Goal: Task Accomplishment & Management: Manage account settings

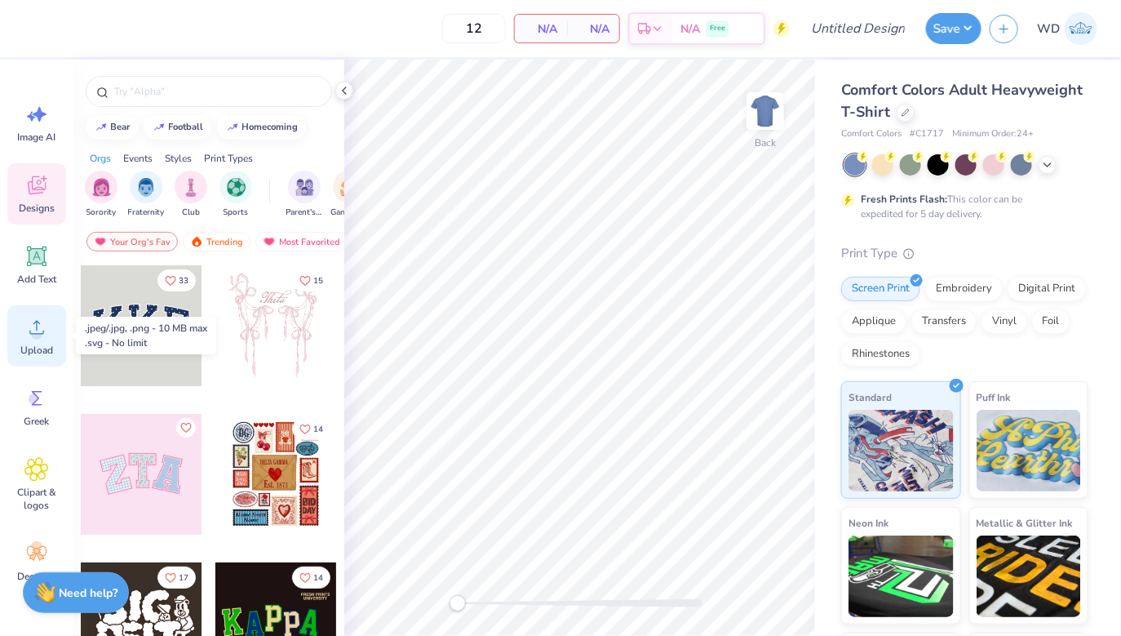
click at [36, 326] on icon at bounding box center [36, 328] width 15 height 14
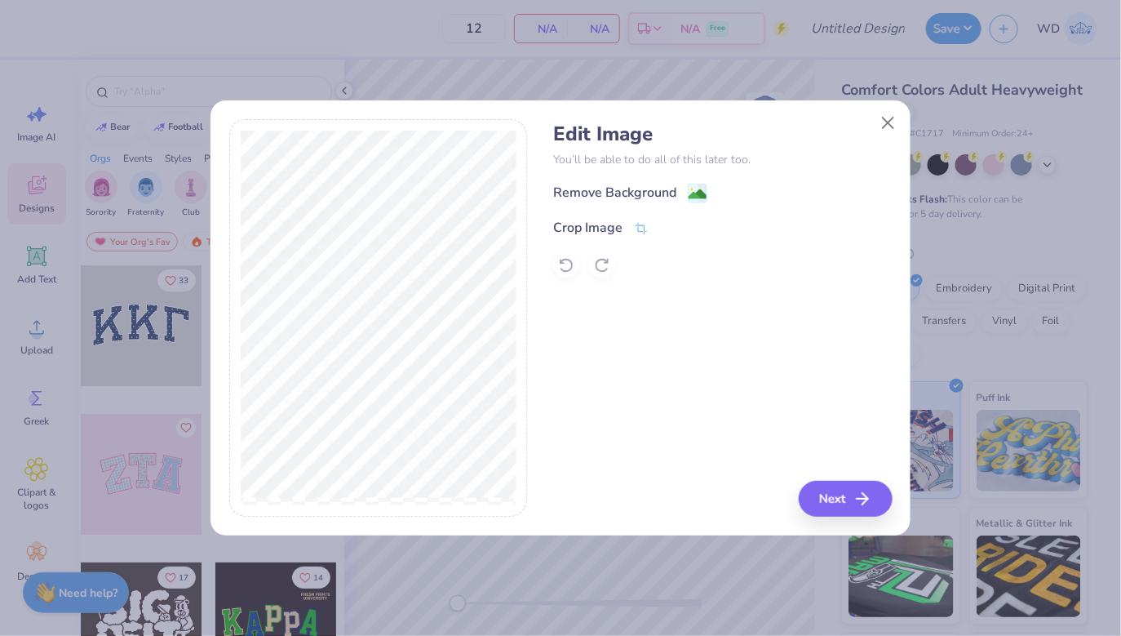
click at [695, 203] on div "Remove Background Crop Image" at bounding box center [722, 230] width 339 height 95
click at [695, 197] on image at bounding box center [698, 196] width 18 height 18
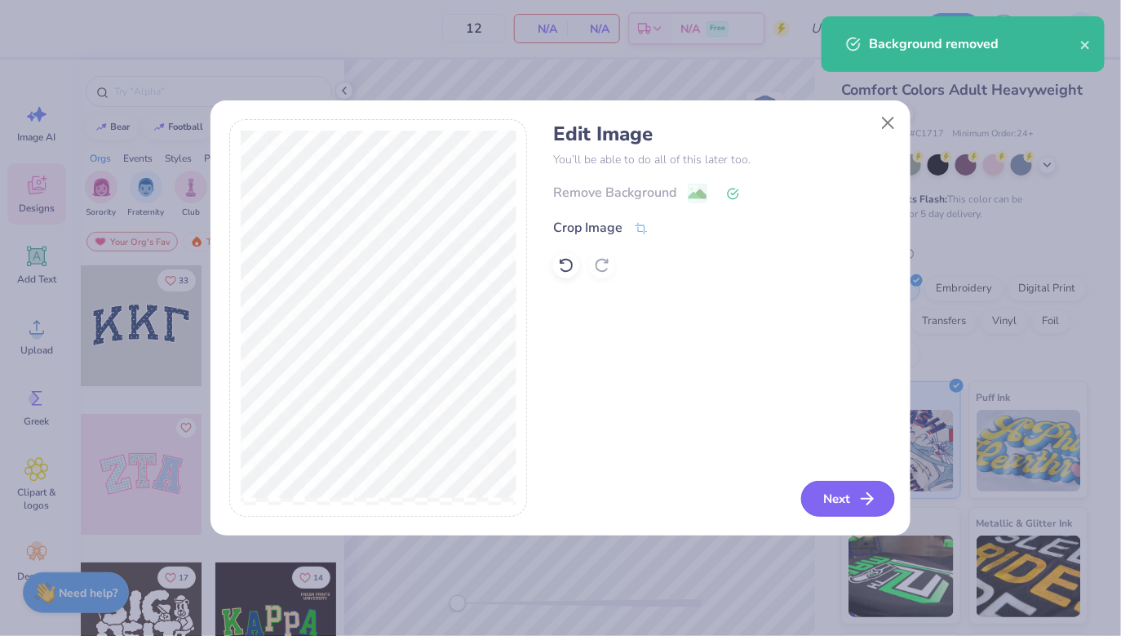
click at [826, 499] on button "Next" at bounding box center [848, 499] width 94 height 36
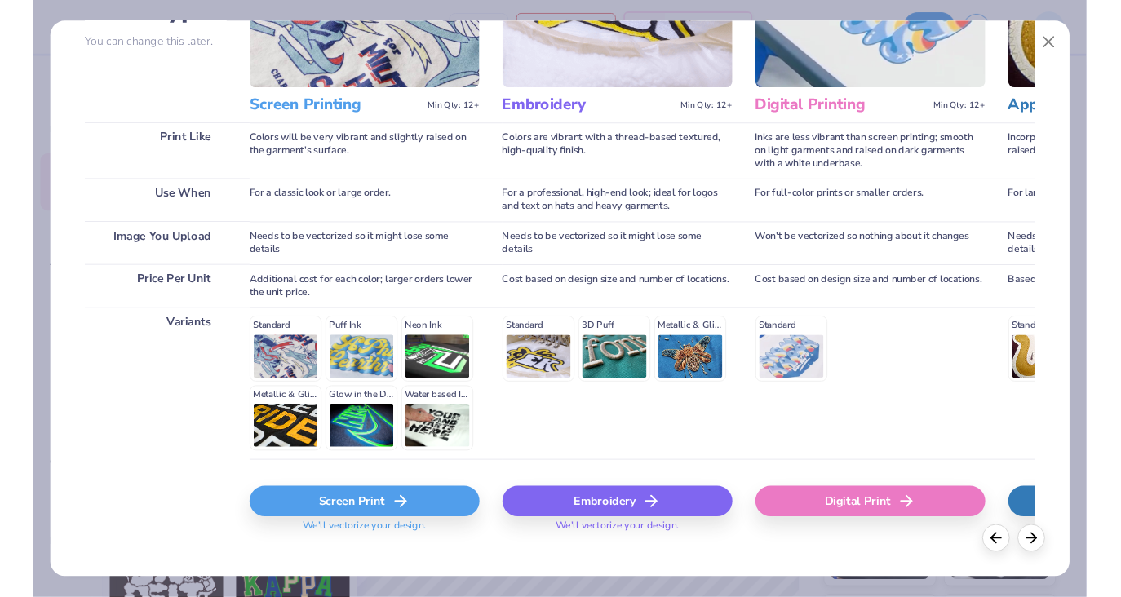
scroll to position [177, 0]
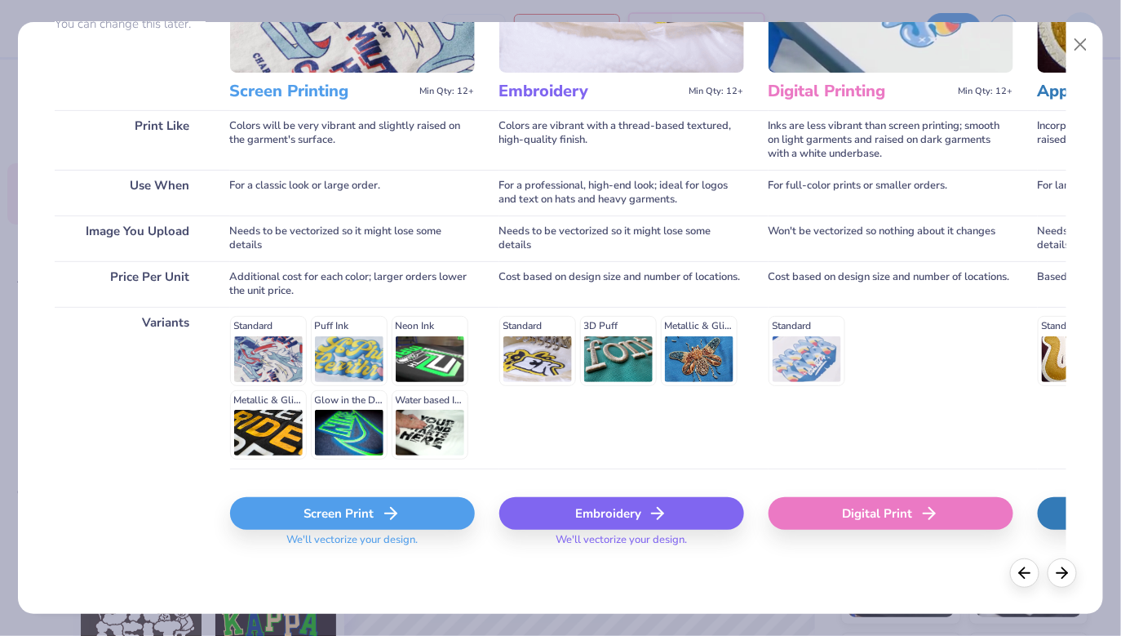
click at [377, 512] on div "Screen Print" at bounding box center [352, 513] width 245 height 33
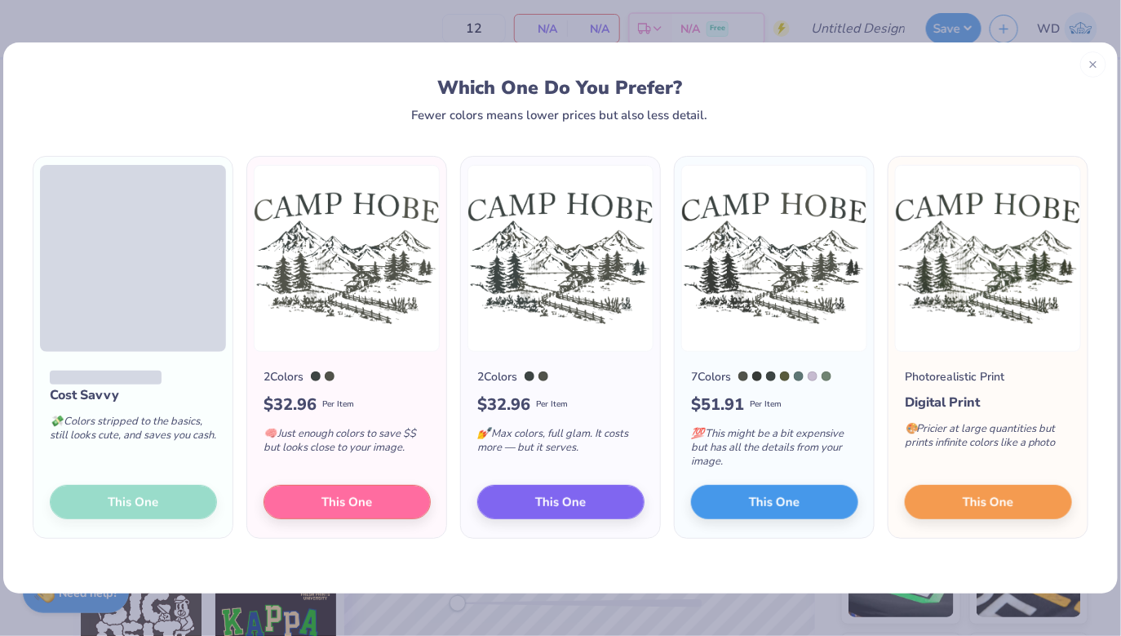
click at [142, 505] on div "Cost Savvy 💸 Colors stripped to the basics, still looks cute, and saves you cas…" at bounding box center [132, 445] width 199 height 187
click at [356, 502] on span "This One" at bounding box center [347, 499] width 51 height 19
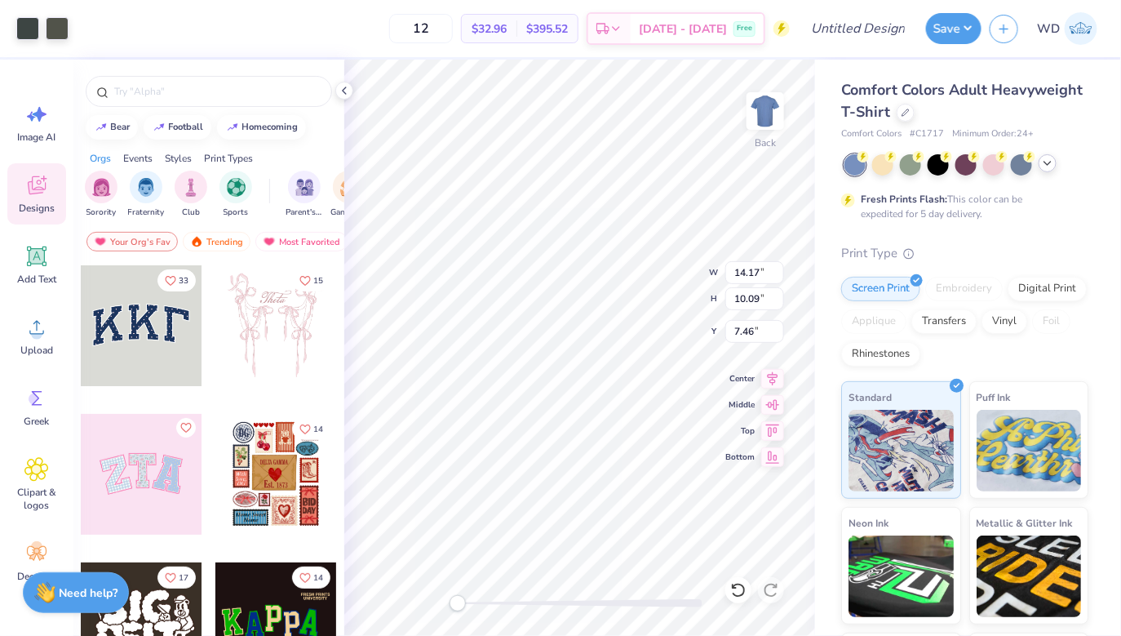
click at [1043, 162] on icon at bounding box center [1047, 163] width 13 height 13
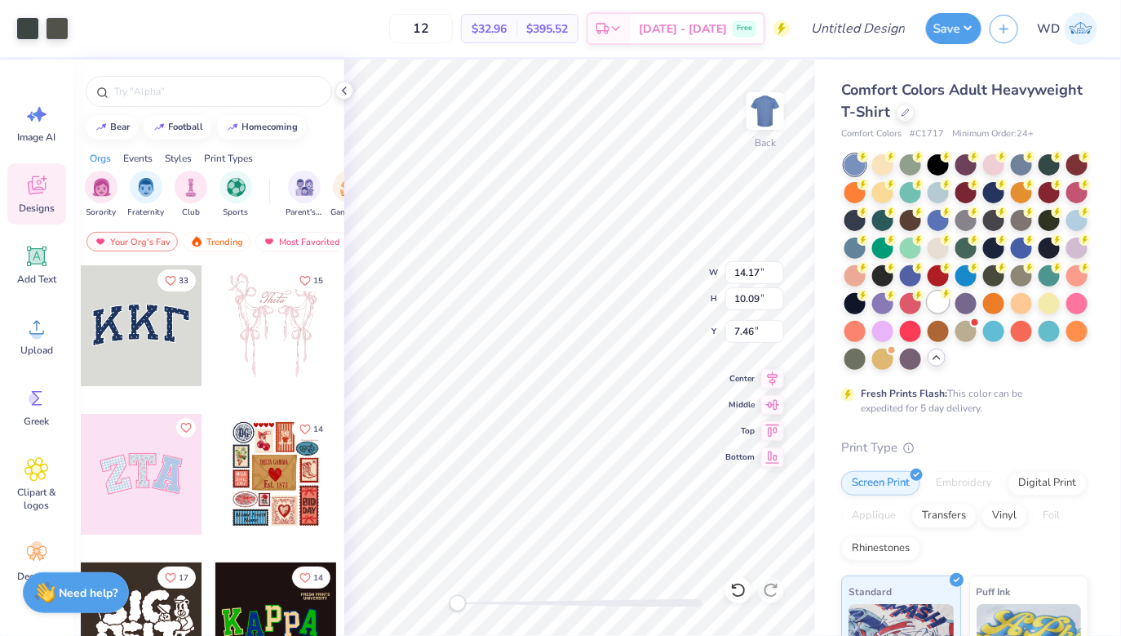
click at [938, 302] on div at bounding box center [938, 301] width 21 height 21
click at [346, 92] on icon at bounding box center [344, 90] width 13 height 13
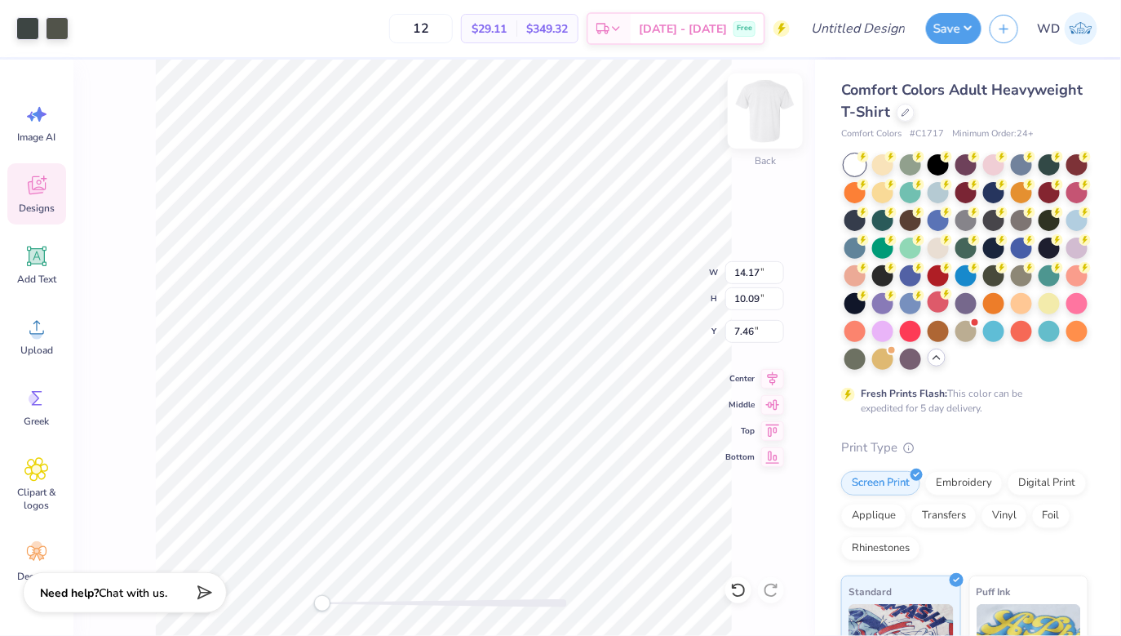
click at [758, 140] on img at bounding box center [765, 110] width 65 height 65
click at [769, 124] on img at bounding box center [765, 110] width 65 height 65
click at [57, 35] on div at bounding box center [57, 27] width 23 height 23
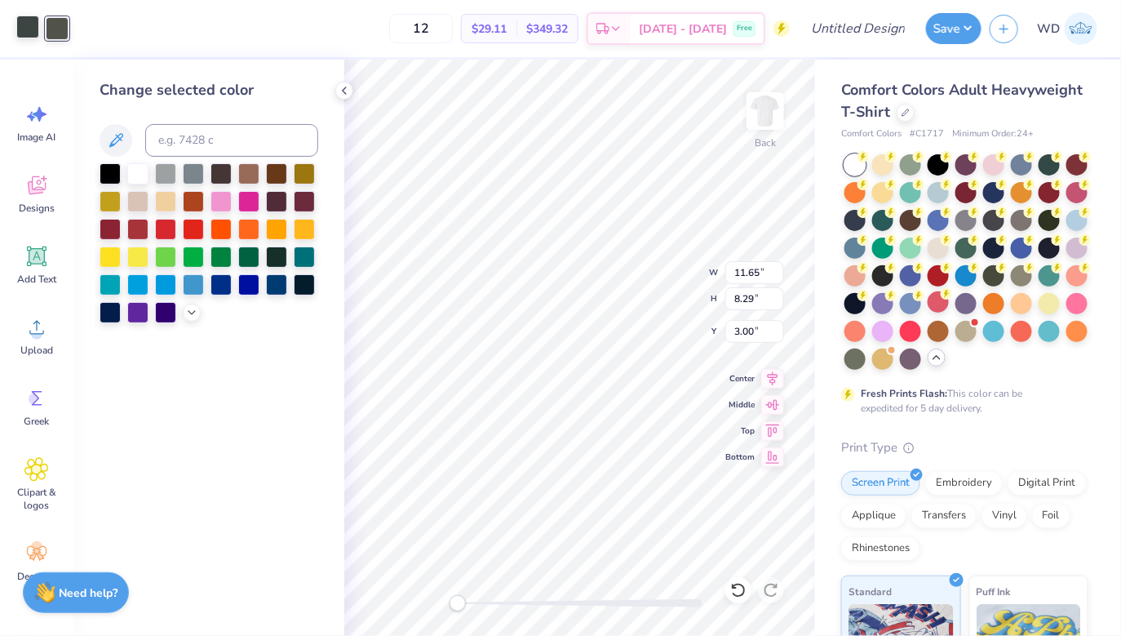
click at [24, 32] on div at bounding box center [27, 27] width 23 height 23
click at [206, 151] on input at bounding box center [231, 140] width 173 height 33
type input "418"
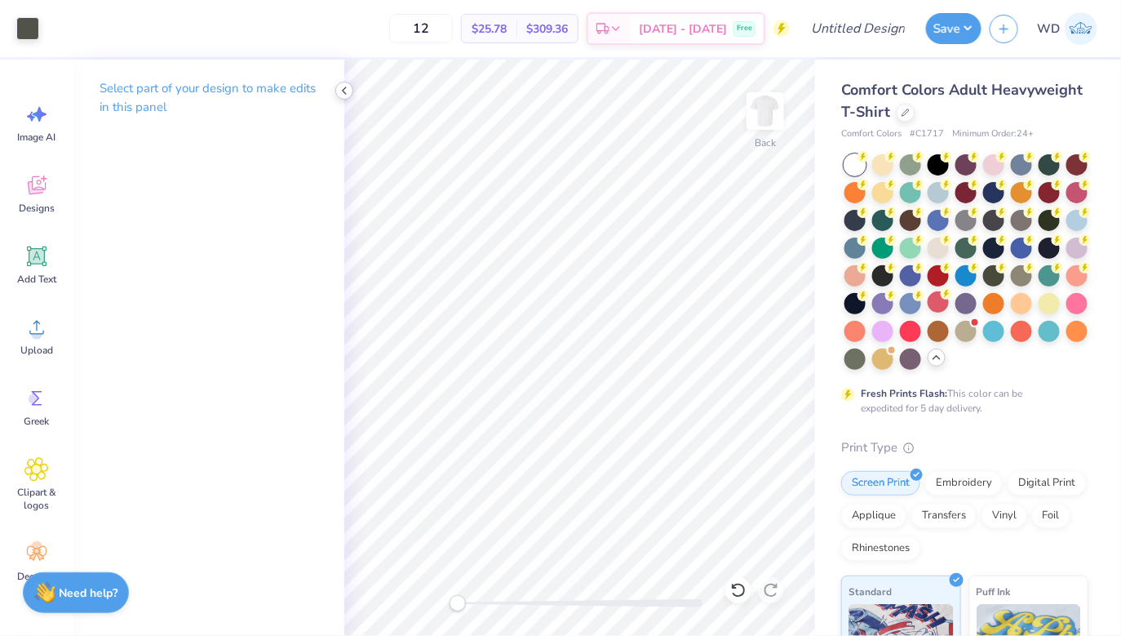
click at [348, 95] on icon at bounding box center [344, 90] width 13 height 13
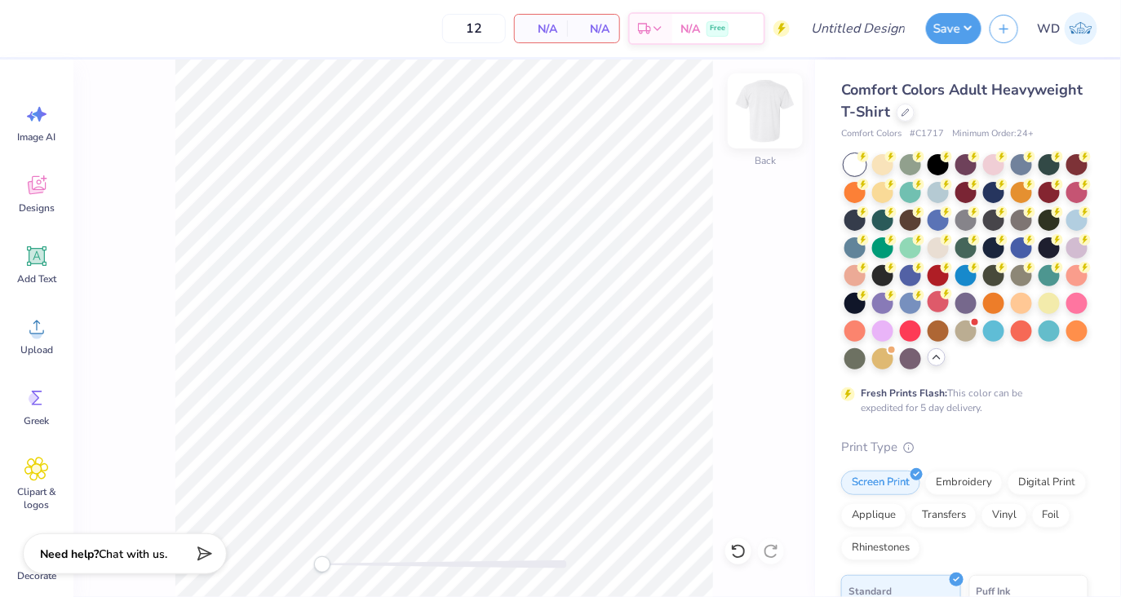
click at [776, 122] on img at bounding box center [765, 110] width 65 height 65
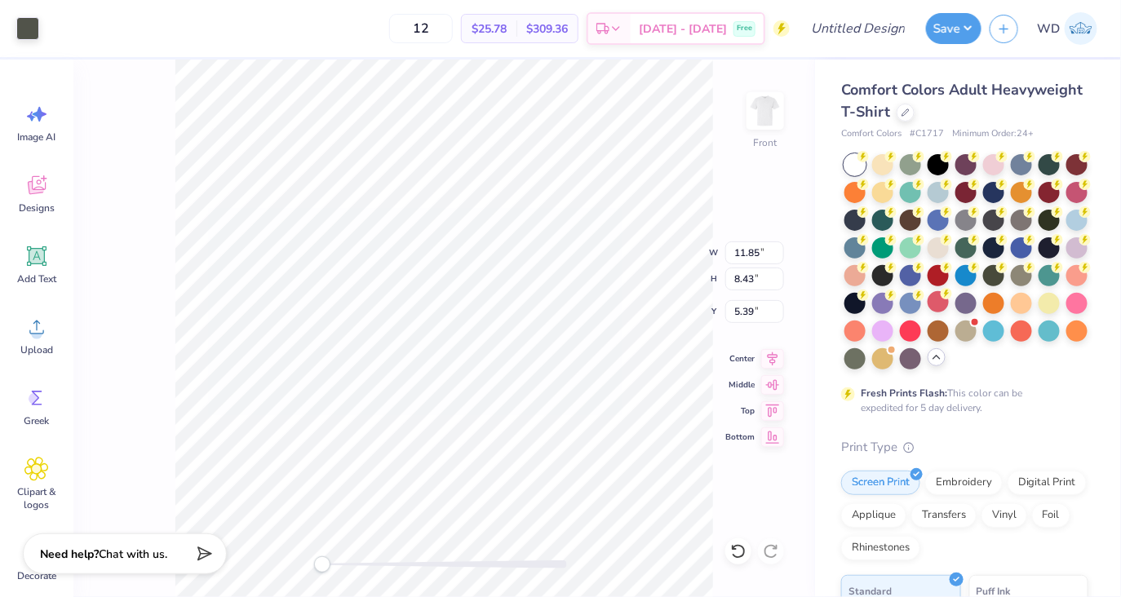
click at [745, 123] on div "Front W 11.85 11.85 " H 8.43 8.43 " Y 5.39 5.39 " Center Middle Top Bottom" at bounding box center [444, 329] width 742 height 538
click at [774, 123] on img at bounding box center [765, 110] width 65 height 65
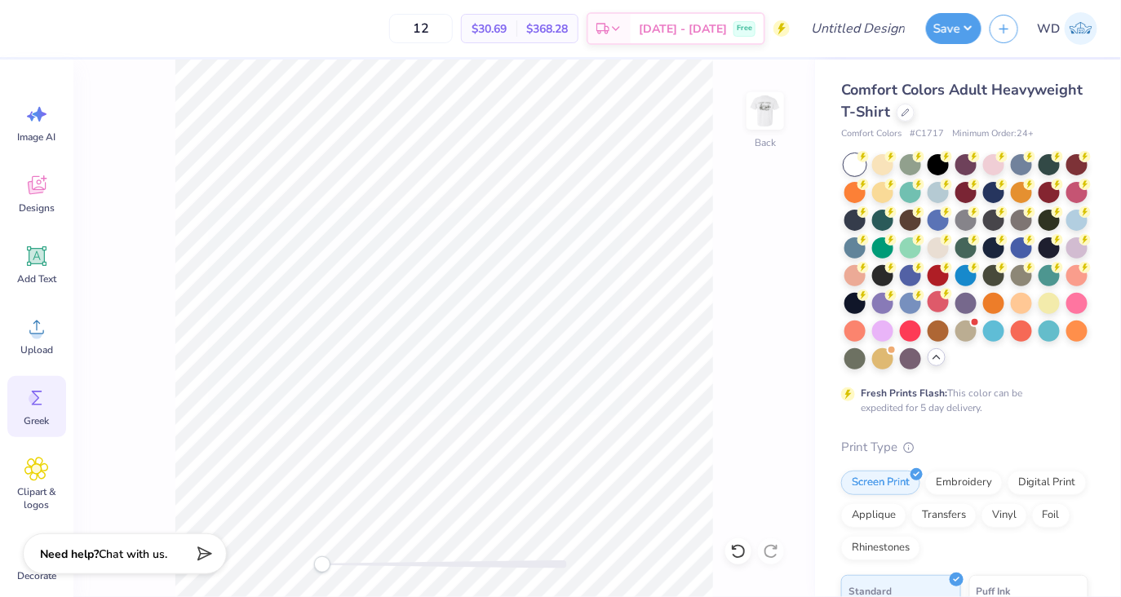
click at [39, 403] on icon at bounding box center [36, 398] width 24 height 24
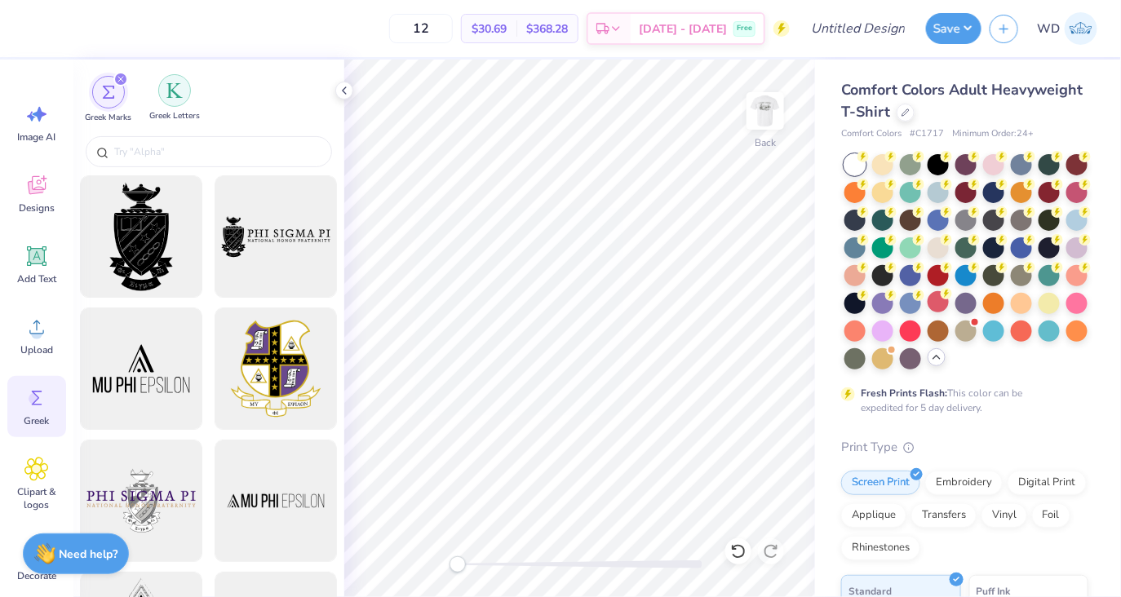
click at [168, 82] on div "filter for Greek Letters" at bounding box center [174, 90] width 33 height 33
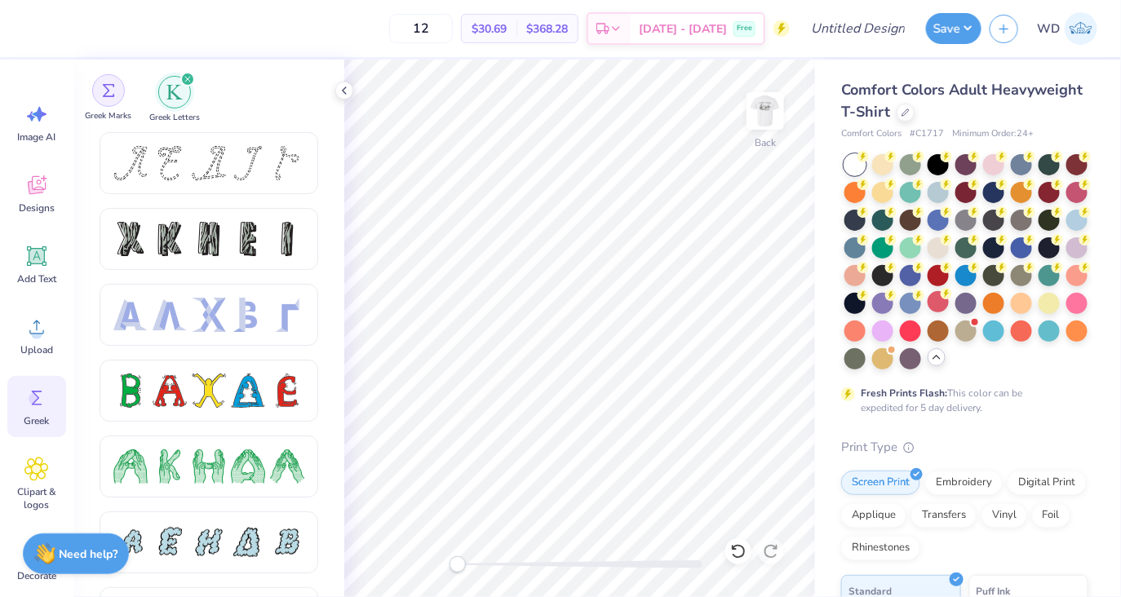
click at [104, 103] on div "filter for Greek Marks" at bounding box center [108, 90] width 33 height 33
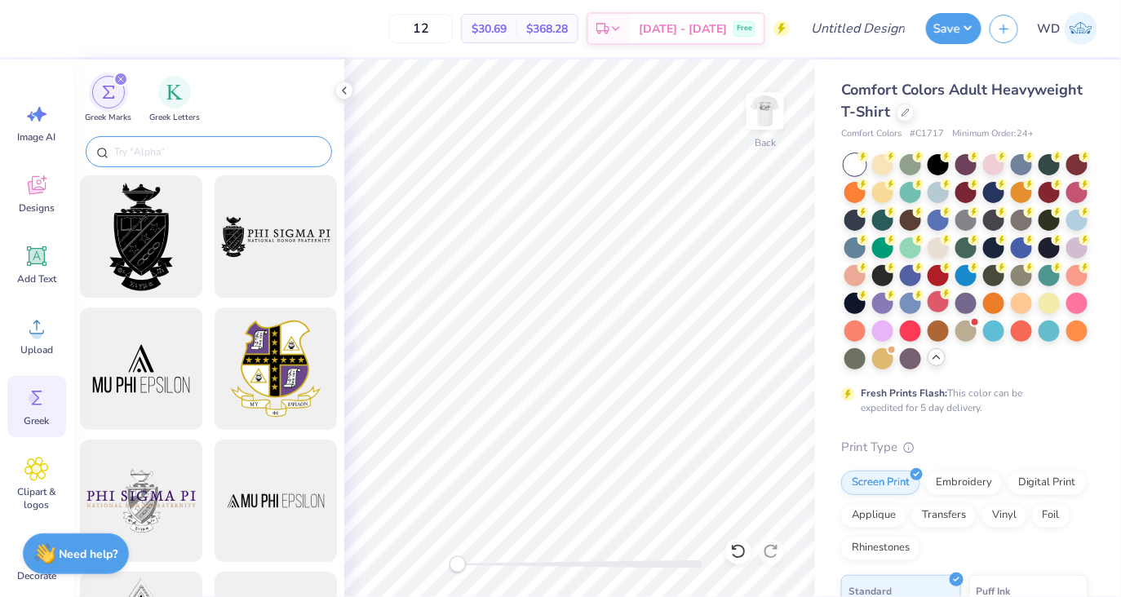
click at [149, 158] on input "text" at bounding box center [217, 152] width 209 height 16
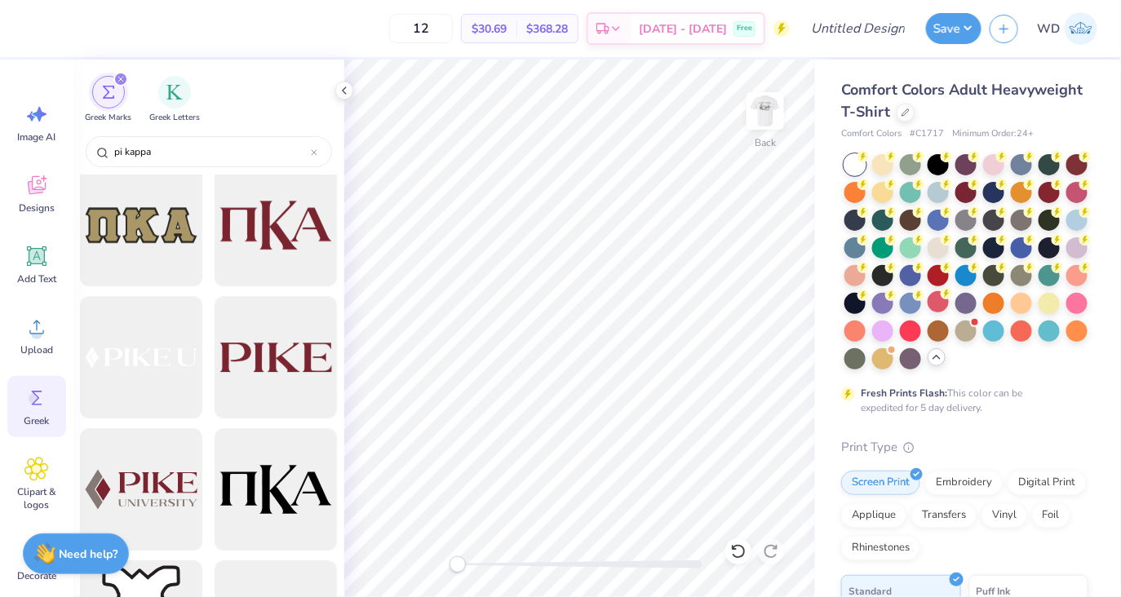
scroll to position [1724, 0]
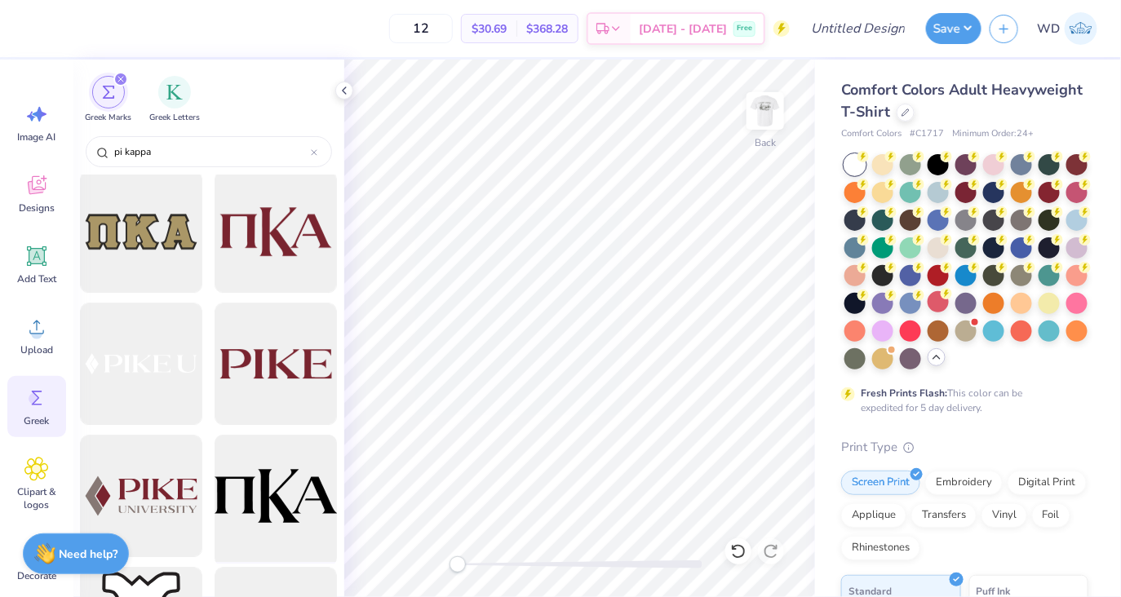
type input "pi kappa"
click at [254, 506] on div at bounding box center [276, 496] width 135 height 135
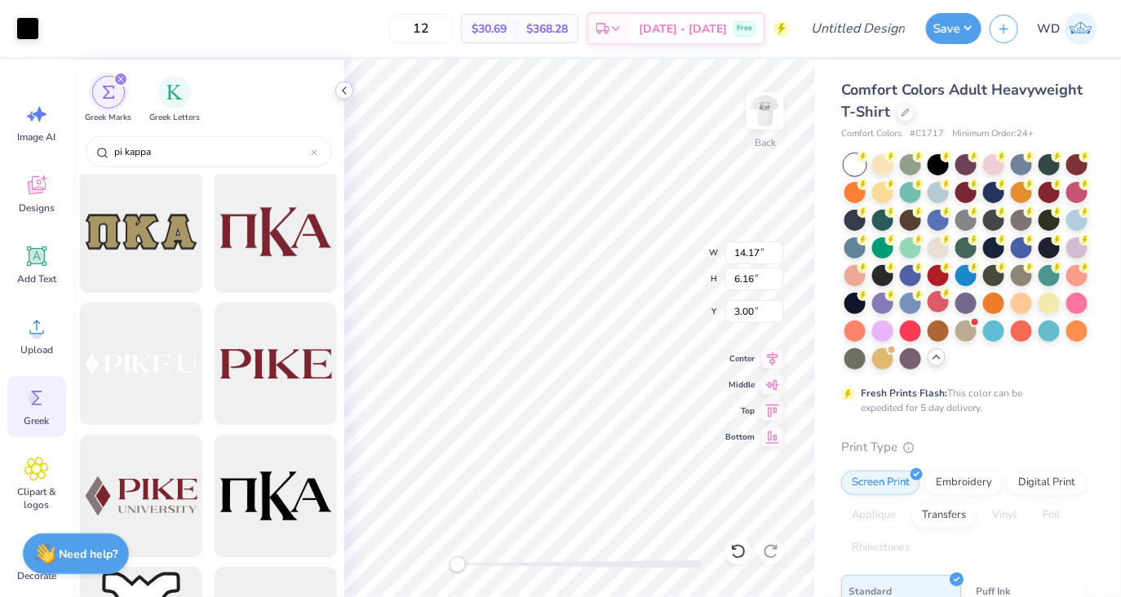
click at [346, 92] on icon at bounding box center [344, 90] width 13 height 13
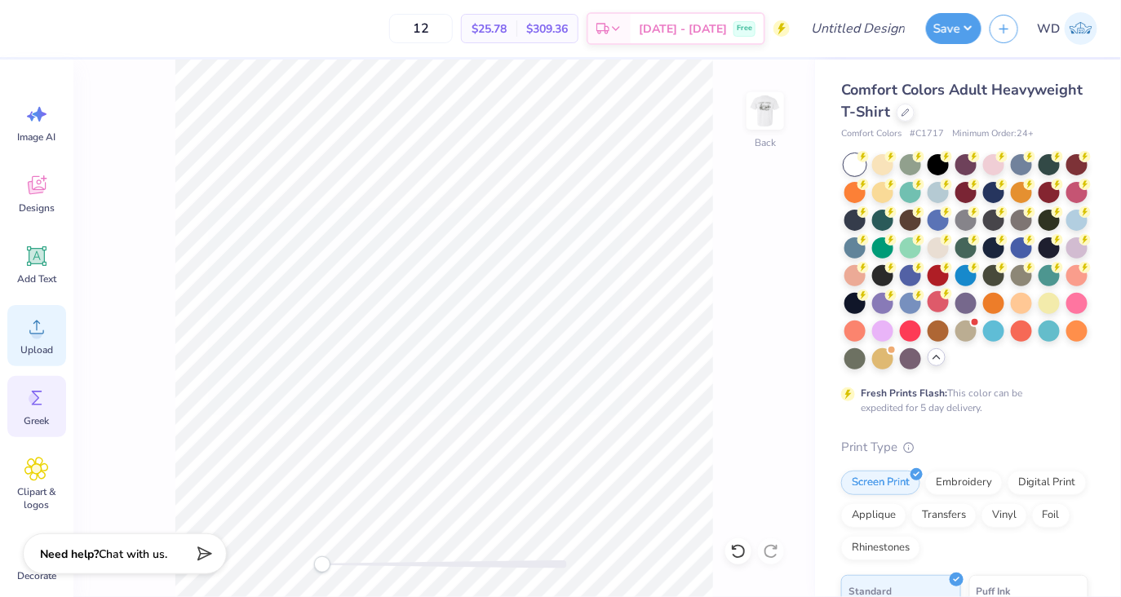
click at [29, 335] on icon at bounding box center [36, 327] width 24 height 24
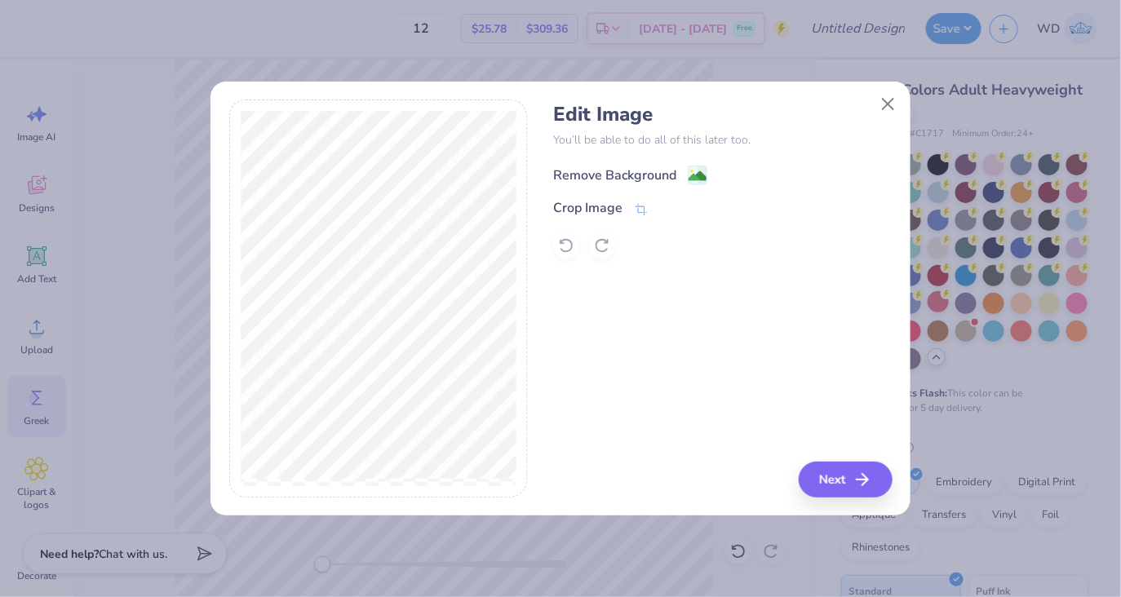
click at [693, 177] on image at bounding box center [698, 176] width 18 height 18
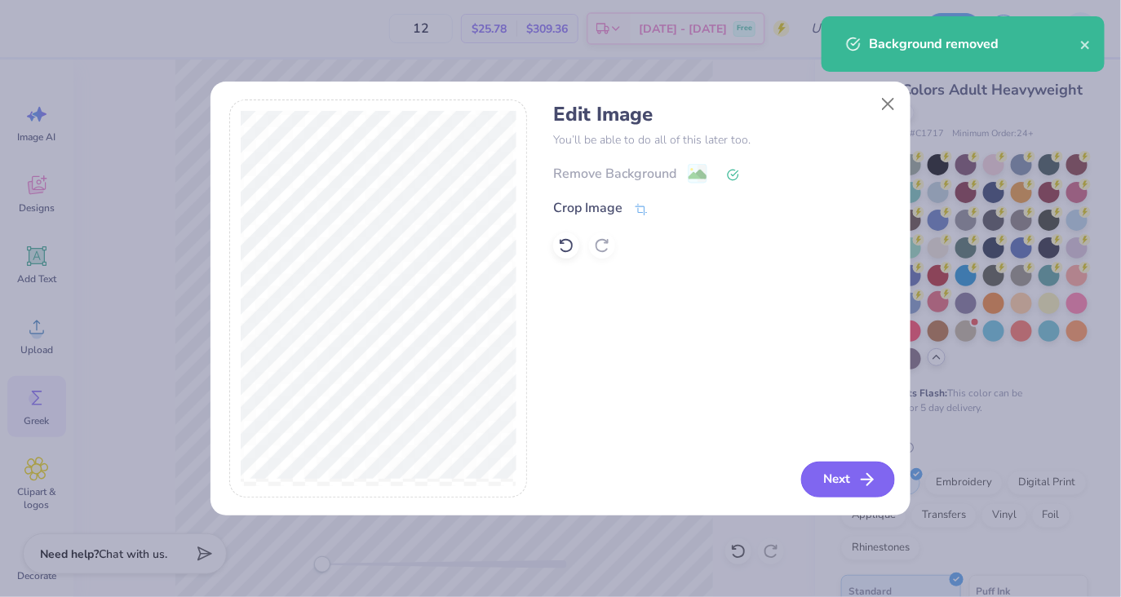
click at [833, 473] on button "Next" at bounding box center [848, 480] width 94 height 36
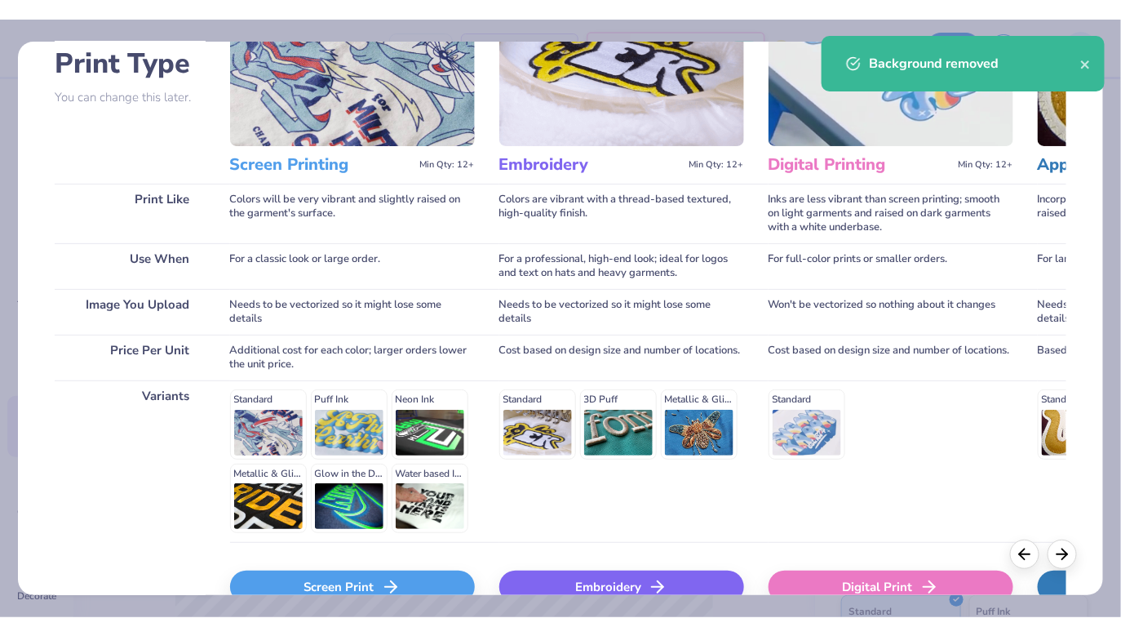
scroll to position [216, 0]
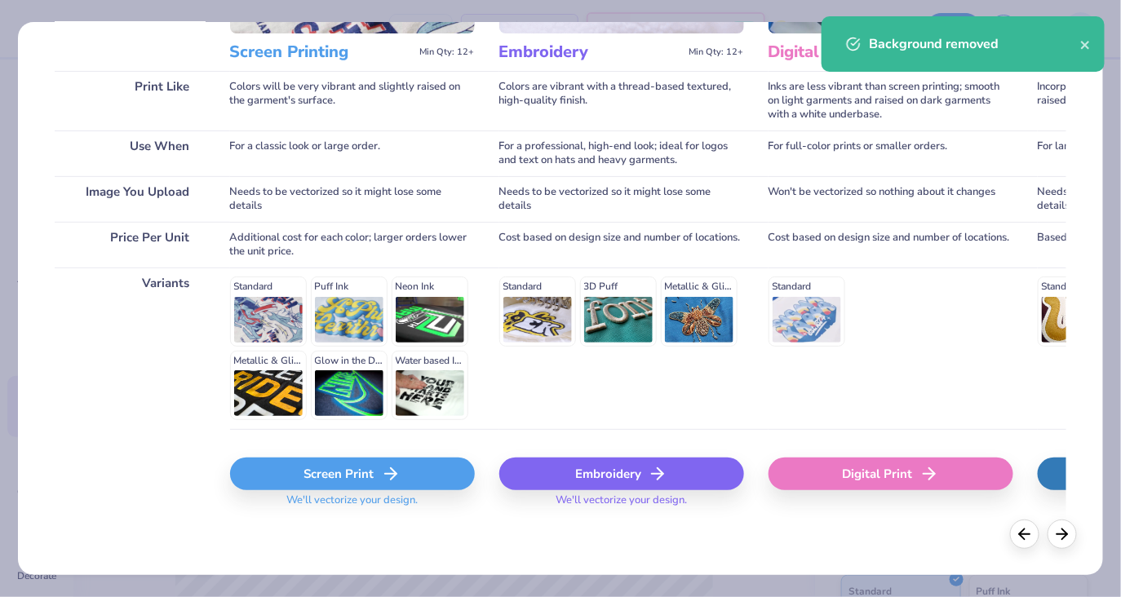
click at [326, 483] on div "Screen Print" at bounding box center [352, 474] width 245 height 33
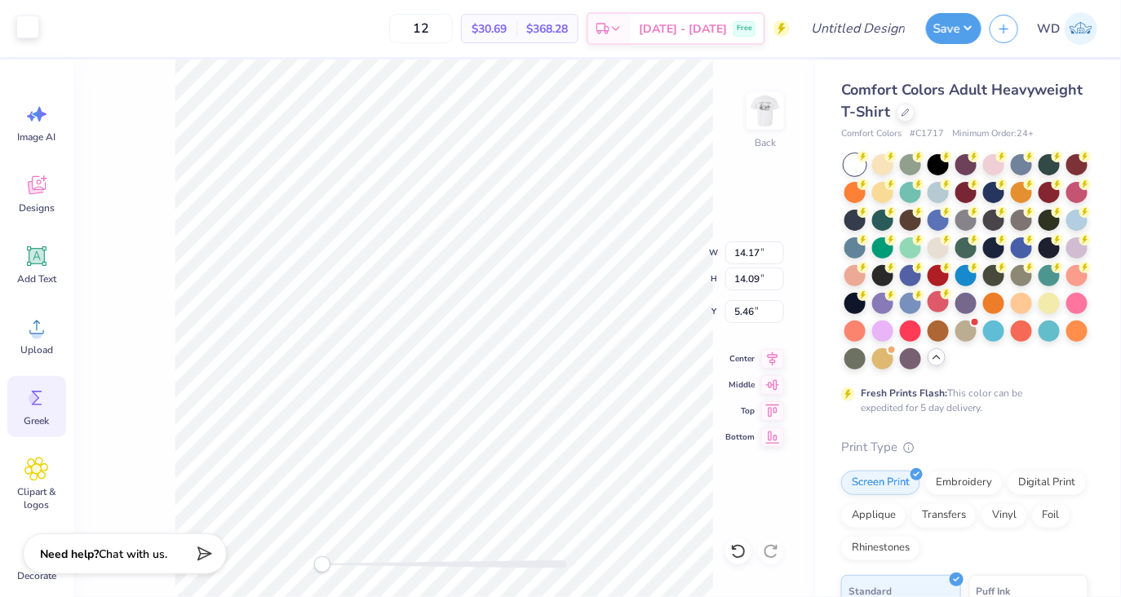
click at [35, 33] on div at bounding box center [27, 27] width 23 height 23
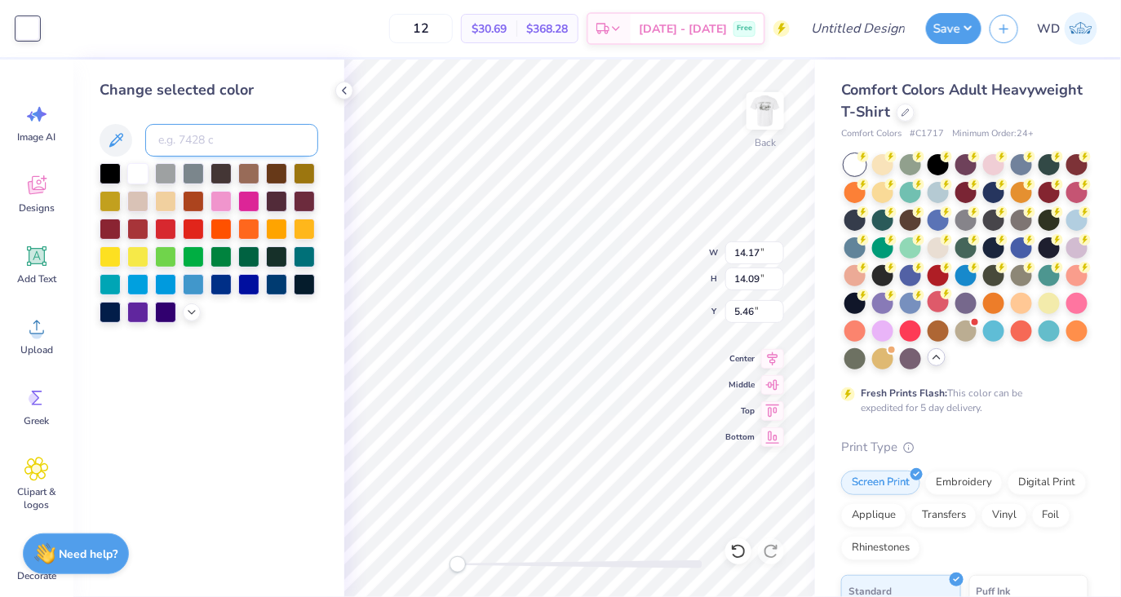
click at [178, 146] on input at bounding box center [231, 140] width 173 height 33
type input "413"
click at [344, 91] on polyline at bounding box center [344, 90] width 3 height 7
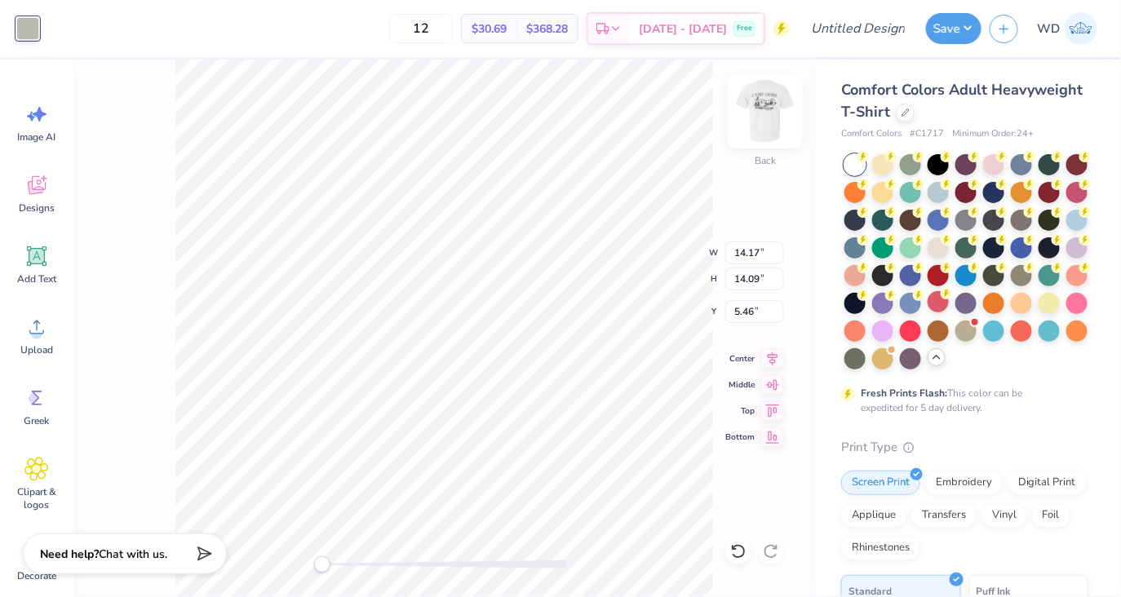
click at [764, 125] on img at bounding box center [765, 110] width 65 height 65
type input "3.15"
type input "3.13"
type input "4.91"
type input "11.85"
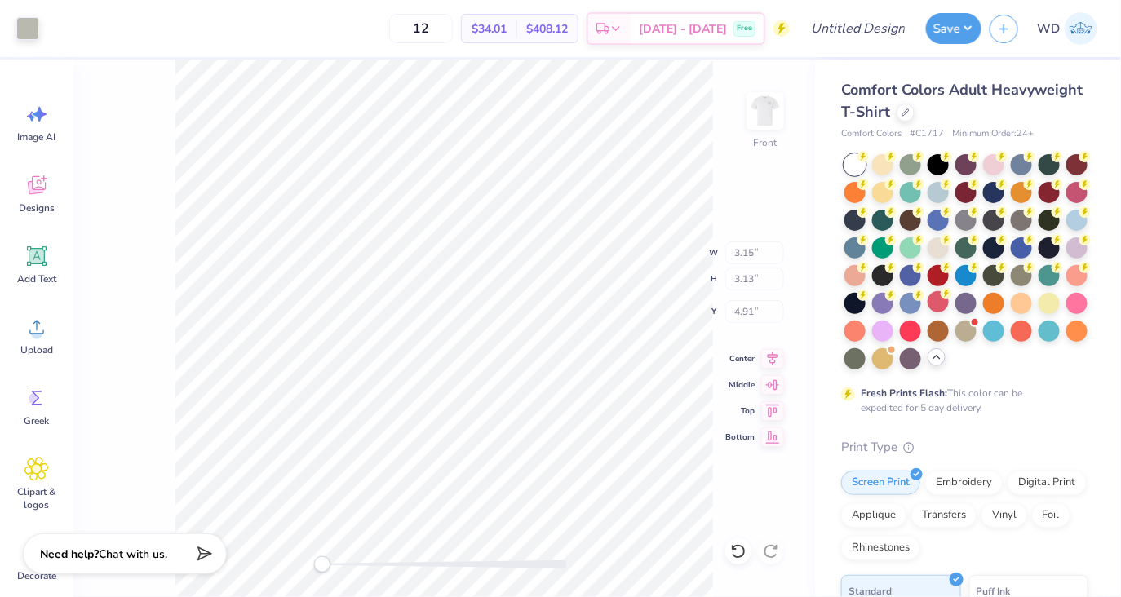
type input "8.43"
type input "5.39"
click at [29, 24] on div at bounding box center [27, 27] width 23 height 23
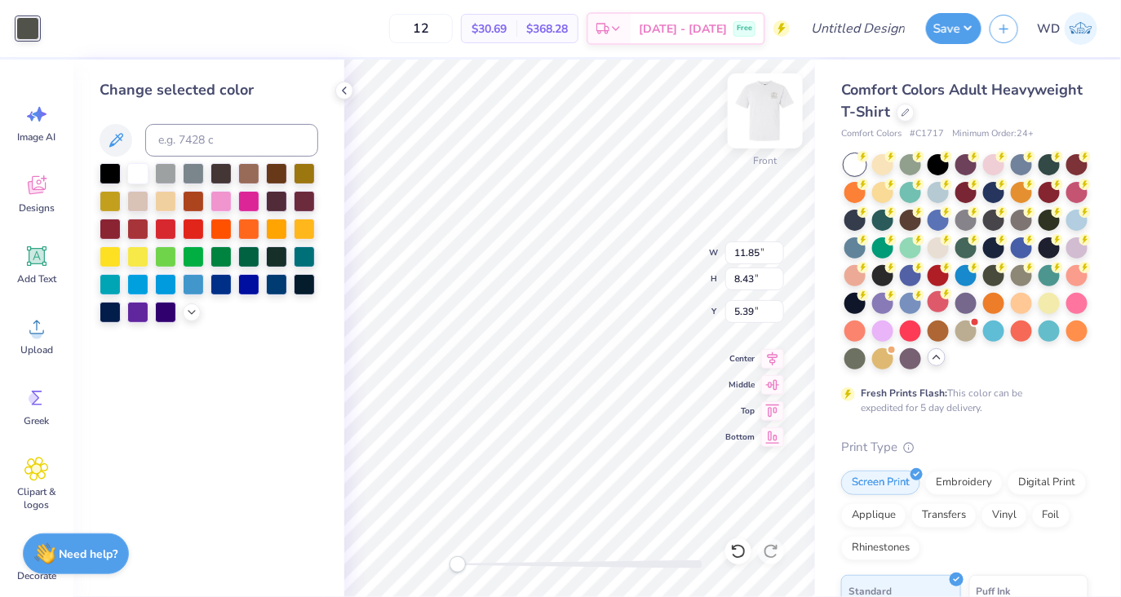
click at [754, 121] on img at bounding box center [765, 110] width 65 height 65
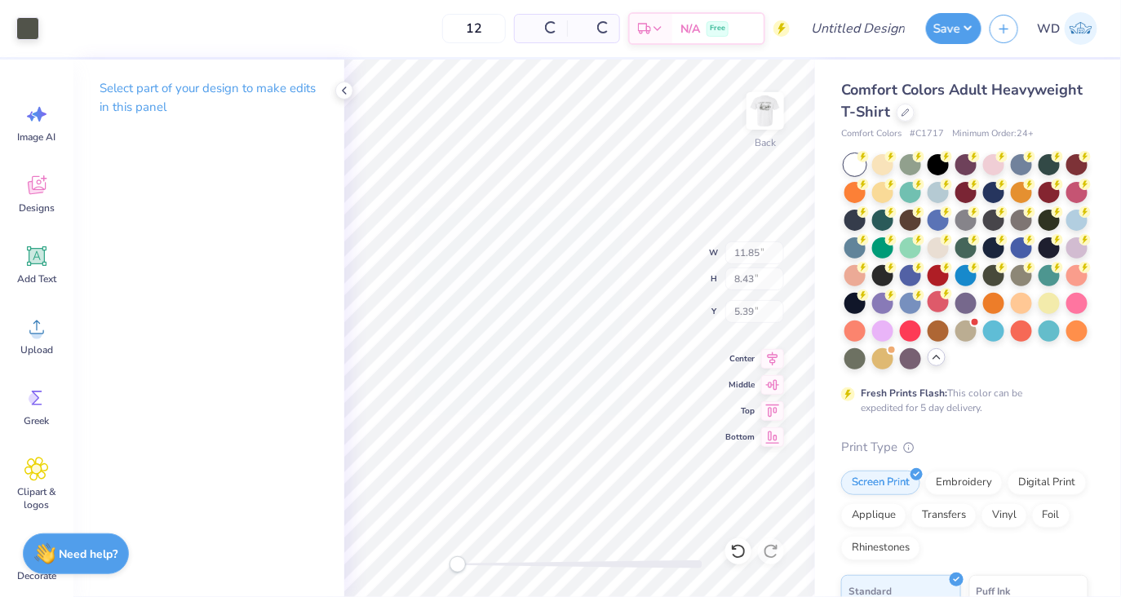
type input "11.65"
type input "8.29"
type input "2.93"
click at [28, 29] on div at bounding box center [27, 27] width 23 height 23
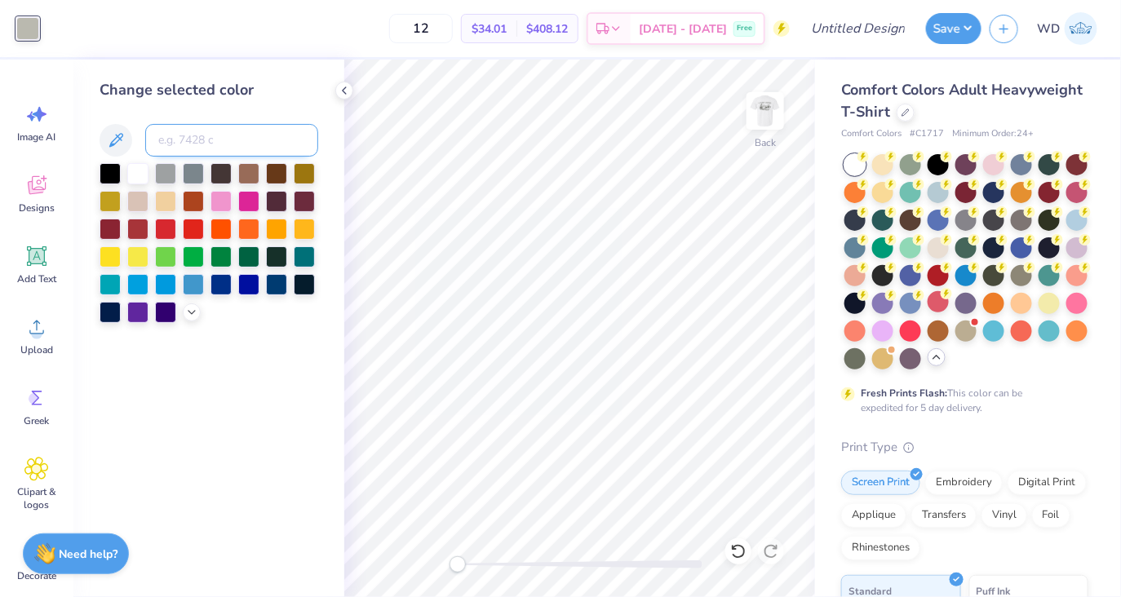
click at [224, 146] on input at bounding box center [231, 140] width 173 height 33
type input "418"
click at [347, 91] on icon at bounding box center [344, 90] width 13 height 13
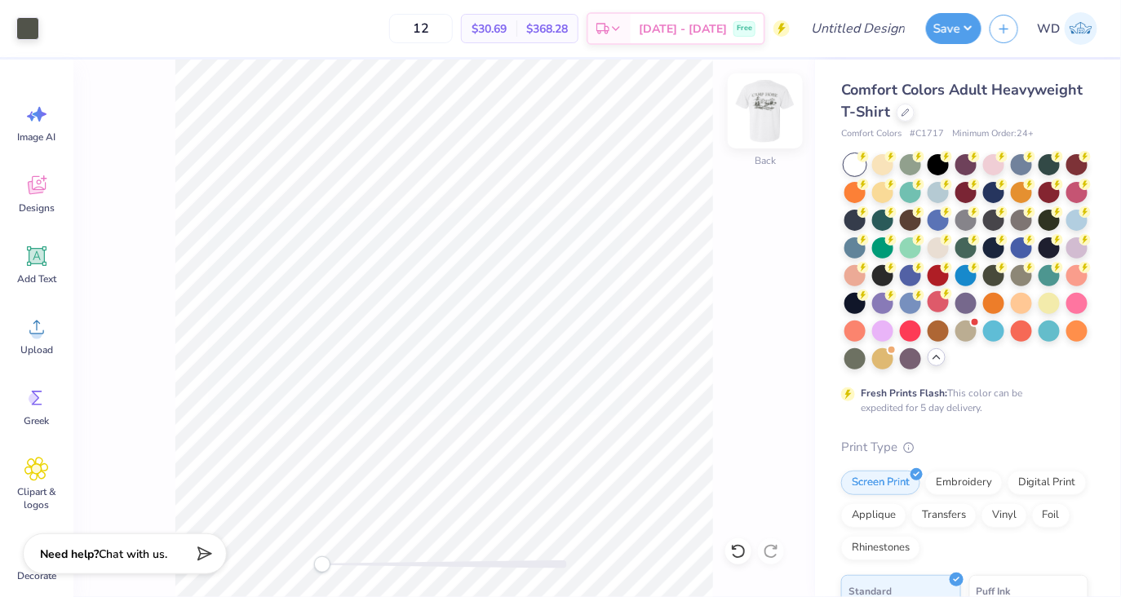
click at [767, 113] on img at bounding box center [765, 110] width 65 height 65
click at [766, 132] on div at bounding box center [765, 110] width 75 height 75
click at [770, 109] on img at bounding box center [765, 110] width 65 height 65
click at [42, 326] on icon at bounding box center [36, 327] width 24 height 24
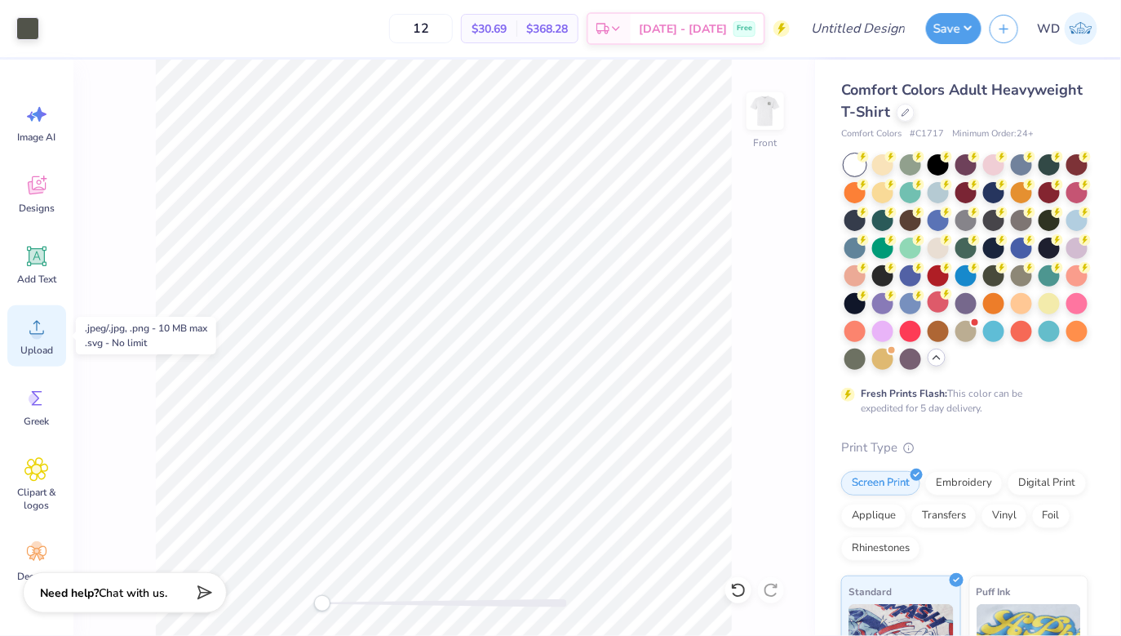
click at [28, 341] on div "Upload" at bounding box center [36, 335] width 59 height 61
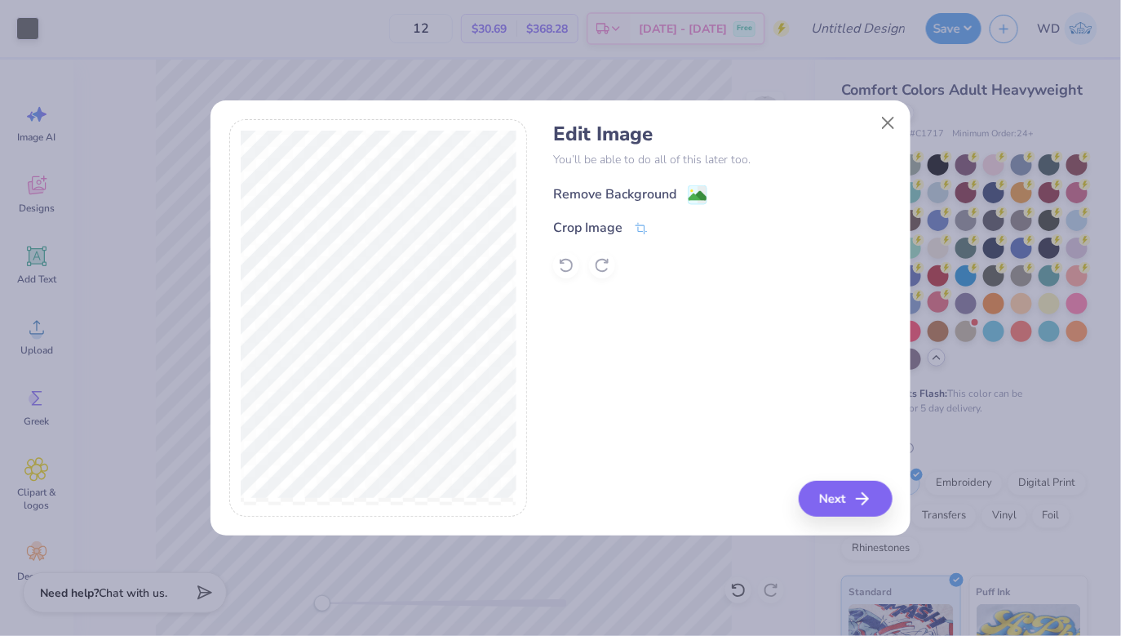
click at [698, 197] on image at bounding box center [698, 196] width 18 height 18
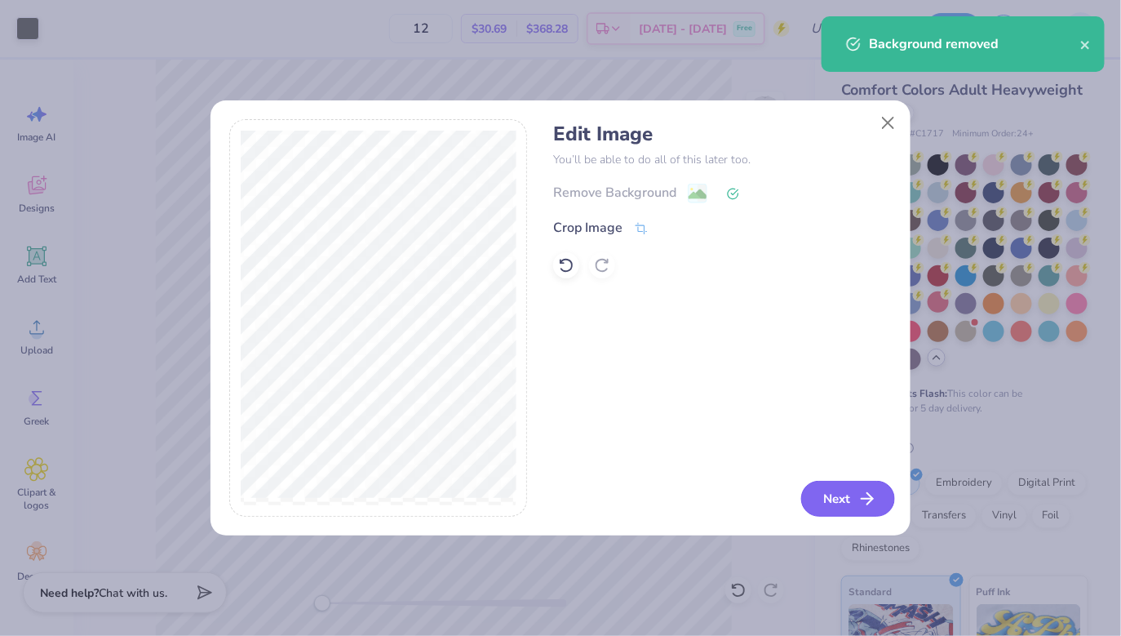
click at [845, 504] on button "Next" at bounding box center [848, 499] width 94 height 36
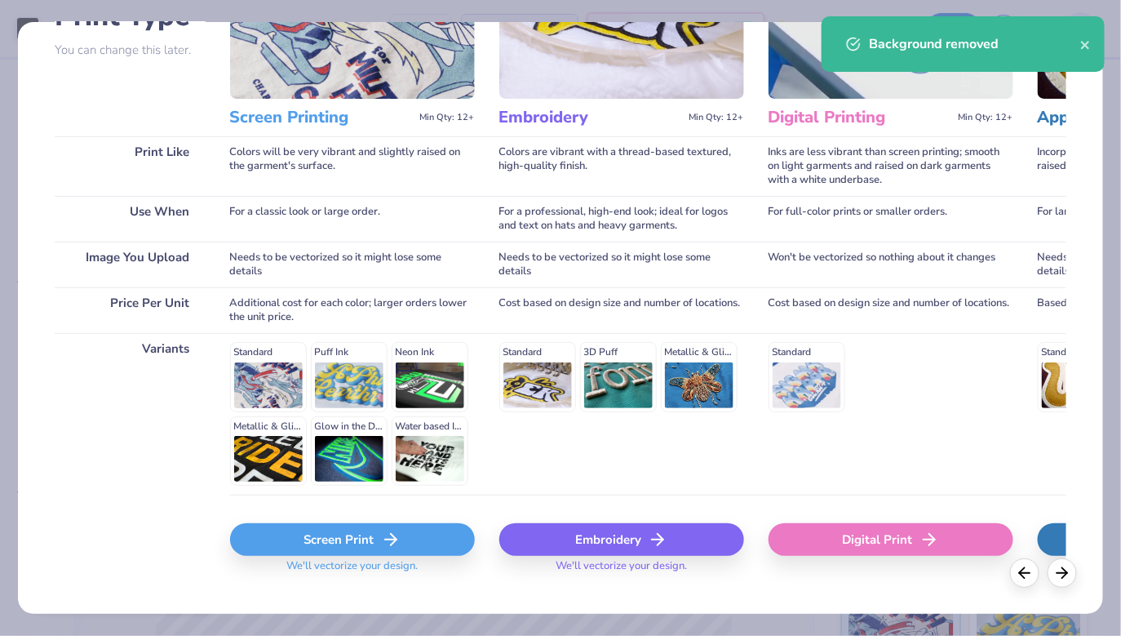
scroll to position [177, 0]
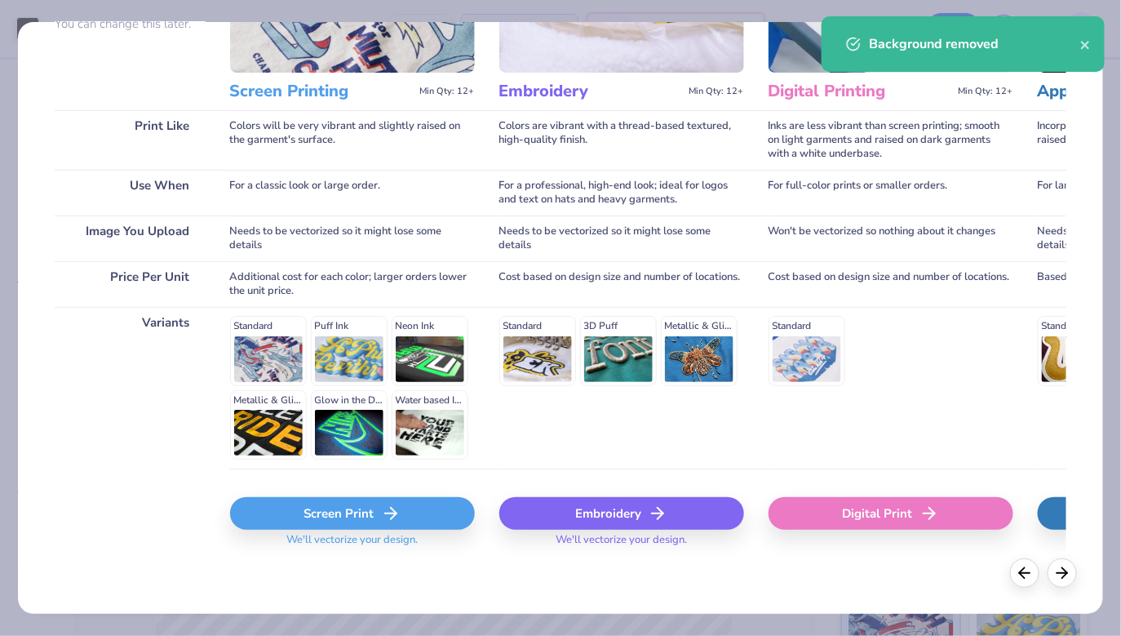
click at [405, 524] on div "Screen Print" at bounding box center [352, 513] width 245 height 33
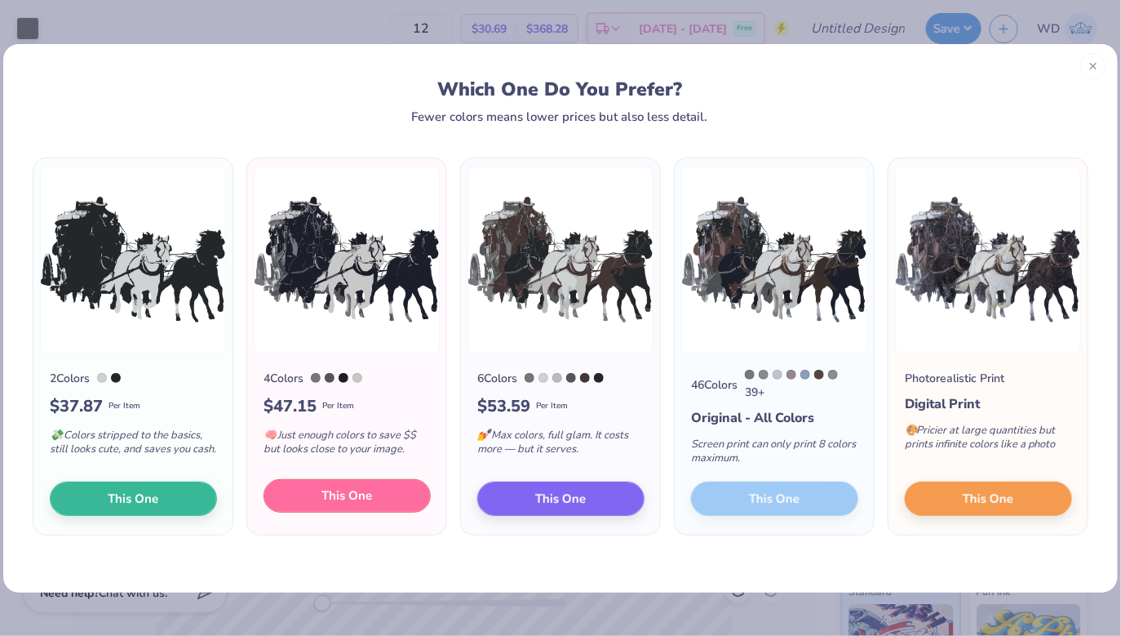
click at [357, 511] on button "This One" at bounding box center [347, 496] width 167 height 34
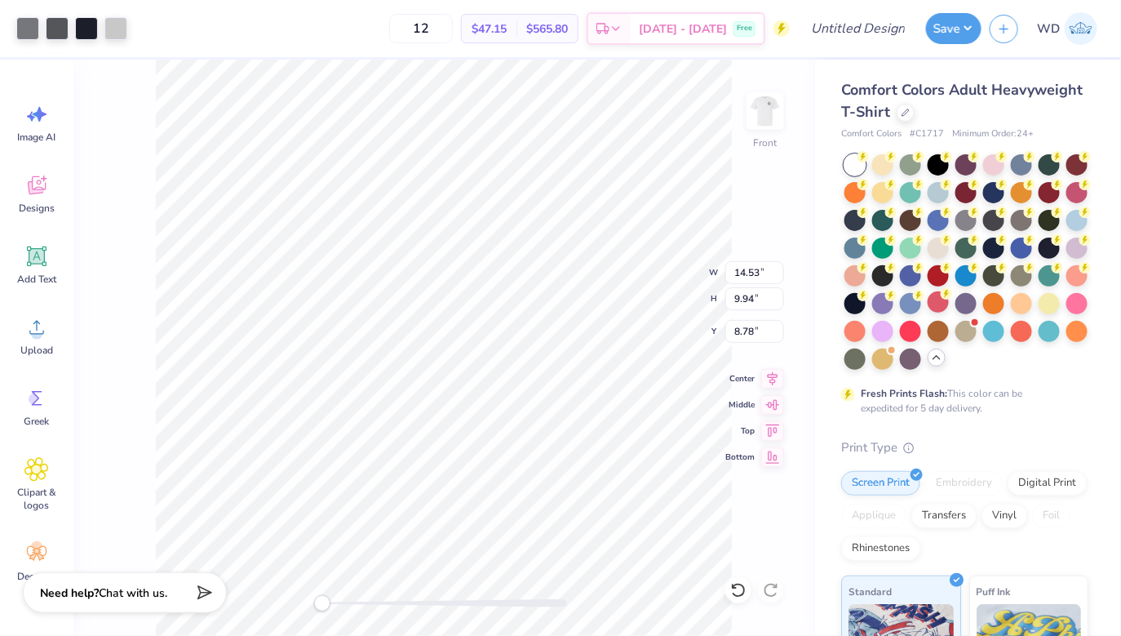
type input "11.85"
type input "8.43"
type input "3.00"
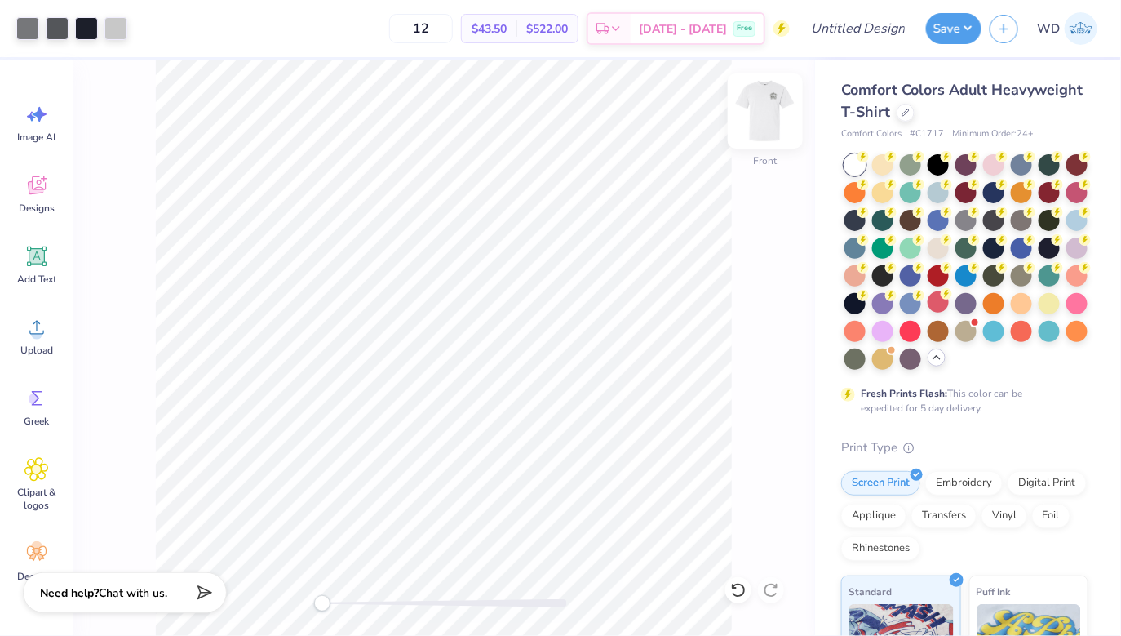
click at [763, 117] on img at bounding box center [765, 110] width 65 height 65
click at [763, 117] on img at bounding box center [765, 111] width 33 height 33
click at [762, 117] on img at bounding box center [765, 110] width 65 height 65
click at [761, 118] on img at bounding box center [765, 110] width 65 height 65
click at [775, 128] on img at bounding box center [765, 110] width 65 height 65
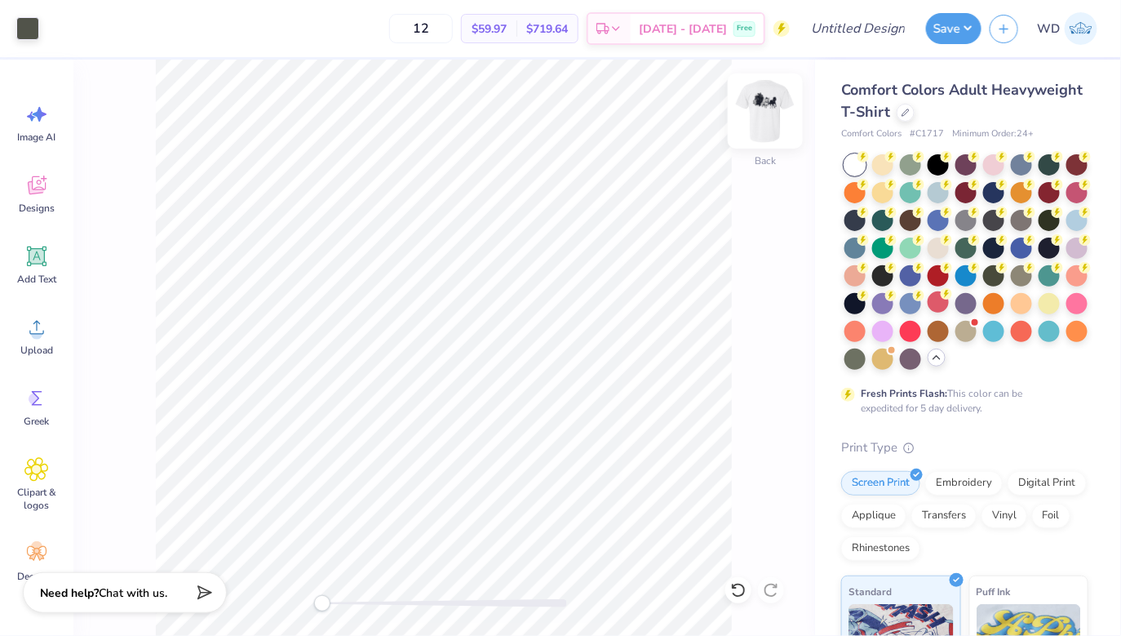
click at [765, 140] on div "Back" at bounding box center [766, 121] width 38 height 58
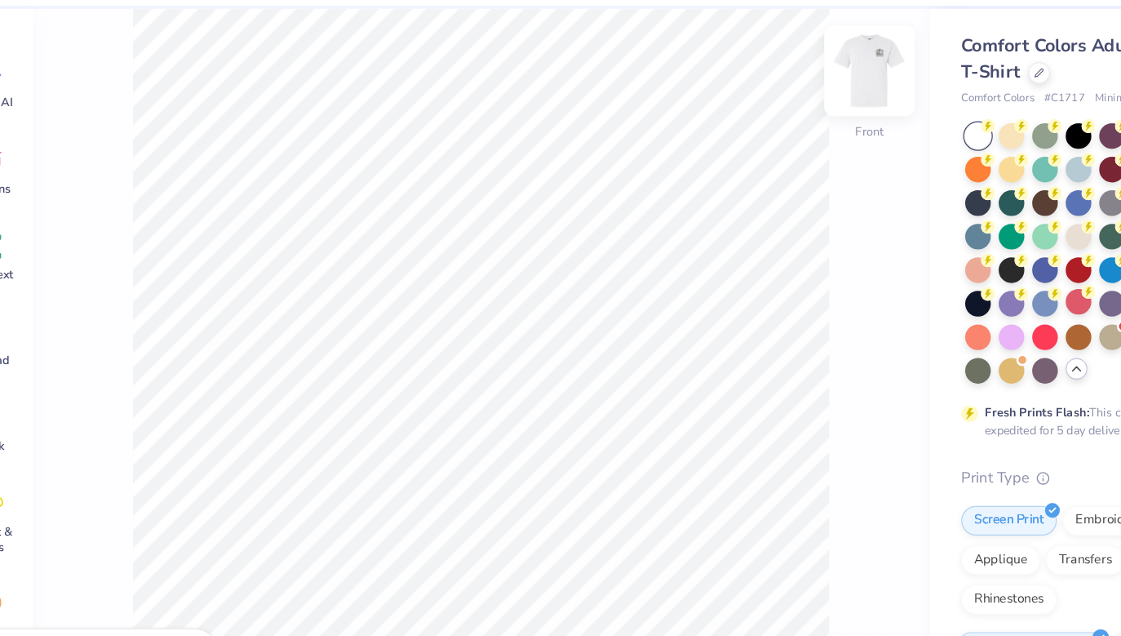
click at [751, 116] on img at bounding box center [765, 110] width 65 height 65
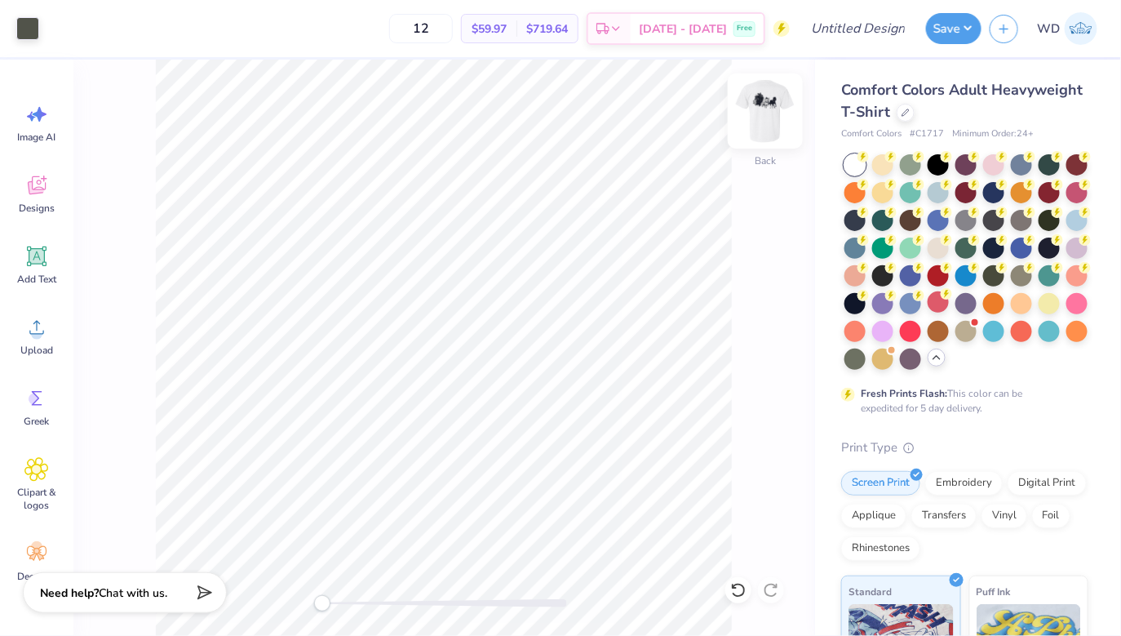
click at [776, 126] on img at bounding box center [765, 110] width 65 height 65
click at [38, 264] on icon at bounding box center [37, 256] width 20 height 20
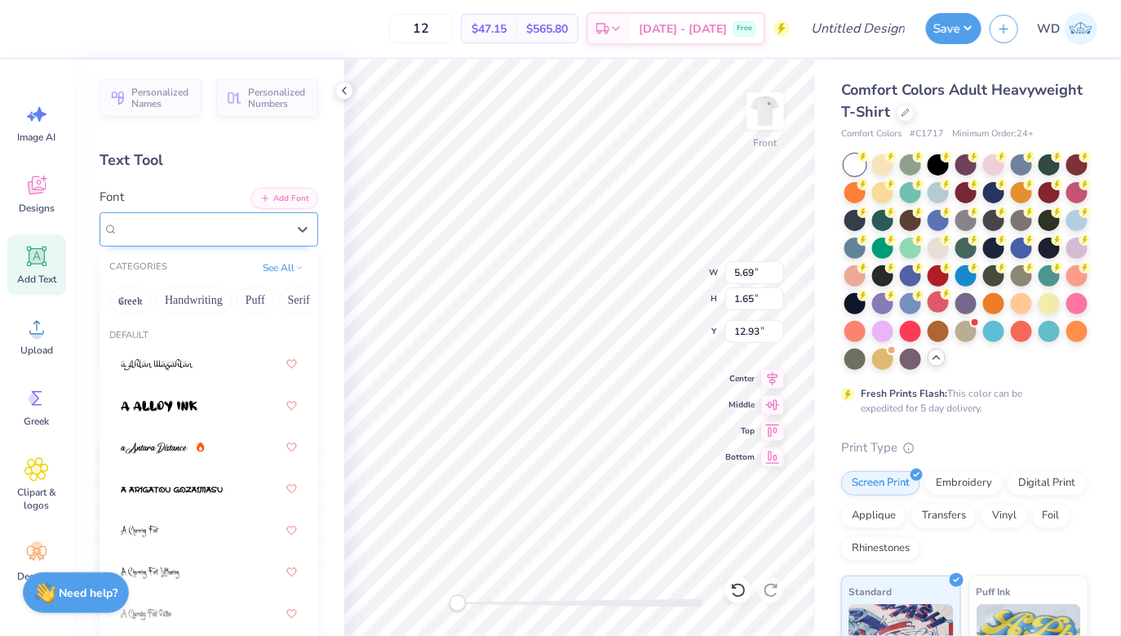
click at [228, 220] on div "Super Dream" at bounding box center [202, 228] width 171 height 25
click at [216, 300] on button "Handwriting" at bounding box center [194, 300] width 76 height 26
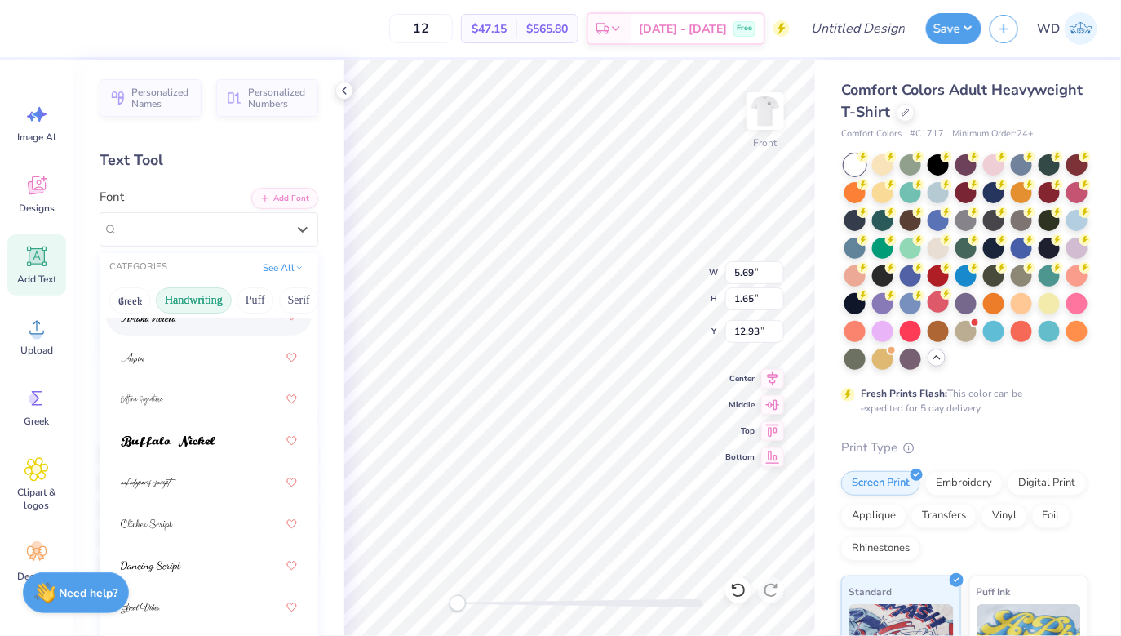
scroll to position [101, 0]
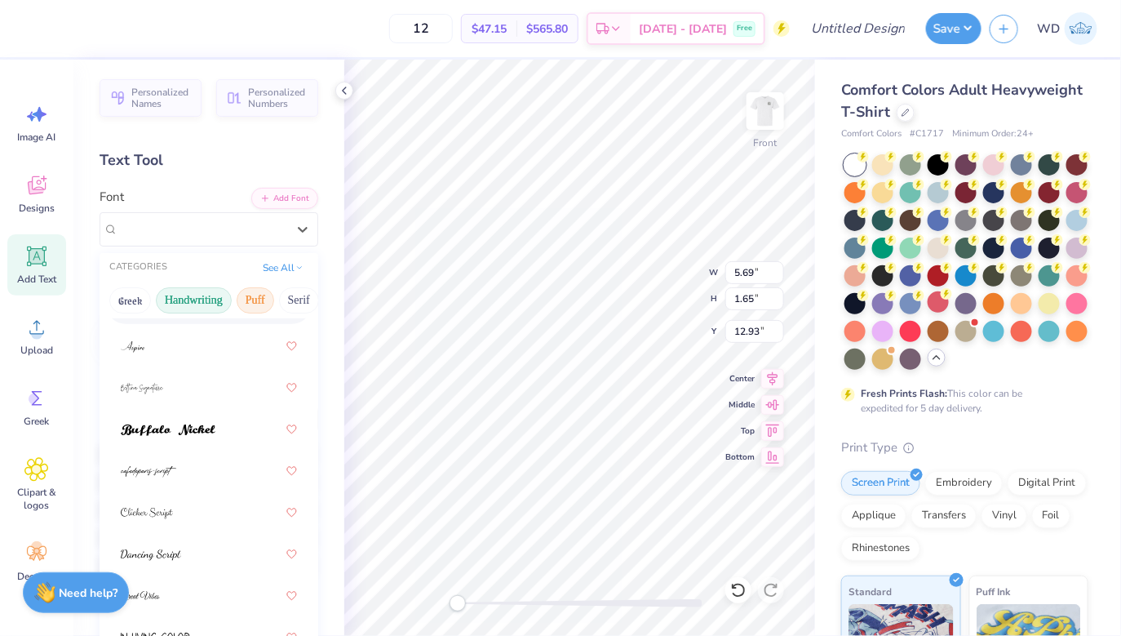
click at [260, 298] on button "Puff" at bounding box center [256, 300] width 38 height 26
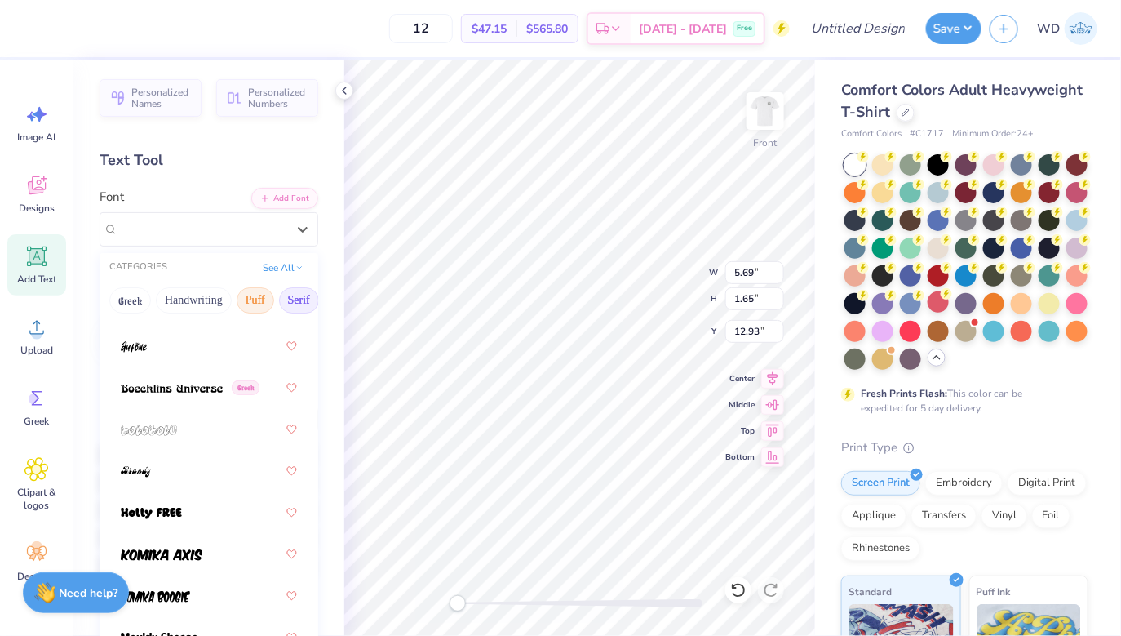
click at [289, 300] on button "Serif" at bounding box center [299, 300] width 40 height 26
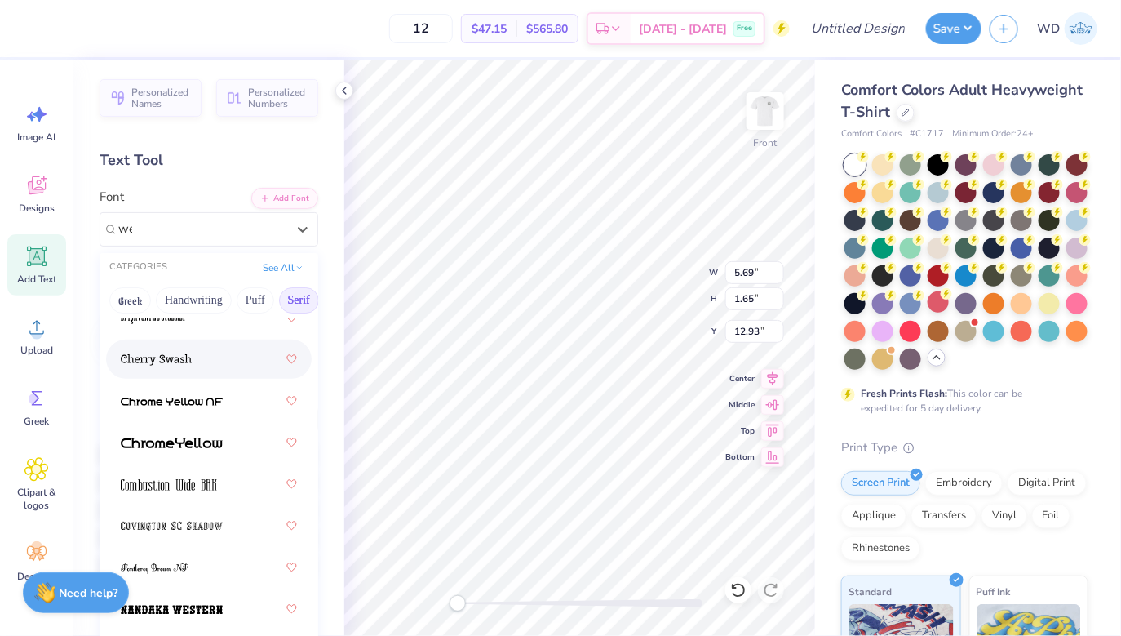
scroll to position [0, 0]
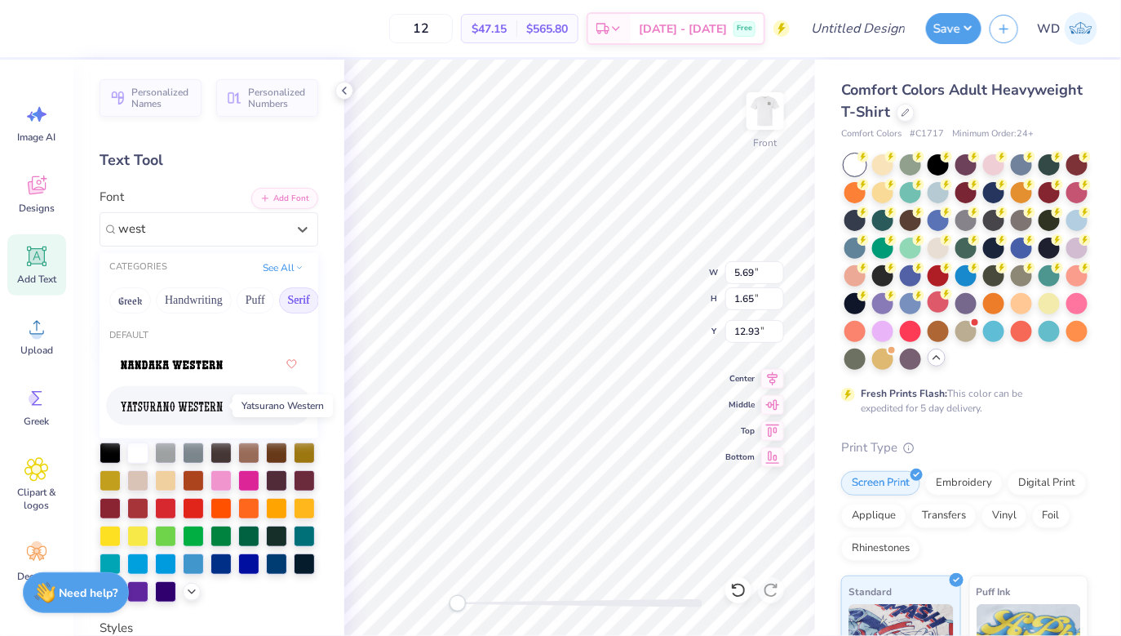
click at [175, 411] on img at bounding box center [172, 406] width 102 height 11
type input "west"
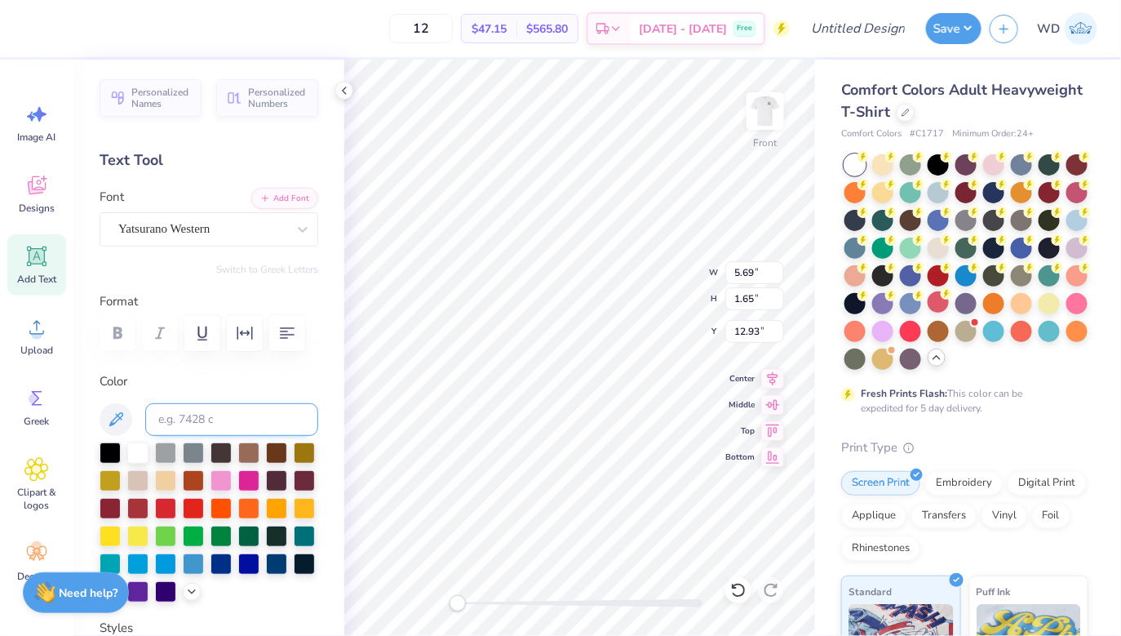
scroll to position [0, 2]
type textarea "Camp Hobe"
click at [114, 452] on div at bounding box center [110, 451] width 21 height 21
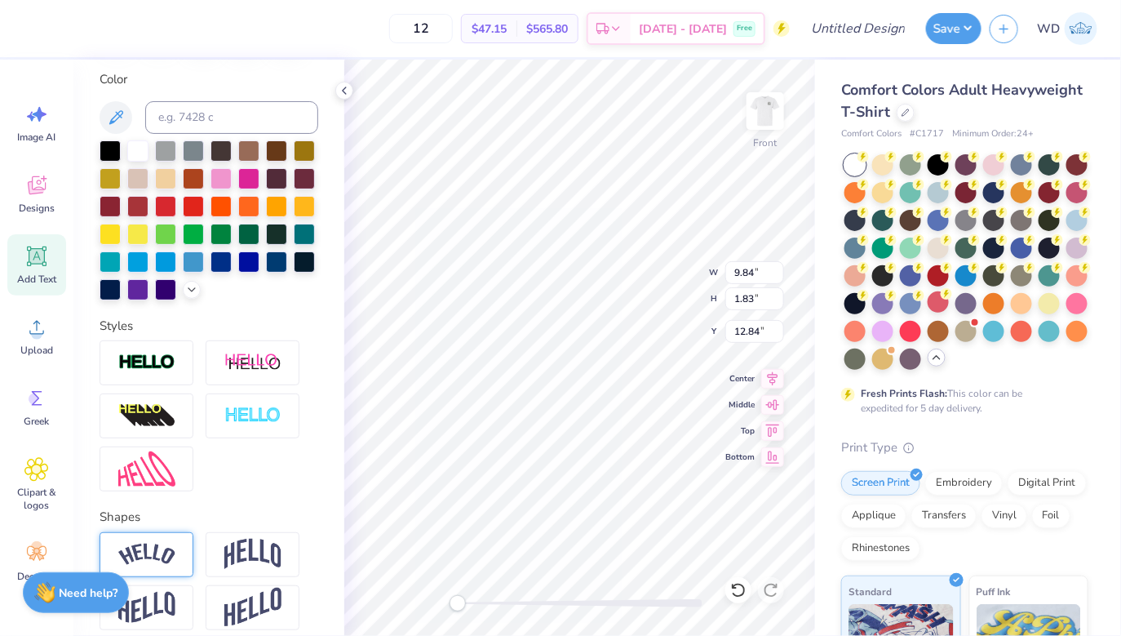
scroll to position [305, 0]
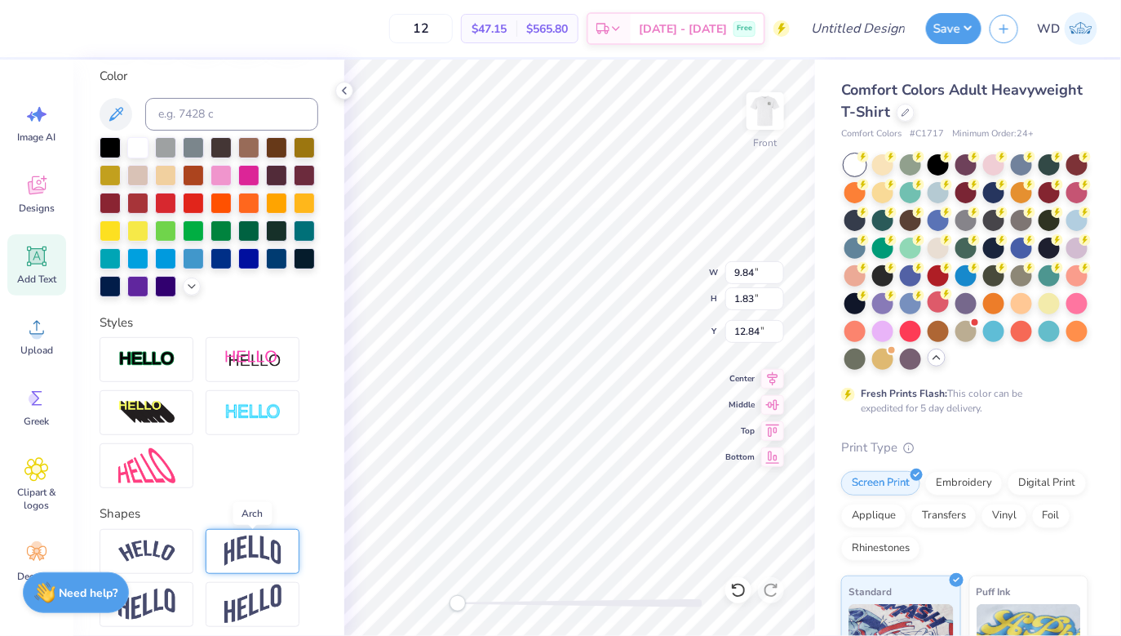
click at [250, 556] on img at bounding box center [252, 550] width 57 height 31
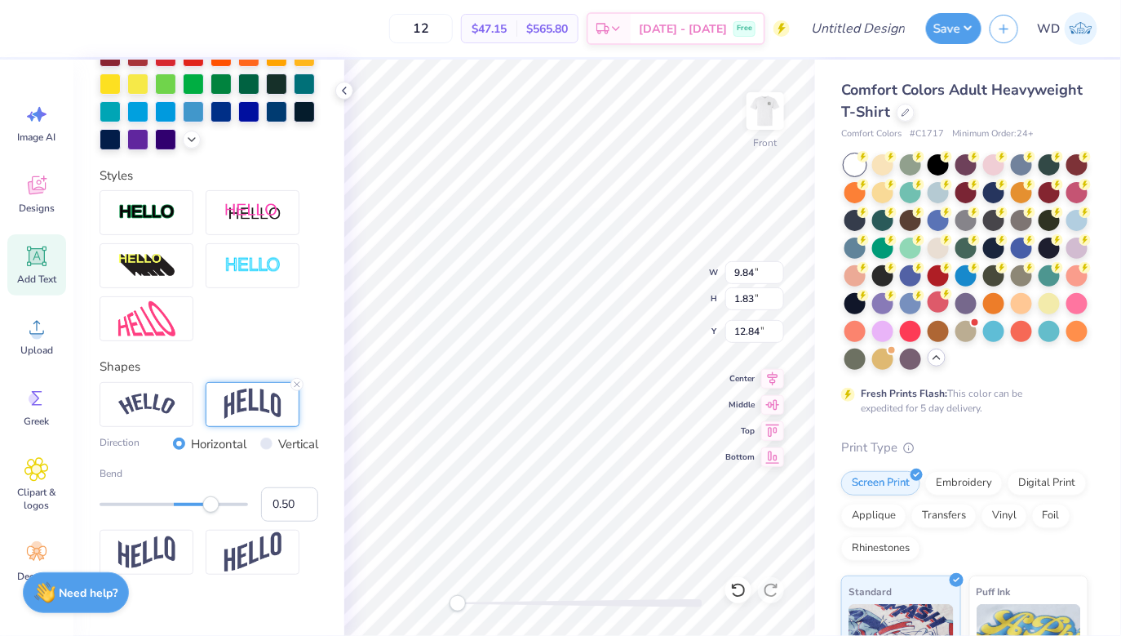
scroll to position [465, 0]
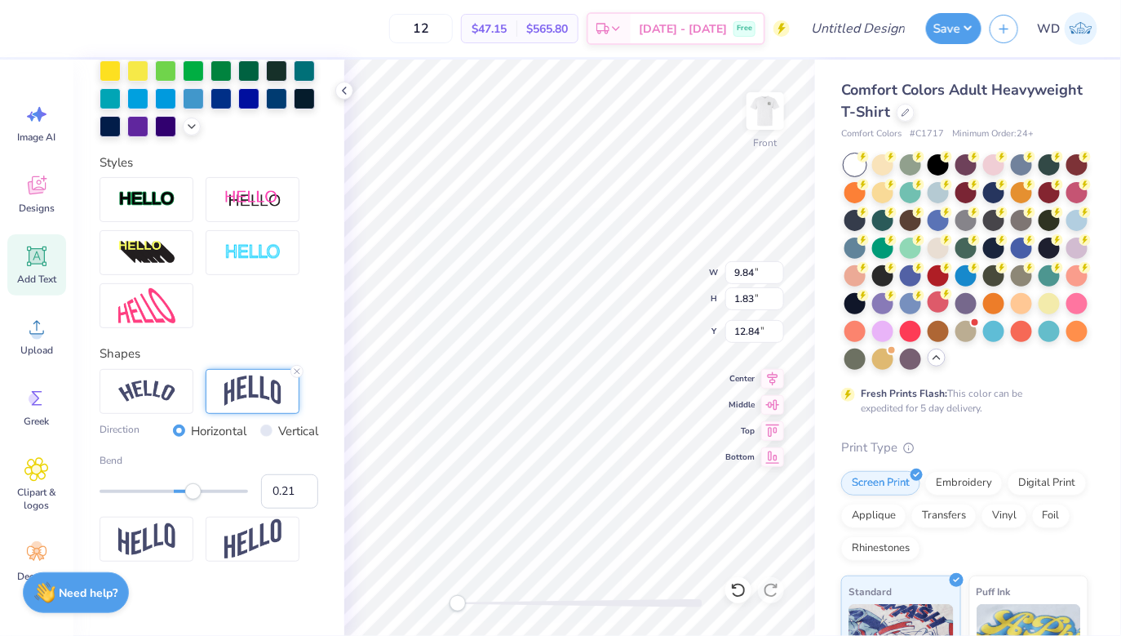
type input "0.20"
drag, startPoint x: 213, startPoint y: 490, endPoint x: 189, endPoint y: 490, distance: 24.5
click at [189, 490] on div "Accessibility label" at bounding box center [188, 491] width 16 height 16
type input "0.26"
click at [193, 491] on div "Accessibility label" at bounding box center [192, 491] width 16 height 16
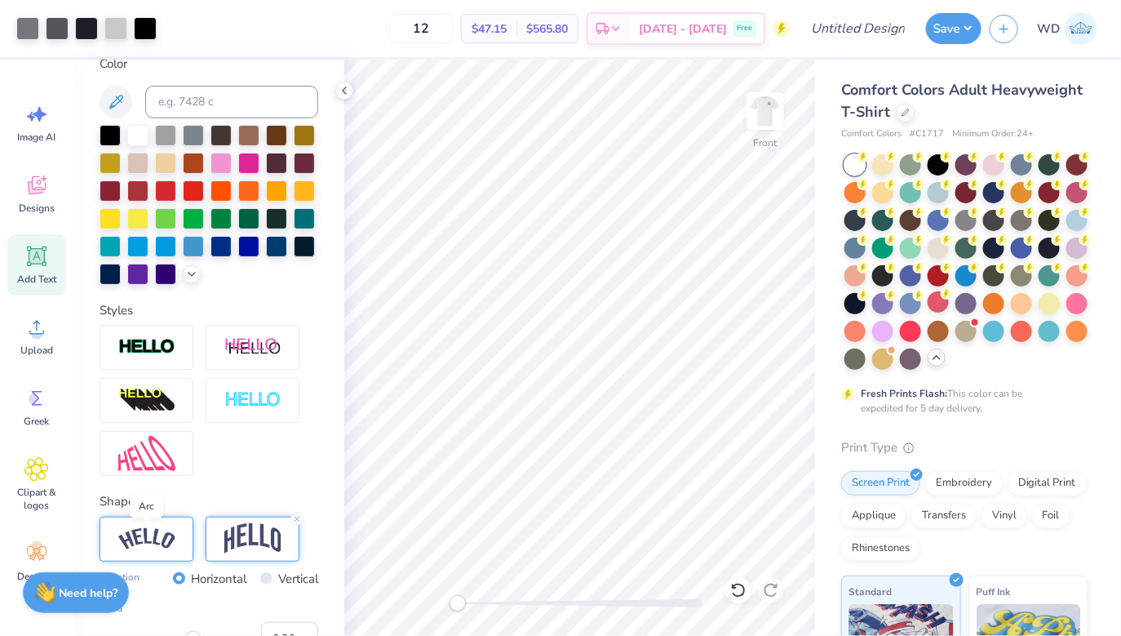
scroll to position [411, 0]
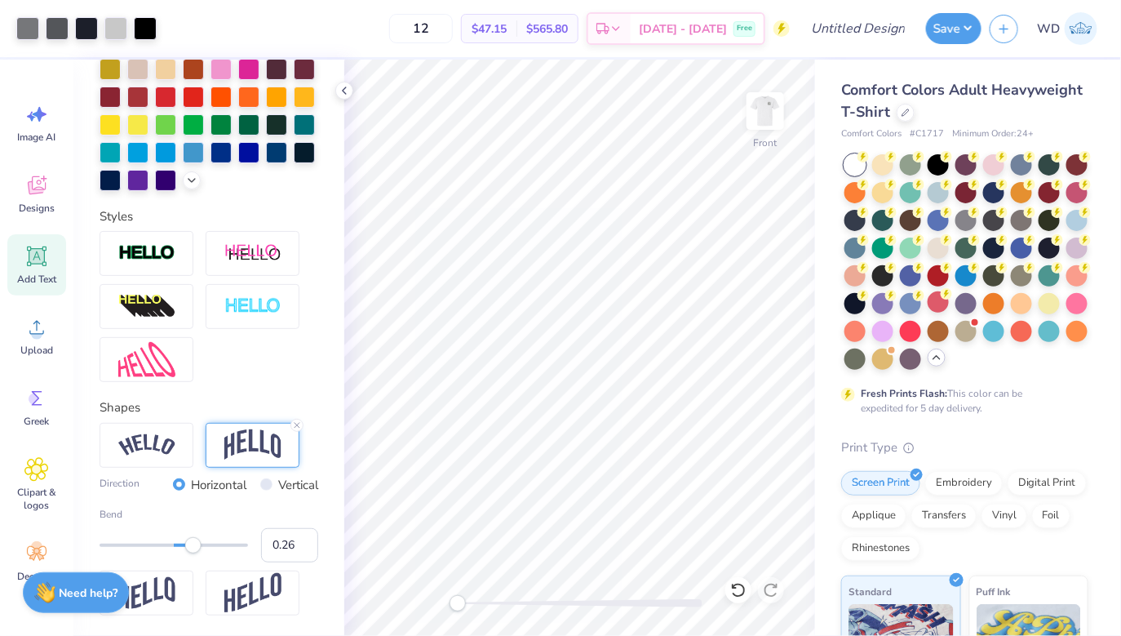
click at [38, 270] on div "Add Text" at bounding box center [36, 264] width 59 height 61
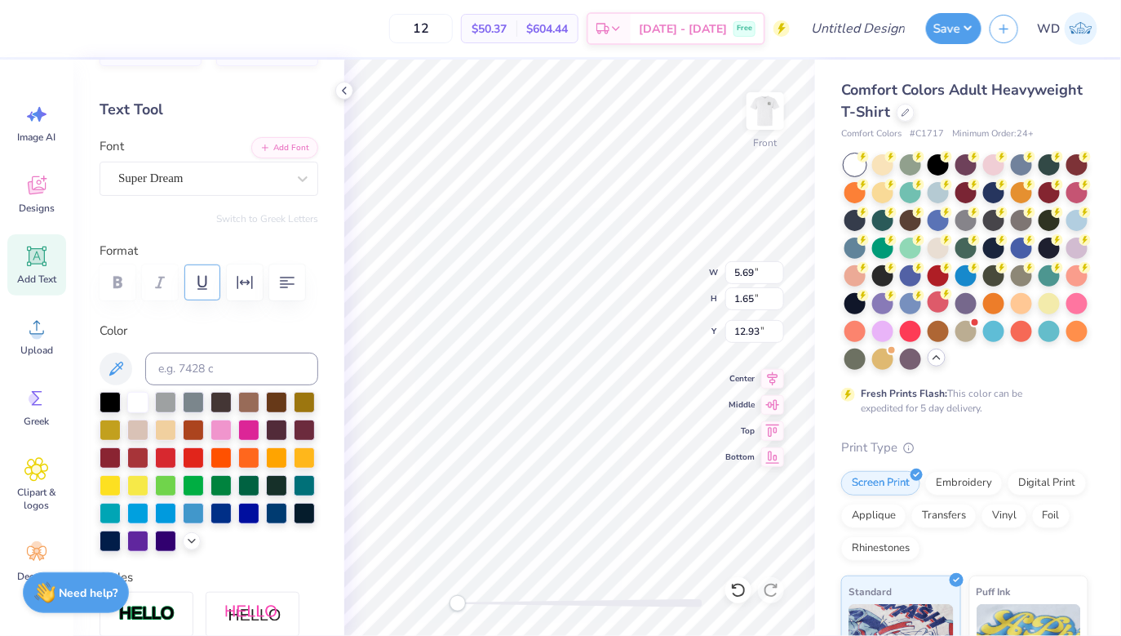
scroll to position [38, 0]
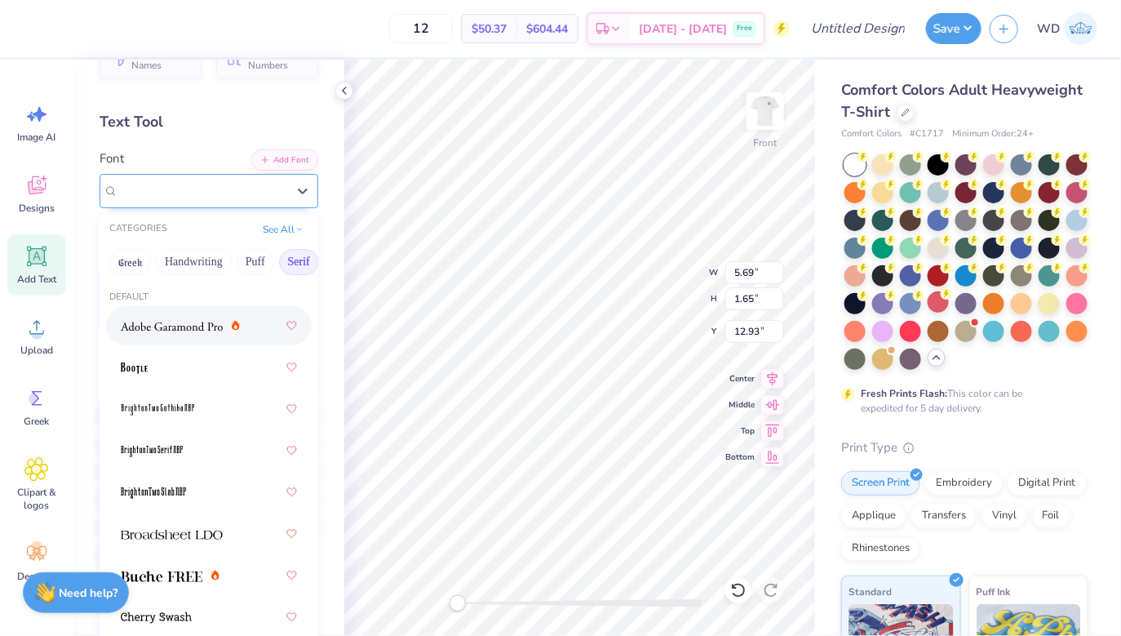
click at [192, 203] on div "Super Dream" at bounding box center [209, 191] width 219 height 34
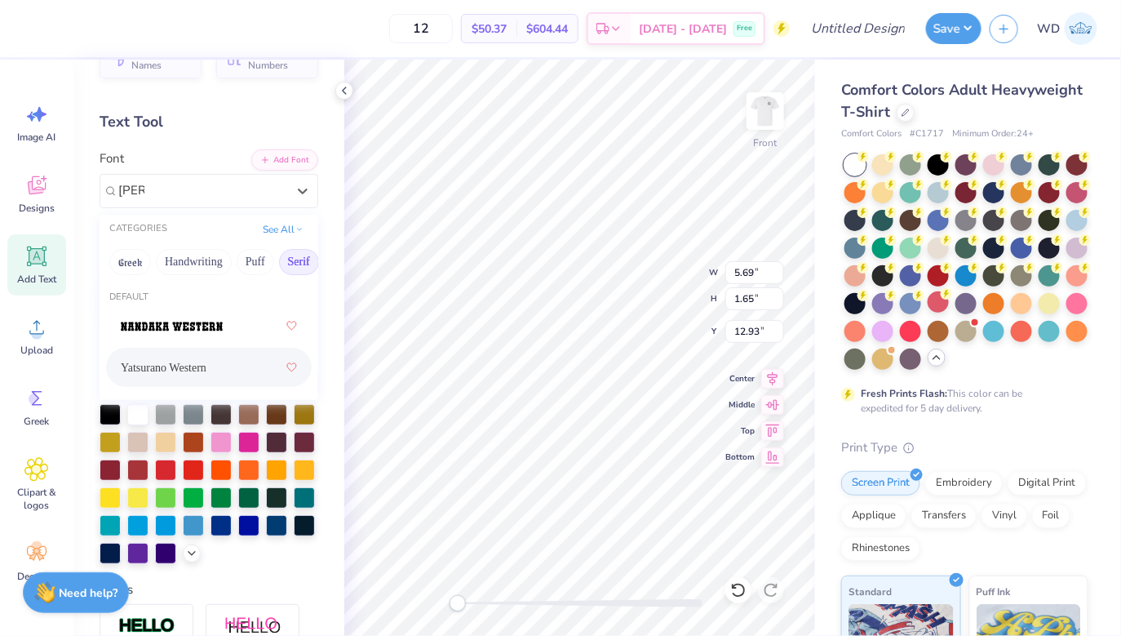
click at [206, 366] on span "Yatsurano Western" at bounding box center [164, 367] width 86 height 17
type input "wes"
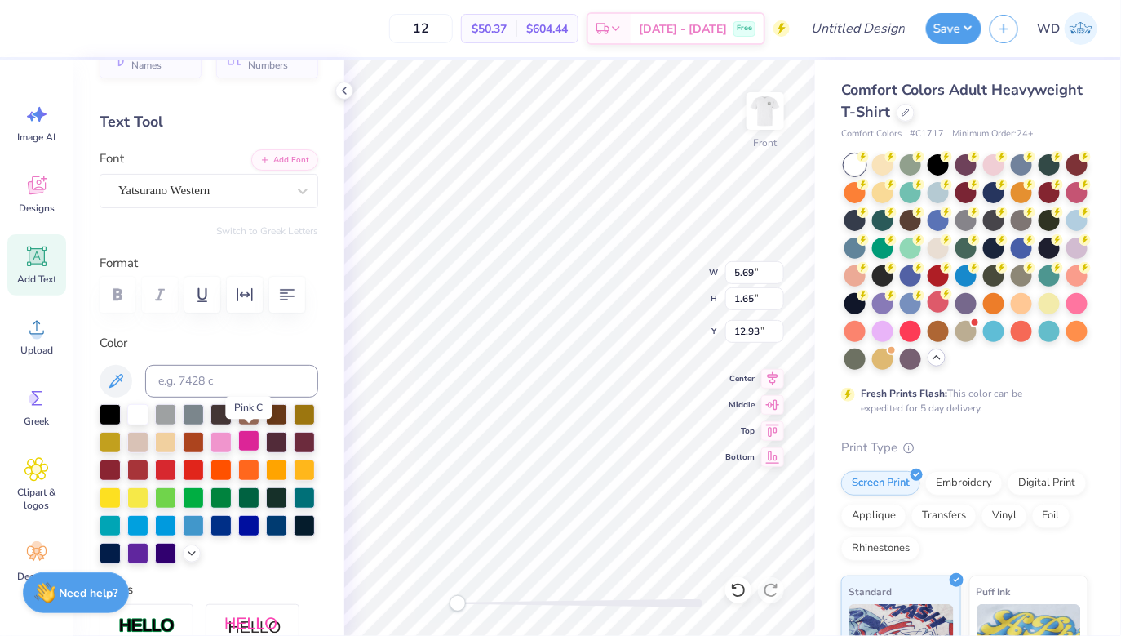
scroll to position [0, 4]
type textarea "PI Kappa Alpha"
click at [111, 415] on div at bounding box center [110, 412] width 21 height 21
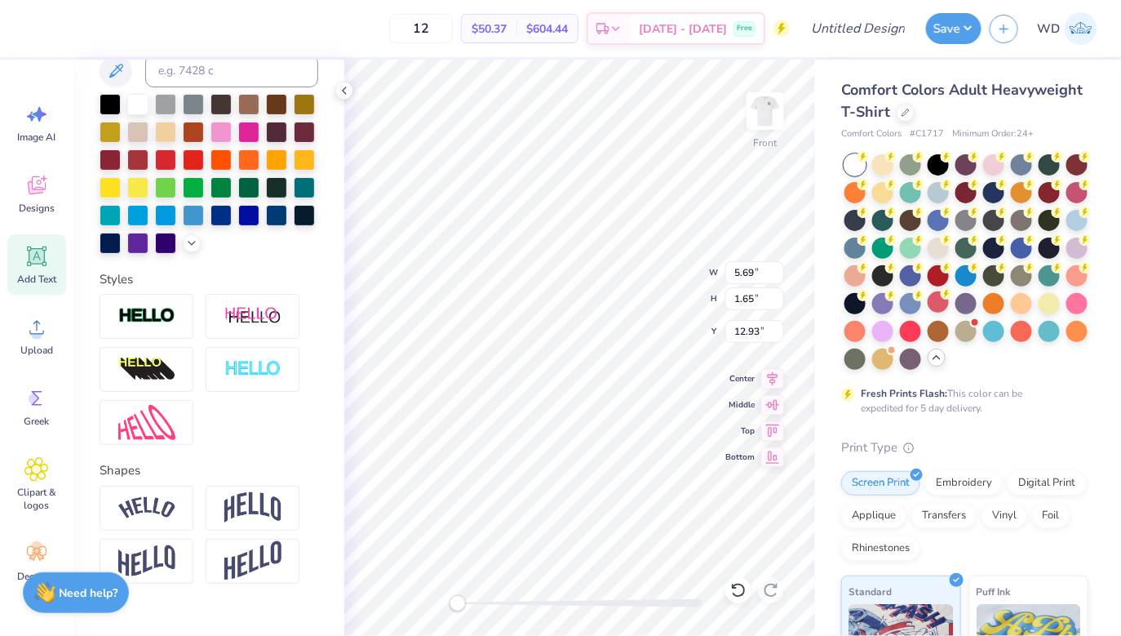
scroll to position [377, 0]
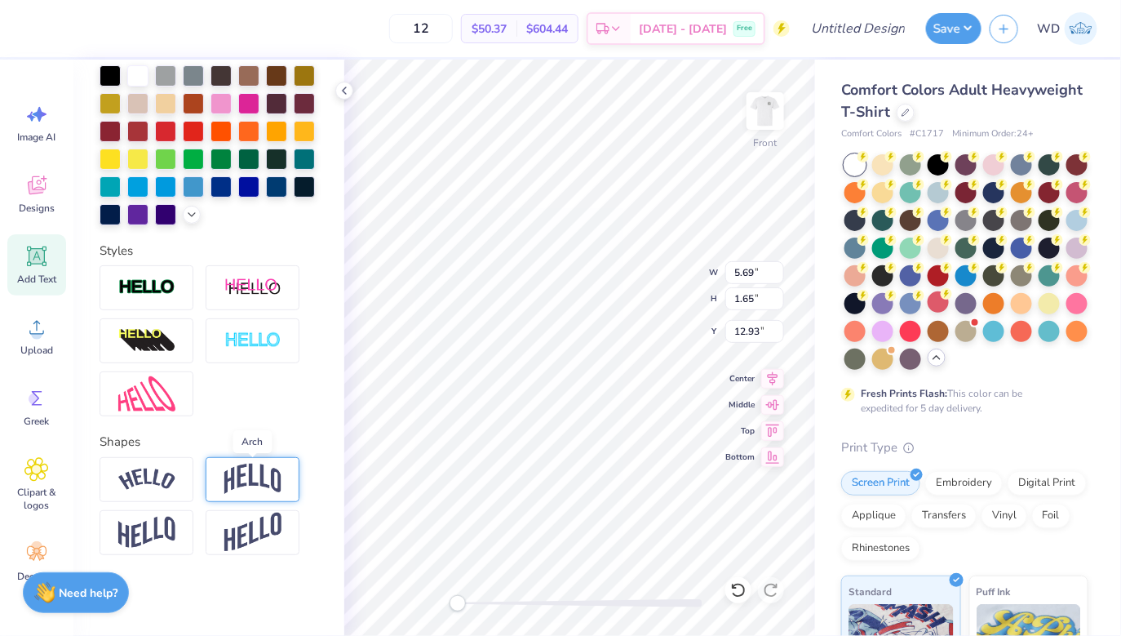
click at [241, 482] on img at bounding box center [252, 479] width 57 height 31
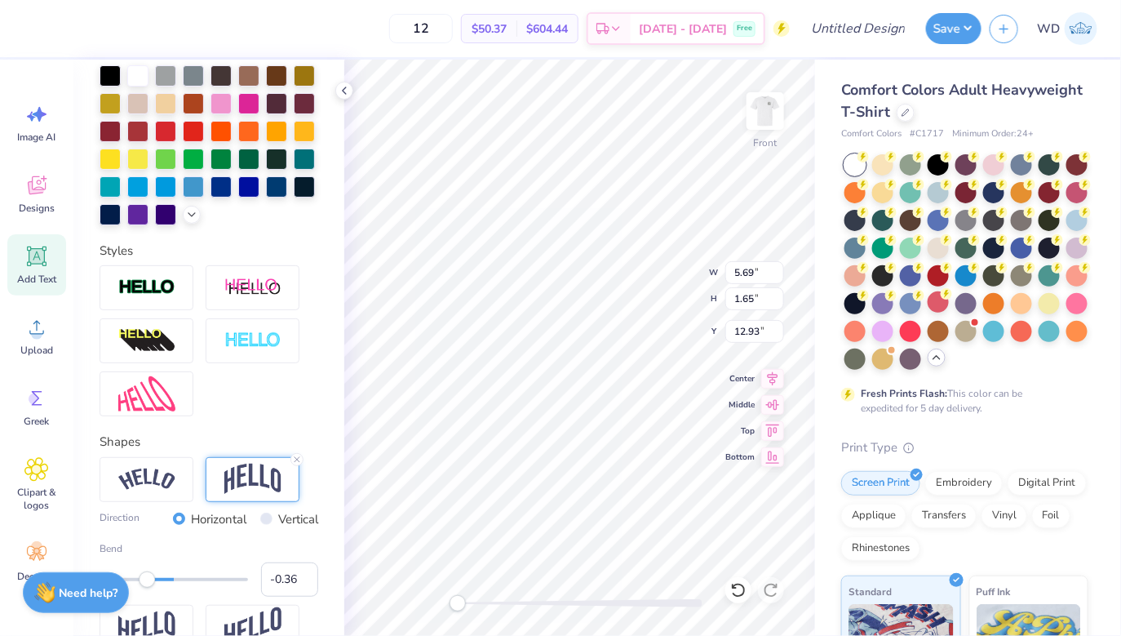
type input "-0.37"
drag, startPoint x: 212, startPoint y: 582, endPoint x: 146, endPoint y: 583, distance: 66.1
click at [146, 583] on div "Accessibility label" at bounding box center [146, 579] width 16 height 16
type input "-0.22"
drag, startPoint x: 146, startPoint y: 583, endPoint x: 158, endPoint y: 584, distance: 12.3
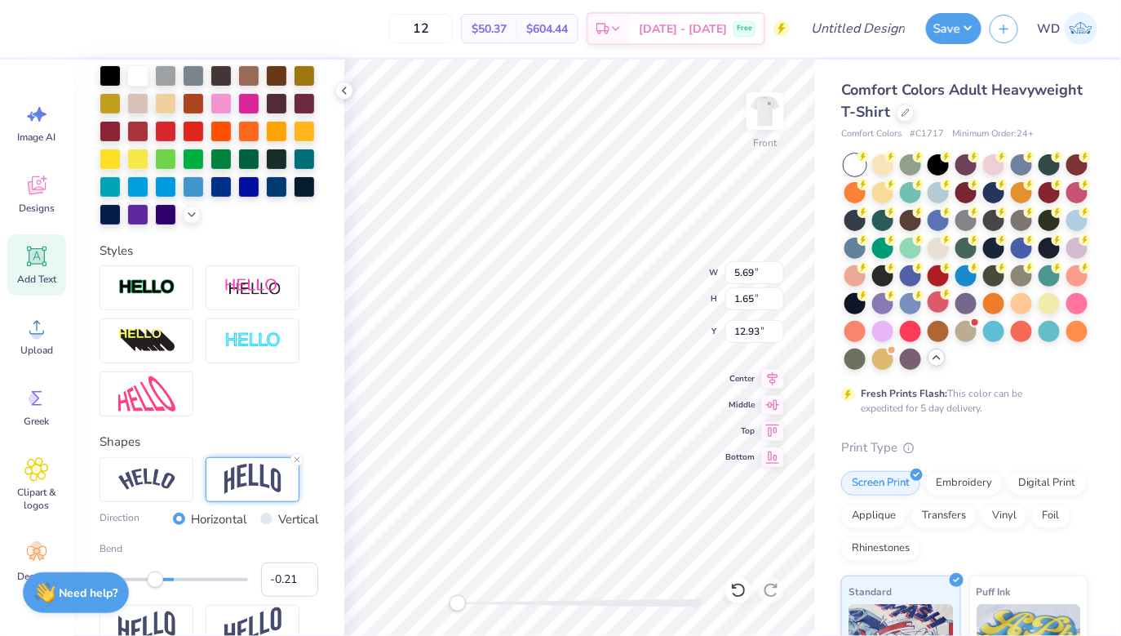
click at [158, 584] on div "Accessibility label" at bounding box center [155, 579] width 16 height 16
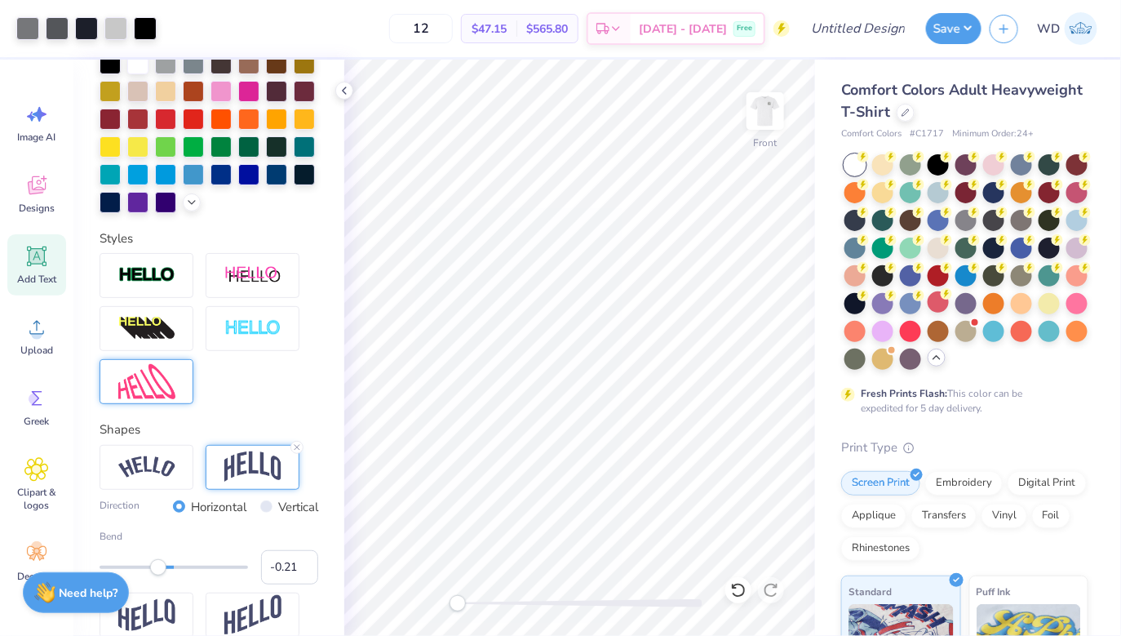
scroll to position [369, 0]
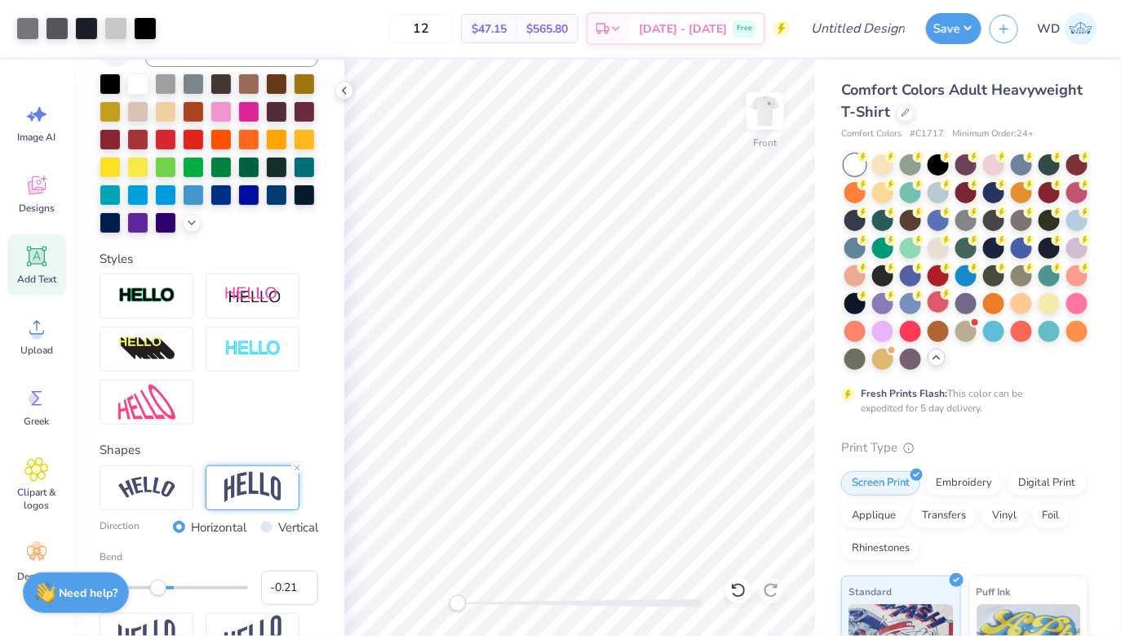
click at [41, 268] on icon at bounding box center [36, 256] width 24 height 24
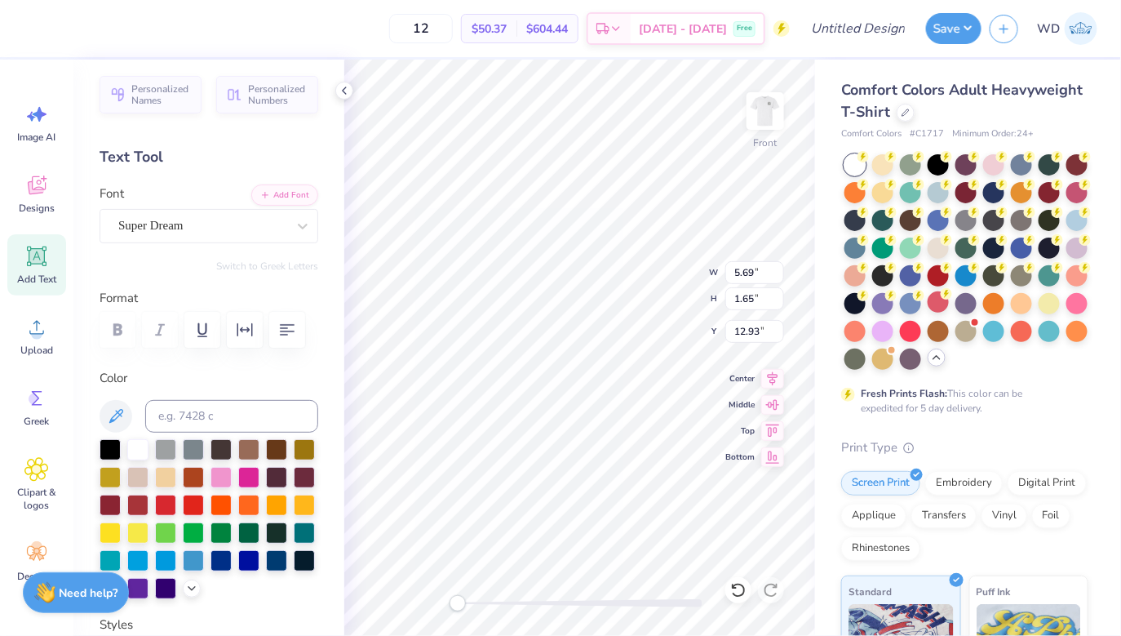
scroll to position [0, 0]
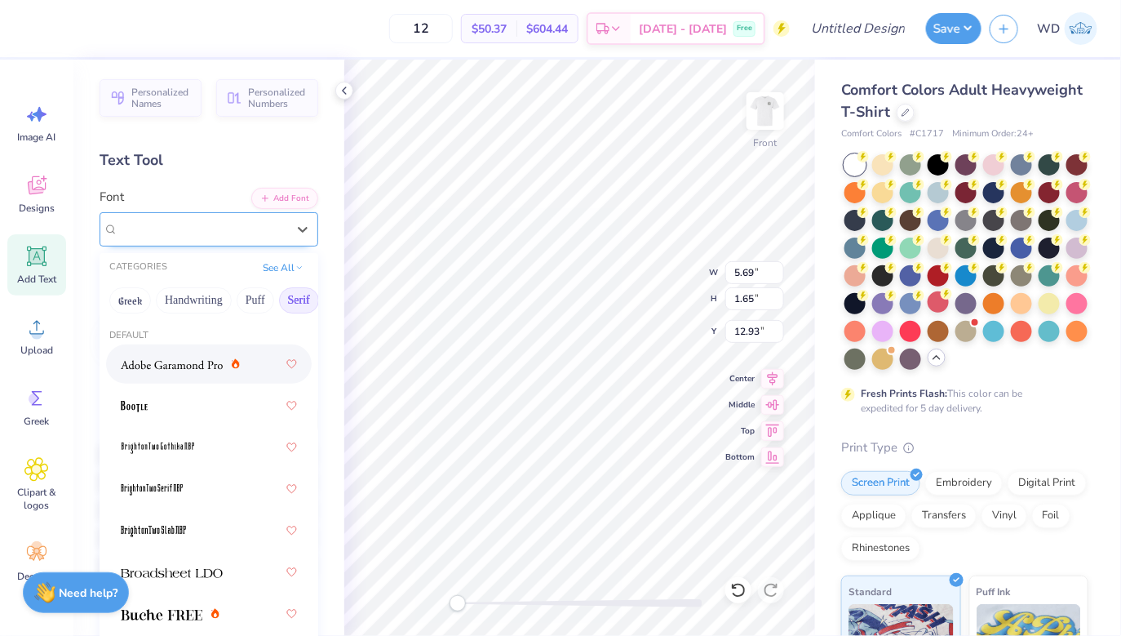
click at [208, 216] on div "Super Dream" at bounding box center [202, 228] width 171 height 25
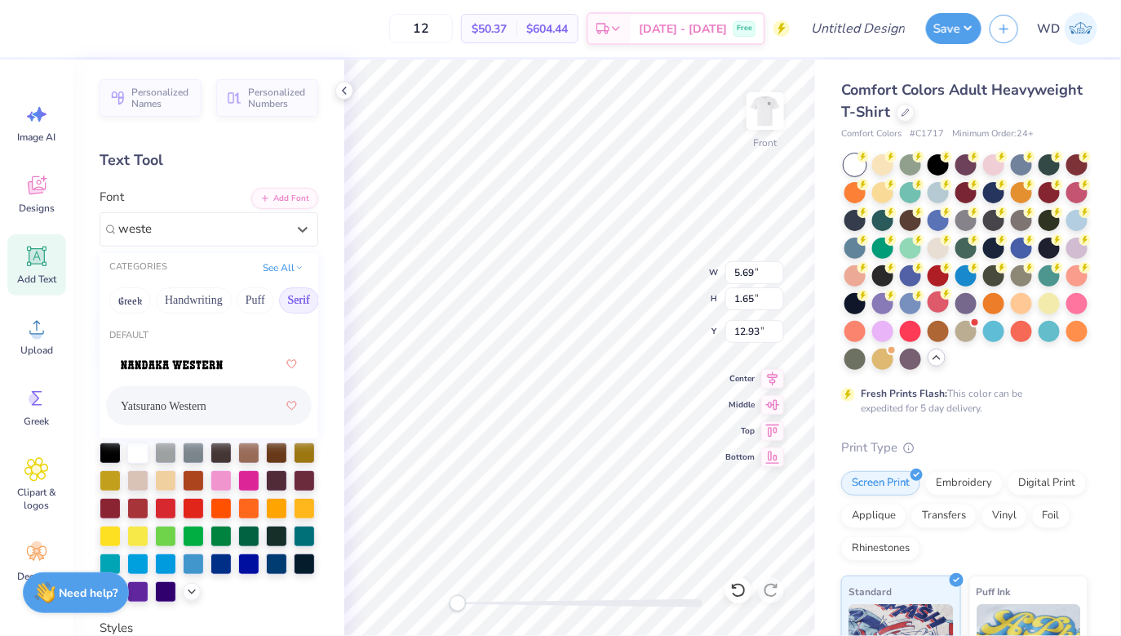
click at [193, 411] on span "Yatsurano Western" at bounding box center [164, 405] width 86 height 17
type input "weste"
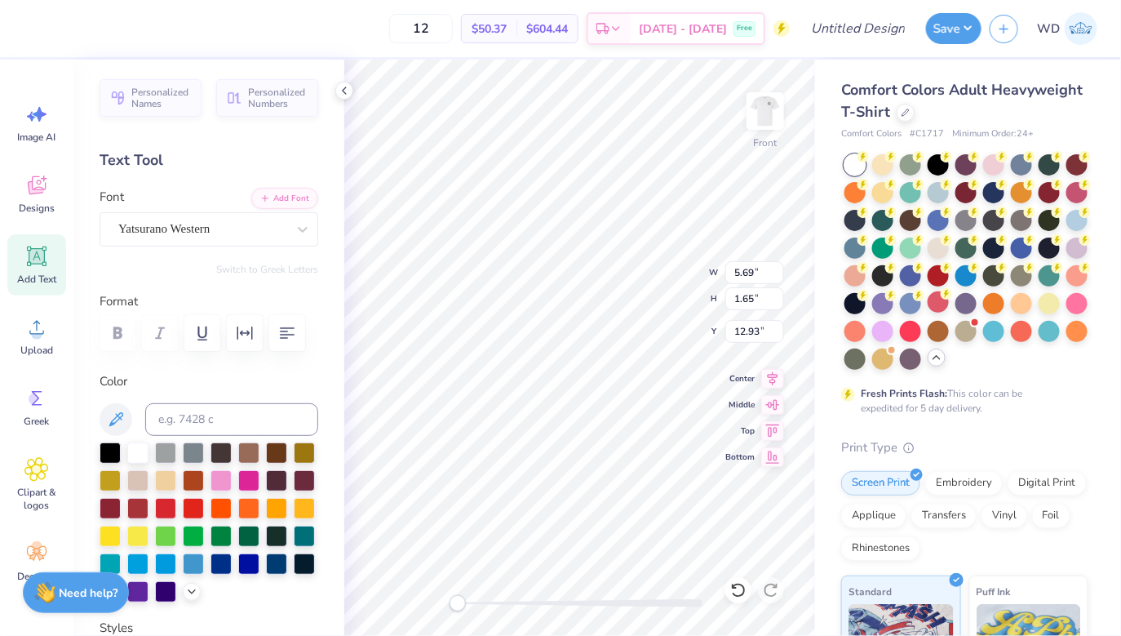
scroll to position [0, 3]
type textarea "SaLt Lake City"
click at [111, 444] on div at bounding box center [110, 451] width 21 height 21
type textarea "SaLt Lake City, UT"
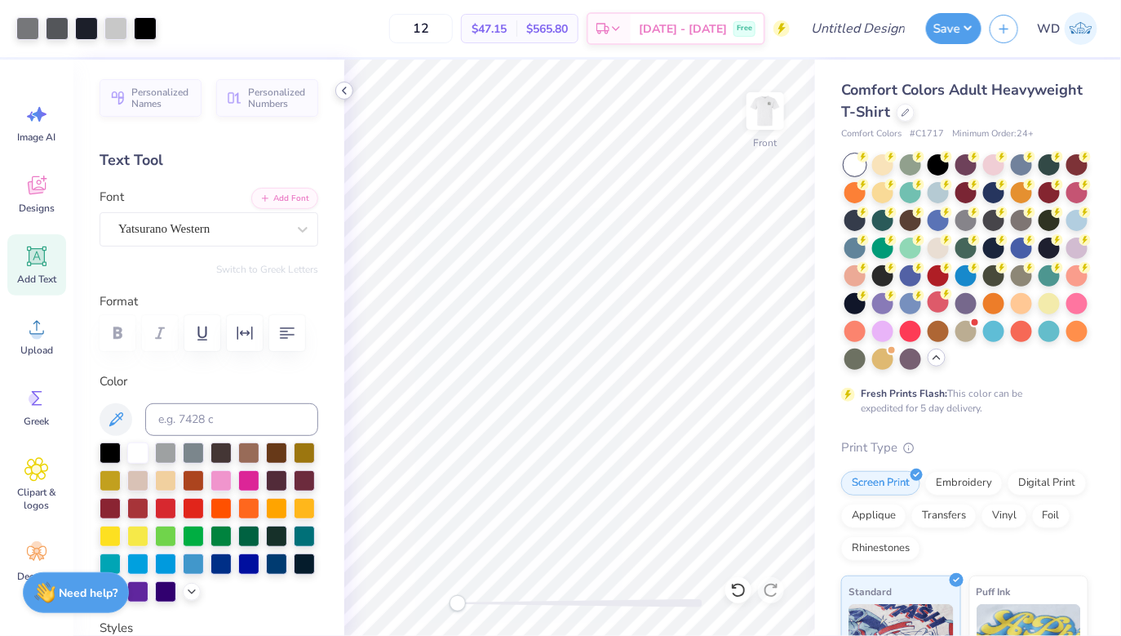
click at [344, 89] on icon at bounding box center [344, 90] width 13 height 13
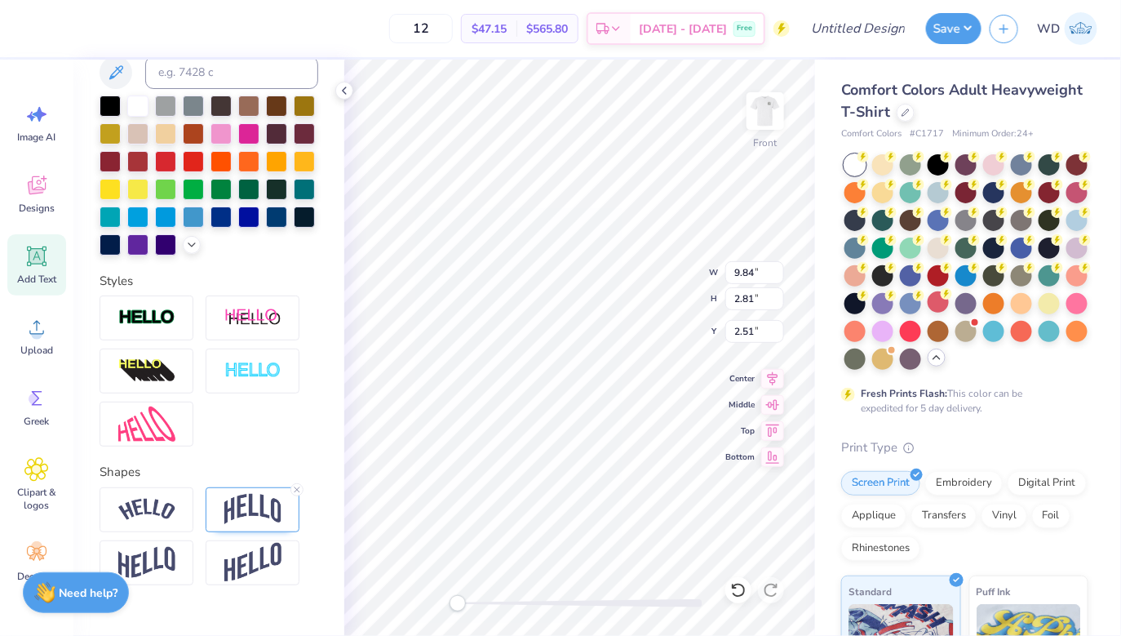
scroll to position [355, 0]
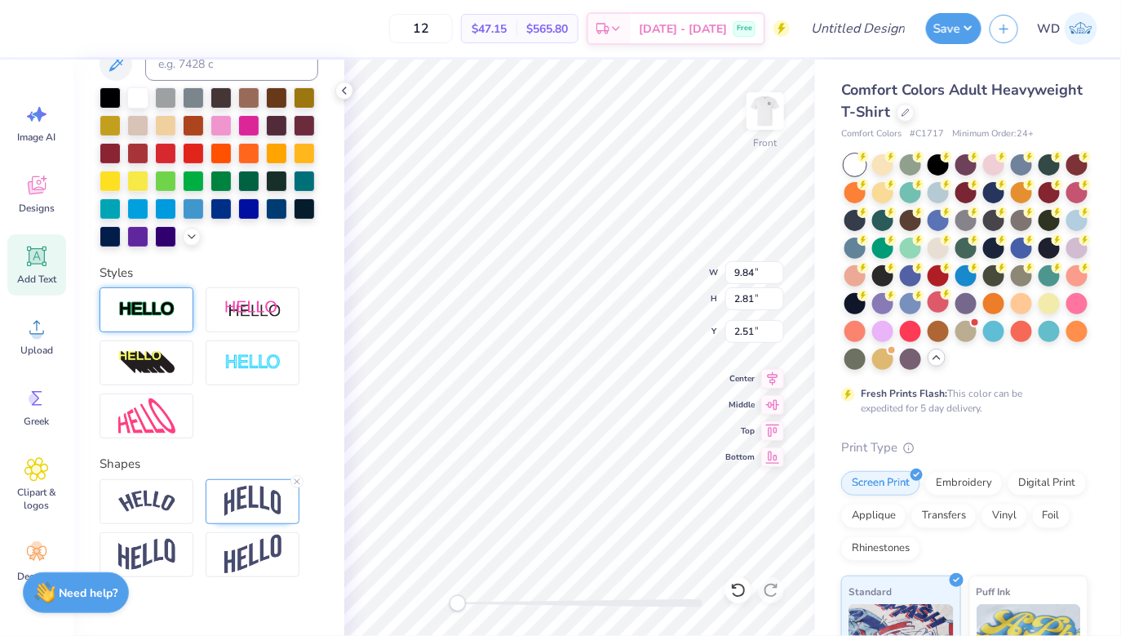
click at [174, 307] on img at bounding box center [146, 309] width 57 height 19
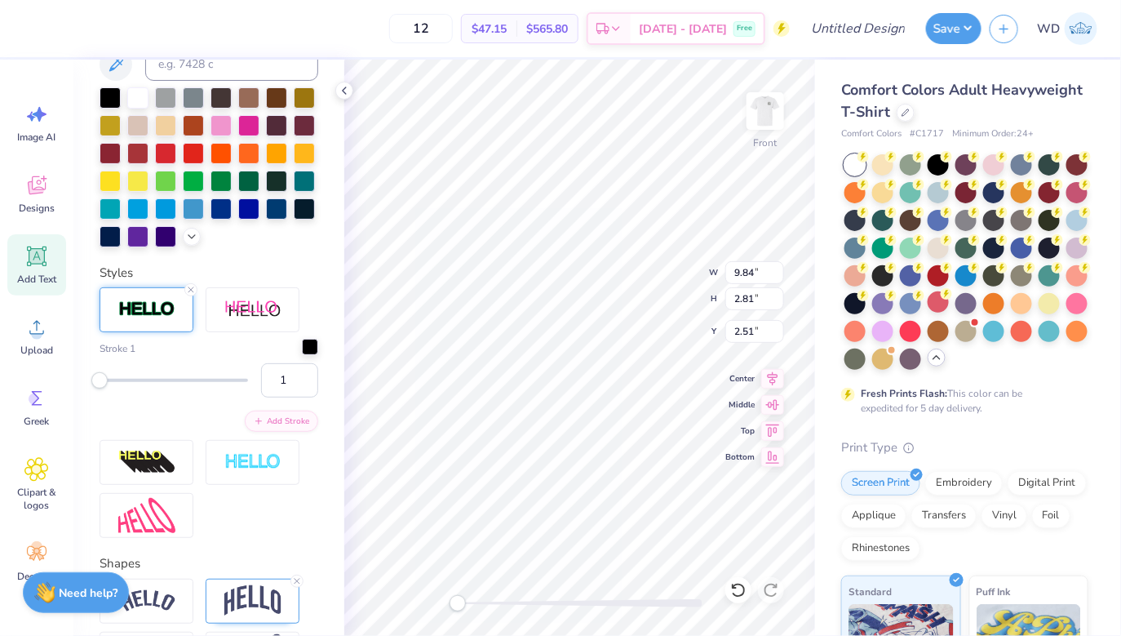
click at [315, 349] on div at bounding box center [310, 347] width 16 height 16
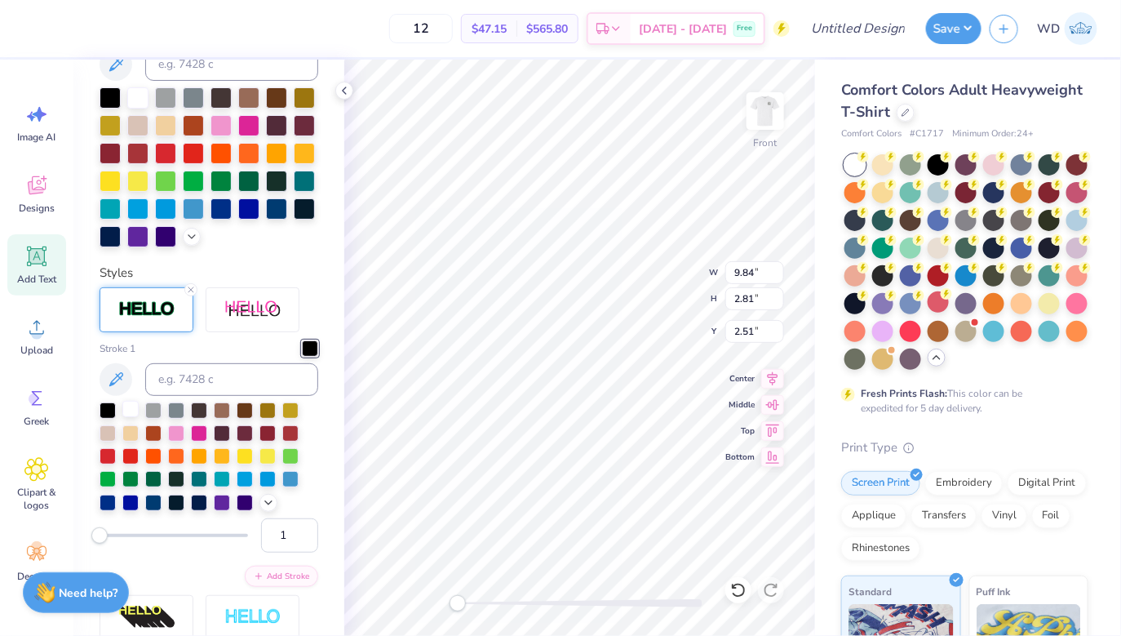
click at [131, 406] on div at bounding box center [130, 409] width 16 height 16
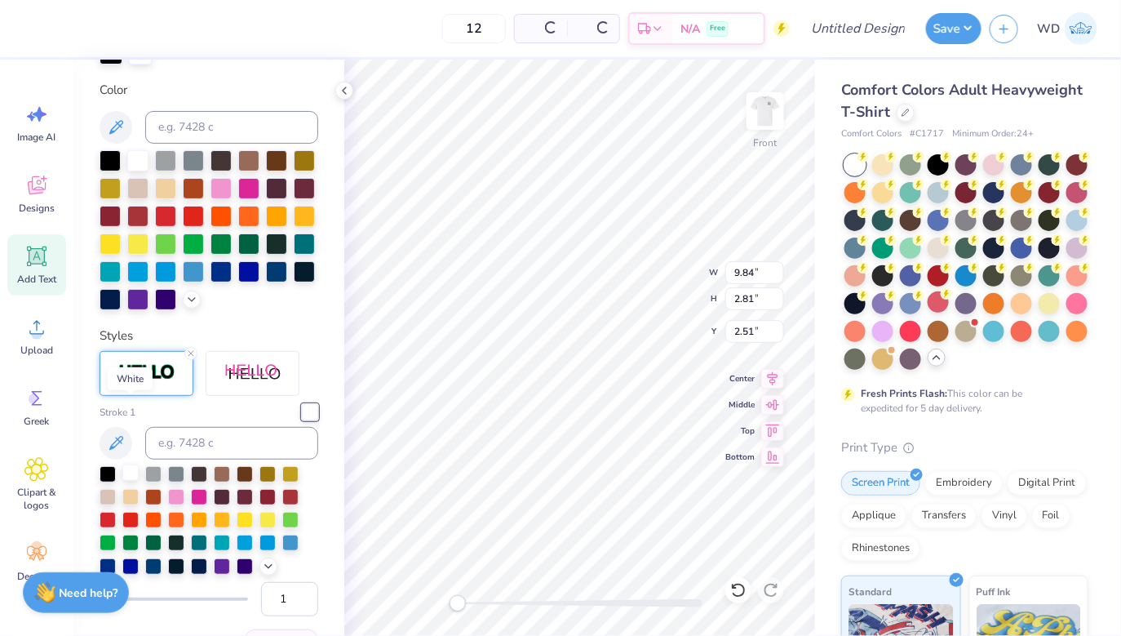
scroll to position [419, 0]
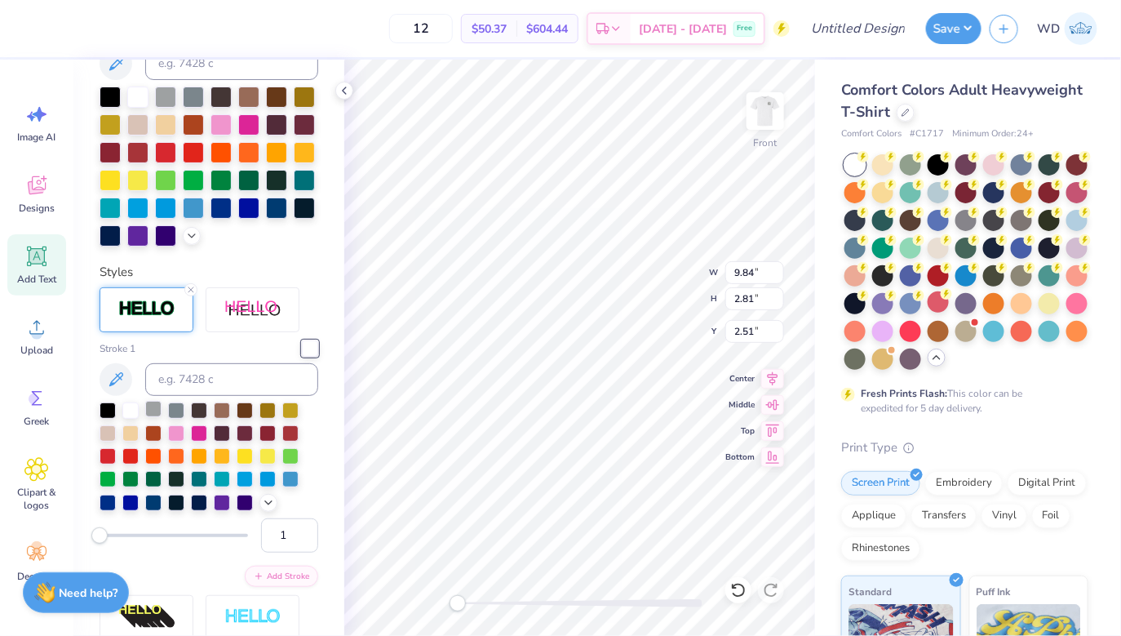
click at [154, 410] on div at bounding box center [153, 409] width 16 height 16
click at [111, 431] on div at bounding box center [108, 432] width 16 height 16
click at [177, 412] on div at bounding box center [176, 409] width 16 height 16
click at [156, 411] on div at bounding box center [153, 409] width 16 height 16
type input "8"
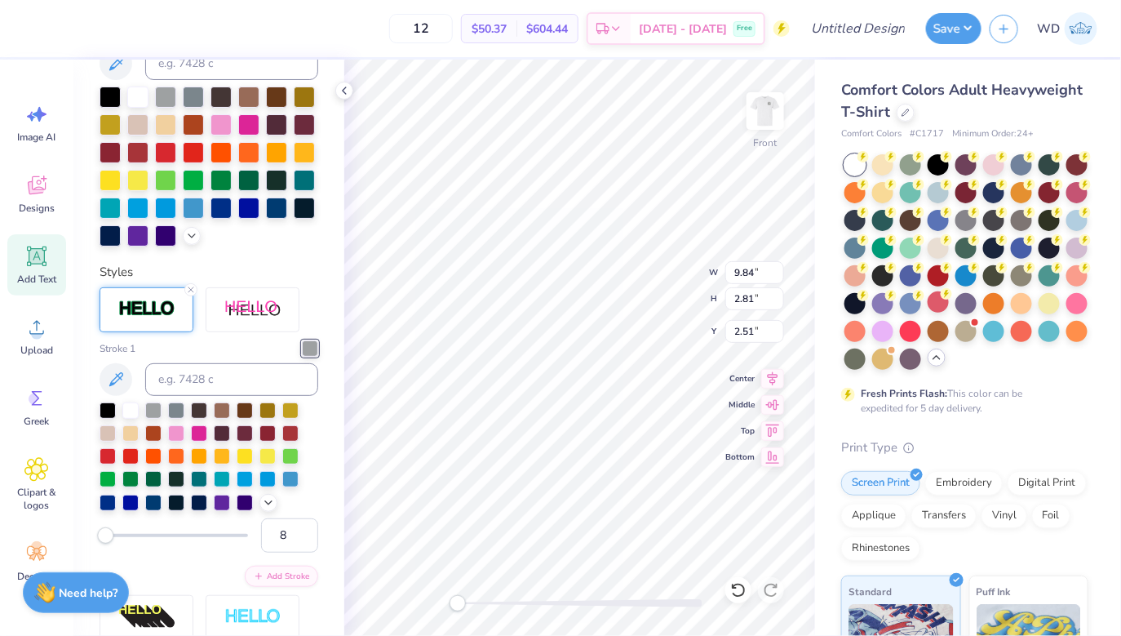
click at [109, 534] on div "Accessibility label" at bounding box center [105, 534] width 16 height 16
type input "4"
click at [104, 534] on div "Accessibility label" at bounding box center [105, 534] width 16 height 16
type input "2"
click at [100, 534] on div "Accessibility label" at bounding box center [101, 534] width 16 height 16
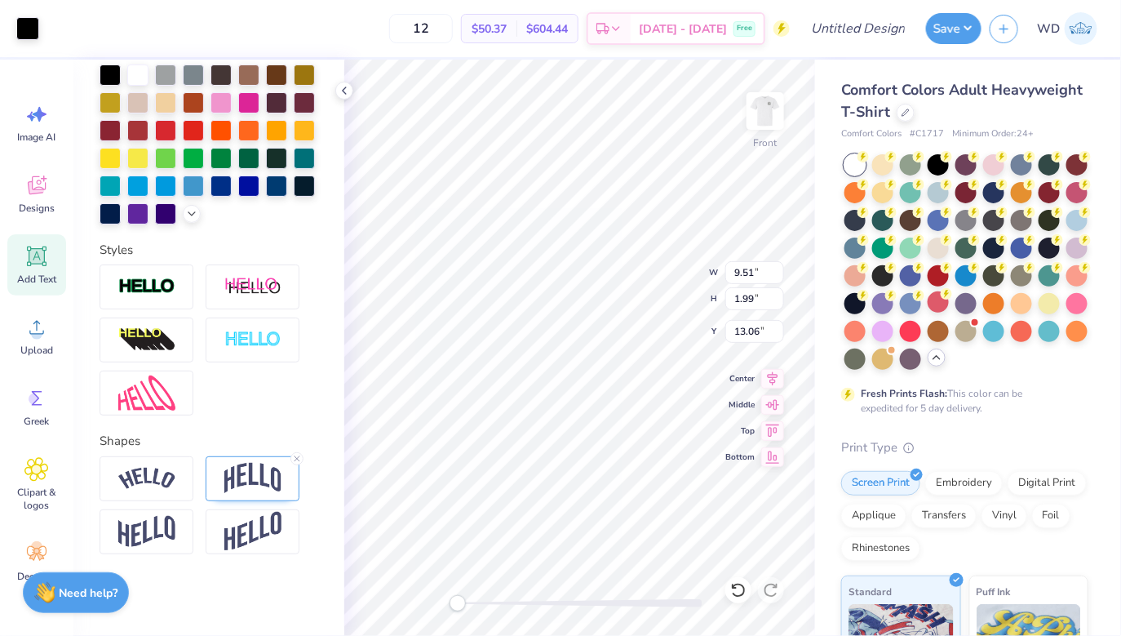
scroll to position [355, 0]
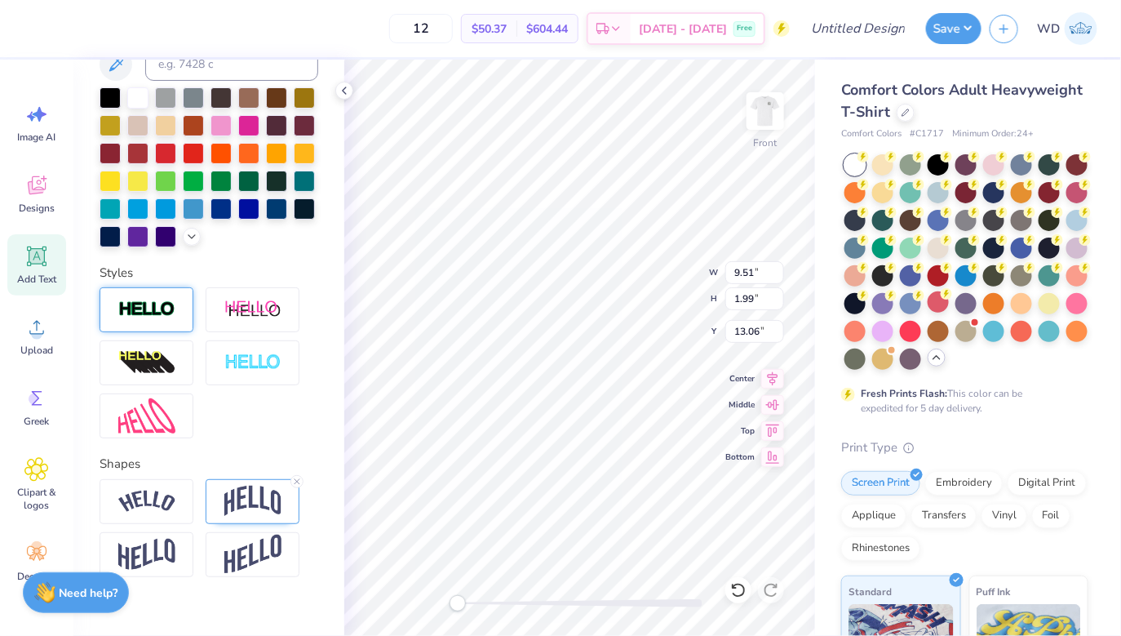
click at [169, 299] on div at bounding box center [147, 309] width 94 height 45
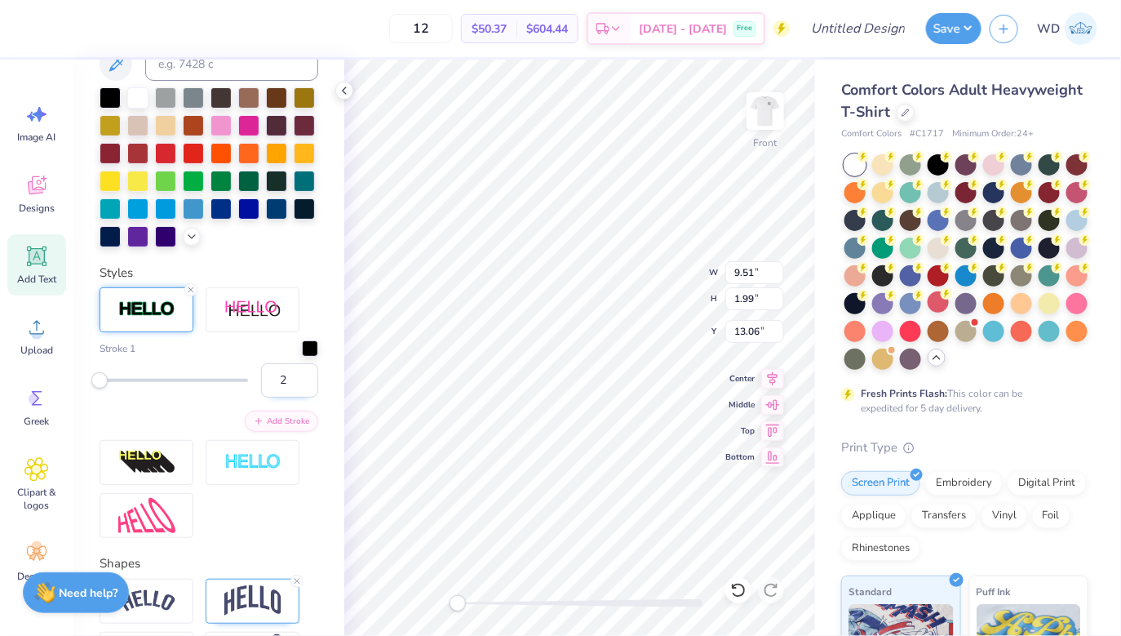
type input "2"
click at [306, 377] on input "2" at bounding box center [289, 380] width 57 height 34
click at [315, 345] on div at bounding box center [310, 347] width 16 height 16
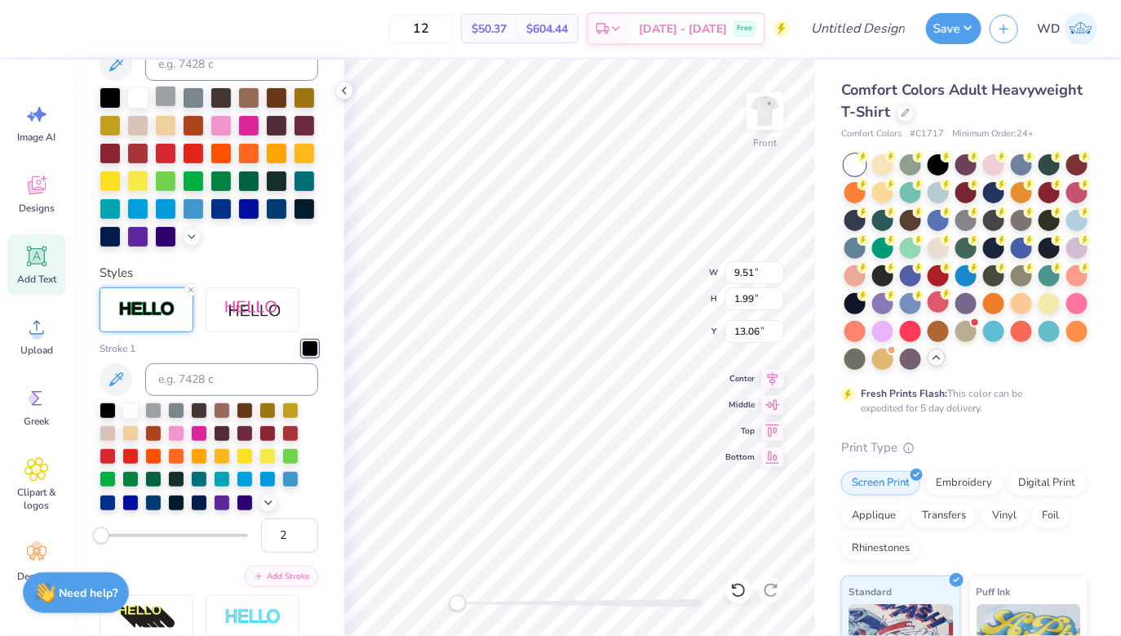
click at [171, 92] on div at bounding box center [165, 96] width 21 height 21
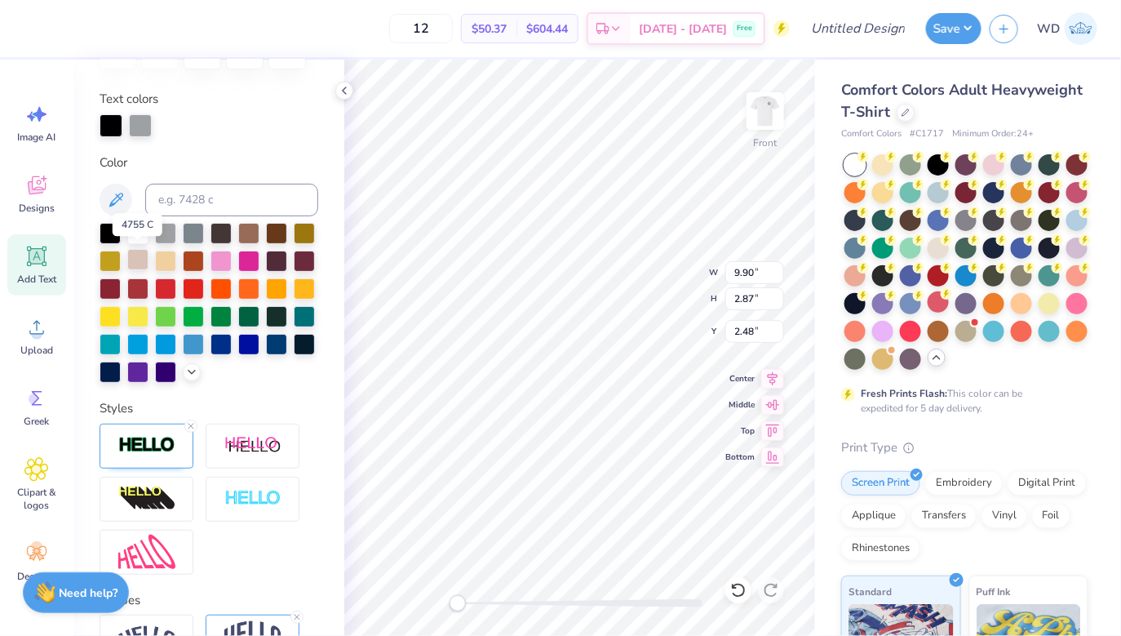
scroll to position [282, 0]
click at [108, 128] on div at bounding box center [111, 124] width 23 height 23
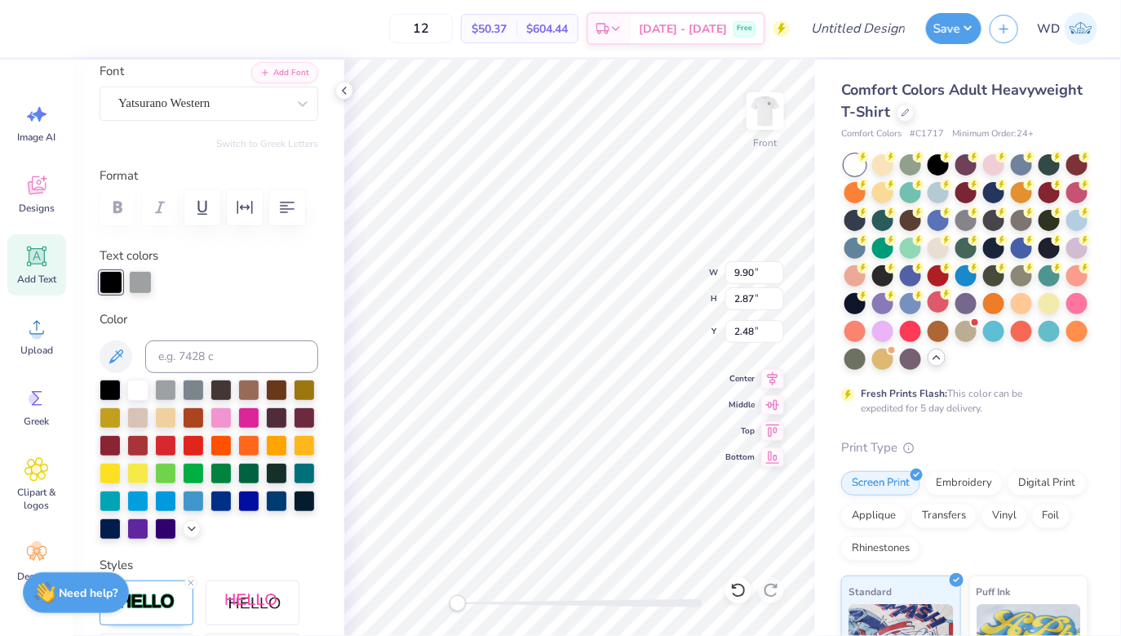
scroll to position [61, 0]
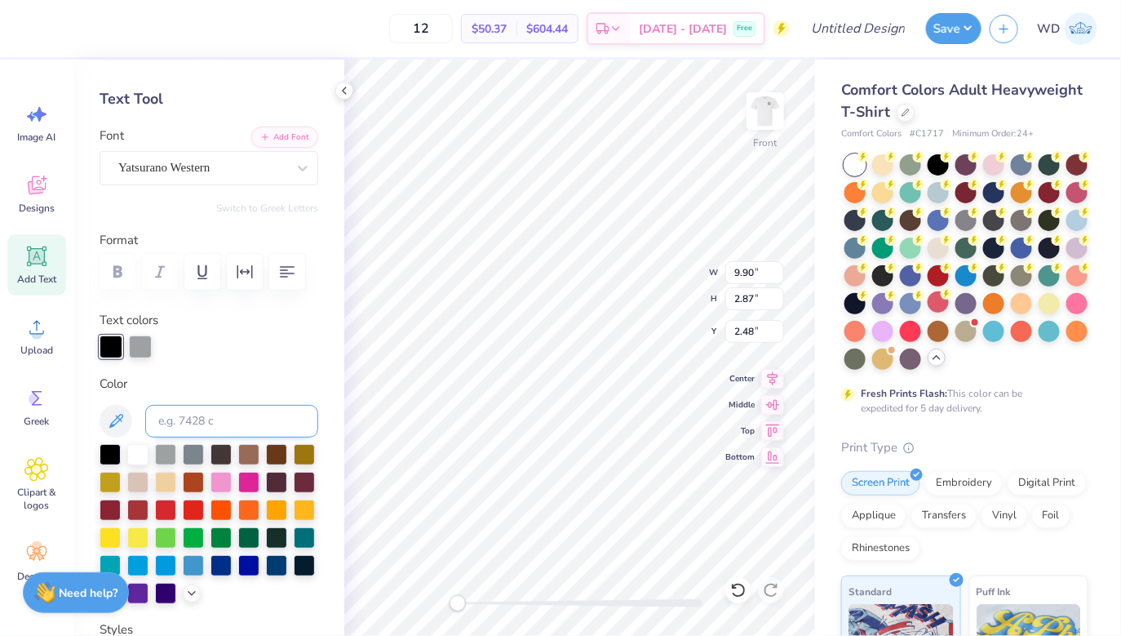
click at [196, 425] on input at bounding box center [231, 421] width 173 height 33
type input "418"
type input "413"
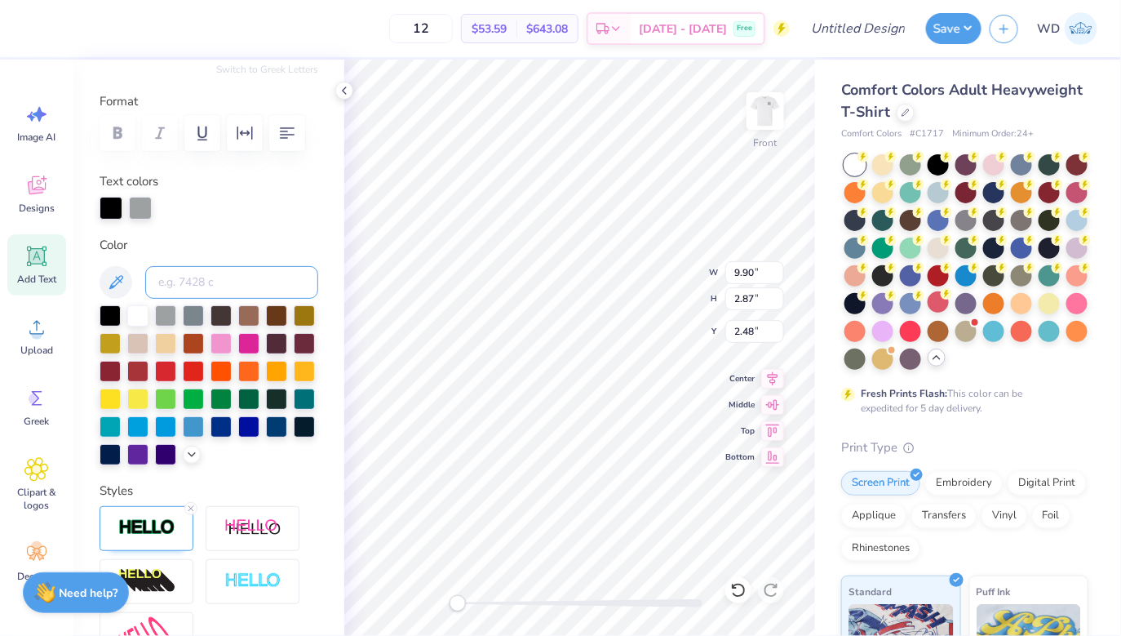
scroll to position [193, 0]
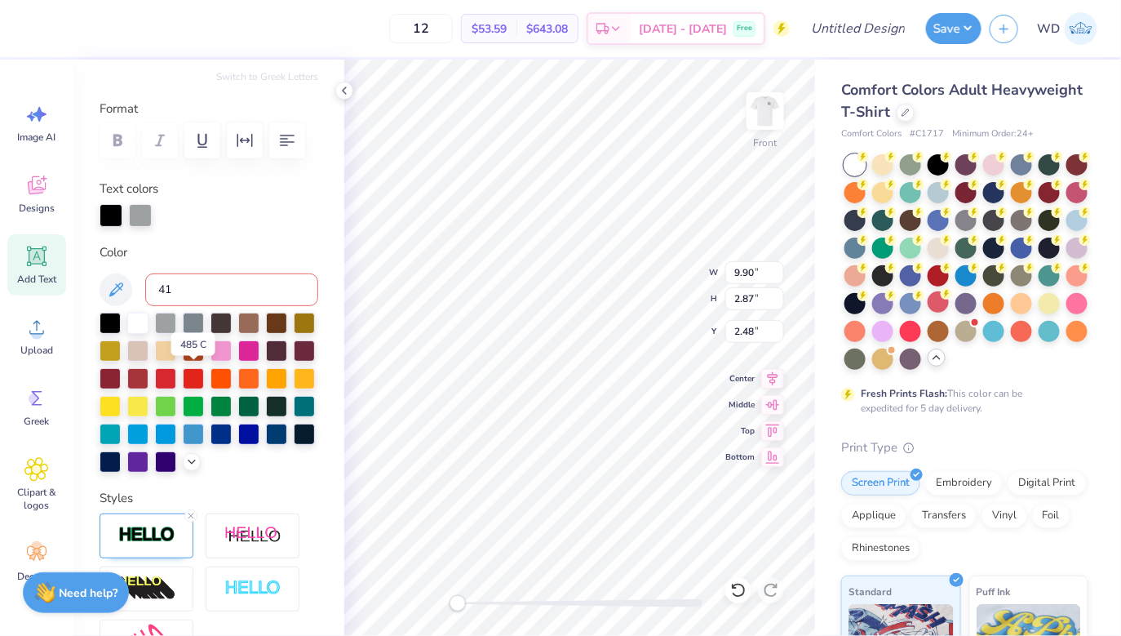
type input "418"
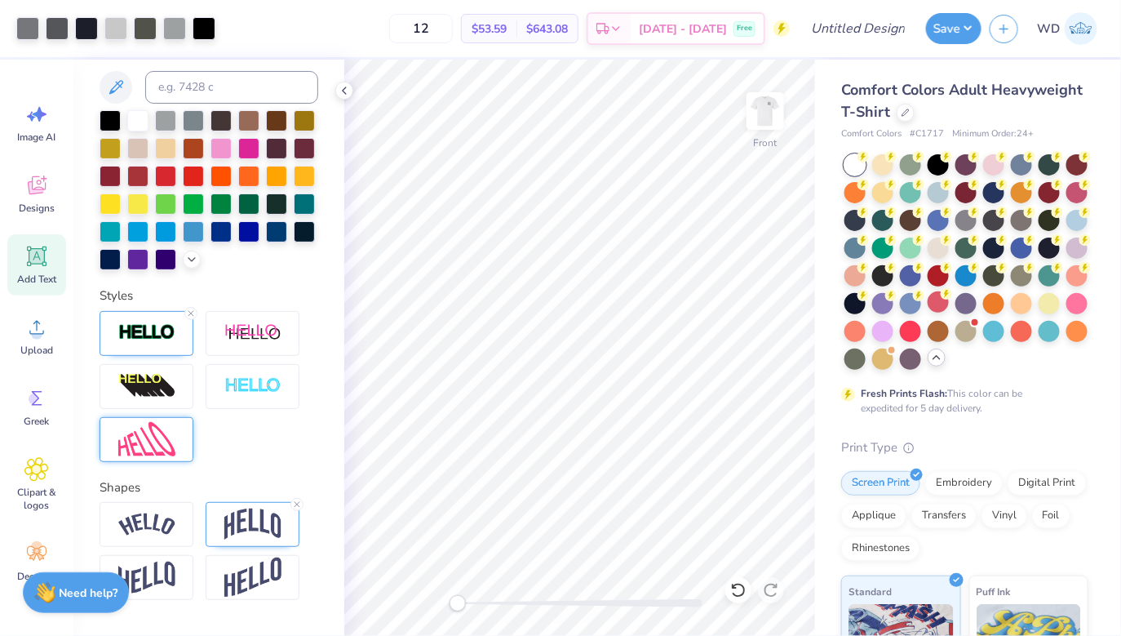
scroll to position [397, 0]
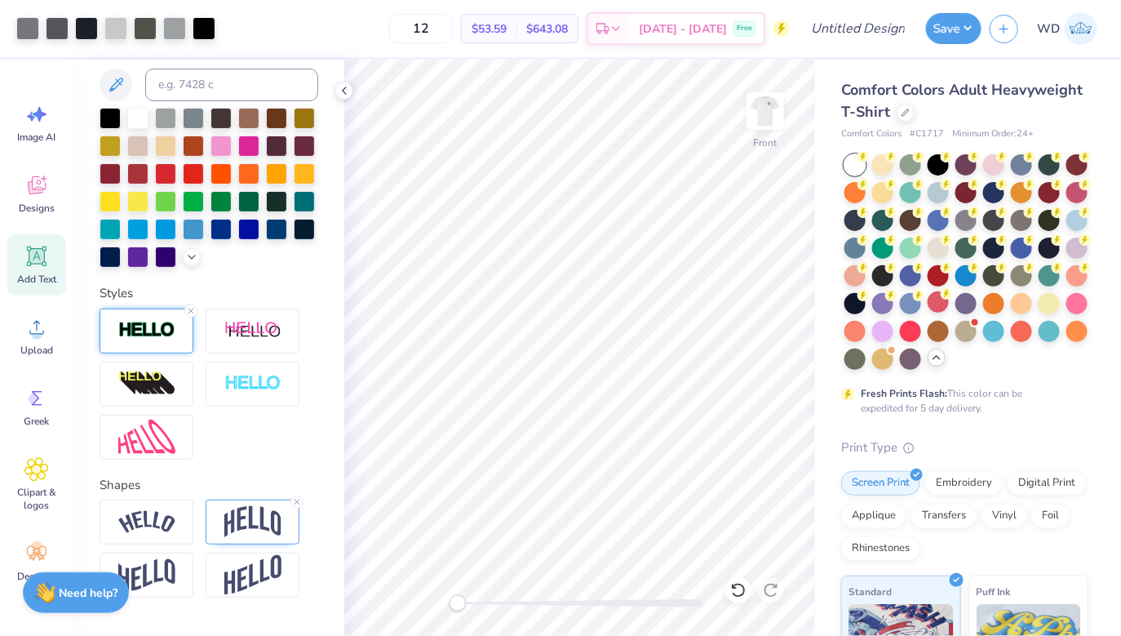
click at [163, 341] on div at bounding box center [147, 330] width 94 height 45
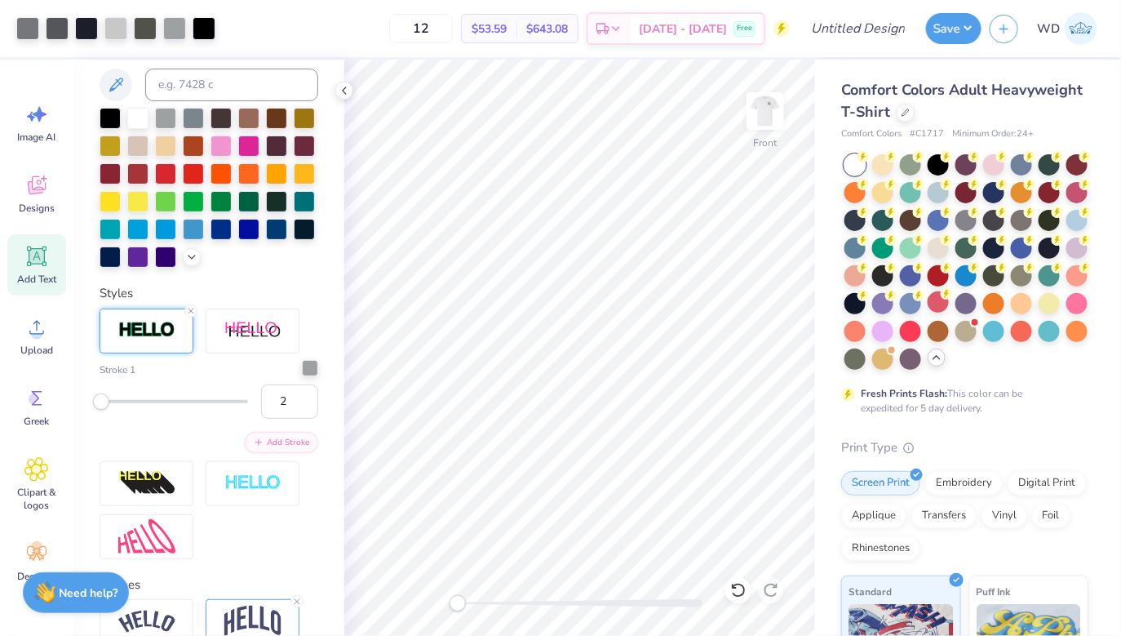
click at [311, 369] on div at bounding box center [310, 368] width 16 height 16
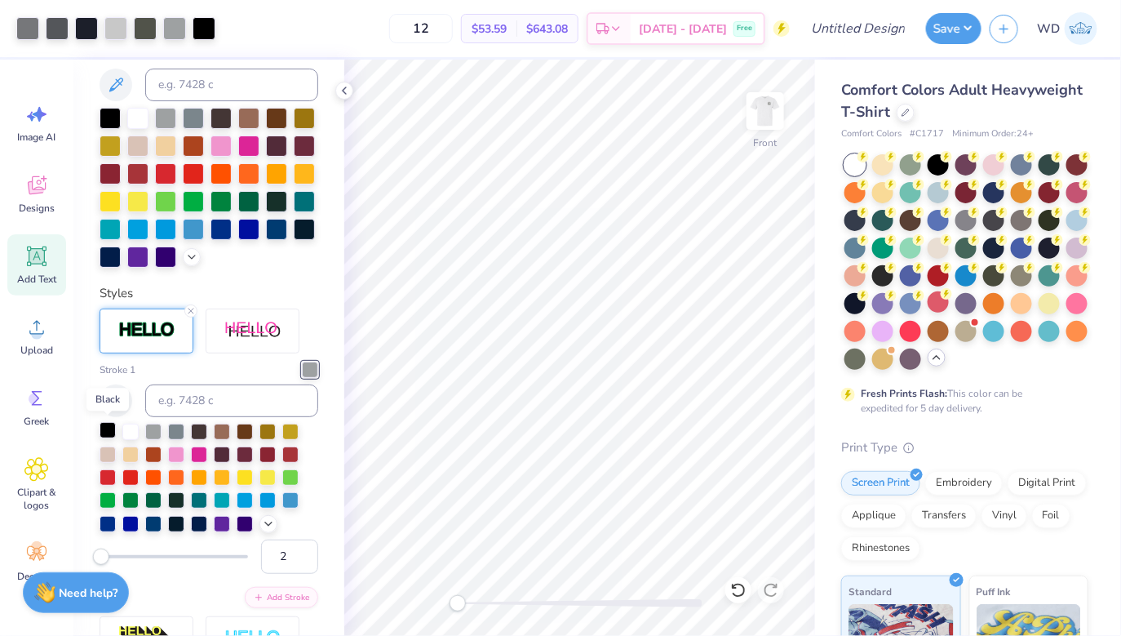
click at [100, 428] on div at bounding box center [108, 430] width 16 height 16
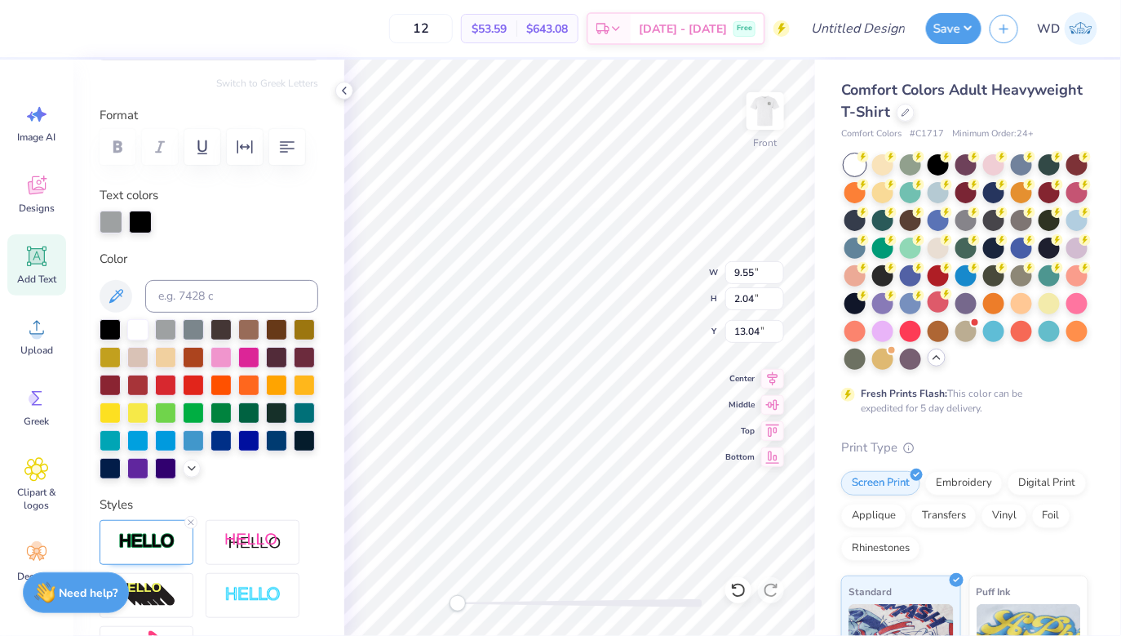
scroll to position [163, 0]
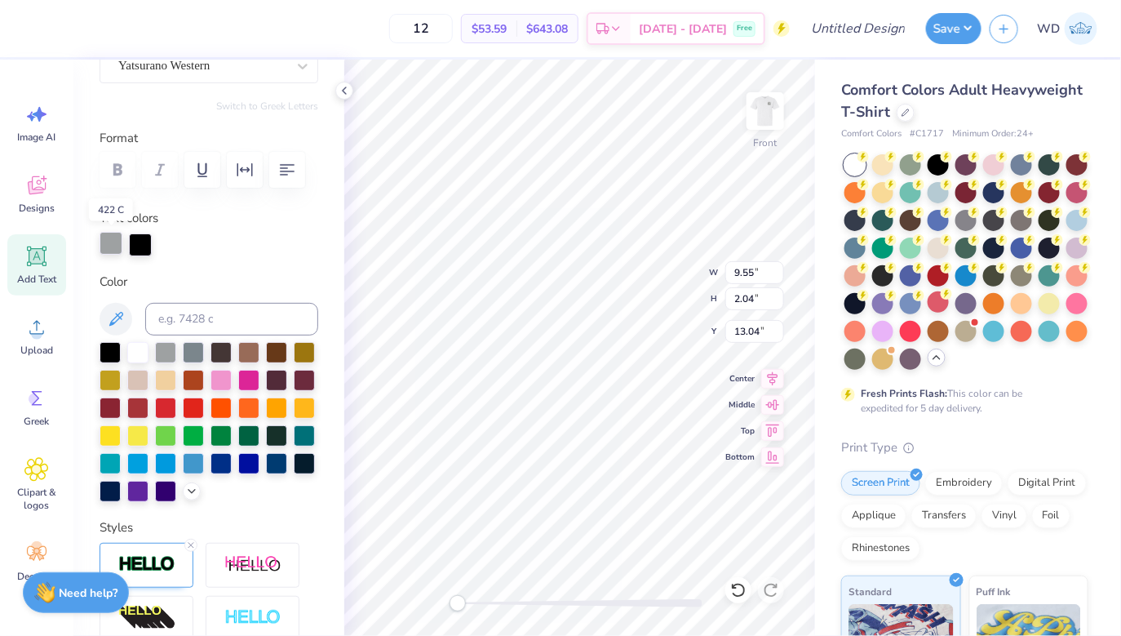
click at [109, 244] on div at bounding box center [111, 243] width 23 height 23
click at [193, 318] on input at bounding box center [231, 319] width 173 height 33
type input "418"
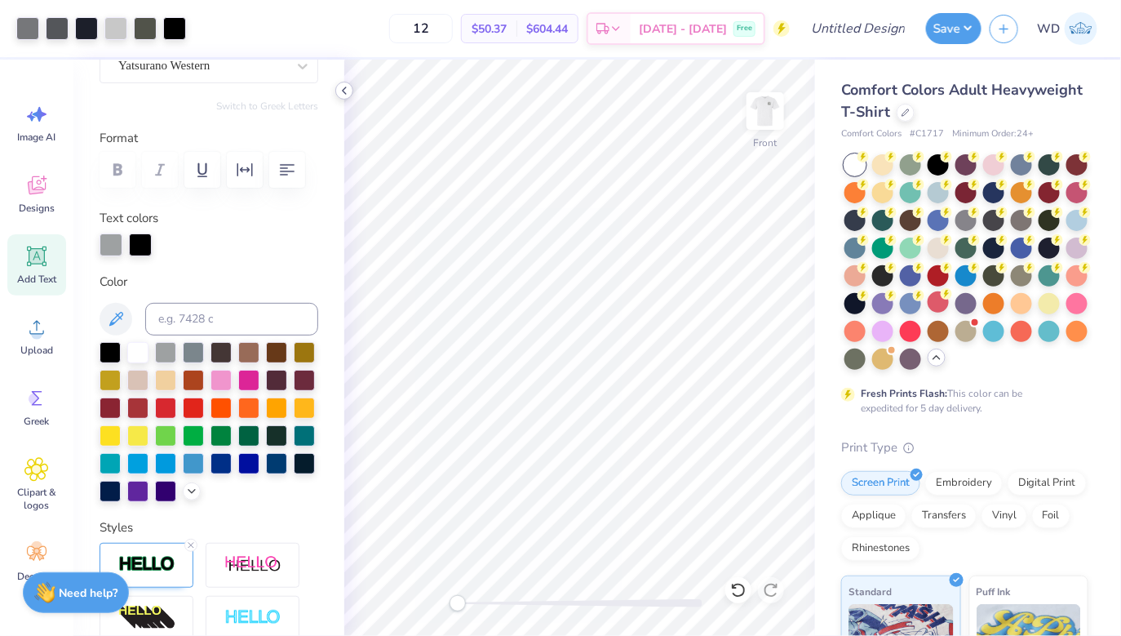
click at [344, 91] on polyline at bounding box center [344, 90] width 3 height 7
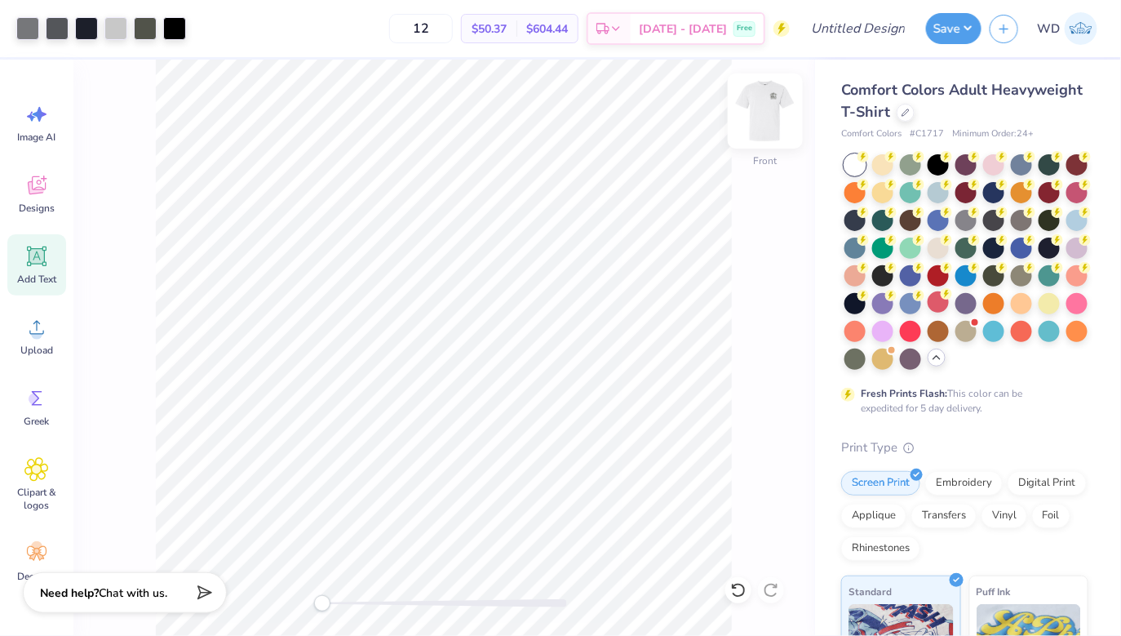
click at [769, 123] on img at bounding box center [765, 110] width 65 height 65
click at [766, 118] on img at bounding box center [765, 110] width 65 height 65
click at [779, 114] on img at bounding box center [765, 110] width 65 height 65
click at [779, 114] on img at bounding box center [765, 111] width 33 height 33
click at [166, 28] on div at bounding box center [174, 27] width 23 height 23
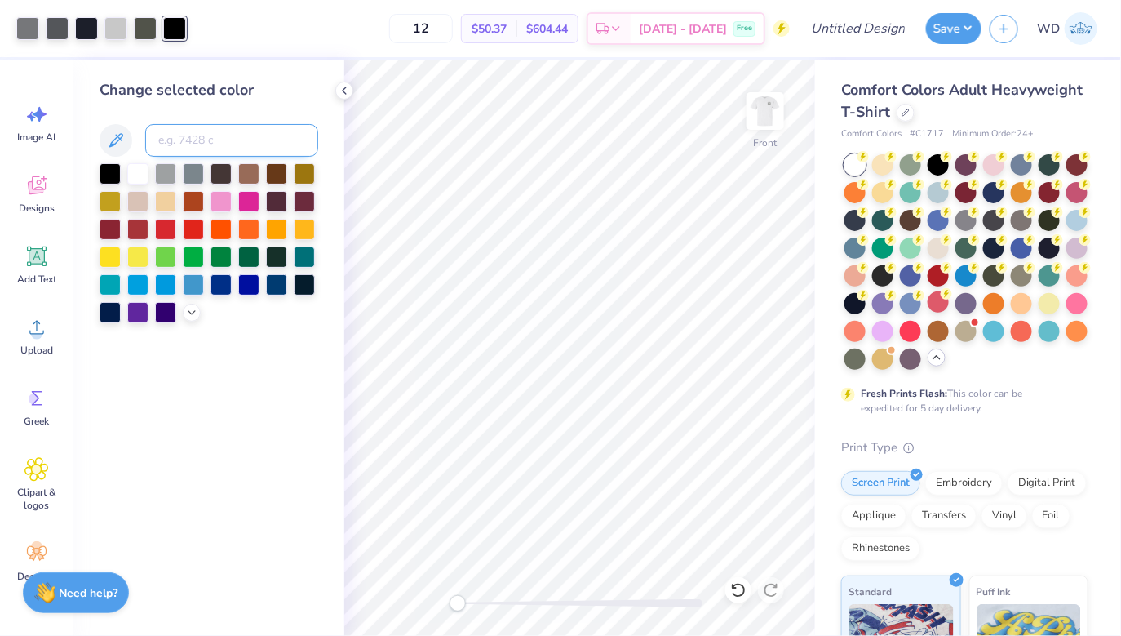
click at [260, 142] on input at bounding box center [231, 140] width 173 height 33
type input "418"
click at [71, 29] on div at bounding box center [86, 28] width 140 height 23
click at [87, 29] on div at bounding box center [86, 27] width 23 height 23
click at [180, 140] on input at bounding box center [231, 140] width 173 height 33
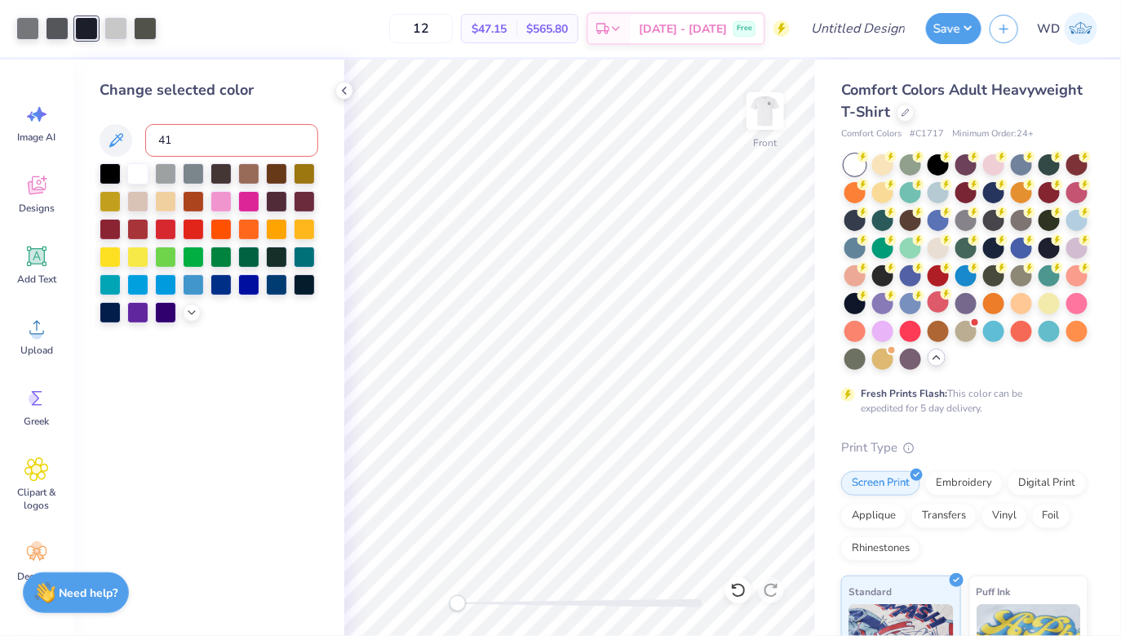
type input "418"
click at [348, 95] on icon at bounding box center [344, 90] width 13 height 13
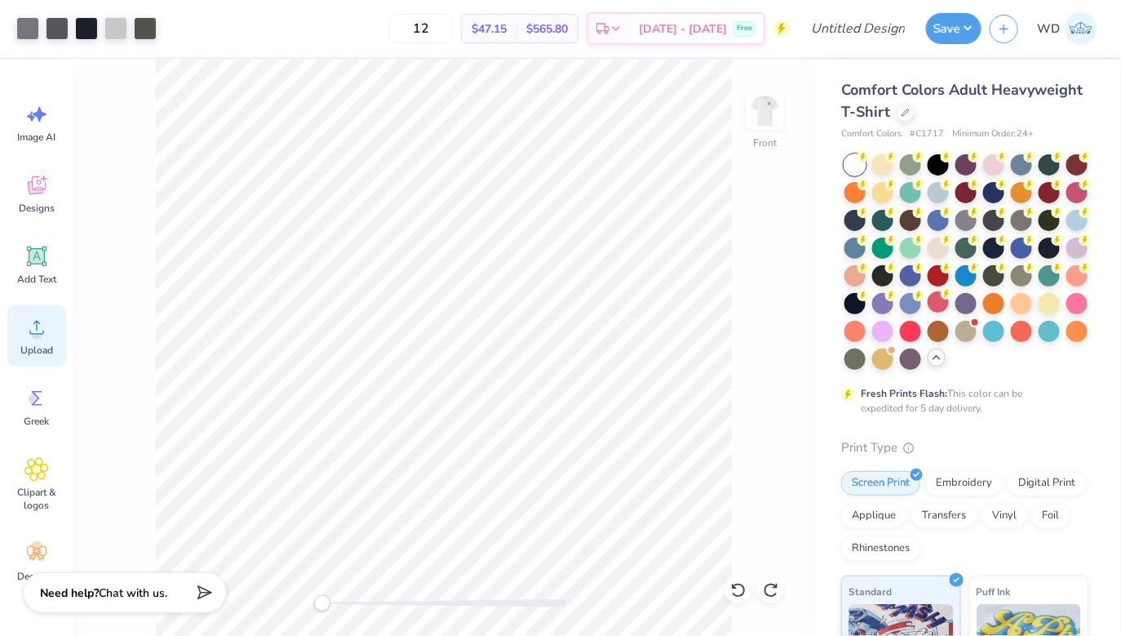
click at [33, 340] on div "Upload" at bounding box center [36, 335] width 59 height 61
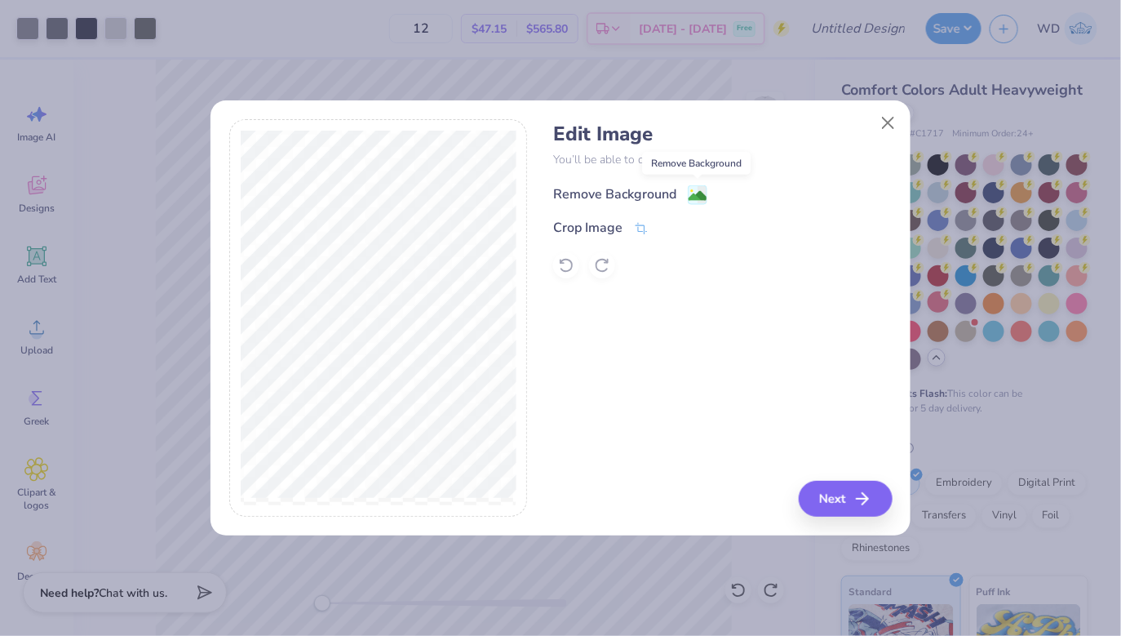
click at [702, 196] on image at bounding box center [698, 196] width 18 height 18
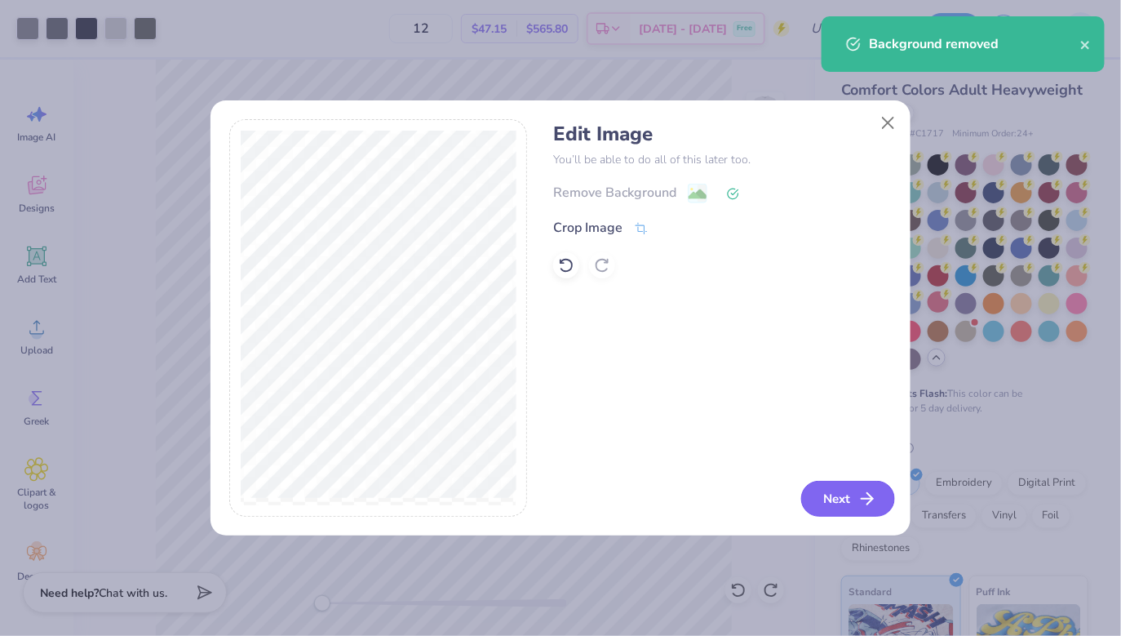
click at [851, 507] on button "Next" at bounding box center [848, 499] width 94 height 36
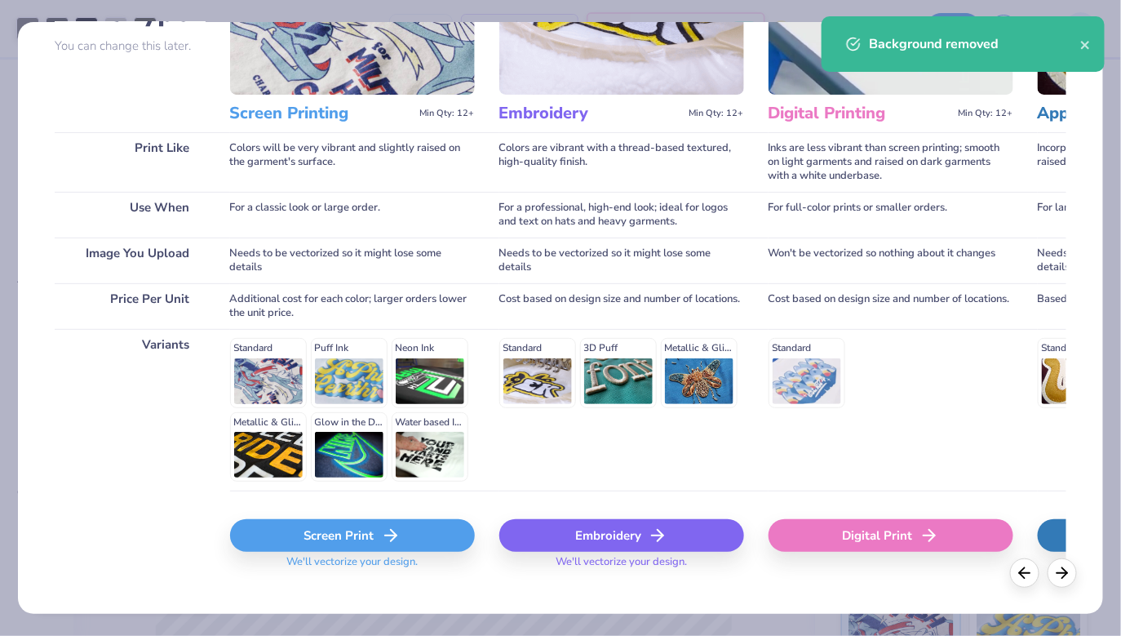
scroll to position [177, 0]
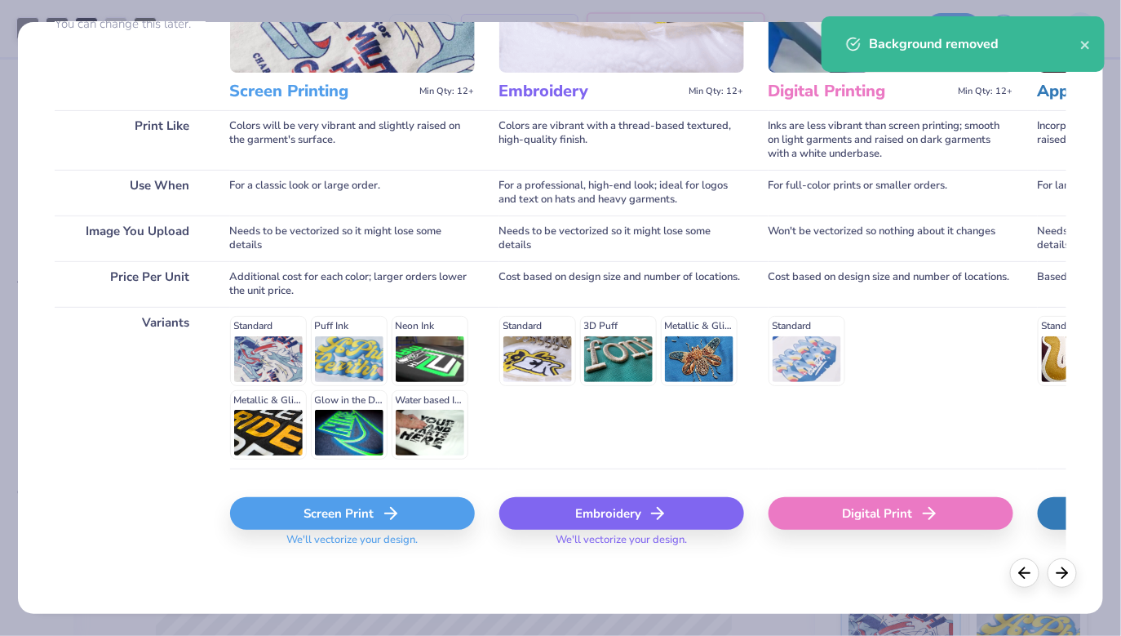
click at [277, 504] on div "Screen Print" at bounding box center [352, 513] width 245 height 33
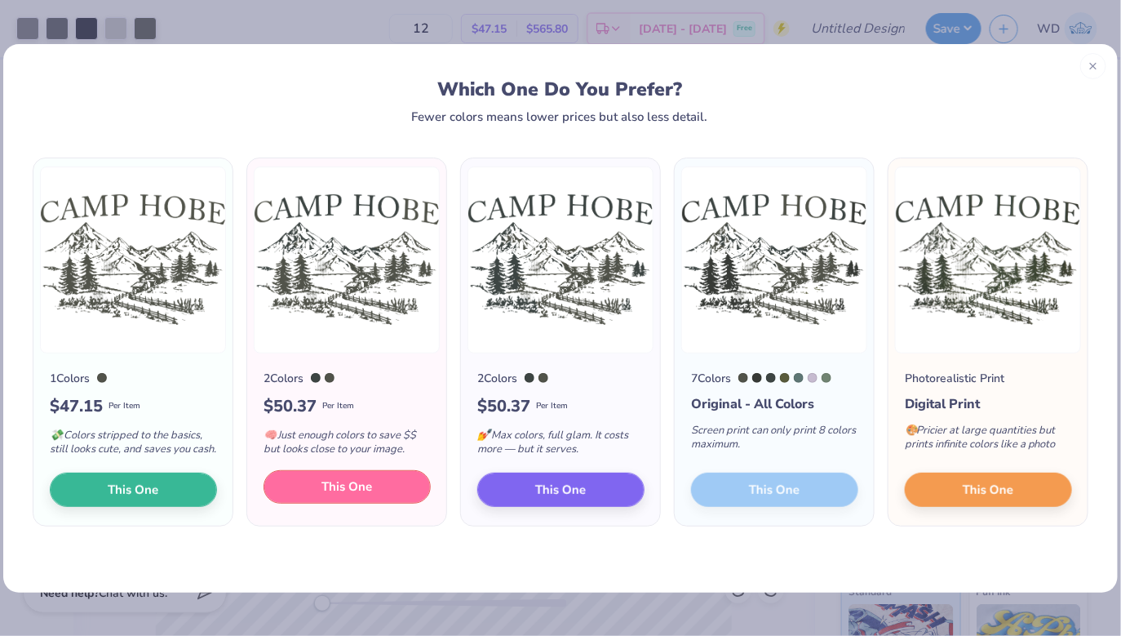
click at [317, 503] on button "This One" at bounding box center [347, 487] width 167 height 34
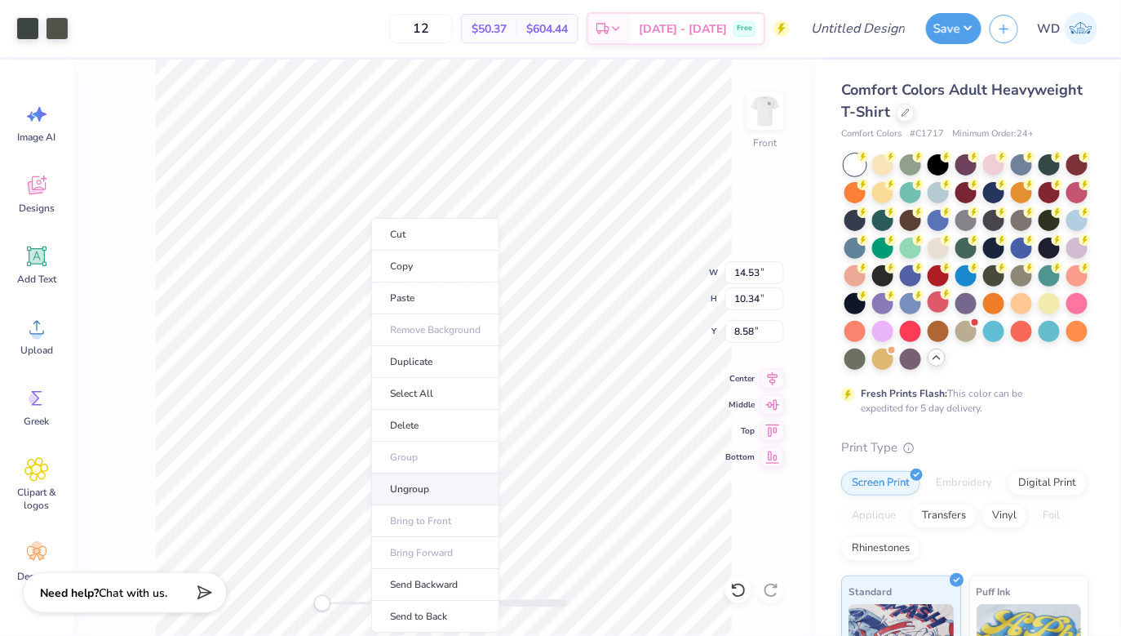
click at [403, 492] on li "Ungroup" at bounding box center [435, 489] width 128 height 32
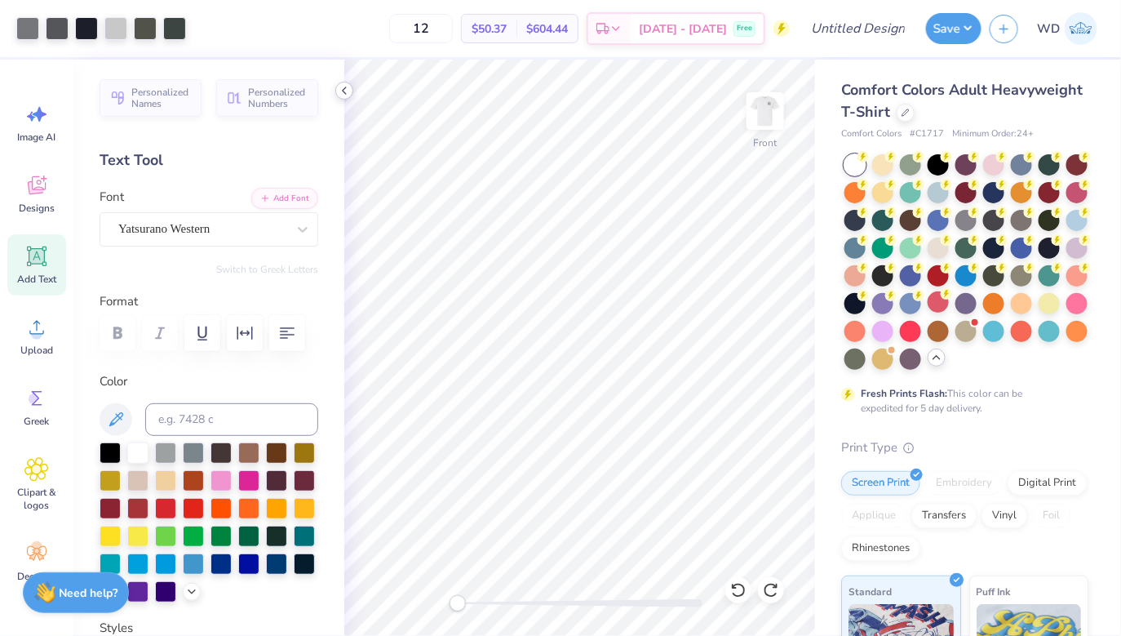
click at [350, 95] on icon at bounding box center [344, 90] width 13 height 13
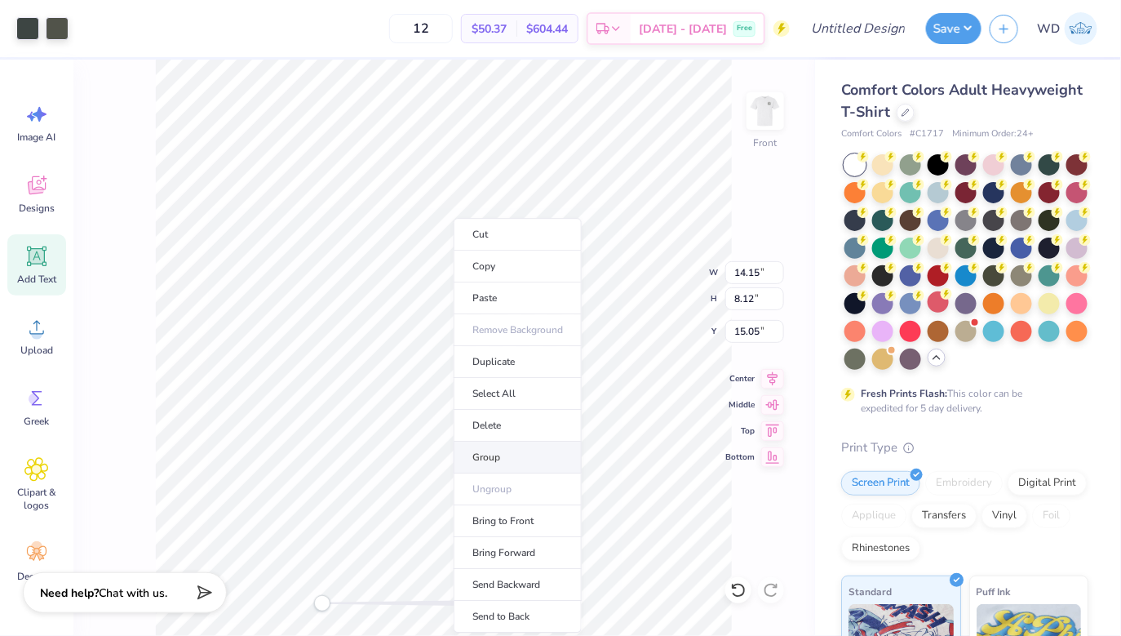
click at [510, 453] on li "Group" at bounding box center [518, 458] width 128 height 32
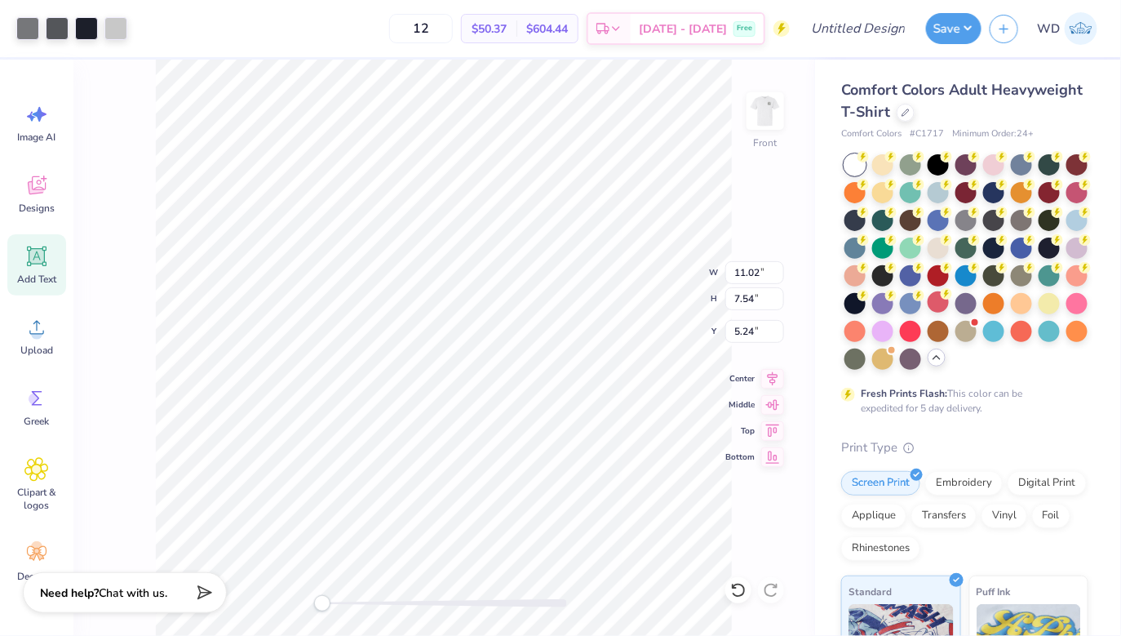
type input "11.02"
type input "7.54"
type input "5.24"
type input "6.88"
type input "3.95"
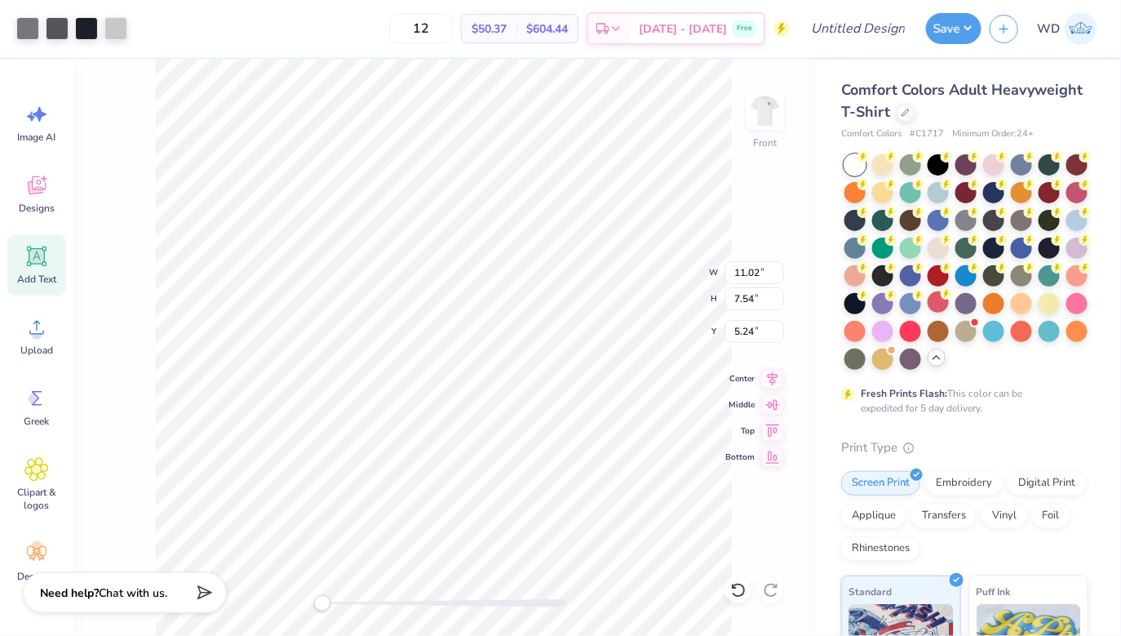
type input "21.00"
type input "7.60"
type input "5.20"
type input "7.63"
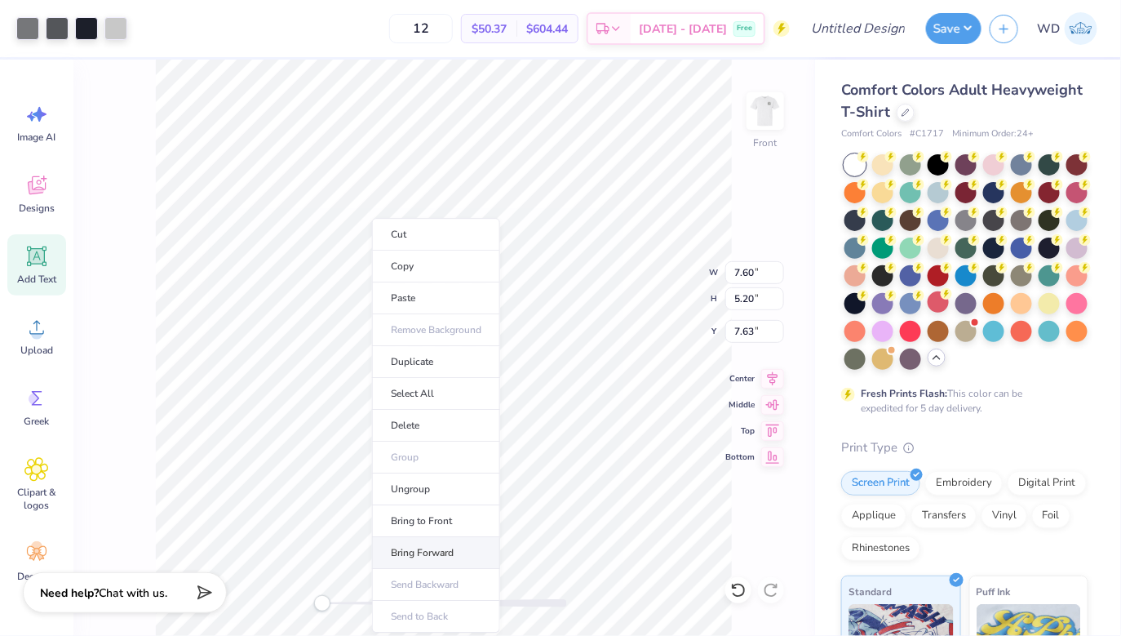
click at [440, 552] on li "Bring Forward" at bounding box center [436, 553] width 128 height 32
click at [416, 530] on li "Bring to Front" at bounding box center [434, 521] width 128 height 32
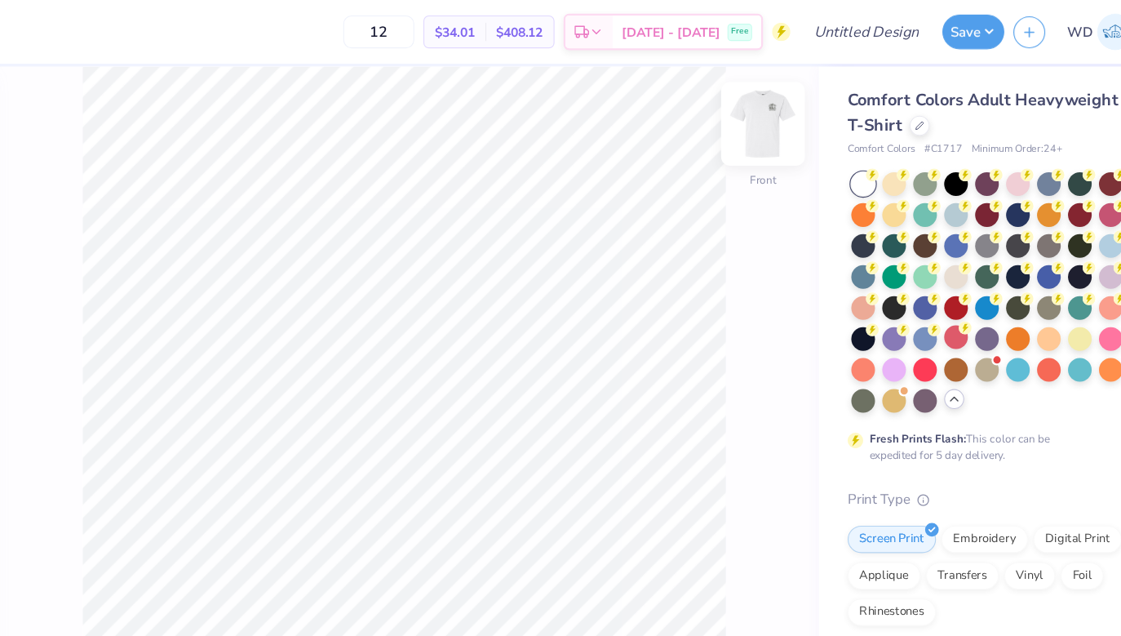
click at [782, 119] on img at bounding box center [765, 110] width 65 height 65
click at [757, 119] on img at bounding box center [765, 110] width 65 height 65
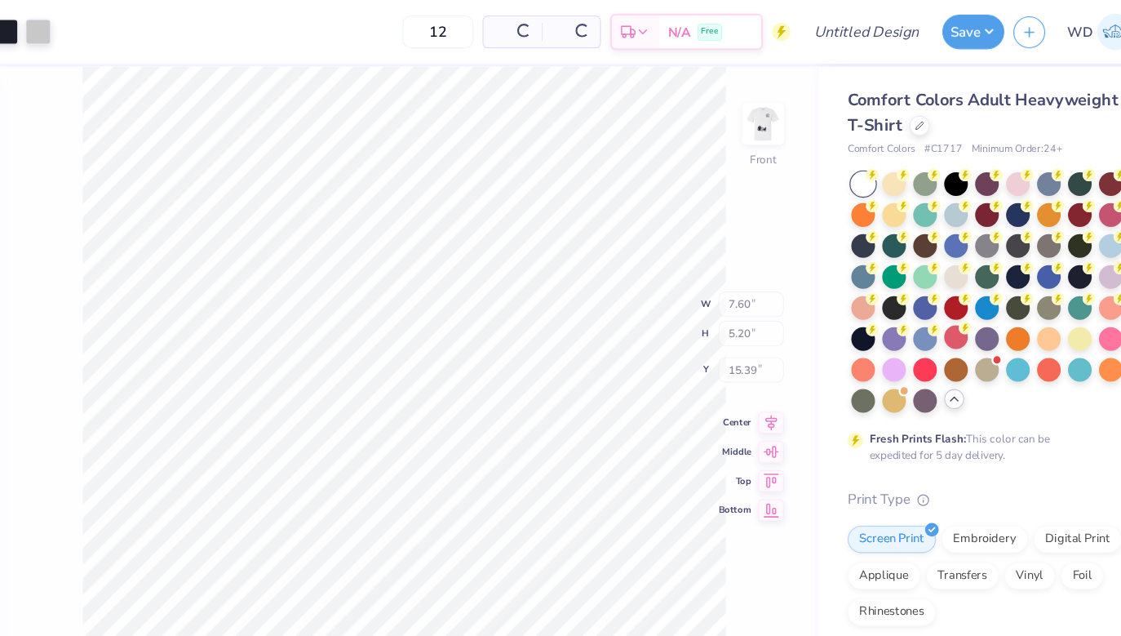
type input "7.60"
type input "5.20"
type input "15.39"
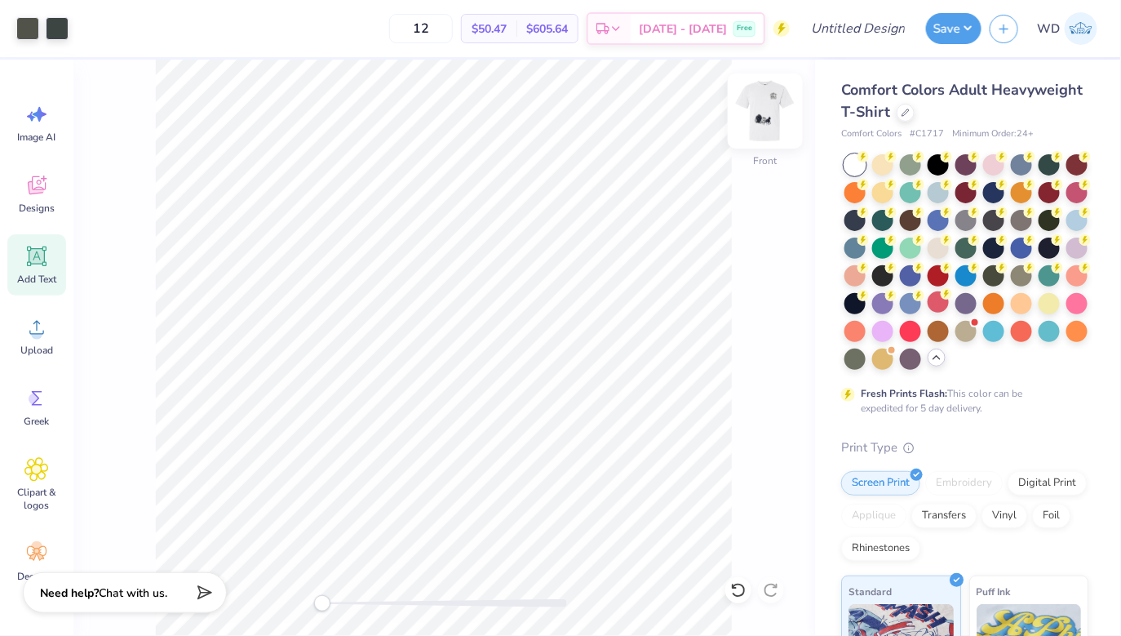
click at [774, 100] on img at bounding box center [765, 110] width 65 height 65
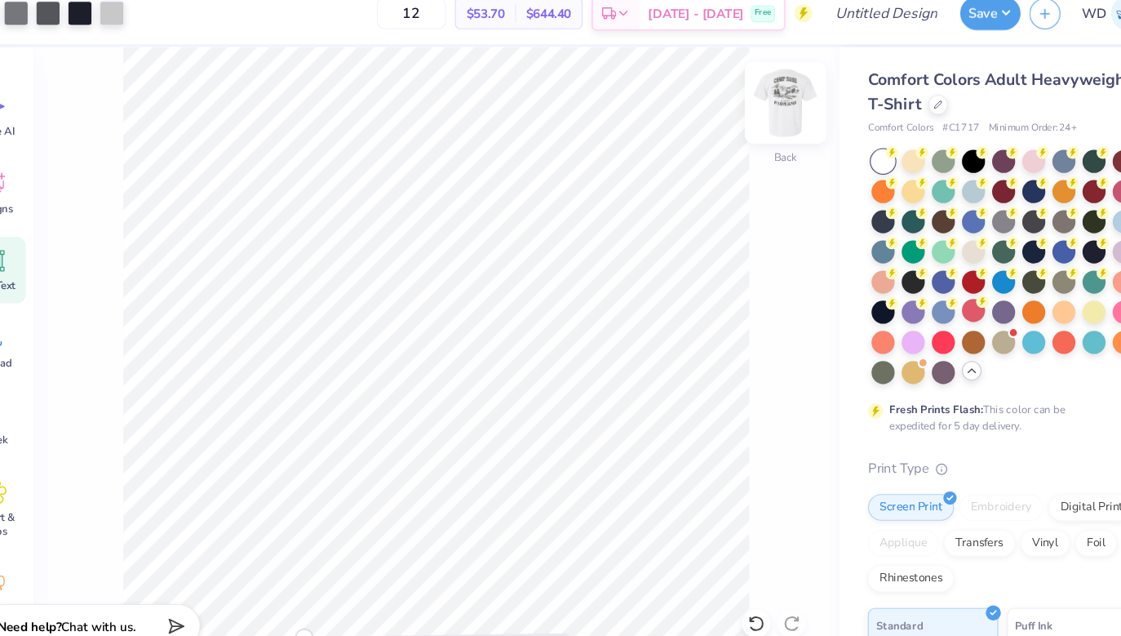
click at [757, 112] on img at bounding box center [765, 110] width 65 height 65
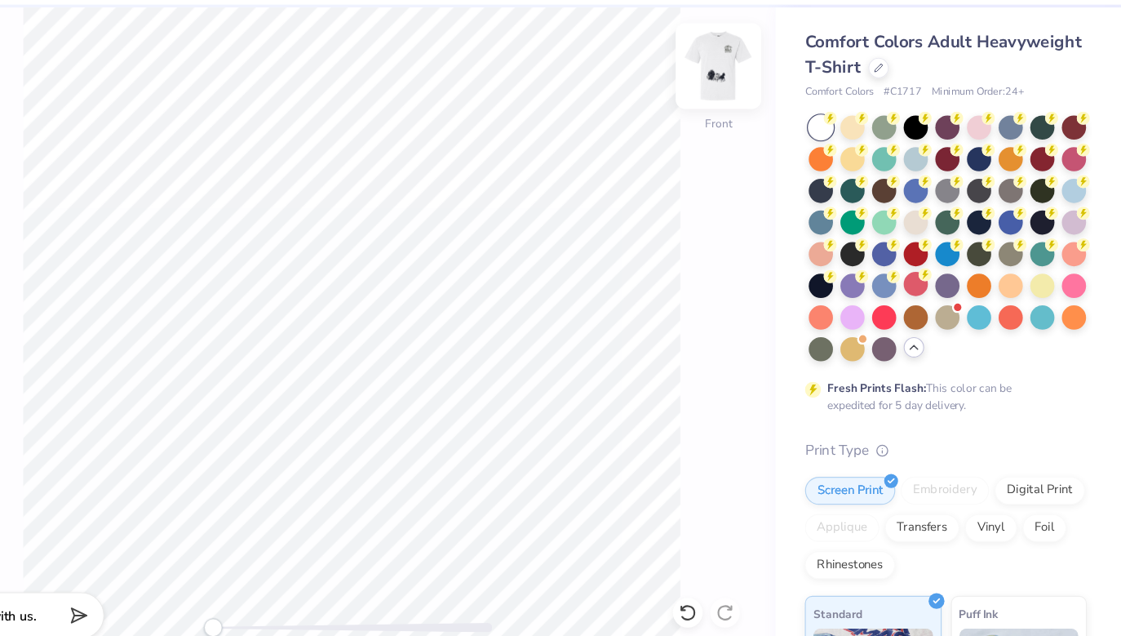
click at [782, 117] on img at bounding box center [765, 110] width 65 height 65
click at [766, 113] on img at bounding box center [765, 110] width 65 height 65
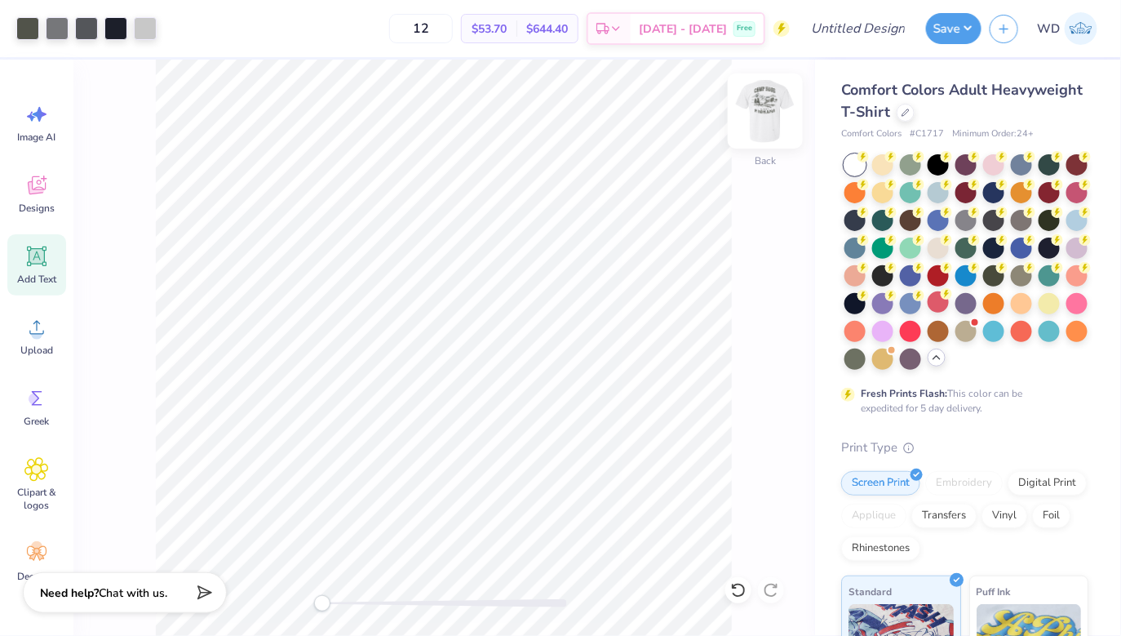
click at [770, 127] on img at bounding box center [765, 110] width 65 height 65
click at [770, 127] on img at bounding box center [765, 111] width 33 height 33
click at [770, 113] on img at bounding box center [765, 110] width 65 height 65
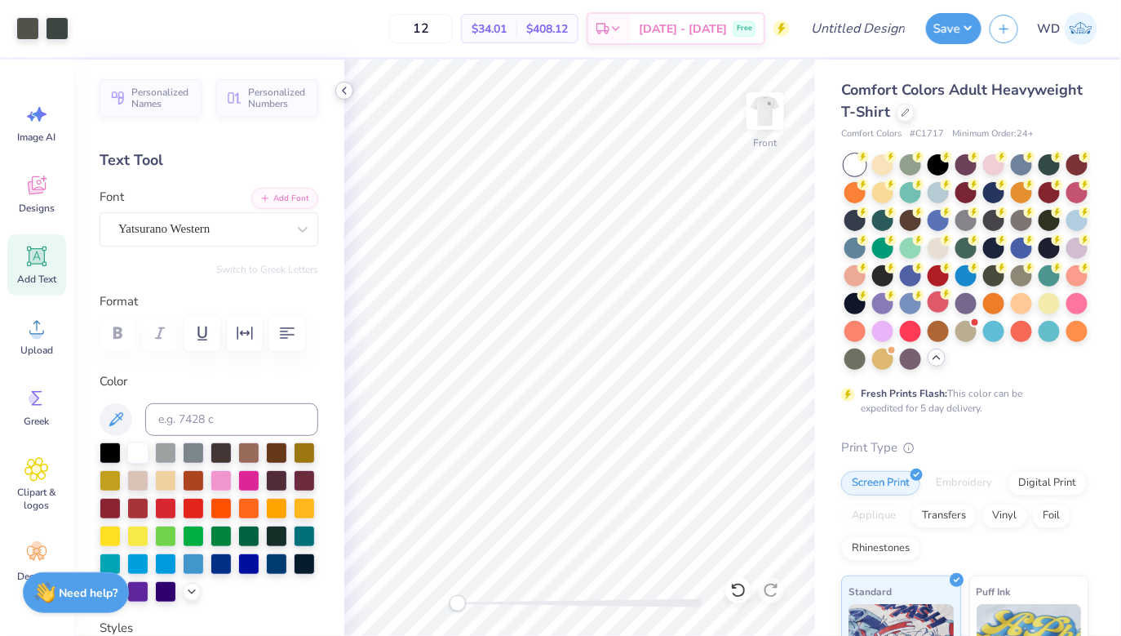
click at [348, 88] on icon at bounding box center [344, 90] width 13 height 13
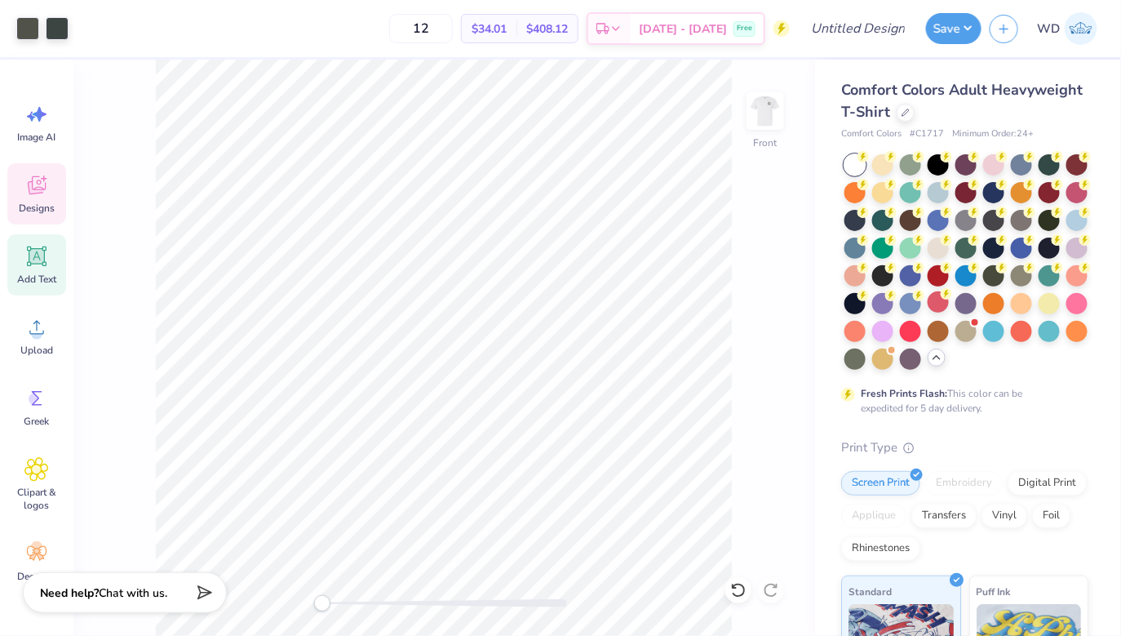
click at [36, 206] on span "Designs" at bounding box center [37, 208] width 36 height 13
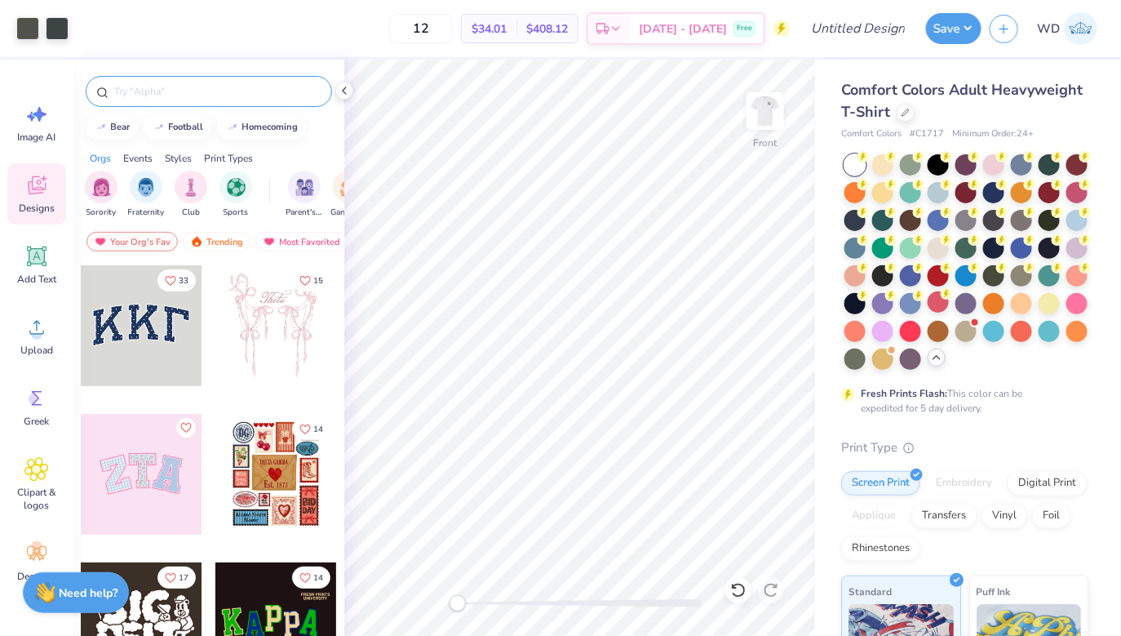
click at [162, 97] on input "text" at bounding box center [217, 91] width 209 height 16
type input "circle"
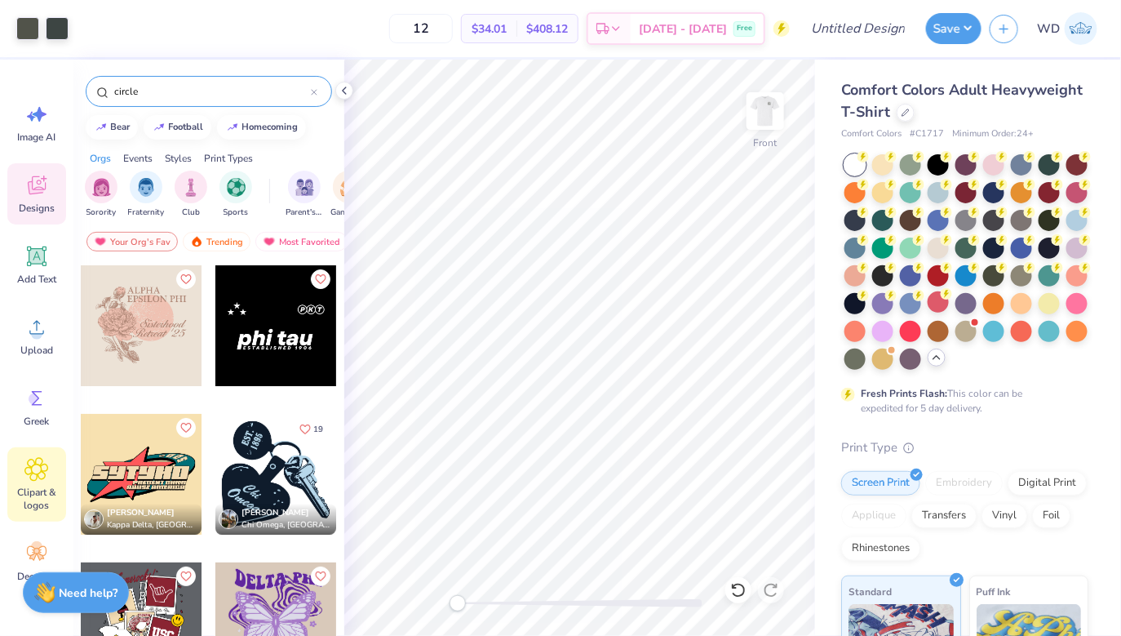
click at [37, 501] on span "Clipart & logos" at bounding box center [37, 499] width 54 height 26
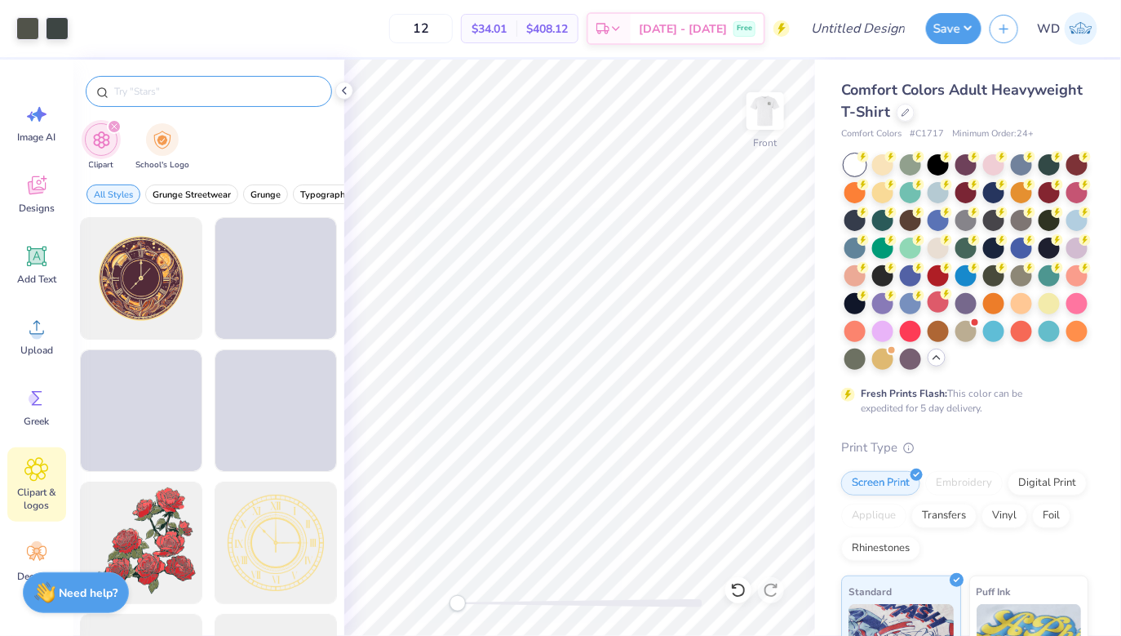
click at [188, 100] on div at bounding box center [209, 91] width 246 height 31
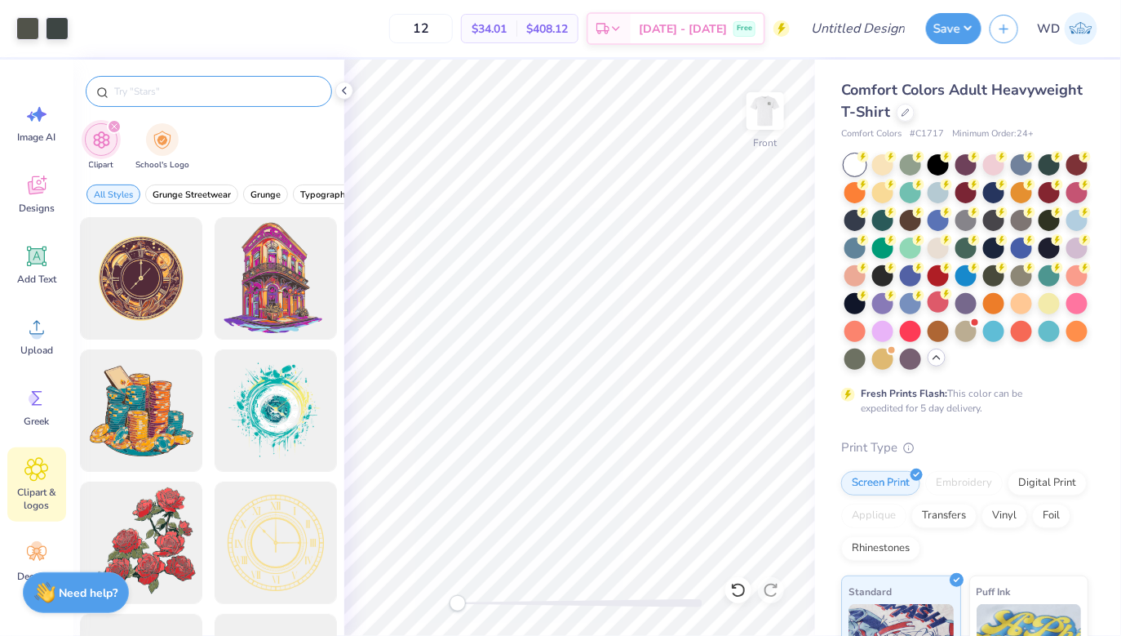
click at [189, 96] on input "text" at bounding box center [217, 91] width 209 height 16
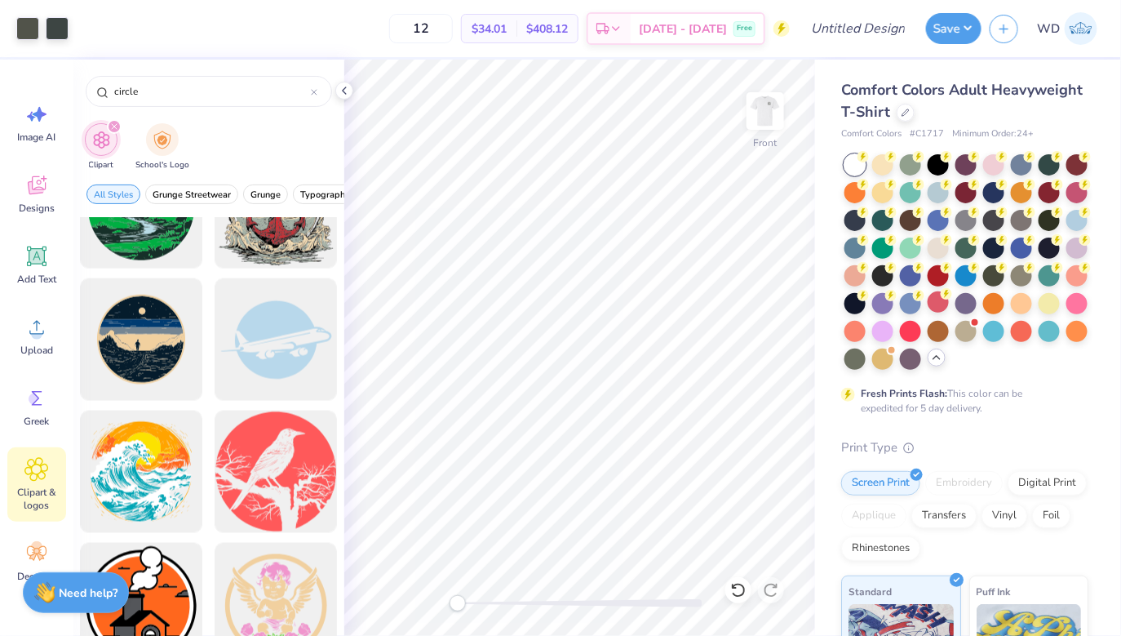
scroll to position [2851, 0]
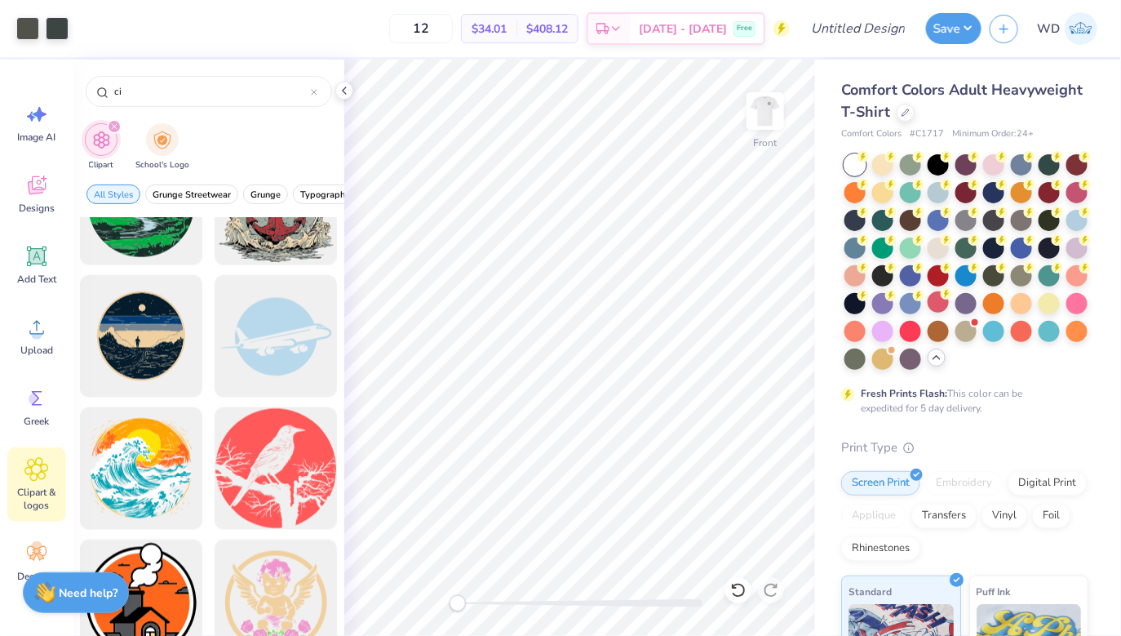
type input "c"
type input "half moon"
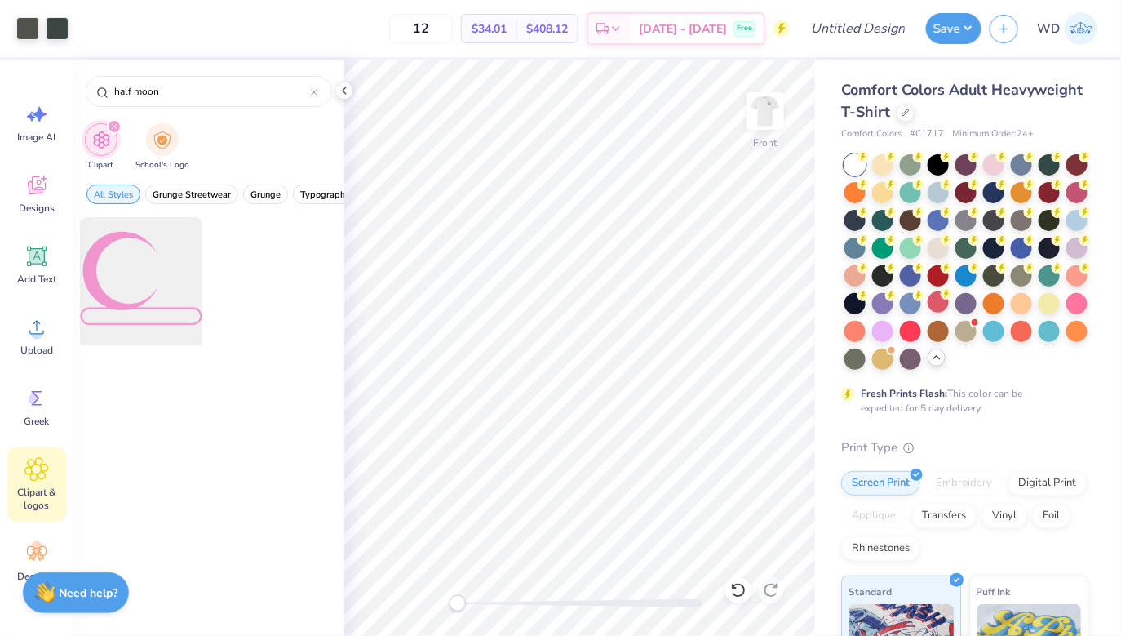
click at [166, 310] on div at bounding box center [141, 278] width 135 height 135
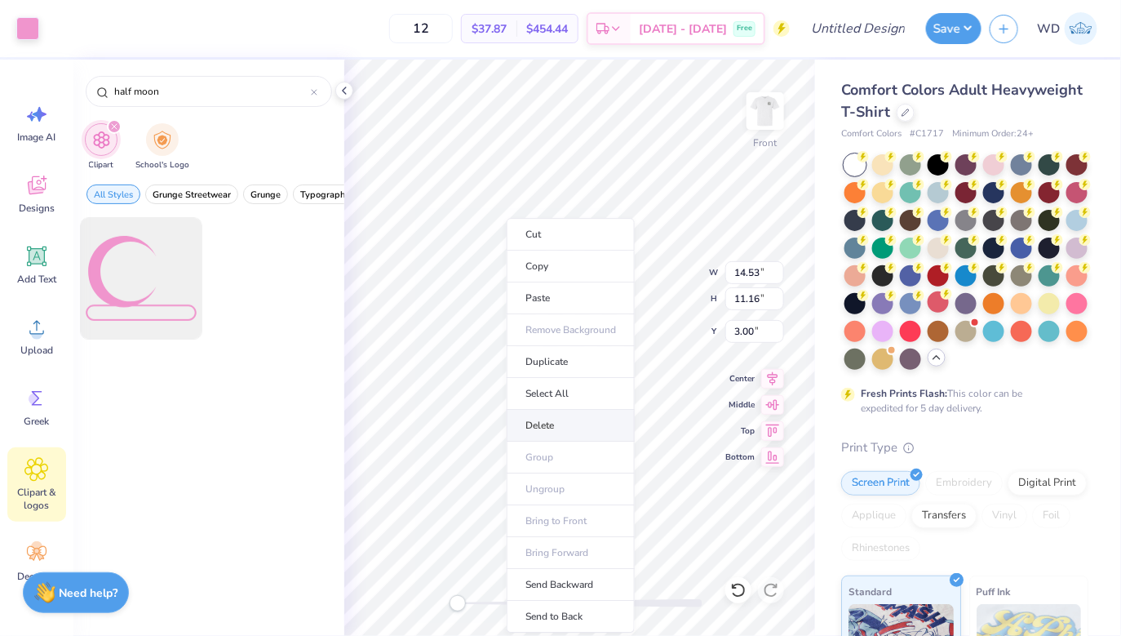
click at [567, 430] on li "Delete" at bounding box center [571, 426] width 128 height 32
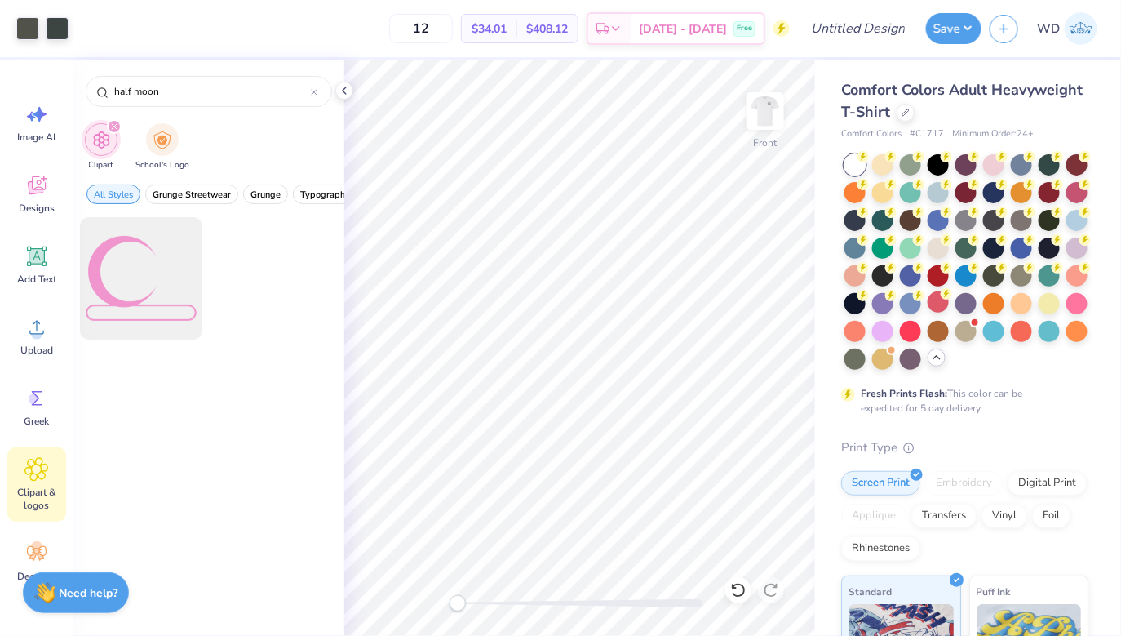
click at [114, 126] on icon "filter for Clipart" at bounding box center [114, 126] width 5 height 5
click at [340, 92] on icon at bounding box center [344, 90] width 13 height 13
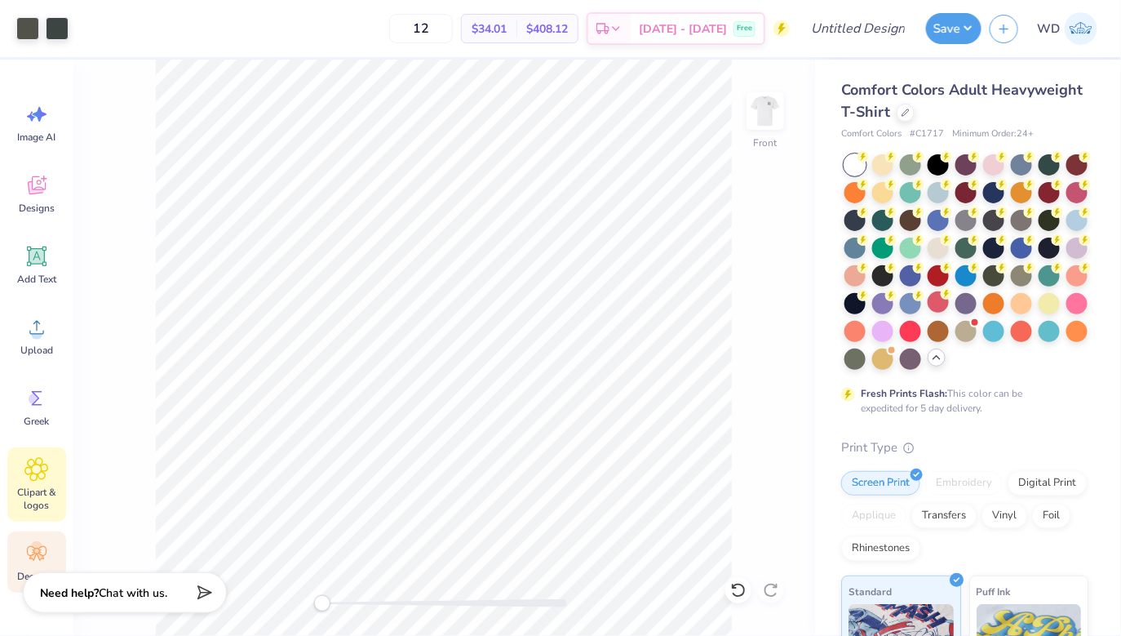
click at [30, 557] on icon at bounding box center [37, 553] width 20 height 15
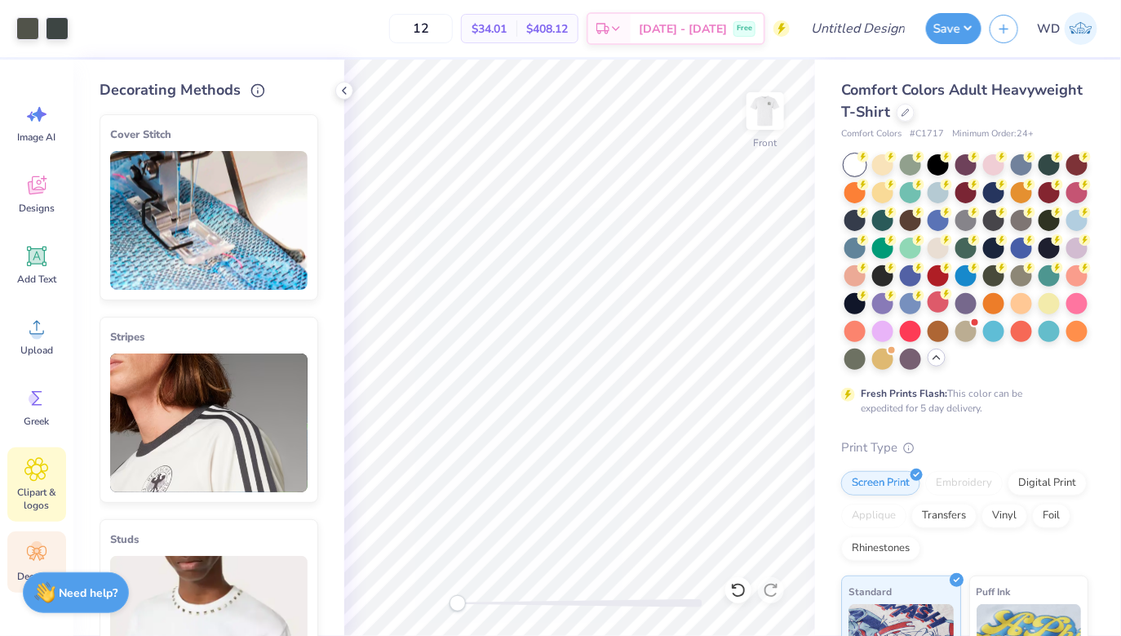
click at [34, 490] on span "Clipart & logos" at bounding box center [37, 499] width 54 height 26
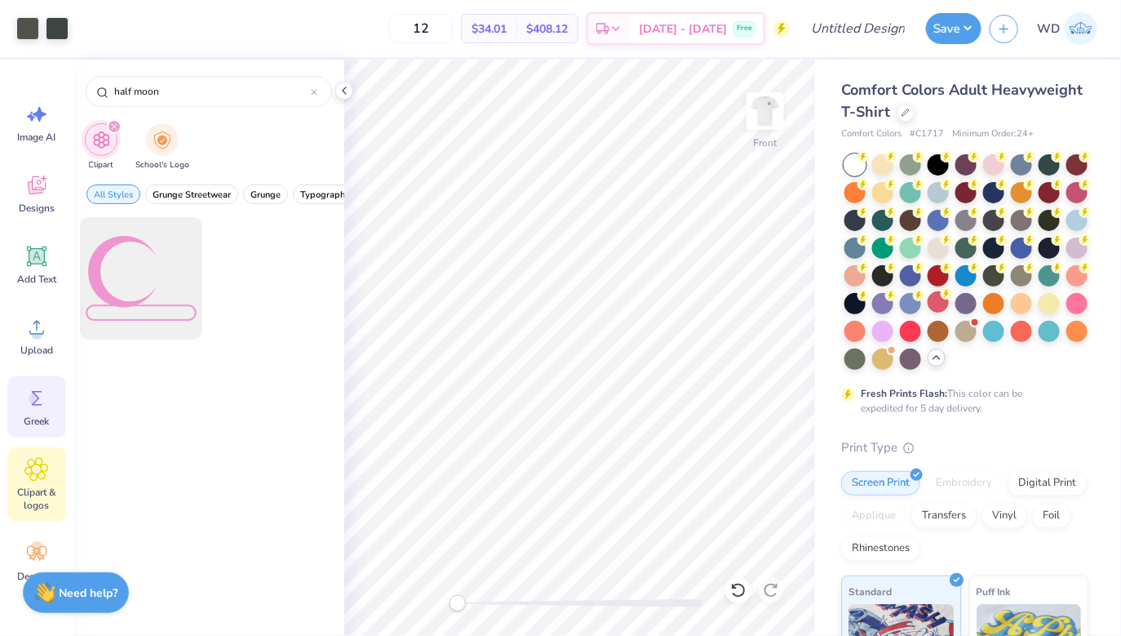
click at [39, 422] on span "Greek" at bounding box center [36, 421] width 25 height 13
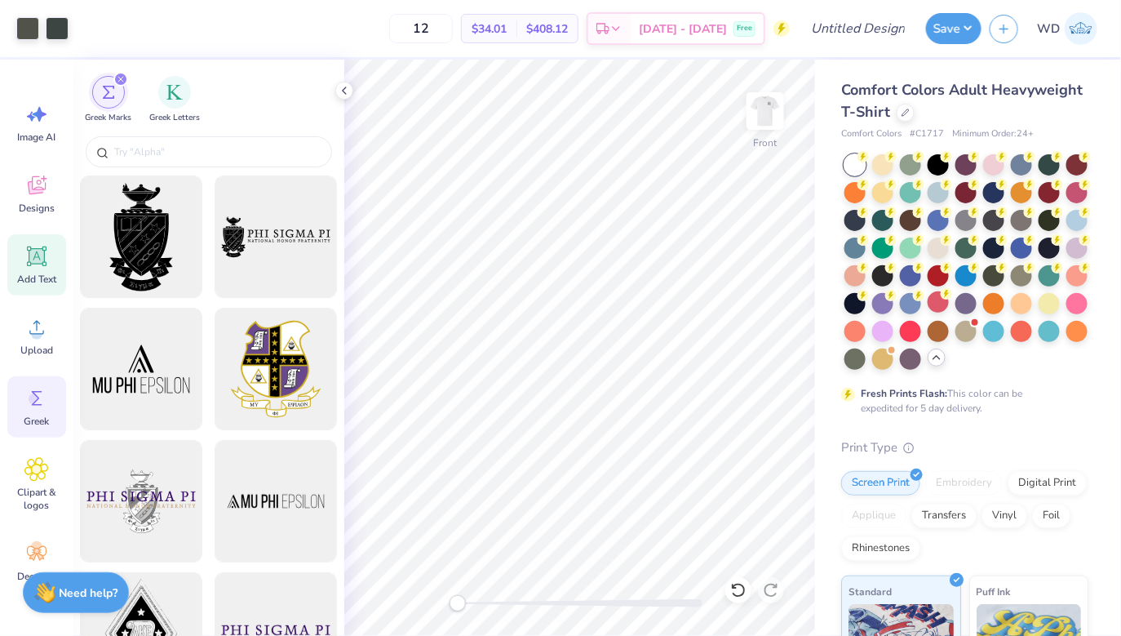
click at [35, 250] on icon at bounding box center [37, 257] width 16 height 16
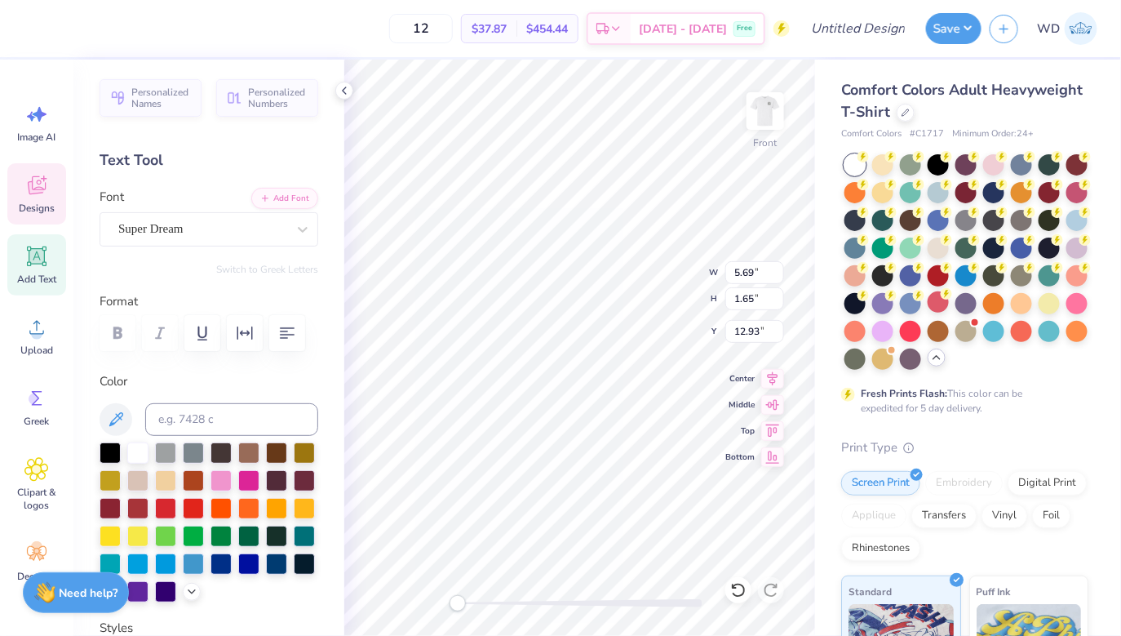
click at [38, 208] on span "Designs" at bounding box center [37, 208] width 36 height 13
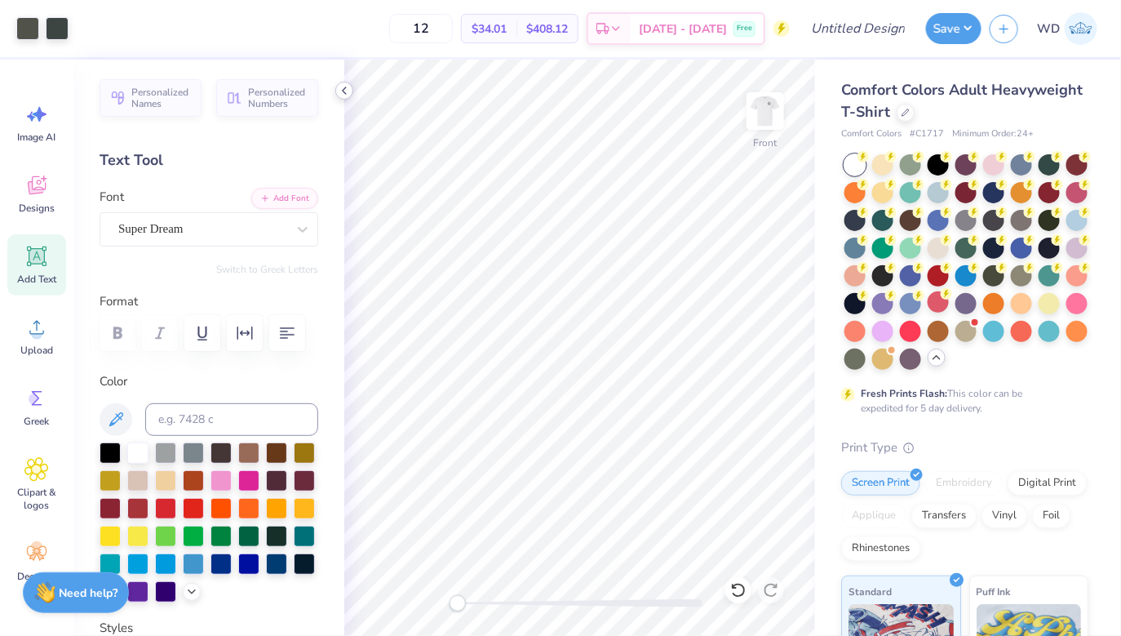
click at [347, 91] on icon at bounding box center [344, 90] width 13 height 13
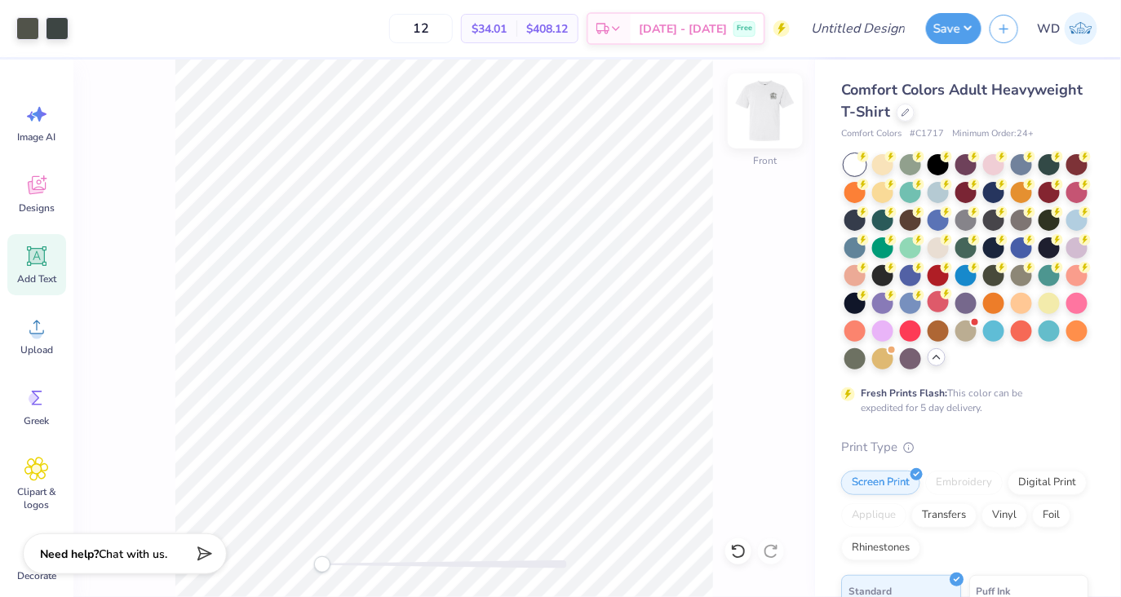
click at [761, 105] on img at bounding box center [765, 110] width 65 height 65
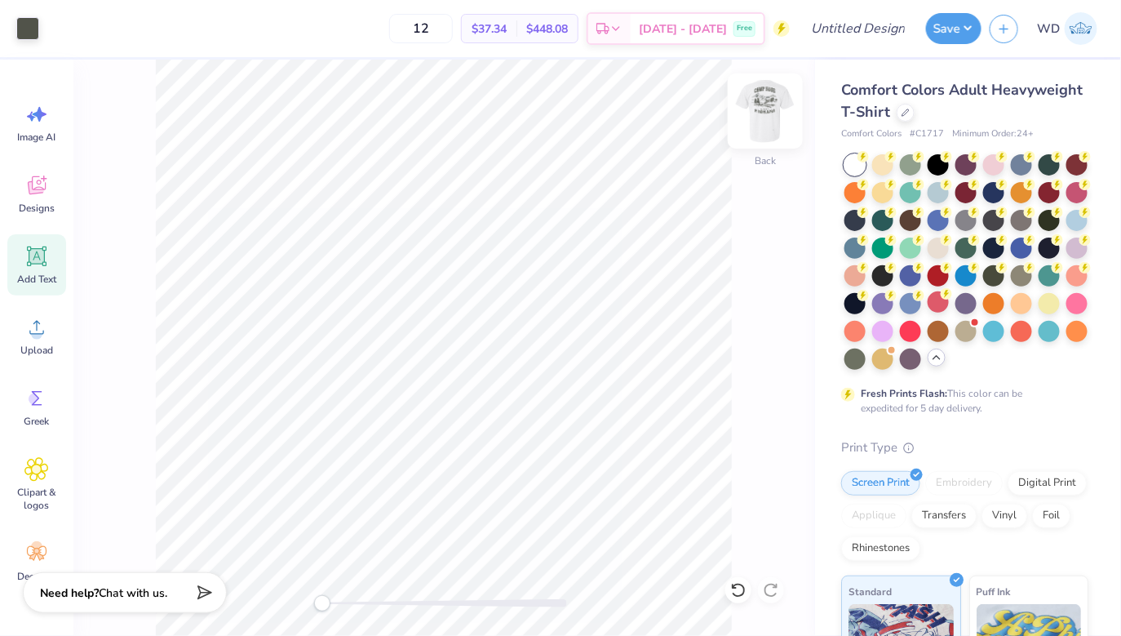
click at [775, 102] on img at bounding box center [765, 110] width 65 height 65
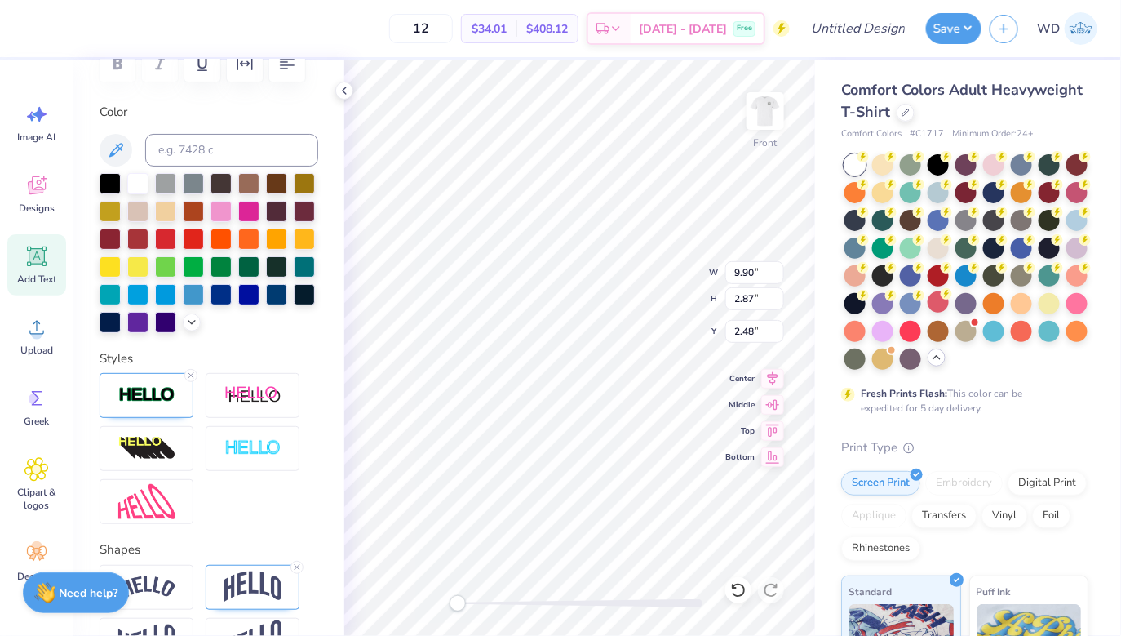
scroll to position [273, 0]
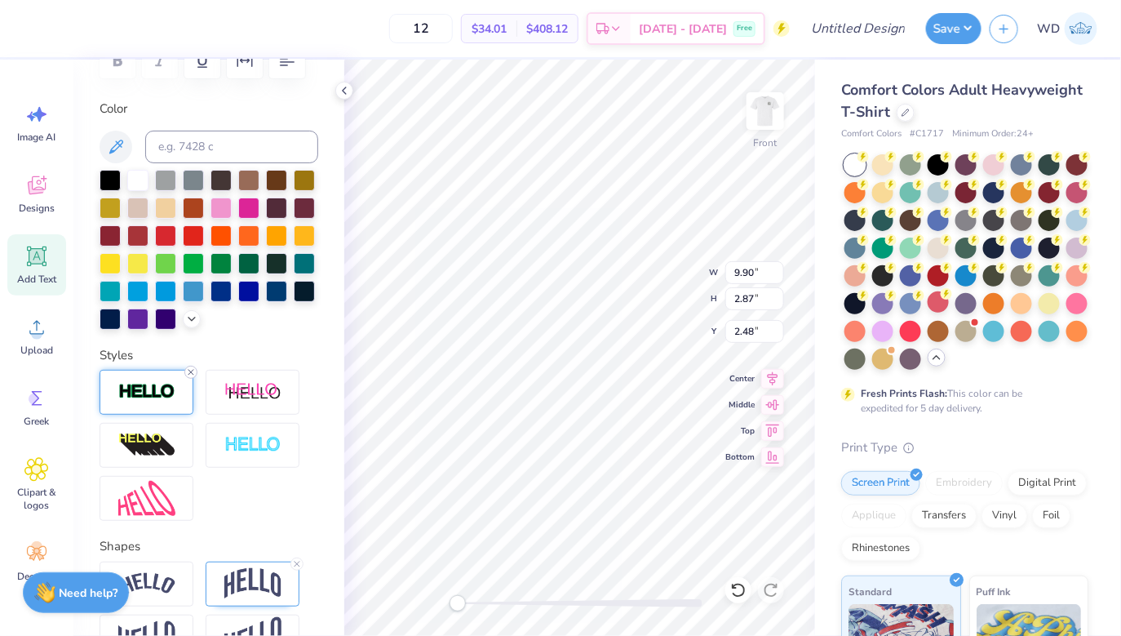
click at [189, 370] on line at bounding box center [191, 372] width 5 height 5
type input "9.55"
type input "2.04"
type input "13.04"
click at [297, 563] on line at bounding box center [297, 563] width 5 height 5
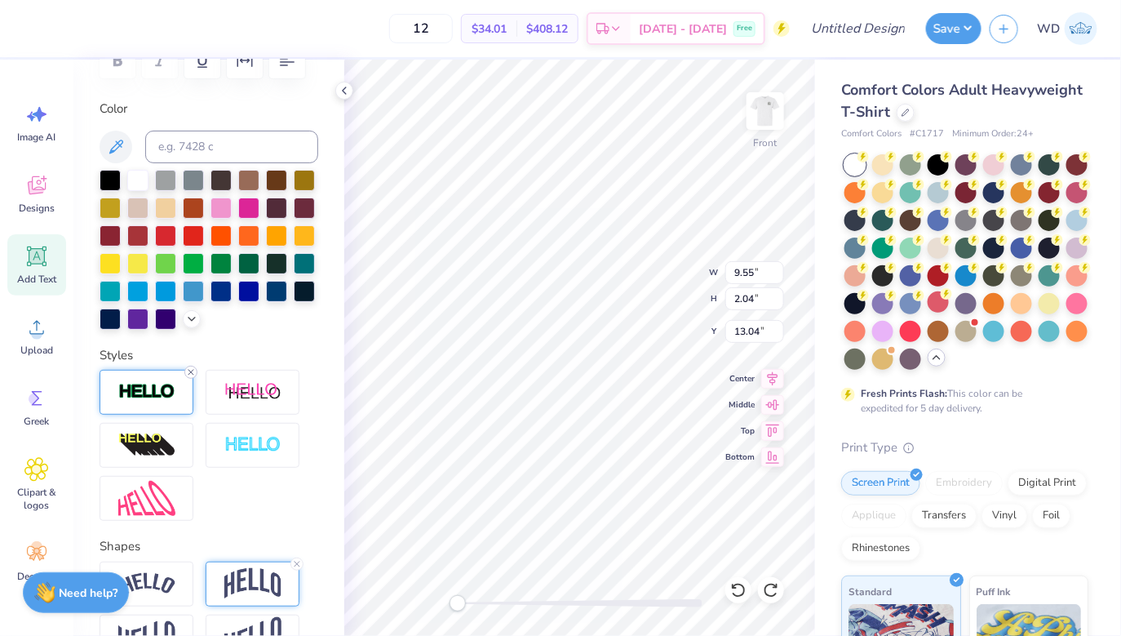
click at [189, 370] on line at bounding box center [191, 372] width 5 height 5
click at [743, 594] on icon at bounding box center [738, 590] width 14 height 15
click at [346, 91] on icon at bounding box center [344, 90] width 13 height 13
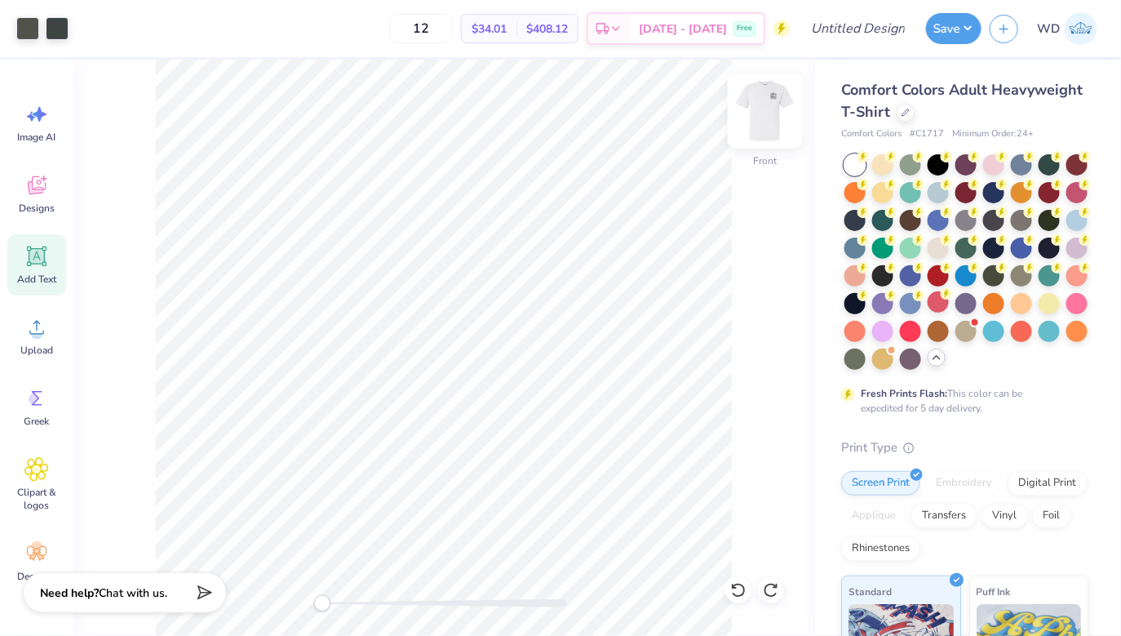
click at [752, 100] on img at bounding box center [765, 110] width 65 height 65
click at [769, 100] on img at bounding box center [765, 110] width 65 height 65
click at [56, 29] on div at bounding box center [57, 27] width 23 height 23
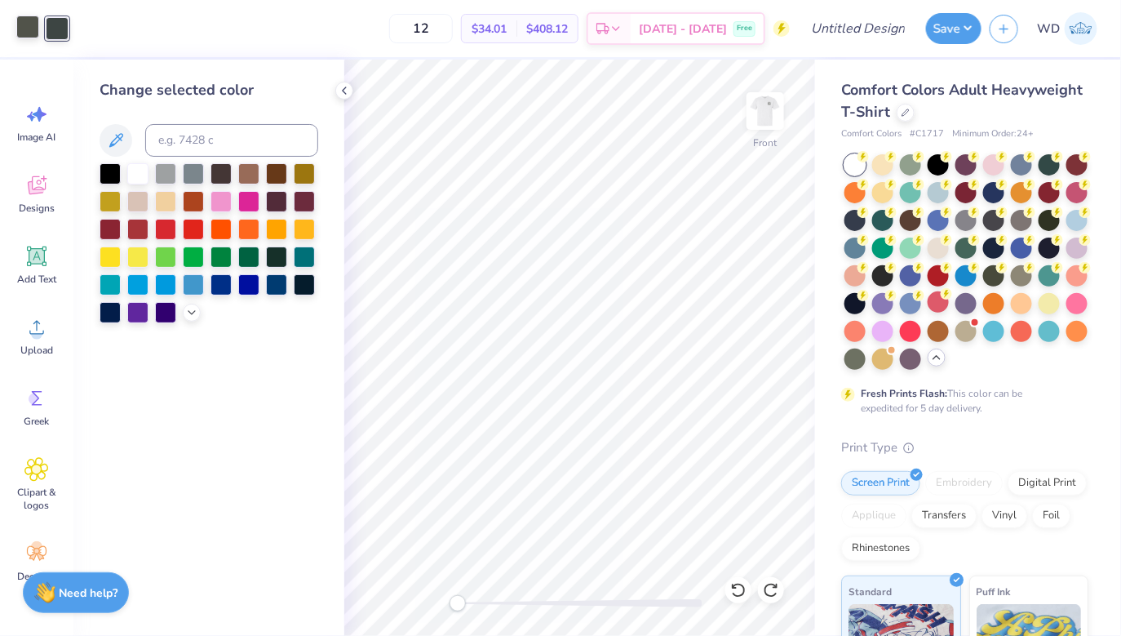
click at [20, 28] on div at bounding box center [27, 27] width 23 height 23
click at [62, 32] on div at bounding box center [57, 27] width 23 height 23
click at [184, 125] on input at bounding box center [231, 140] width 173 height 33
type input "4"
click at [184, 125] on input "4" at bounding box center [231, 140] width 173 height 33
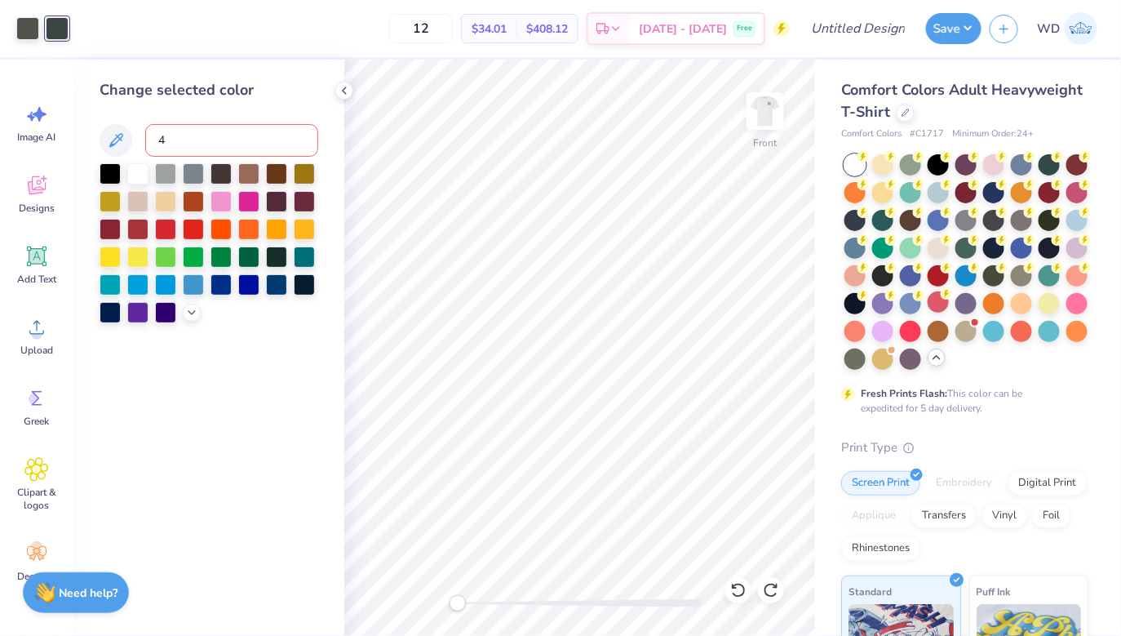
click at [181, 142] on input "4" at bounding box center [231, 140] width 173 height 33
click at [20, 33] on div at bounding box center [27, 27] width 23 height 23
click at [55, 27] on div at bounding box center [57, 27] width 23 height 23
click at [38, 29] on div at bounding box center [27, 27] width 23 height 23
click at [189, 148] on input at bounding box center [231, 140] width 173 height 33
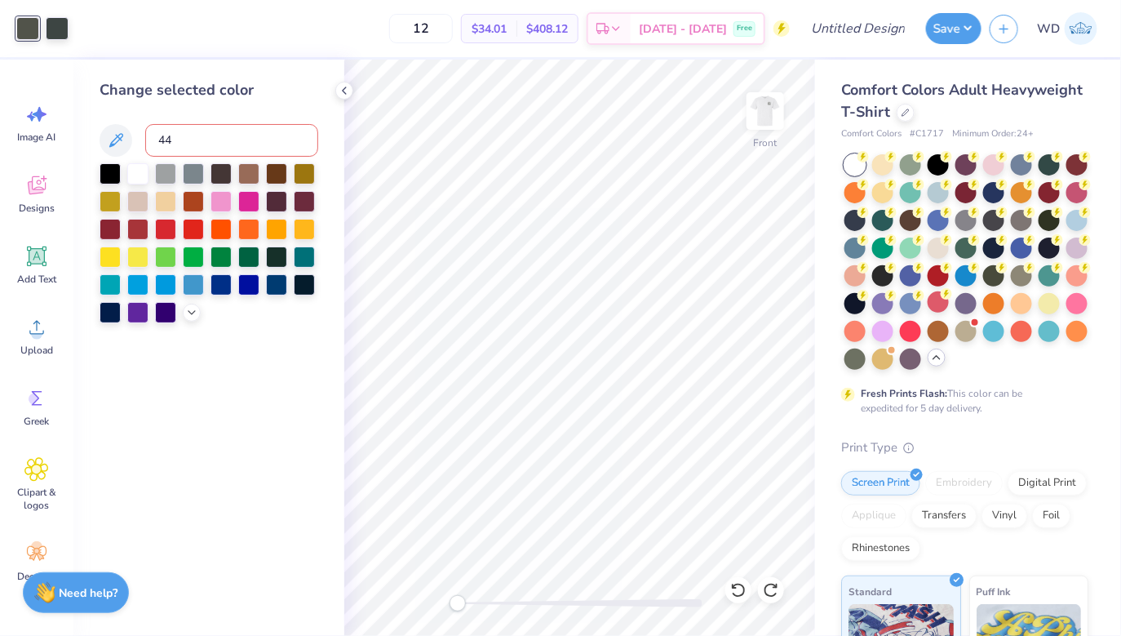
type input "446"
type input "4"
click at [33, 28] on div at bounding box center [27, 27] width 23 height 23
click at [55, 31] on div at bounding box center [57, 27] width 23 height 23
click at [170, 135] on input at bounding box center [231, 140] width 173 height 33
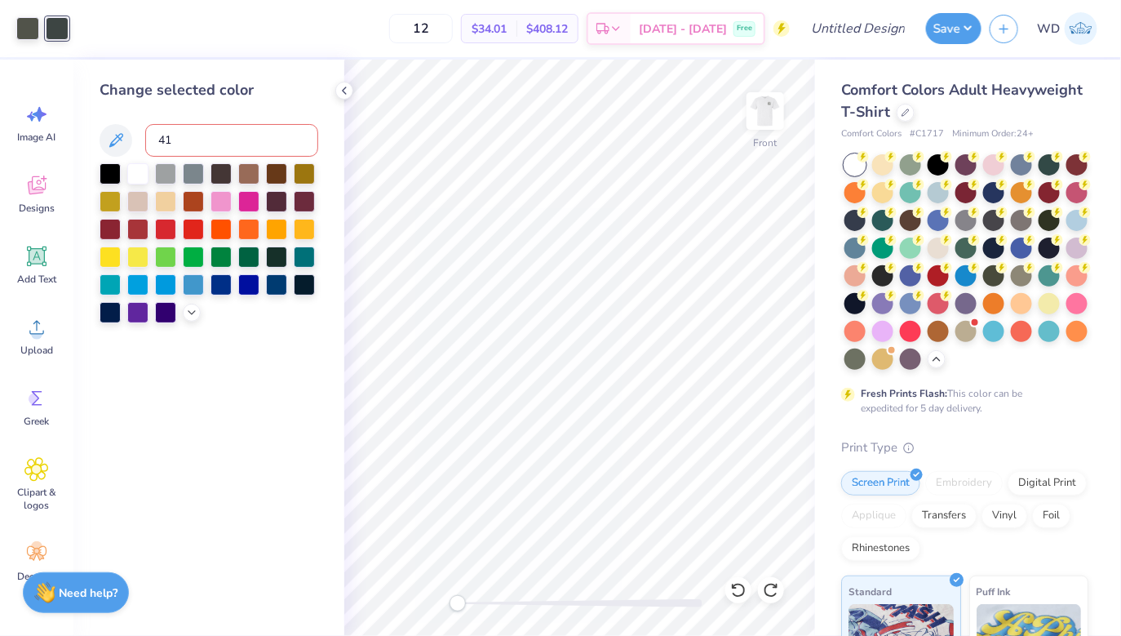
type input "418"
click at [760, 115] on img at bounding box center [765, 110] width 65 height 65
click at [341, 94] on icon at bounding box center [344, 90] width 13 height 13
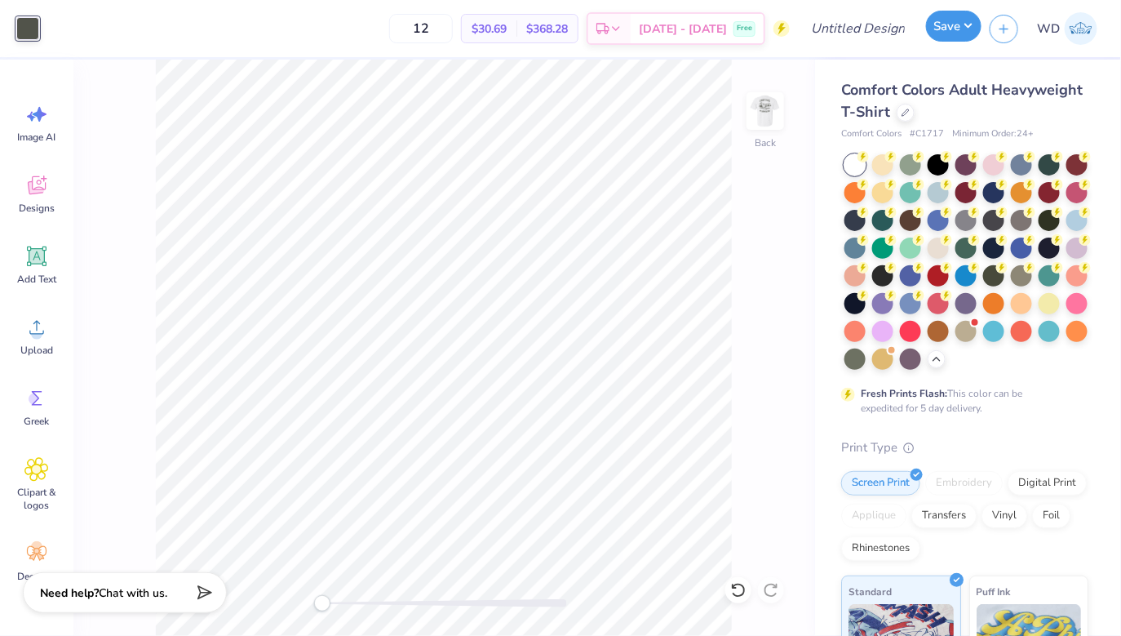
click at [952, 24] on button "Save" at bounding box center [953, 26] width 55 height 31
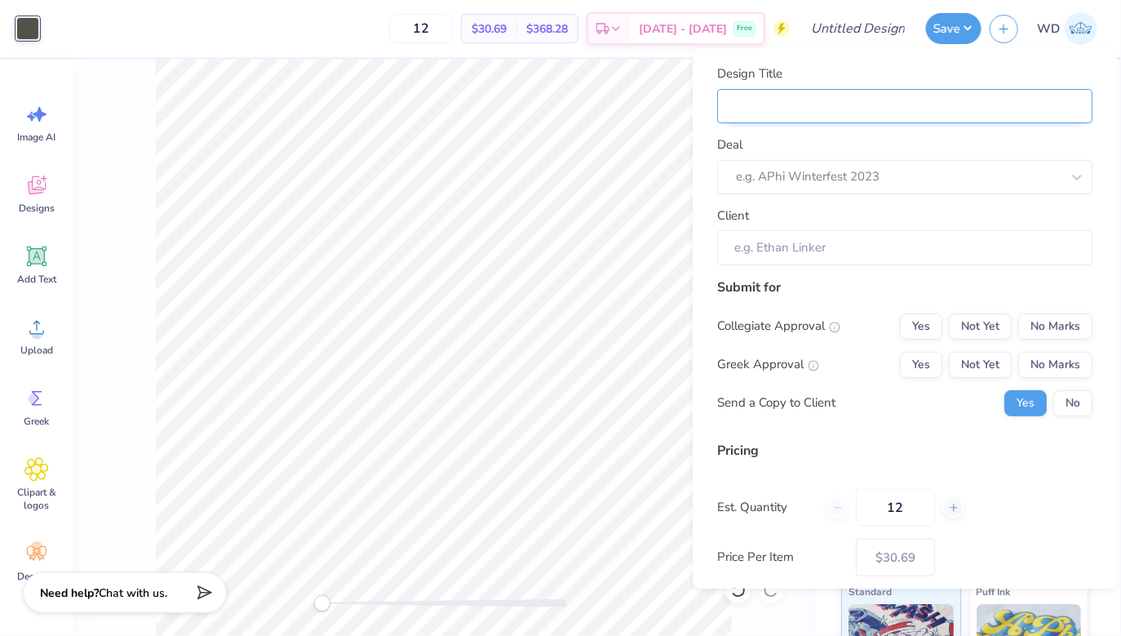
click at [930, 108] on input "Design Title" at bounding box center [905, 106] width 375 height 35
click at [884, 64] on div "Design Title" at bounding box center [905, 93] width 375 height 59
click at [853, 108] on input "Design Title" at bounding box center [905, 106] width 375 height 35
type input "C"
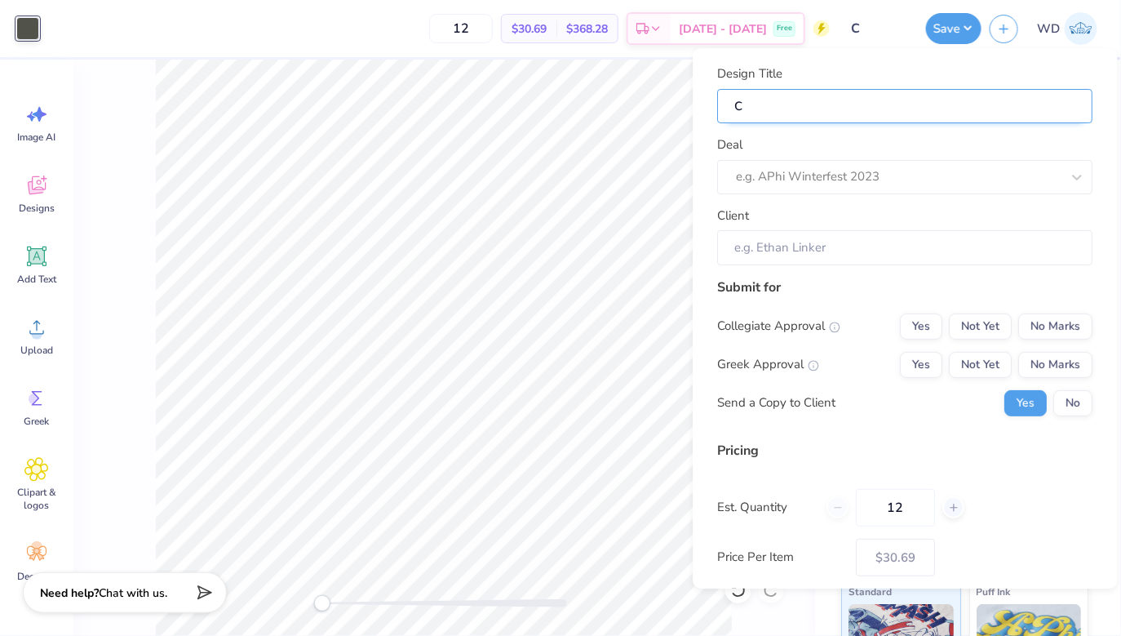
type input "CA"
type input "CAM"
type input "CAMP"
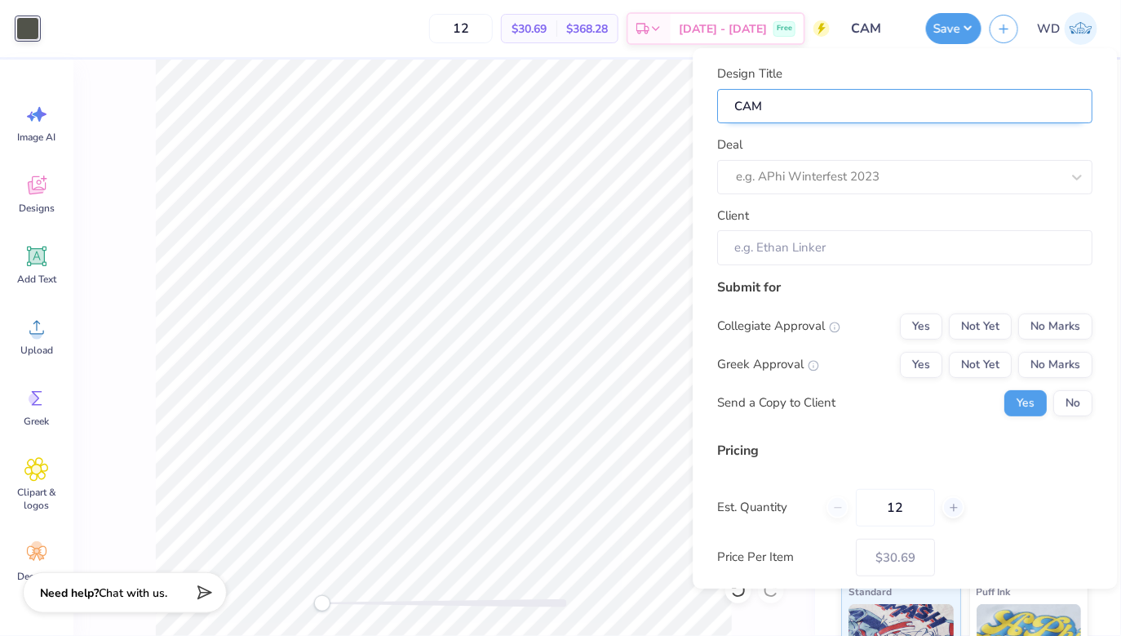
type input "CAMP"
type input "CAMP H"
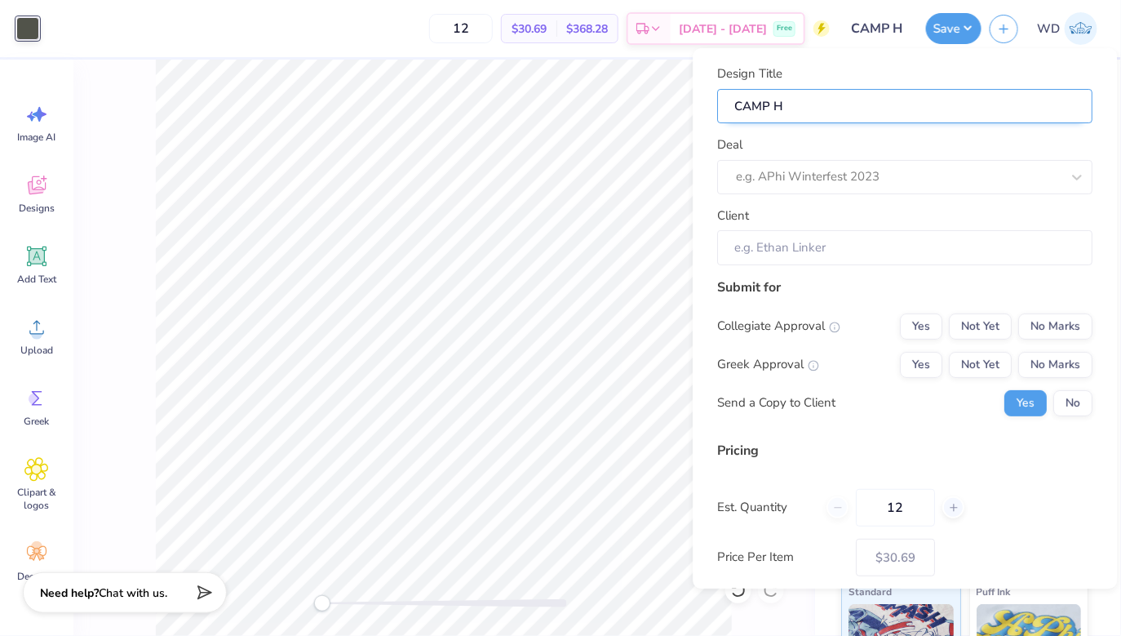
type input "CAMP HO"
type input "CAMP HOB"
type input "CAMP HOBE"
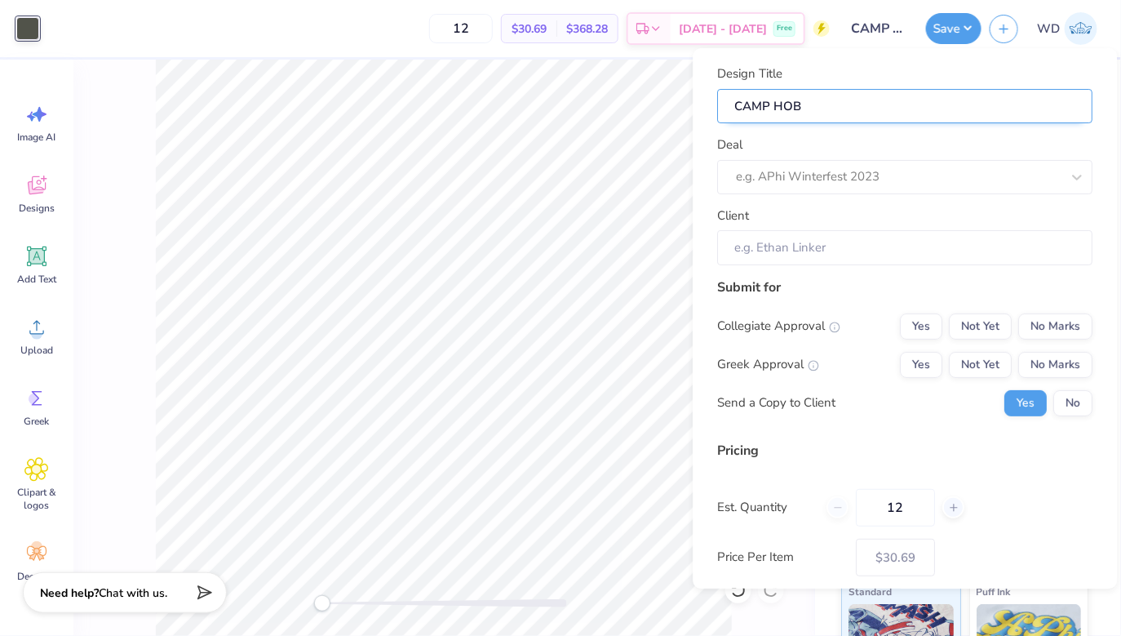
type input "CAMP HOBE"
type input "CAMP HOBE P"
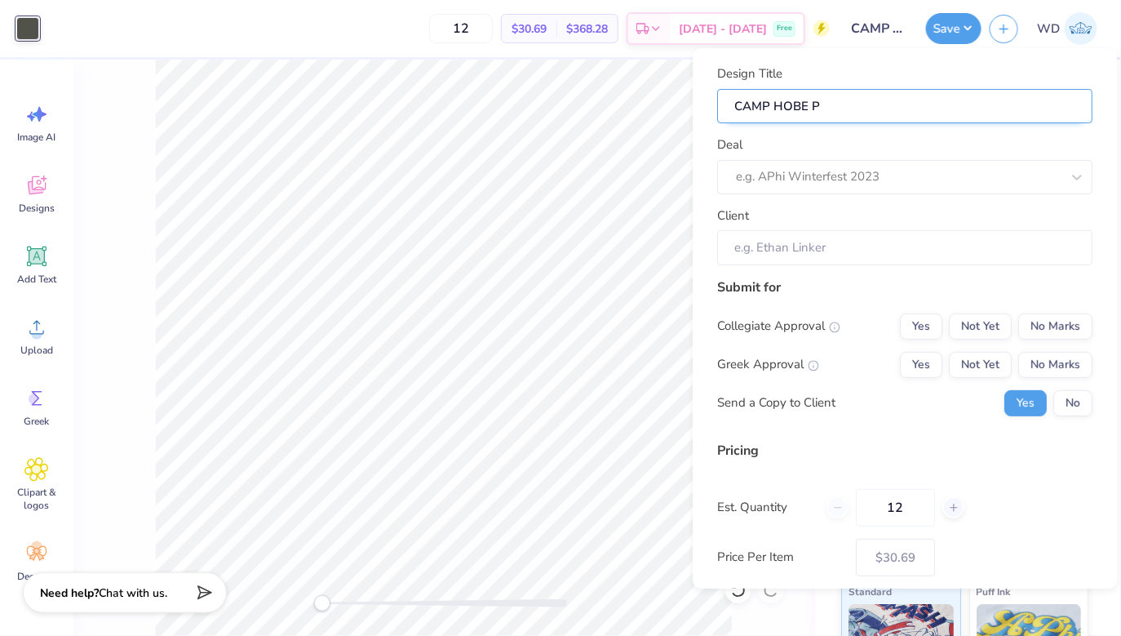
type input "CAMP HOBE PI"
type input "CAMP HOBE PIK"
type input "CAMP HOBE PIKE"
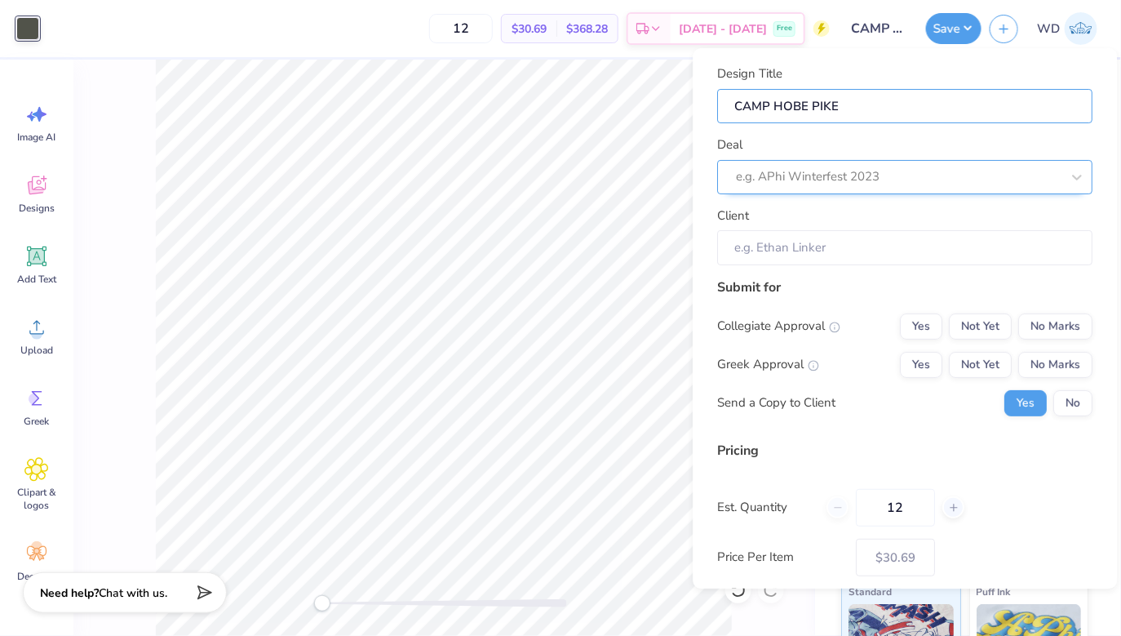
type input "CAMP HOBE PIKE"
click at [776, 173] on div at bounding box center [899, 177] width 325 height 22
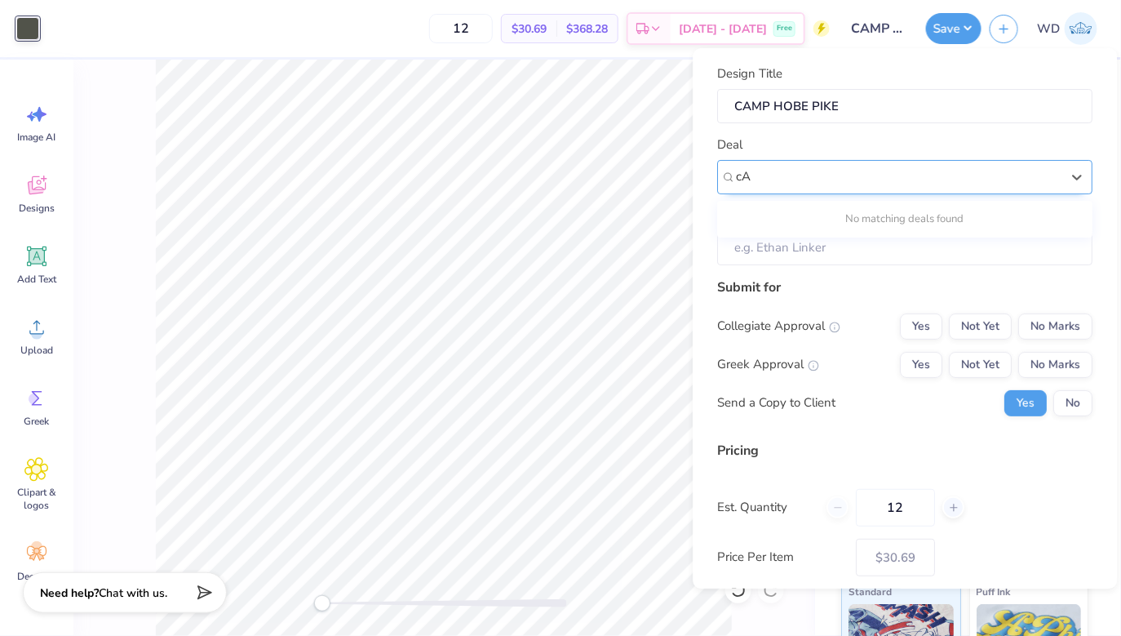
type input "c"
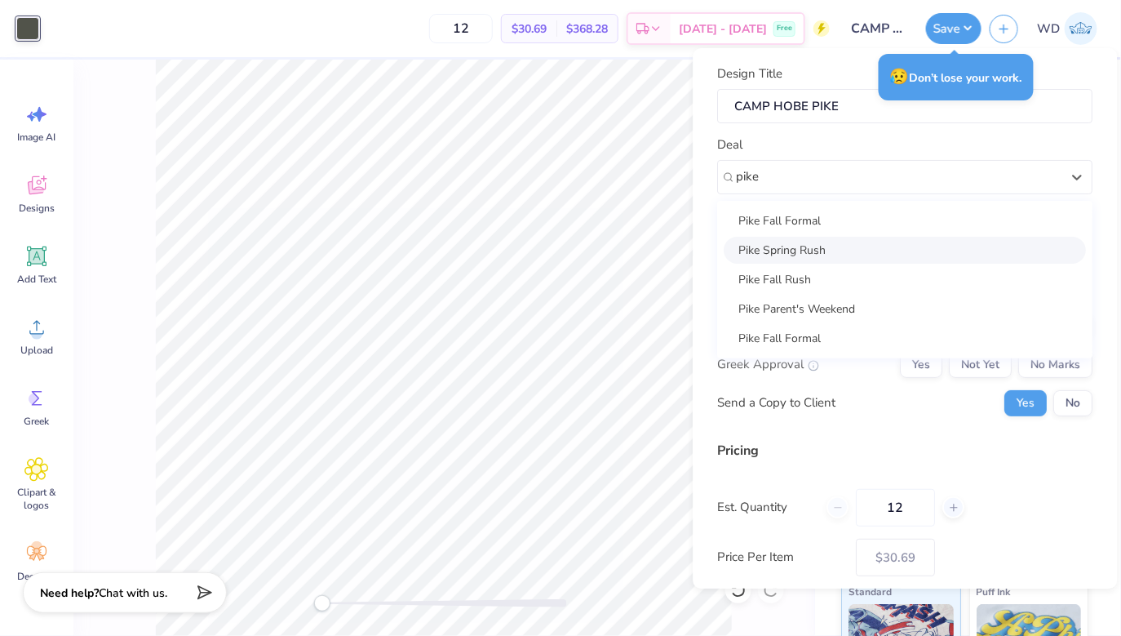
type input "pike"
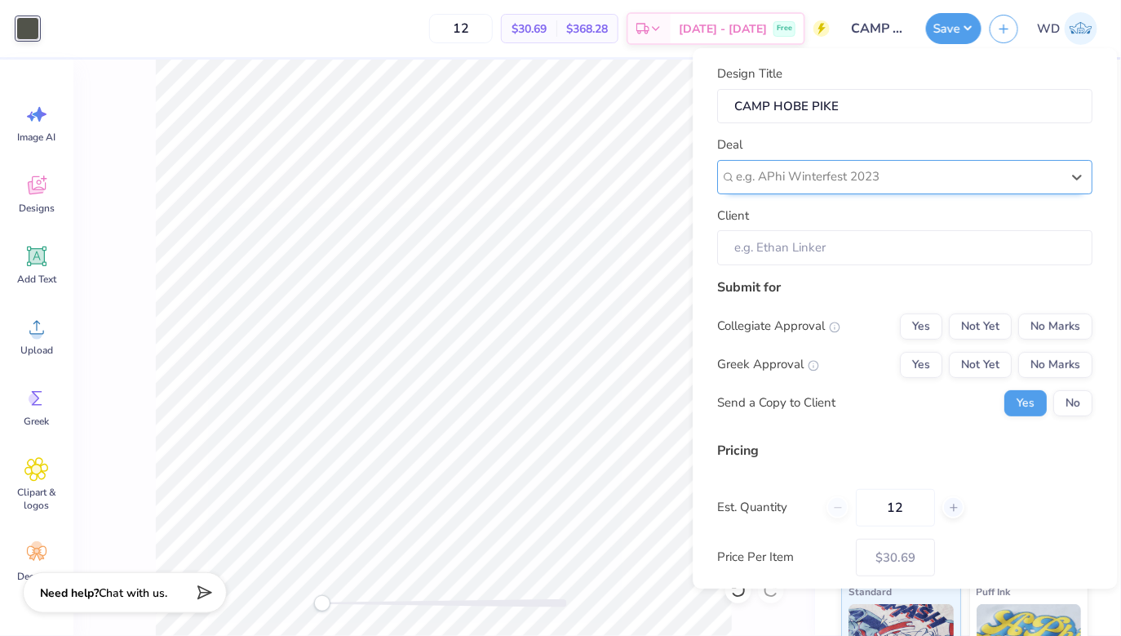
click at [768, 171] on div at bounding box center [899, 177] width 325 height 22
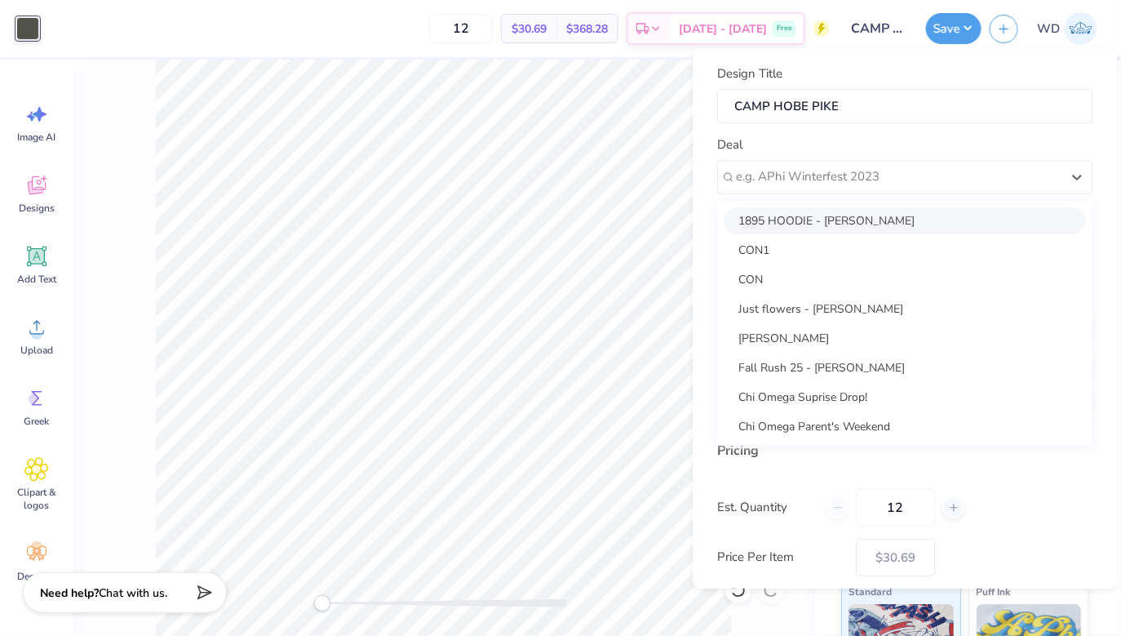
type input "p"
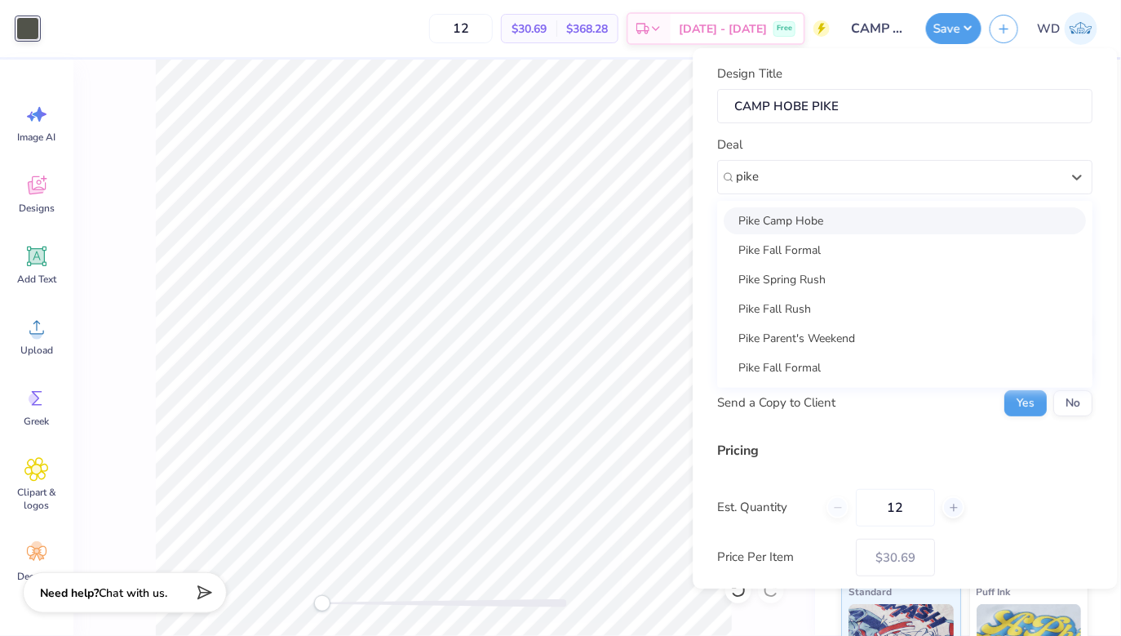
click at [811, 229] on div "Pike Camp Hobe" at bounding box center [906, 220] width 362 height 27
type input "pike"
type input "Cole Simmers"
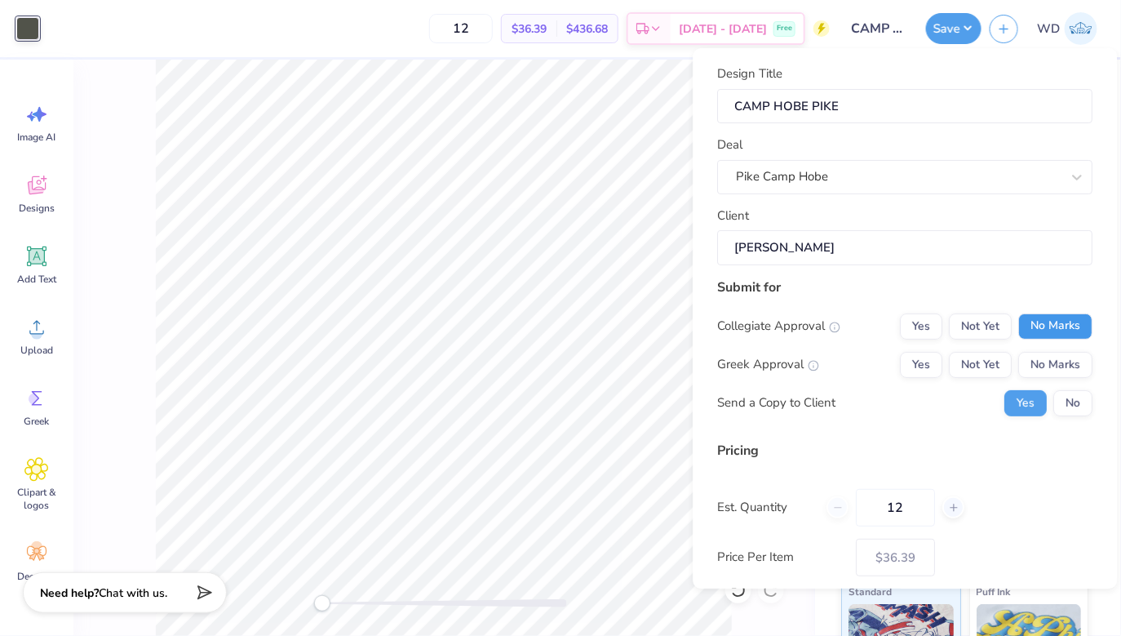
click at [1054, 332] on button "No Marks" at bounding box center [1056, 326] width 74 height 26
click at [917, 363] on button "Yes" at bounding box center [922, 365] width 42 height 26
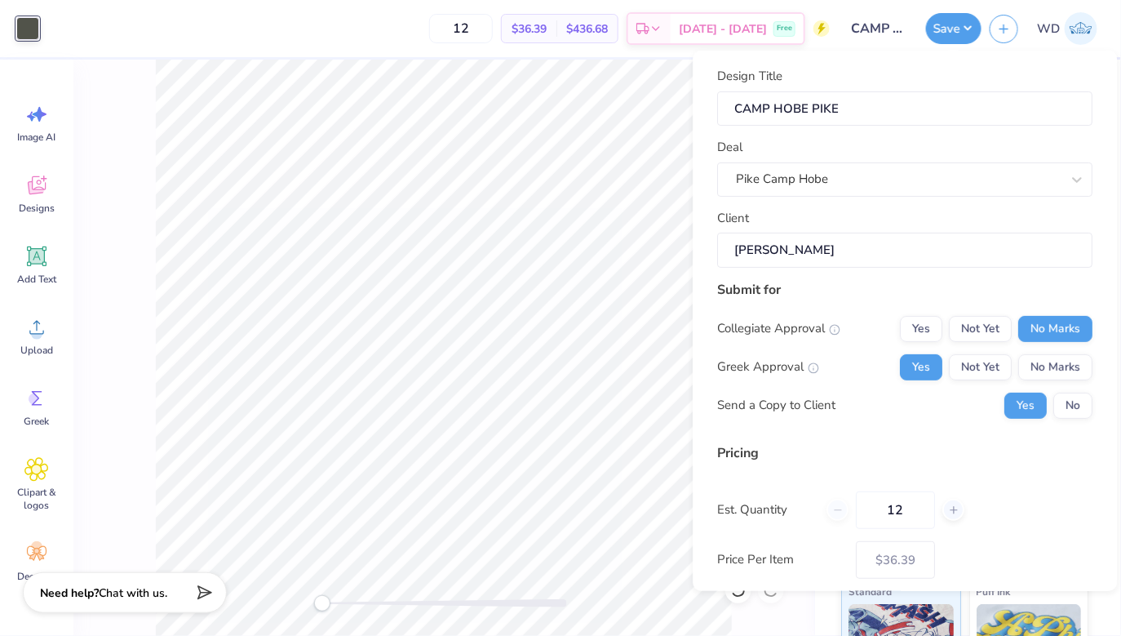
scroll to position [62, 0]
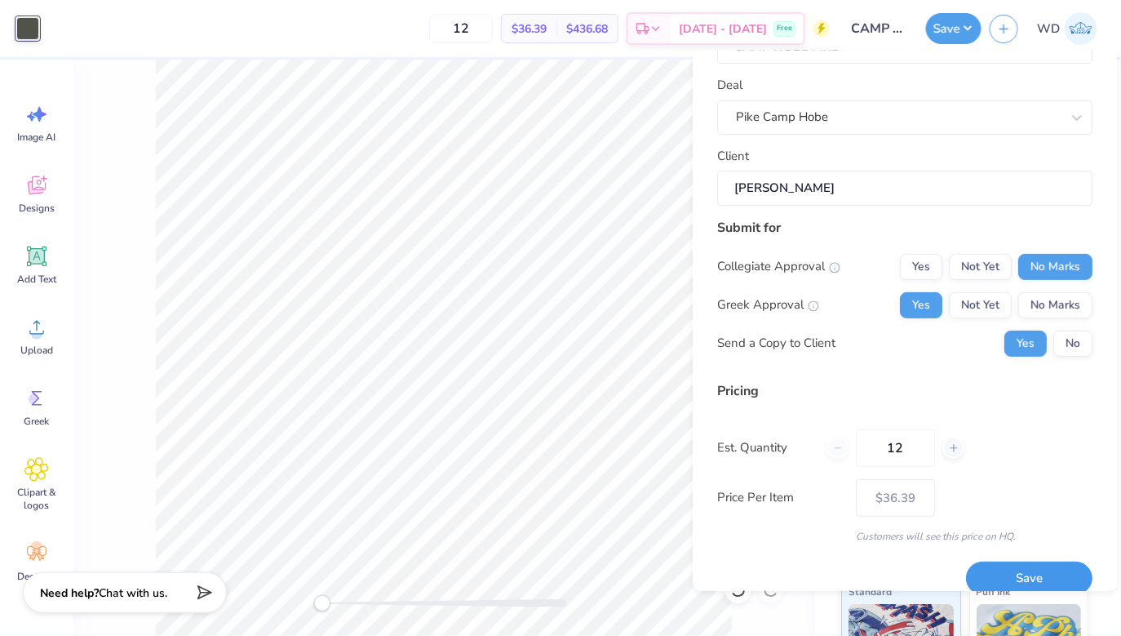
click at [1023, 570] on button "Save" at bounding box center [1030, 577] width 126 height 33
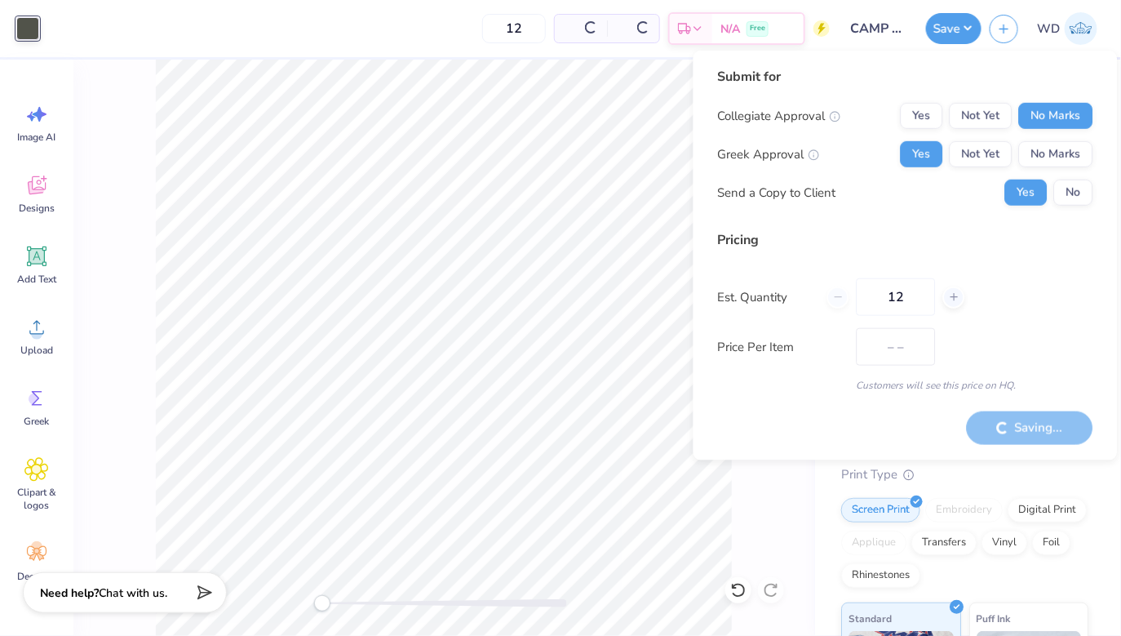
type input "$30.69"
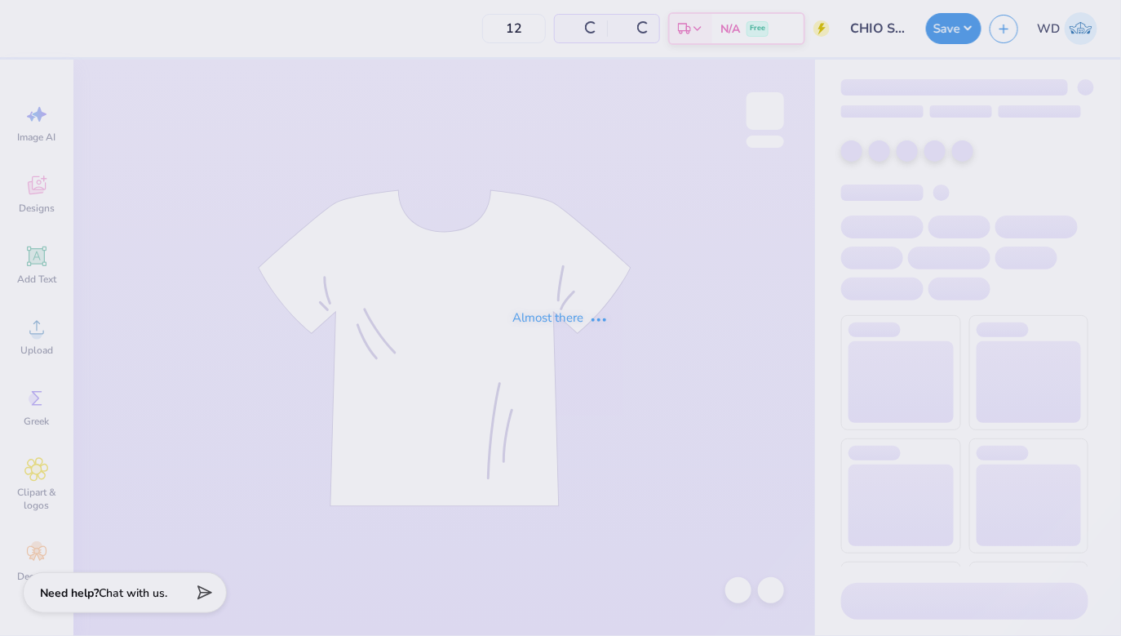
type input "CHIO SHINDIG"
type input "30"
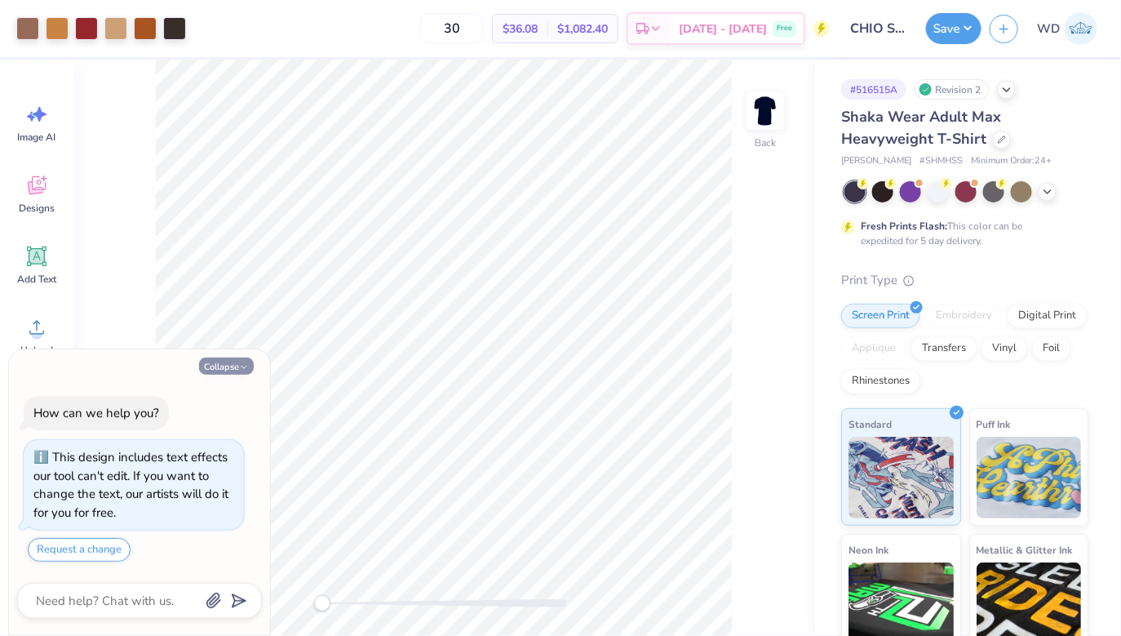
click at [232, 367] on button "Collapse" at bounding box center [226, 365] width 55 height 17
type textarea "x"
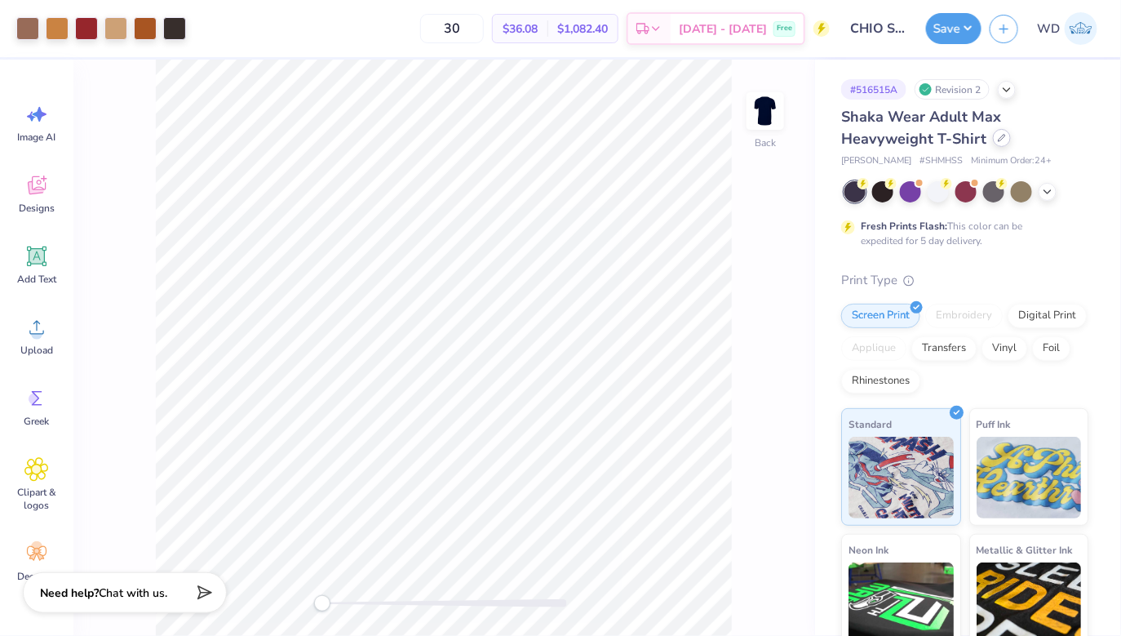
click at [1001, 135] on icon at bounding box center [1002, 138] width 8 height 8
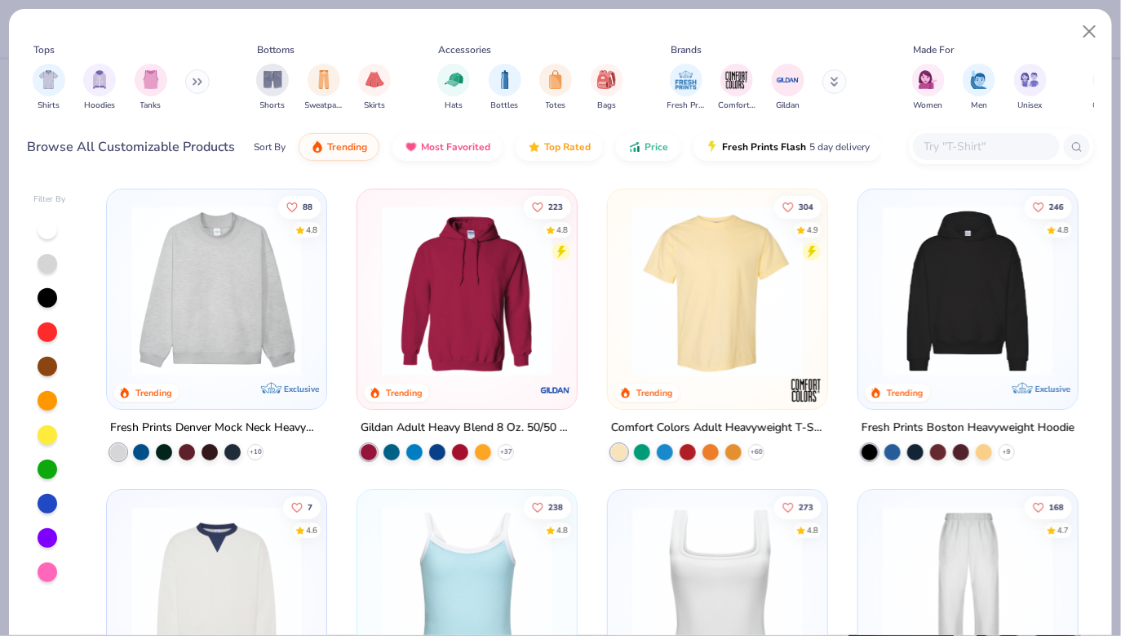
click at [968, 143] on input "text" at bounding box center [986, 146] width 126 height 19
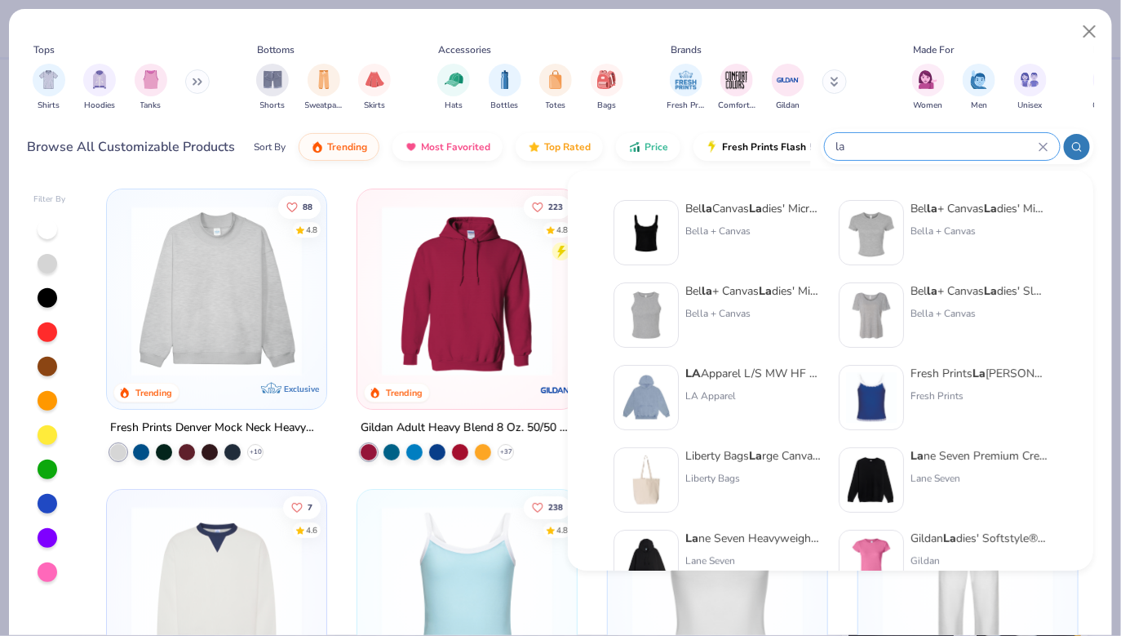
type input "l"
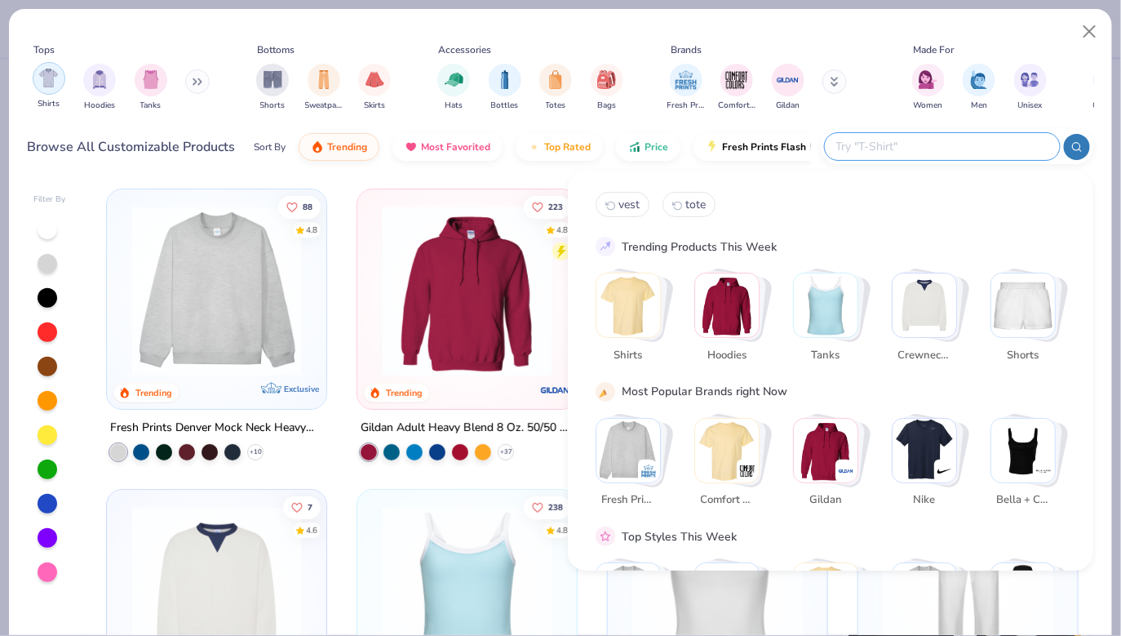
click at [44, 76] on img "filter for Shirts" at bounding box center [48, 78] width 19 height 19
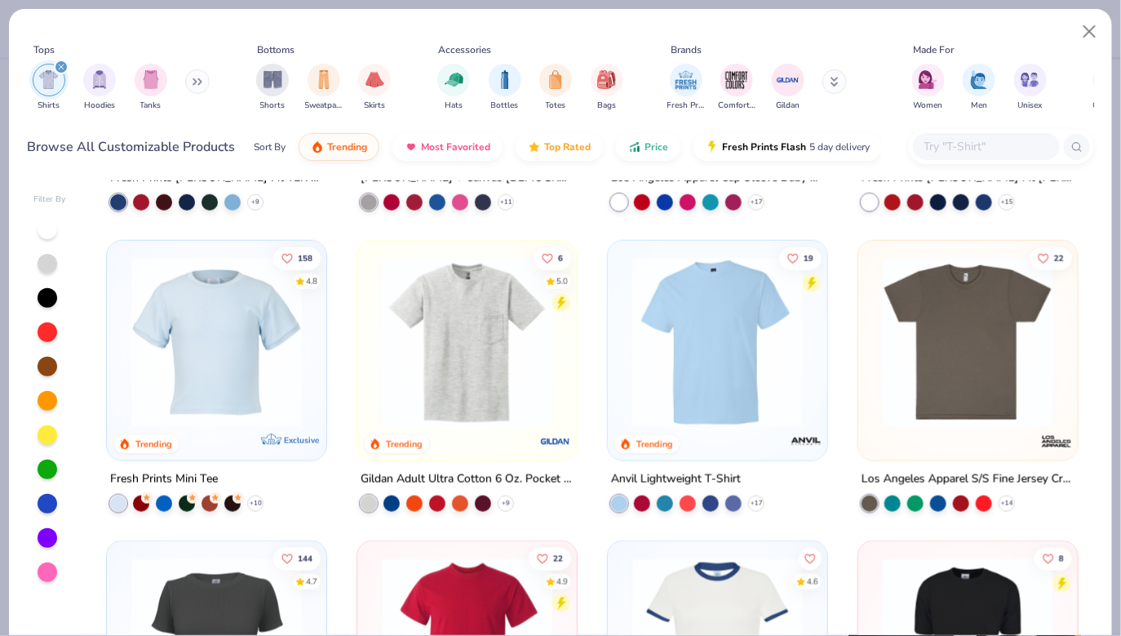
scroll to position [555, 0]
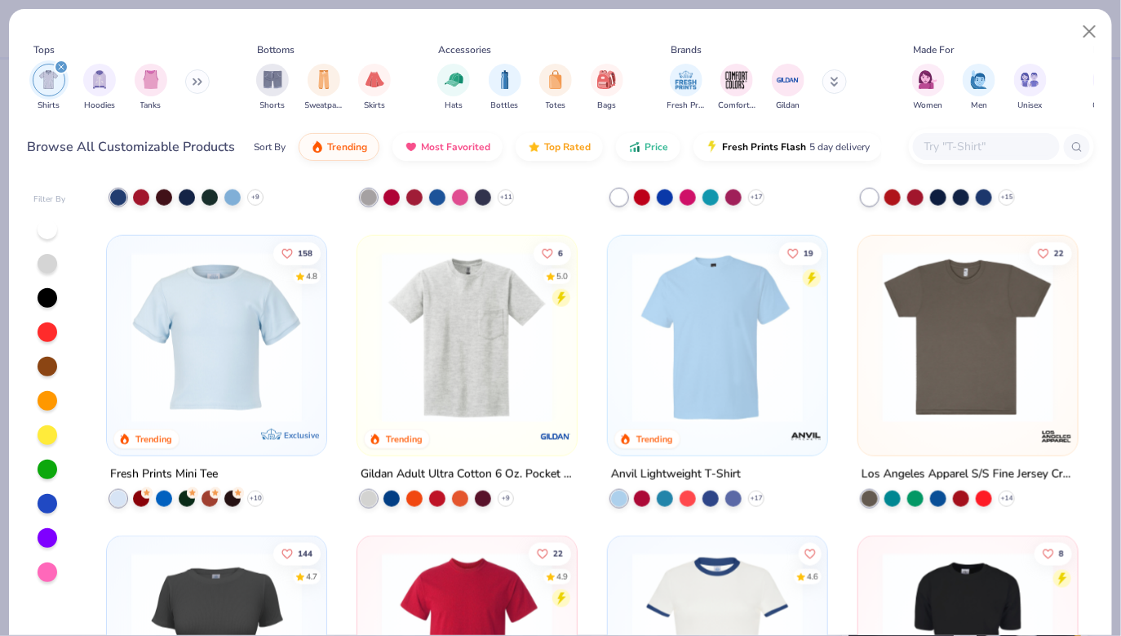
click at [970, 388] on img at bounding box center [968, 336] width 187 height 171
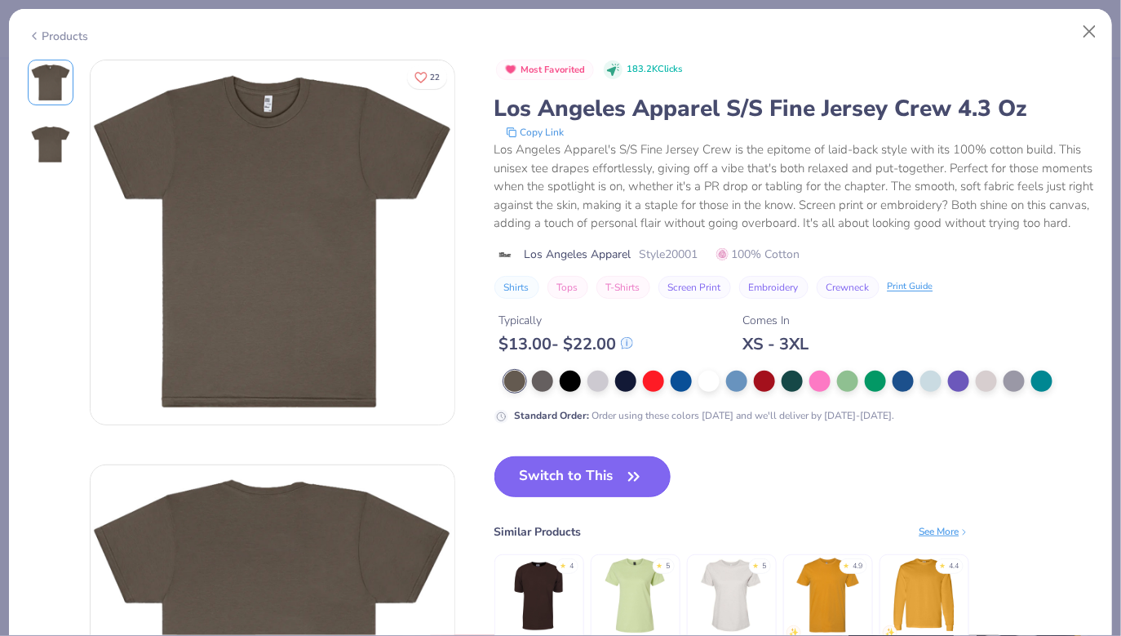
click at [570, 464] on button "Switch to This" at bounding box center [583, 476] width 177 height 41
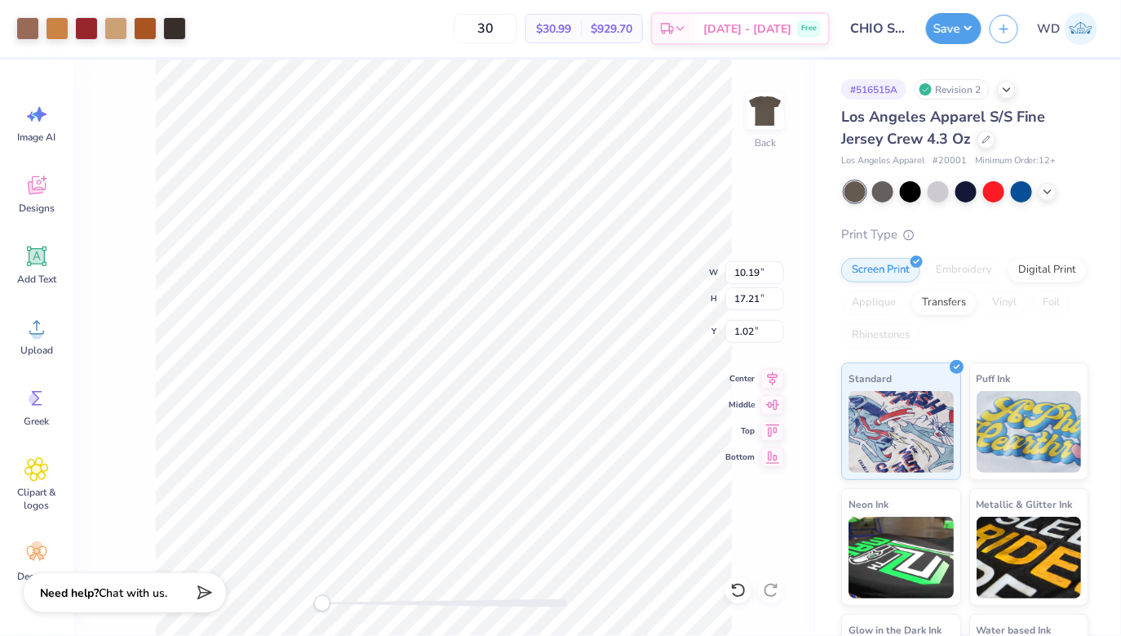
type textarea "x"
type input "1.01"
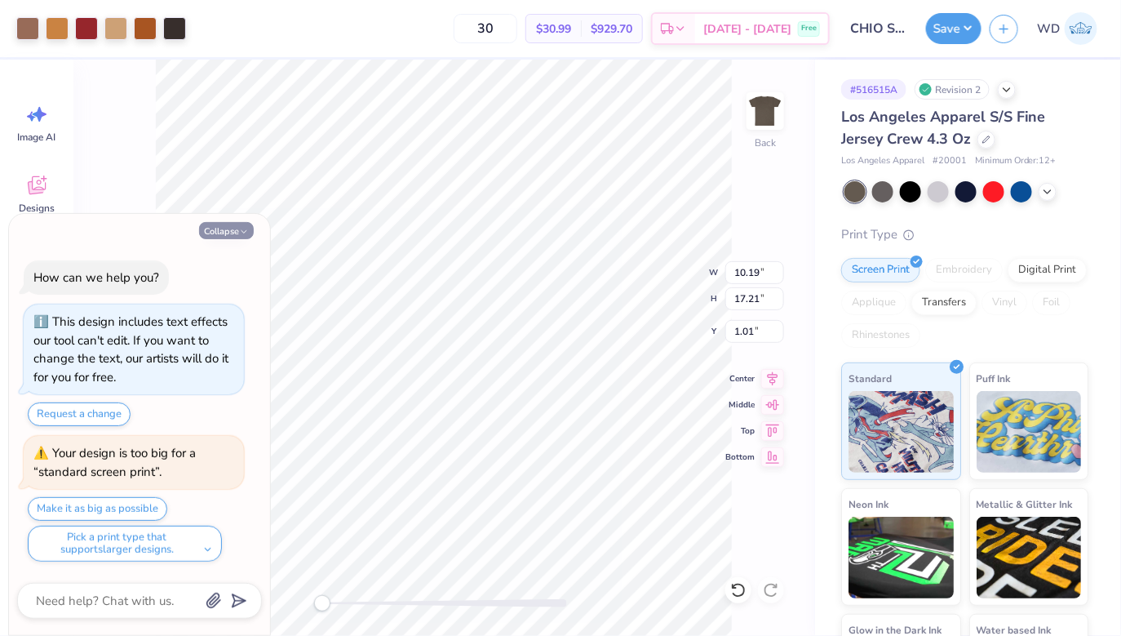
click at [236, 223] on button "Collapse" at bounding box center [226, 230] width 55 height 17
type textarea "x"
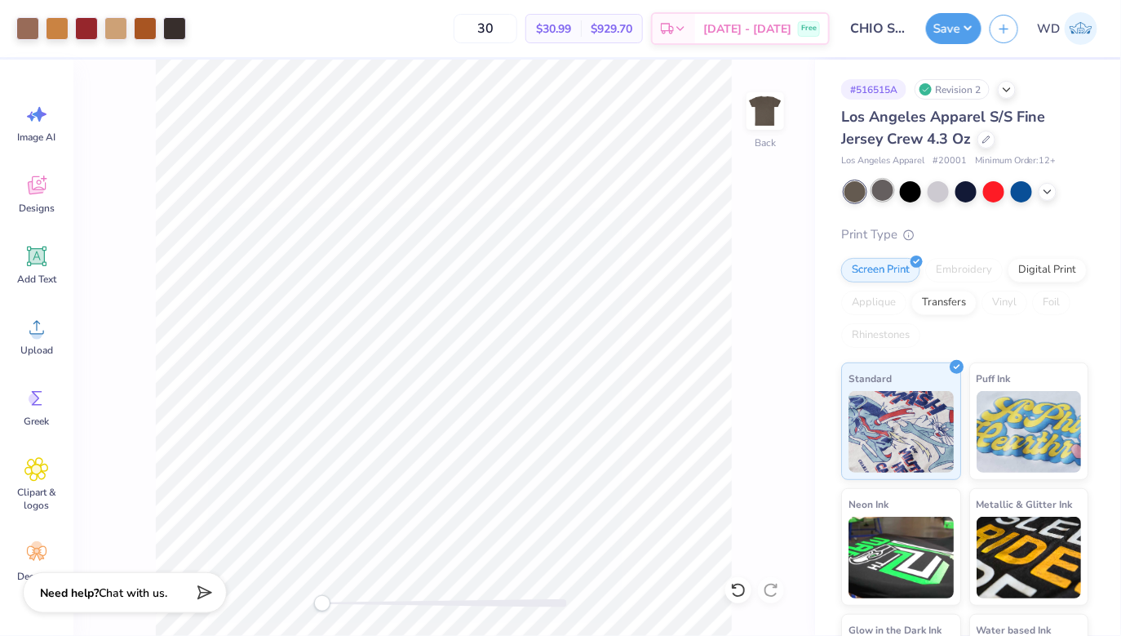
click at [886, 191] on div at bounding box center [882, 190] width 21 height 21
click at [903, 193] on div at bounding box center [910, 190] width 21 height 21
click at [941, 190] on div at bounding box center [938, 190] width 21 height 21
click at [965, 192] on div at bounding box center [966, 190] width 21 height 21
click at [988, 187] on div at bounding box center [993, 190] width 21 height 21
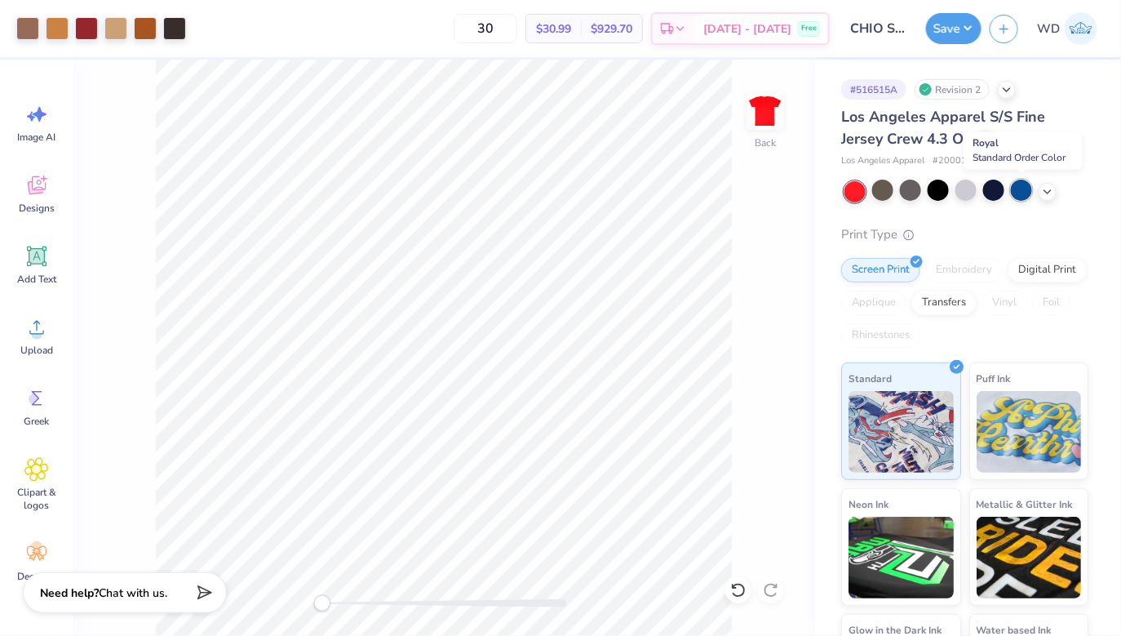
click at [1015, 194] on div at bounding box center [1021, 190] width 21 height 21
click at [1023, 190] on div at bounding box center [1021, 190] width 21 height 21
click at [1052, 194] on icon at bounding box center [1047, 190] width 13 height 13
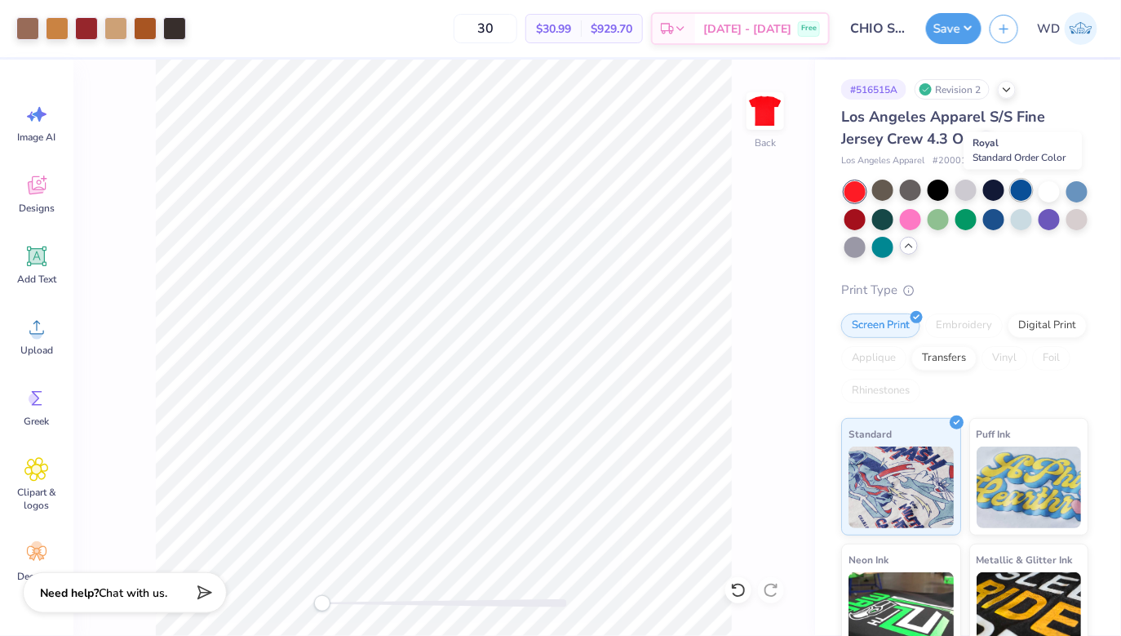
click at [1019, 193] on div at bounding box center [1021, 190] width 21 height 21
click at [1059, 194] on div at bounding box center [1049, 190] width 21 height 21
click at [881, 224] on div at bounding box center [882, 217] width 21 height 21
click at [996, 230] on div at bounding box center [967, 219] width 244 height 77
click at [1029, 219] on div at bounding box center [1021, 217] width 21 height 21
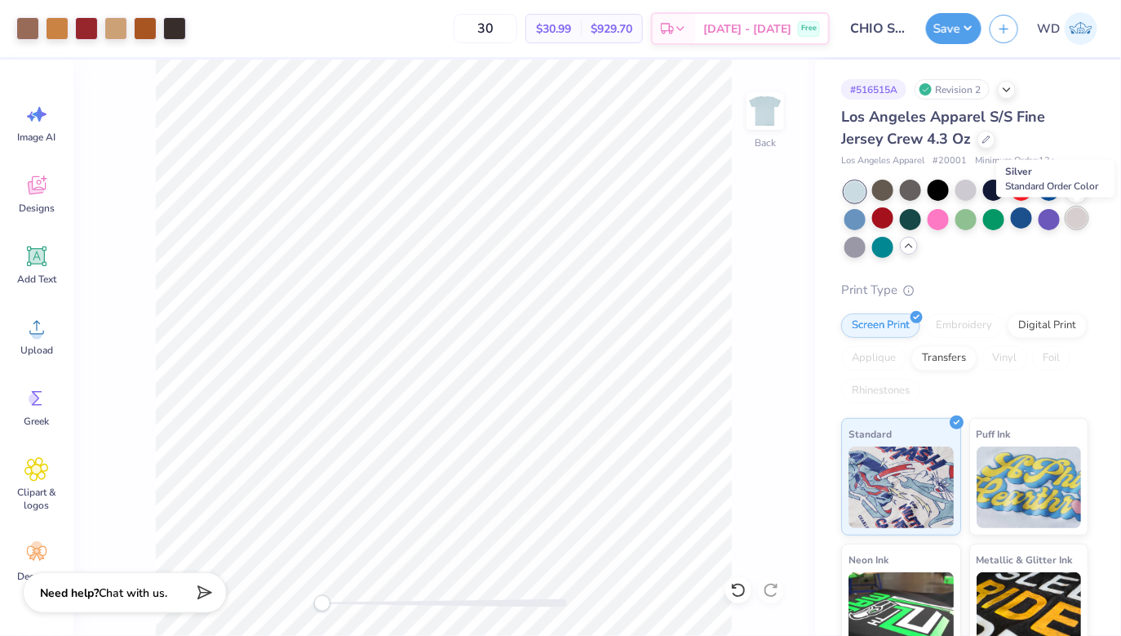
click at [1086, 220] on div at bounding box center [1077, 217] width 21 height 21
click at [880, 253] on div at bounding box center [882, 245] width 21 height 21
click at [853, 250] on div at bounding box center [855, 245] width 21 height 21
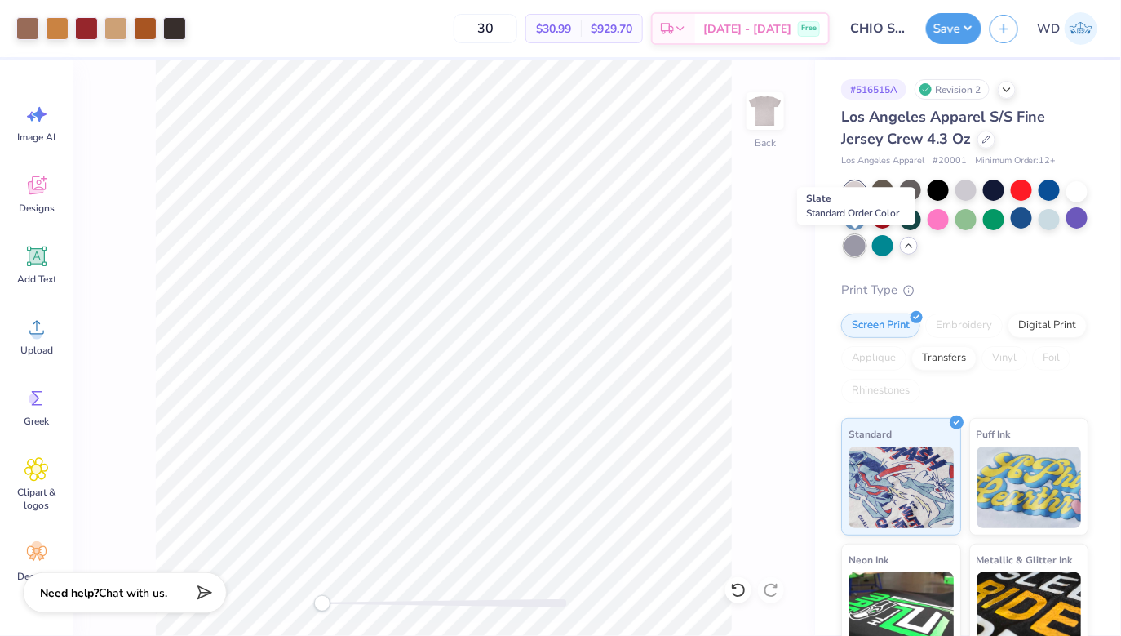
click at [857, 251] on div at bounding box center [855, 245] width 21 height 21
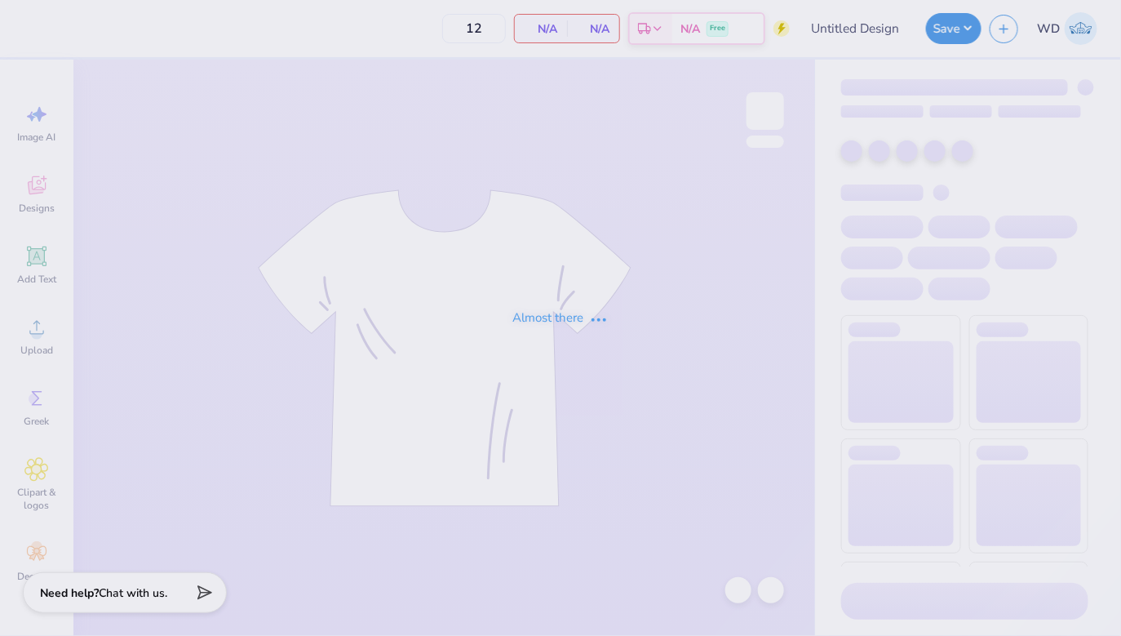
type input "CHIO SHINDIG"
type input "30"
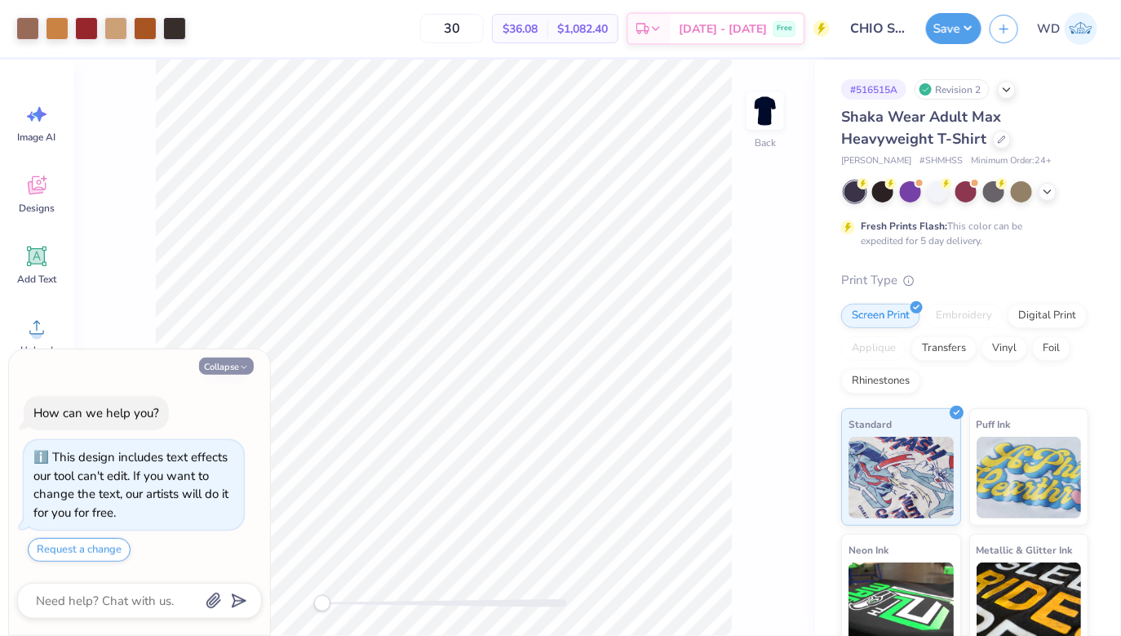
click at [236, 367] on button "Collapse" at bounding box center [226, 365] width 55 height 17
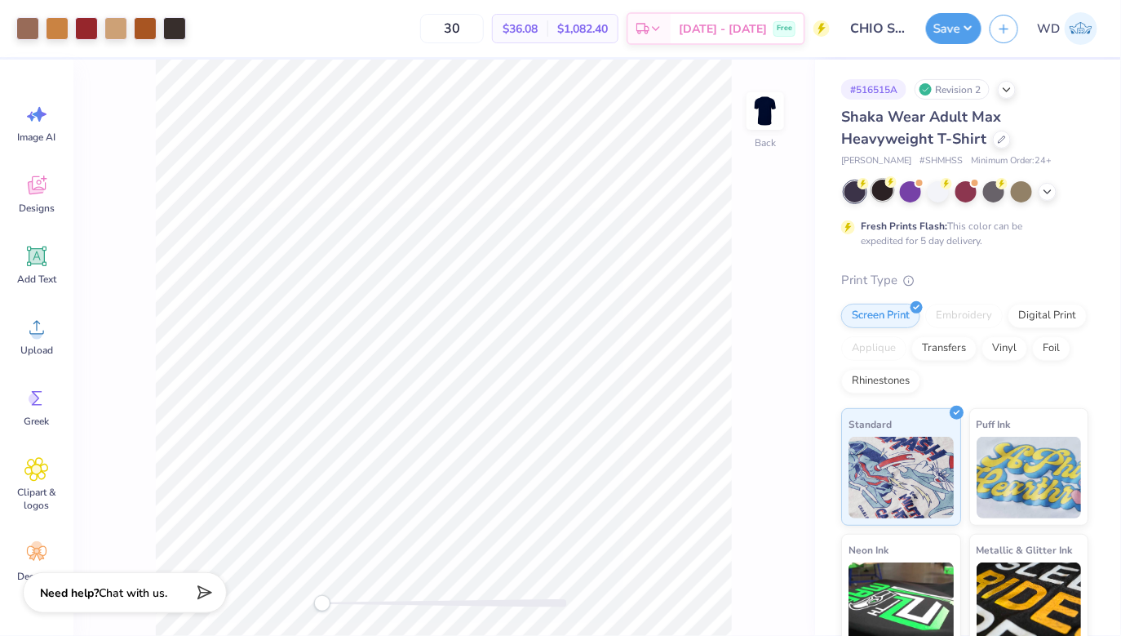
click at [881, 187] on div at bounding box center [882, 190] width 21 height 21
click at [885, 193] on div at bounding box center [882, 190] width 21 height 21
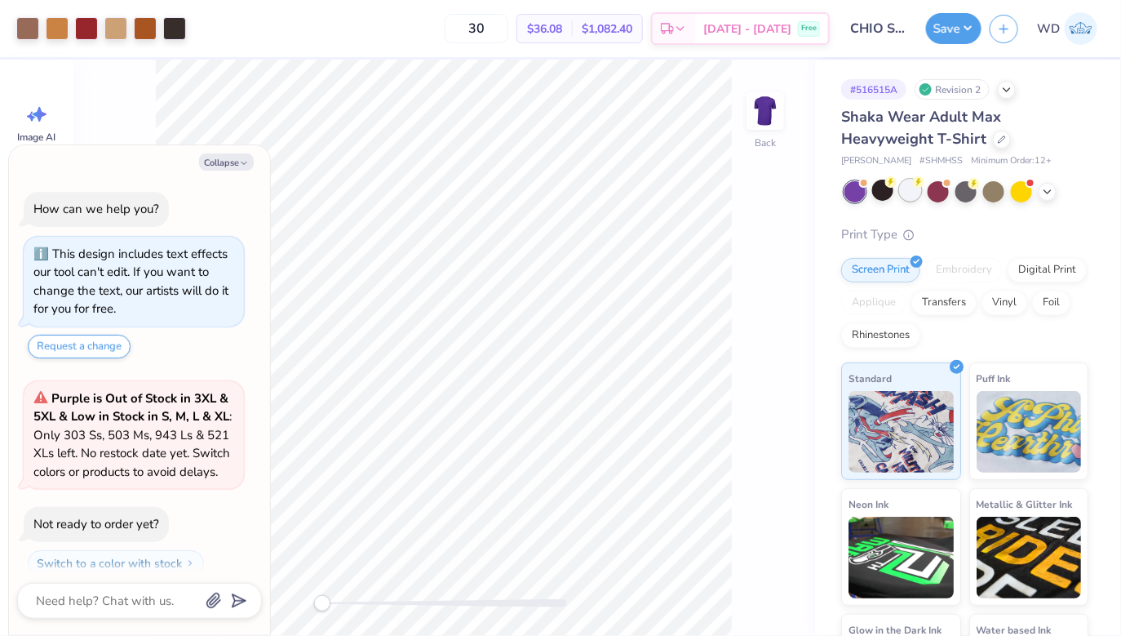
scroll to position [294, 0]
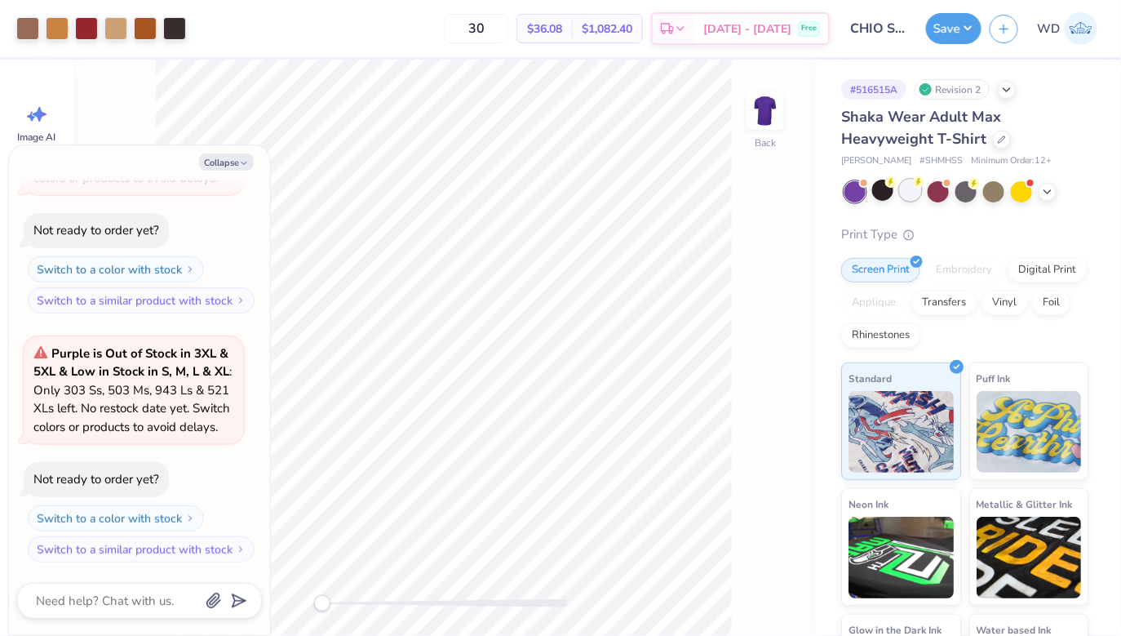
click at [910, 195] on div at bounding box center [910, 190] width 21 height 21
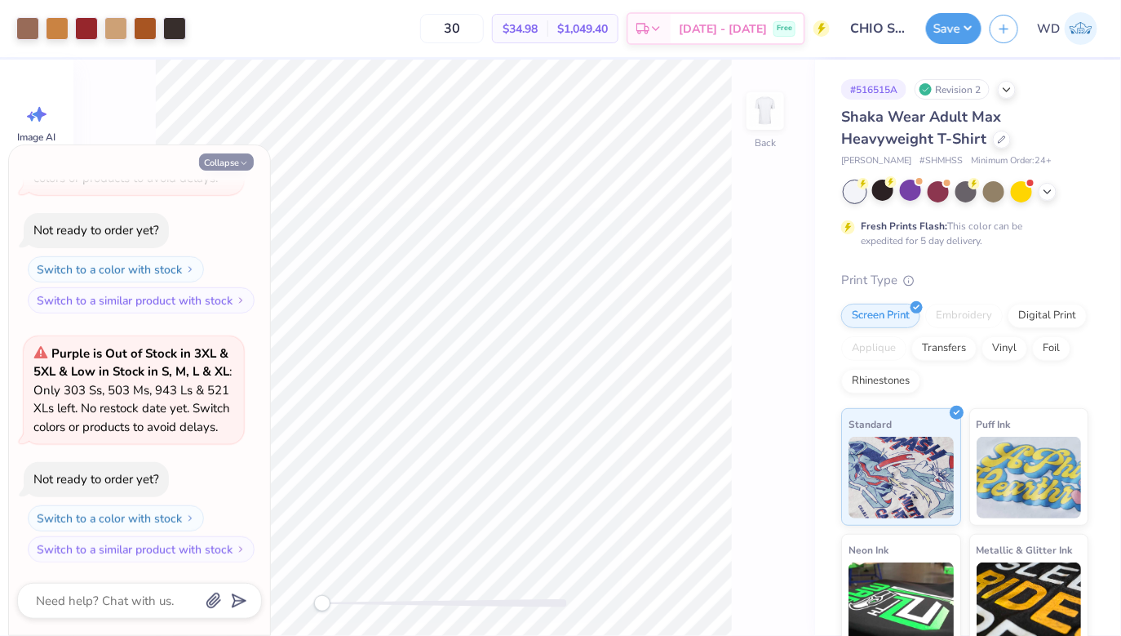
click at [225, 160] on button "Collapse" at bounding box center [226, 161] width 55 height 17
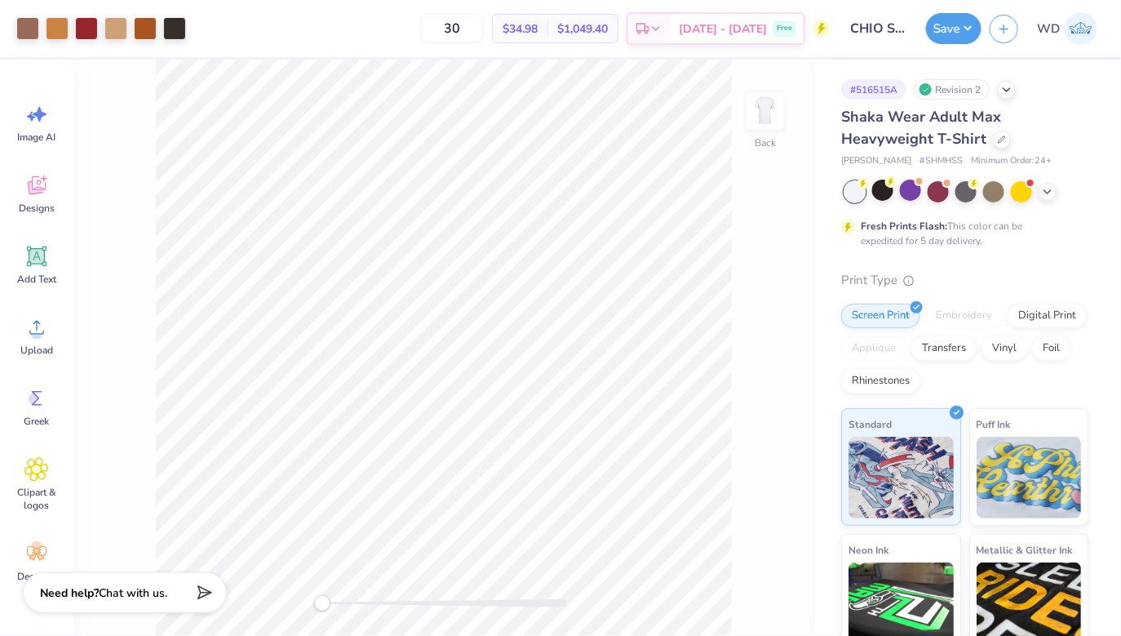
click at [943, 202] on div "Fresh Prints Flash: This color can be expedited for 5 day delivery." at bounding box center [964, 214] width 247 height 67
click at [941, 190] on div at bounding box center [938, 190] width 21 height 21
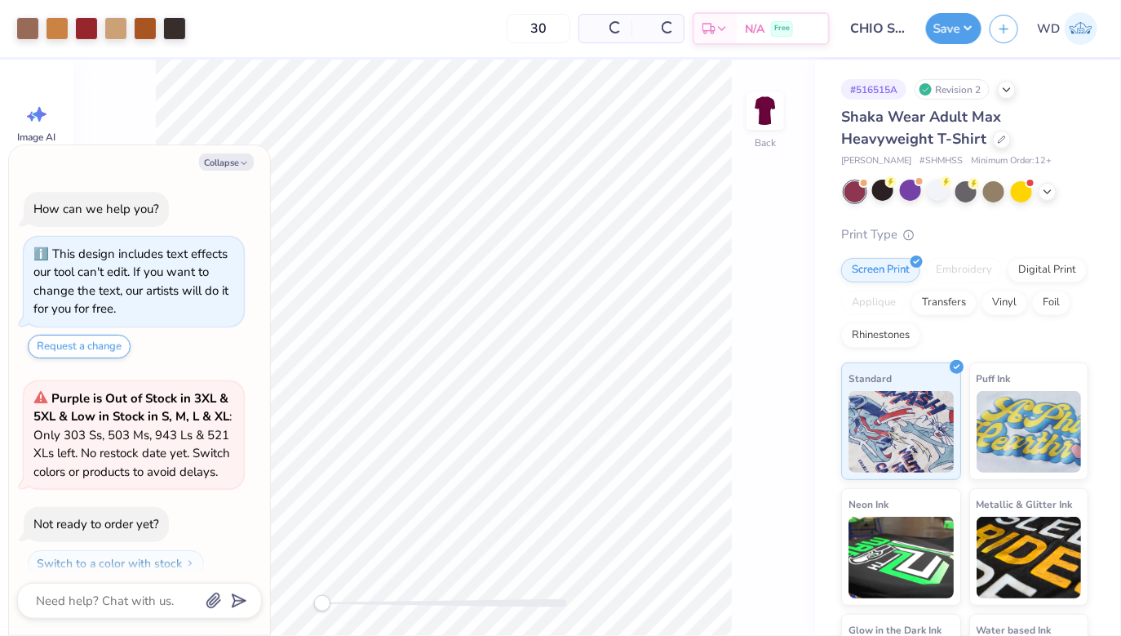
scroll to position [543, 0]
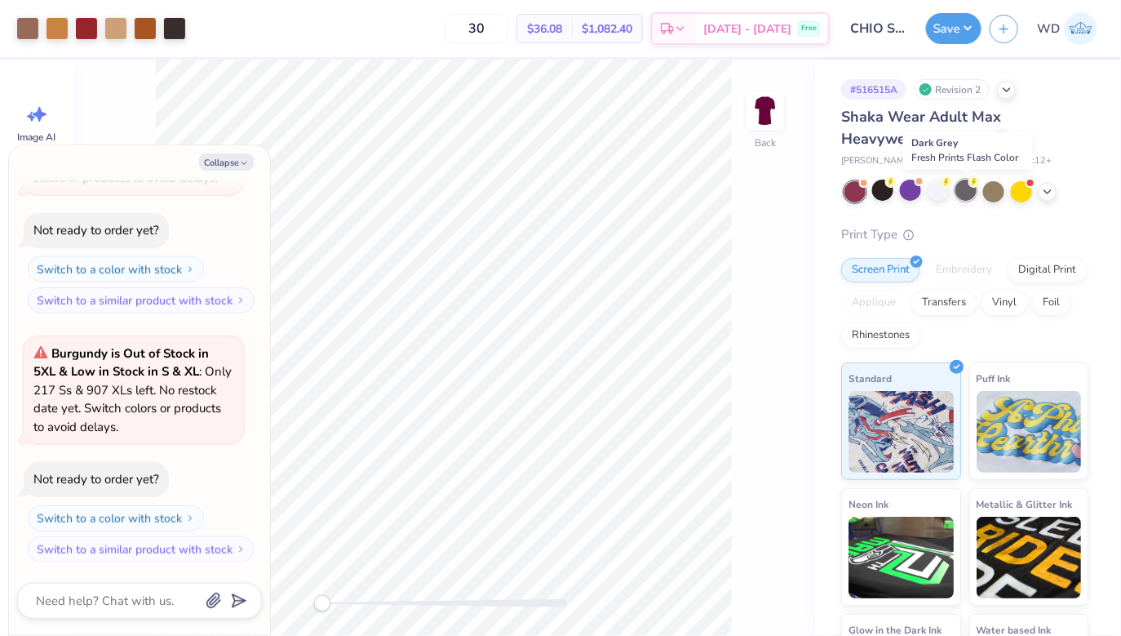
click at [965, 193] on div at bounding box center [966, 190] width 21 height 21
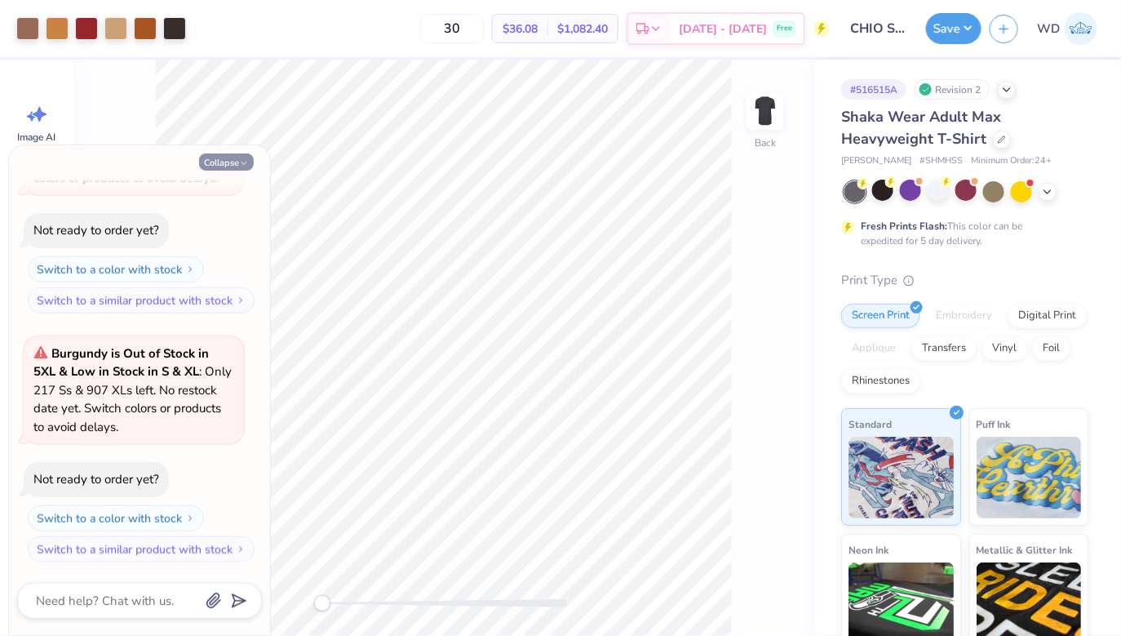
click at [232, 163] on button "Collapse" at bounding box center [226, 161] width 55 height 17
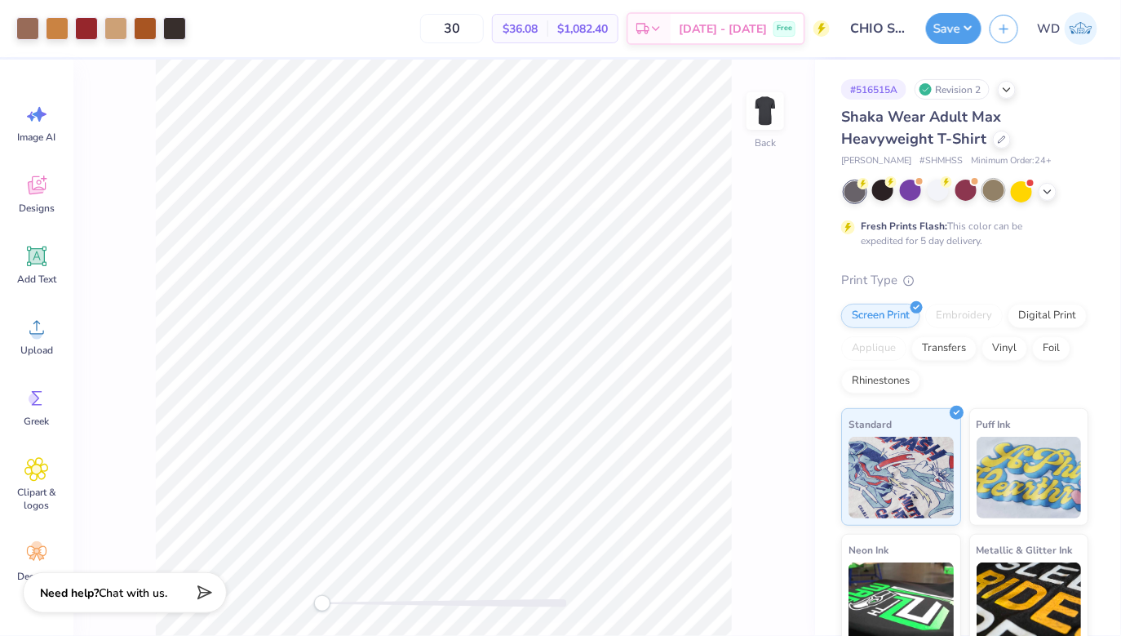
click at [992, 193] on div at bounding box center [993, 190] width 21 height 21
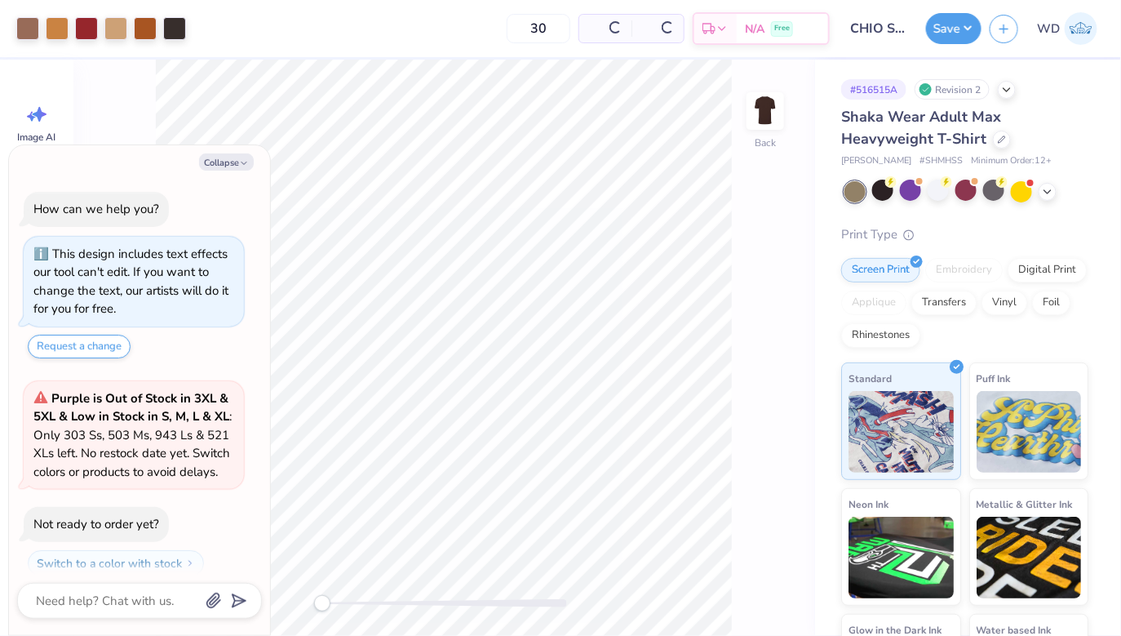
scroll to position [755, 0]
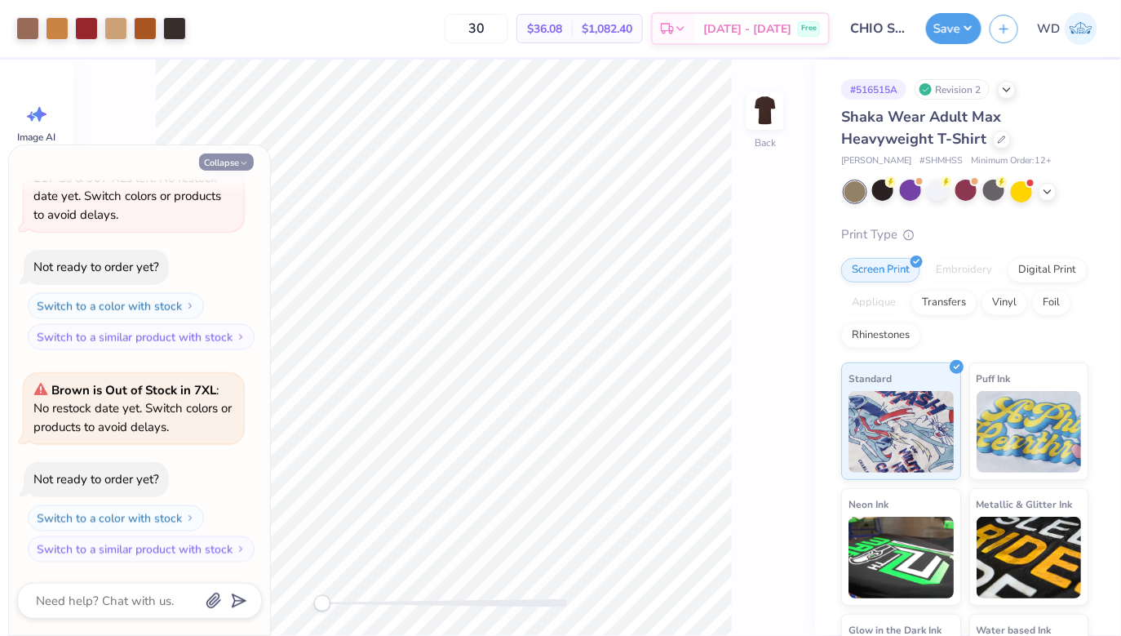
click at [245, 170] on button "Collapse" at bounding box center [226, 161] width 55 height 17
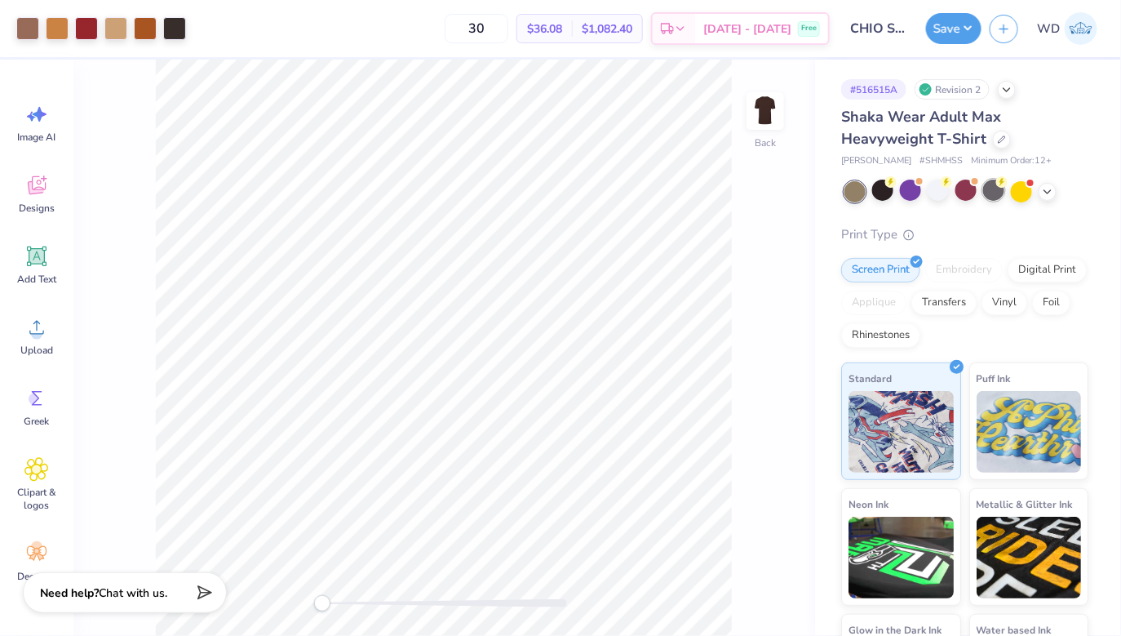
click at [1000, 196] on div at bounding box center [993, 190] width 21 height 21
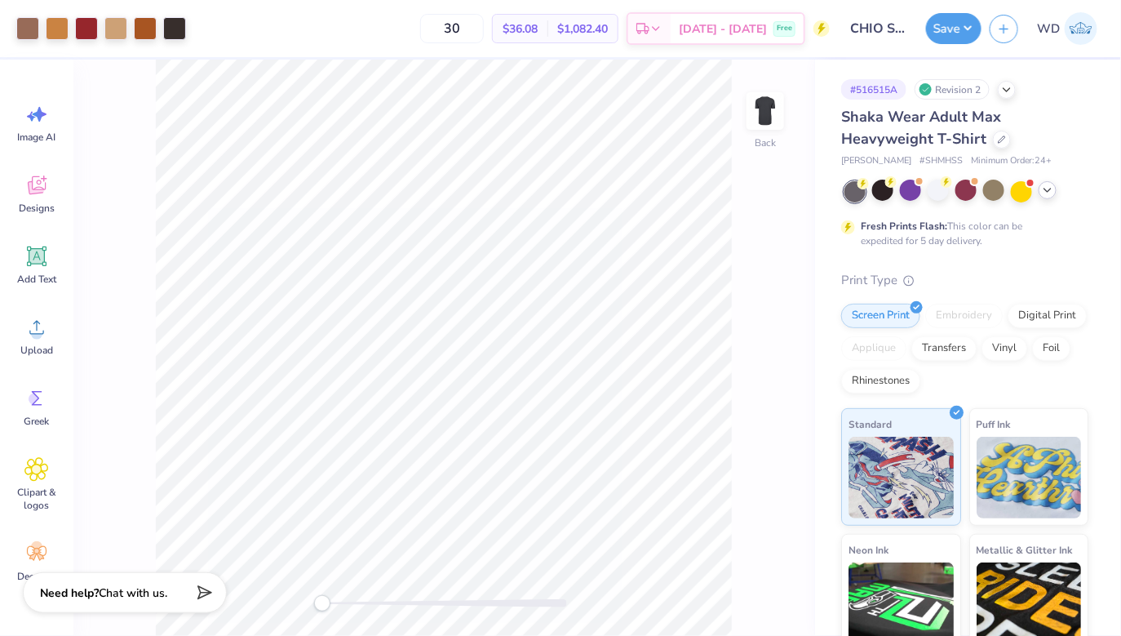
click at [1050, 194] on icon at bounding box center [1047, 190] width 13 height 13
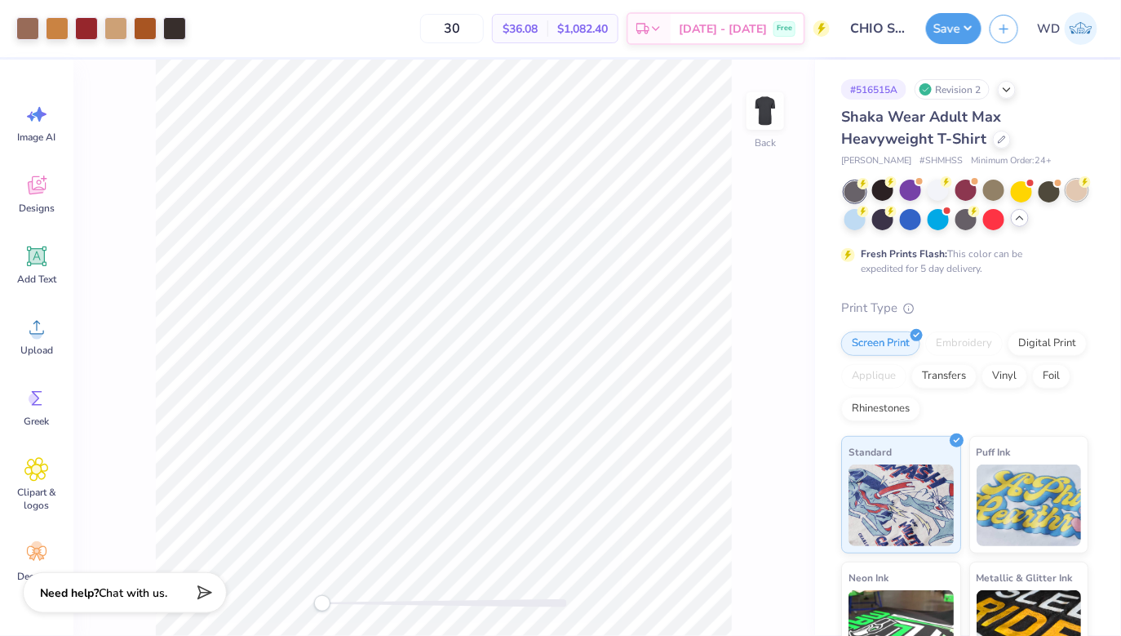
click at [1080, 193] on div at bounding box center [1077, 190] width 21 height 21
click at [881, 215] on div at bounding box center [882, 217] width 21 height 21
click at [856, 219] on div at bounding box center [855, 217] width 21 height 21
click at [976, 193] on div at bounding box center [966, 190] width 21 height 21
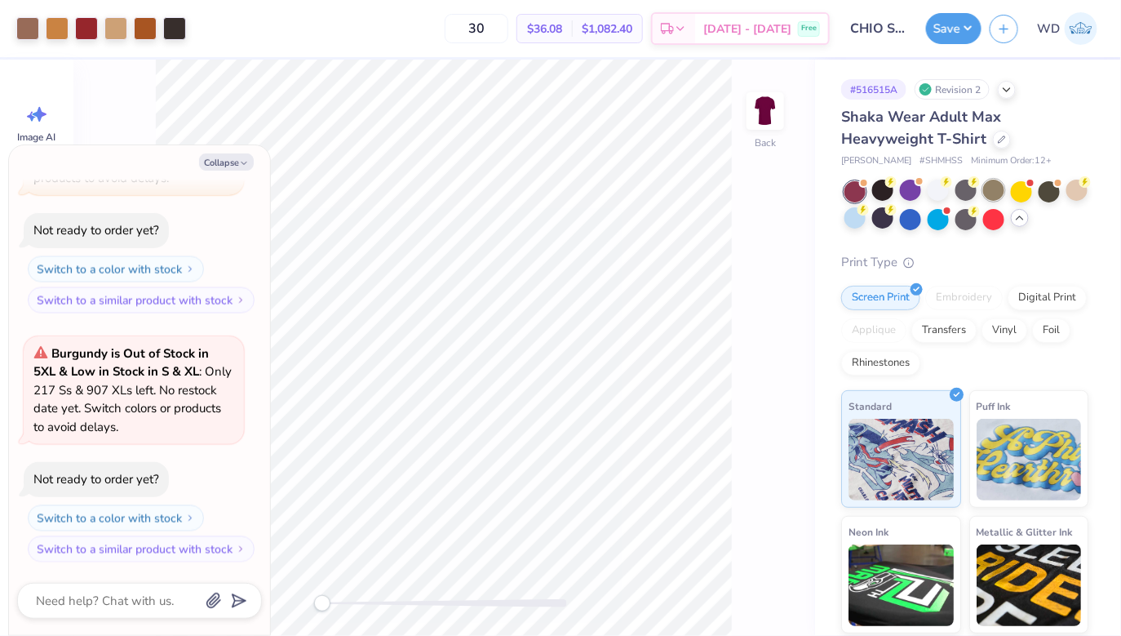
click at [999, 192] on div at bounding box center [993, 190] width 21 height 21
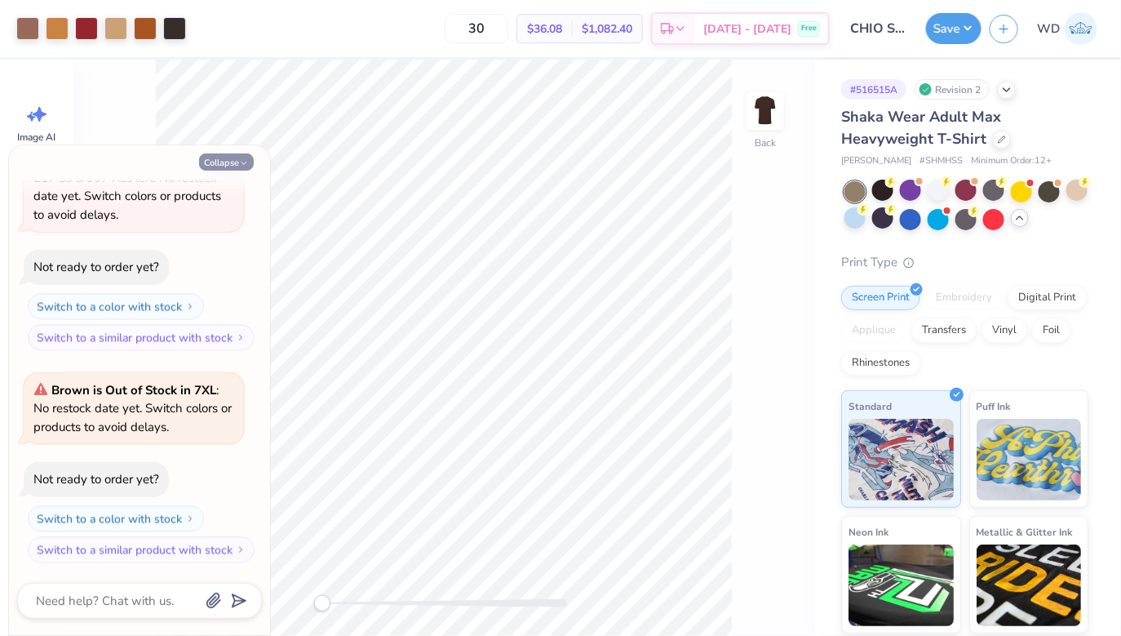
click at [220, 156] on button "Collapse" at bounding box center [226, 161] width 55 height 17
type textarea "x"
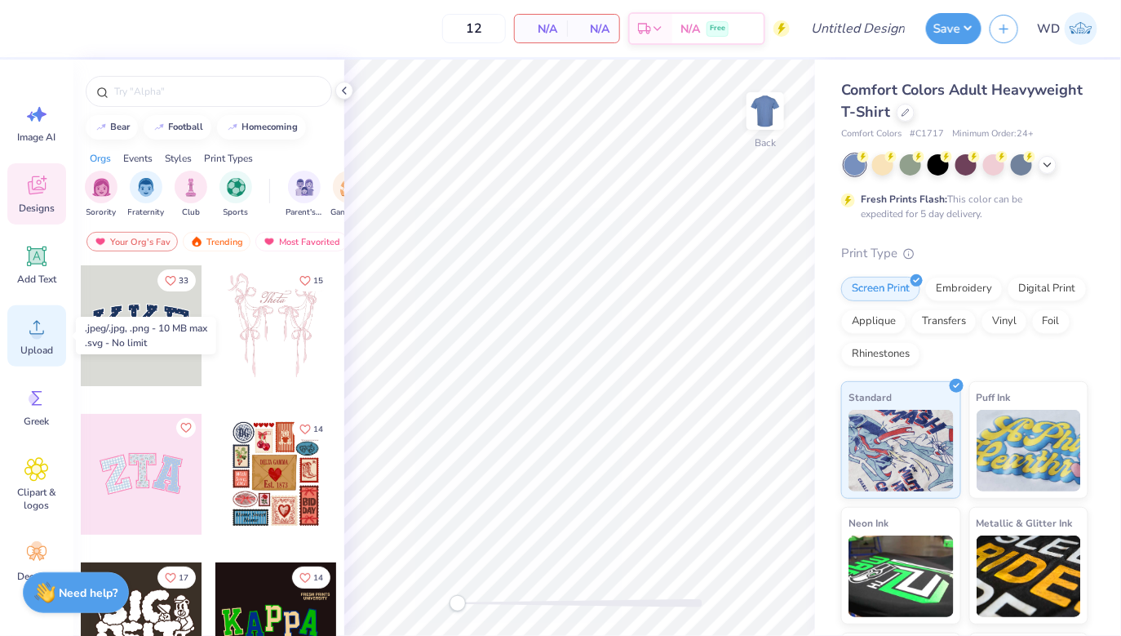
click at [34, 344] on span "Upload" at bounding box center [36, 350] width 33 height 13
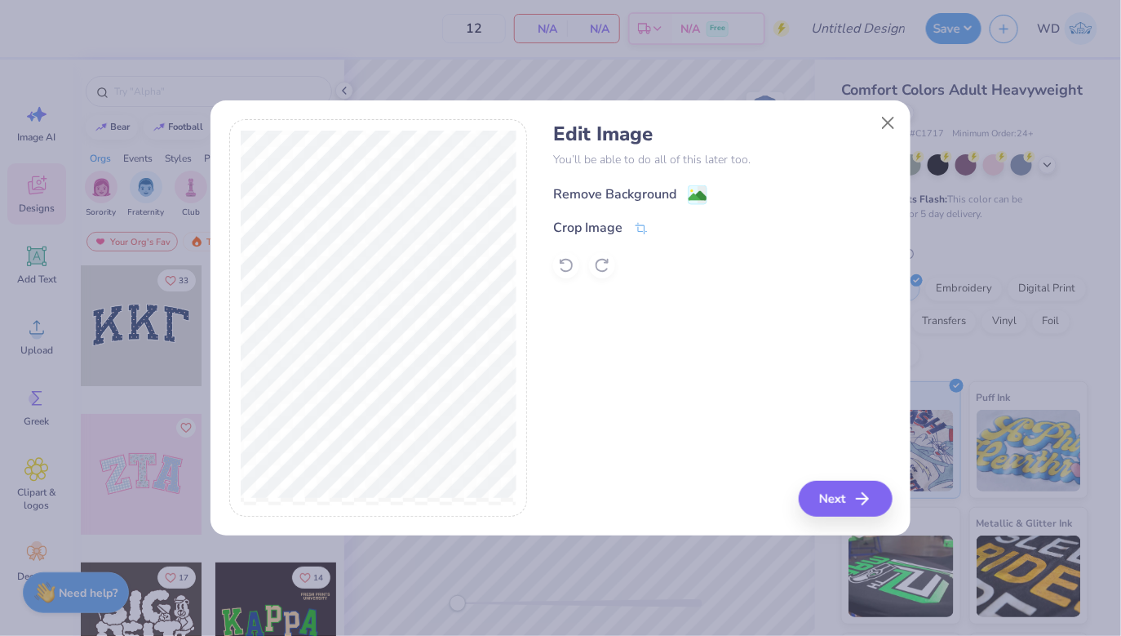
click at [678, 195] on div "Remove Background" at bounding box center [630, 194] width 154 height 20
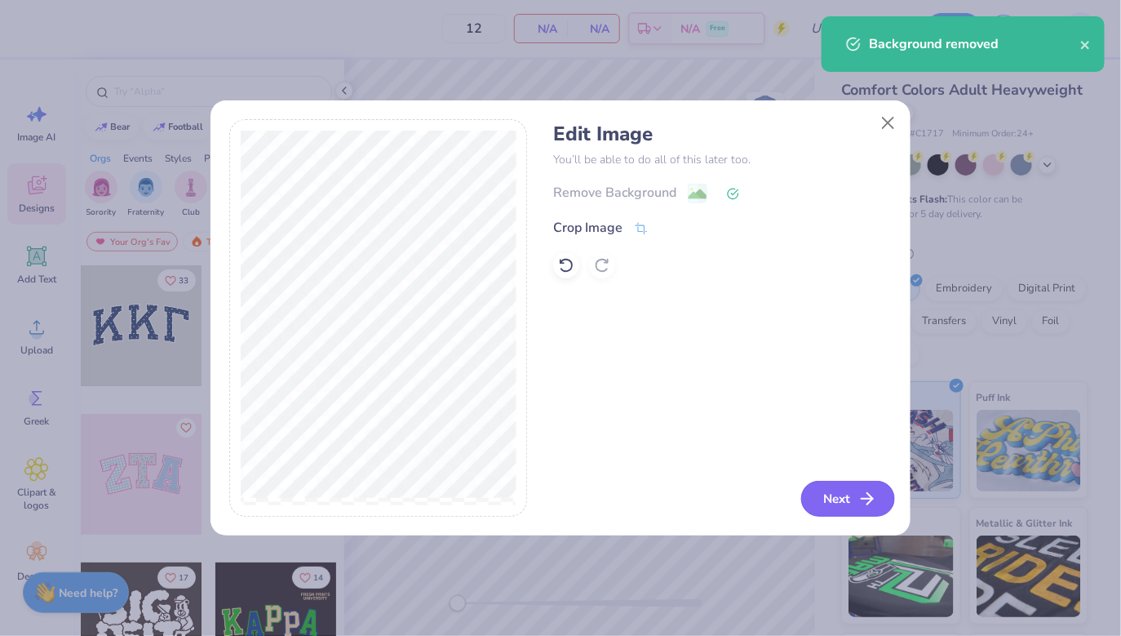
click at [863, 496] on icon "button" at bounding box center [868, 499] width 20 height 20
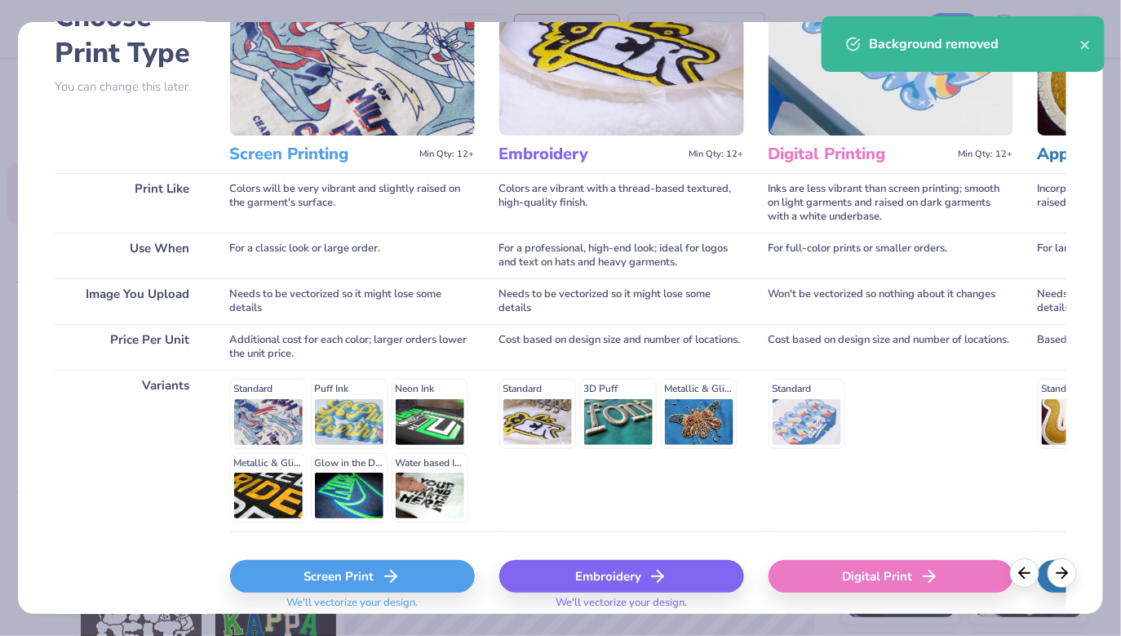
scroll to position [170, 0]
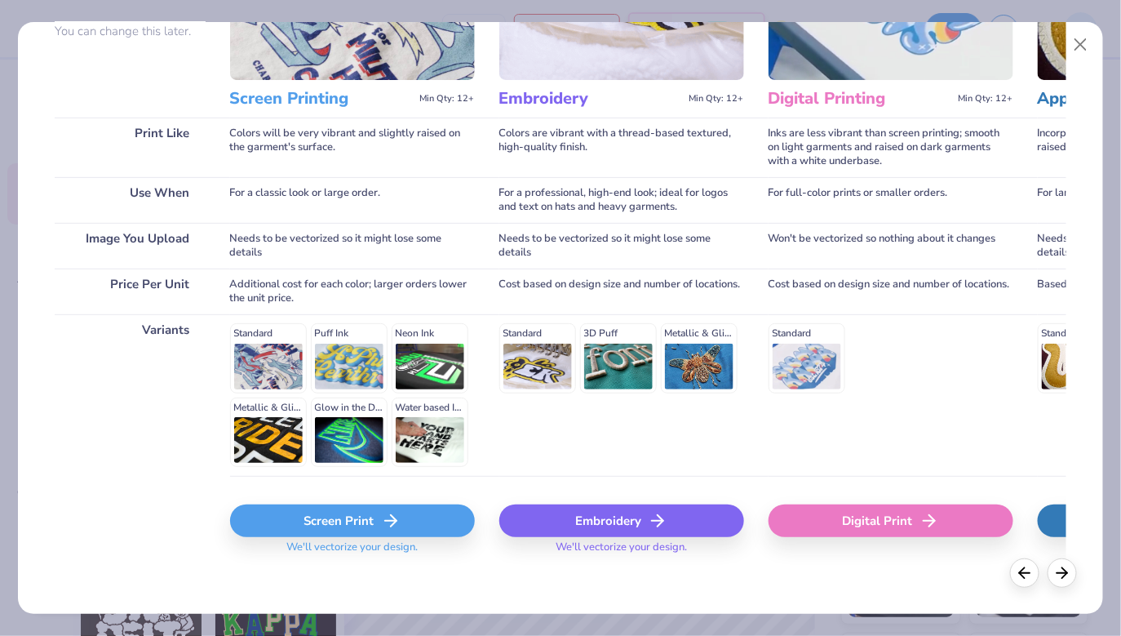
click at [394, 518] on polyline at bounding box center [394, 520] width 6 height 11
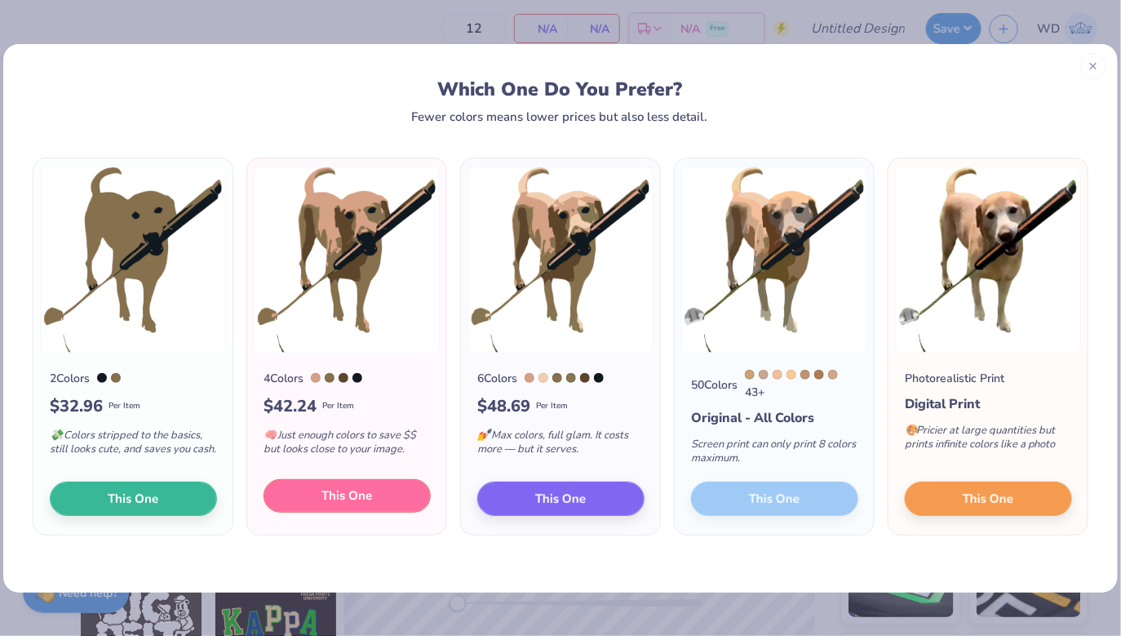
click at [384, 500] on button "This One" at bounding box center [347, 496] width 167 height 34
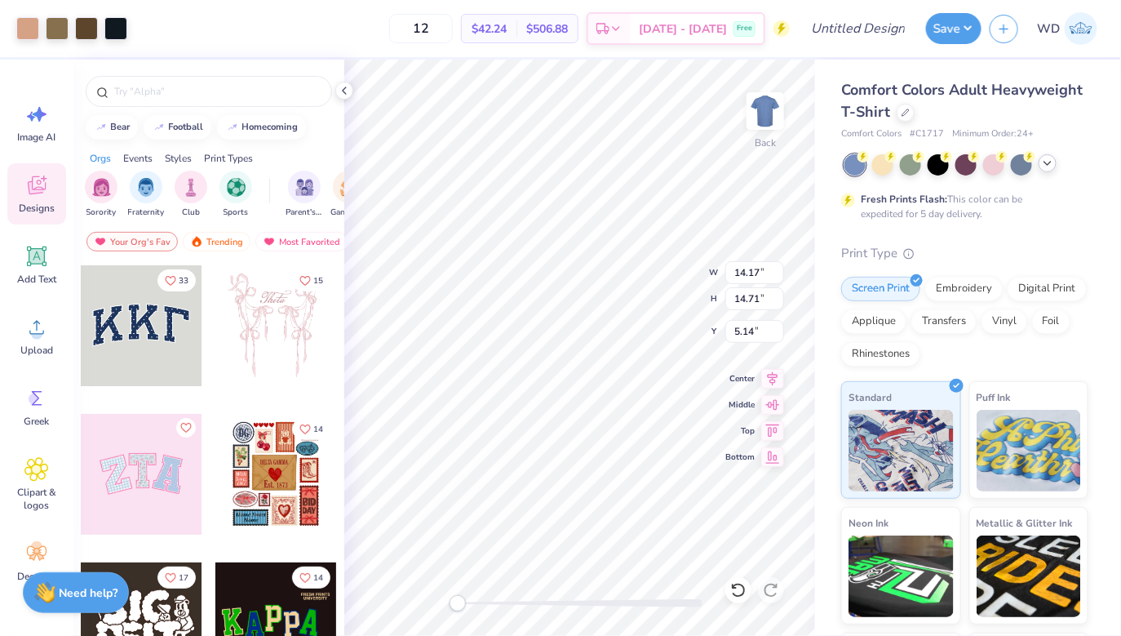
click at [1043, 157] on div at bounding box center [1048, 163] width 18 height 18
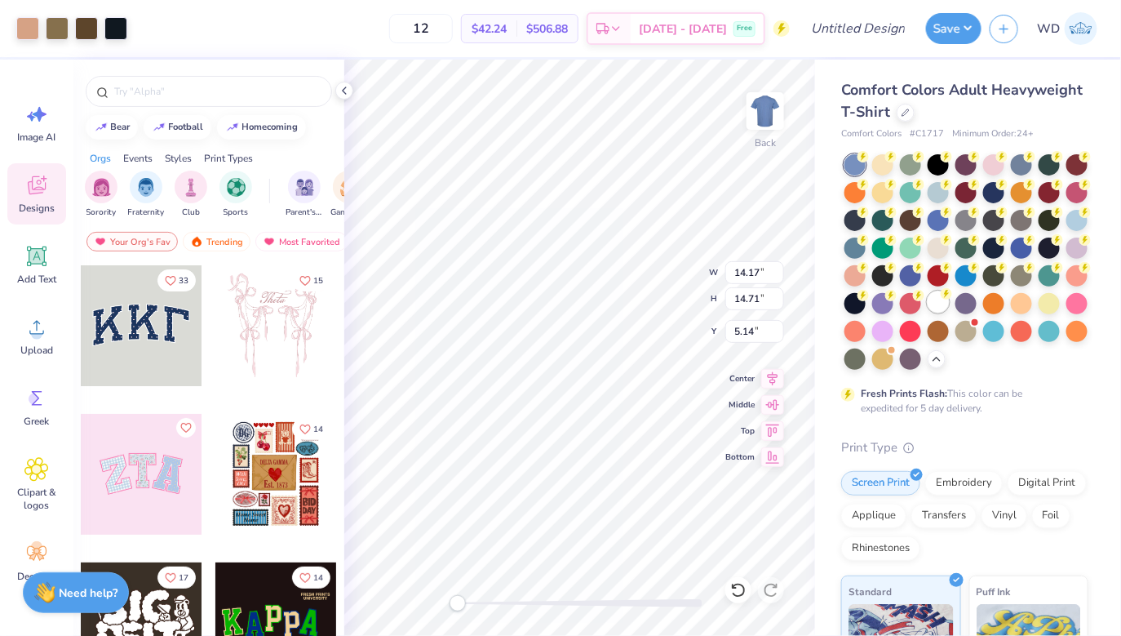
click at [945, 304] on div at bounding box center [938, 301] width 21 height 21
type input "7.76"
type input "8.05"
type input "6.28"
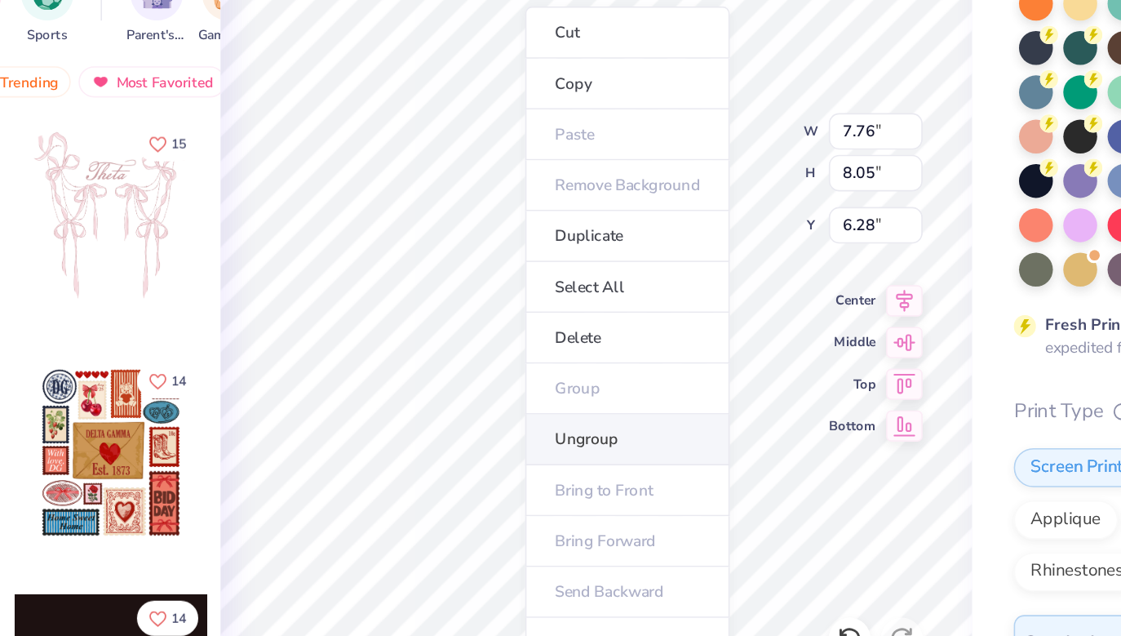
click at [578, 461] on li "Ungroup" at bounding box center [599, 466] width 128 height 32
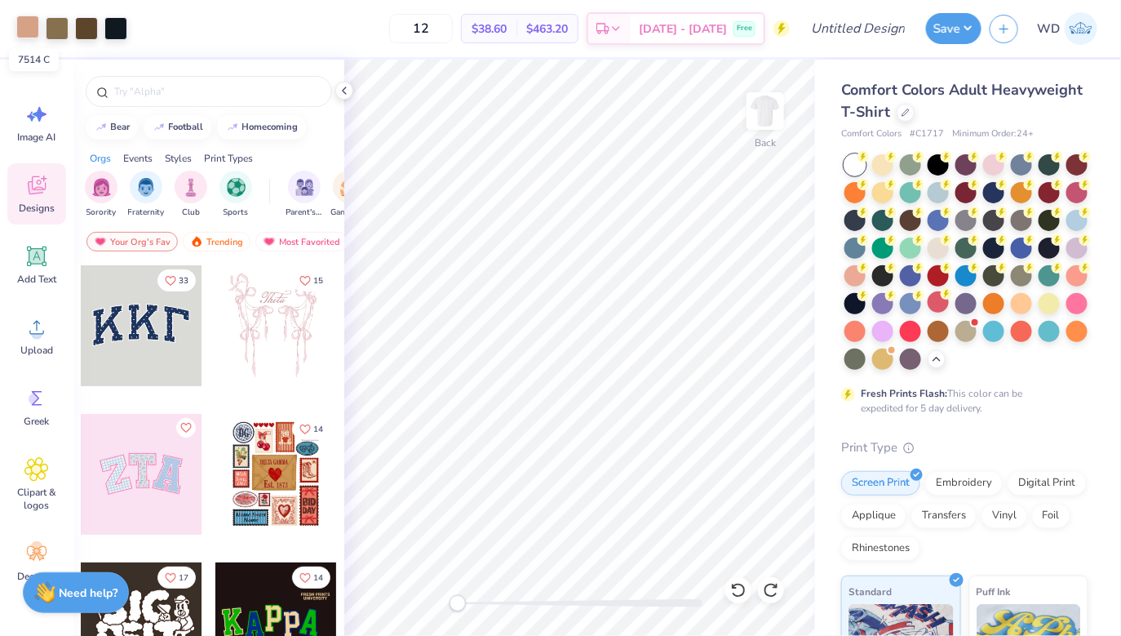
click at [22, 20] on div at bounding box center [27, 27] width 23 height 23
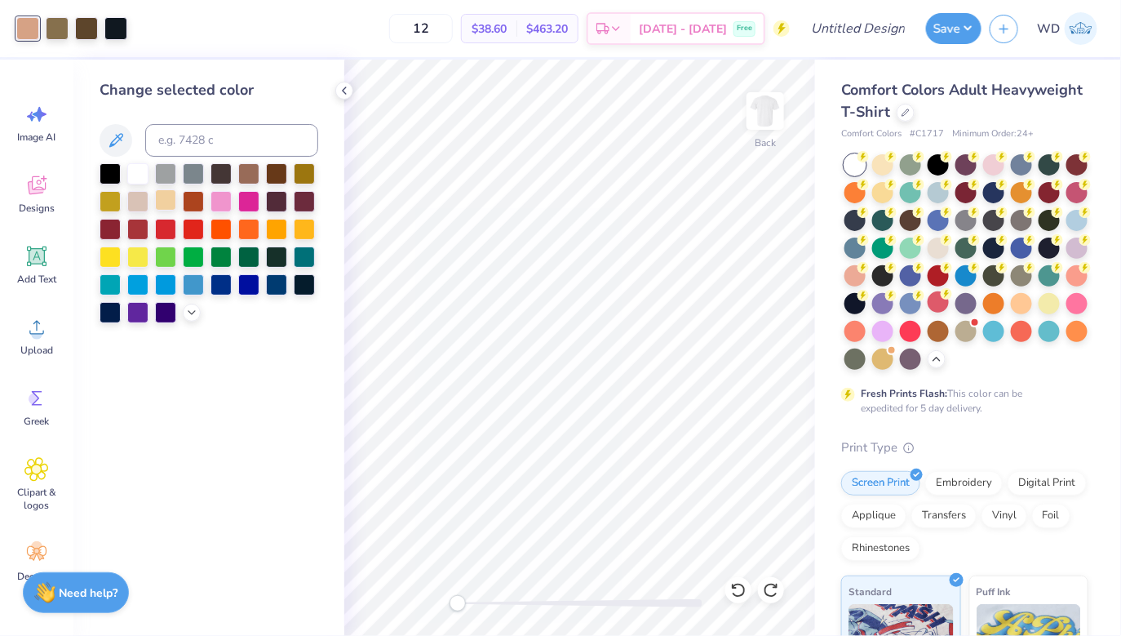
click at [172, 198] on div at bounding box center [165, 199] width 21 height 21
click at [137, 200] on div at bounding box center [137, 199] width 21 height 21
click at [193, 199] on div at bounding box center [193, 199] width 21 height 21
click at [251, 201] on div at bounding box center [248, 199] width 21 height 21
click at [347, 95] on icon at bounding box center [344, 90] width 13 height 13
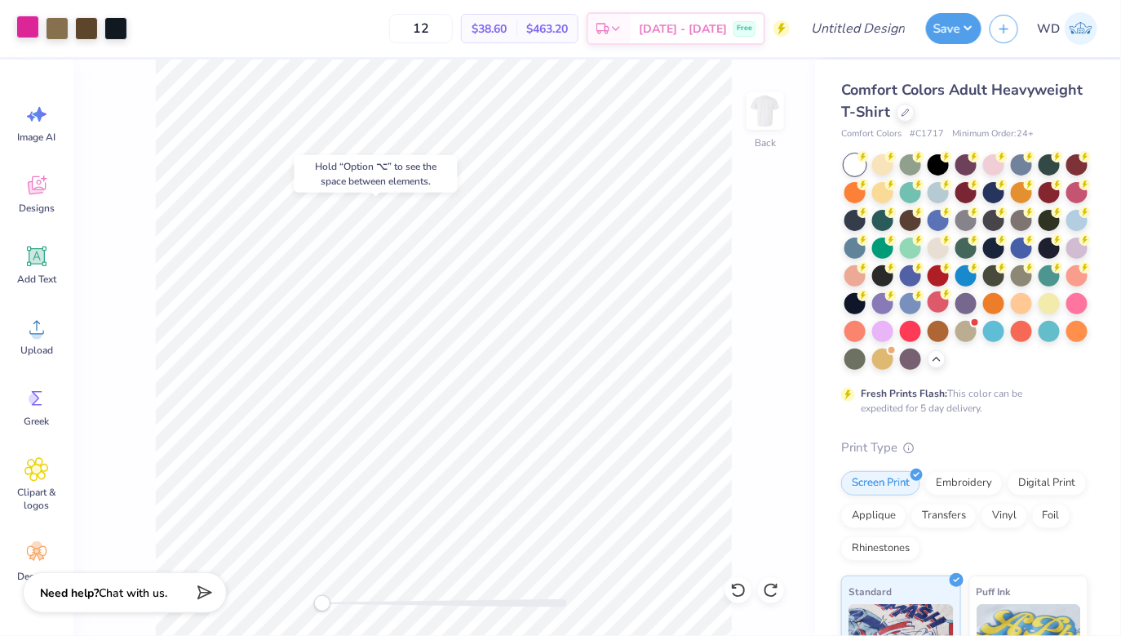
click at [29, 23] on div at bounding box center [27, 27] width 23 height 23
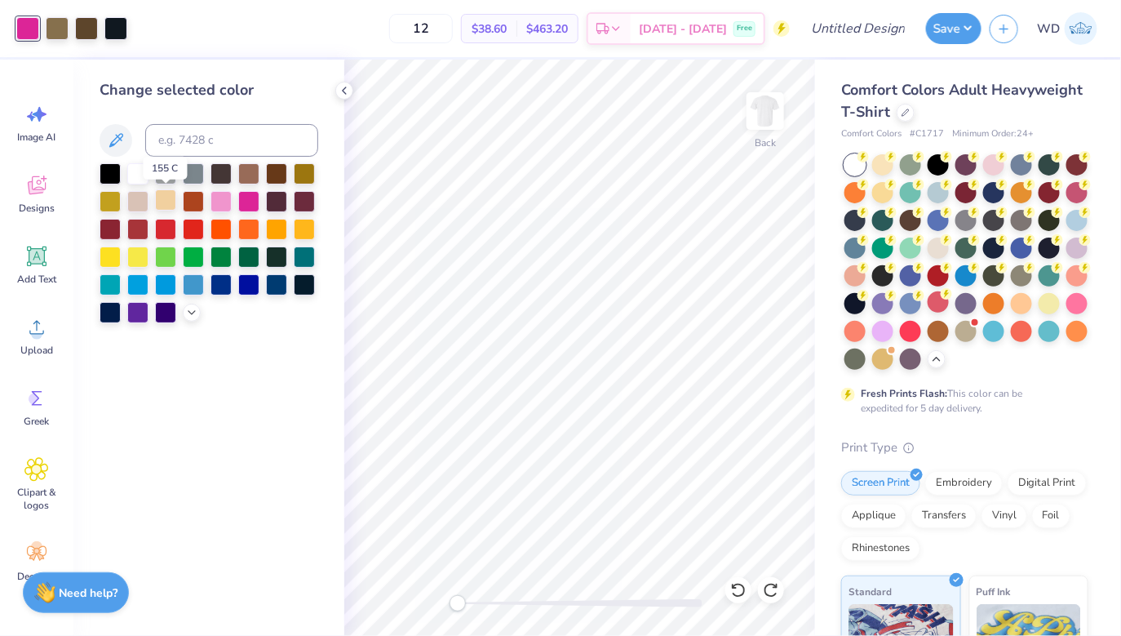
click at [162, 202] on div at bounding box center [165, 199] width 21 height 21
click at [344, 87] on polyline at bounding box center [344, 90] width 3 height 7
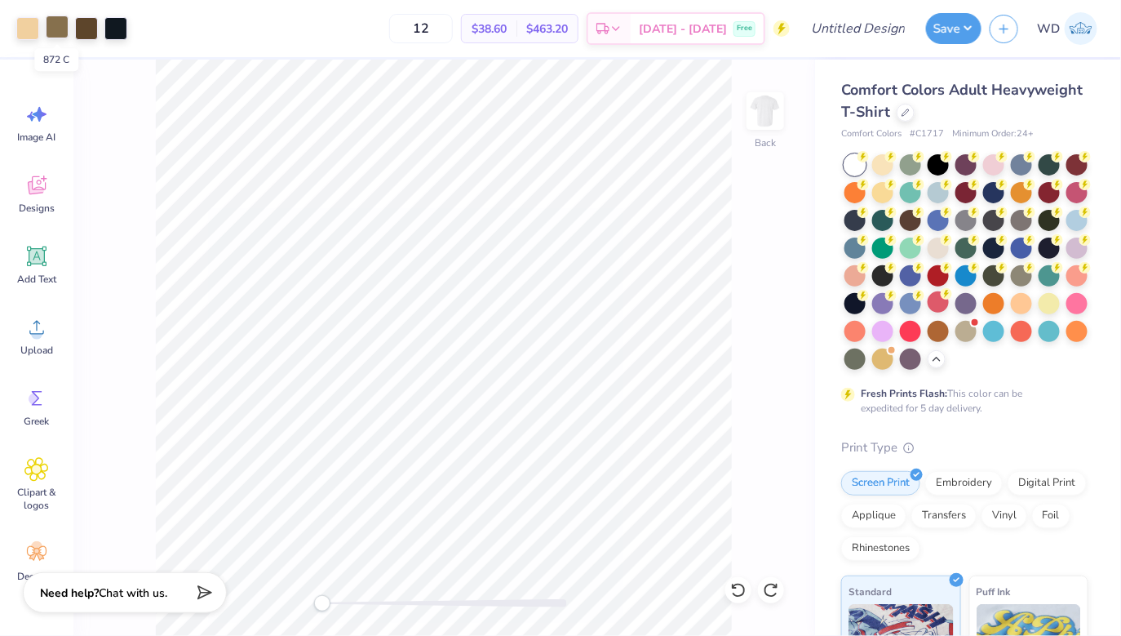
click at [57, 27] on div at bounding box center [57, 27] width 23 height 23
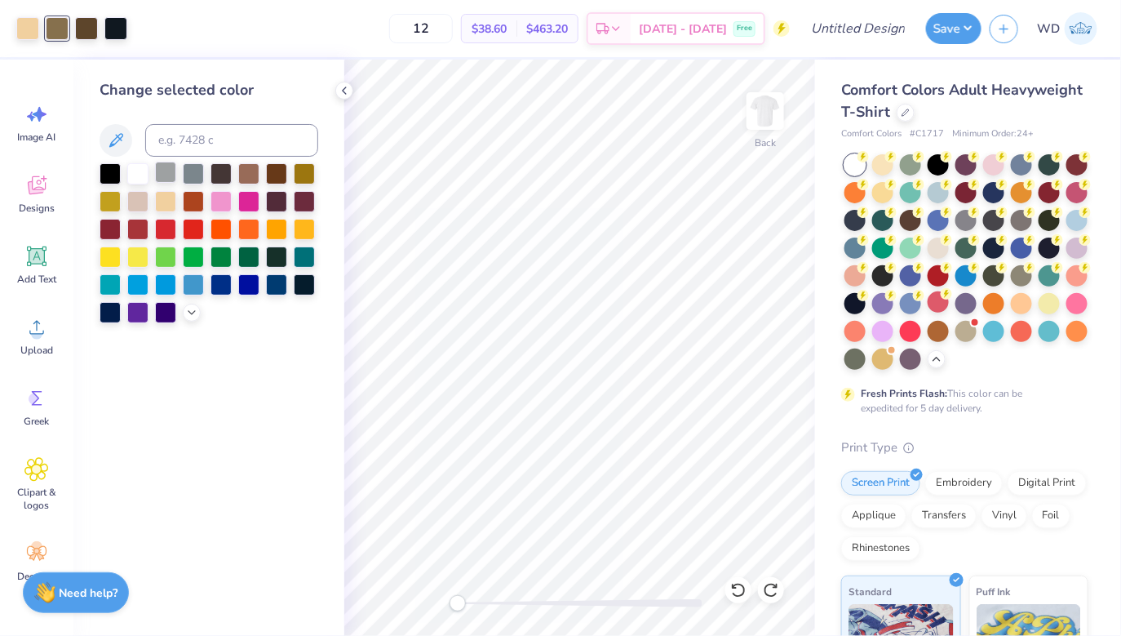
click at [167, 175] on div at bounding box center [165, 172] width 21 height 21
click at [344, 93] on icon at bounding box center [344, 90] width 13 height 13
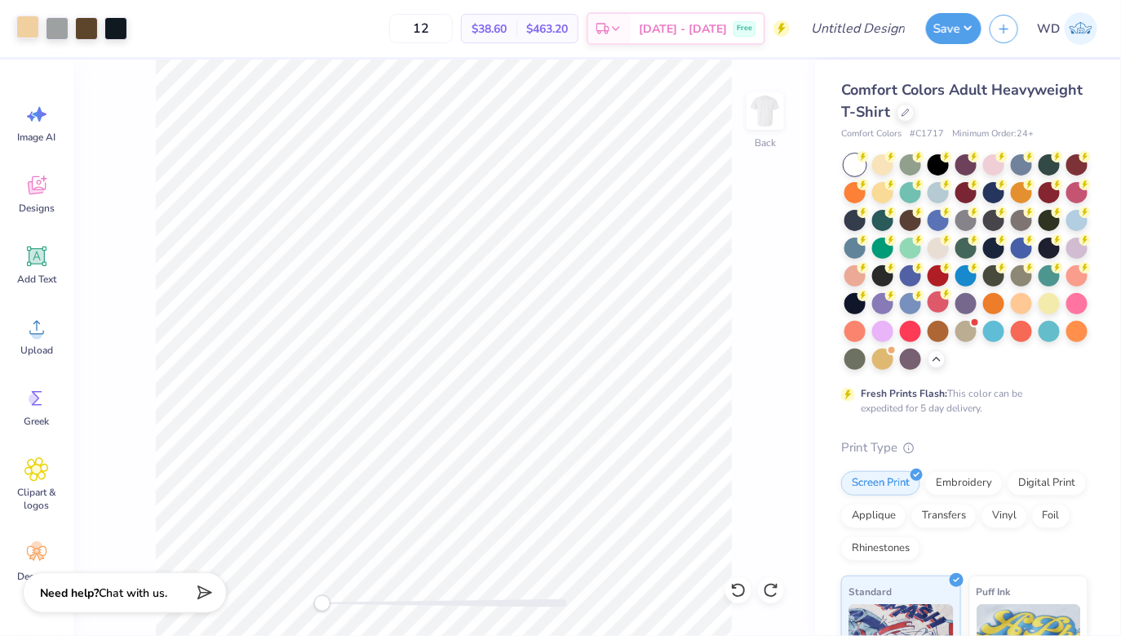
click at [29, 29] on div at bounding box center [27, 27] width 23 height 23
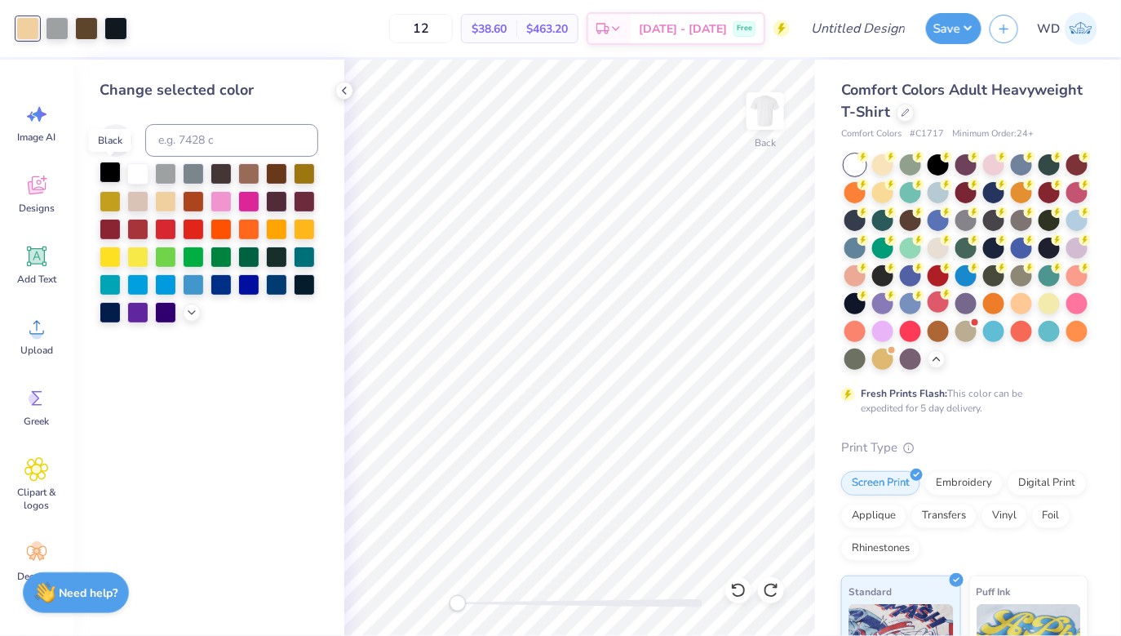
click at [109, 172] on div at bounding box center [110, 172] width 21 height 21
click at [343, 90] on polyline at bounding box center [344, 90] width 3 height 7
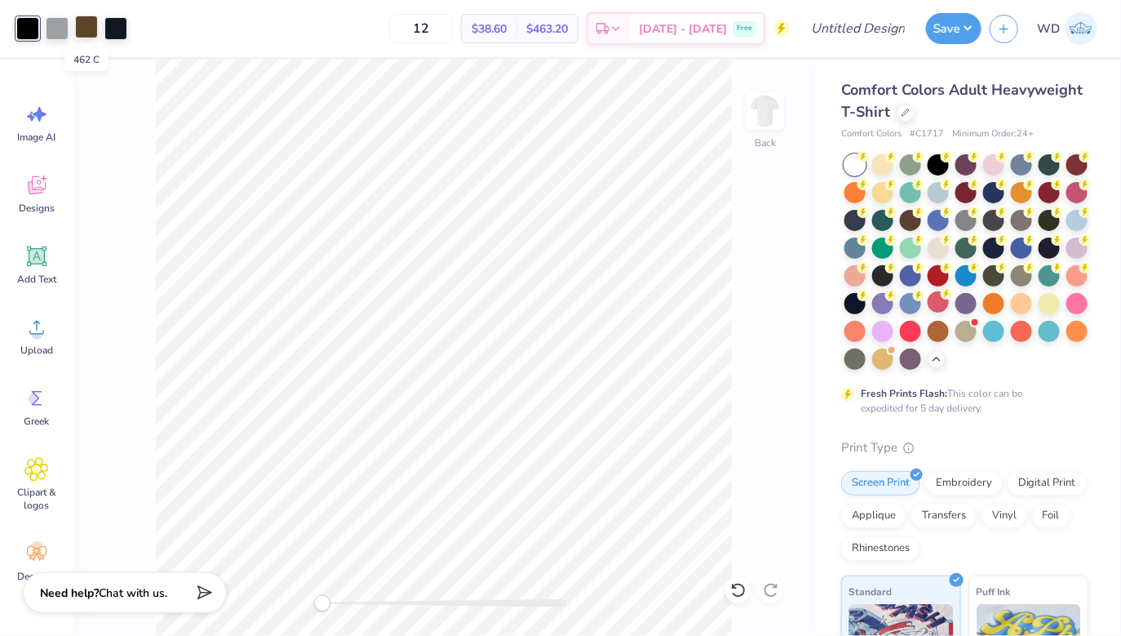
click at [87, 25] on div at bounding box center [86, 27] width 23 height 23
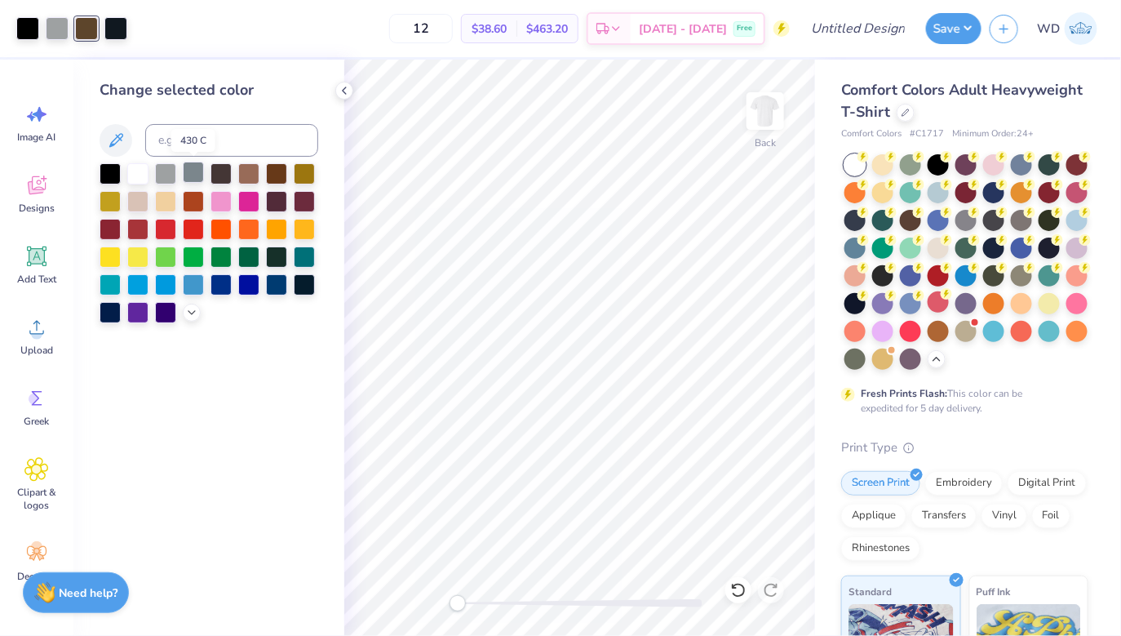
click at [197, 178] on div at bounding box center [193, 172] width 21 height 21
click at [341, 90] on icon at bounding box center [344, 90] width 13 height 13
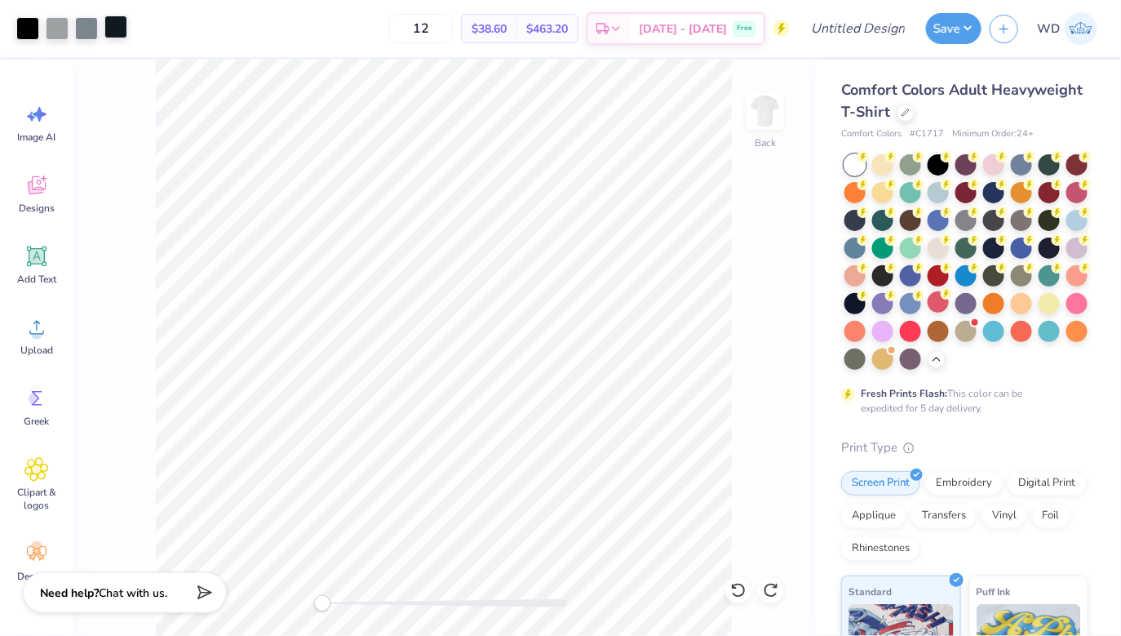
click at [117, 28] on div at bounding box center [115, 27] width 23 height 23
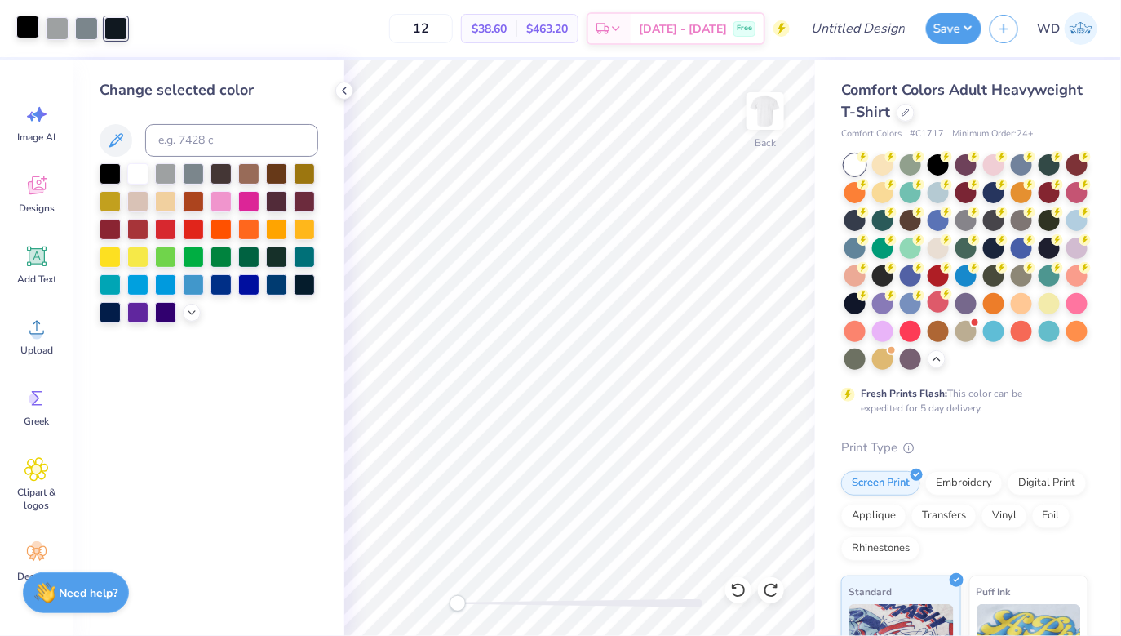
click at [34, 33] on div at bounding box center [27, 27] width 23 height 23
click at [227, 160] on div "Change selected color" at bounding box center [209, 201] width 219 height 244
click at [227, 143] on input at bounding box center [231, 140] width 173 height 33
type input "black 6"
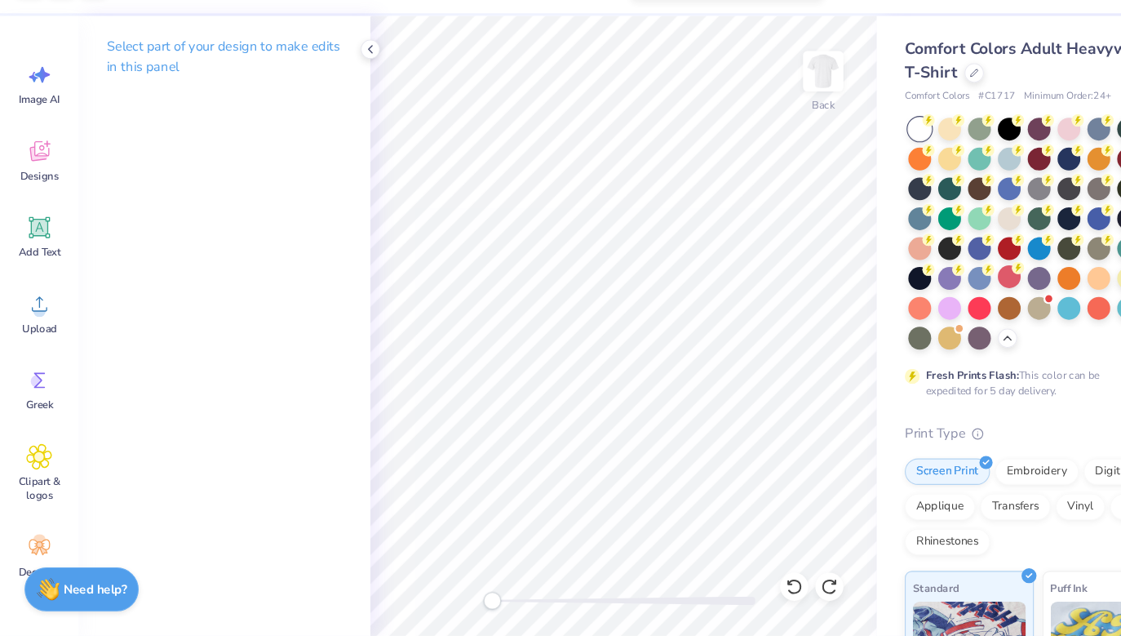
scroll to position [0, 0]
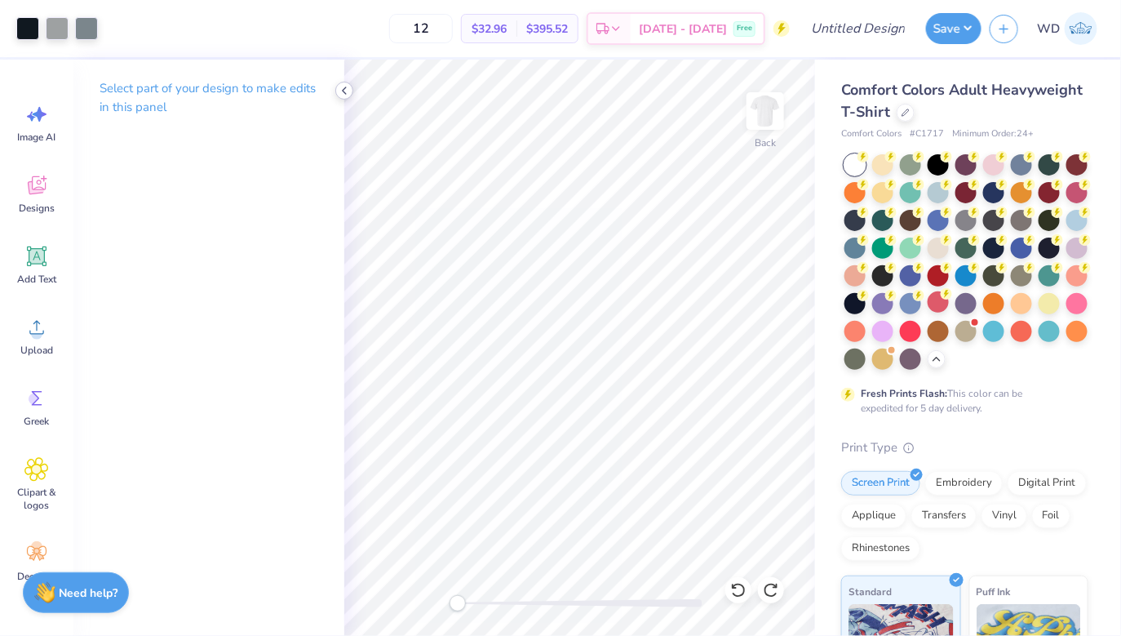
click at [346, 93] on icon at bounding box center [344, 90] width 13 height 13
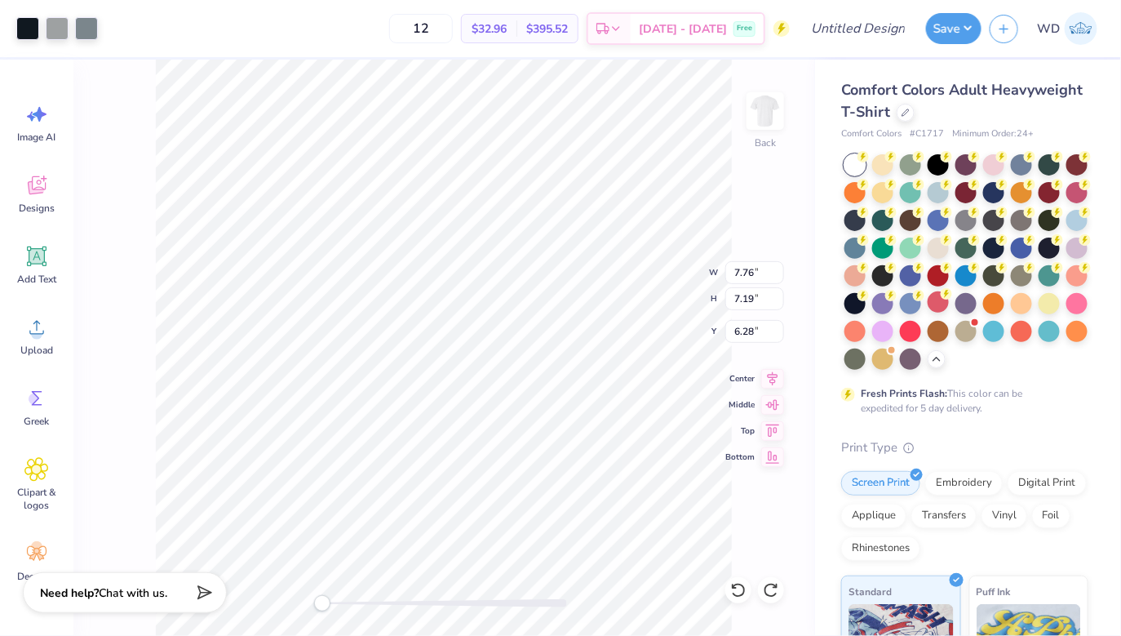
type input "6.68"
type input "6.23"
type input "6.35"
type input "9.67"
type input "9.17"
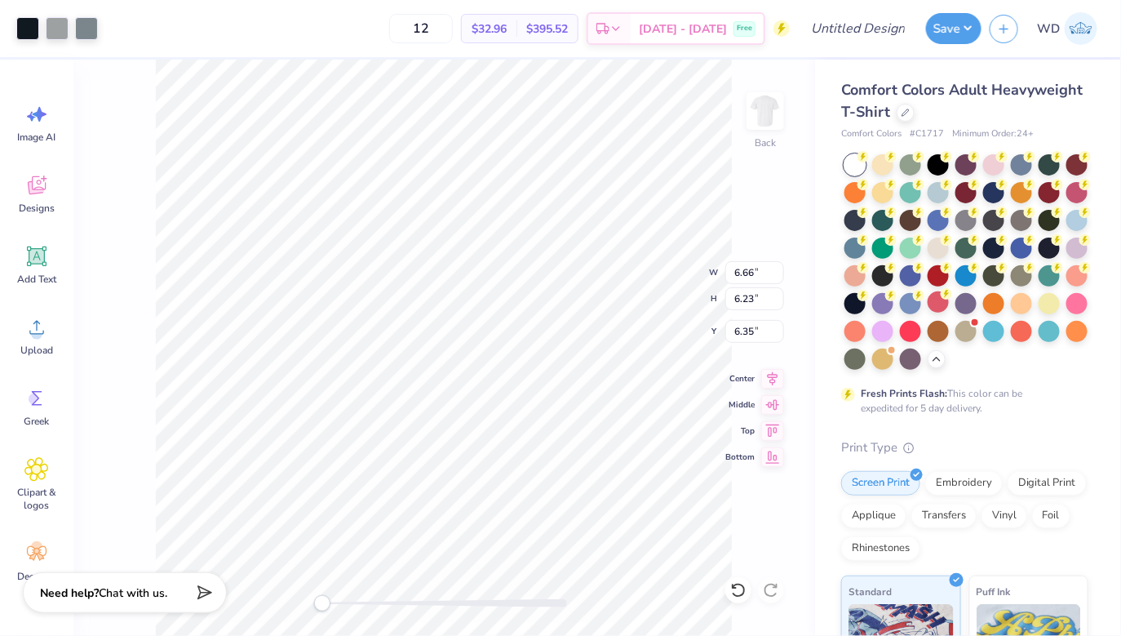
type input "5.88"
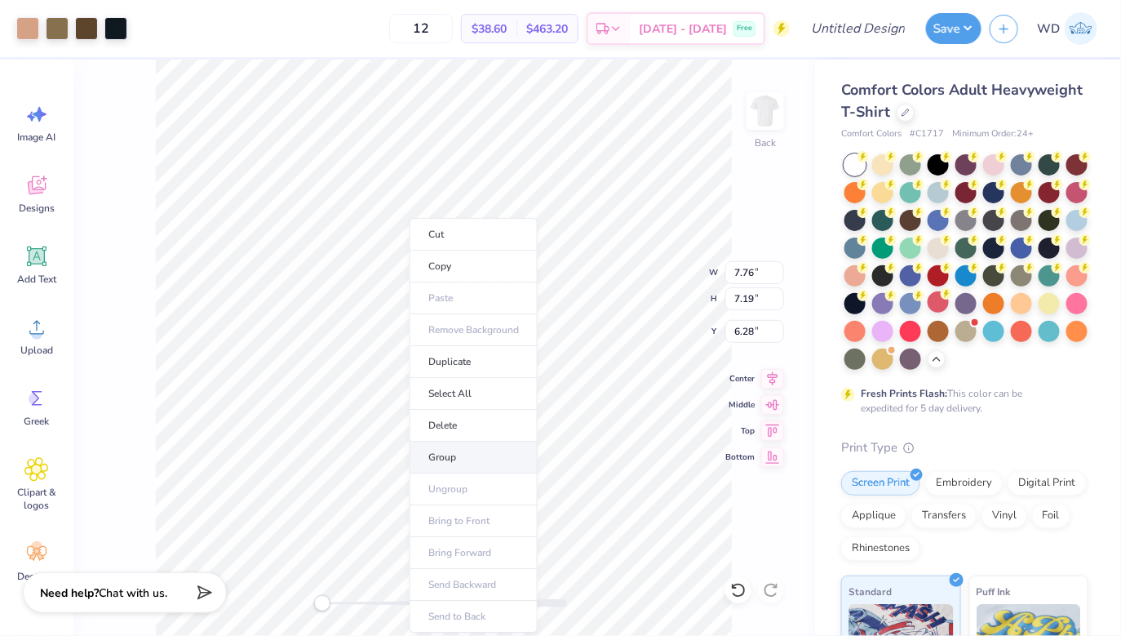
click at [489, 467] on li "Group" at bounding box center [474, 458] width 128 height 32
click at [36, 29] on div at bounding box center [27, 27] width 23 height 23
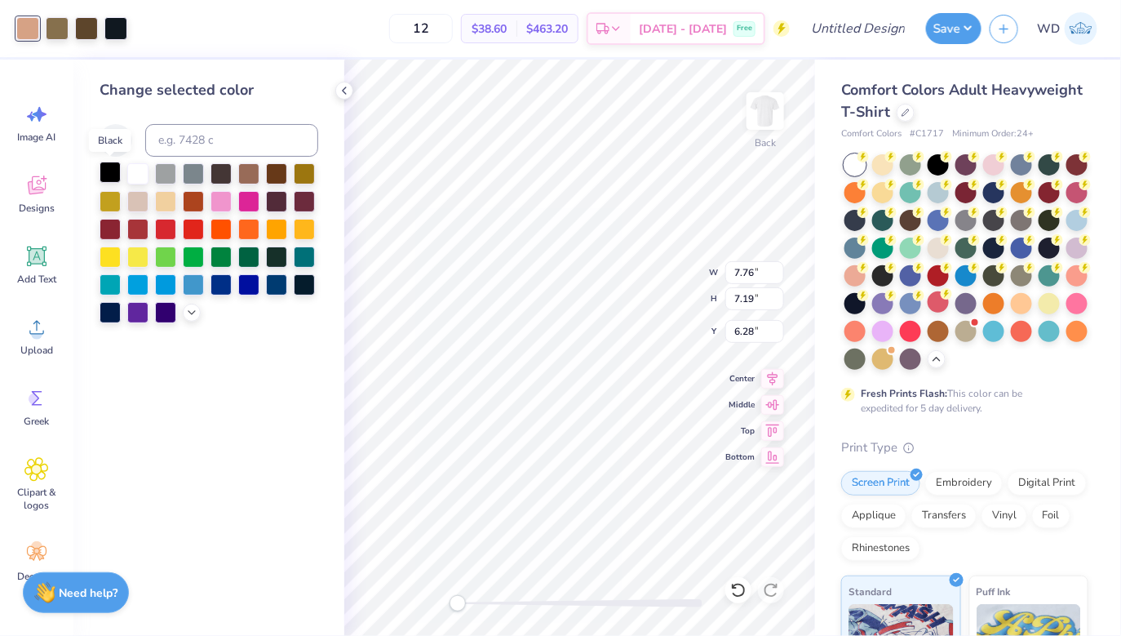
click at [109, 171] on div at bounding box center [110, 172] width 21 height 21
click at [112, 174] on div at bounding box center [110, 172] width 21 height 21
click at [144, 175] on div at bounding box center [137, 172] width 21 height 21
click at [170, 183] on div at bounding box center [165, 172] width 21 height 21
click at [140, 172] on div at bounding box center [137, 172] width 21 height 21
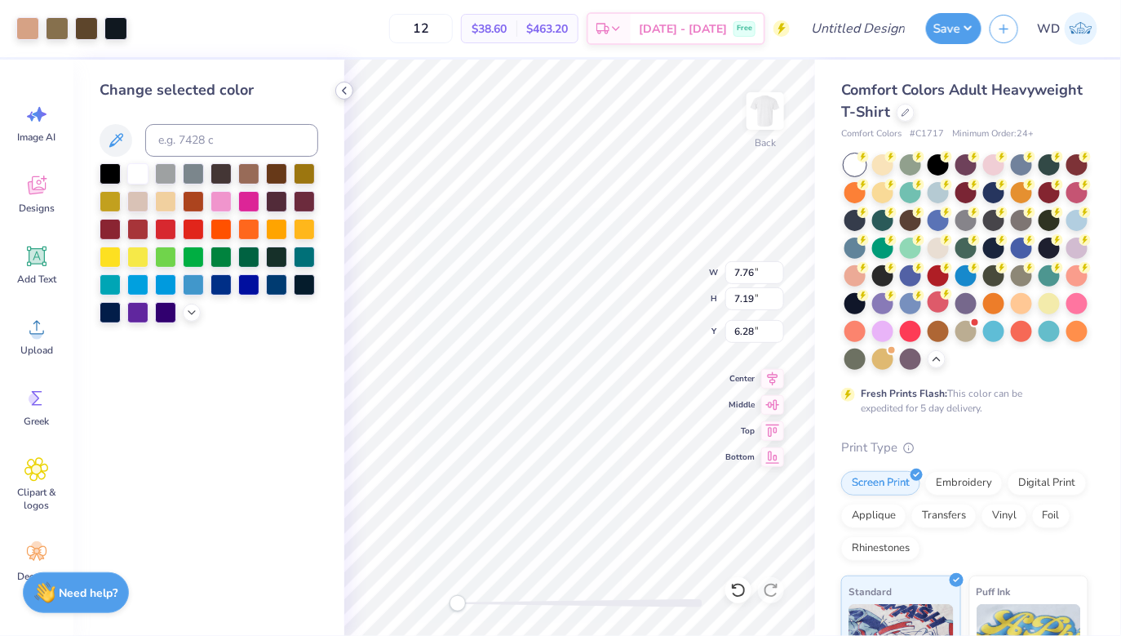
click at [351, 95] on div "Art colors 12 $38.60 Per Item $463.20 Total Est. Delivery Sep 20 - 23 Free Desi…" at bounding box center [560, 318] width 1121 height 636
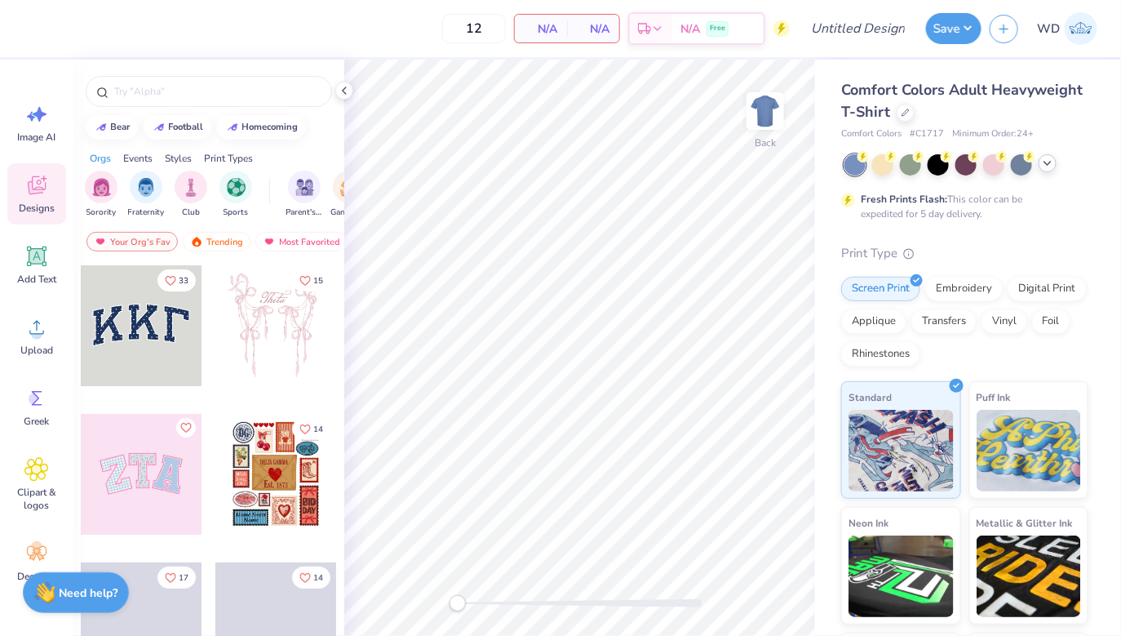
click at [1055, 167] on div at bounding box center [1048, 163] width 18 height 18
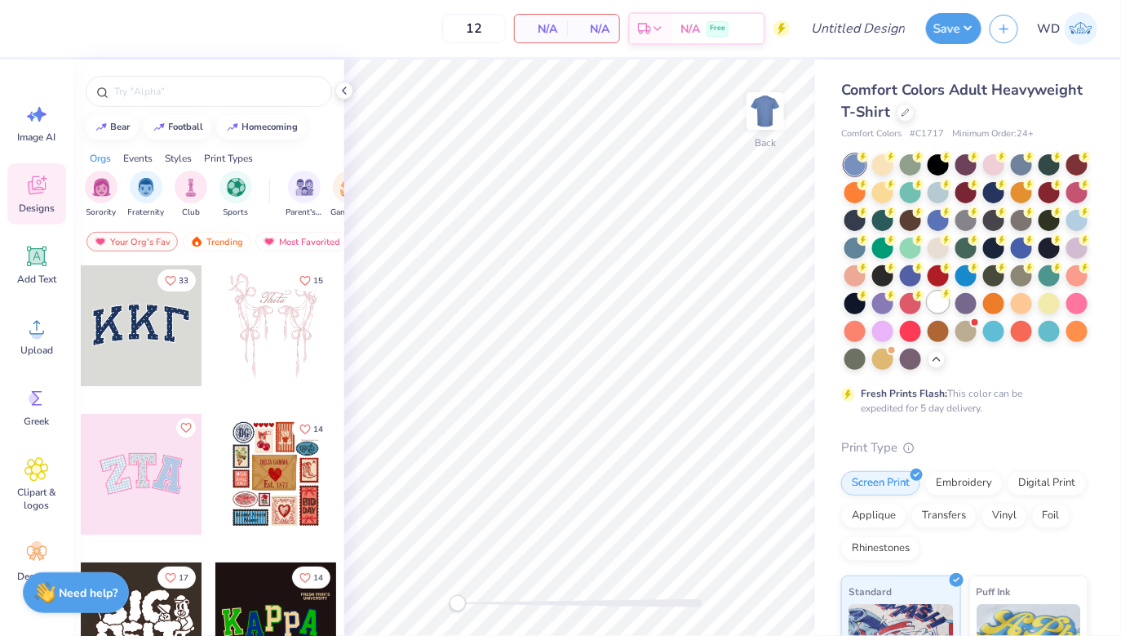
click at [933, 295] on div at bounding box center [938, 301] width 21 height 21
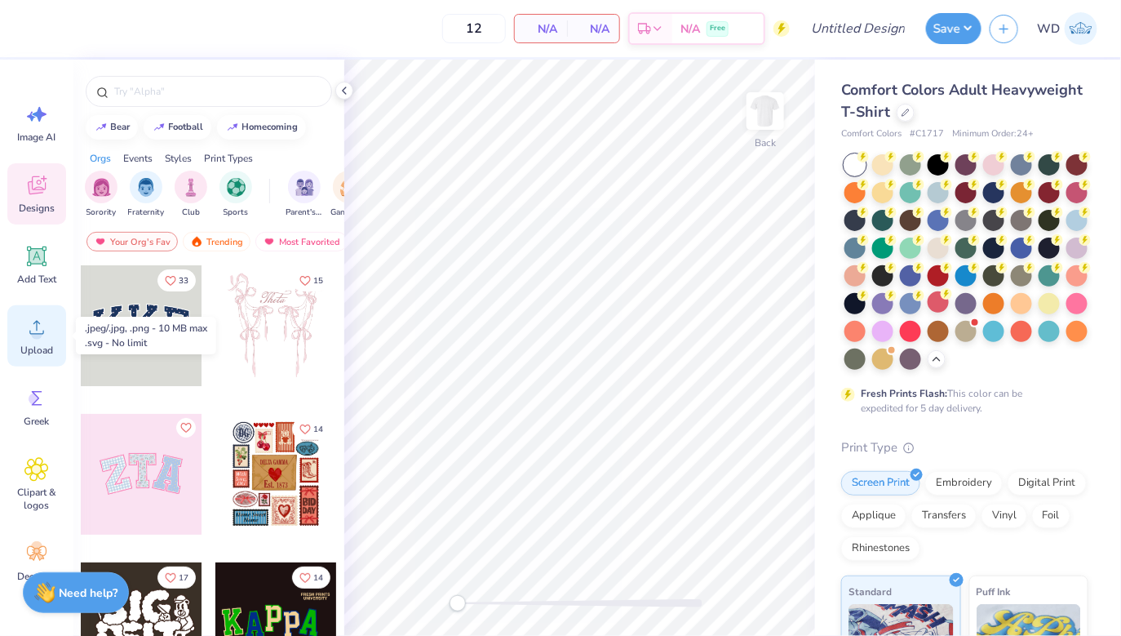
click at [30, 331] on icon at bounding box center [36, 327] width 24 height 24
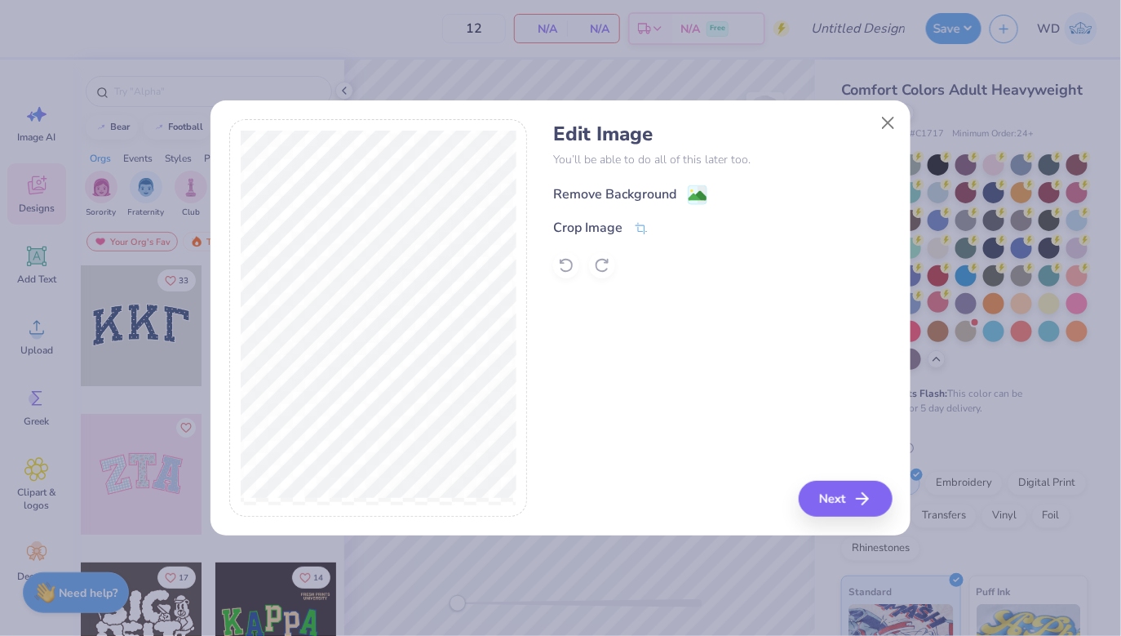
click at [690, 198] on image at bounding box center [698, 196] width 18 height 18
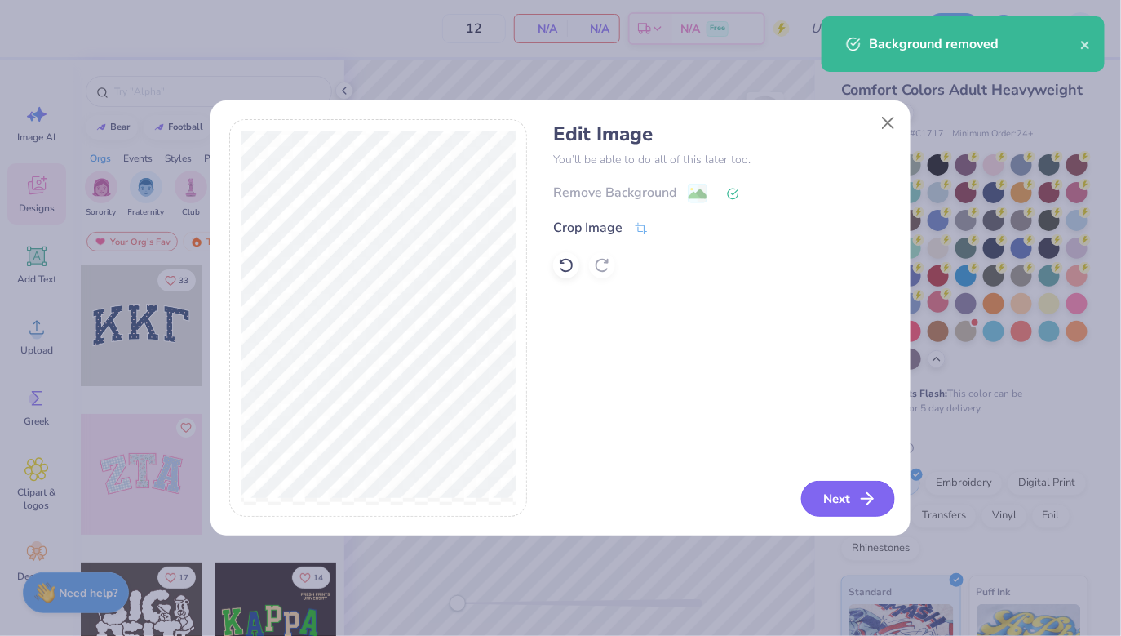
click at [821, 506] on button "Next" at bounding box center [848, 499] width 94 height 36
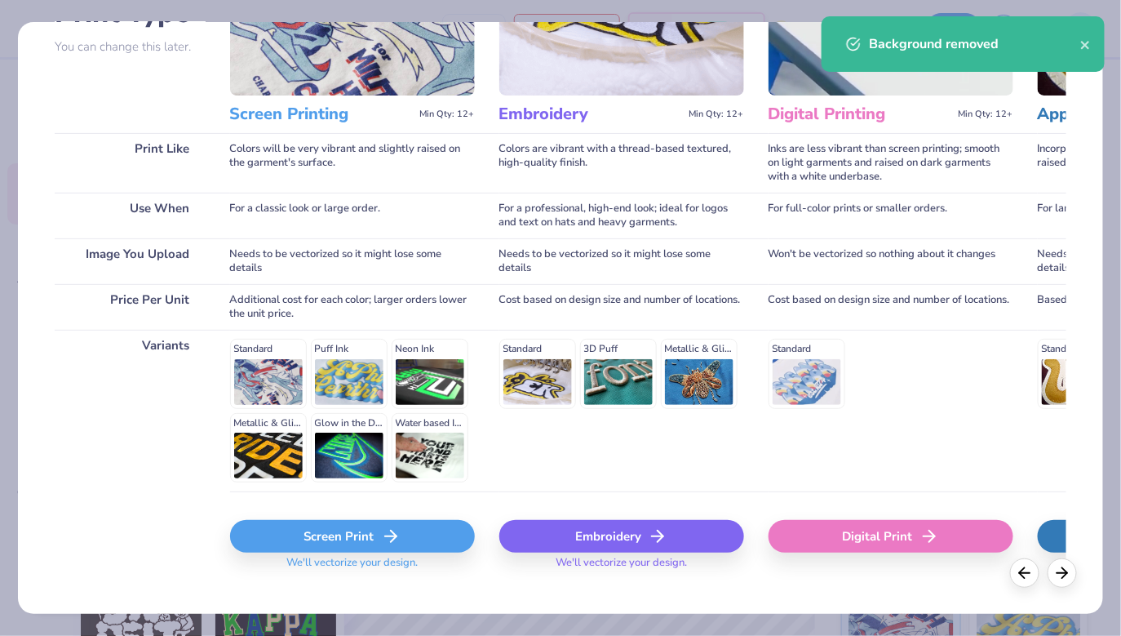
scroll to position [177, 0]
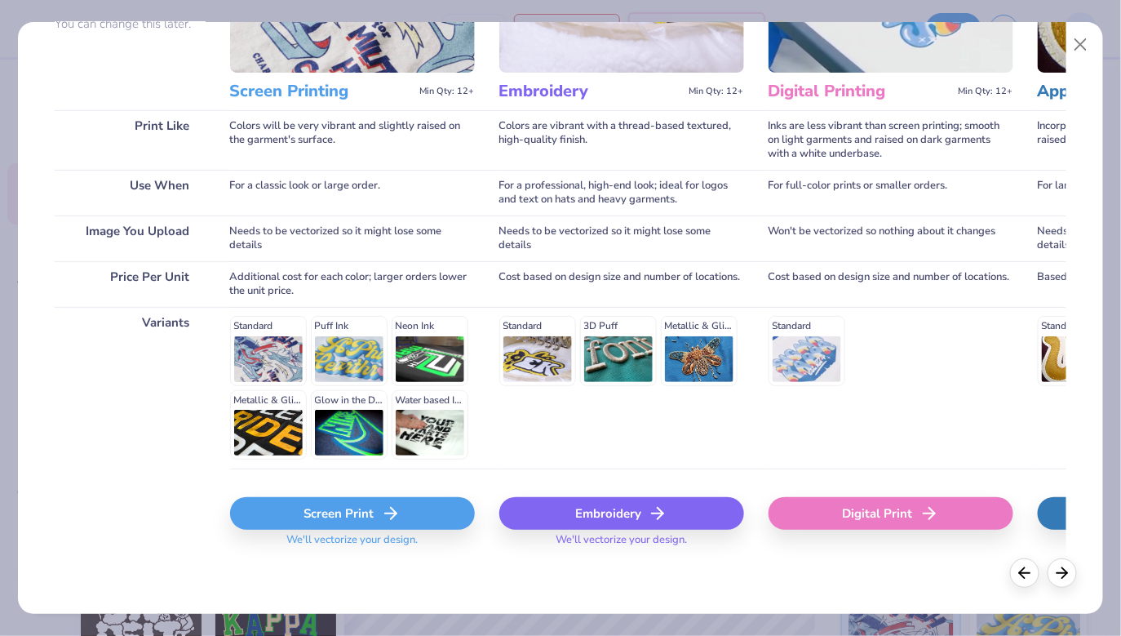
click at [329, 512] on div "Screen Print" at bounding box center [352, 513] width 245 height 33
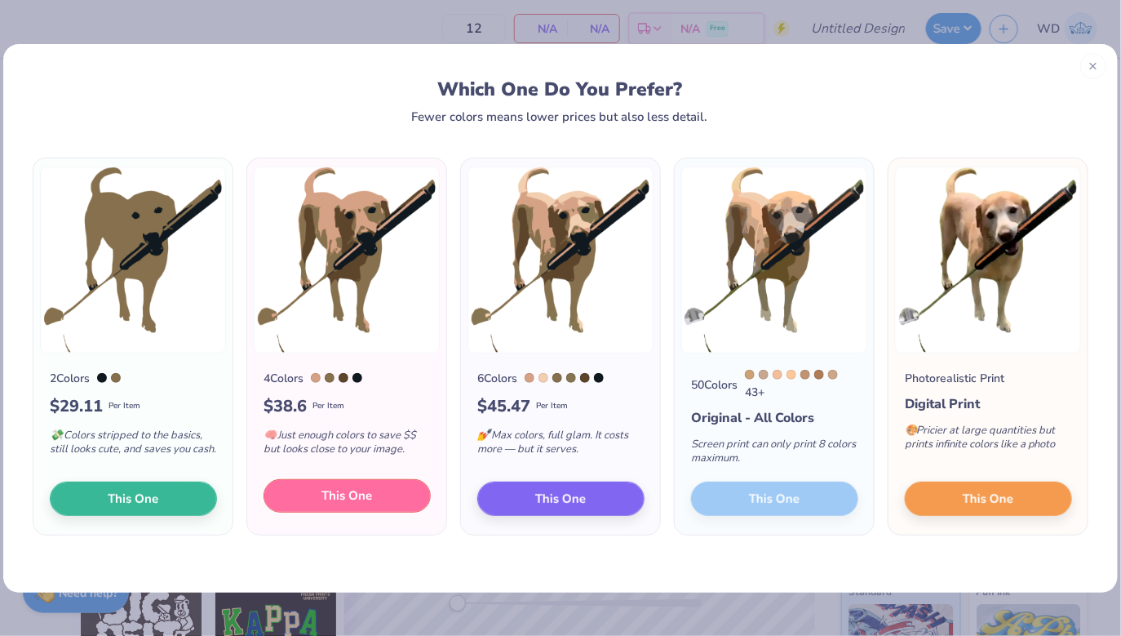
click at [390, 498] on button "This One" at bounding box center [347, 496] width 167 height 34
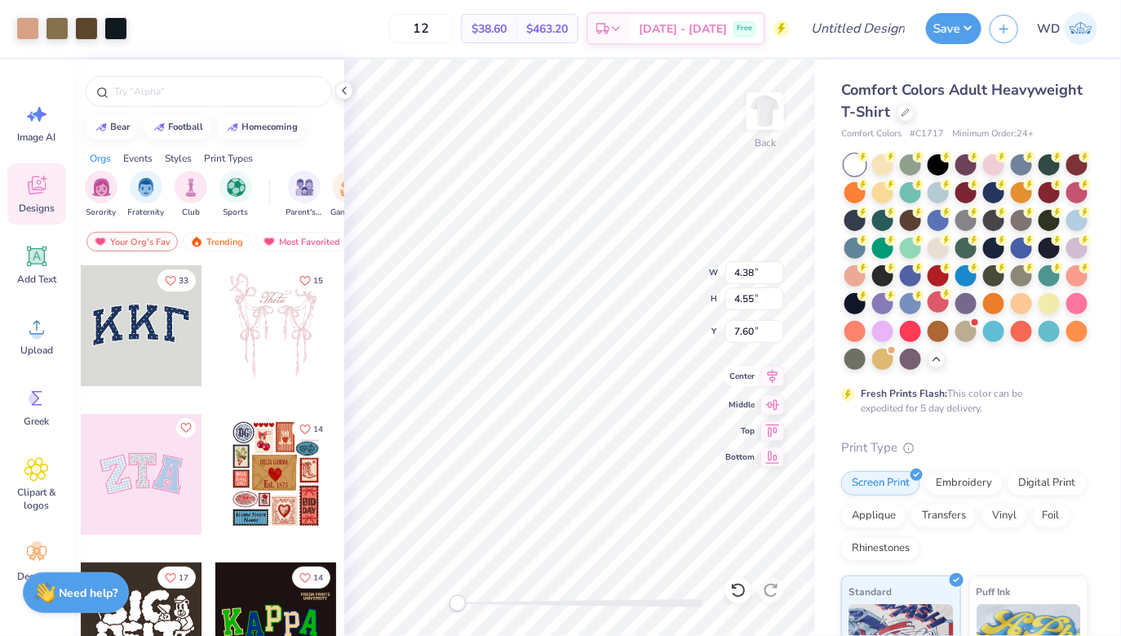
click at [771, 378] on icon at bounding box center [773, 376] width 11 height 14
click at [777, 403] on icon at bounding box center [773, 402] width 14 height 11
click at [778, 433] on icon at bounding box center [772, 429] width 23 height 20
click at [341, 91] on icon at bounding box center [344, 90] width 13 height 13
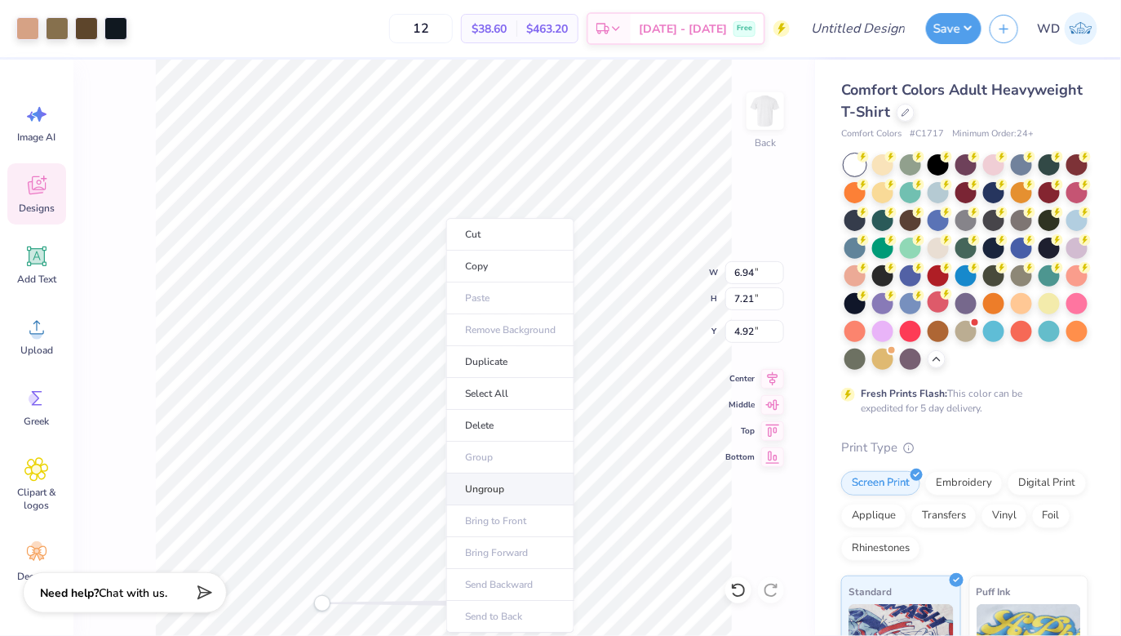
click at [511, 487] on li "Ungroup" at bounding box center [510, 489] width 128 height 32
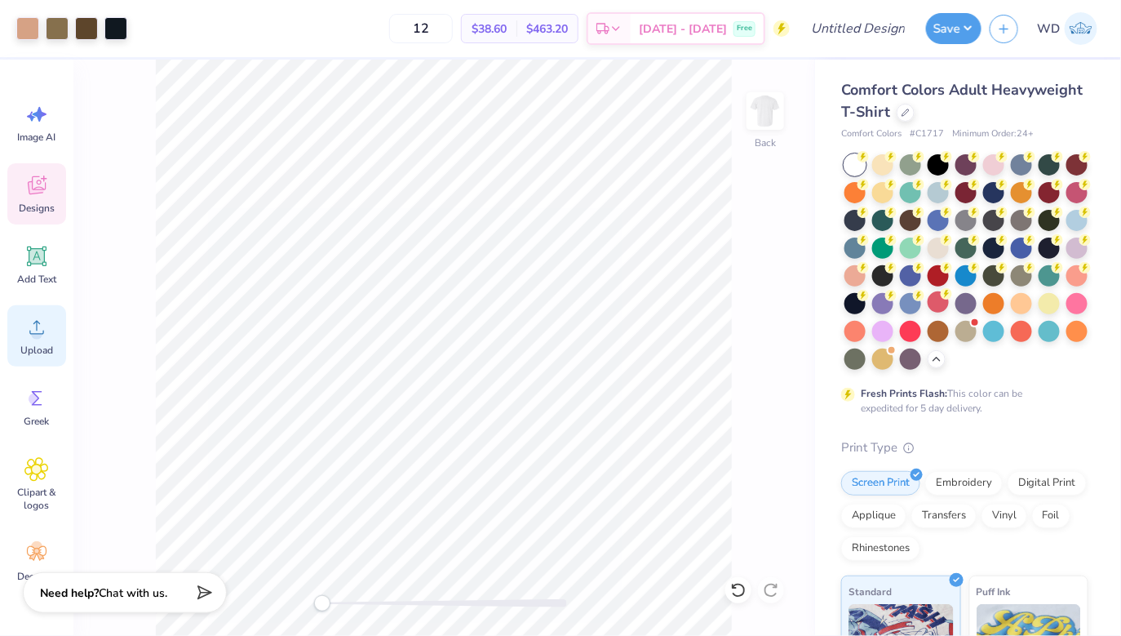
click at [49, 362] on div "Upload" at bounding box center [36, 335] width 59 height 61
click at [38, 264] on icon at bounding box center [36, 256] width 24 height 24
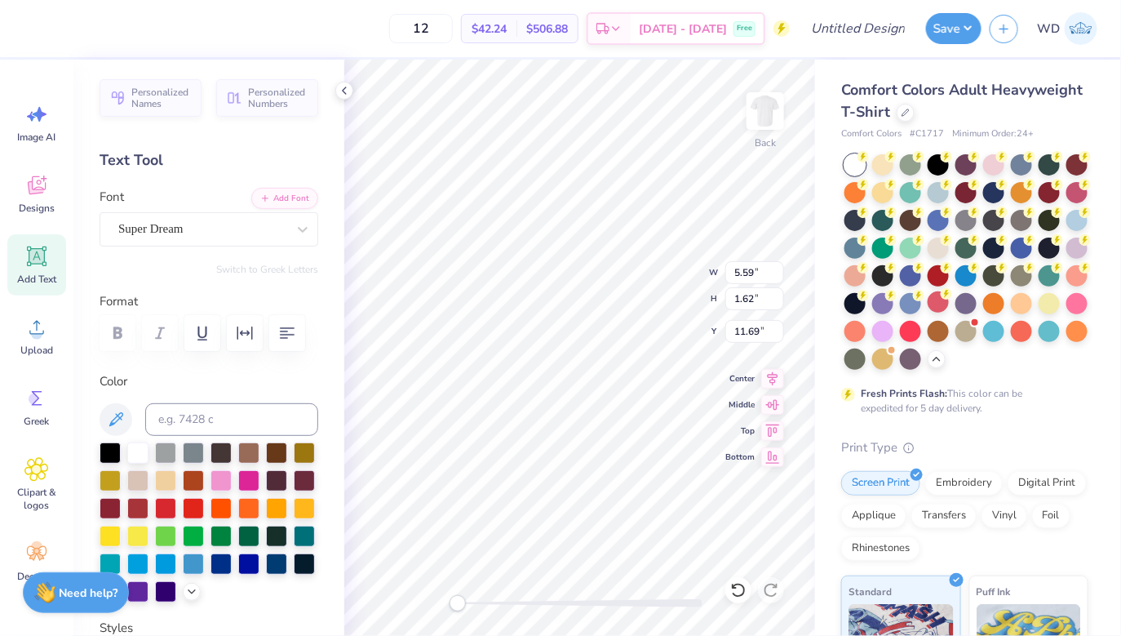
scroll to position [0, 1]
type textarea "S.C.G.A"
click at [236, 215] on div "Super Dream" at bounding box center [209, 229] width 219 height 34
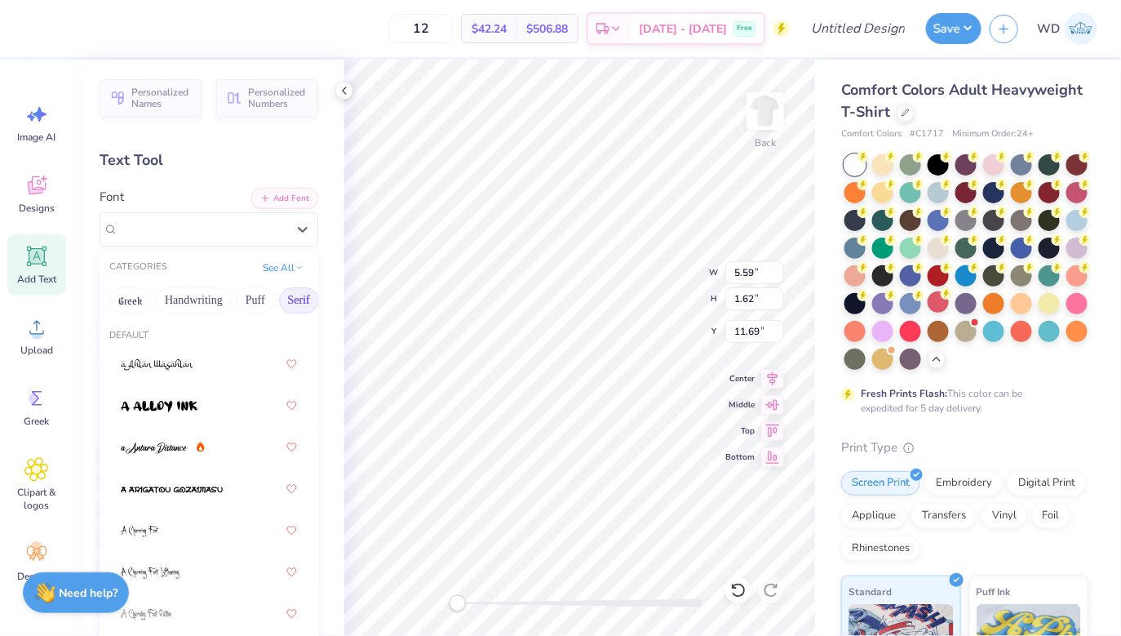
click at [297, 301] on button "Serif" at bounding box center [299, 300] width 40 height 26
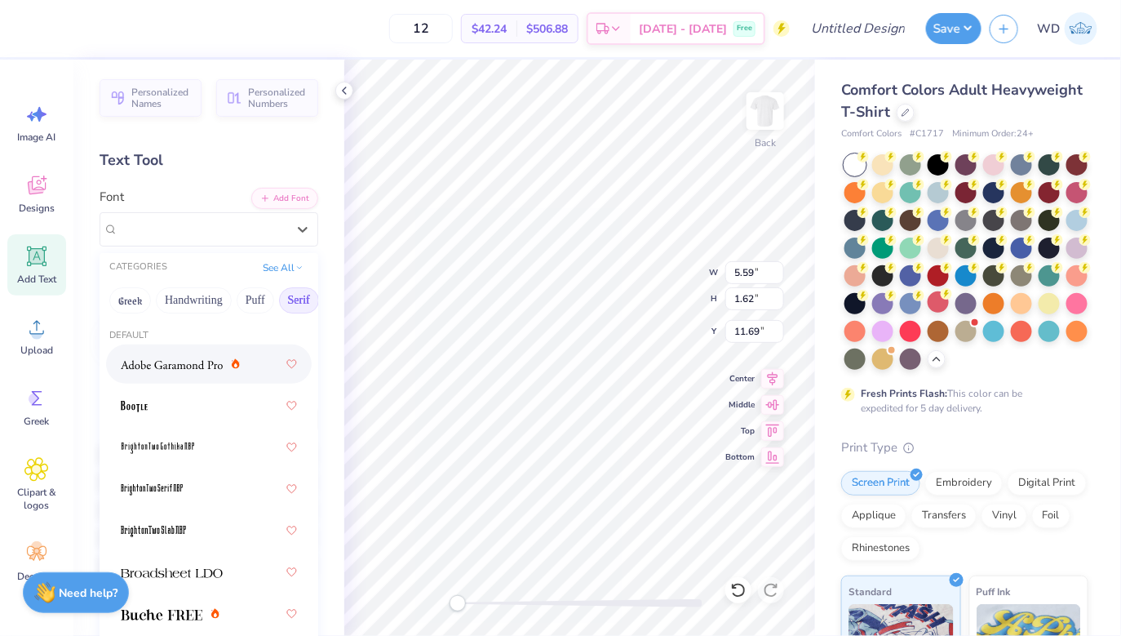
click at [185, 357] on span at bounding box center [172, 364] width 102 height 17
click at [233, 223] on div "Adobe Garamond Pro" at bounding box center [202, 228] width 171 height 25
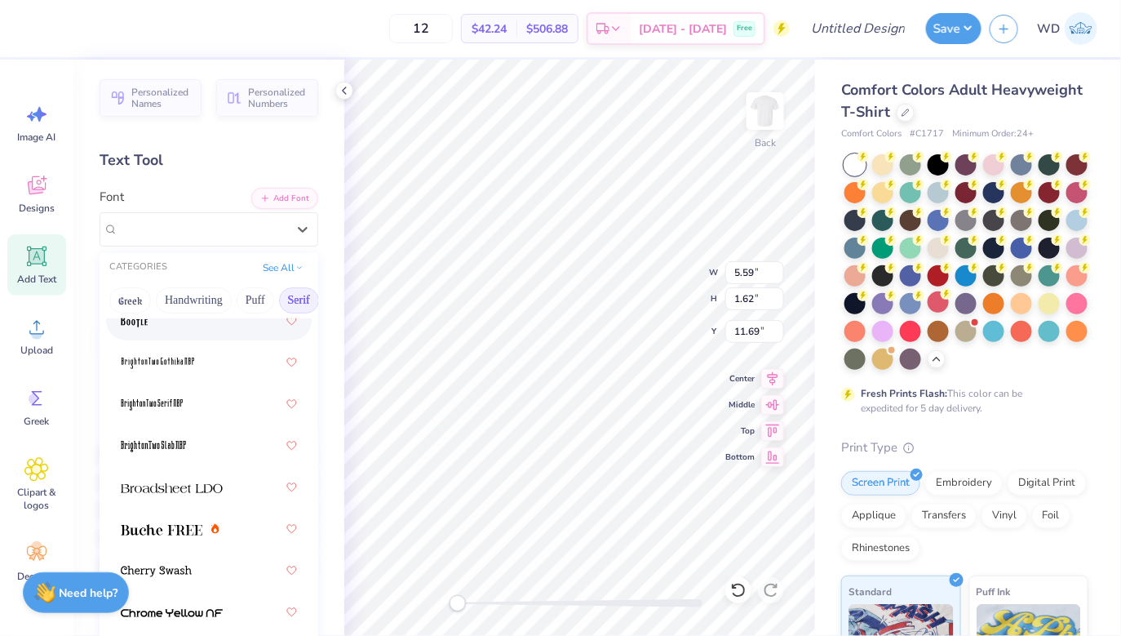
scroll to position [106, 0]
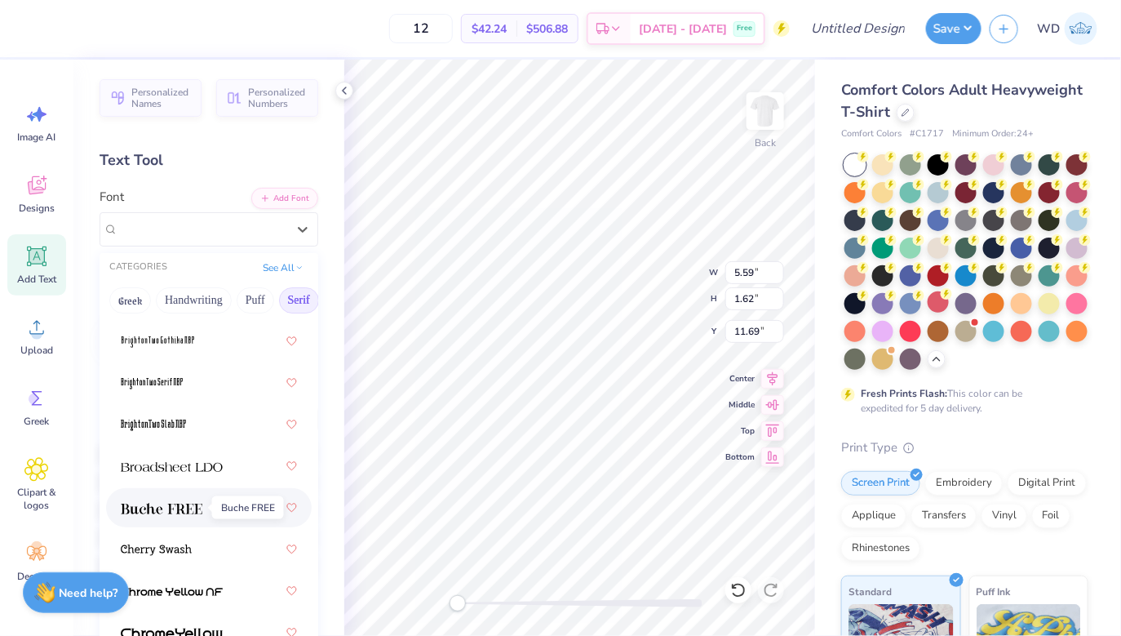
click at [179, 508] on img at bounding box center [162, 508] width 82 height 11
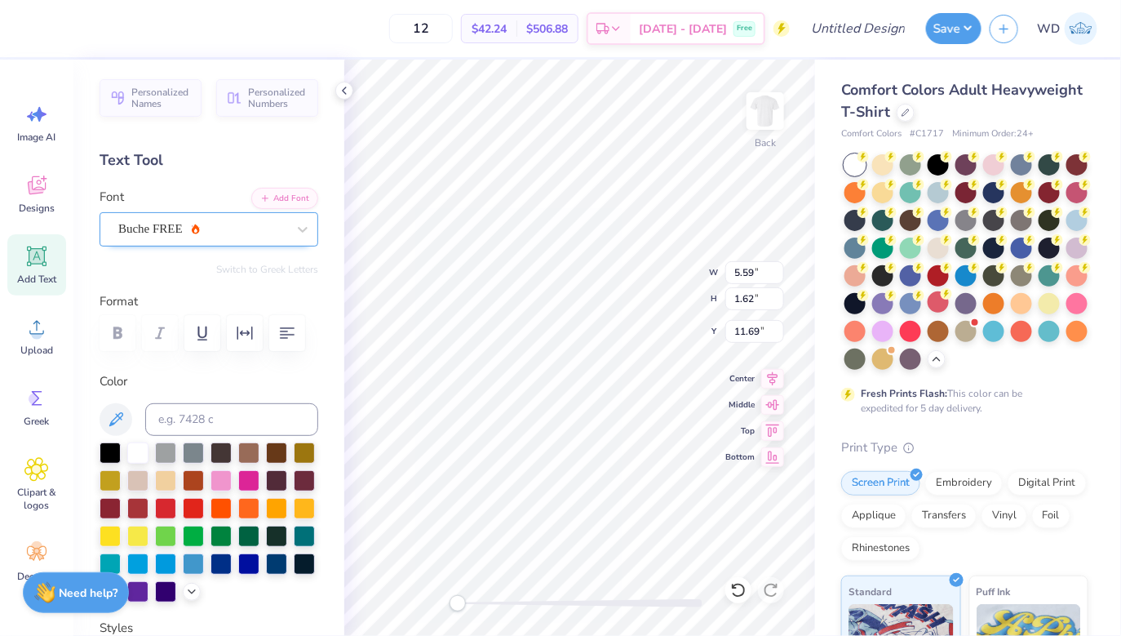
click at [251, 236] on div "Buche FREE" at bounding box center [202, 228] width 171 height 25
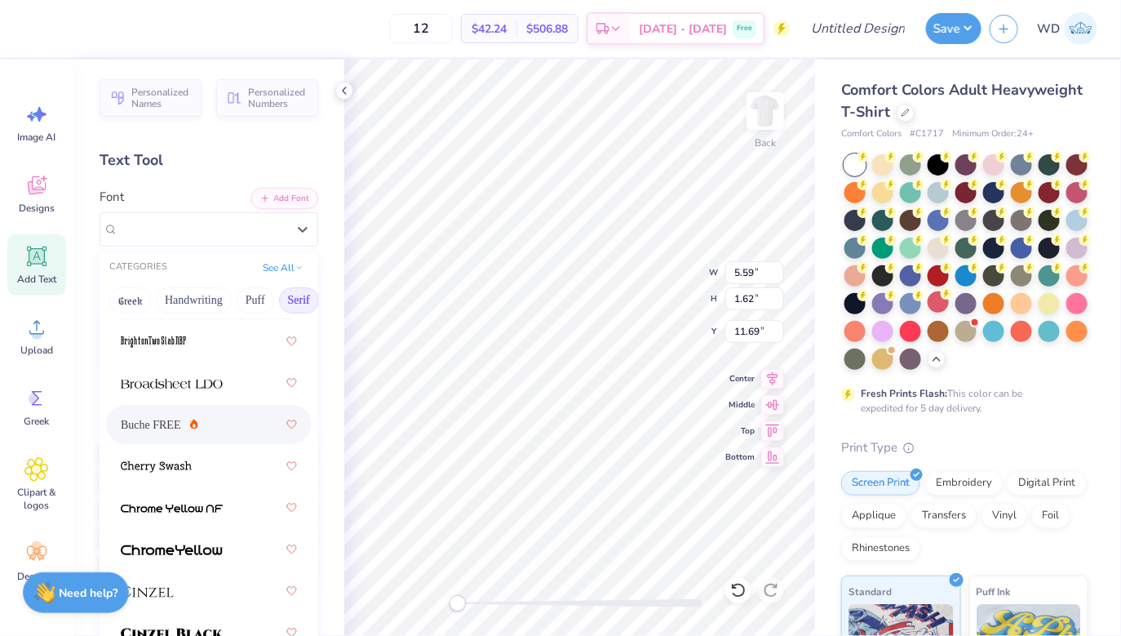
scroll to position [205, 0]
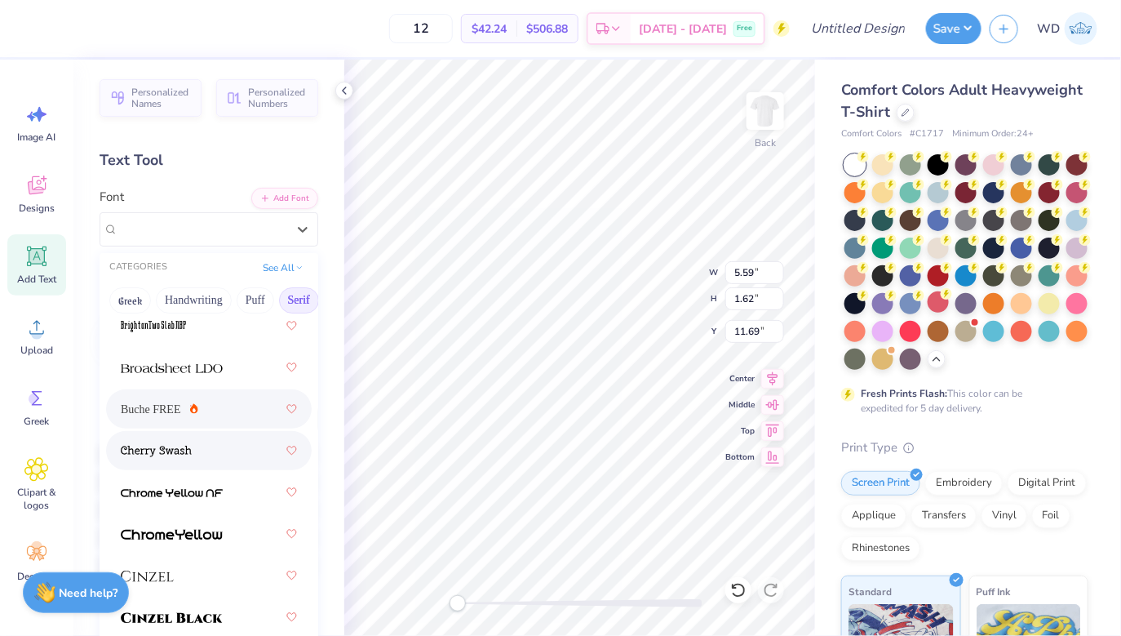
click at [195, 463] on div at bounding box center [209, 450] width 176 height 29
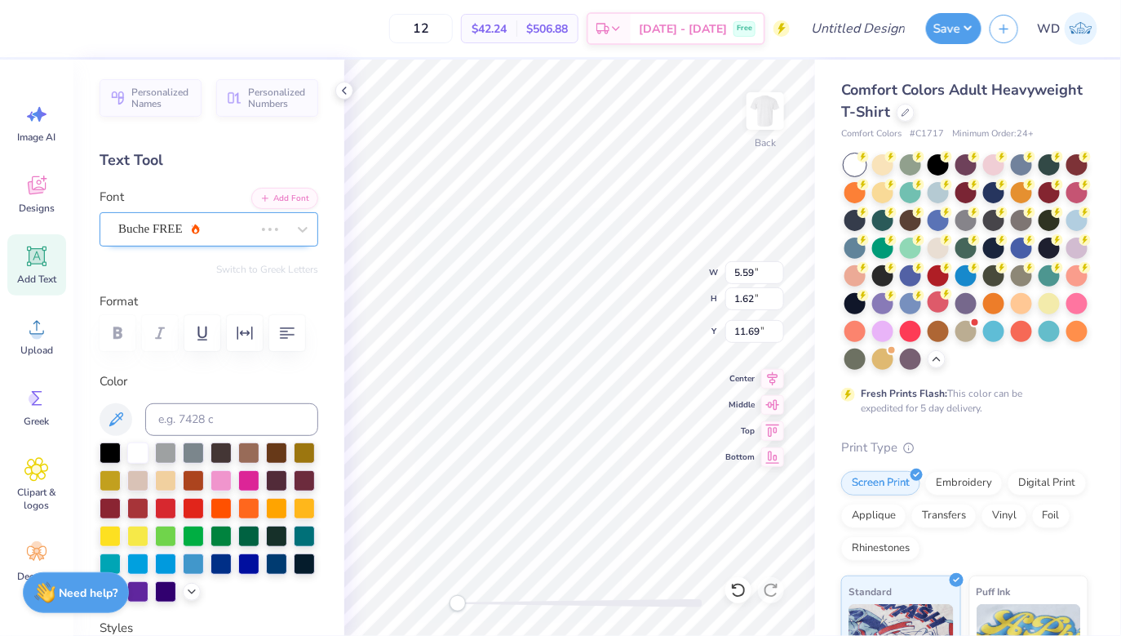
click at [240, 241] on div "Buche FREE" at bounding box center [209, 229] width 219 height 34
click at [228, 229] on div "Cherry Swash" at bounding box center [202, 228] width 171 height 25
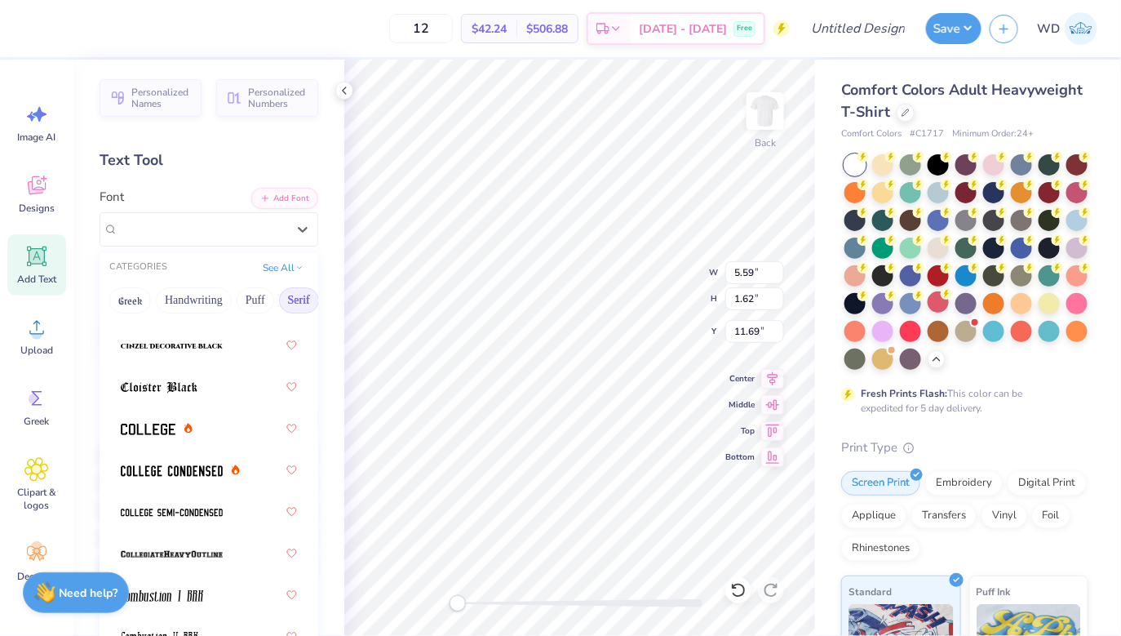
scroll to position [927, 0]
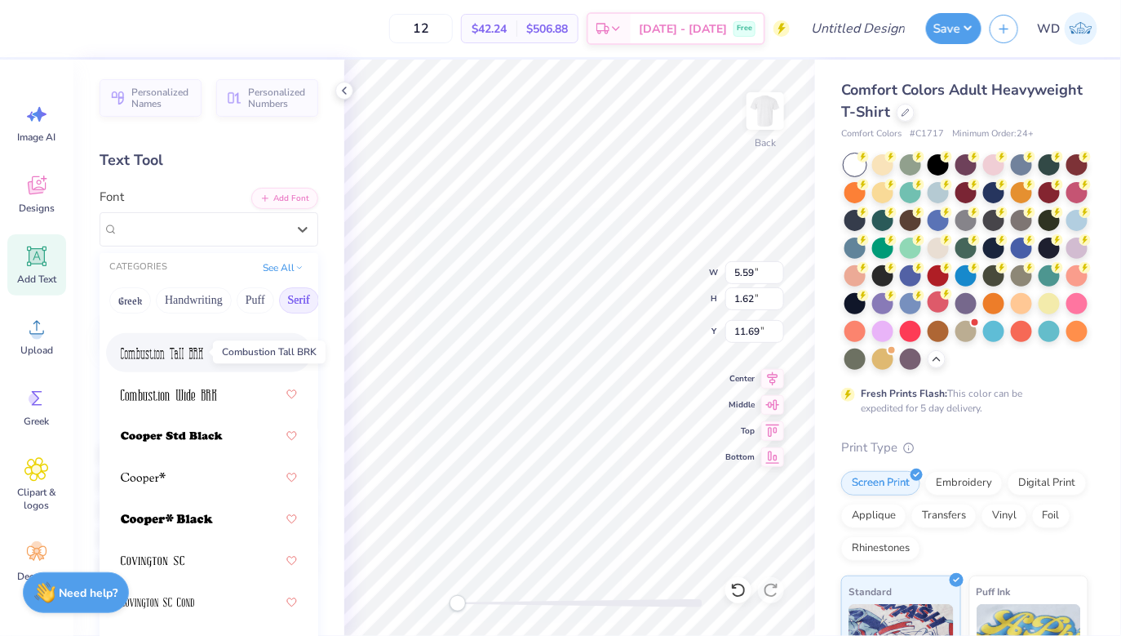
click at [193, 350] on img at bounding box center [162, 353] width 82 height 11
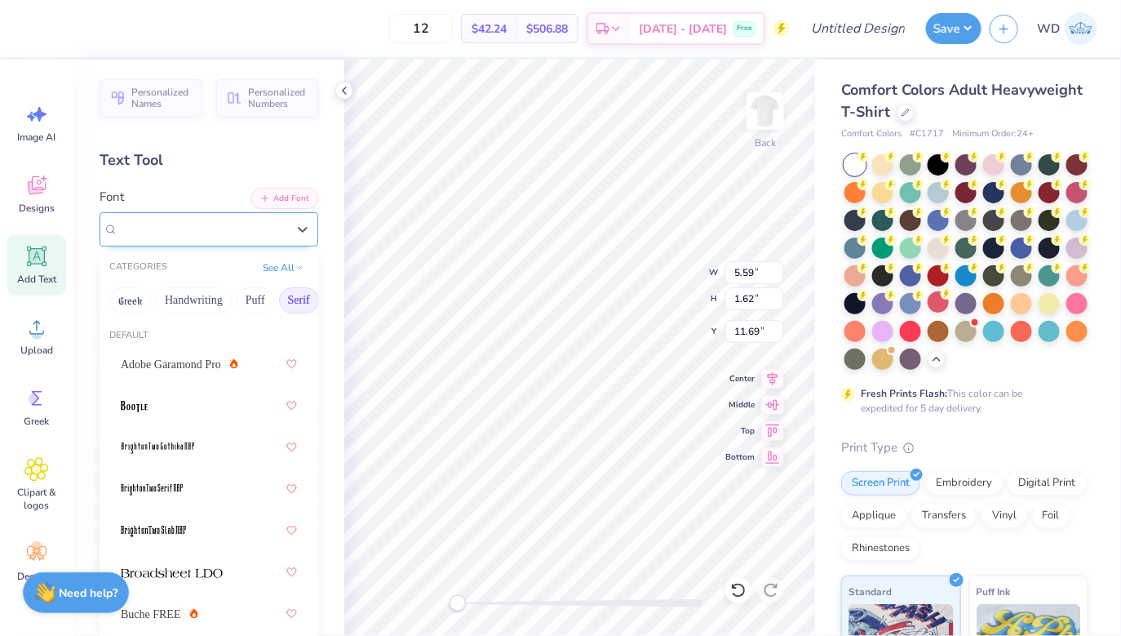
click at [208, 237] on div "Combustion Tall BRK" at bounding box center [202, 228] width 171 height 25
click at [189, 368] on span "Adobe Garamond Pro" at bounding box center [171, 364] width 100 height 17
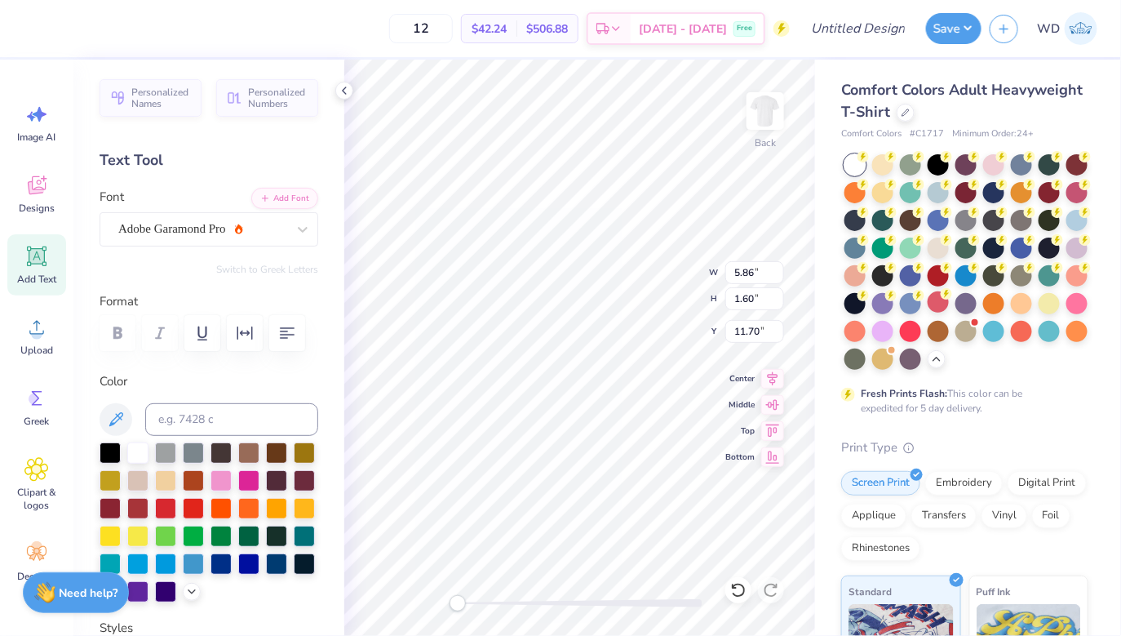
scroll to position [0, 0]
type textarea "S.C.G.A"
click at [103, 455] on div at bounding box center [110, 451] width 21 height 21
click at [246, 449] on div at bounding box center [248, 451] width 21 height 21
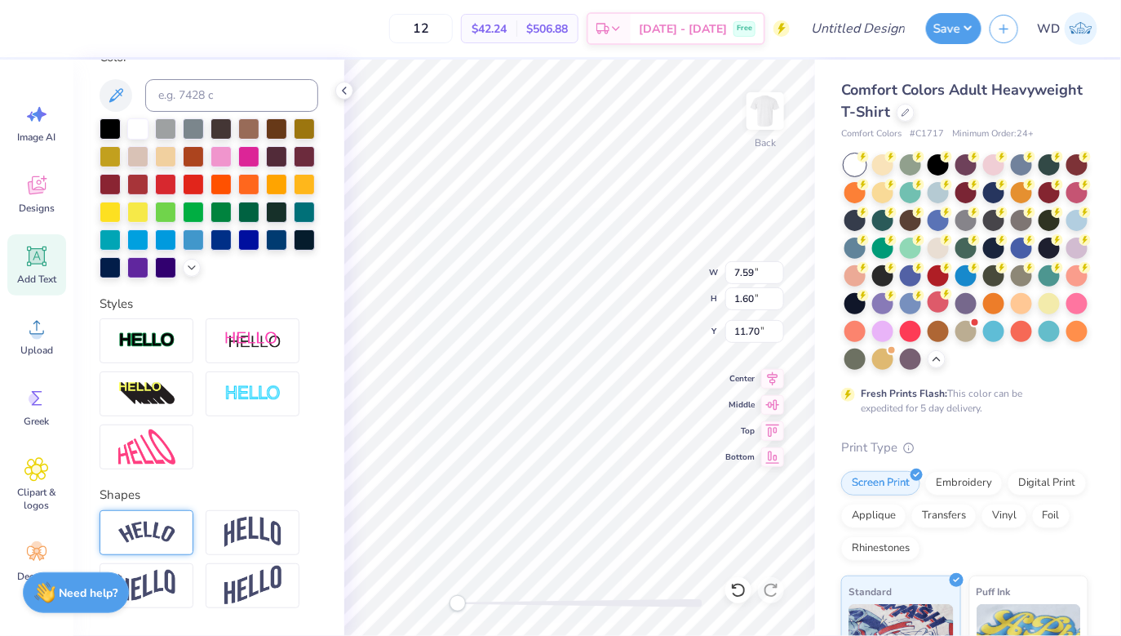
scroll to position [326, 0]
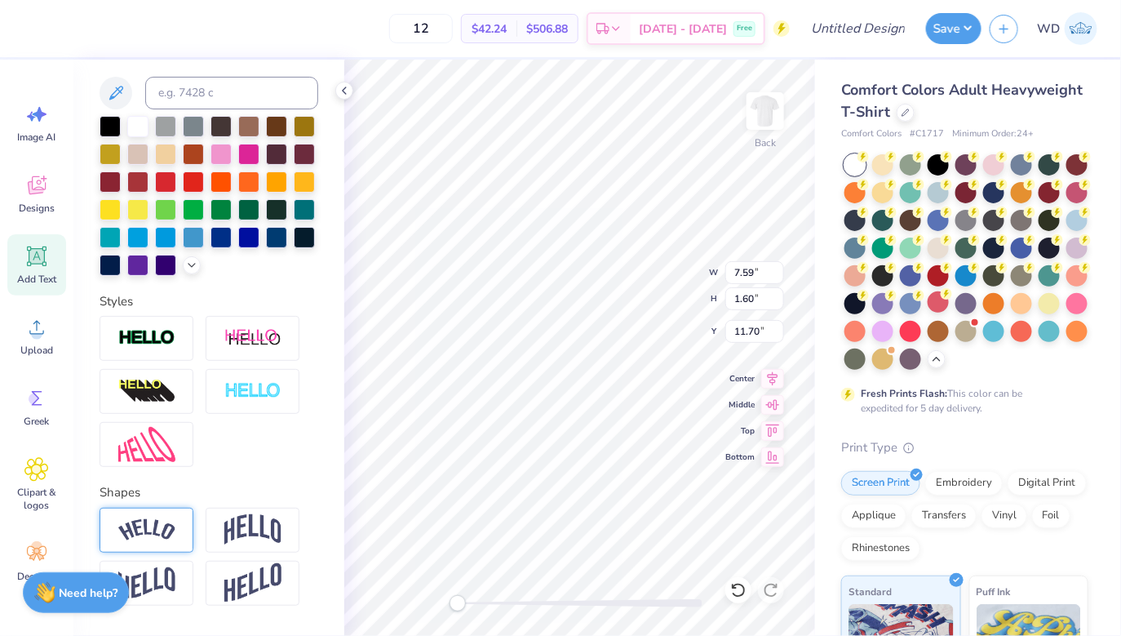
click at [171, 520] on img at bounding box center [146, 530] width 57 height 22
type input "2.45"
click at [152, 533] on img at bounding box center [146, 530] width 57 height 22
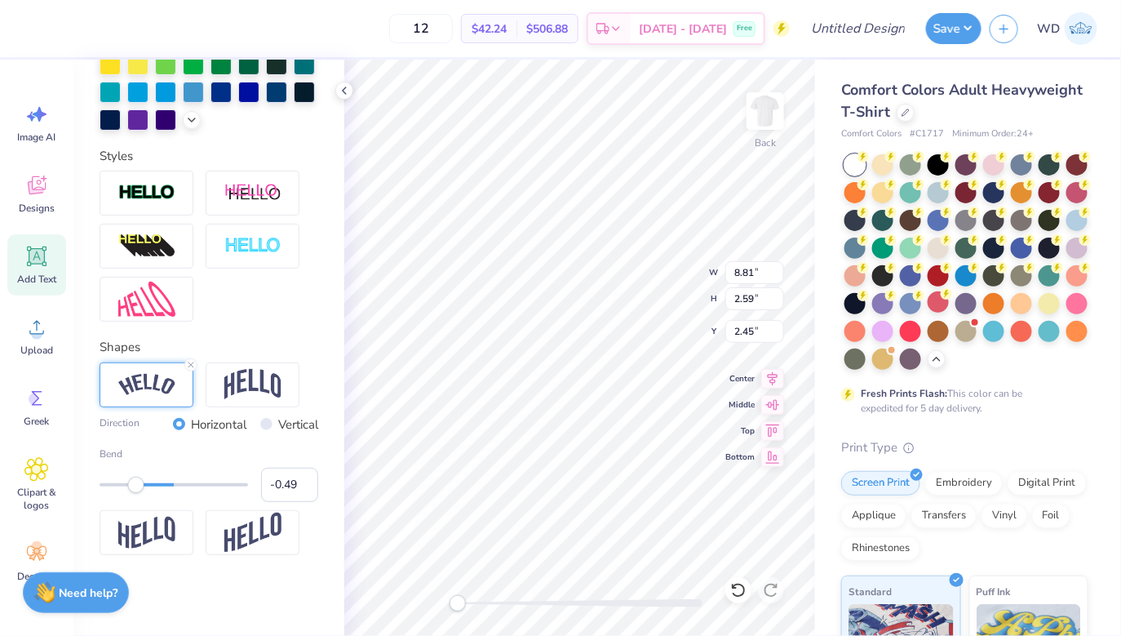
type input "-0.48"
drag, startPoint x: 213, startPoint y: 485, endPoint x: 139, endPoint y: 486, distance: 74.3
click at [139, 486] on div "Accessibility label" at bounding box center [138, 485] width 16 height 16
type textarea "Sigma Chi Golf Association"
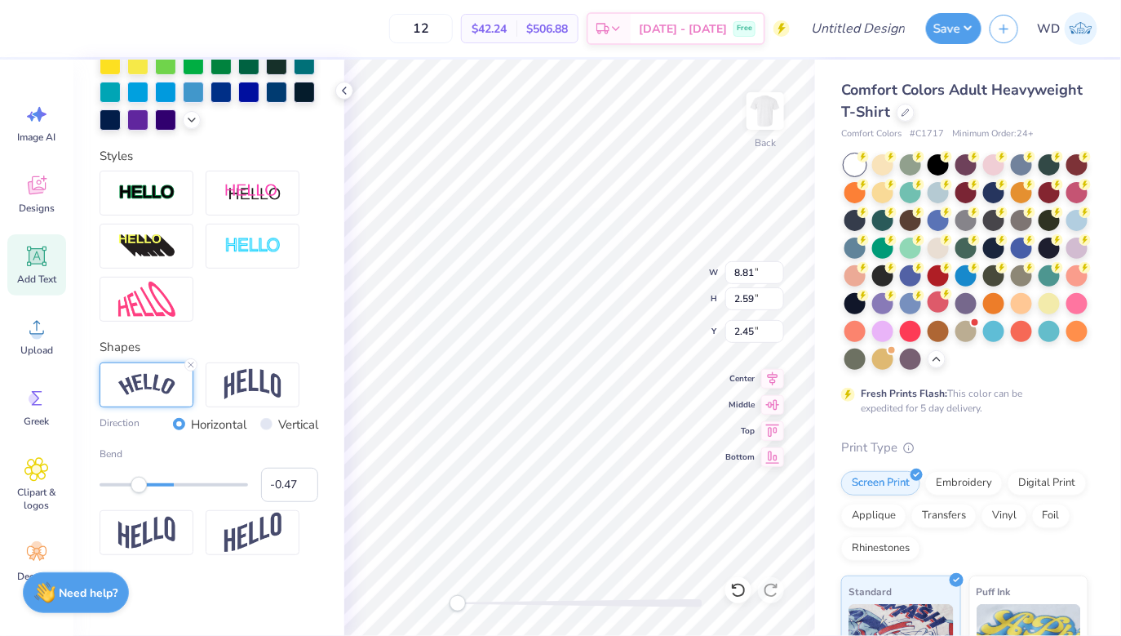
scroll to position [0, 8]
click at [291, 486] on input "-0.47" at bounding box center [289, 485] width 57 height 34
type input "-0"
type input ".50"
click at [775, 375] on icon at bounding box center [772, 376] width 23 height 20
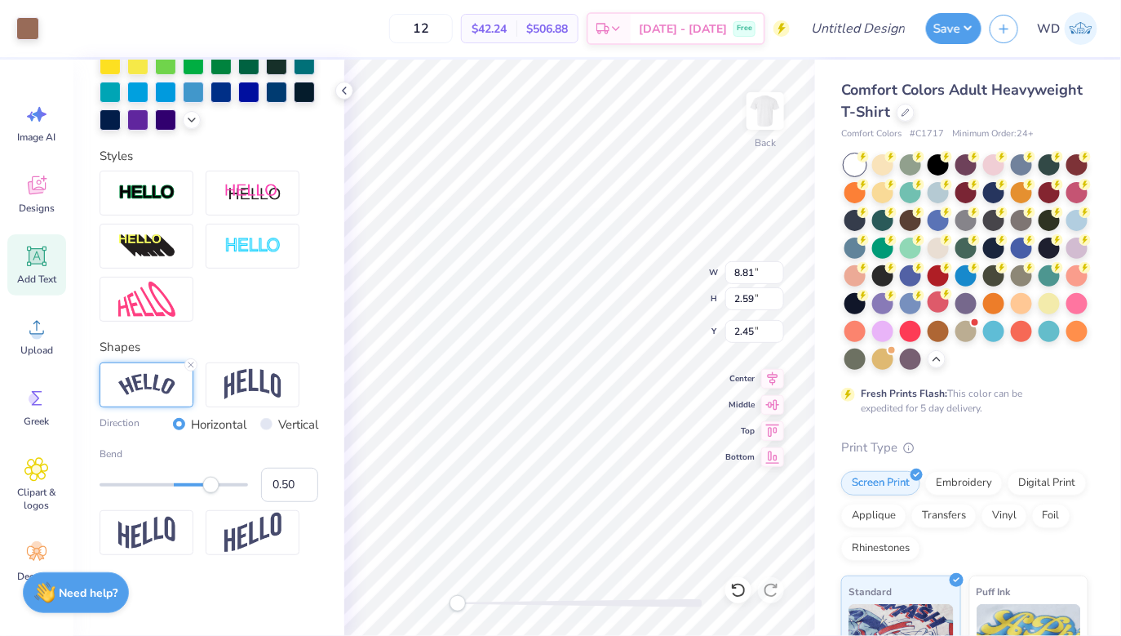
scroll to position [377, 0]
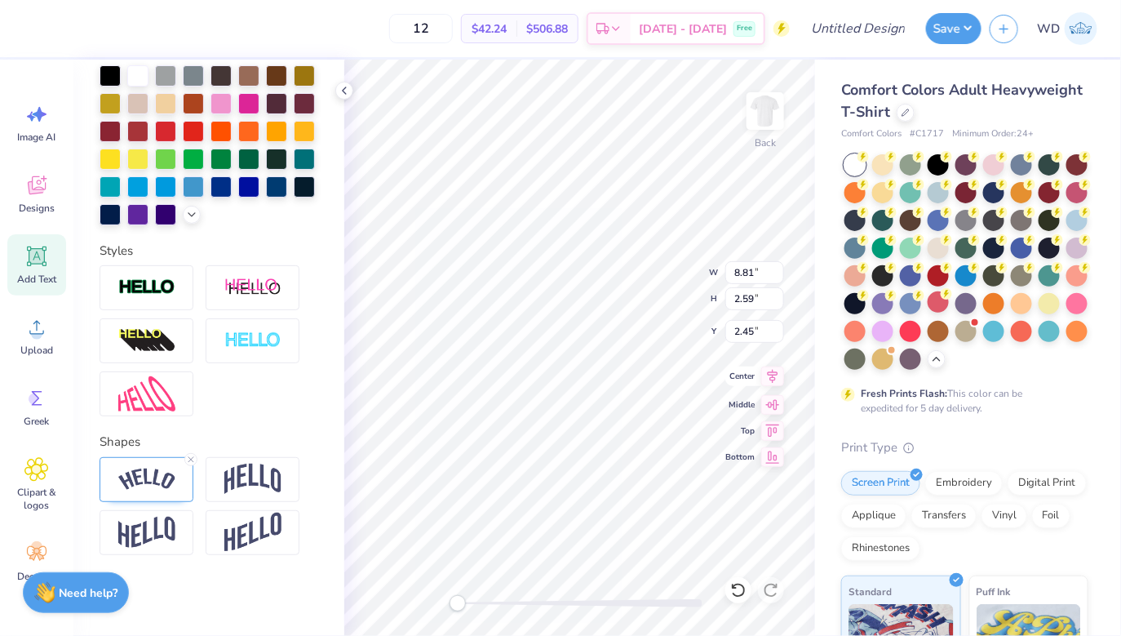
click at [768, 375] on icon at bounding box center [772, 376] width 23 height 20
click at [642, 430] on li "Group" at bounding box center [661, 432] width 128 height 32
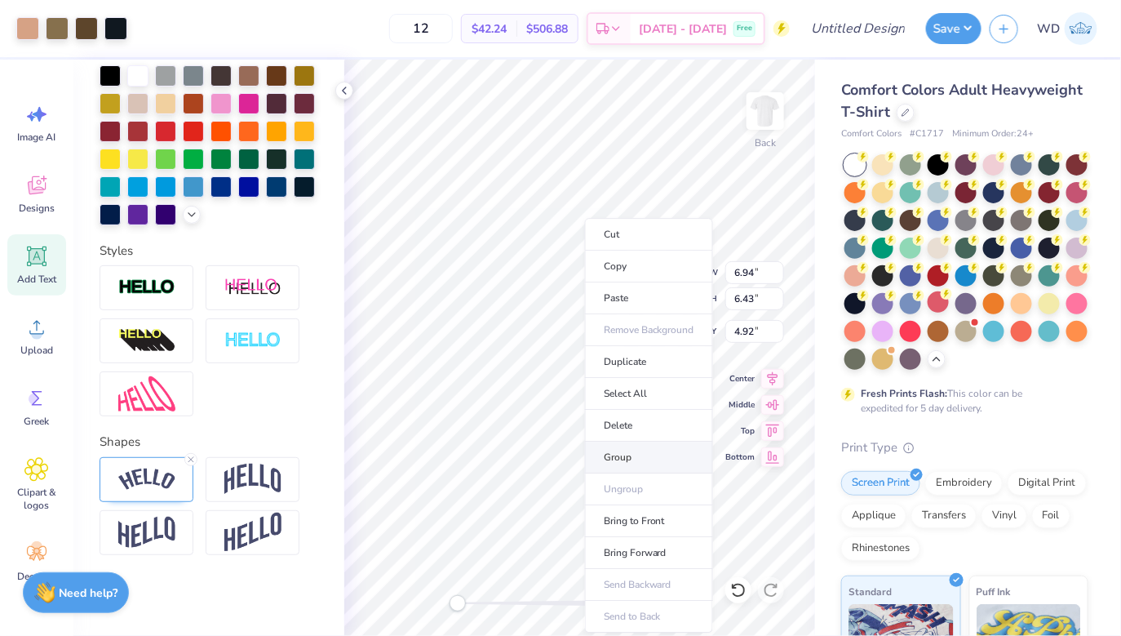
click at [649, 446] on li "Group" at bounding box center [649, 458] width 128 height 32
type input "8.81"
type input "3.40"
type input "0.50"
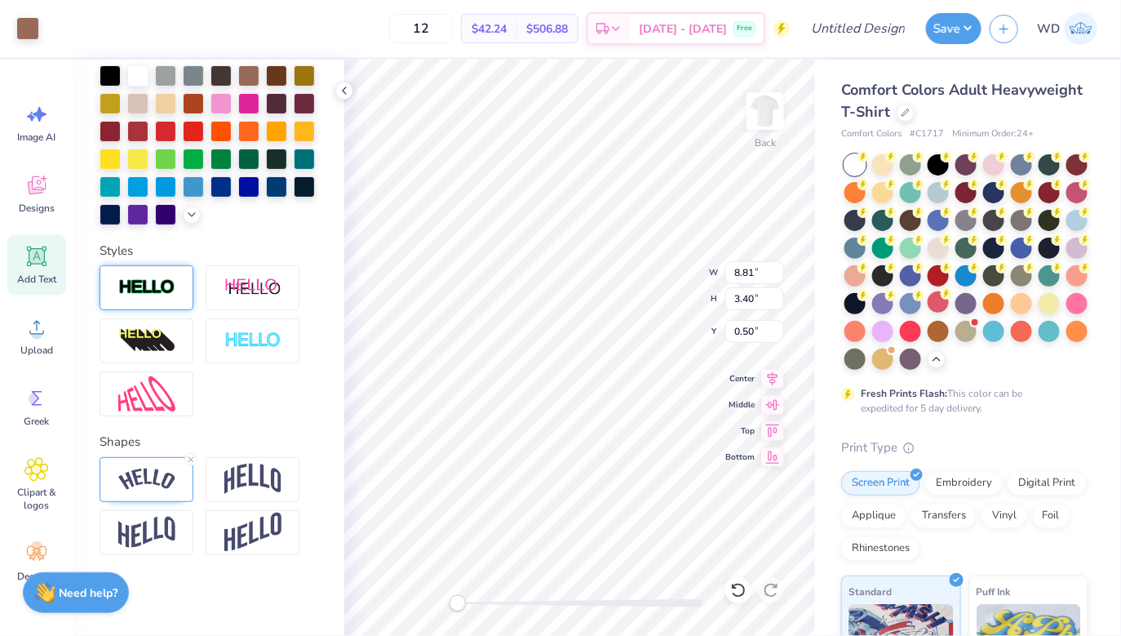
click at [155, 288] on img at bounding box center [146, 287] width 57 height 19
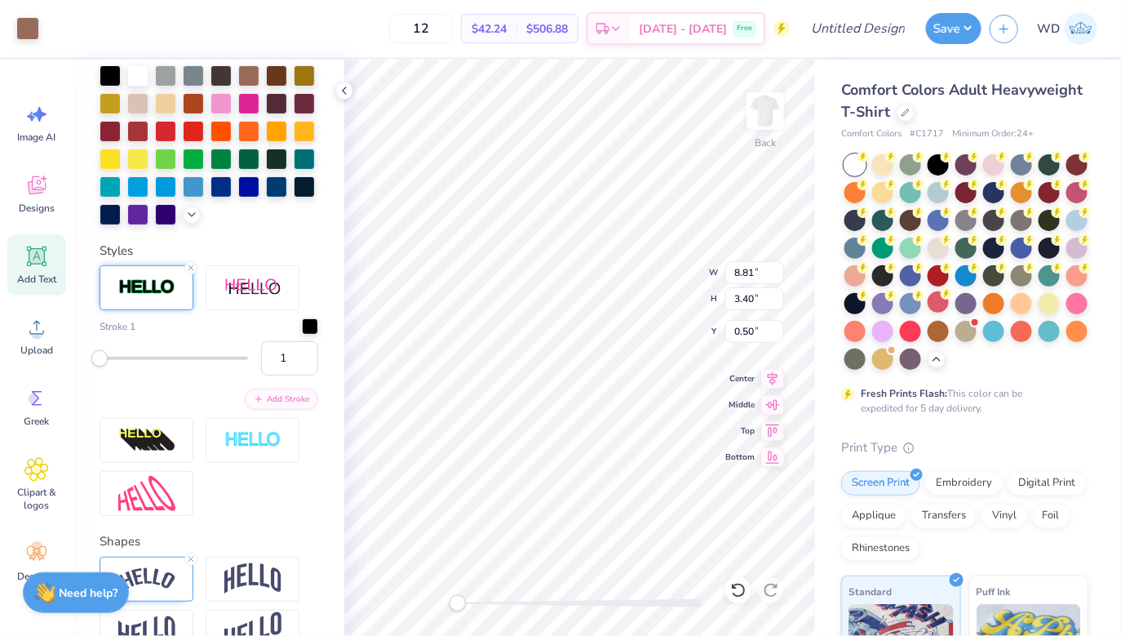
click at [309, 336] on div "Stroke 1 1" at bounding box center [209, 346] width 219 height 57
click at [309, 329] on div at bounding box center [310, 325] width 16 height 16
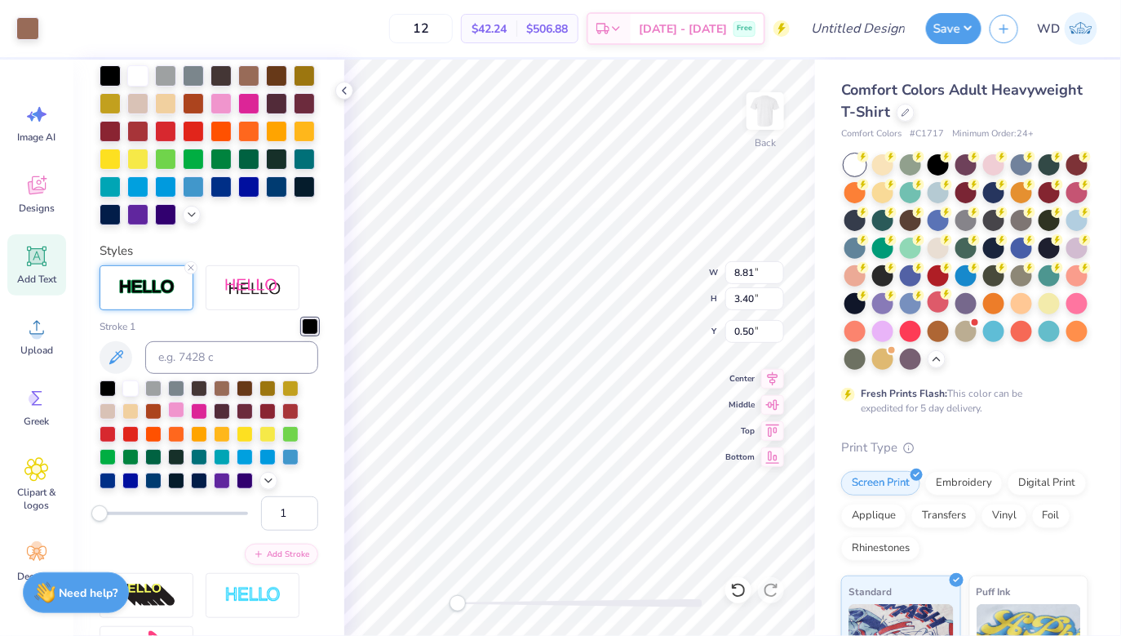
click at [178, 415] on div at bounding box center [176, 410] width 16 height 16
click at [295, 517] on input "1" at bounding box center [289, 513] width 57 height 34
click at [303, 508] on input "2" at bounding box center [289, 513] width 57 height 34
click at [303, 508] on input "3" at bounding box center [289, 513] width 57 height 34
type input "4"
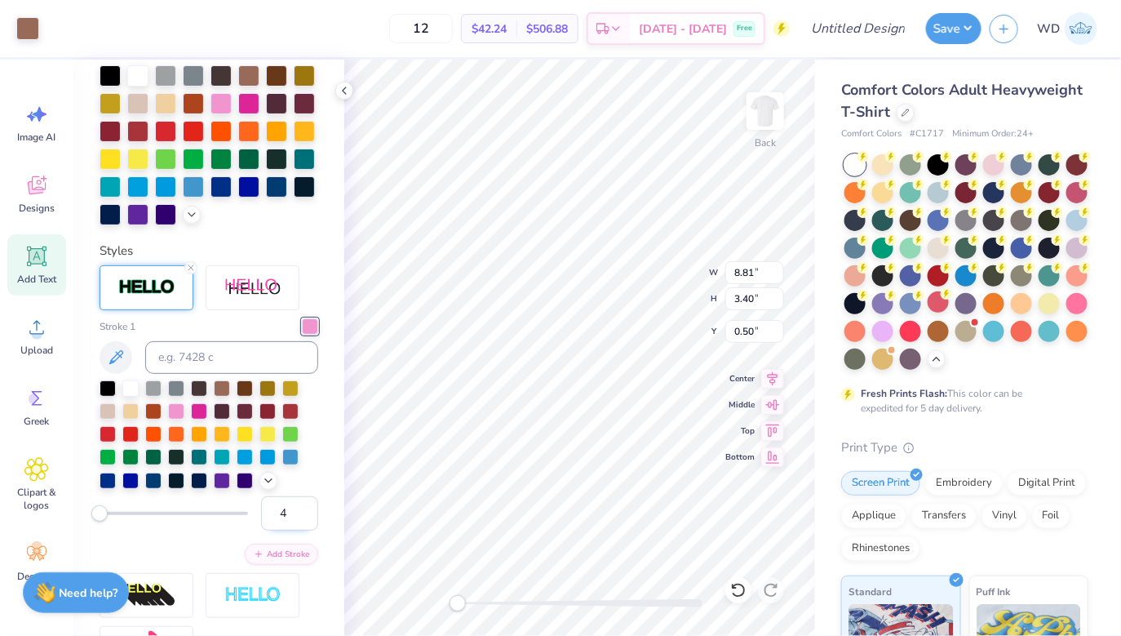
click at [303, 508] on input "4" at bounding box center [289, 513] width 57 height 34
click at [188, 265] on icon at bounding box center [191, 268] width 10 height 10
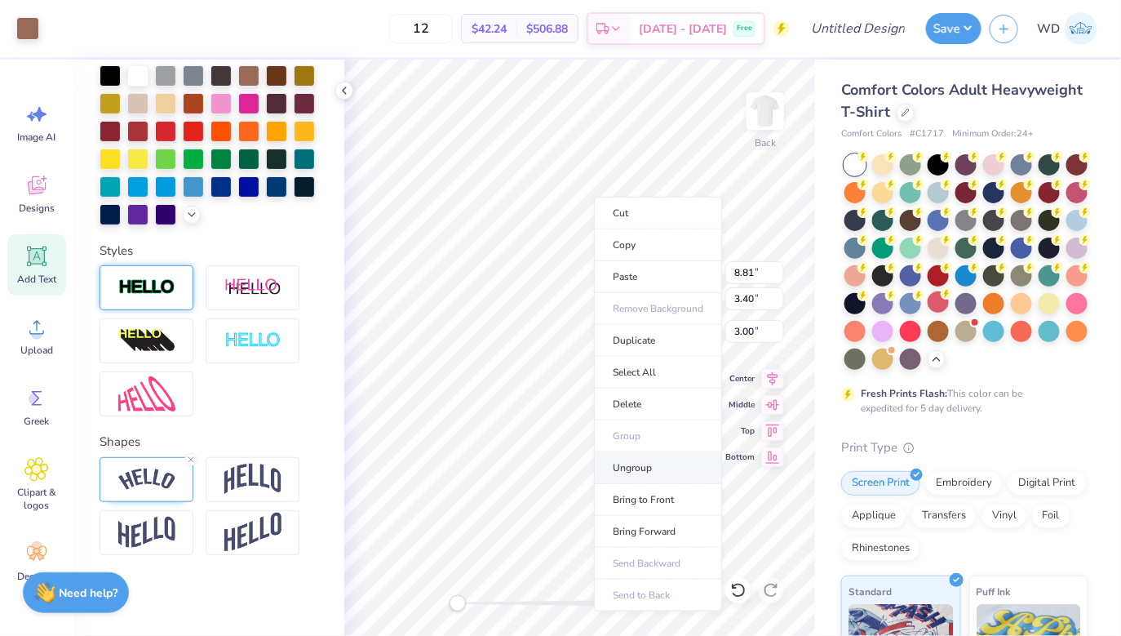
click at [635, 470] on li "Ungroup" at bounding box center [658, 468] width 128 height 32
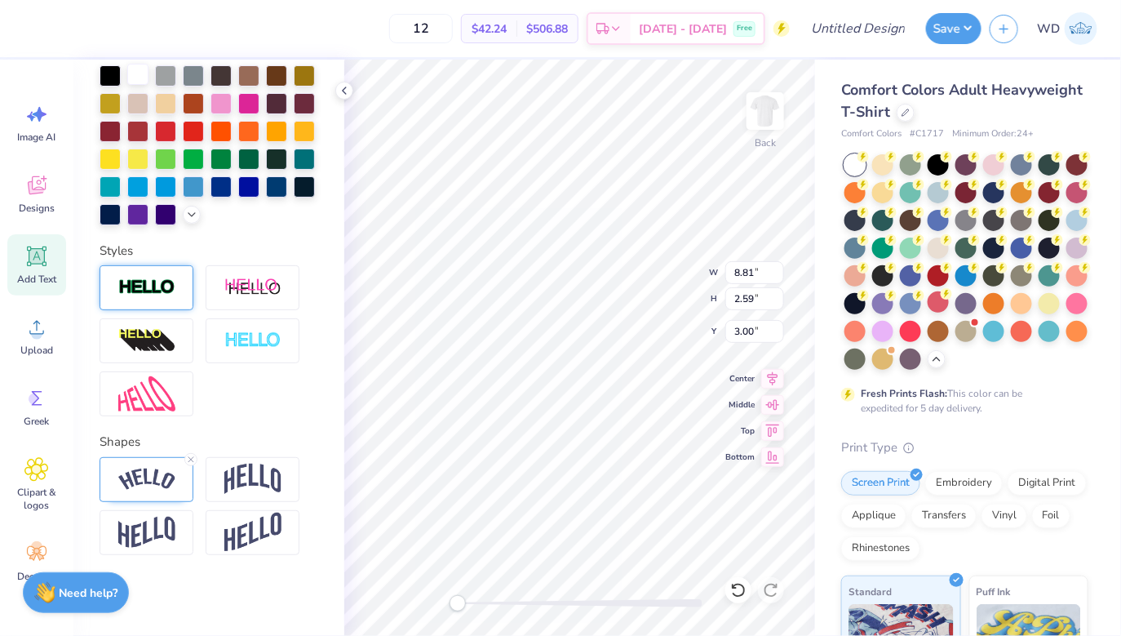
click at [137, 78] on div at bounding box center [137, 74] width 21 height 21
click at [166, 282] on img at bounding box center [146, 287] width 57 height 19
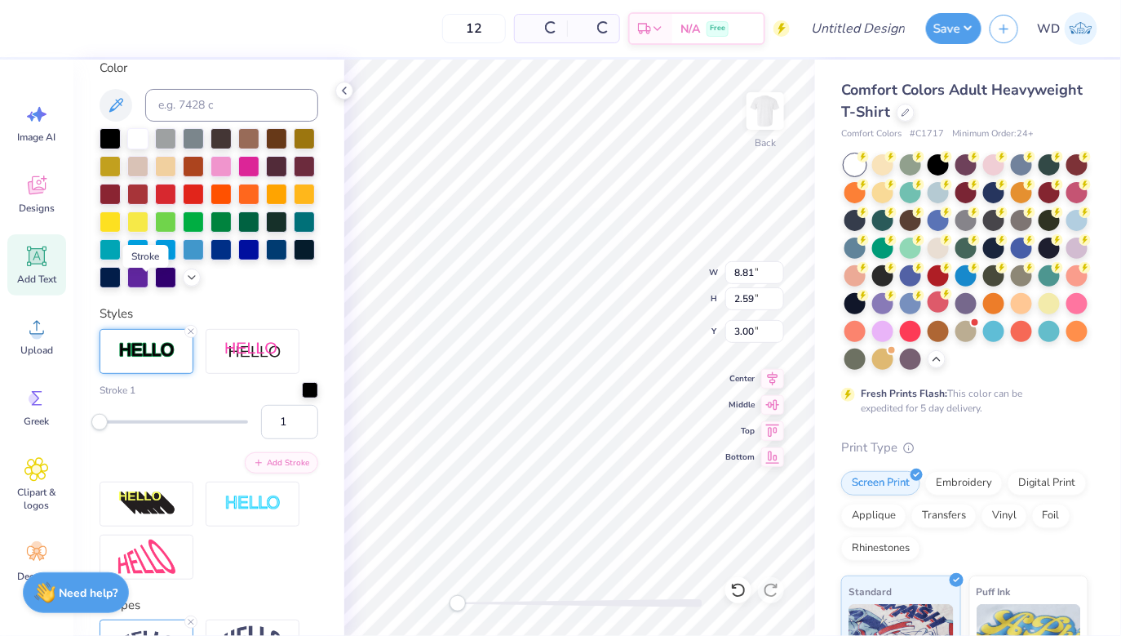
scroll to position [441, 0]
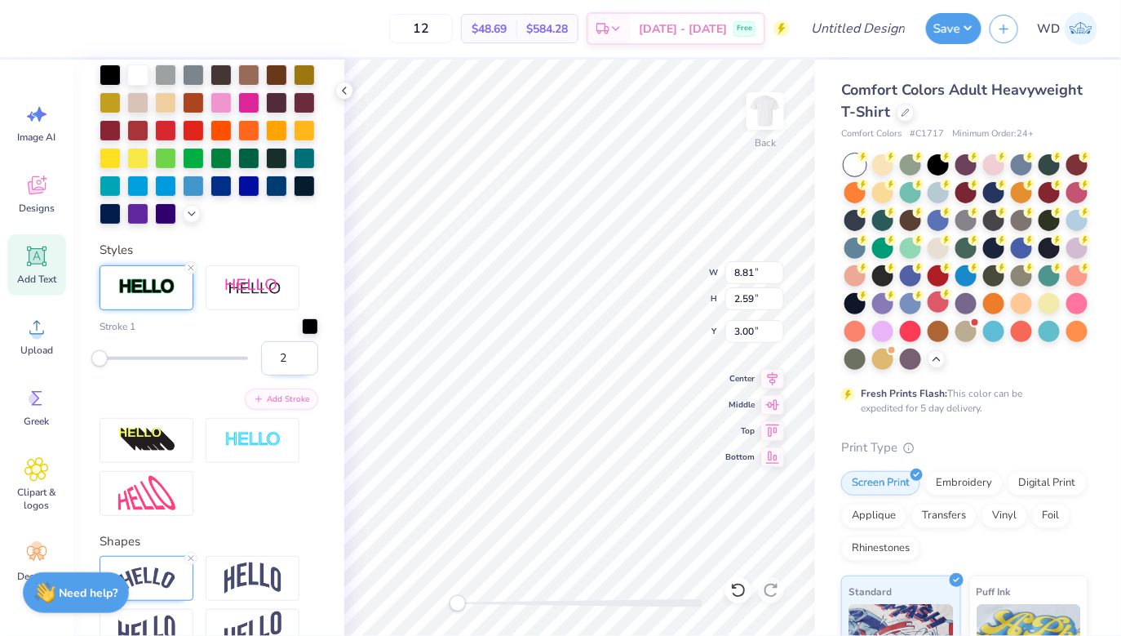
click at [304, 353] on input "2" at bounding box center [289, 358] width 57 height 34
click at [304, 355] on input "3" at bounding box center [289, 358] width 57 height 34
click at [304, 355] on input "4" at bounding box center [289, 358] width 57 height 34
click at [304, 355] on input "5" at bounding box center [289, 358] width 57 height 34
click at [304, 355] on input "6" at bounding box center [289, 358] width 57 height 34
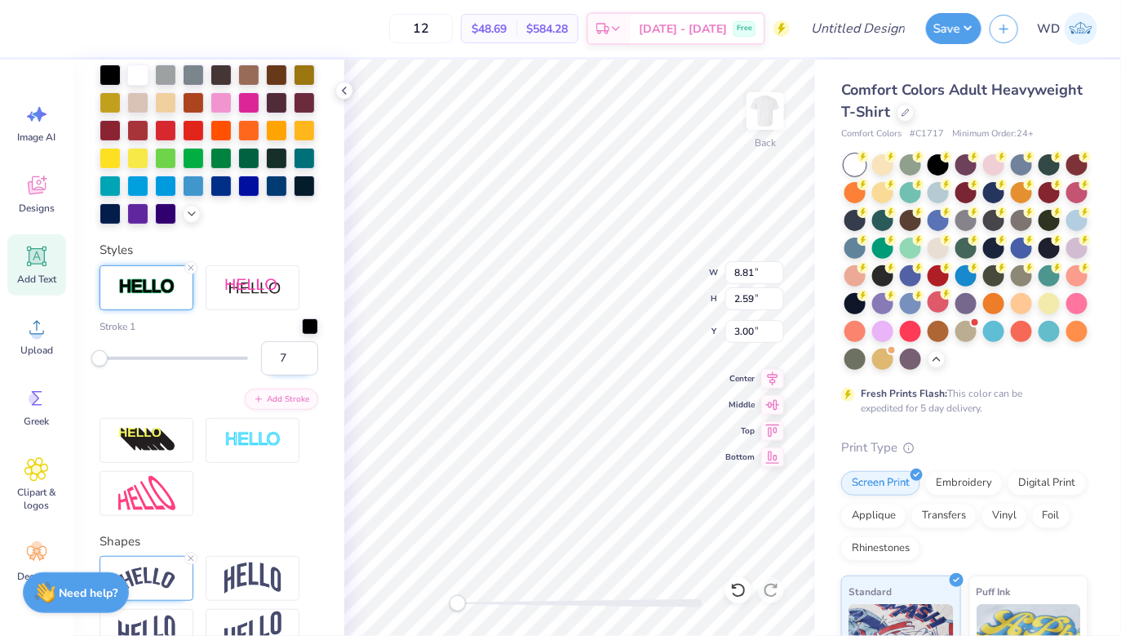
click at [304, 355] on input "7" at bounding box center [289, 358] width 57 height 34
click at [304, 355] on input "8" at bounding box center [289, 358] width 57 height 34
click at [304, 355] on input "9" at bounding box center [289, 358] width 57 height 34
click at [304, 355] on input "10" at bounding box center [289, 358] width 57 height 34
type input "11"
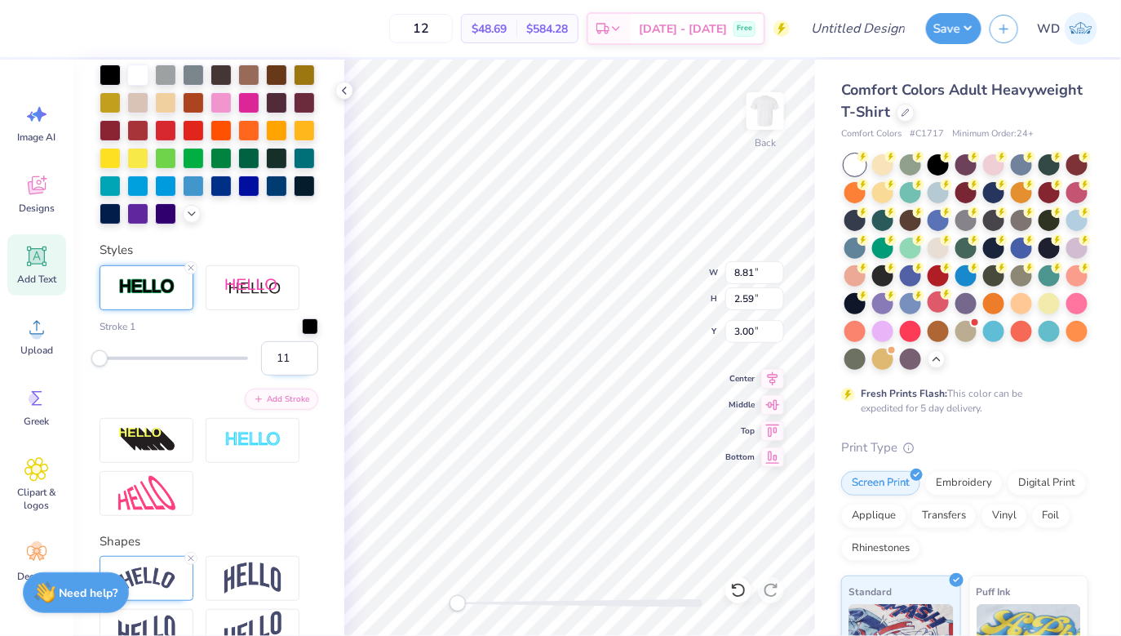
click at [304, 355] on input "11" at bounding box center [289, 358] width 57 height 34
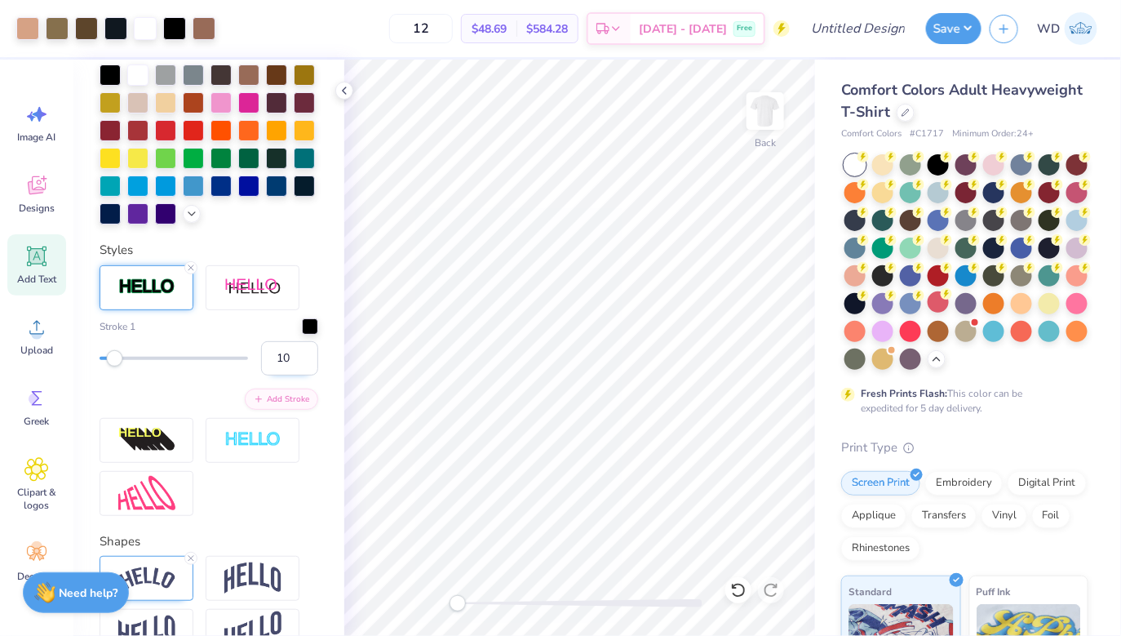
click at [304, 364] on input "10" at bounding box center [289, 358] width 57 height 34
click at [304, 364] on input "9" at bounding box center [289, 358] width 57 height 34
click at [304, 364] on input "8" at bounding box center [289, 358] width 57 height 34
click at [304, 364] on input "7" at bounding box center [289, 358] width 57 height 34
click at [304, 364] on input "6" at bounding box center [289, 358] width 57 height 34
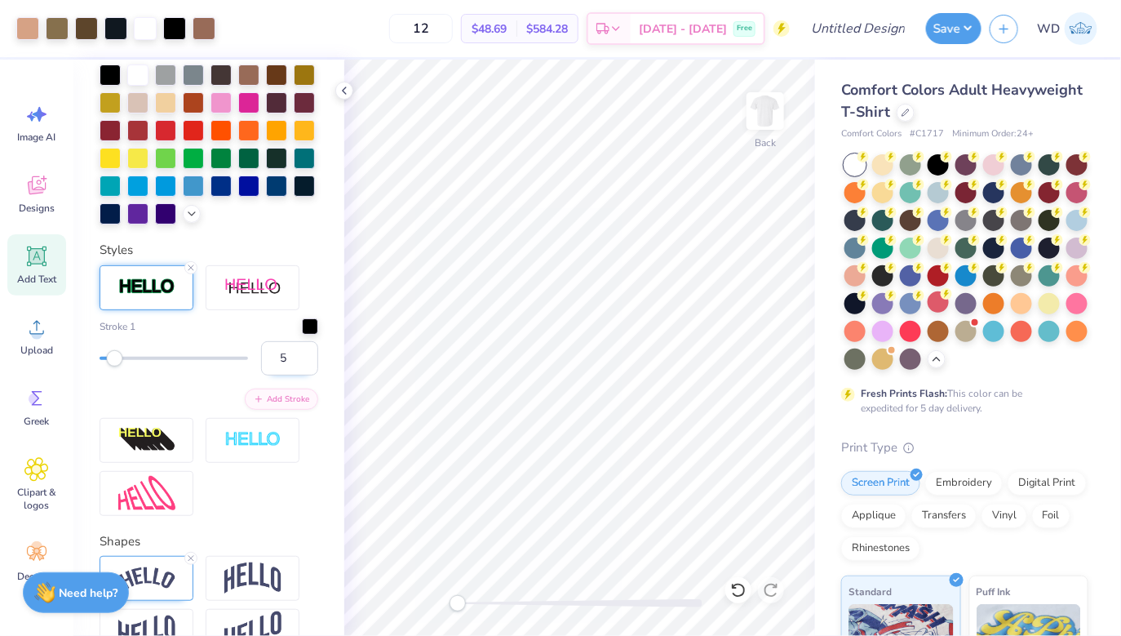
click at [304, 364] on input "5" at bounding box center [289, 358] width 57 height 34
click at [304, 364] on input "4" at bounding box center [289, 358] width 57 height 34
type input "3"
click at [304, 364] on input "3" at bounding box center [289, 358] width 57 height 34
type input "2"
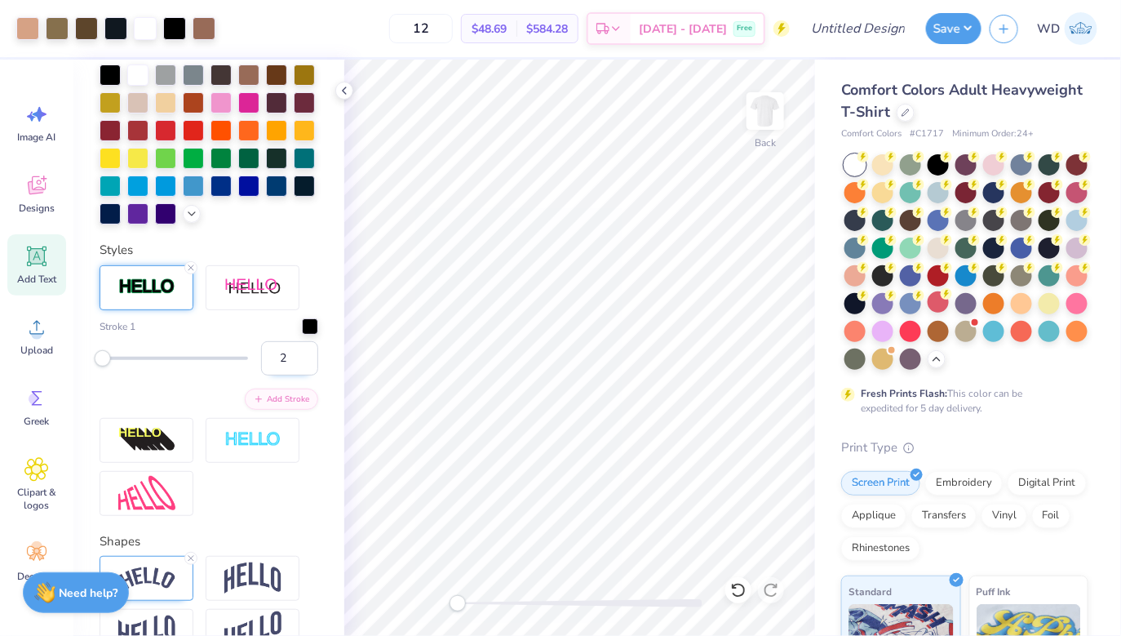
click at [305, 363] on input "2" at bounding box center [289, 358] width 57 height 34
type input "1"
click at [304, 363] on input "1" at bounding box center [289, 358] width 57 height 34
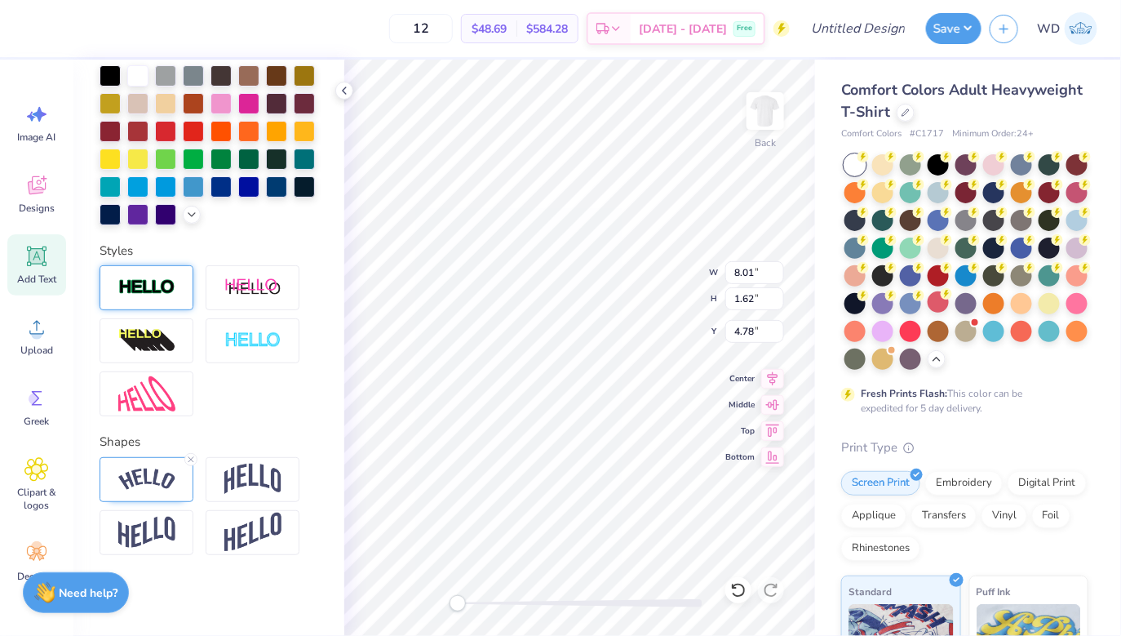
click at [157, 284] on img at bounding box center [146, 287] width 57 height 19
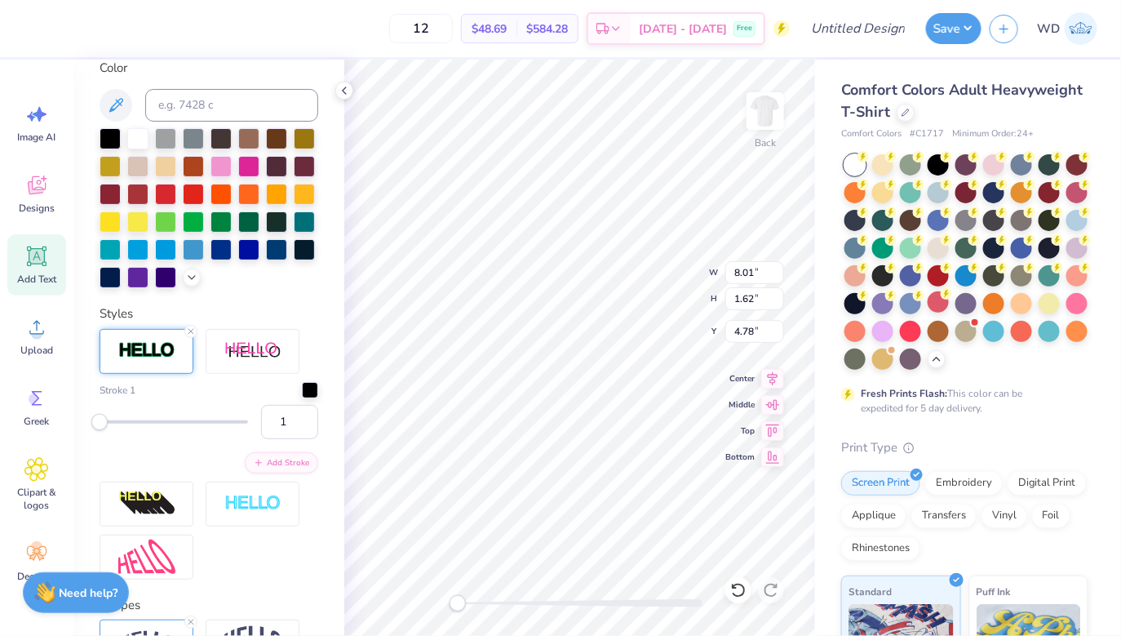
scroll to position [441, 0]
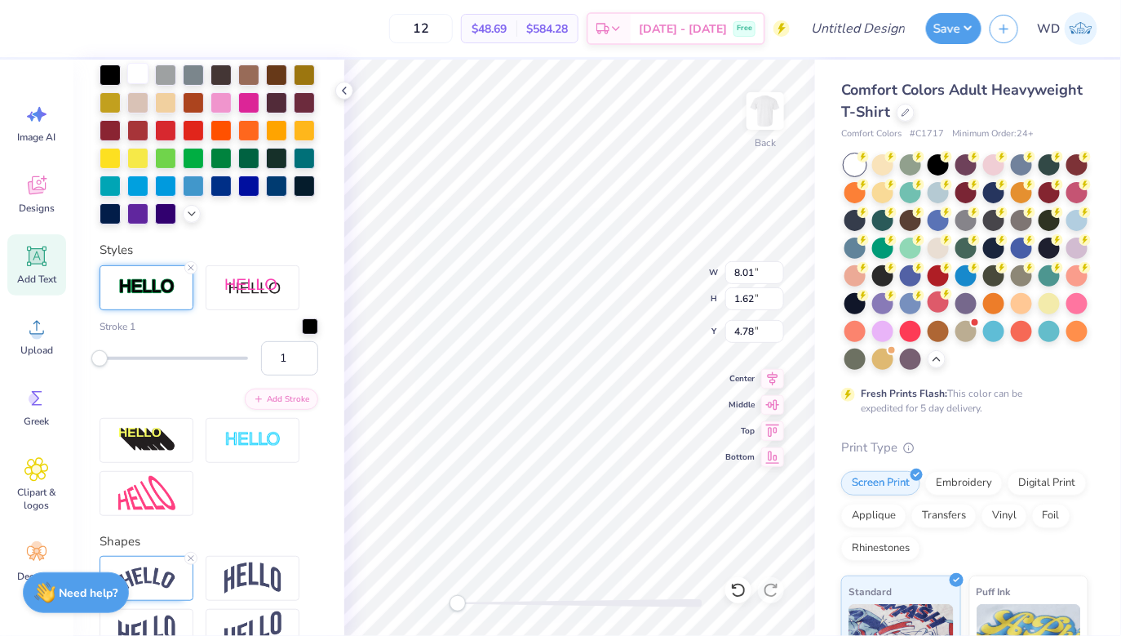
click at [135, 80] on div at bounding box center [137, 73] width 21 height 21
click at [108, 75] on div at bounding box center [110, 73] width 21 height 21
click at [312, 325] on div at bounding box center [310, 325] width 16 height 16
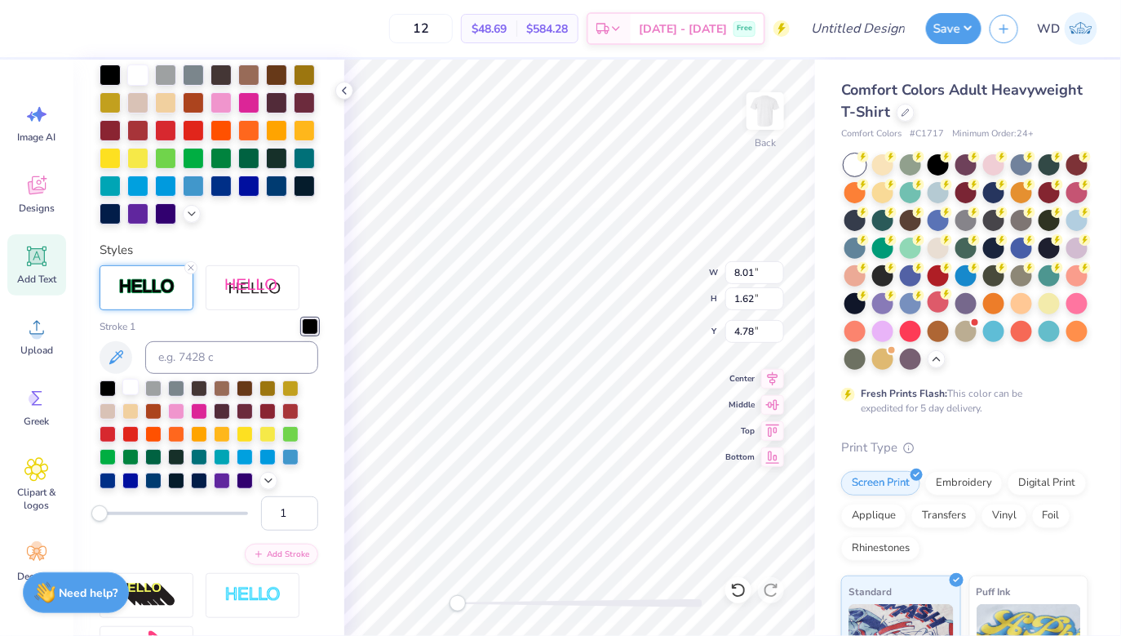
click at [136, 388] on div at bounding box center [130, 387] width 16 height 16
click at [158, 392] on div at bounding box center [153, 387] width 16 height 16
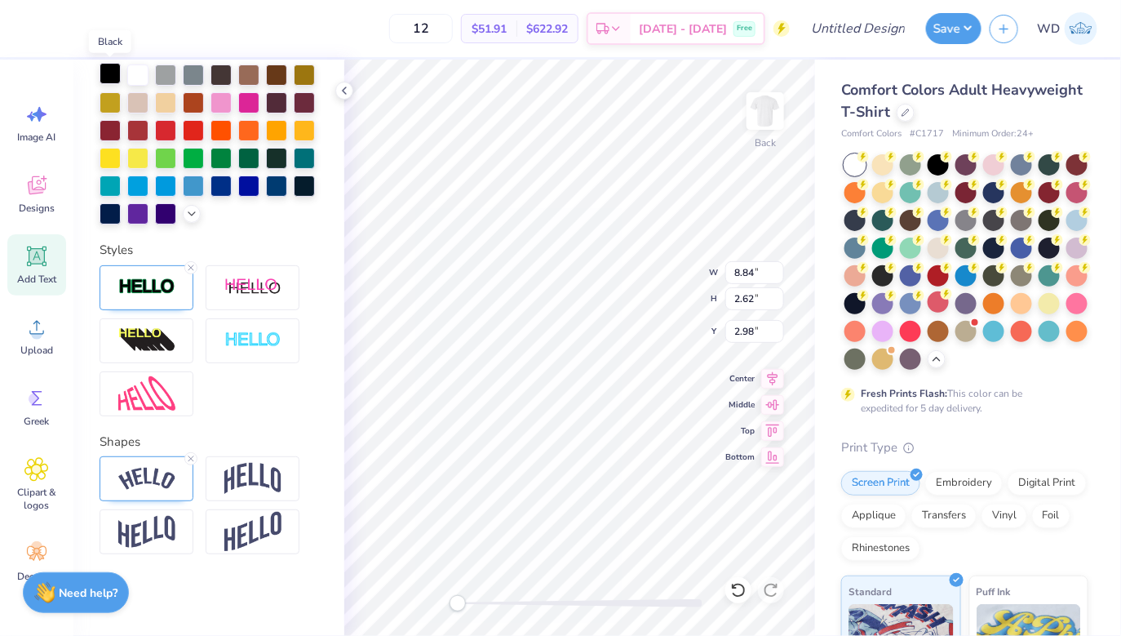
click at [112, 79] on div at bounding box center [110, 73] width 21 height 21
click at [161, 302] on div at bounding box center [147, 287] width 94 height 45
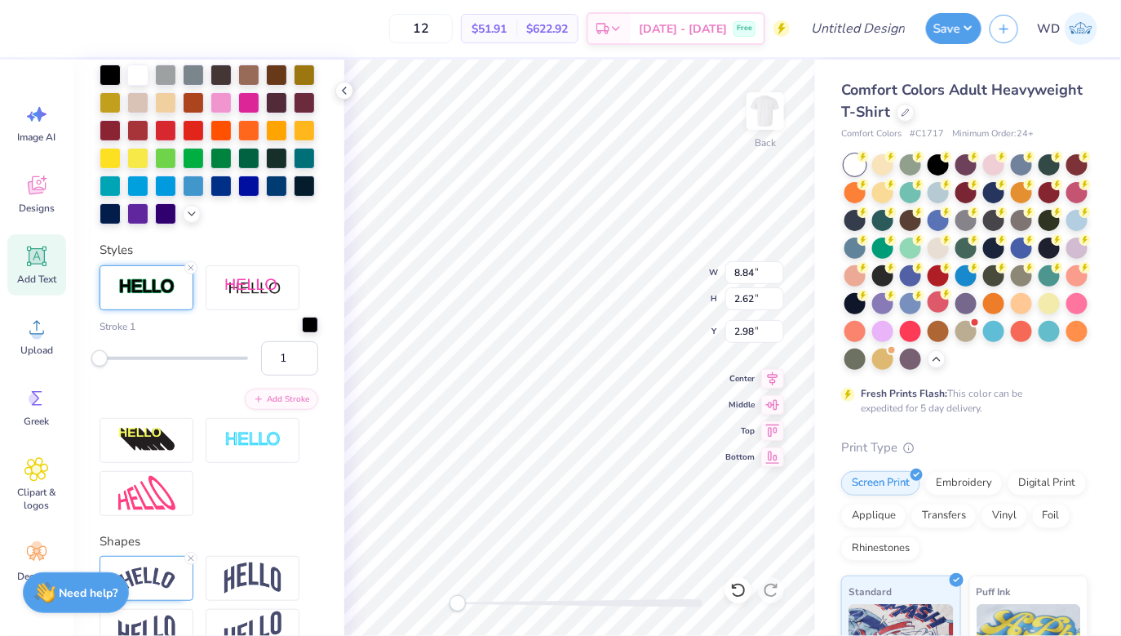
click at [308, 325] on div at bounding box center [310, 325] width 16 height 16
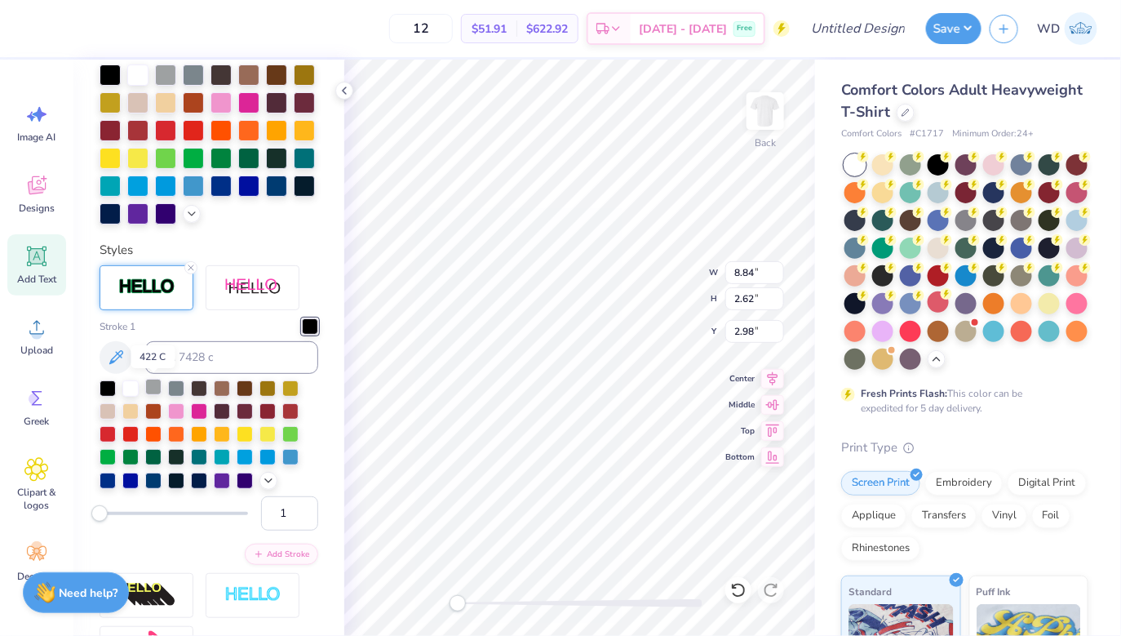
click at [153, 389] on div at bounding box center [153, 387] width 16 height 16
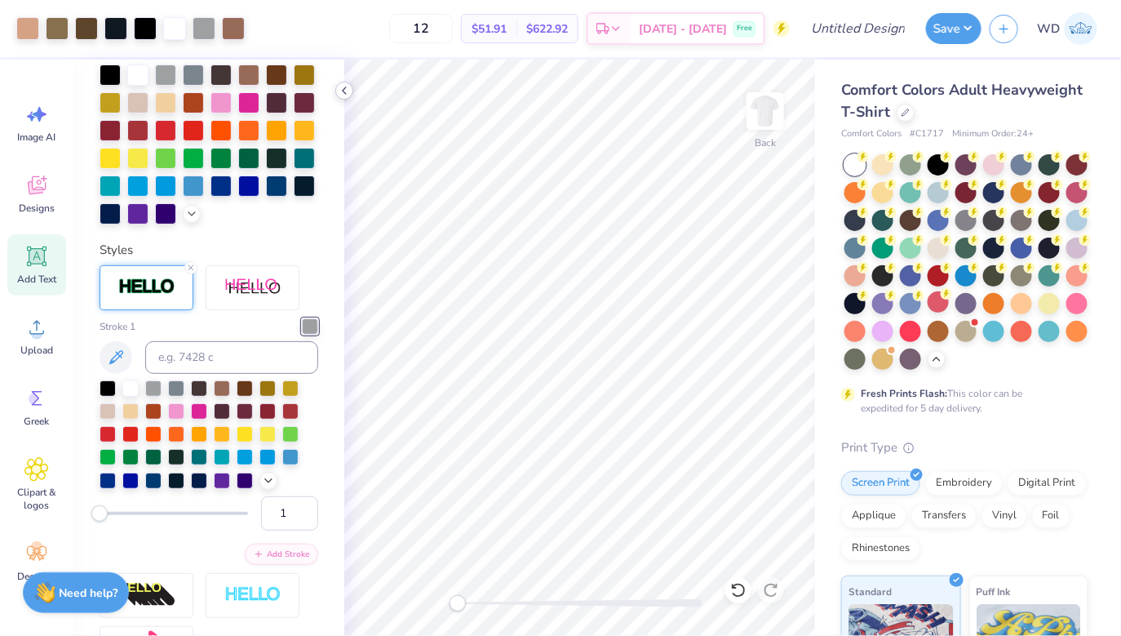
click at [343, 88] on icon at bounding box center [344, 90] width 13 height 13
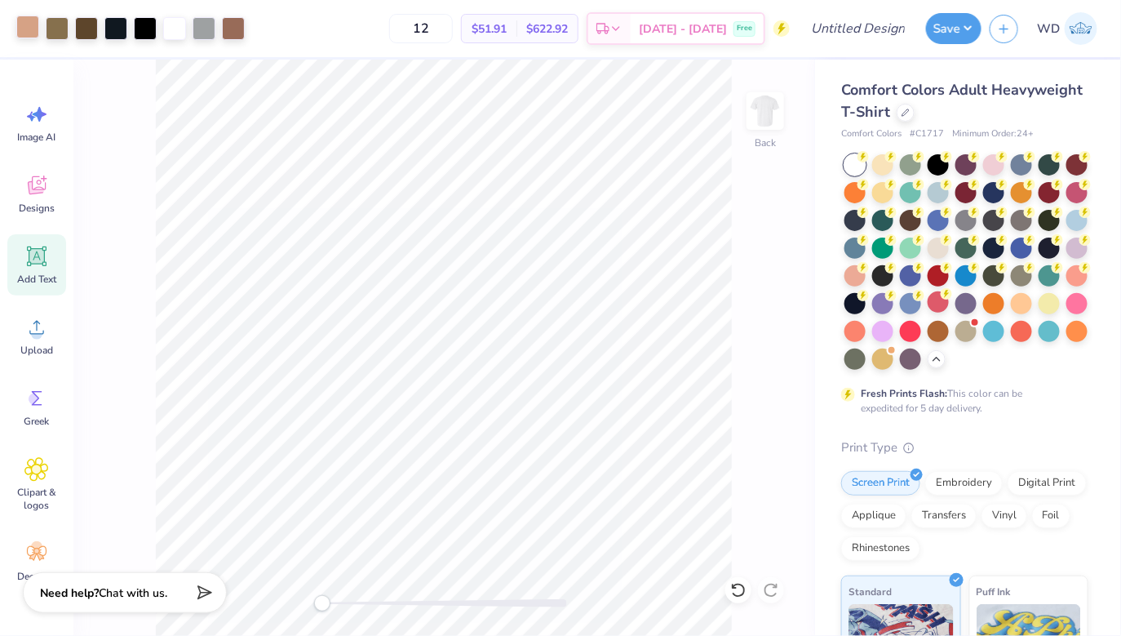
click at [29, 24] on div at bounding box center [27, 27] width 23 height 23
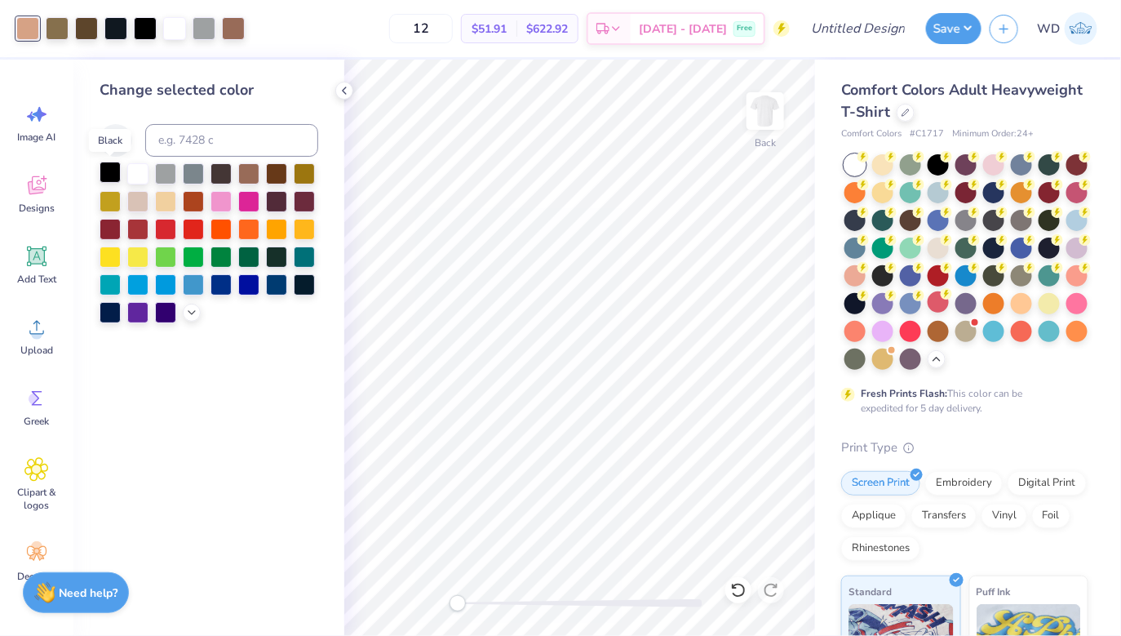
click at [114, 180] on div at bounding box center [110, 172] width 21 height 21
click at [64, 26] on div at bounding box center [57, 27] width 23 height 23
click at [190, 305] on icon at bounding box center [191, 310] width 13 height 13
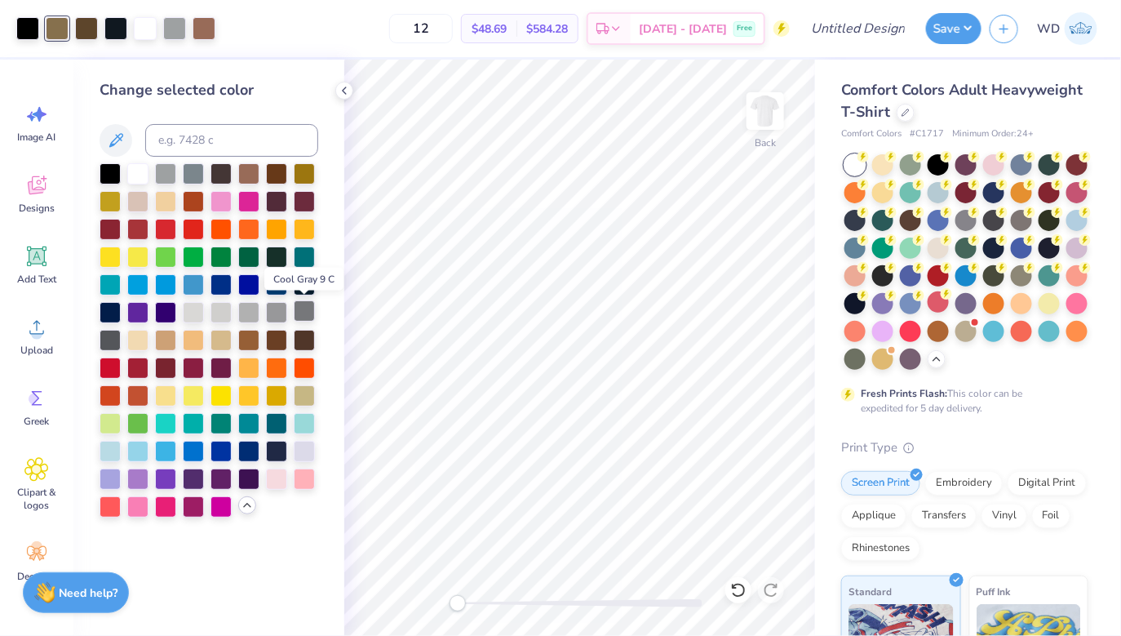
click at [304, 317] on div at bounding box center [304, 310] width 21 height 21
click at [91, 32] on div at bounding box center [86, 27] width 23 height 23
click at [196, 319] on div at bounding box center [193, 310] width 21 height 21
click at [214, 313] on div at bounding box center [221, 310] width 21 height 21
click at [247, 312] on div at bounding box center [248, 310] width 21 height 21
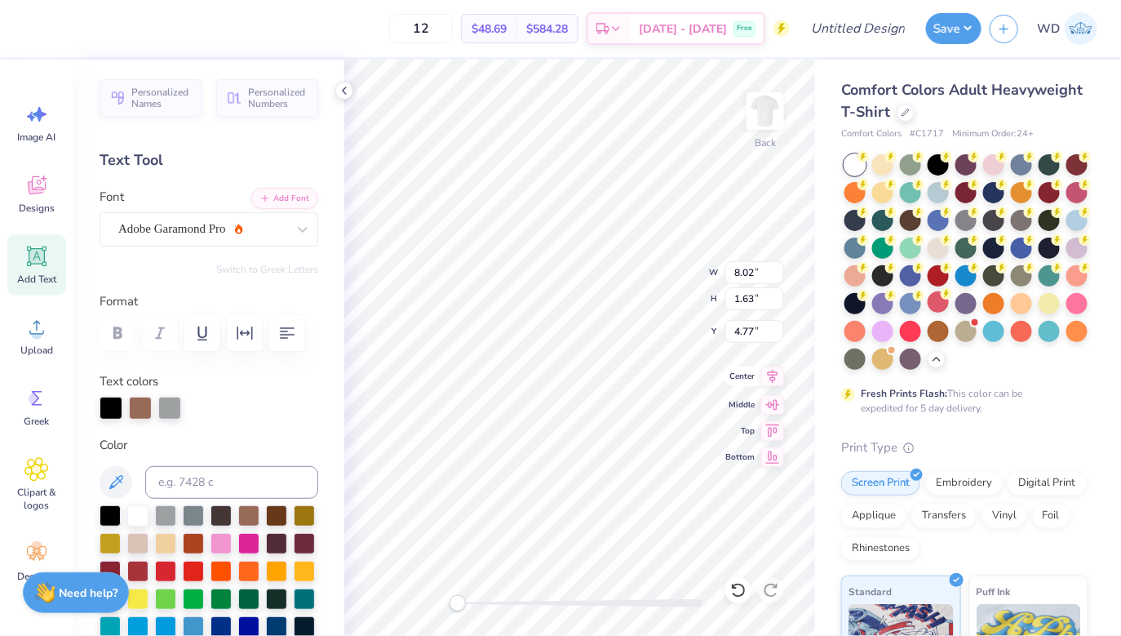
click at [774, 379] on icon at bounding box center [773, 376] width 11 height 14
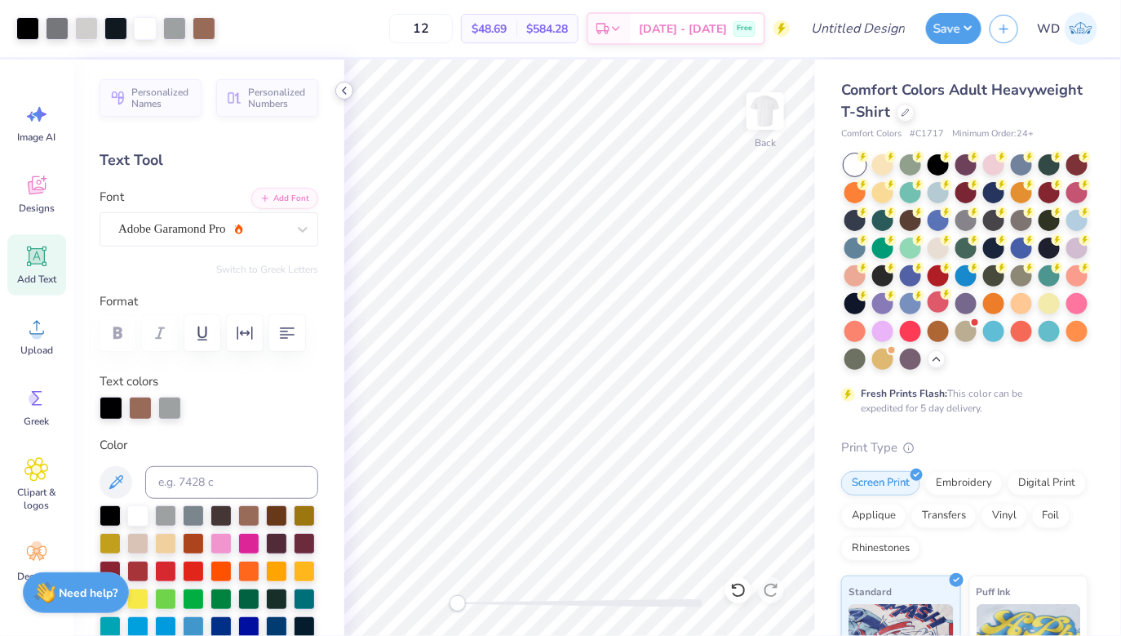
click at [344, 92] on polyline at bounding box center [344, 90] width 3 height 7
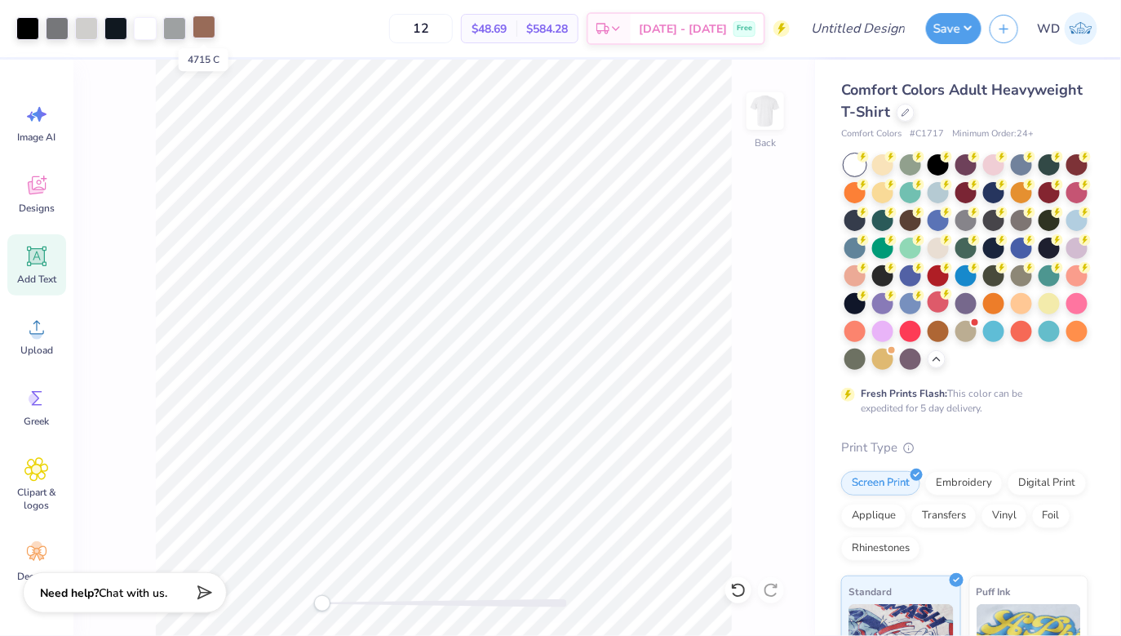
click at [205, 24] on div at bounding box center [204, 27] width 23 height 23
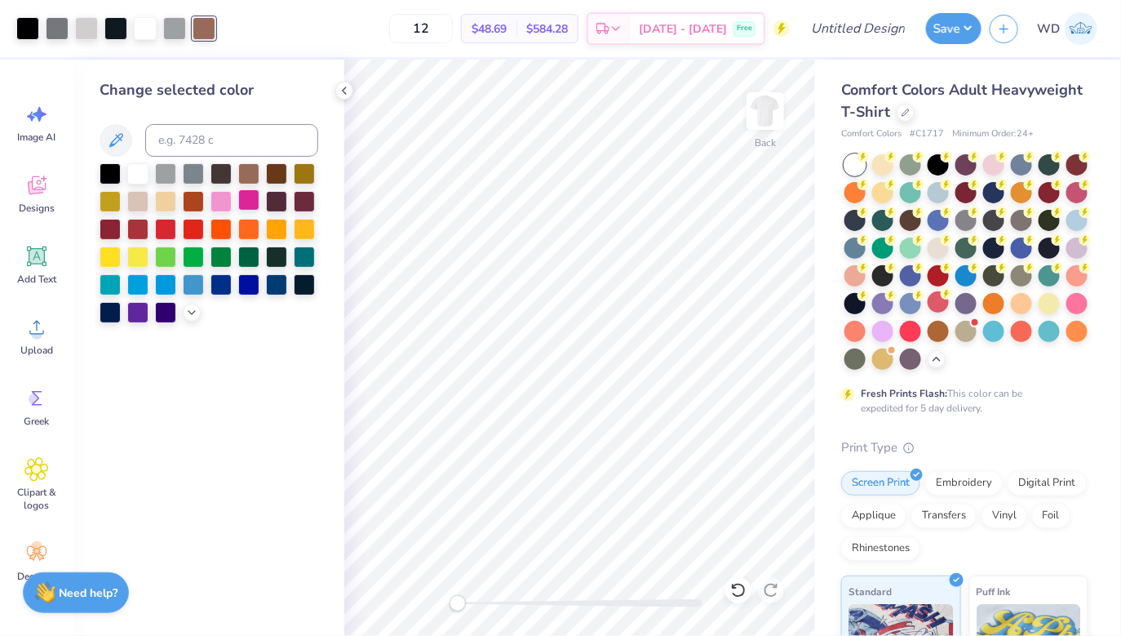
click at [252, 210] on div at bounding box center [248, 199] width 21 height 21
click at [106, 177] on div at bounding box center [110, 172] width 21 height 21
click at [347, 97] on div at bounding box center [344, 91] width 18 height 18
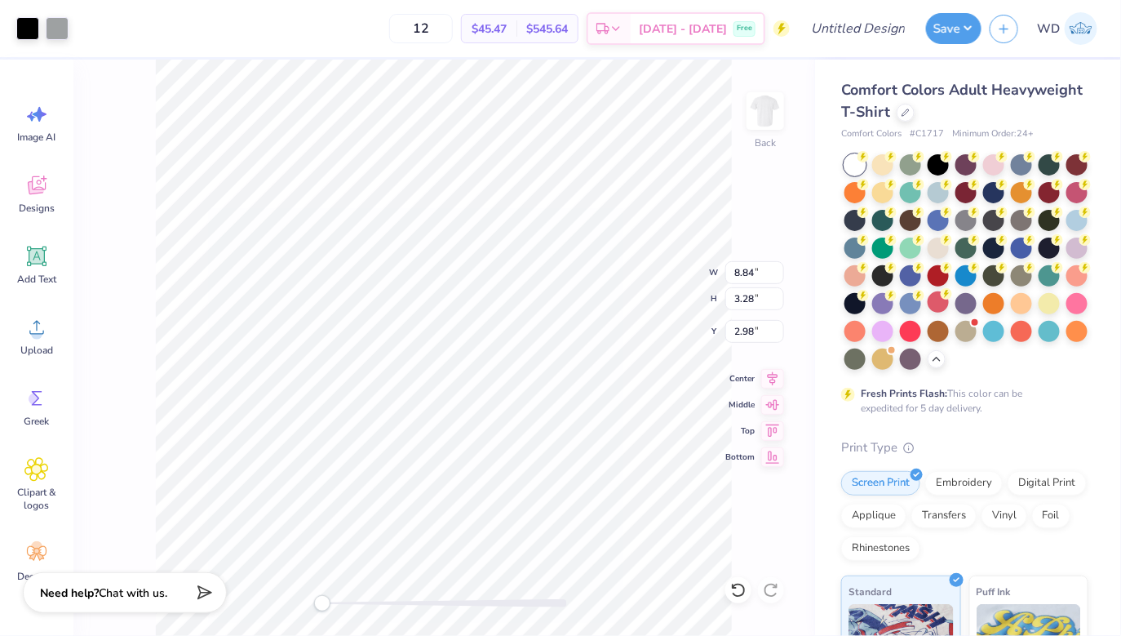
type input "13.48"
click at [779, 379] on icon at bounding box center [772, 376] width 23 height 20
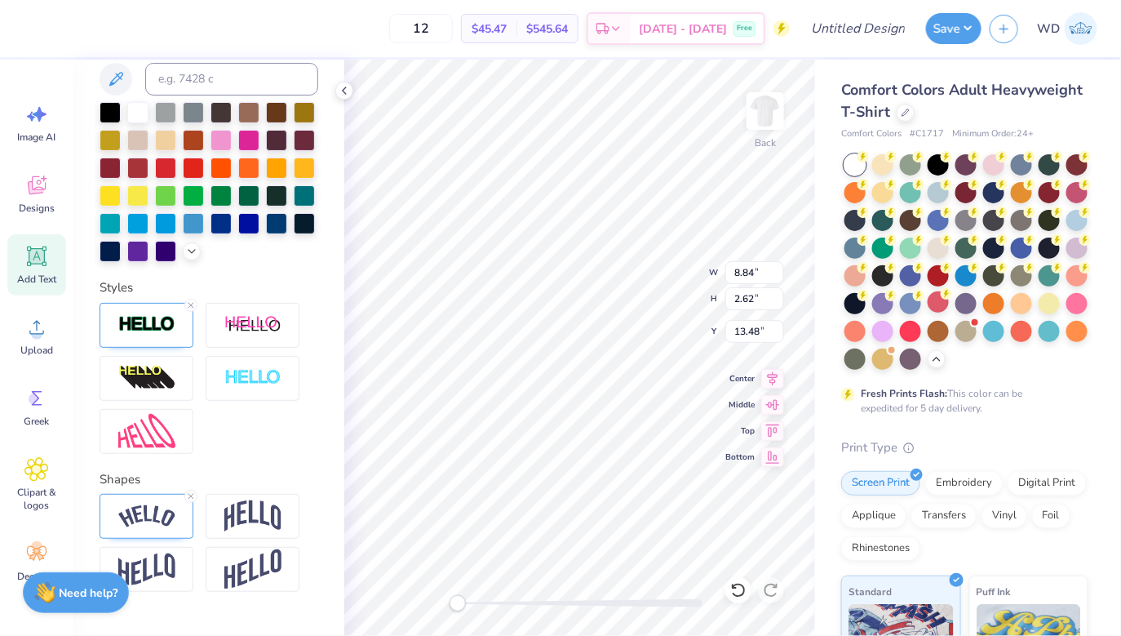
scroll to position [440, 0]
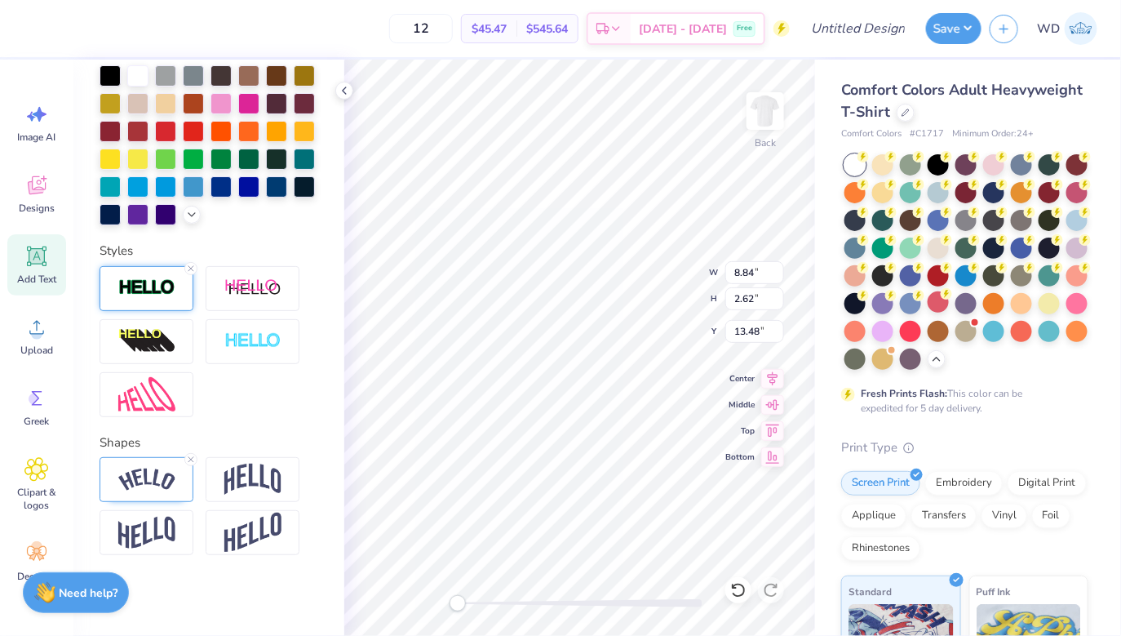
click at [171, 302] on div at bounding box center [147, 288] width 94 height 45
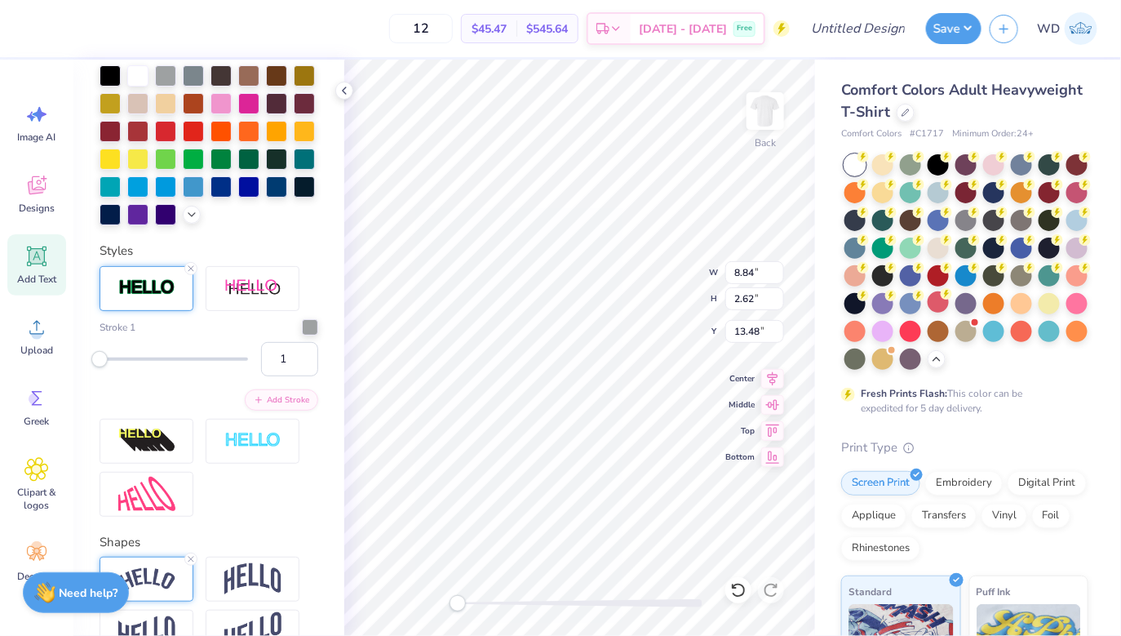
click at [158, 581] on img at bounding box center [146, 579] width 57 height 22
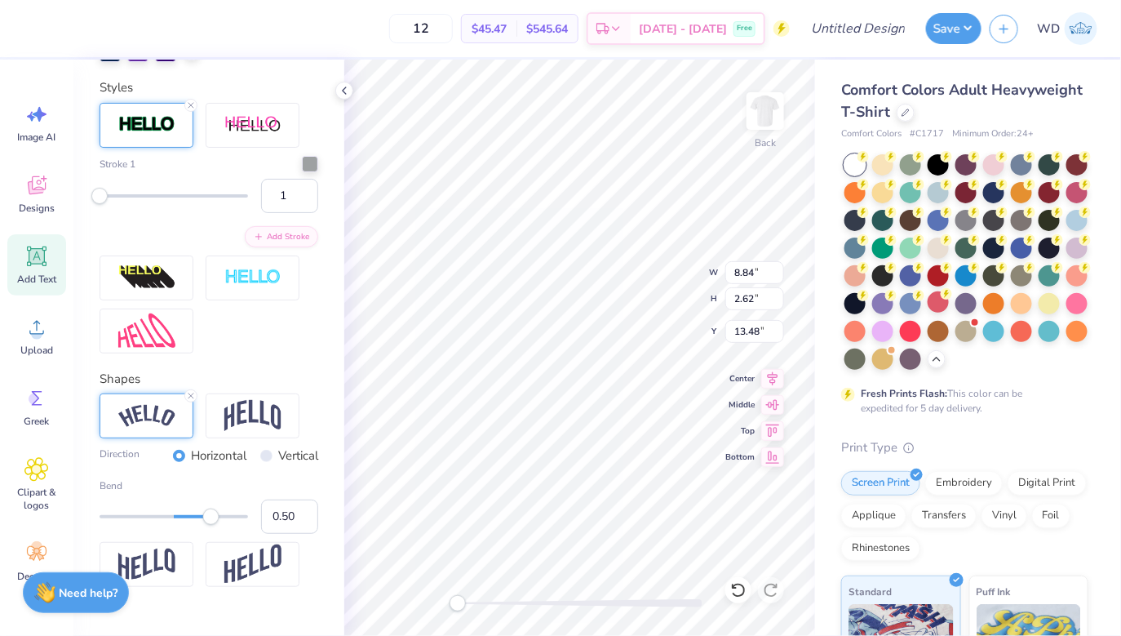
scroll to position [634, 0]
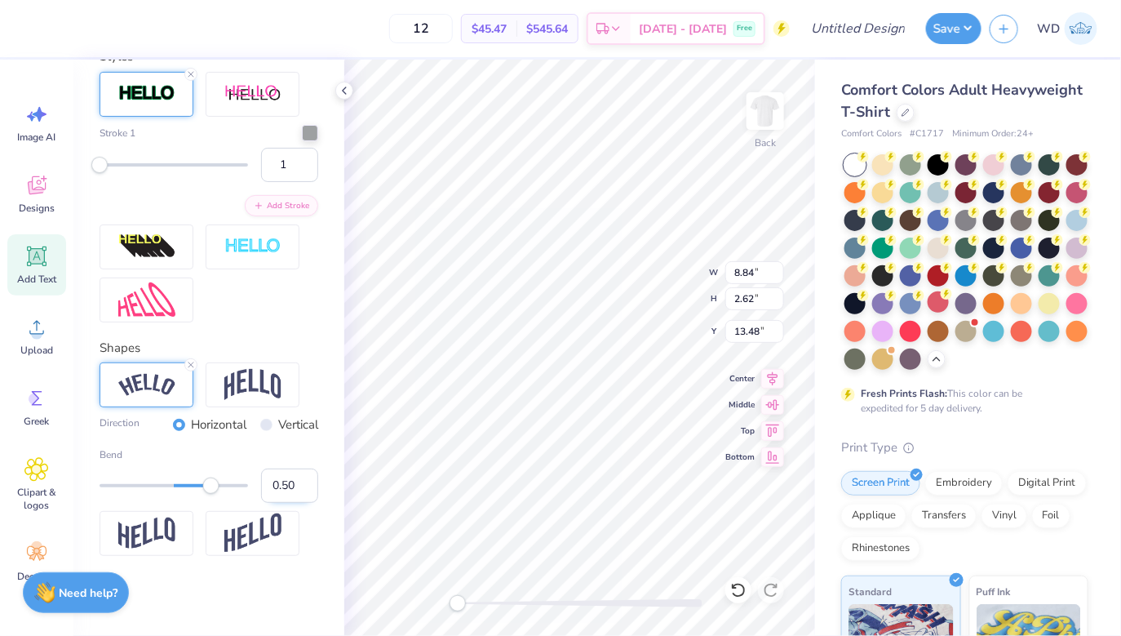
click at [283, 486] on input "0.50" at bounding box center [289, 485] width 57 height 34
click at [277, 486] on input "0.50" at bounding box center [289, 485] width 57 height 34
type input "-.50"
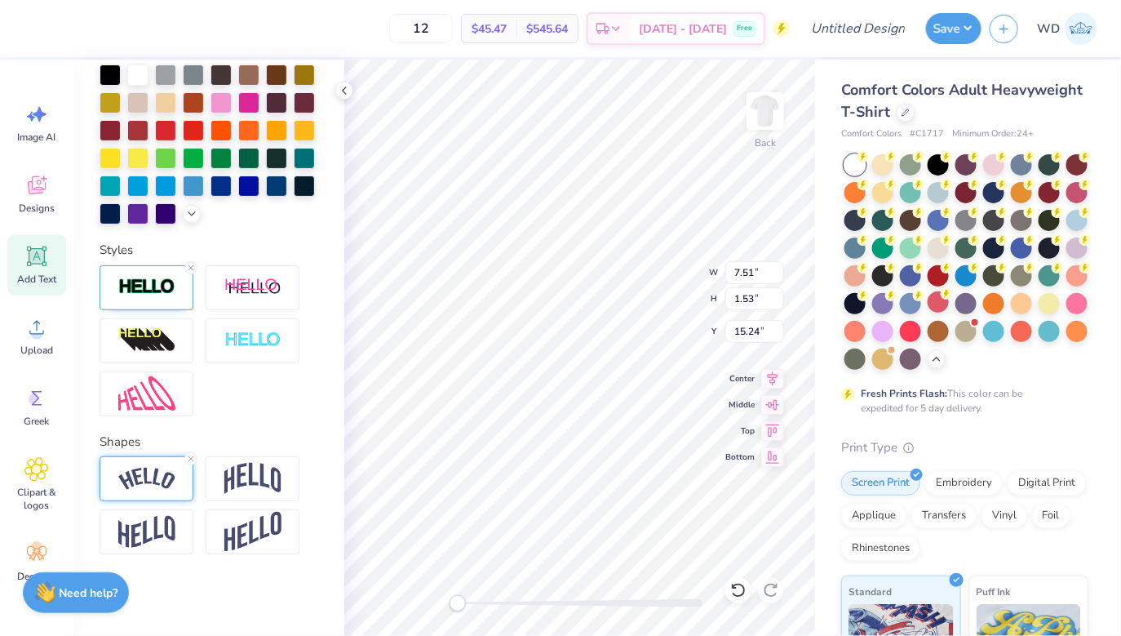
click at [149, 473] on img at bounding box center [146, 479] width 57 height 22
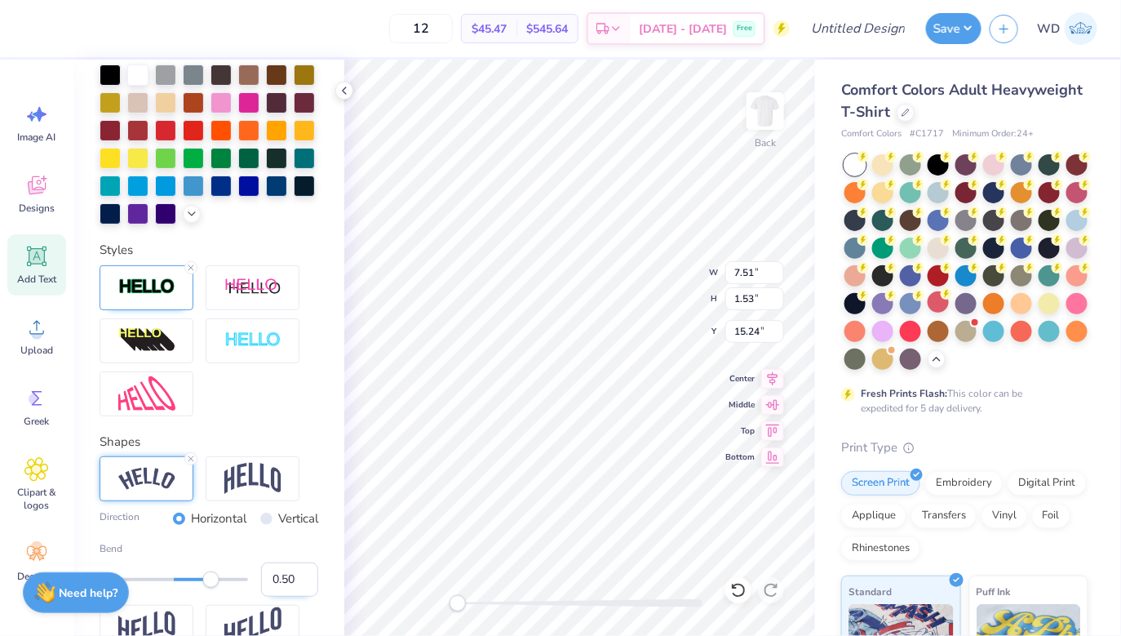
click at [295, 583] on input "0.50" at bounding box center [289, 579] width 57 height 34
click at [273, 582] on input "0.50" at bounding box center [289, 579] width 57 height 34
type input "-0.50"
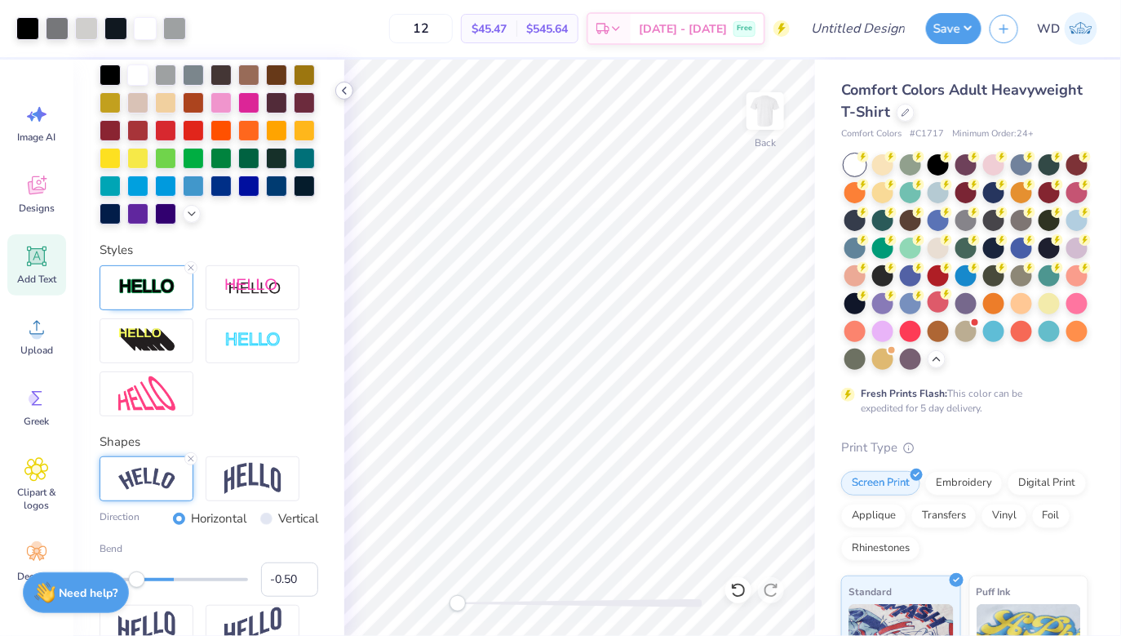
click at [343, 95] on icon at bounding box center [344, 90] width 13 height 13
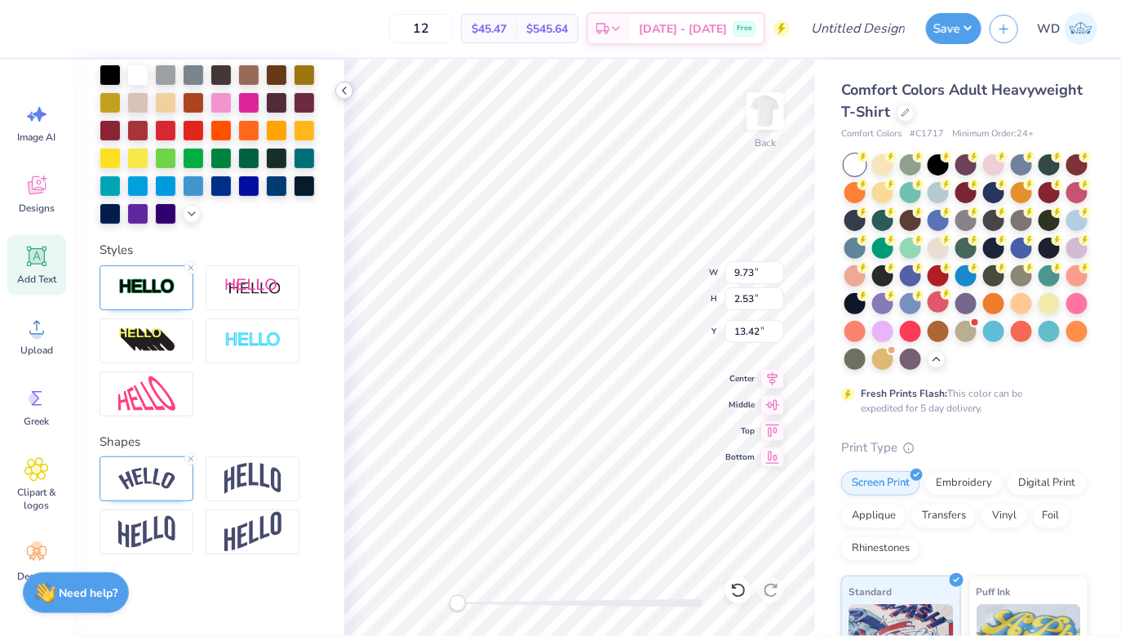
scroll to position [0, 0]
type textarea "In hoc"
click at [164, 482] on img at bounding box center [146, 479] width 57 height 22
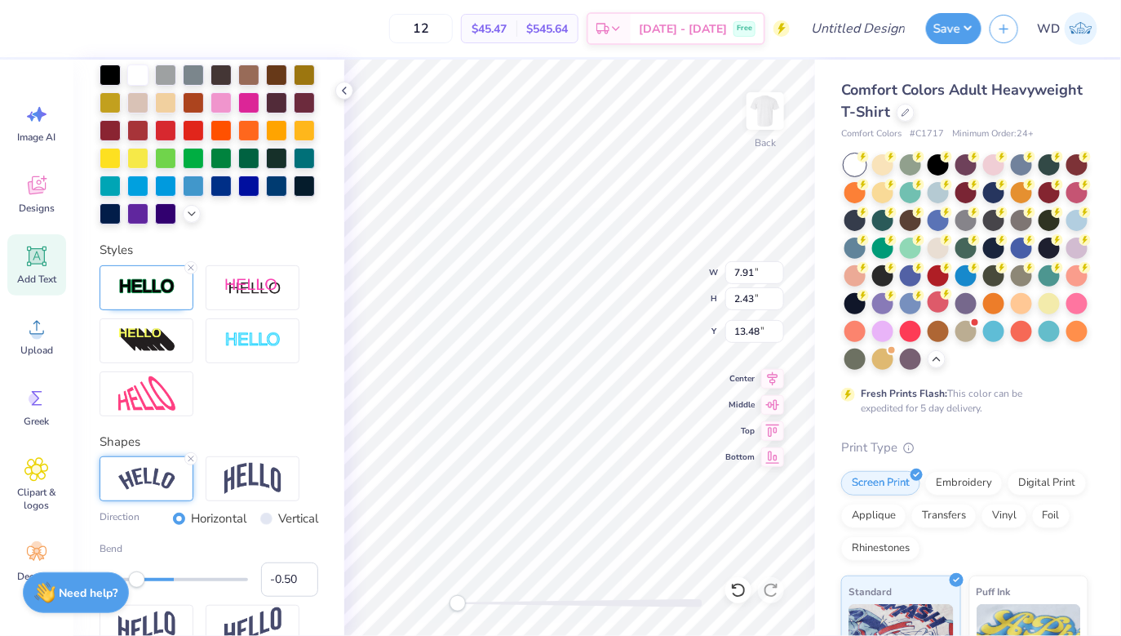
click at [265, 424] on div "Personalized Names Personalized Numbers Text Tool Add Font Font Adobe Garamond …" at bounding box center [208, 348] width 271 height 576
click at [306, 576] on input "-0.49" at bounding box center [289, 579] width 57 height 34
click at [306, 576] on input "-0.48" at bounding box center [289, 579] width 57 height 34
click at [306, 576] on input "-0.47" at bounding box center [289, 579] width 57 height 34
click at [306, 576] on input "-0.46" at bounding box center [289, 579] width 57 height 34
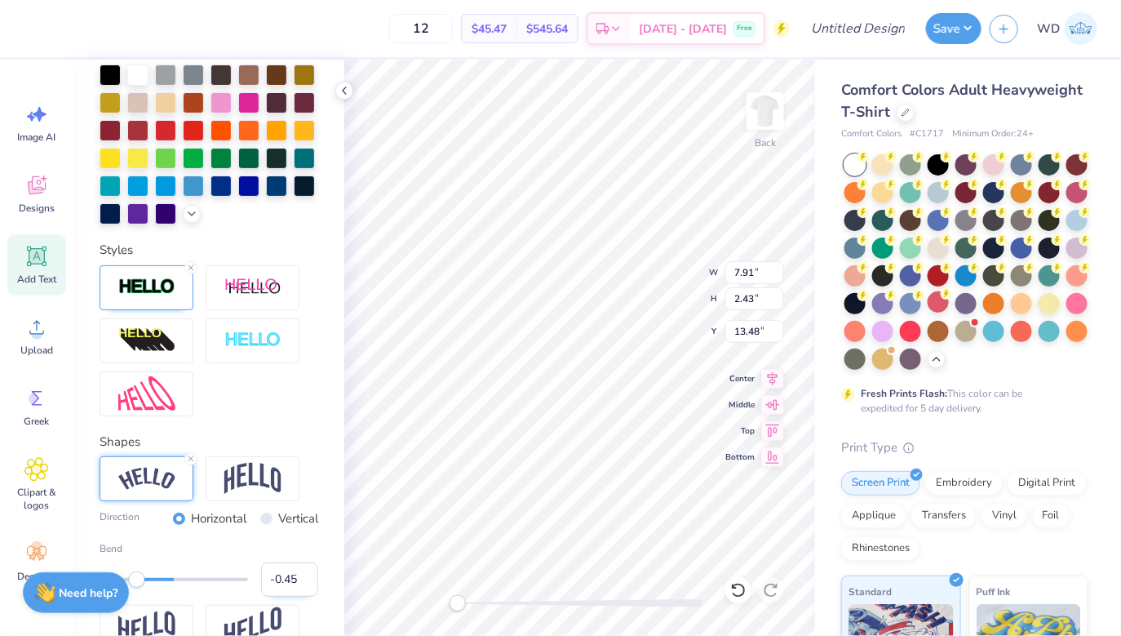
click at [306, 576] on input "-0.45" at bounding box center [289, 579] width 57 height 34
click at [306, 576] on input "-0.44" at bounding box center [289, 579] width 57 height 34
click at [306, 576] on input "-0.43" at bounding box center [289, 579] width 57 height 34
click at [306, 576] on input "-0.42" at bounding box center [289, 579] width 57 height 34
click at [306, 576] on input "-0.41" at bounding box center [289, 579] width 57 height 34
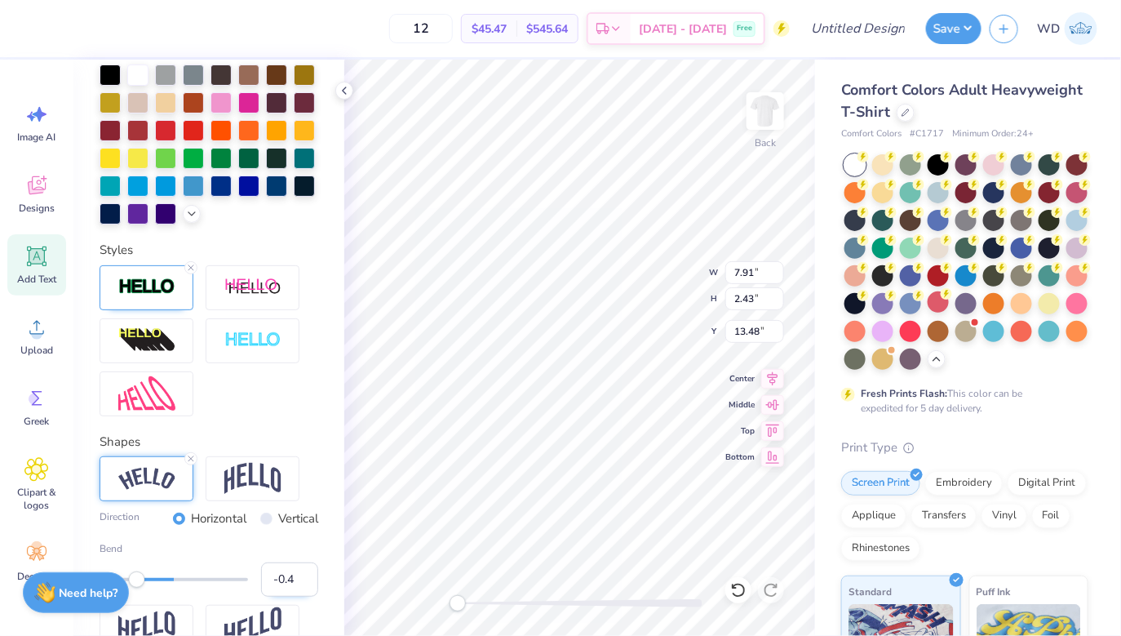
click at [306, 576] on input "-0.4" at bounding box center [289, 579] width 57 height 34
click at [306, 576] on input "-0.39" at bounding box center [289, 579] width 57 height 34
click at [306, 576] on input "-0.38" at bounding box center [289, 579] width 57 height 34
type input "-0.37"
click at [306, 576] on input "-0.37" at bounding box center [289, 579] width 57 height 34
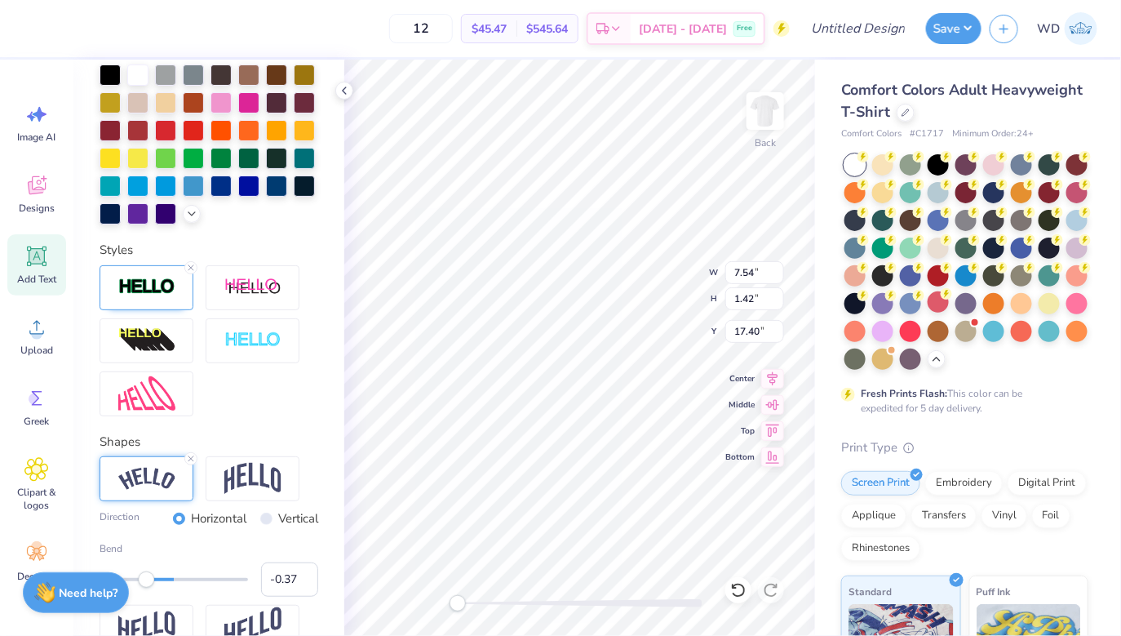
type input "7.54"
type input "1.42"
type input "17.40"
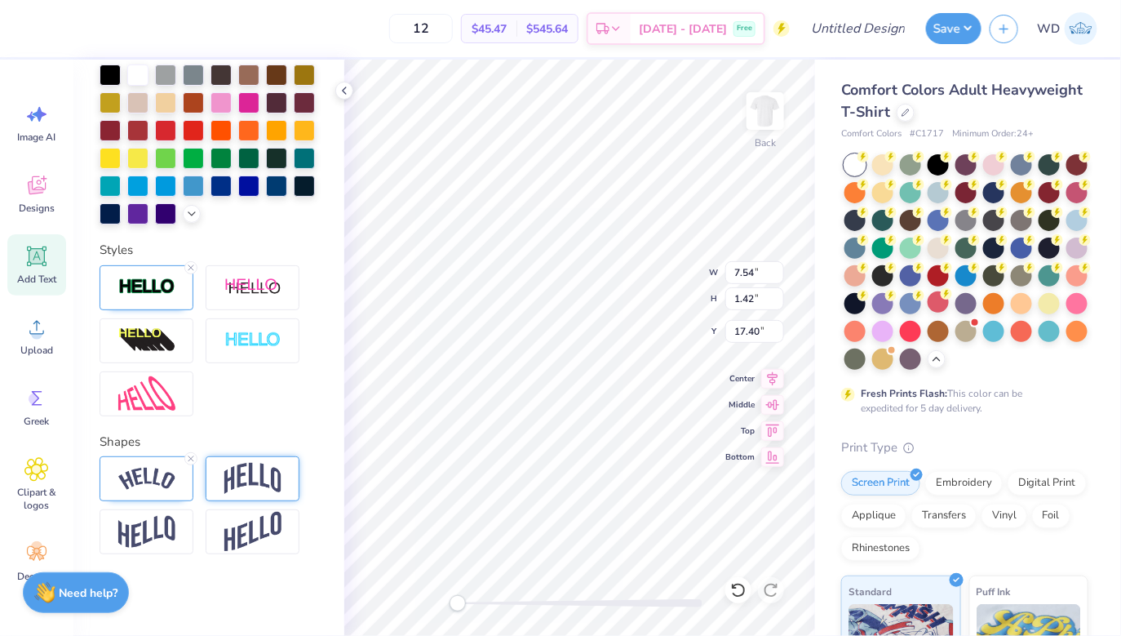
click at [229, 484] on img at bounding box center [252, 478] width 57 height 31
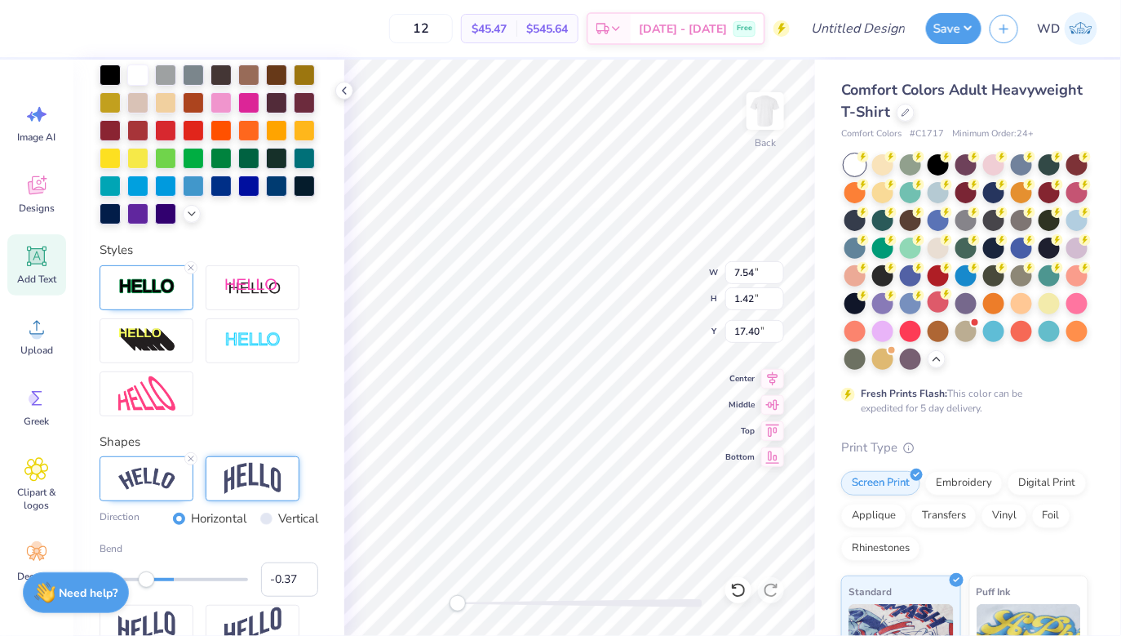
type input "7.42"
type input "2.05"
type input "12.69"
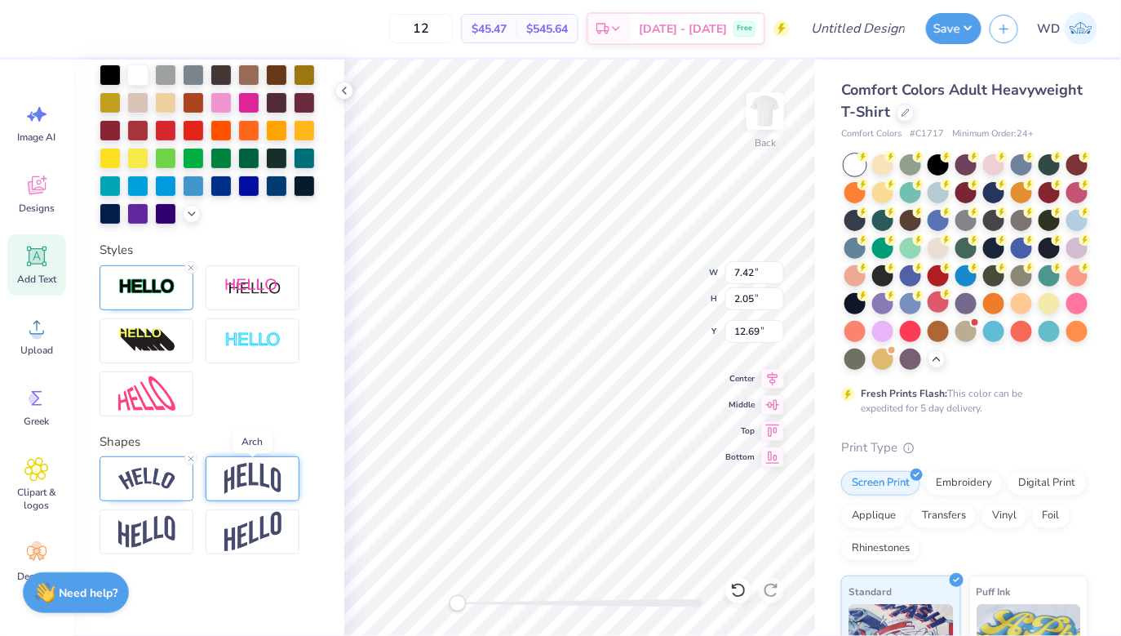
click at [252, 480] on img at bounding box center [252, 478] width 57 height 31
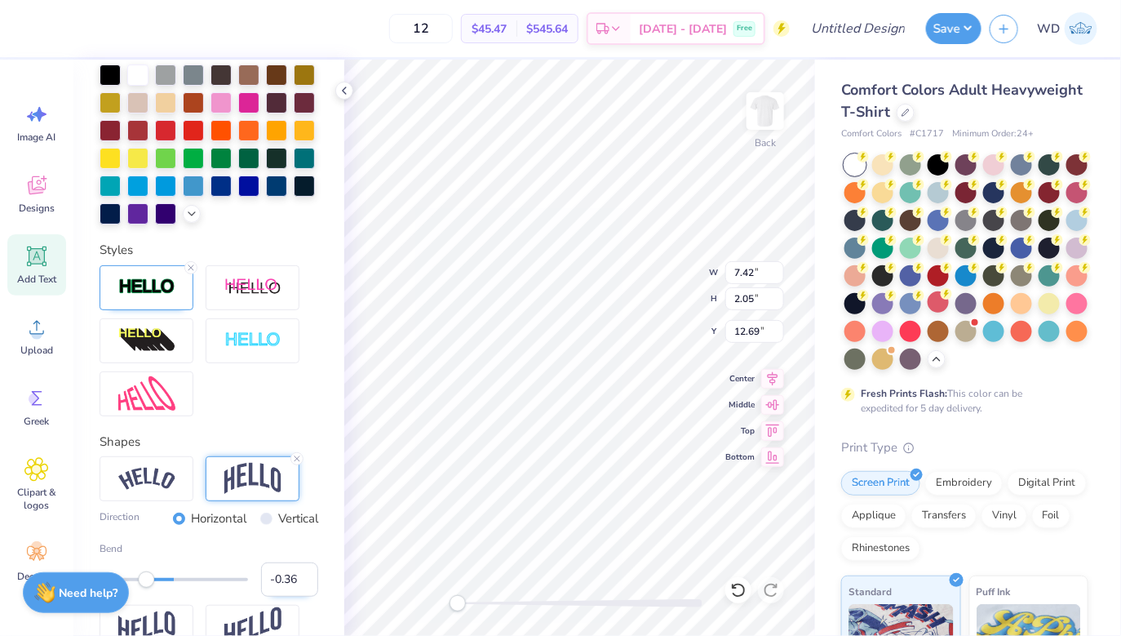
click at [300, 575] on input "-0.36" at bounding box center [289, 579] width 57 height 34
click at [300, 575] on input "-0.35" at bounding box center [289, 579] width 57 height 34
click at [300, 575] on input "-0.34" at bounding box center [289, 579] width 57 height 34
type input "-0.33"
click at [300, 575] on input "-0.33" at bounding box center [289, 579] width 57 height 34
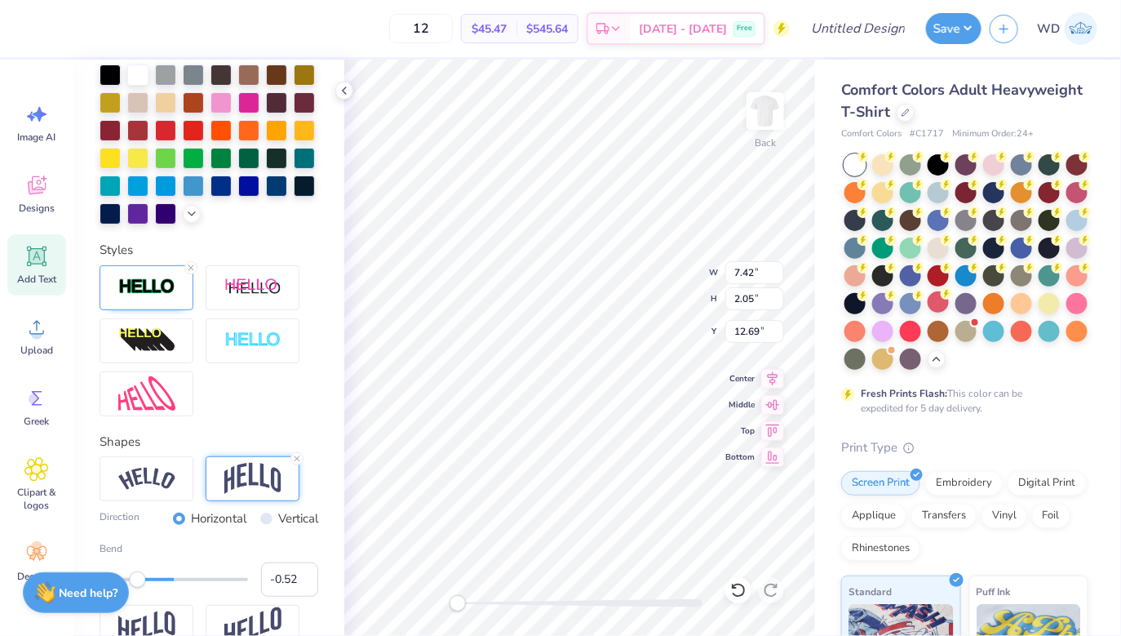
type input "-0.53"
drag, startPoint x: 151, startPoint y: 580, endPoint x: 135, endPoint y: 580, distance: 15.5
click at [135, 580] on div "Accessibility label" at bounding box center [137, 578] width 16 height 16
type input "0.43"
drag, startPoint x: 135, startPoint y: 580, endPoint x: 206, endPoint y: 579, distance: 70.2
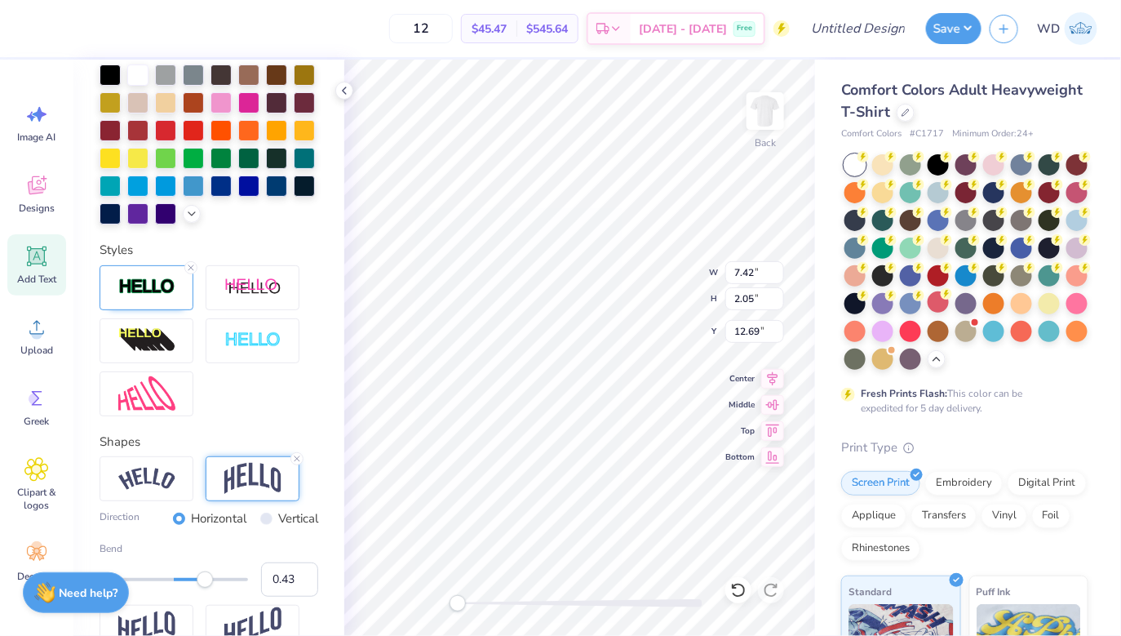
click at [206, 579] on div "Accessibility label" at bounding box center [205, 578] width 16 height 16
type input "0.13"
drag, startPoint x: 206, startPoint y: 579, endPoint x: 184, endPoint y: 579, distance: 22.0
click at [198, 579] on div "Accessibility label" at bounding box center [206, 578] width 16 height 16
type input "-0.20"
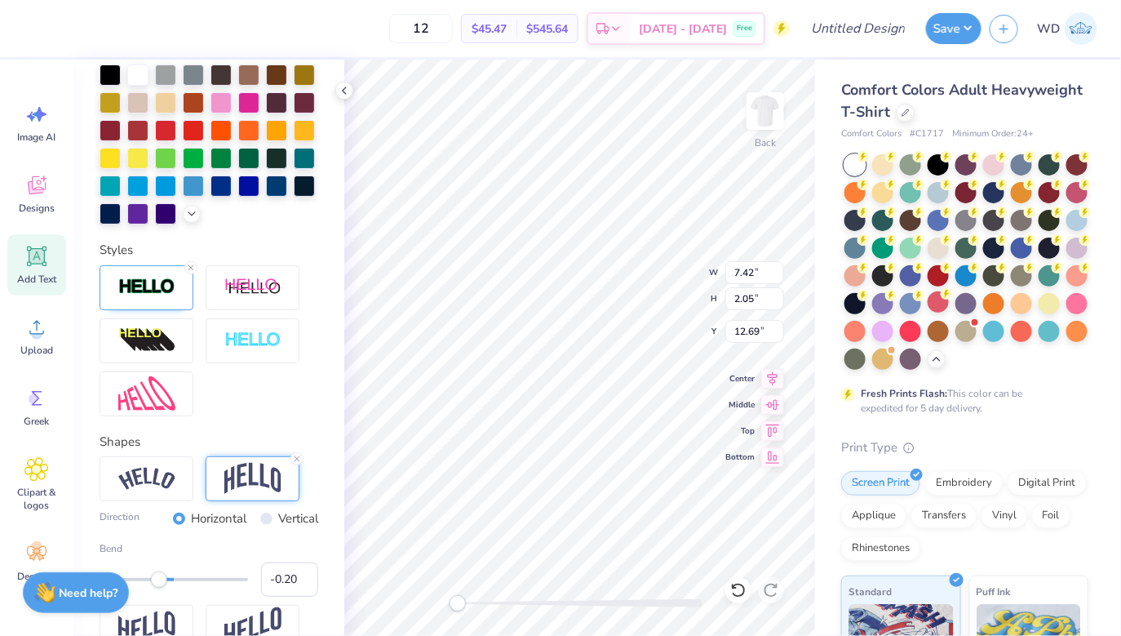
drag, startPoint x: 184, startPoint y: 579, endPoint x: 159, endPoint y: 579, distance: 24.5
click at [159, 579] on div "Accessibility label" at bounding box center [159, 578] width 16 height 16
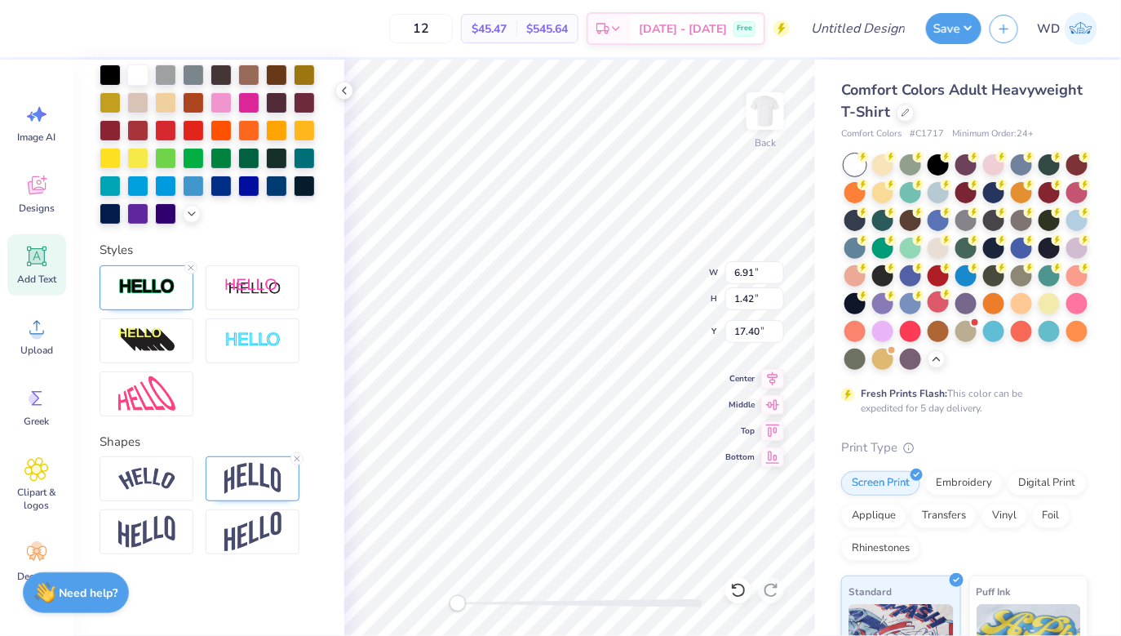
type textarea "In hoc singo vinces"
click at [769, 375] on icon at bounding box center [772, 376] width 23 height 20
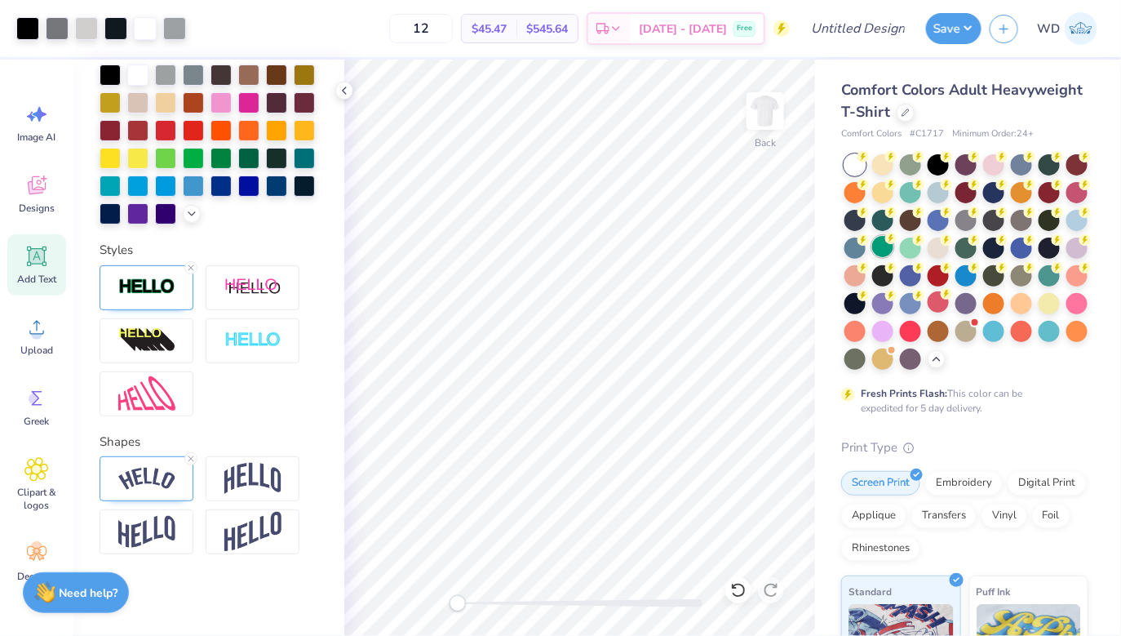
click at [881, 238] on div at bounding box center [882, 246] width 21 height 21
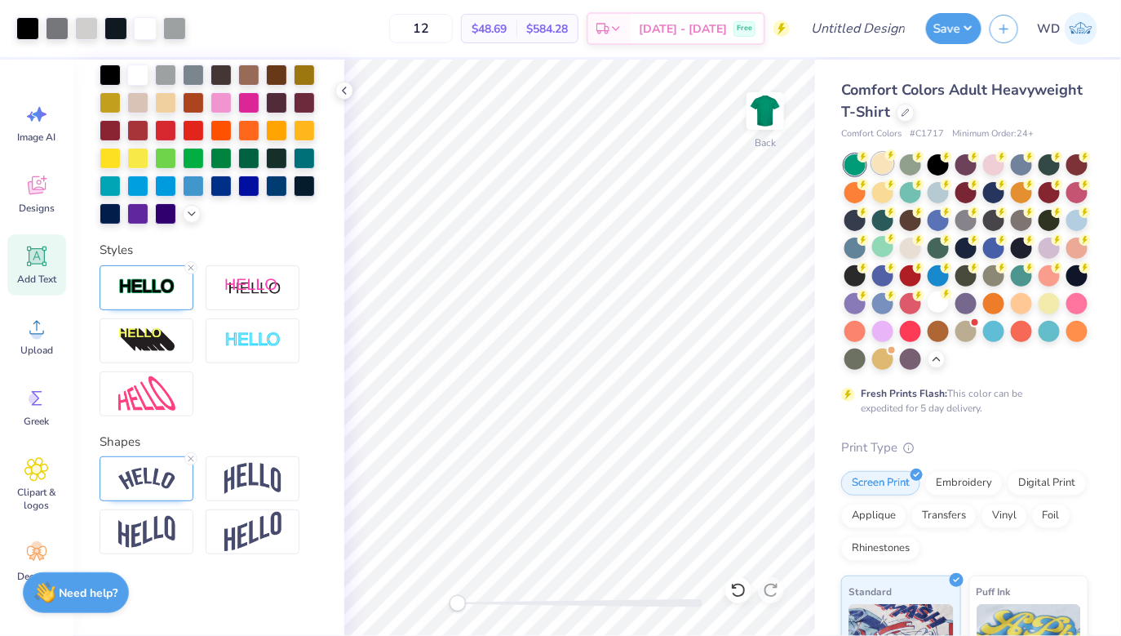
click at [883, 163] on div at bounding box center [882, 163] width 21 height 21
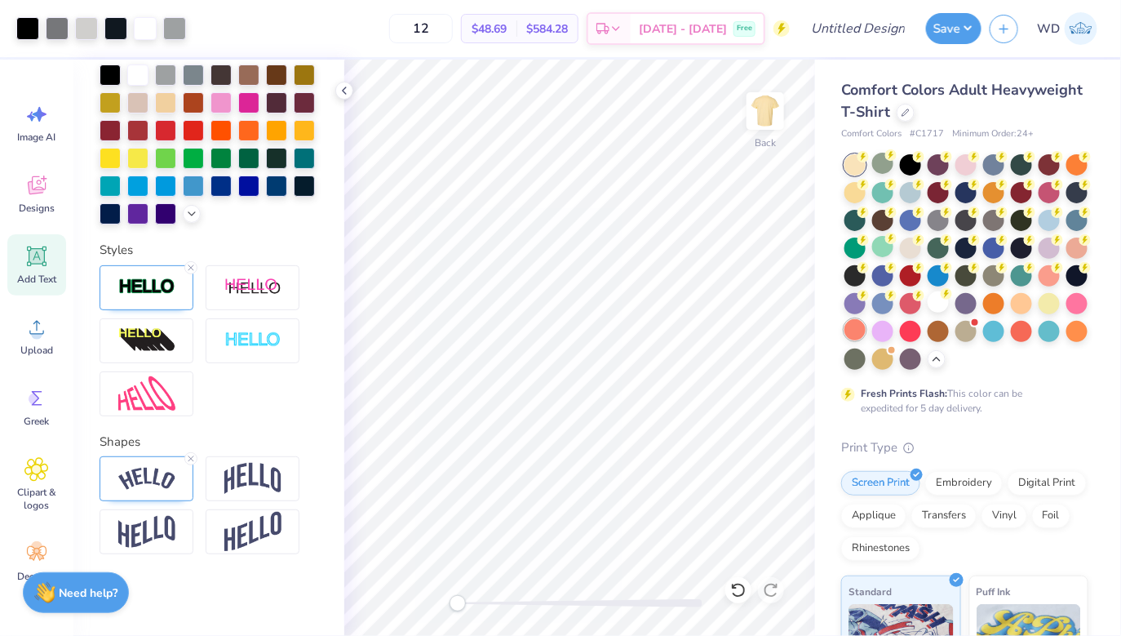
click at [857, 329] on div at bounding box center [855, 329] width 21 height 21
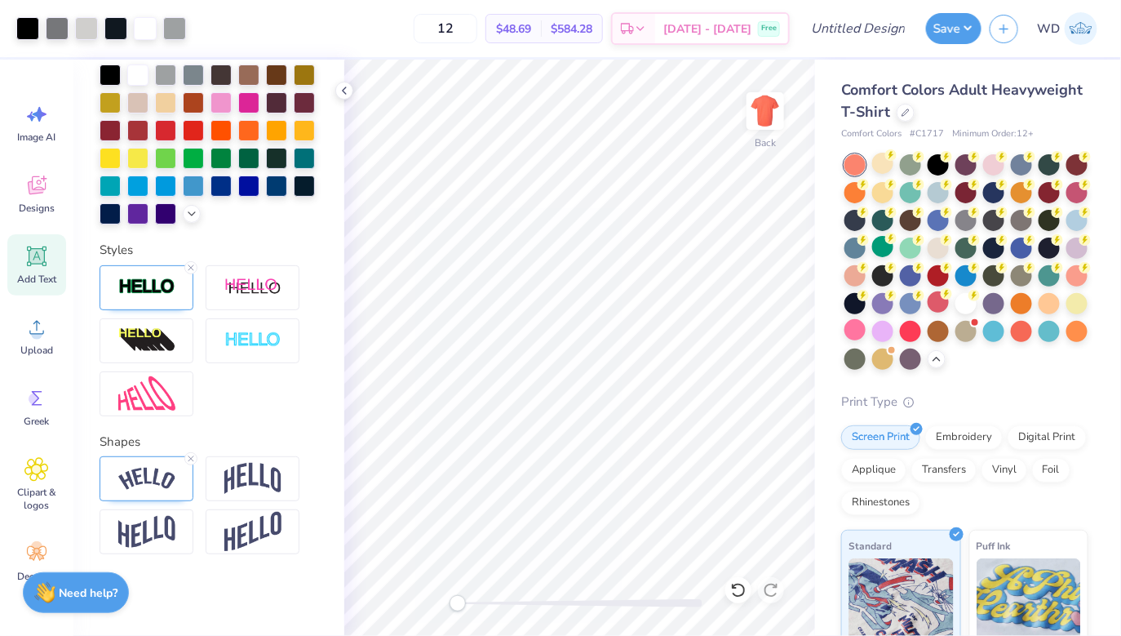
click at [935, 177] on div at bounding box center [967, 261] width 244 height 215
click at [935, 170] on div at bounding box center [938, 163] width 21 height 21
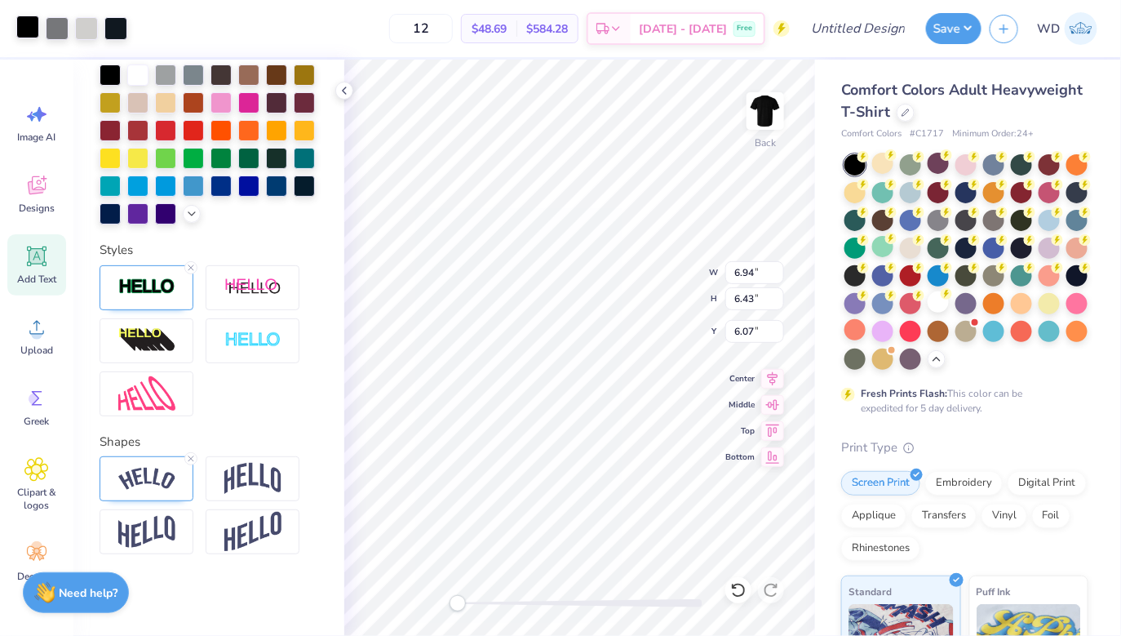
click at [23, 28] on div at bounding box center [27, 27] width 23 height 23
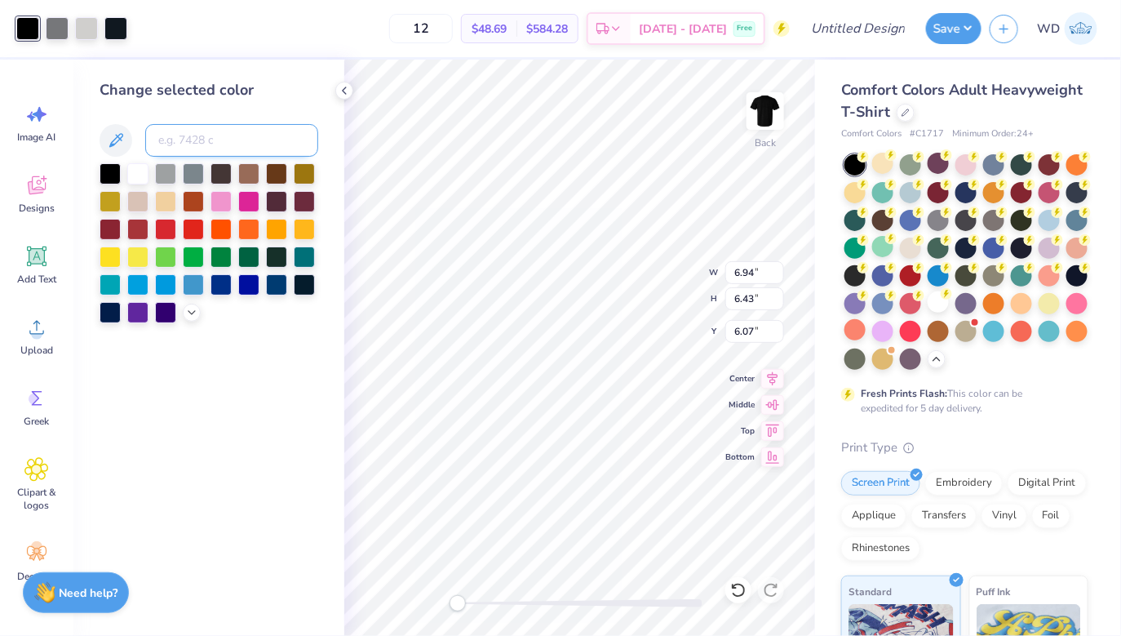
click at [193, 138] on input at bounding box center [231, 140] width 173 height 33
type input "black 6"
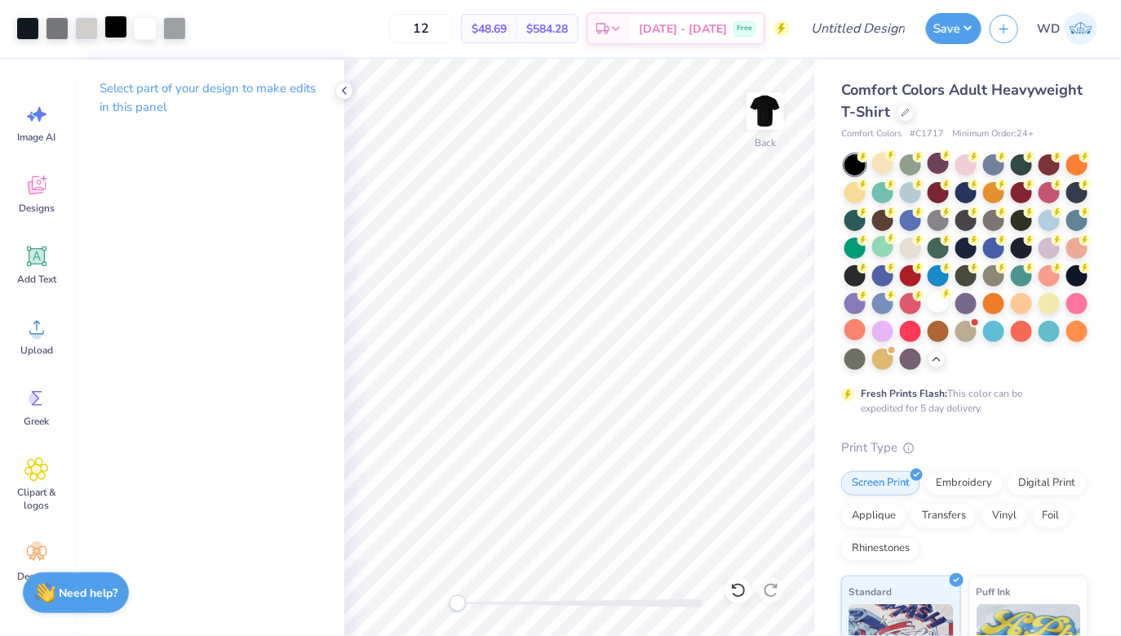
click at [124, 28] on div at bounding box center [115, 27] width 23 height 23
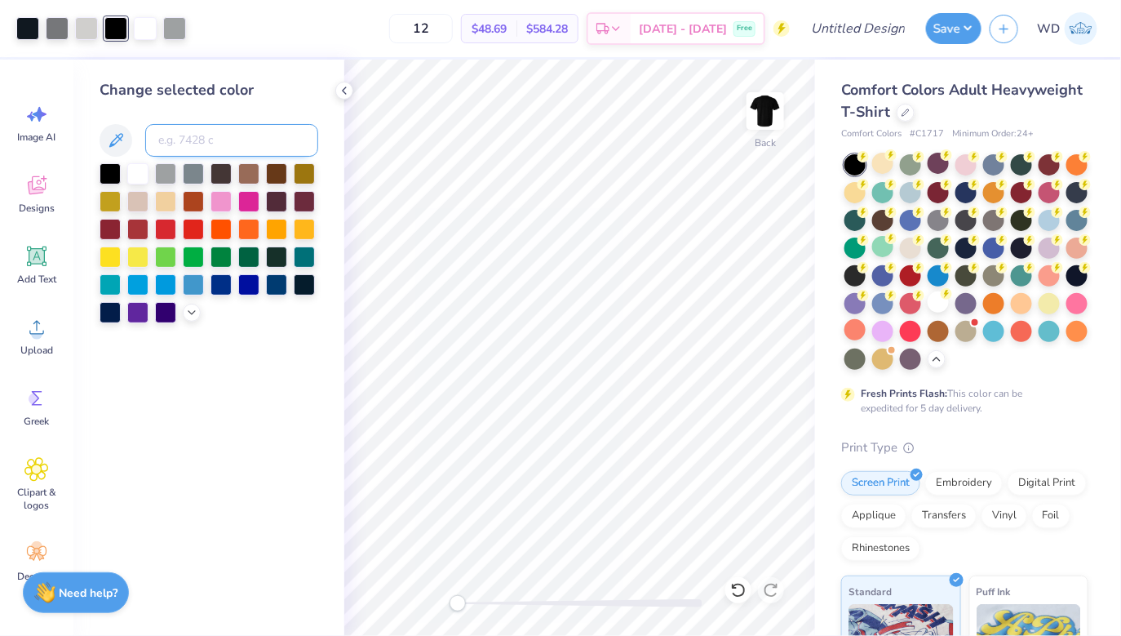
click at [193, 149] on input at bounding box center [231, 140] width 173 height 33
type input "black"
type input "black6"
click at [341, 90] on icon at bounding box center [344, 90] width 13 height 13
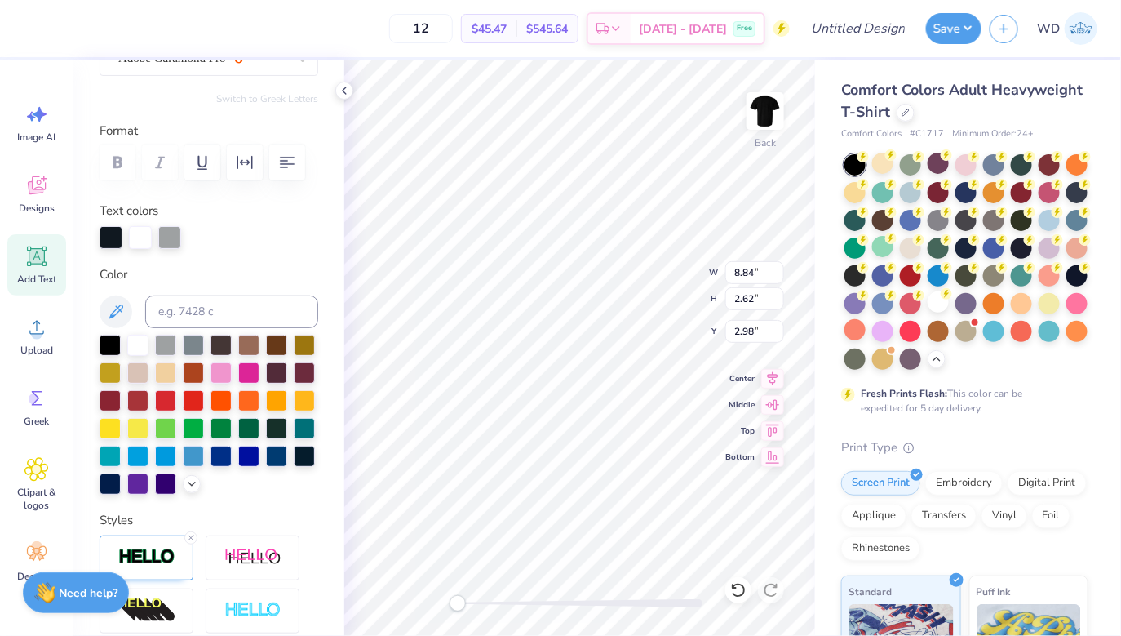
scroll to position [392, 0]
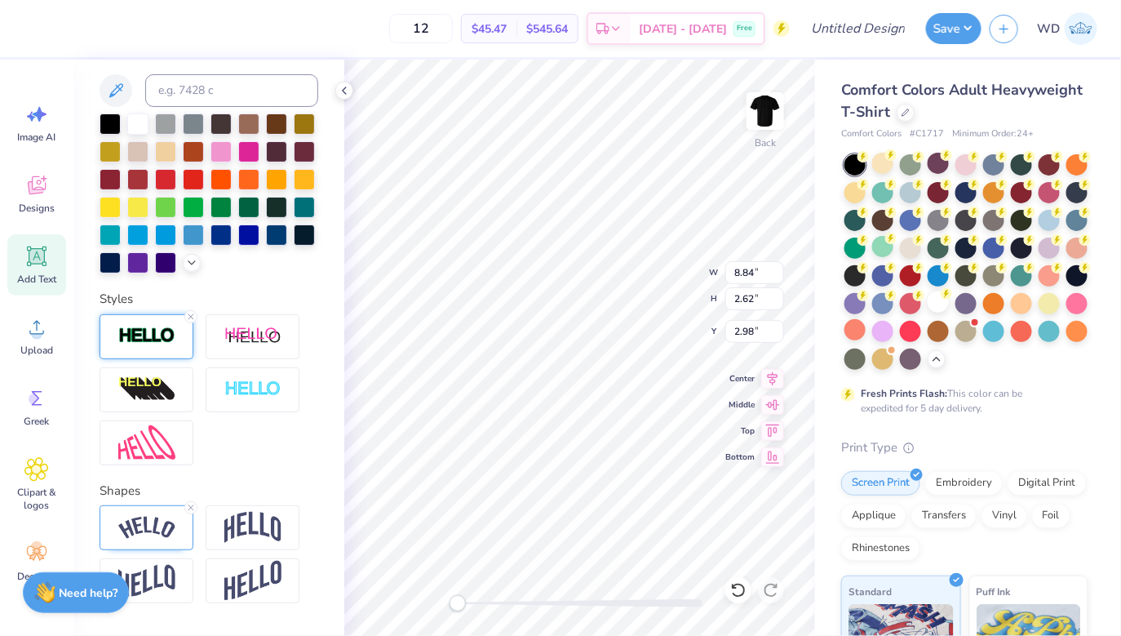
click at [149, 335] on img at bounding box center [146, 335] width 57 height 19
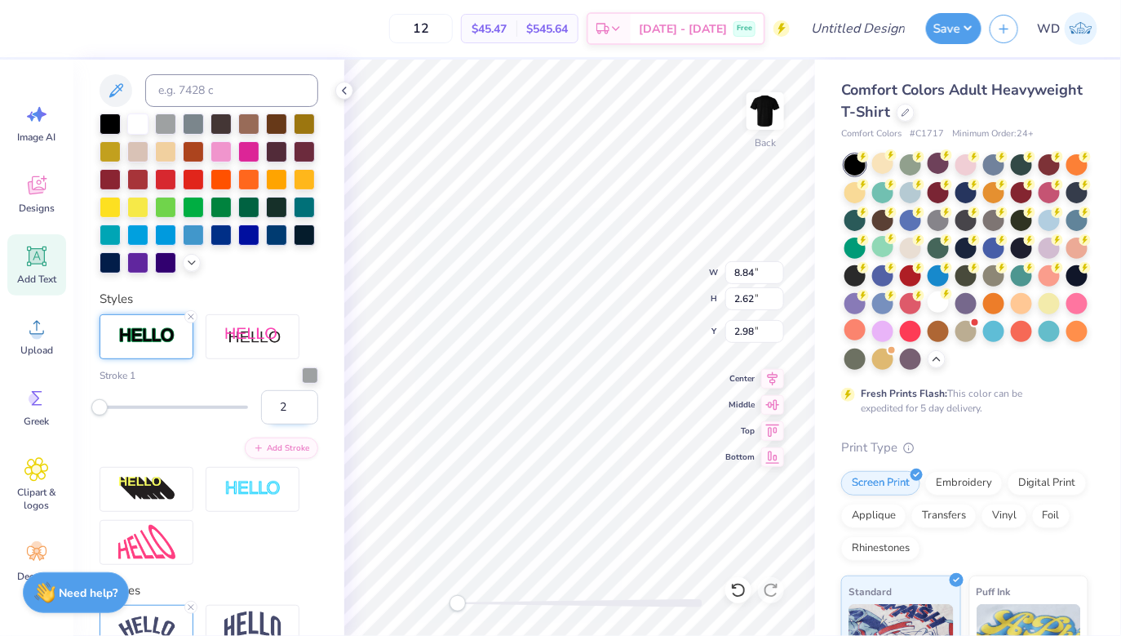
type input "2"
click at [308, 401] on input "2" at bounding box center [289, 407] width 57 height 34
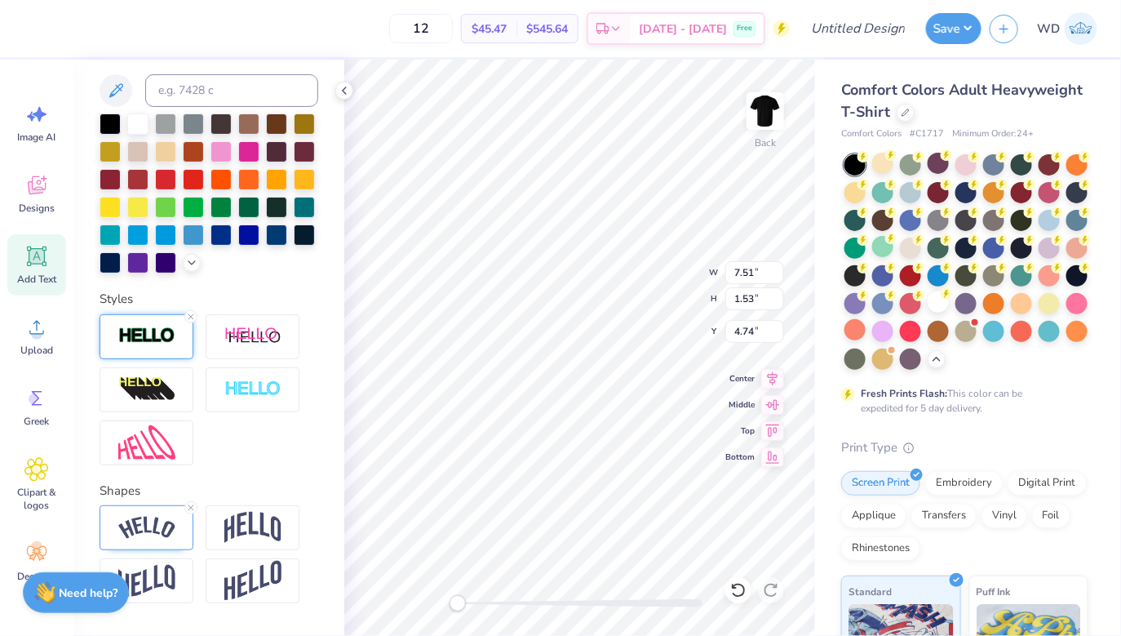
click at [134, 345] on div at bounding box center [147, 336] width 94 height 45
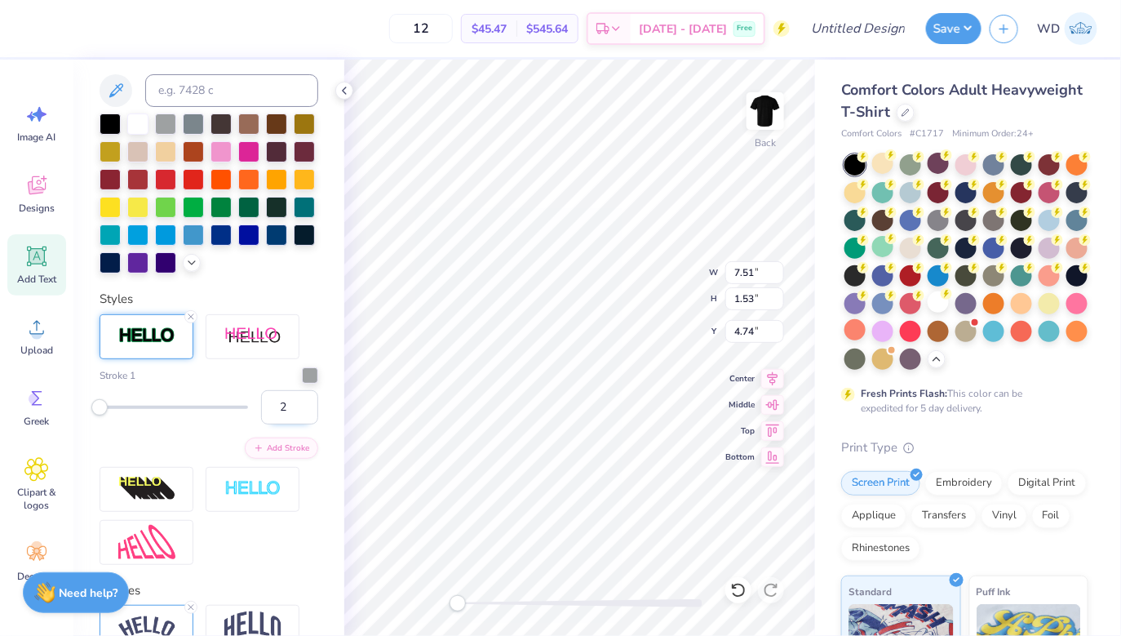
type input "2"
click at [302, 402] on input "2" at bounding box center [289, 407] width 57 height 34
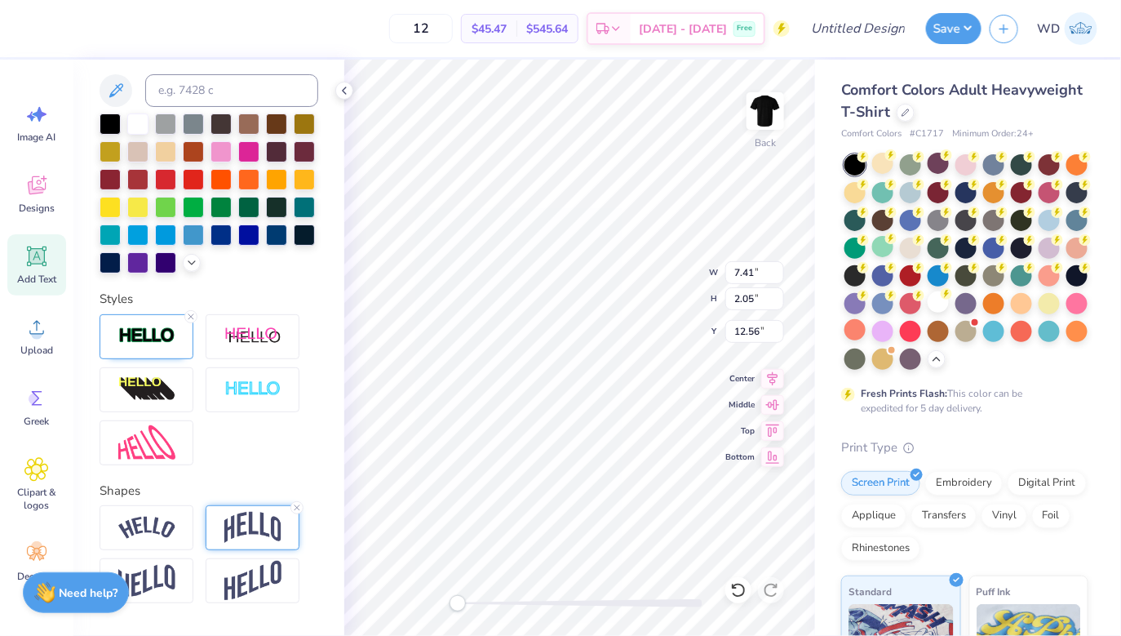
click at [259, 525] on img at bounding box center [252, 527] width 57 height 31
click at [265, 436] on div at bounding box center [209, 389] width 219 height 151
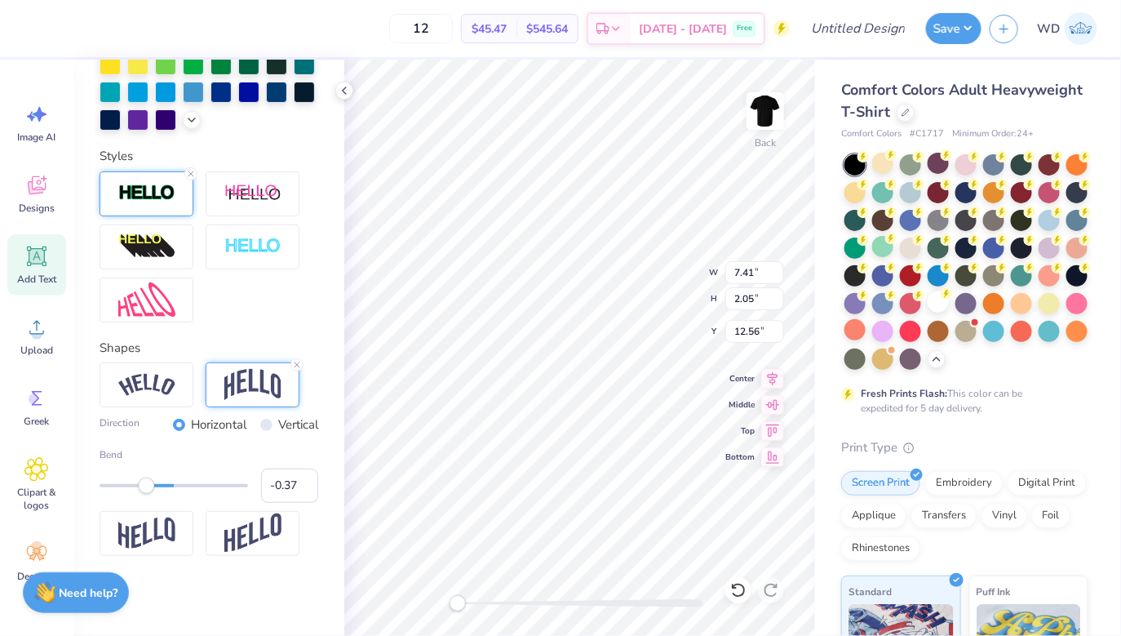
click at [143, 196] on img at bounding box center [146, 193] width 57 height 19
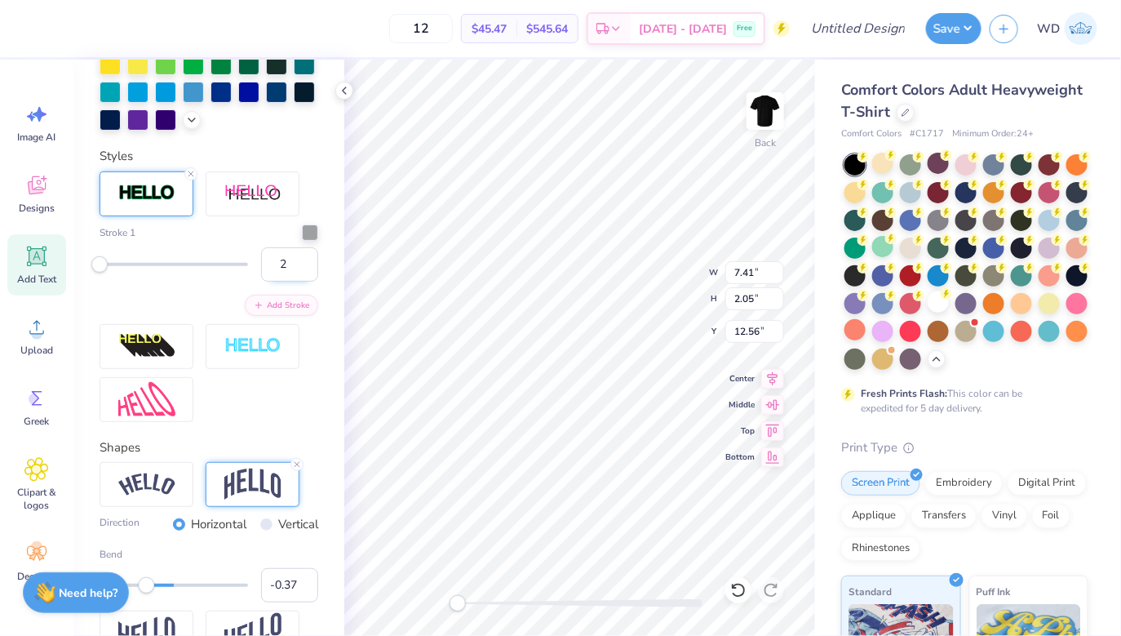
type input "2"
click at [304, 257] on input "2" at bounding box center [289, 264] width 57 height 34
click at [343, 79] on div "Personalized Names Personalized Numbers Text Tool Add Font Font Adobe Garamond …" at bounding box center [208, 348] width 271 height 576
click at [343, 81] on div "Personalized Names Personalized Numbers Text Tool Add Font Font Adobe Garamond …" at bounding box center [208, 348] width 271 height 576
click at [340, 92] on icon at bounding box center [344, 90] width 13 height 13
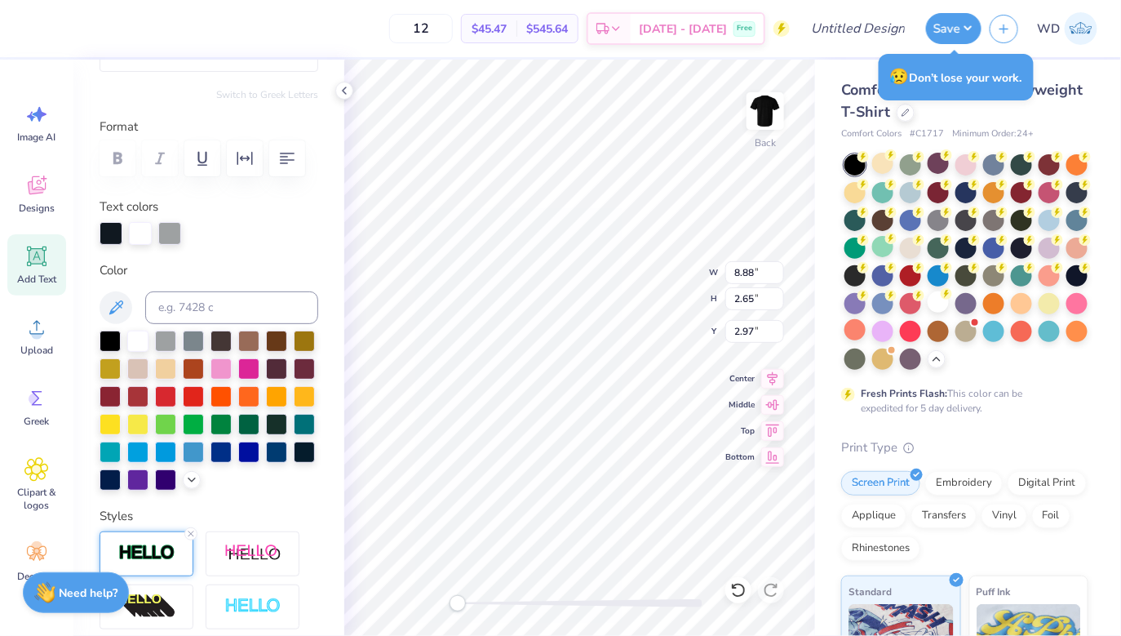
scroll to position [0, 0]
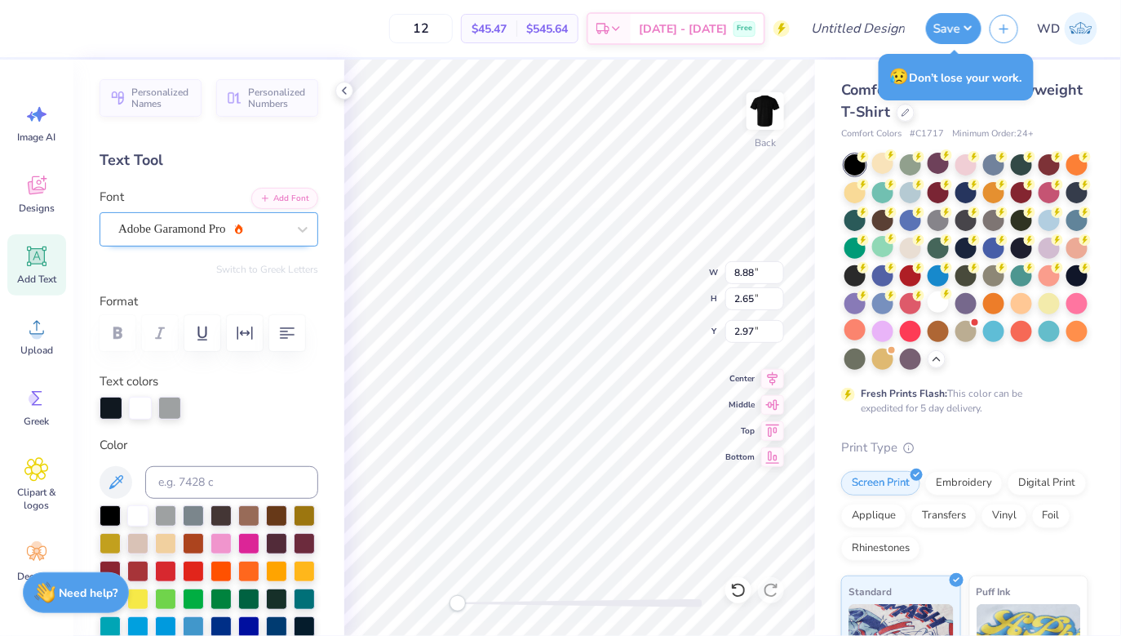
click at [213, 229] on div "Adobe Garamond Pro" at bounding box center [202, 228] width 171 height 25
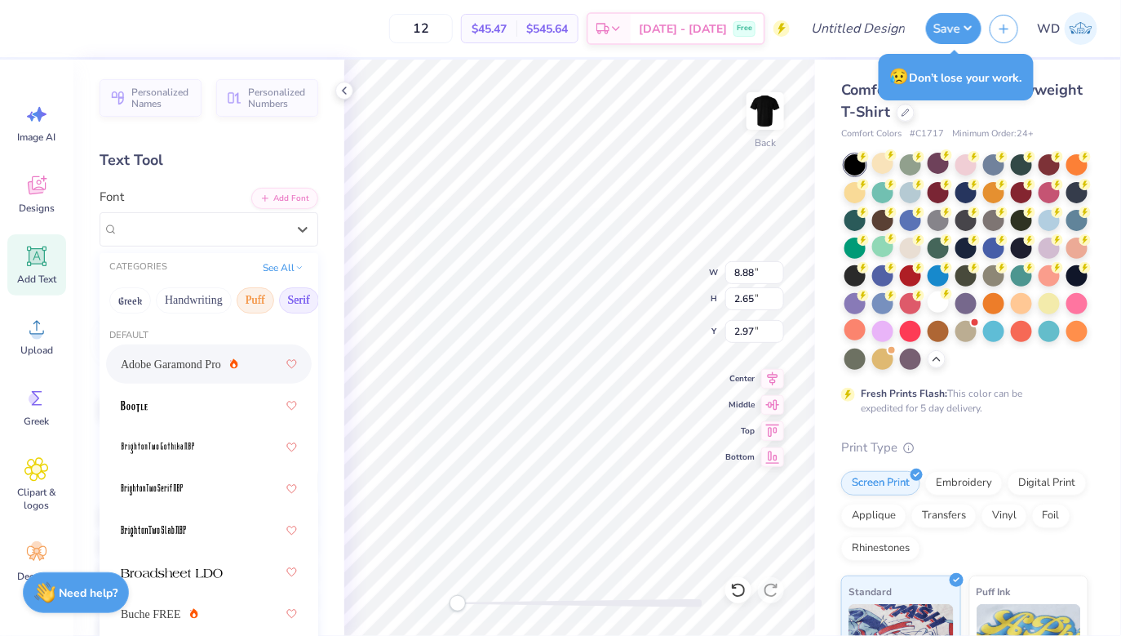
click at [252, 302] on button "Puff" at bounding box center [256, 300] width 38 height 26
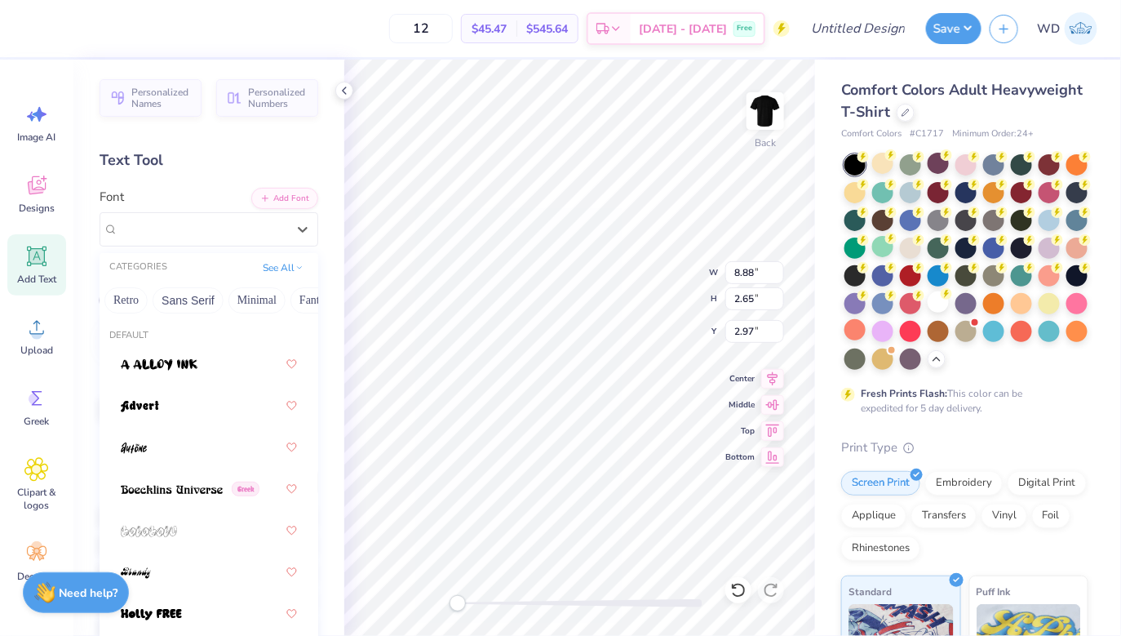
scroll to position [0, 368]
click at [171, 303] on button "Sans Serif" at bounding box center [161, 300] width 71 height 26
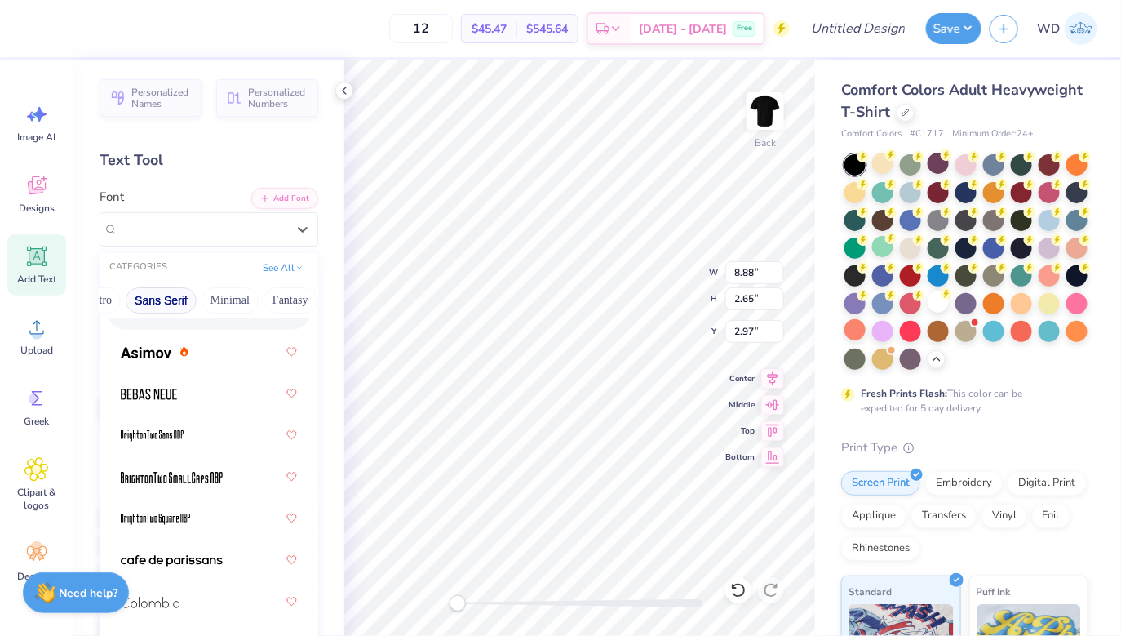
scroll to position [55, 0]
click at [157, 362] on div at bounding box center [209, 350] width 176 height 29
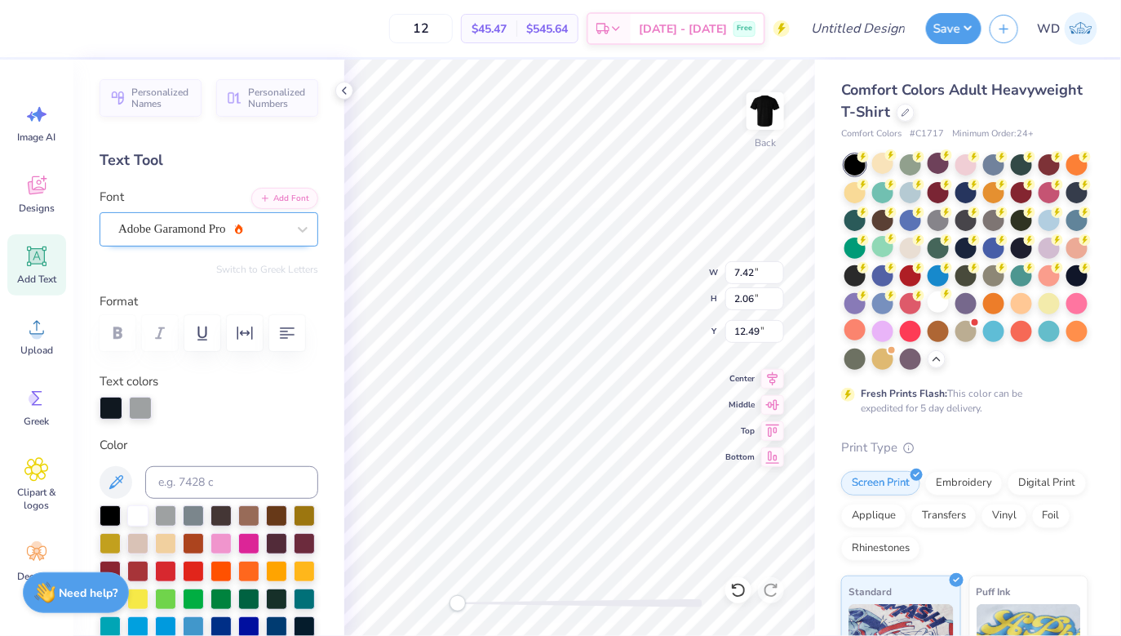
click at [211, 227] on div "Adobe Garamond Pro" at bounding box center [202, 228] width 171 height 25
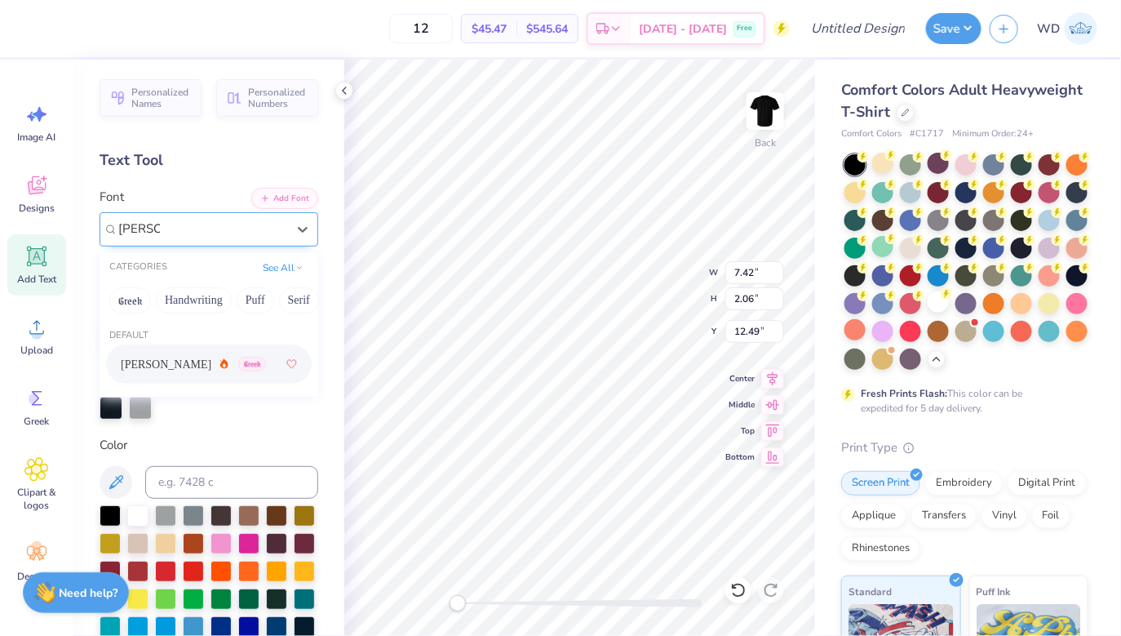
type input "asimov"
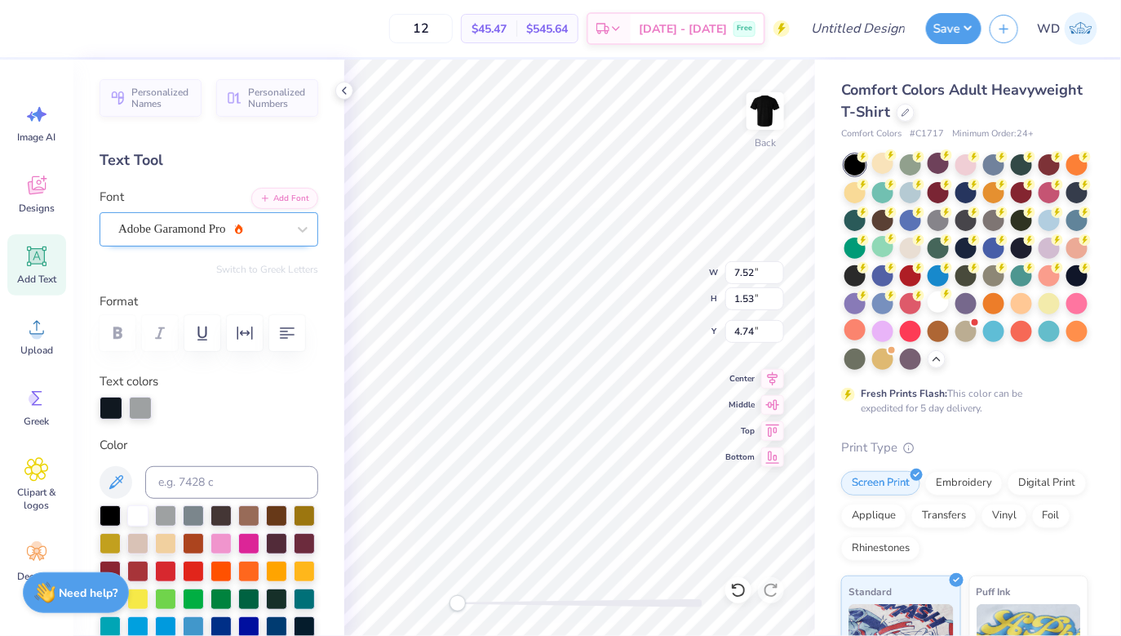
type input "7.42"
type input "2.06"
type input "12.49"
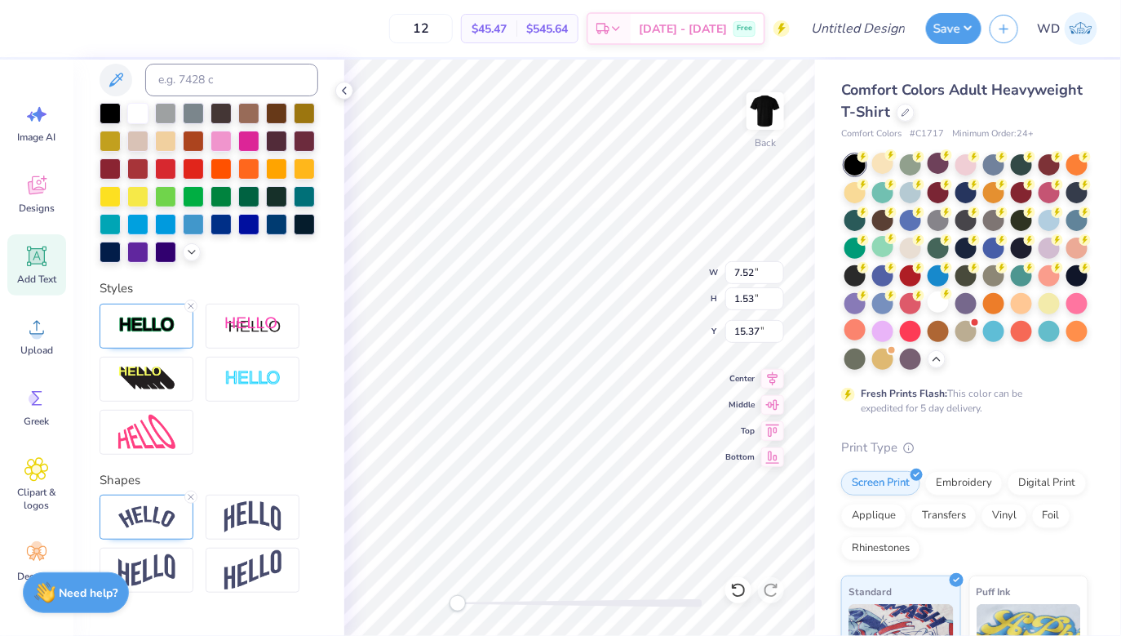
scroll to position [440, 0]
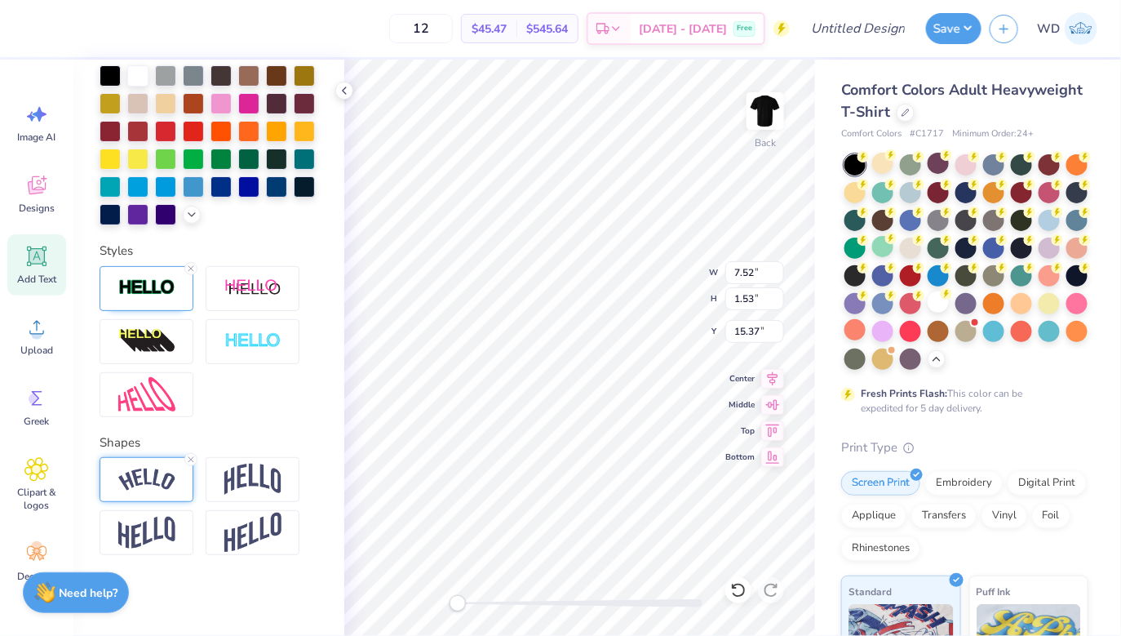
click at [145, 484] on img at bounding box center [146, 479] width 57 height 22
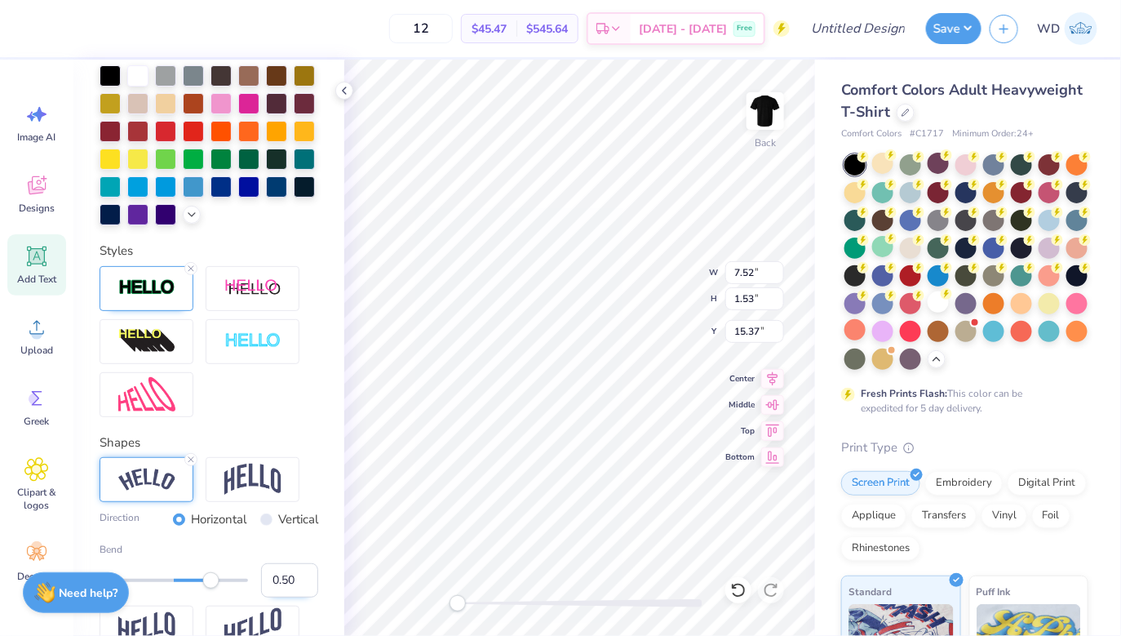
click at [274, 579] on input "0.50" at bounding box center [289, 580] width 57 height 34
type input "-0.50"
click at [304, 584] on input "-0.51" at bounding box center [289, 580] width 57 height 34
click at [304, 584] on input "-0.52" at bounding box center [289, 580] width 57 height 34
click at [304, 584] on input "-0.53" at bounding box center [289, 580] width 57 height 34
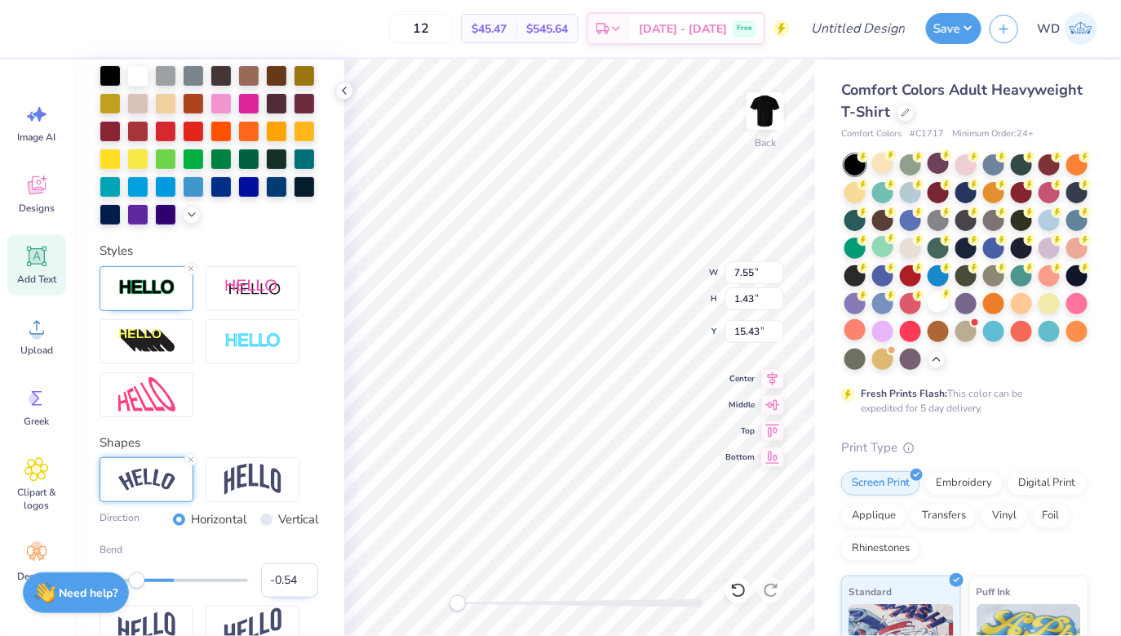
click at [304, 584] on input "-0.54" at bounding box center [289, 580] width 57 height 34
click at [304, 584] on input "-0.55" at bounding box center [289, 580] width 57 height 34
click at [304, 584] on input "-0.56" at bounding box center [289, 580] width 57 height 34
type input "-0.57"
click at [304, 584] on input "-0.57" at bounding box center [289, 580] width 57 height 34
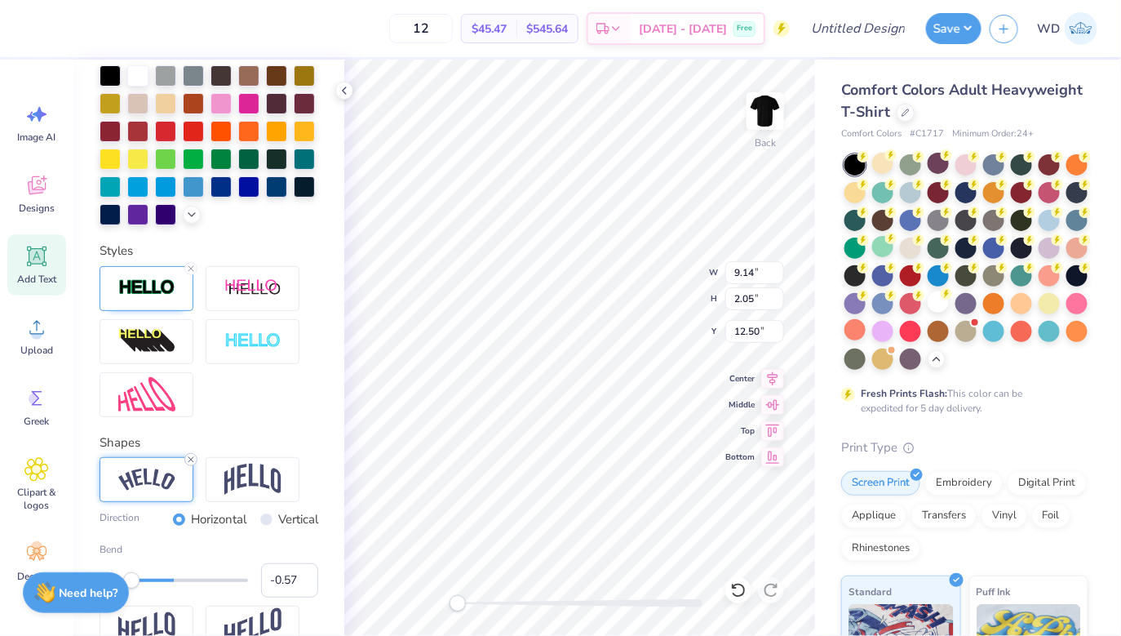
click at [188, 456] on icon at bounding box center [191, 460] width 10 height 10
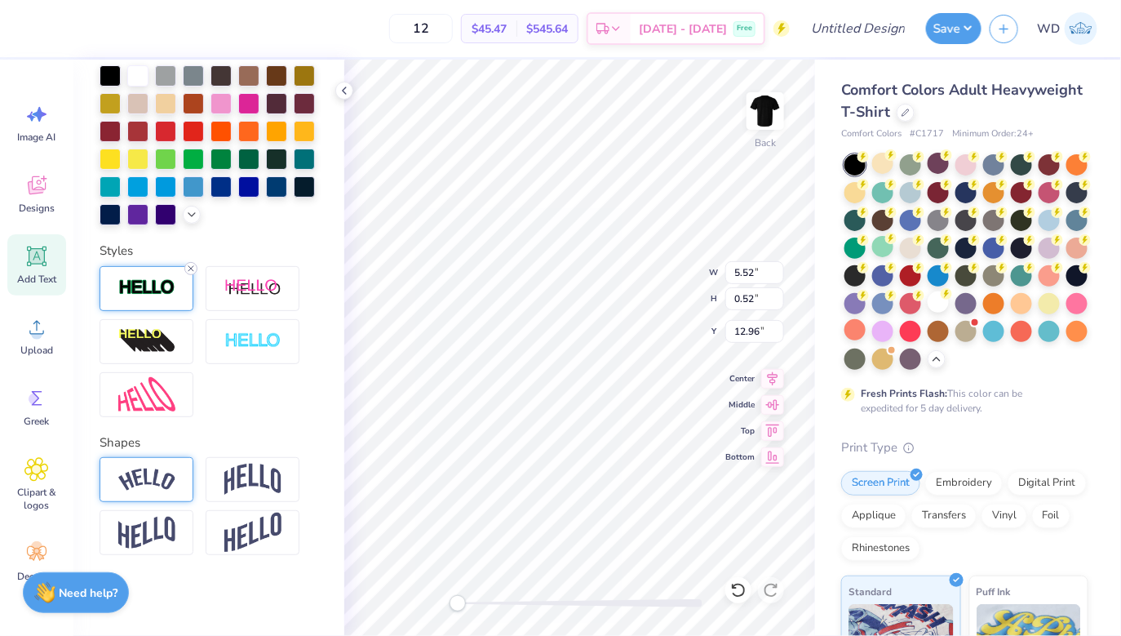
click at [192, 266] on line at bounding box center [191, 268] width 5 height 5
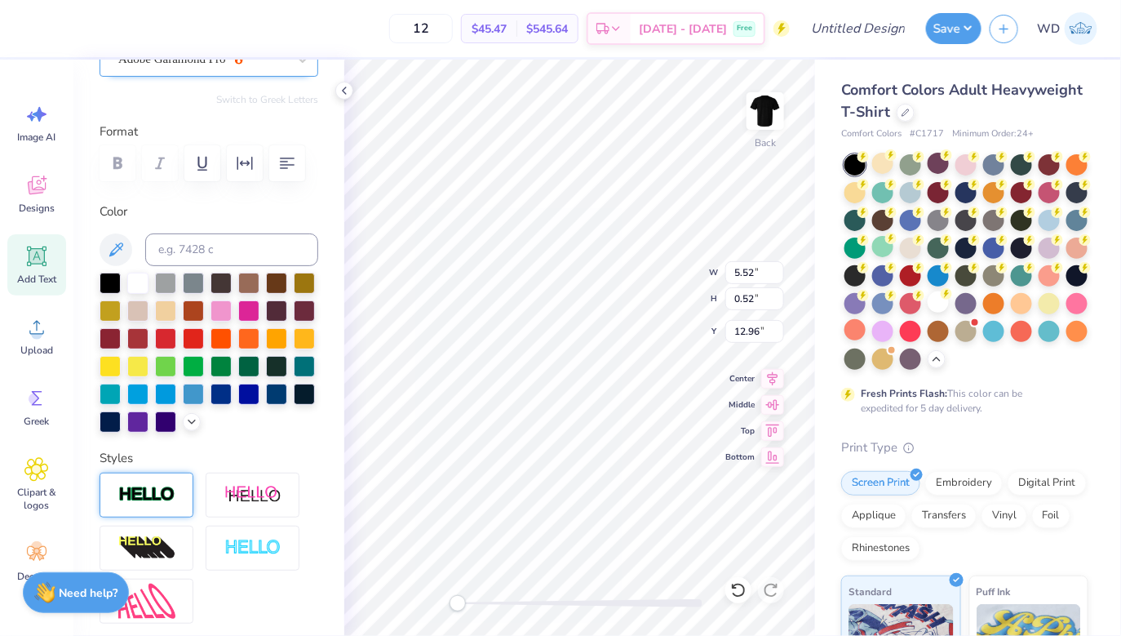
scroll to position [0, 0]
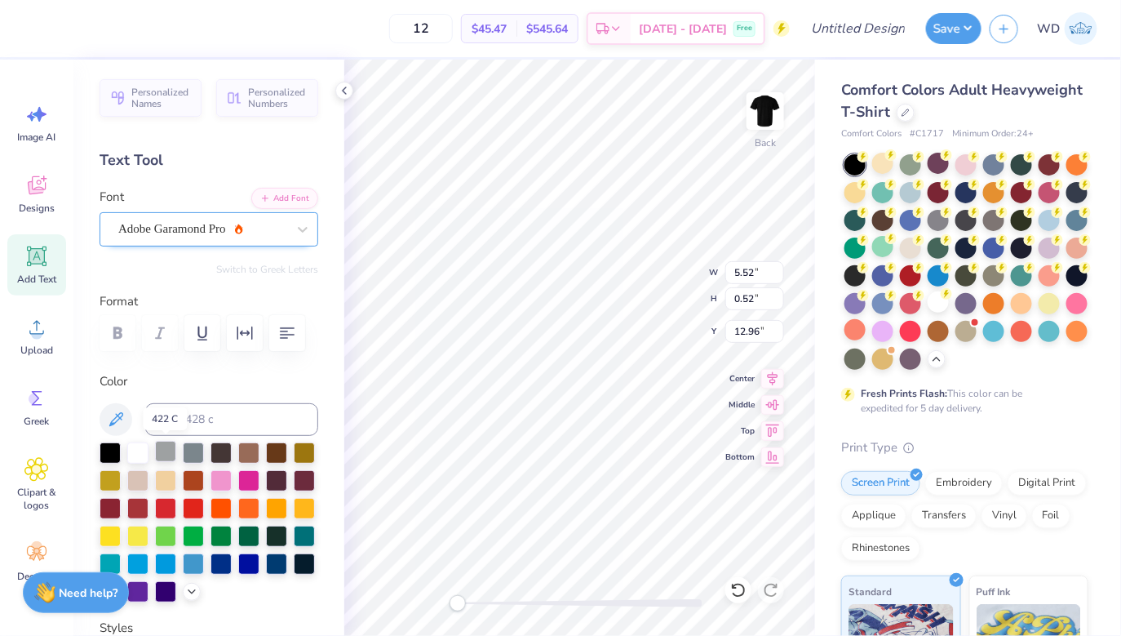
click at [165, 450] on div at bounding box center [165, 451] width 21 height 21
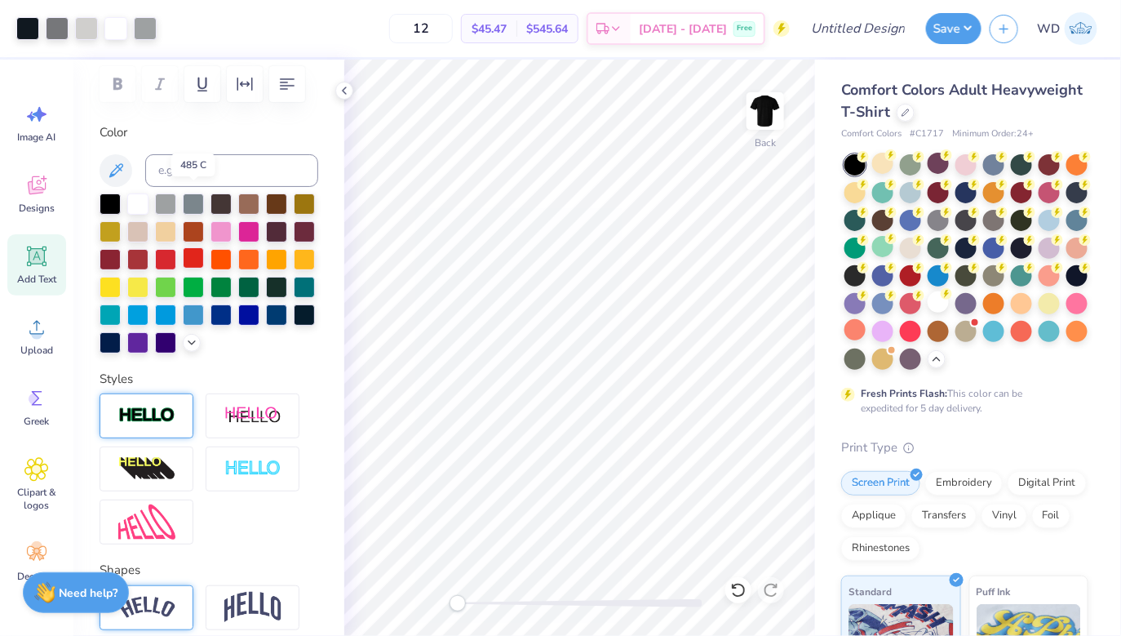
scroll to position [326, 0]
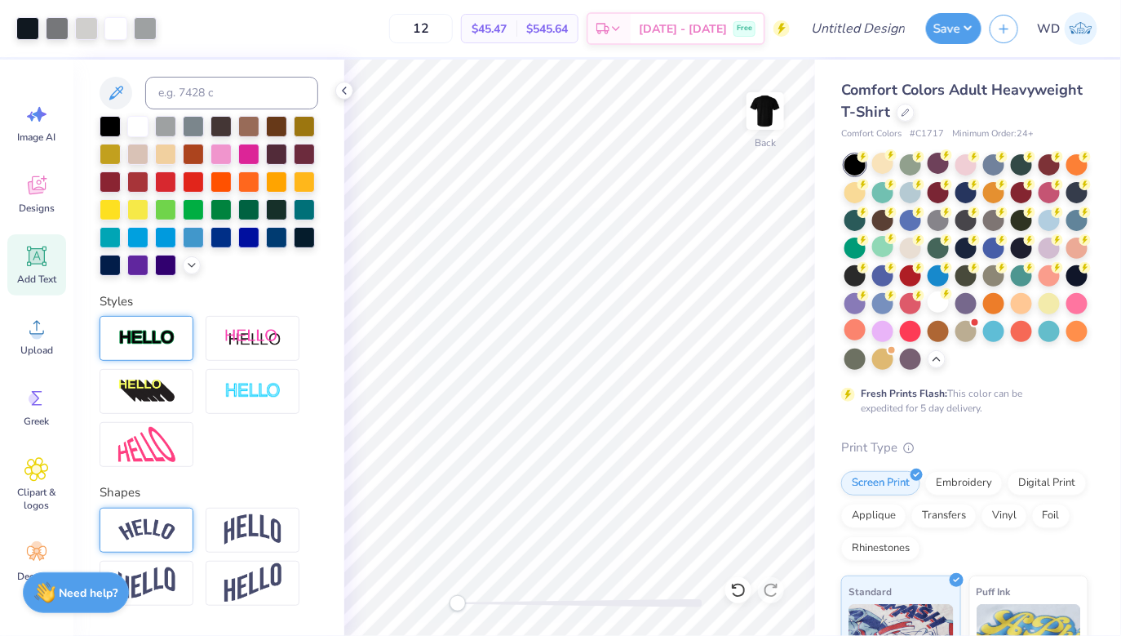
click at [164, 342] on img at bounding box center [146, 338] width 57 height 19
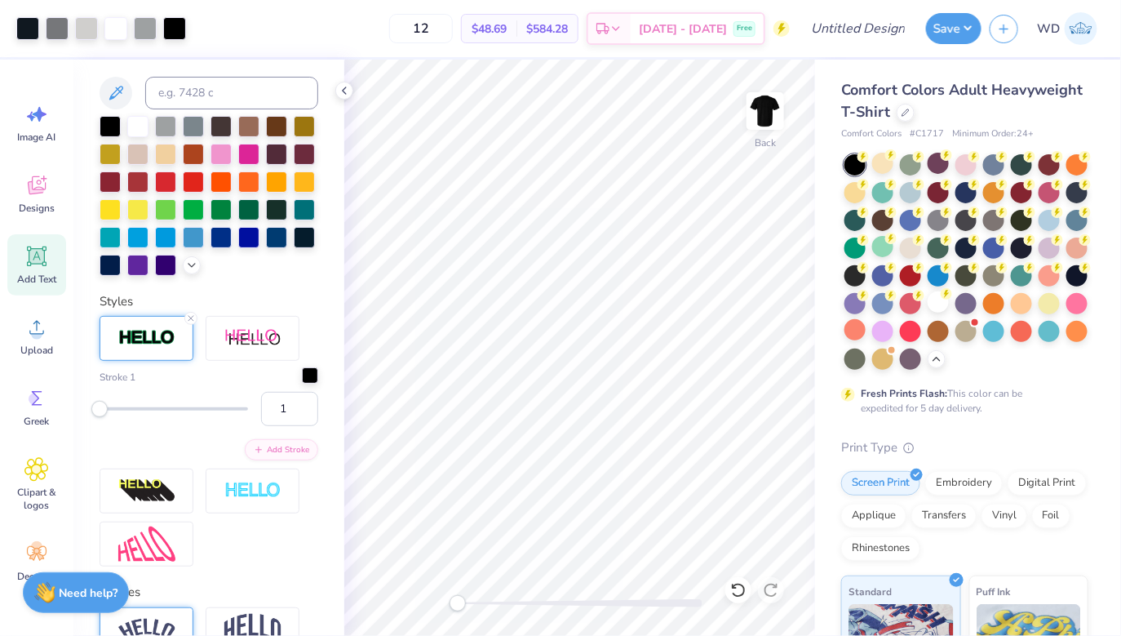
click at [311, 375] on div at bounding box center [310, 375] width 16 height 16
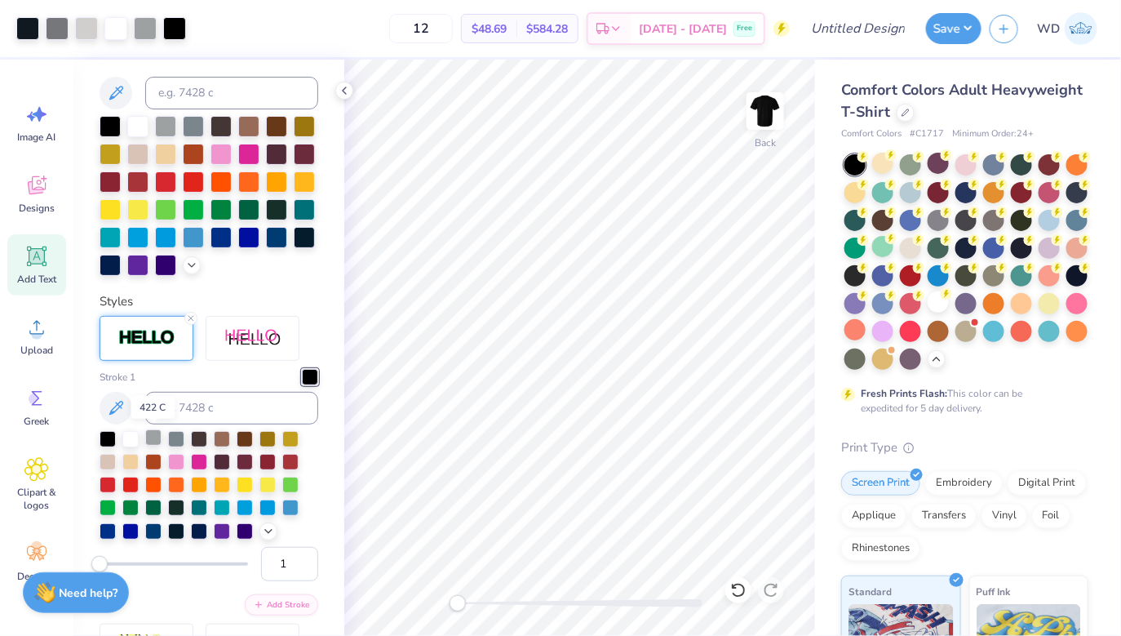
click at [156, 437] on div at bounding box center [153, 437] width 16 height 16
click at [308, 562] on input "2" at bounding box center [289, 564] width 57 height 34
type input "3"
click at [308, 562] on input "3" at bounding box center [289, 564] width 57 height 34
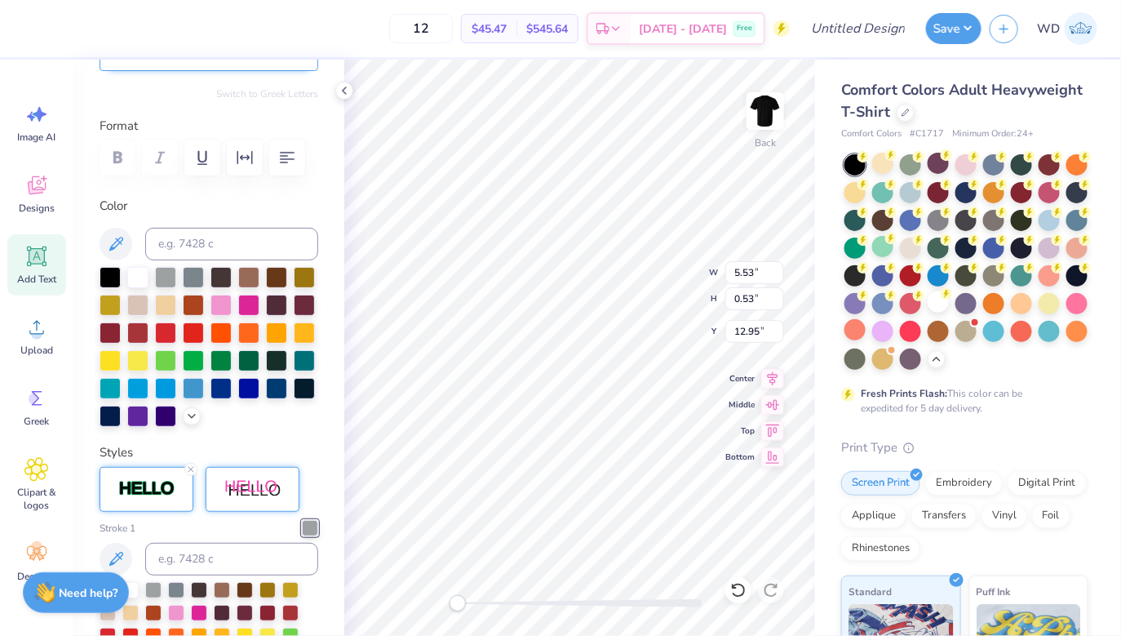
scroll to position [0, 0]
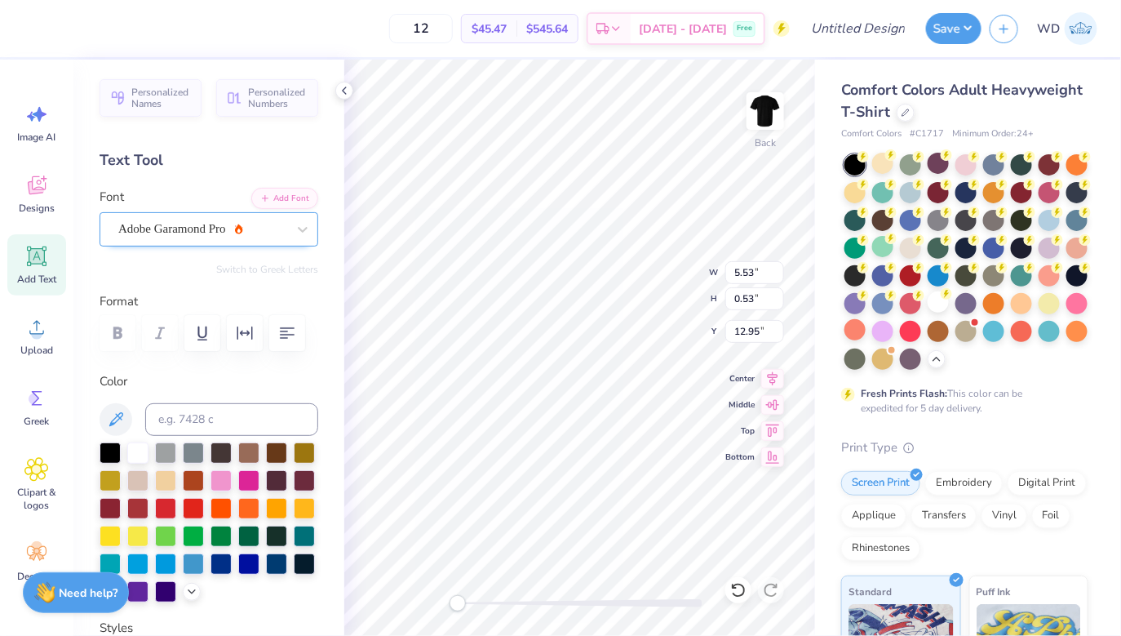
click at [218, 222] on div "Adobe Garamond Pro" at bounding box center [202, 228] width 171 height 25
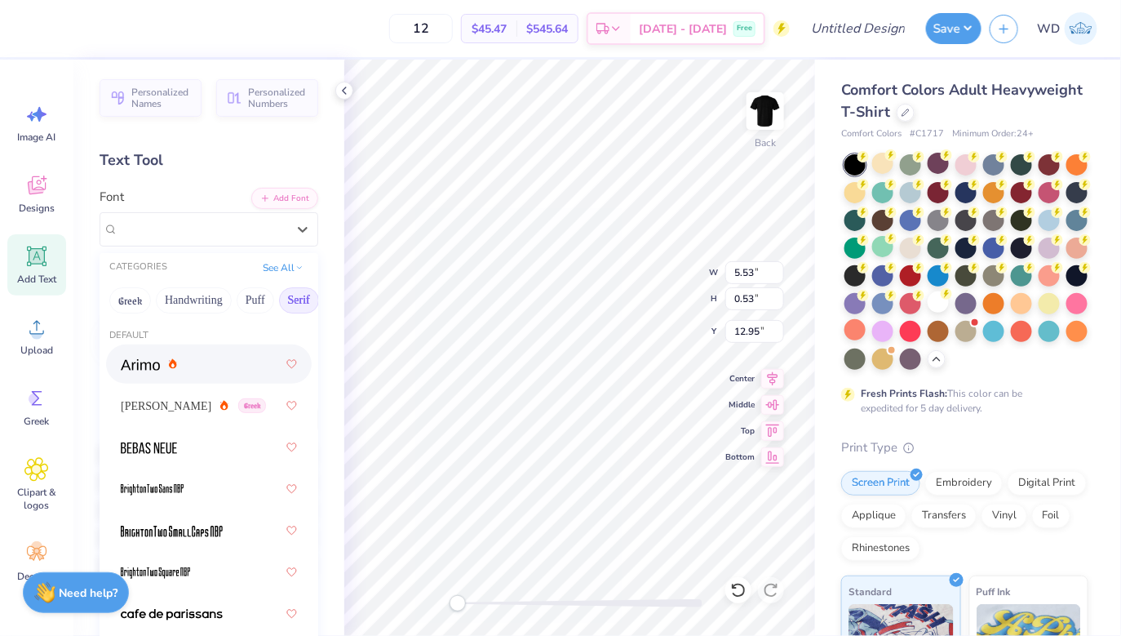
click at [294, 303] on button "Serif" at bounding box center [299, 300] width 40 height 26
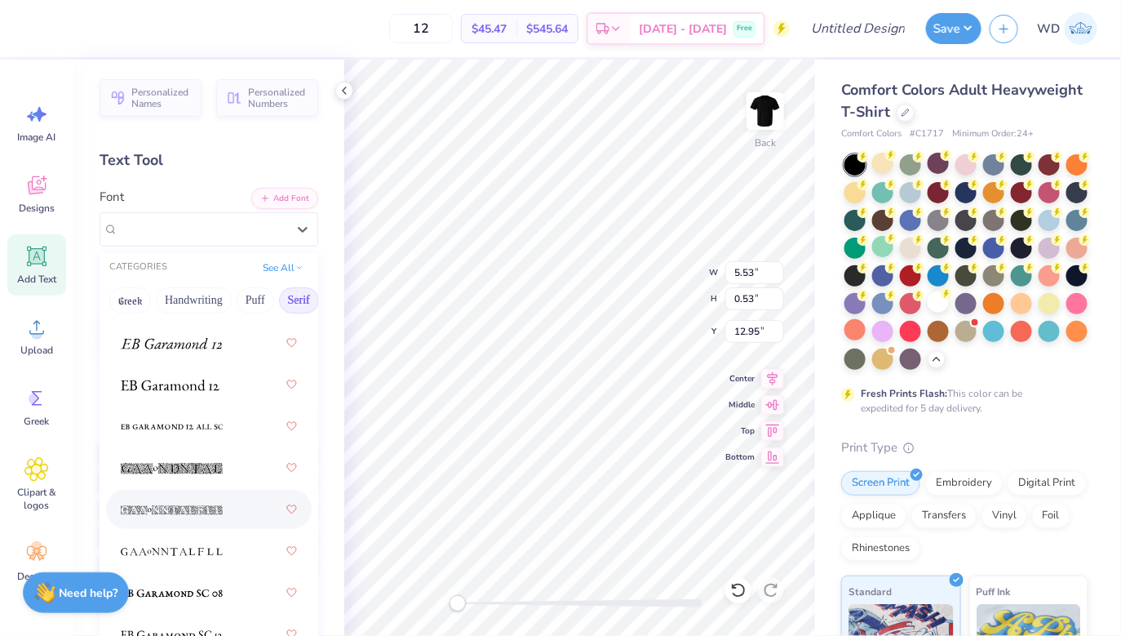
scroll to position [1484, 0]
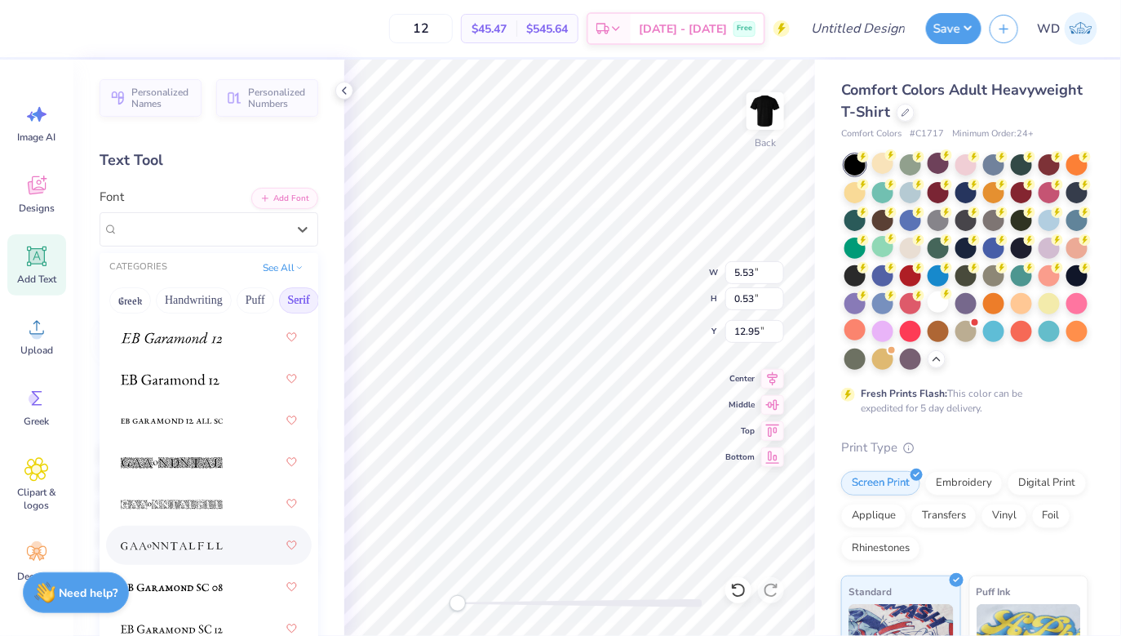
click at [165, 558] on div at bounding box center [209, 544] width 176 height 29
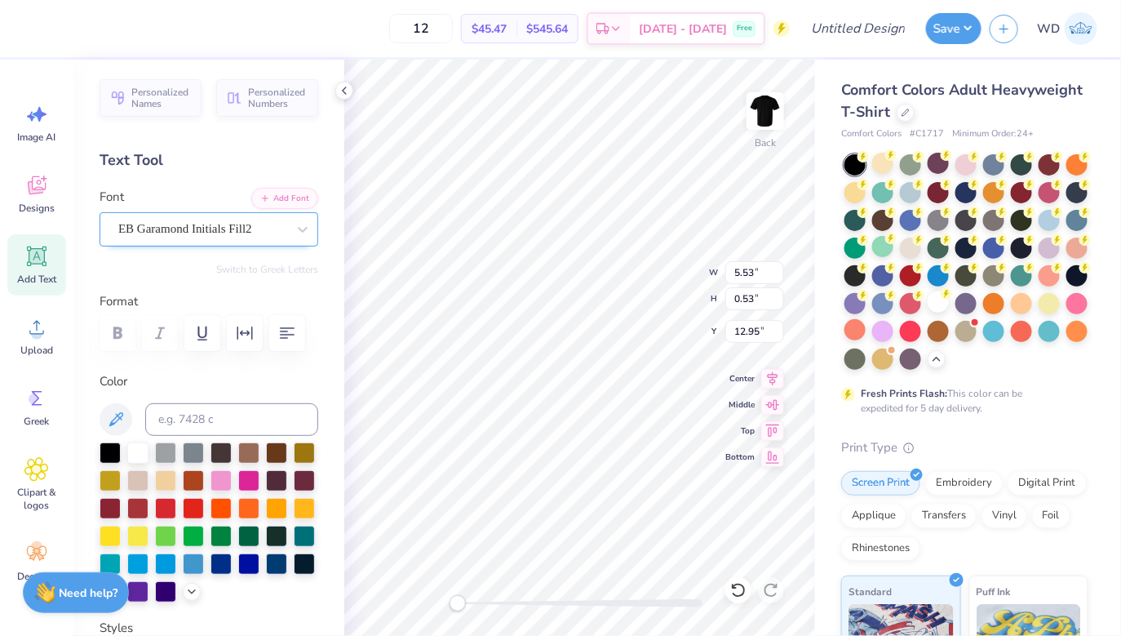
click at [195, 229] on div "EB Garamond Initials Fill2" at bounding box center [202, 228] width 171 height 25
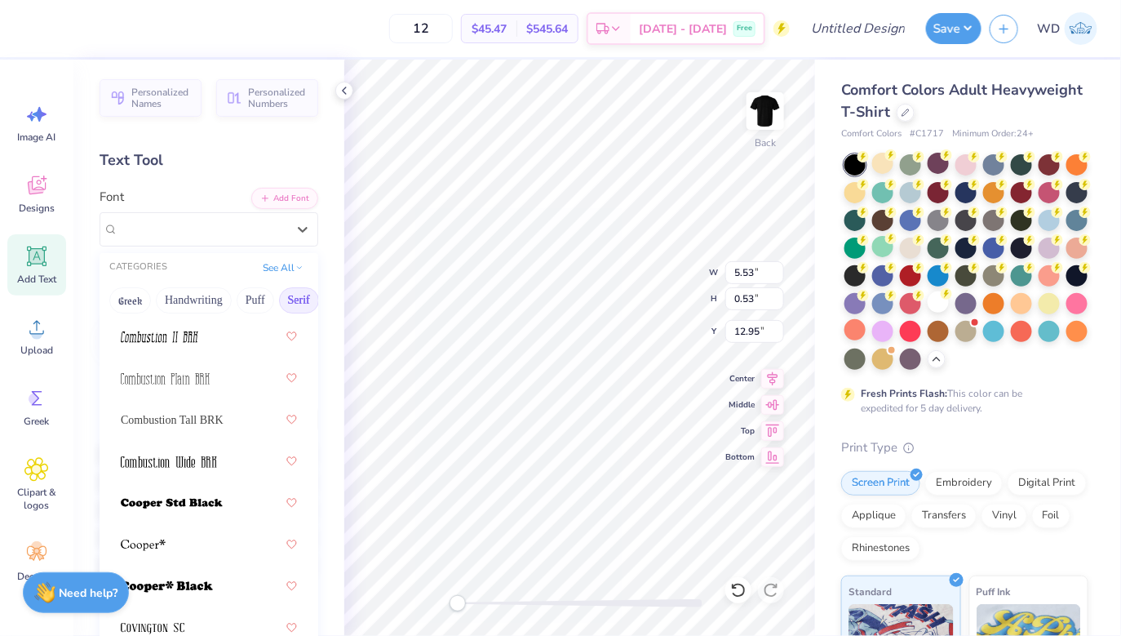
scroll to position [1765, 0]
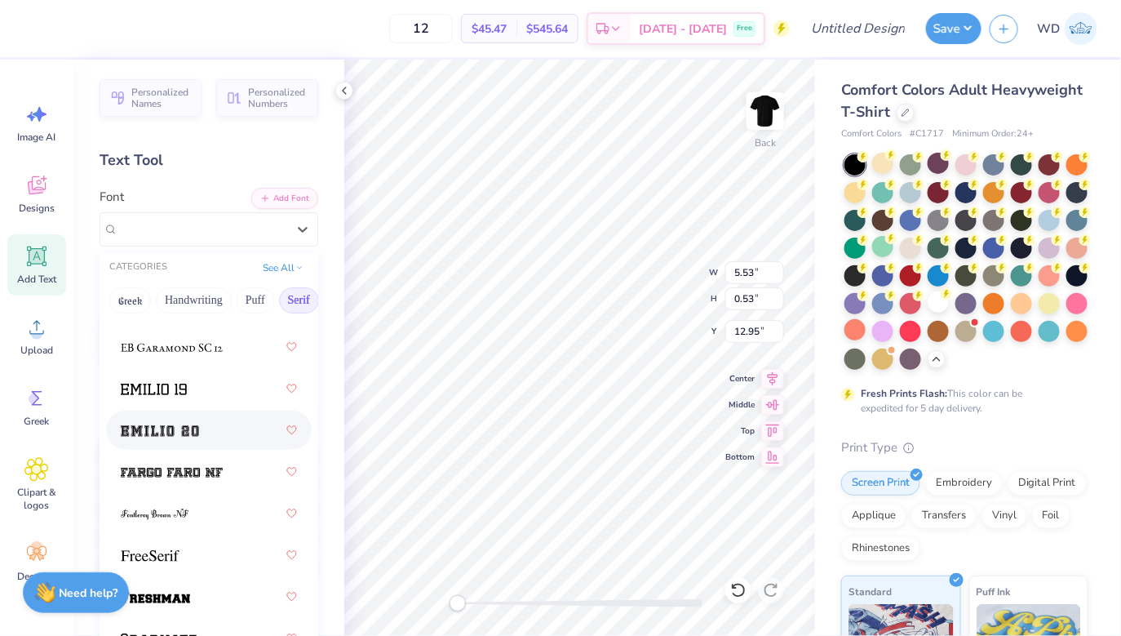
click at [177, 415] on div at bounding box center [209, 429] width 176 height 29
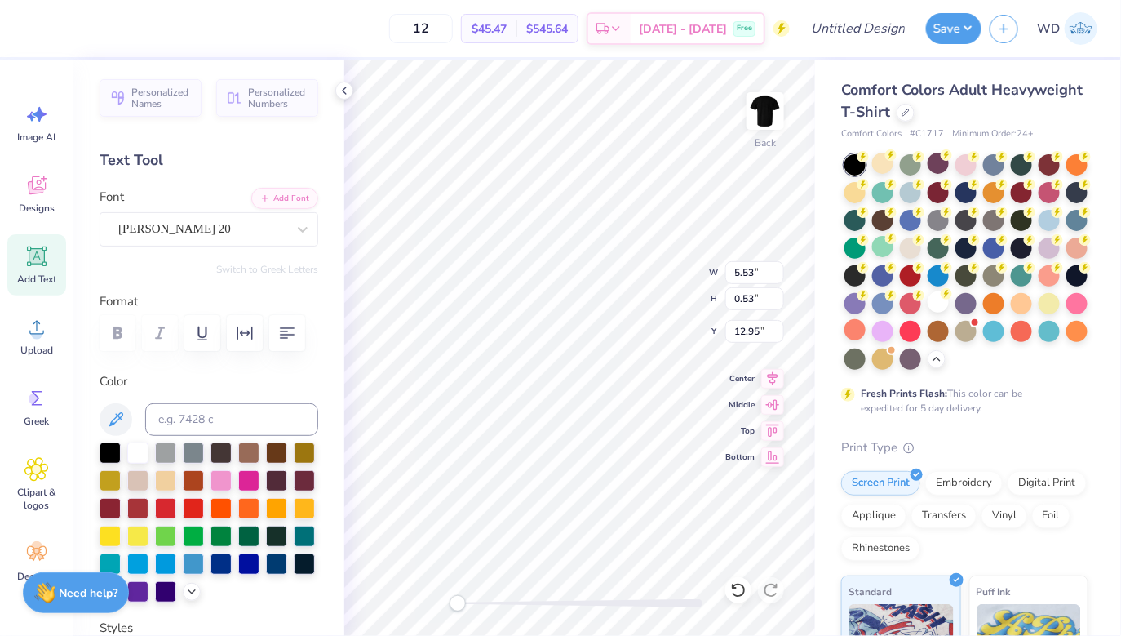
type input "9.48"
type input "9.89"
type input "3.57"
type input "9.48"
type input "9.89"
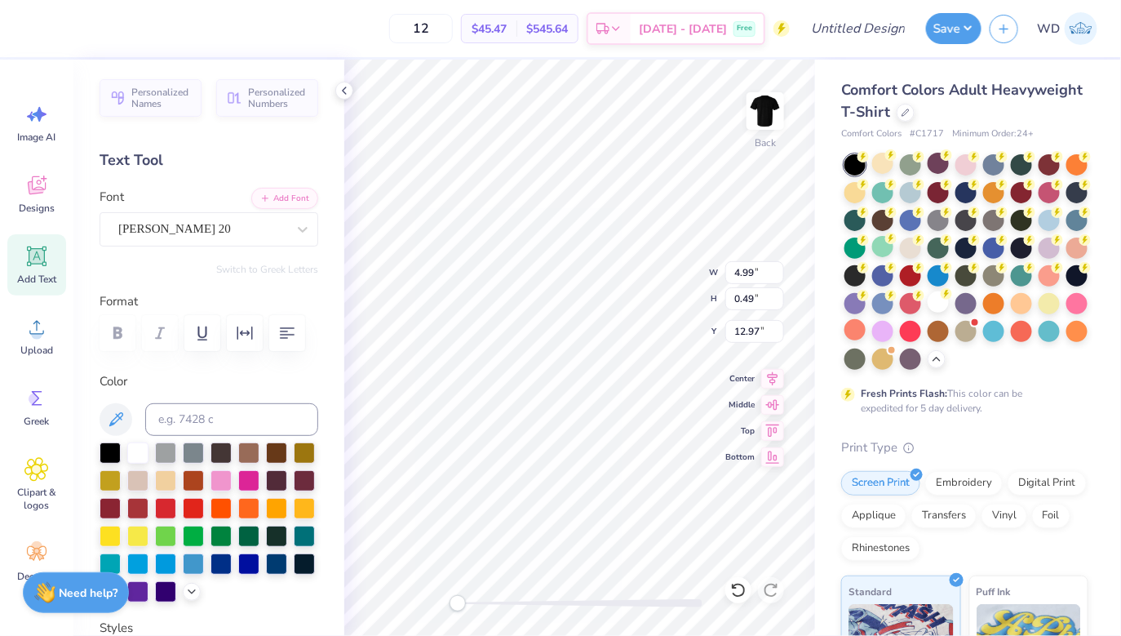
type input "3.57"
type textarea "In Hoc signo vinces"
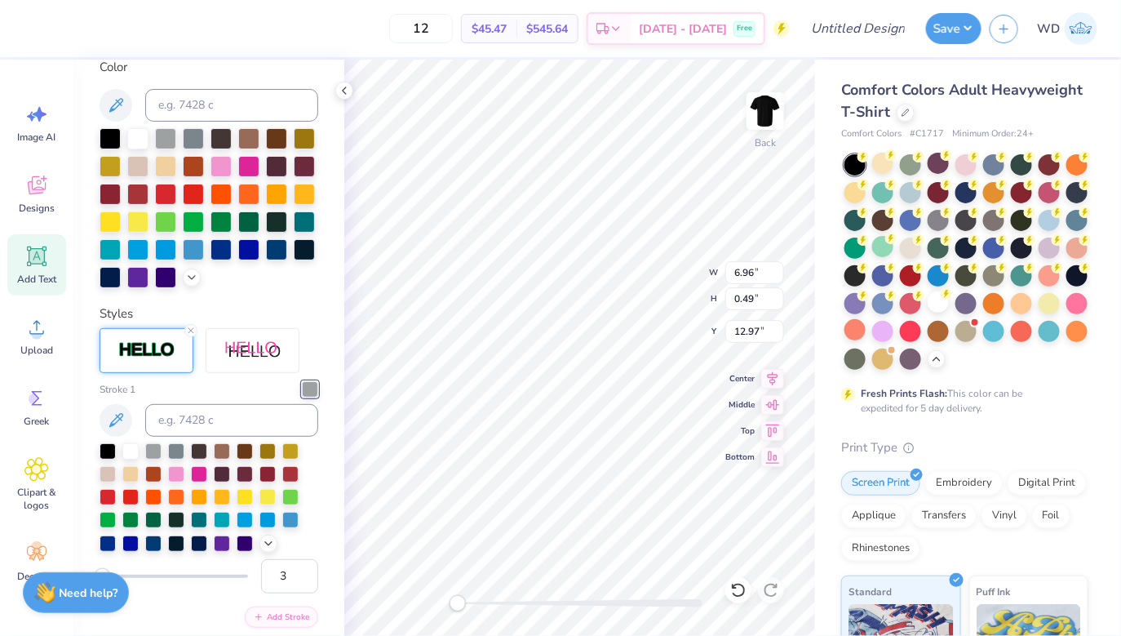
scroll to position [322, 0]
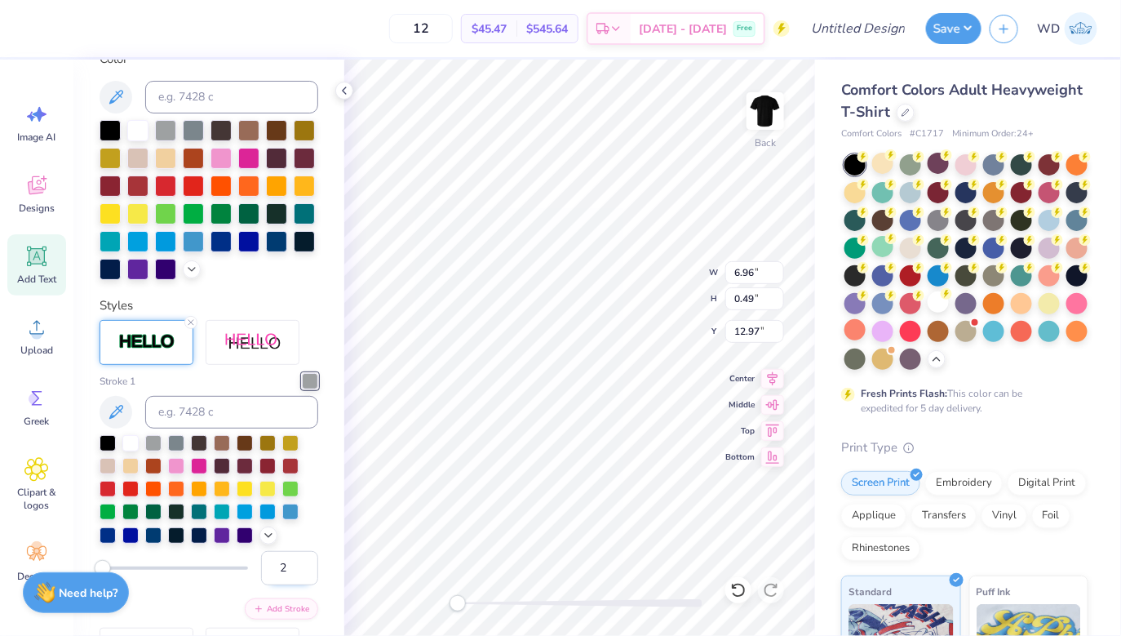
type input "2"
click at [301, 570] on input "2" at bounding box center [289, 568] width 57 height 34
type input "1"
click at [308, 575] on input "1" at bounding box center [289, 568] width 57 height 34
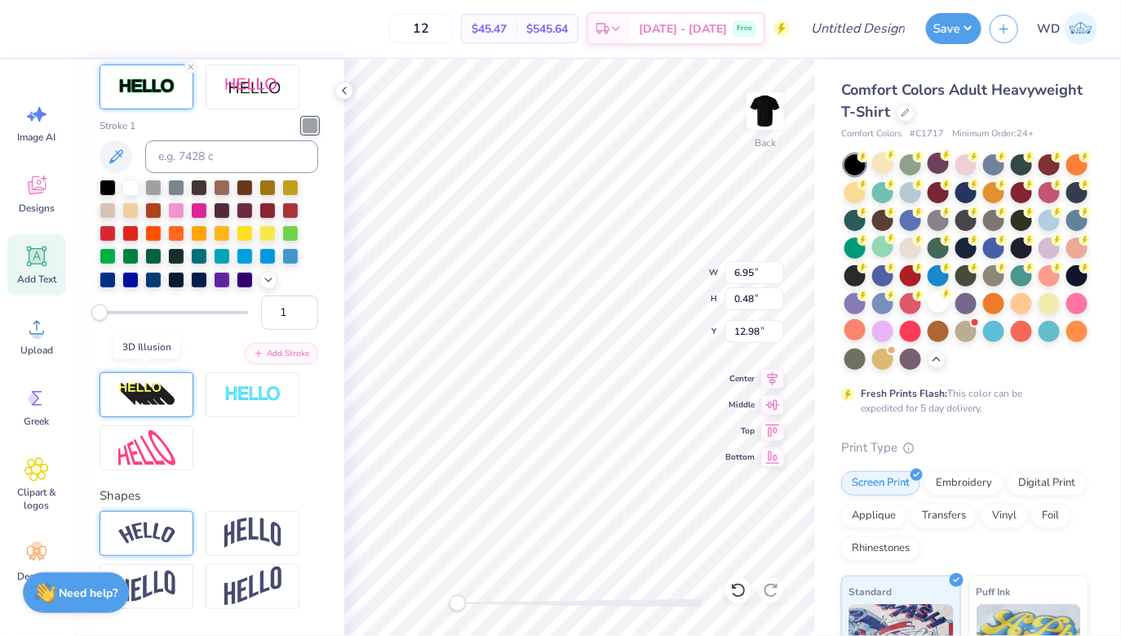
scroll to position [590, 0]
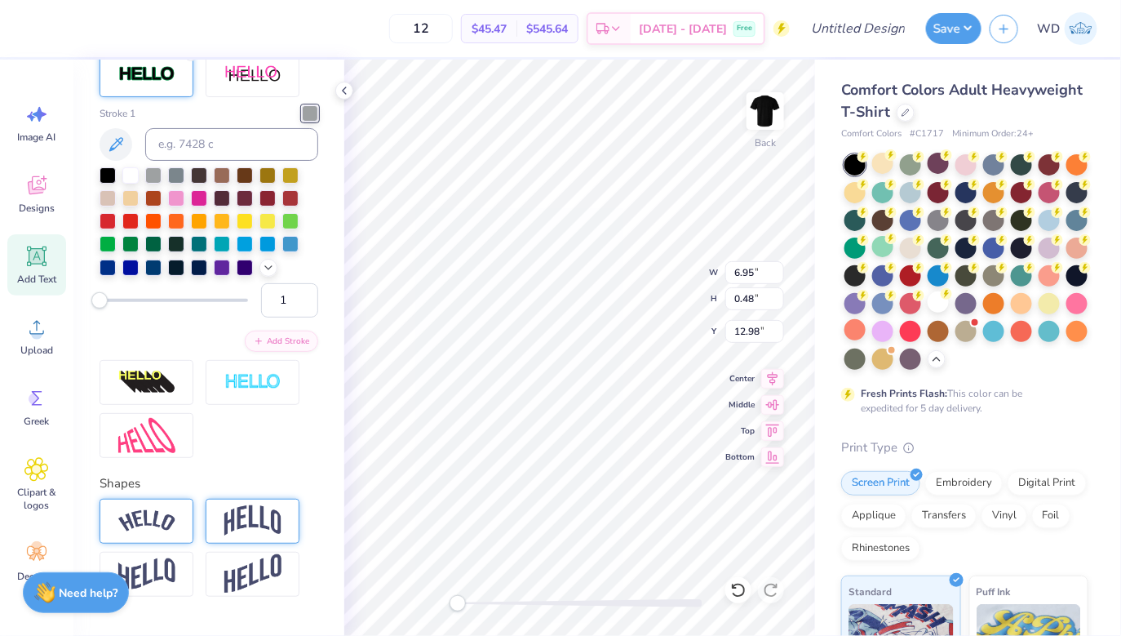
click at [221, 516] on div at bounding box center [253, 521] width 94 height 45
type input "-0.29"
drag, startPoint x: 214, startPoint y: 623, endPoint x: 153, endPoint y: 623, distance: 60.4
click at [153, 623] on div "Accessibility label" at bounding box center [152, 621] width 16 height 16
type input "-0.35"
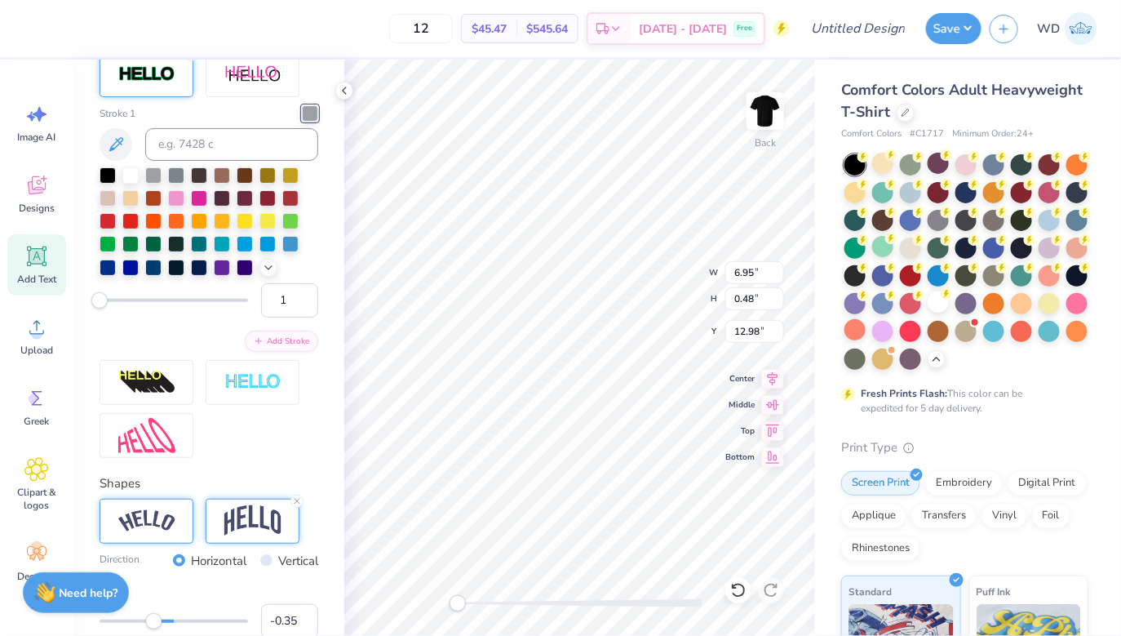
click at [148, 623] on div "Accessibility label" at bounding box center [153, 621] width 16 height 16
type input "-0.14"
drag, startPoint x: 151, startPoint y: 621, endPoint x: 163, endPoint y: 621, distance: 12.2
click at [163, 621] on div "Accessibility label" at bounding box center [163, 621] width 16 height 16
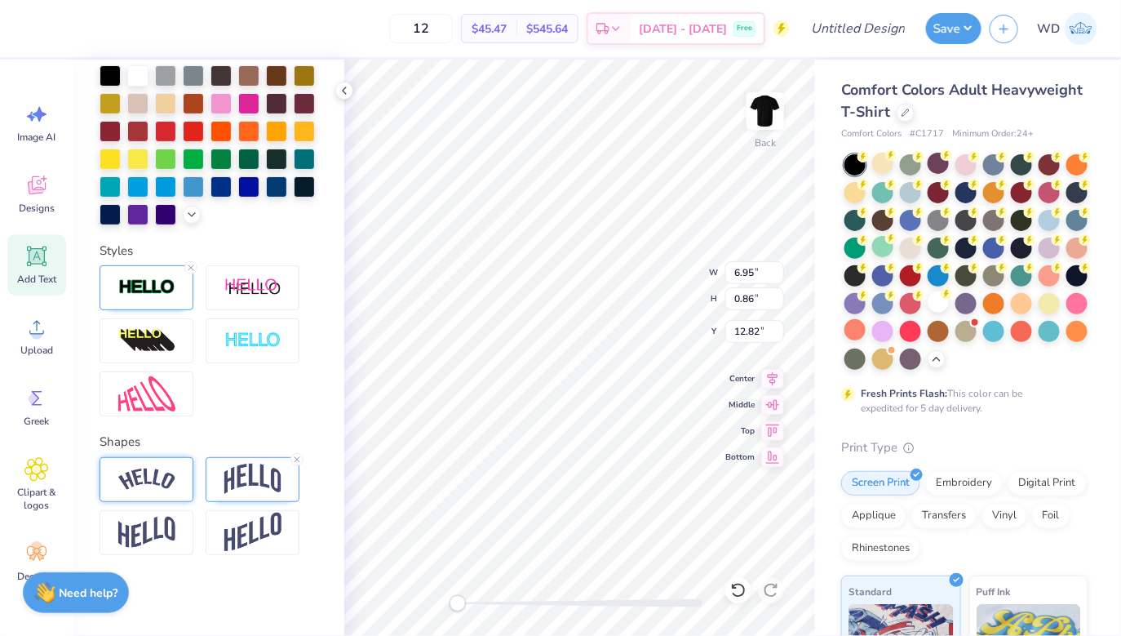
scroll to position [0, 8]
type textarea "Sigma Chi Golf Association"
type input "6.95"
type input "0.86"
type input "12.82"
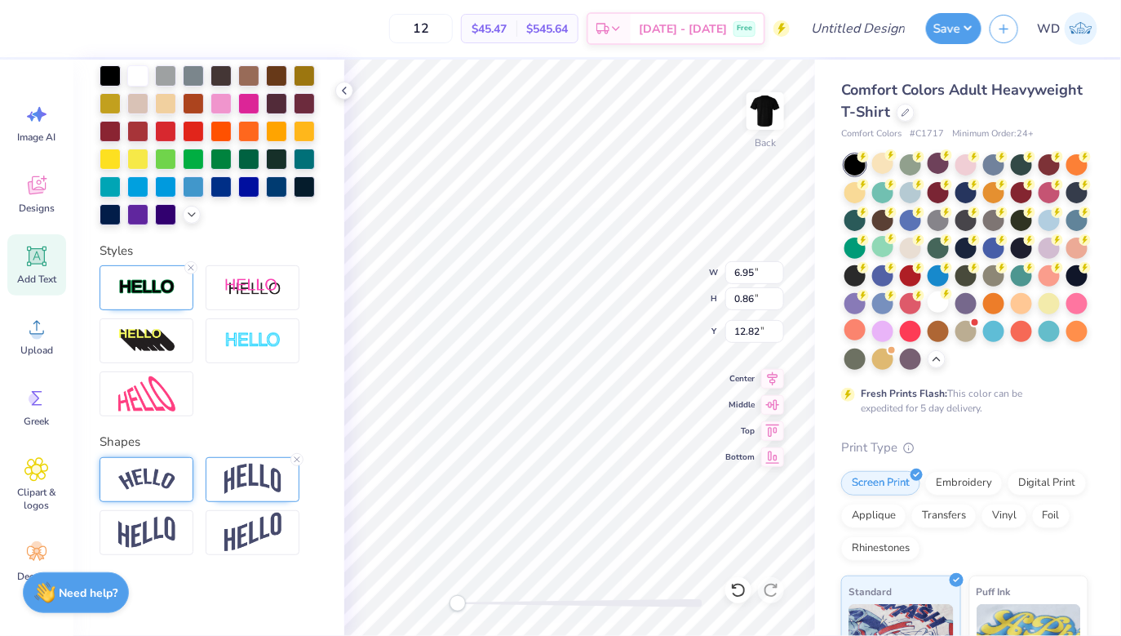
type input "9.77"
type input "1.02"
type input "15.39"
type input "9.77"
type input "1.02"
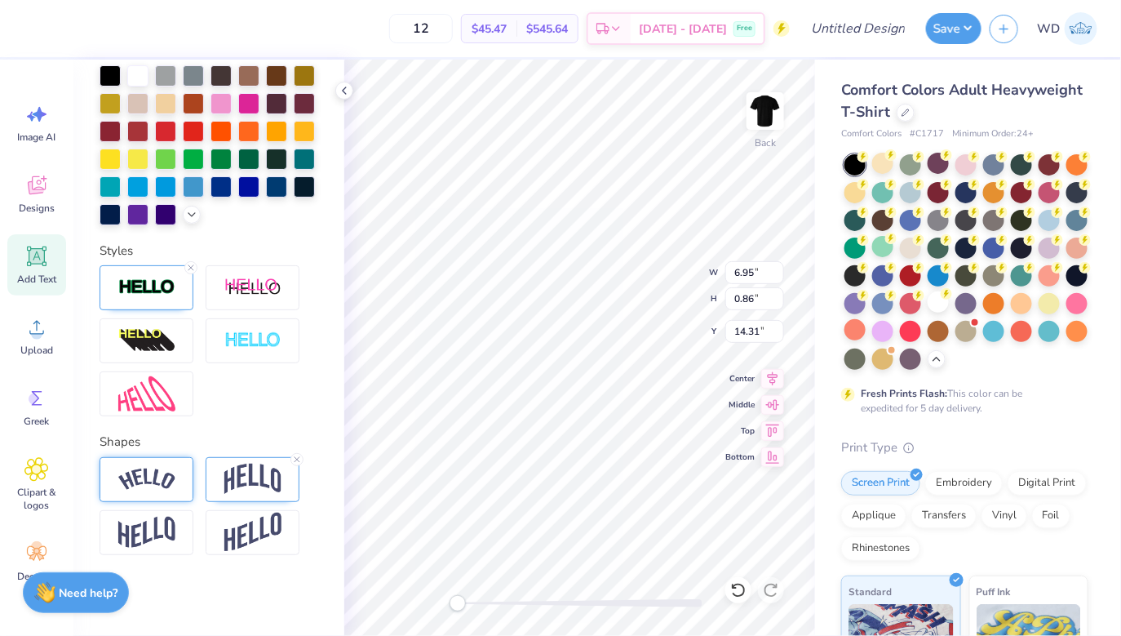
type input "13.29"
type input "6.95"
type input "0.86"
type input "14.31"
click at [769, 398] on icon at bounding box center [772, 403] width 23 height 20
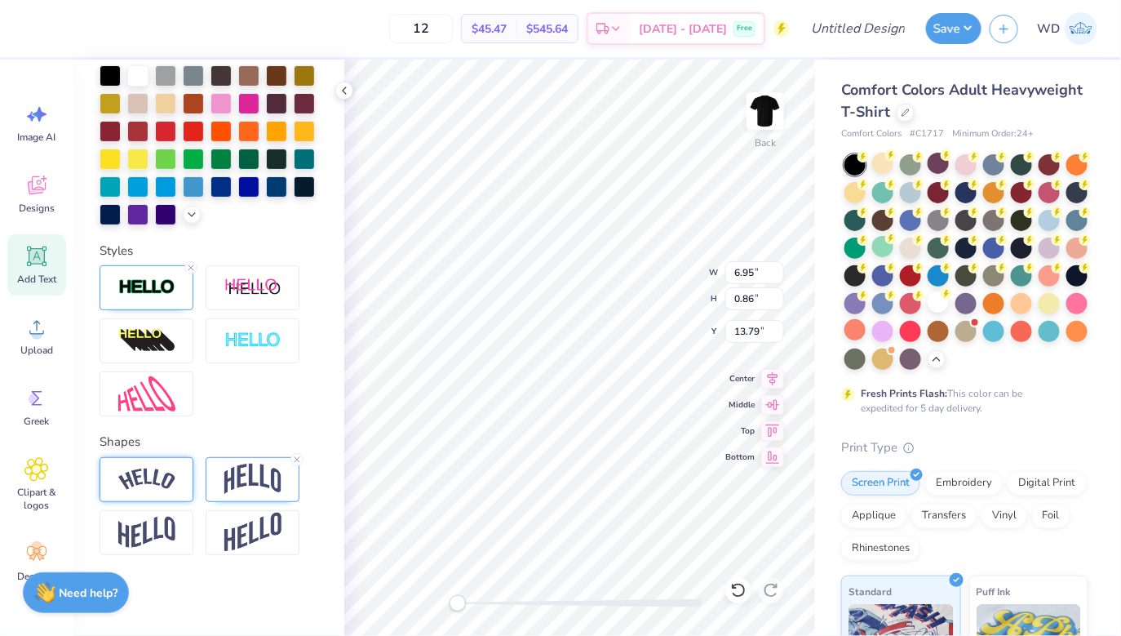
type input "9.77"
type input "11.08"
type input "3.57"
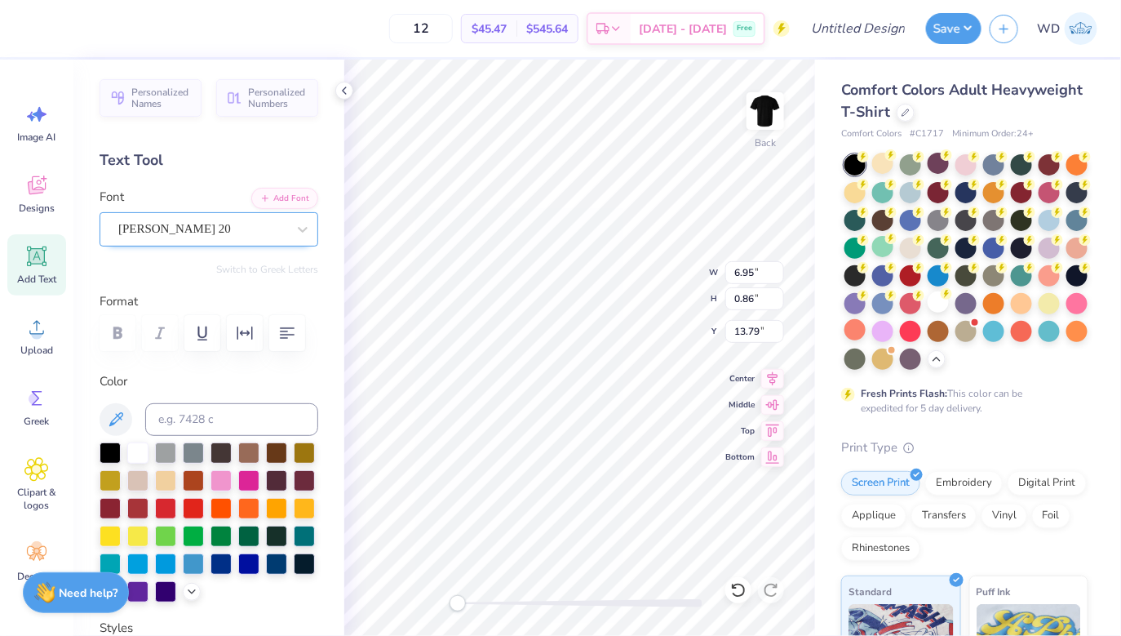
click at [174, 221] on div "Emilio 20" at bounding box center [202, 228] width 171 height 25
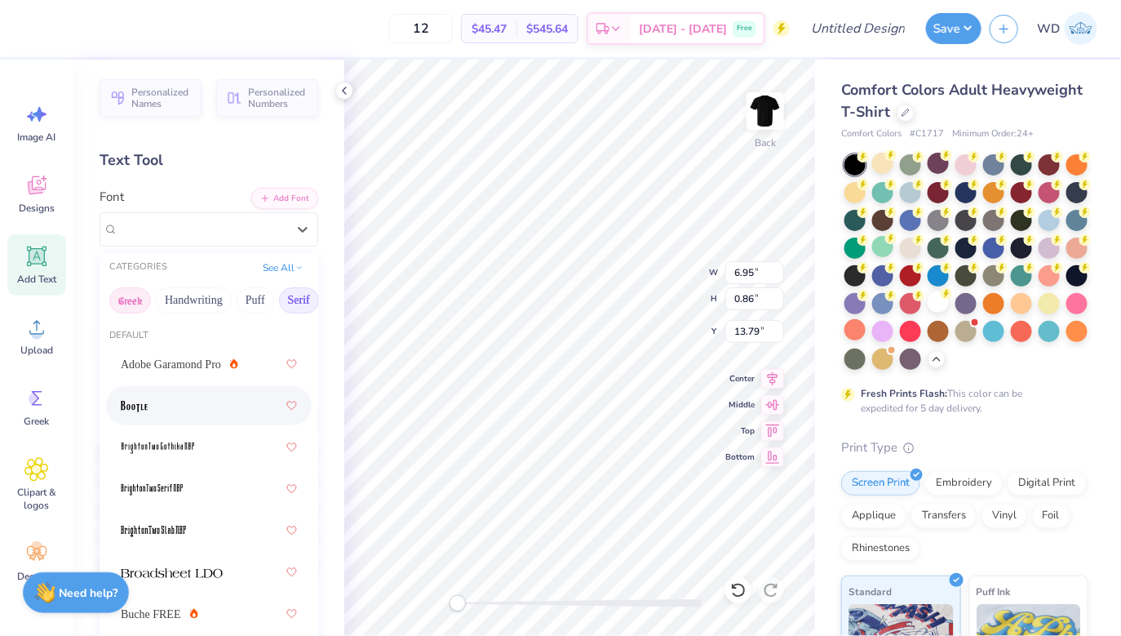
click at [139, 300] on button "Greek" at bounding box center [130, 300] width 42 height 26
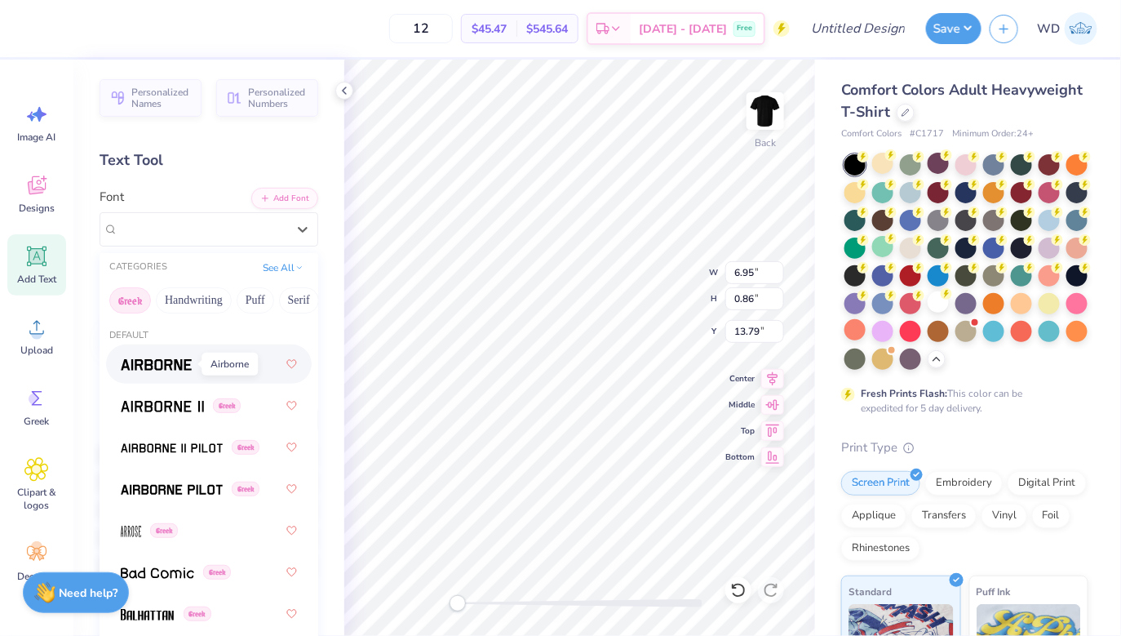
click at [180, 372] on span at bounding box center [156, 364] width 71 height 17
click at [154, 236] on div "Airborne Greek" at bounding box center [202, 228] width 171 height 25
click at [174, 445] on img at bounding box center [172, 447] width 102 height 11
click at [152, 237] on div at bounding box center [202, 229] width 168 height 22
click at [155, 441] on span "Airborne II Pilot" at bounding box center [159, 447] width 76 height 17
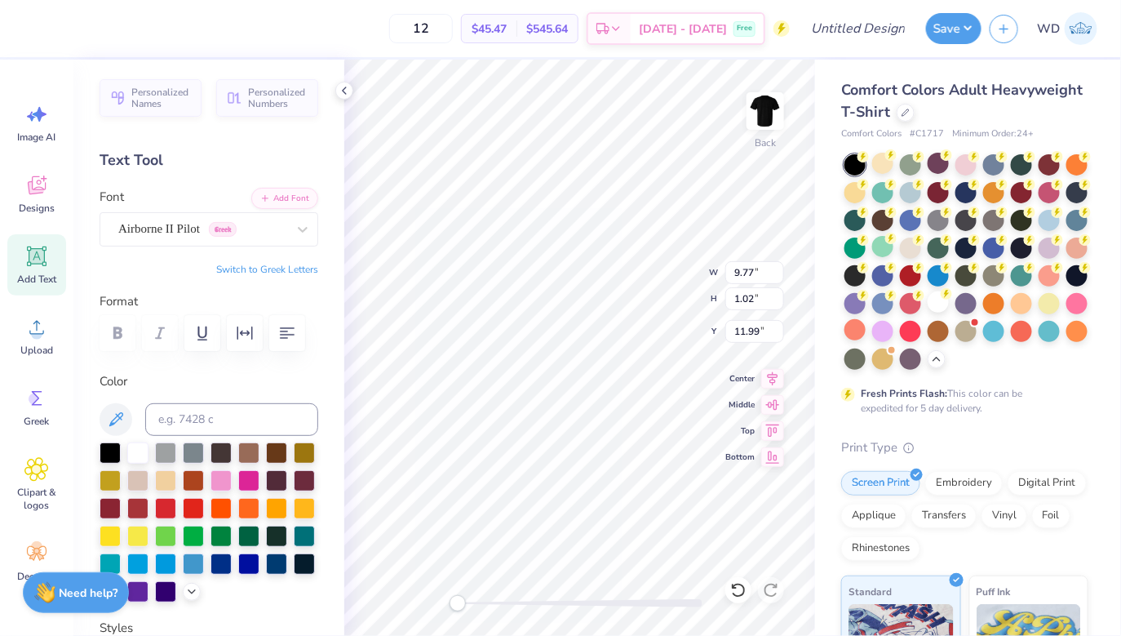
click at [535, 597] on div at bounding box center [580, 603] width 245 height 16
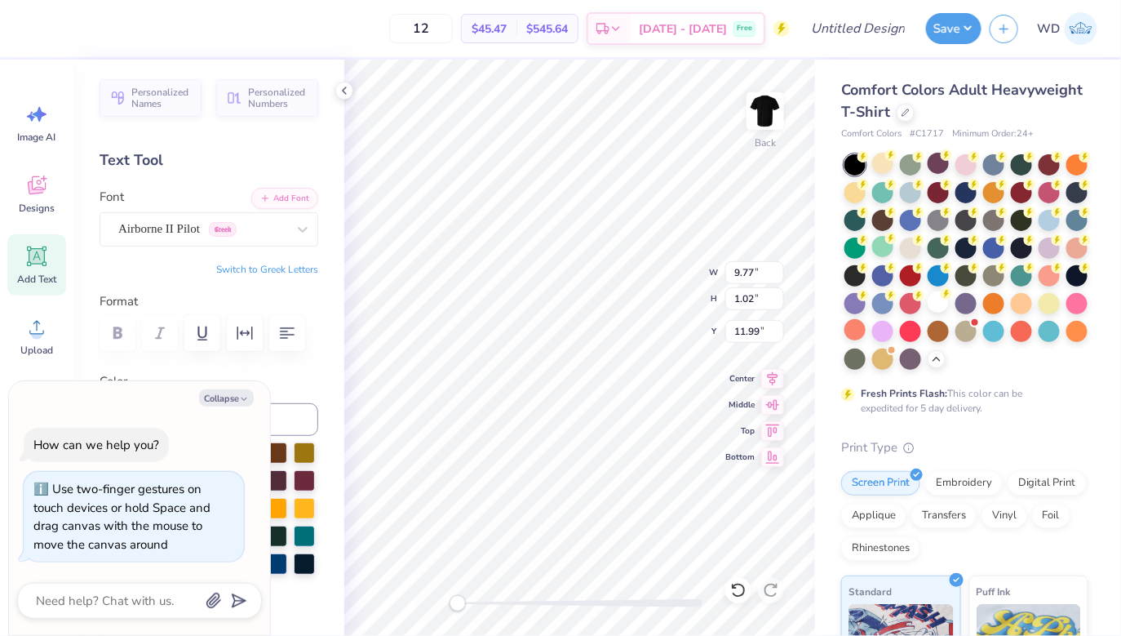
click at [428, 605] on div "Back W 9.77 9.77 " H 1.02 1.02 " Y 11.99 11.99 " Center Middle Top Bottom" at bounding box center [579, 348] width 471 height 576
type textarea "x"
type input "7.10"
type input "0.78"
type input "12.79"
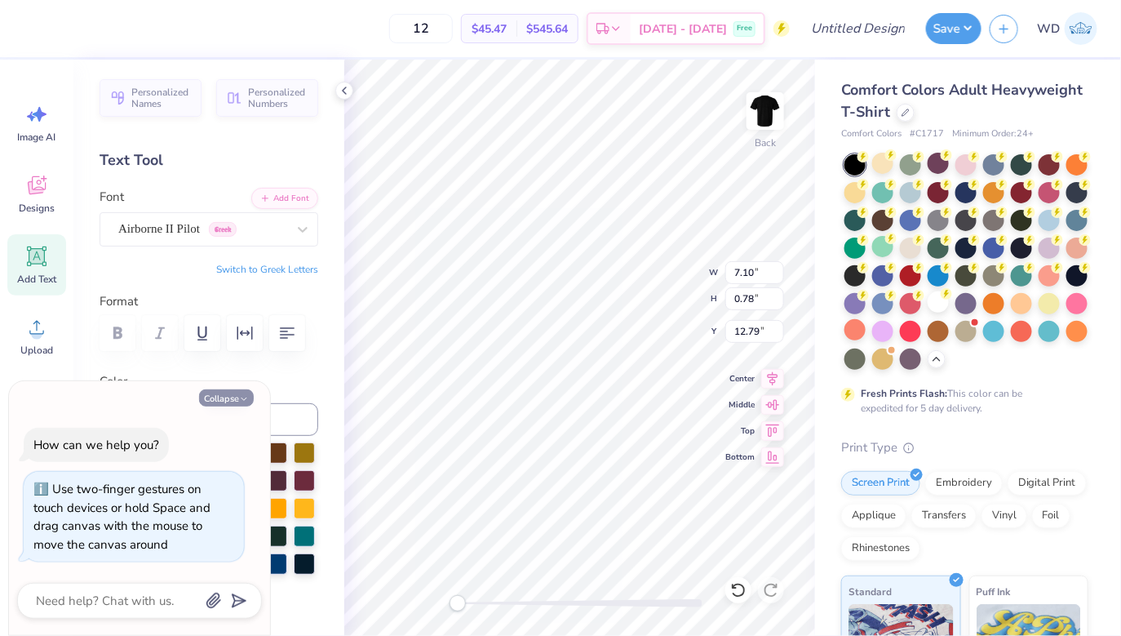
click at [241, 403] on icon "button" at bounding box center [244, 399] width 10 height 10
type textarea "x"
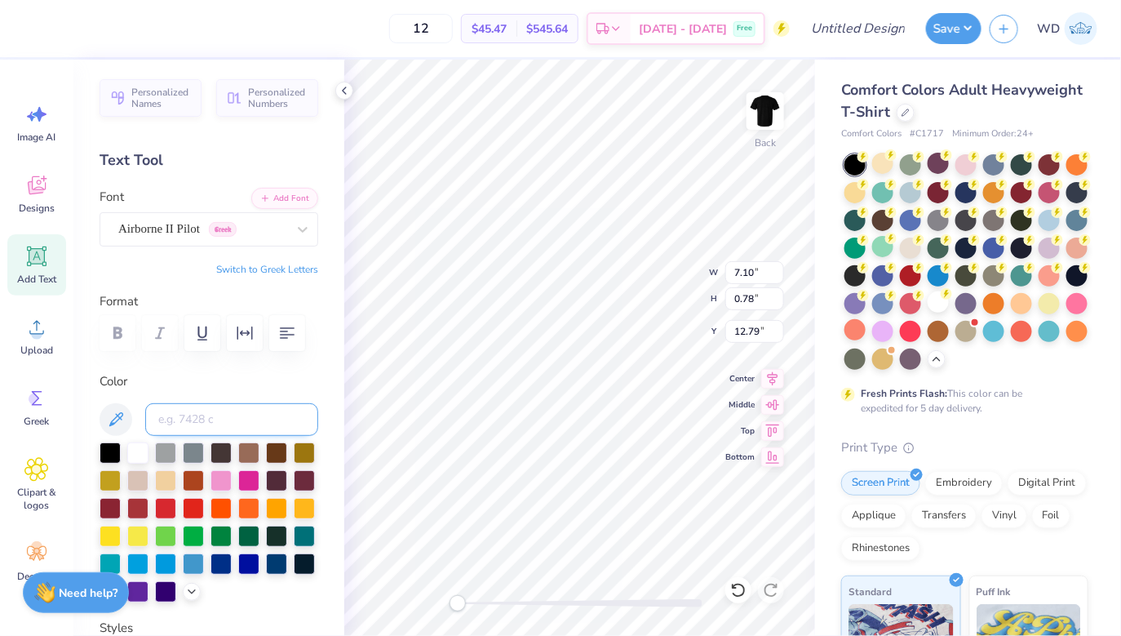
click at [180, 426] on input at bounding box center [231, 419] width 173 height 33
type input "black 6"
click at [298, 417] on input at bounding box center [231, 419] width 173 height 33
type input "6"
type input "black"
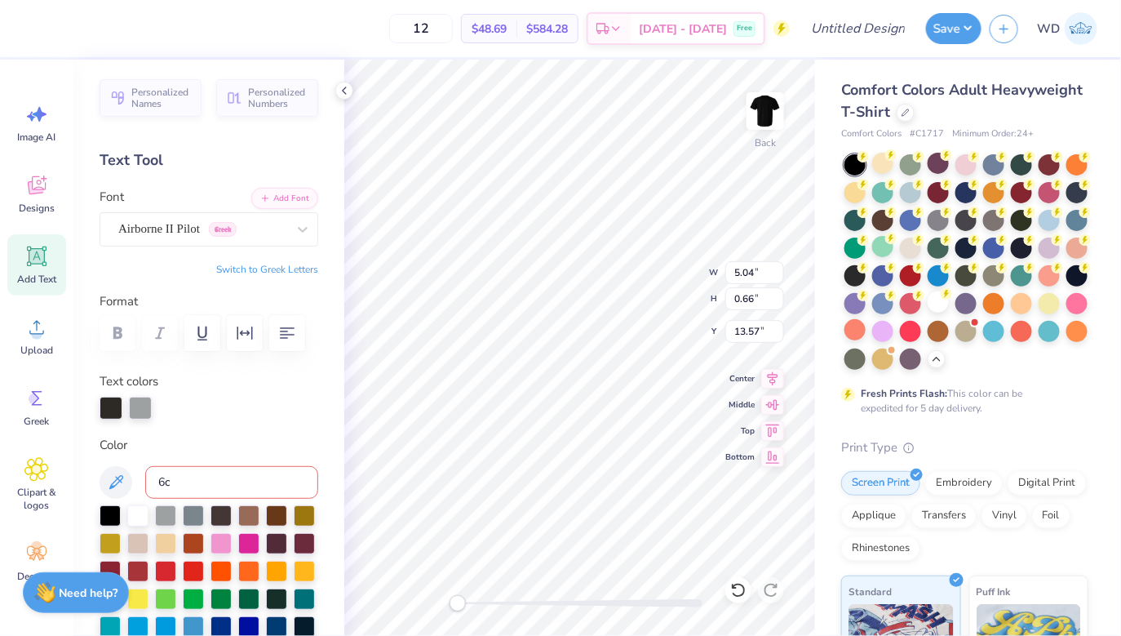
type input "6"
type input "black 6"
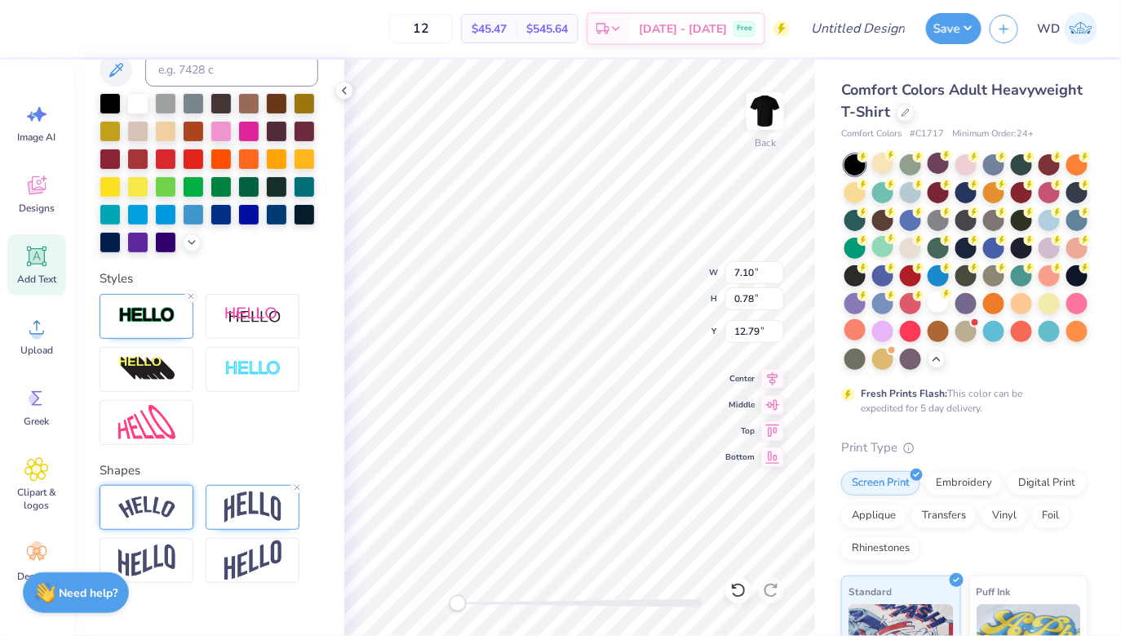
scroll to position [440, 0]
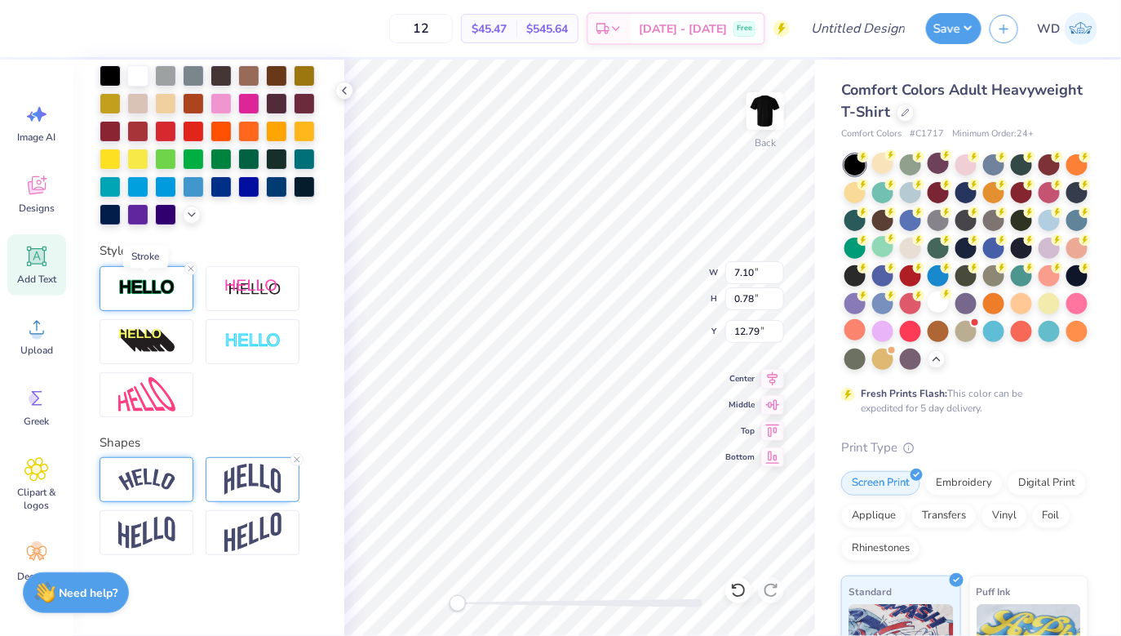
click at [135, 294] on img at bounding box center [146, 287] width 57 height 19
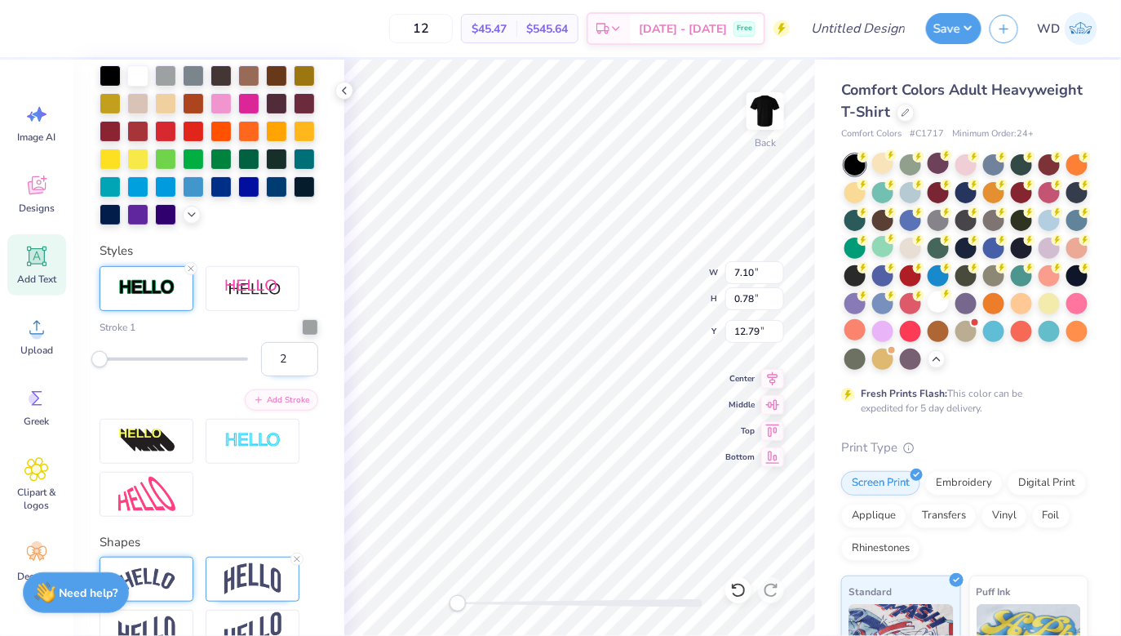
click at [307, 355] on input "2" at bounding box center [289, 359] width 57 height 34
type input "3"
click at [307, 355] on input "3" at bounding box center [289, 359] width 57 height 34
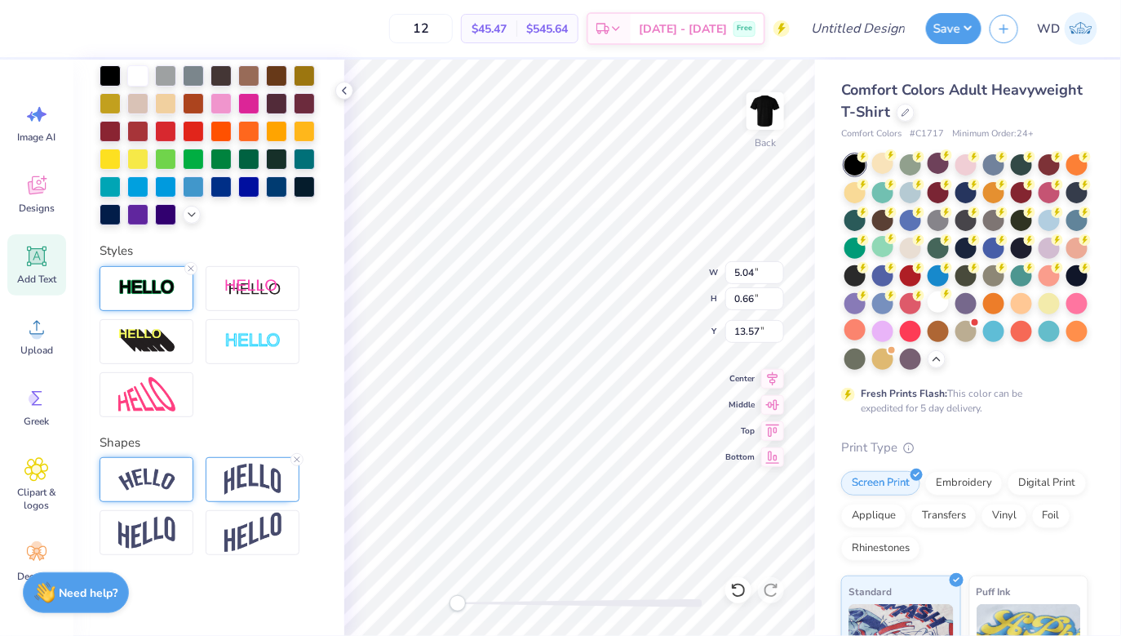
click at [144, 291] on img at bounding box center [146, 287] width 57 height 19
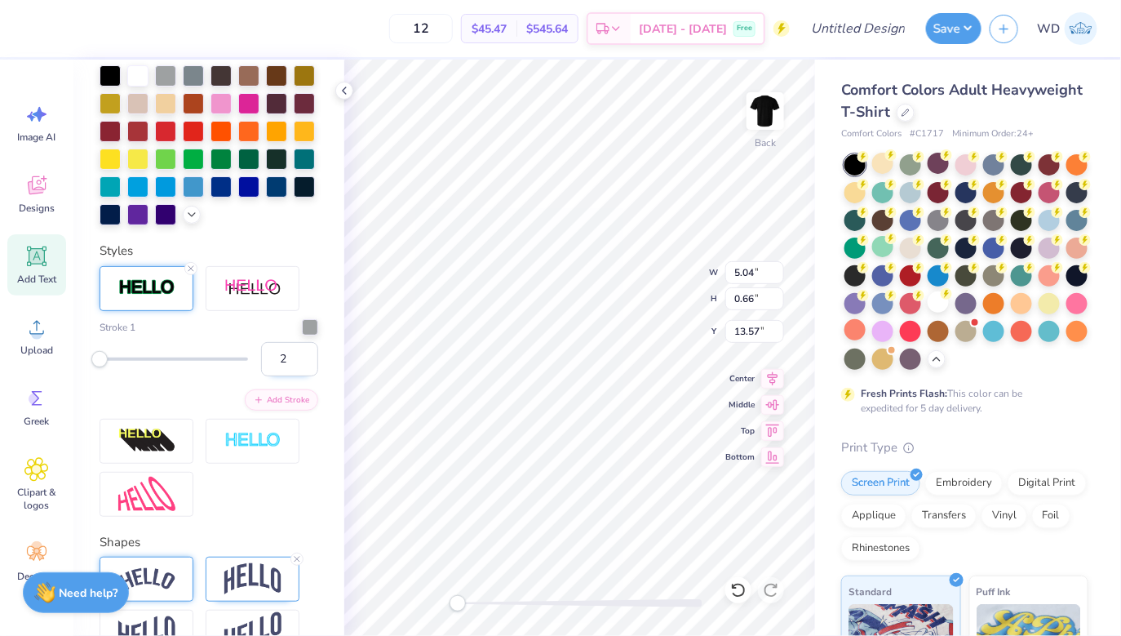
type input "2"
click at [305, 354] on input "2" at bounding box center [289, 359] width 57 height 34
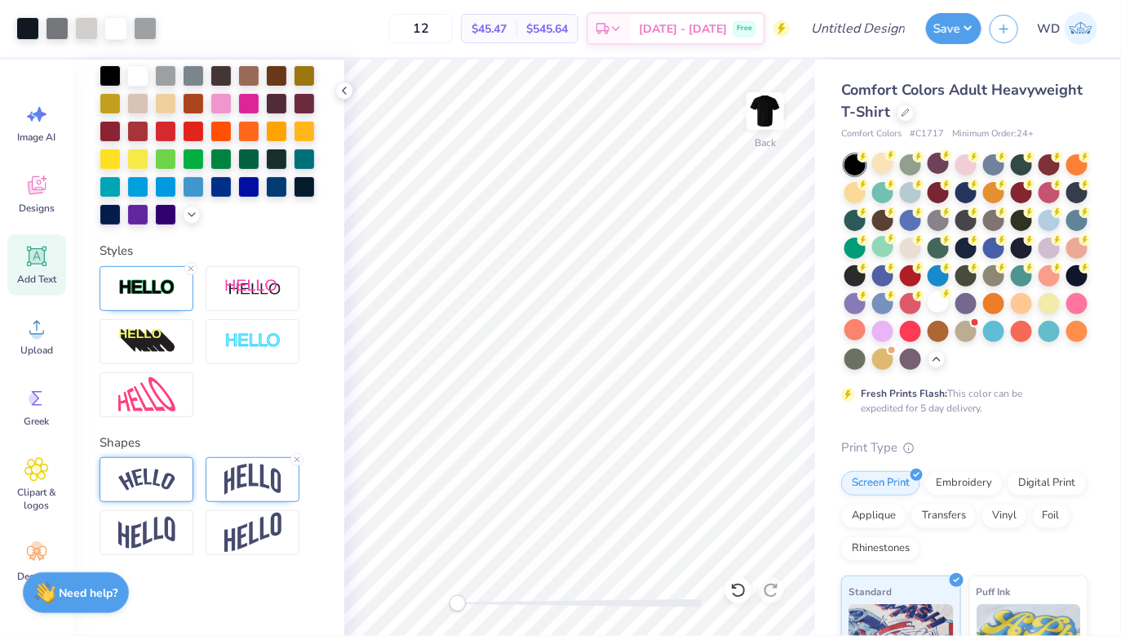
click at [30, 258] on icon at bounding box center [37, 257] width 16 height 16
type textarea "."
click at [149, 286] on img at bounding box center [146, 287] width 57 height 19
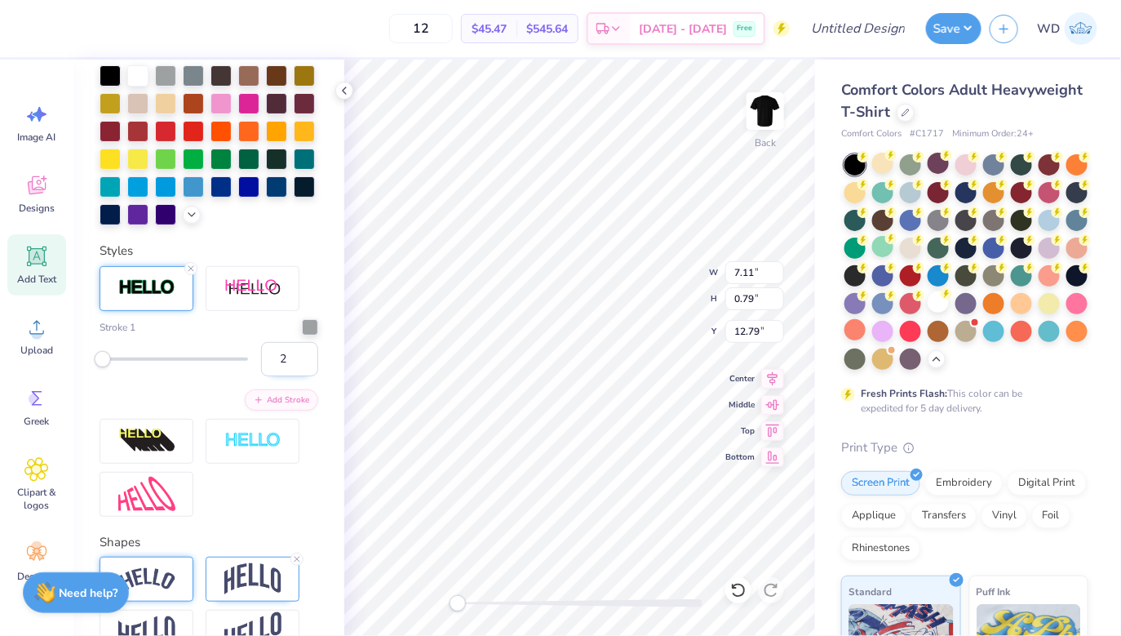
type input "2"
click at [305, 364] on input "2" at bounding box center [289, 359] width 57 height 34
click at [344, 90] on icon at bounding box center [344, 90] width 13 height 13
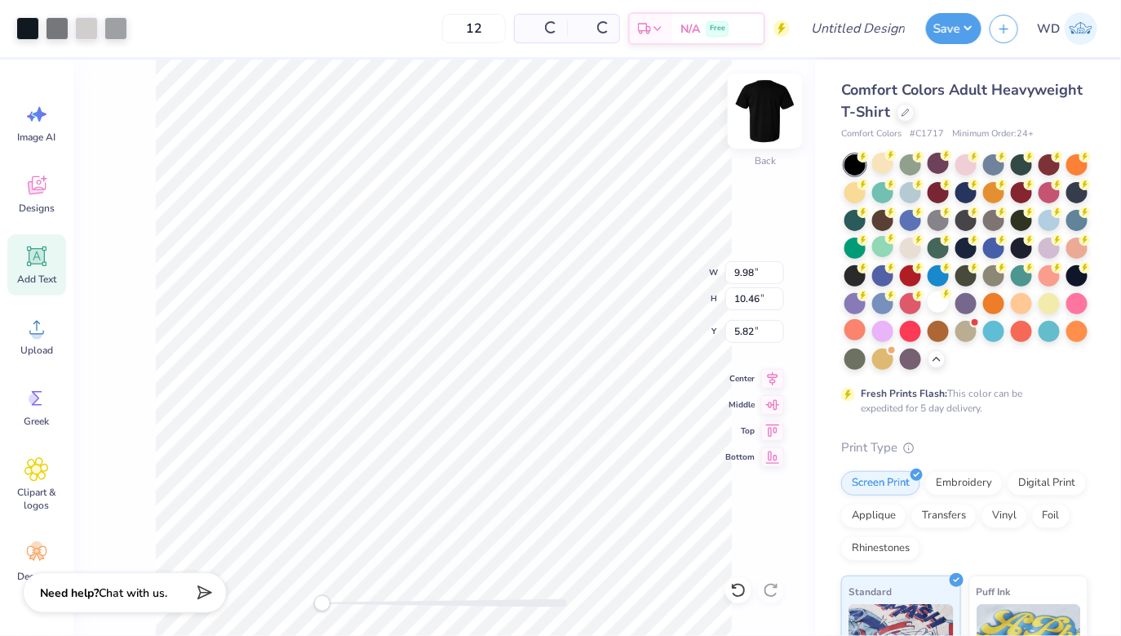
type input "9.98"
type input "10.46"
type input "5.82"
type input "7.10"
type input "8.17"
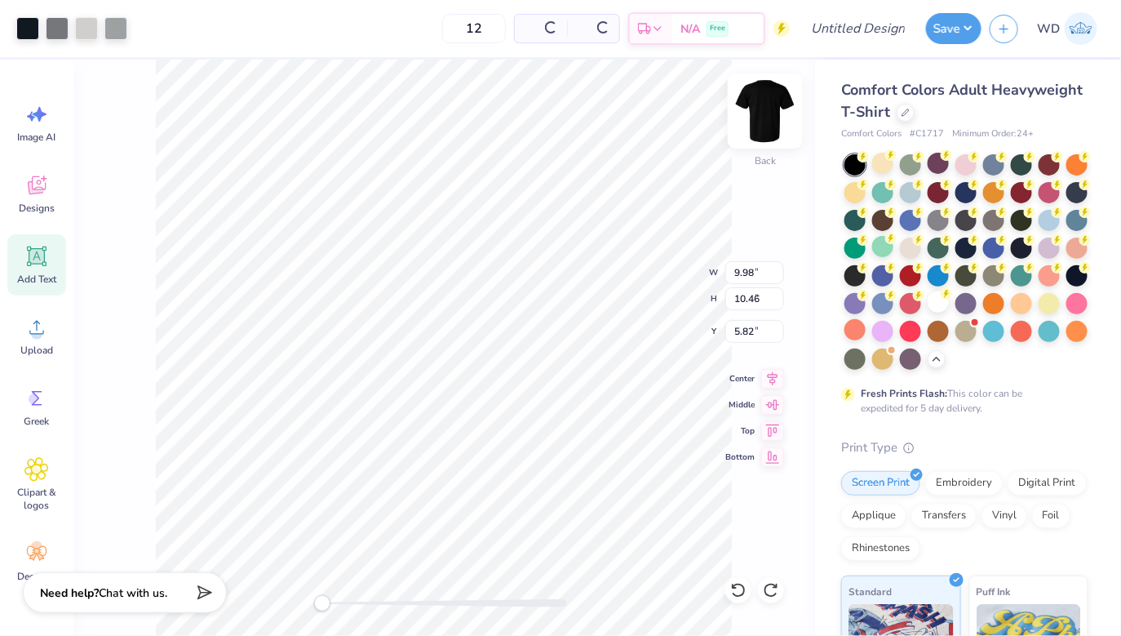
type input "6.07"
type input "9.54"
type input "10.12"
type input "4.73"
click at [775, 382] on icon at bounding box center [772, 376] width 23 height 20
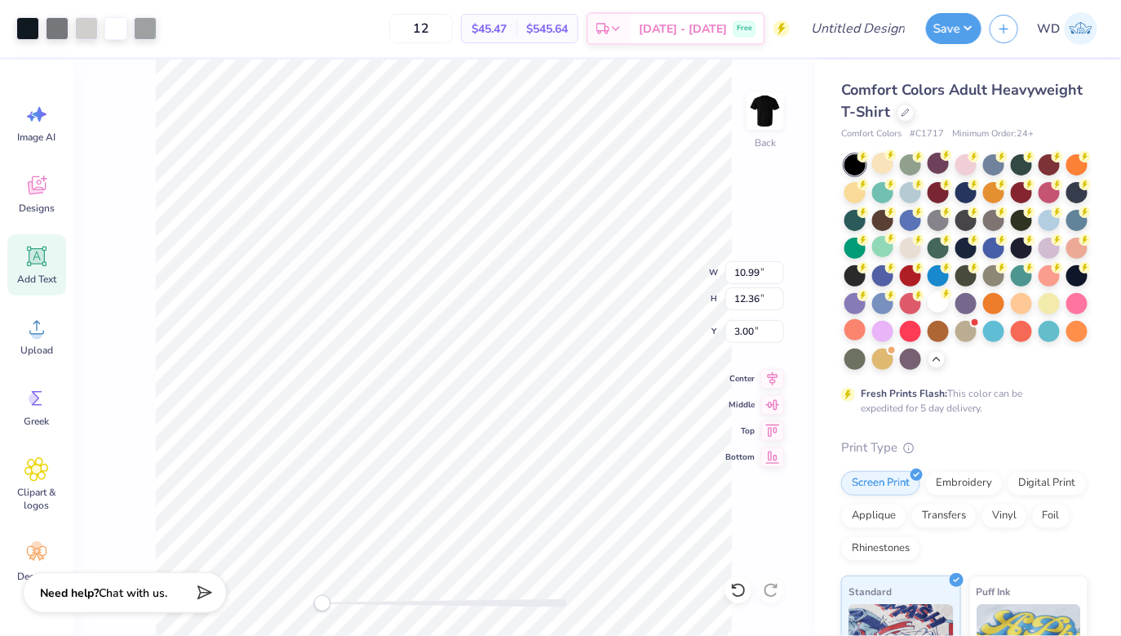
type input "3.00"
click at [774, 381] on icon at bounding box center [773, 376] width 11 height 14
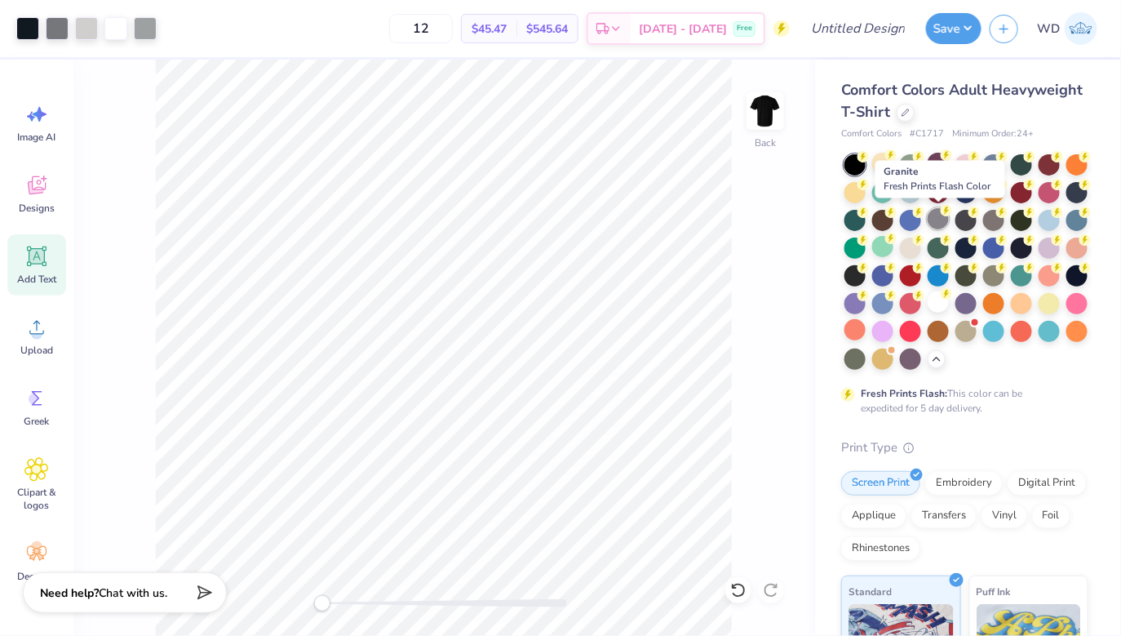
click at [945, 220] on div at bounding box center [938, 218] width 21 height 21
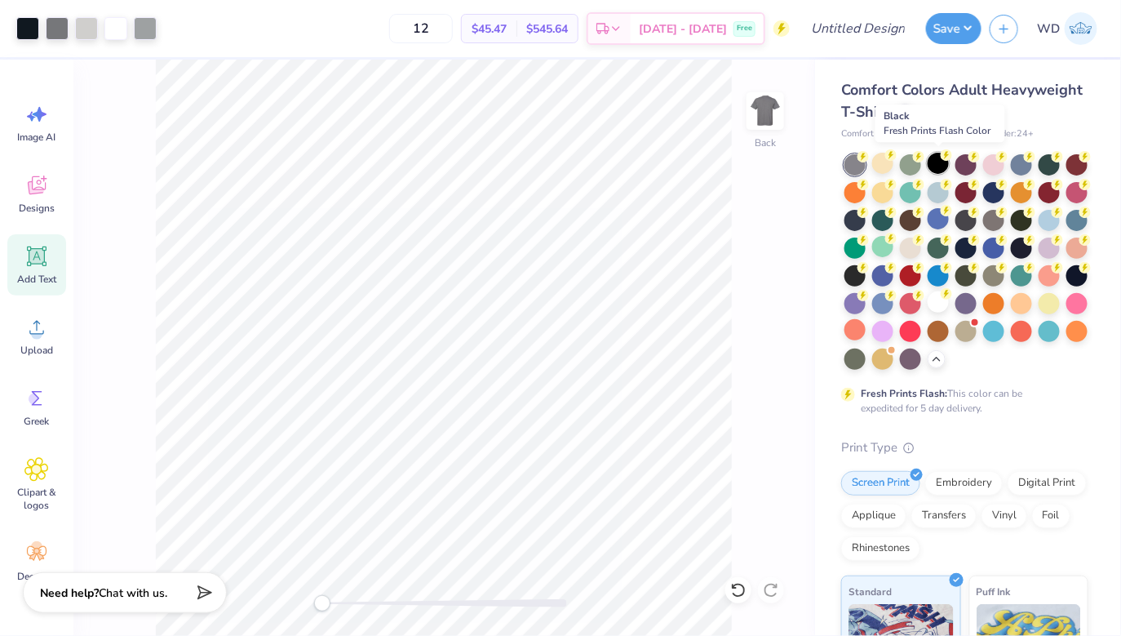
click at [938, 161] on div at bounding box center [938, 163] width 21 height 21
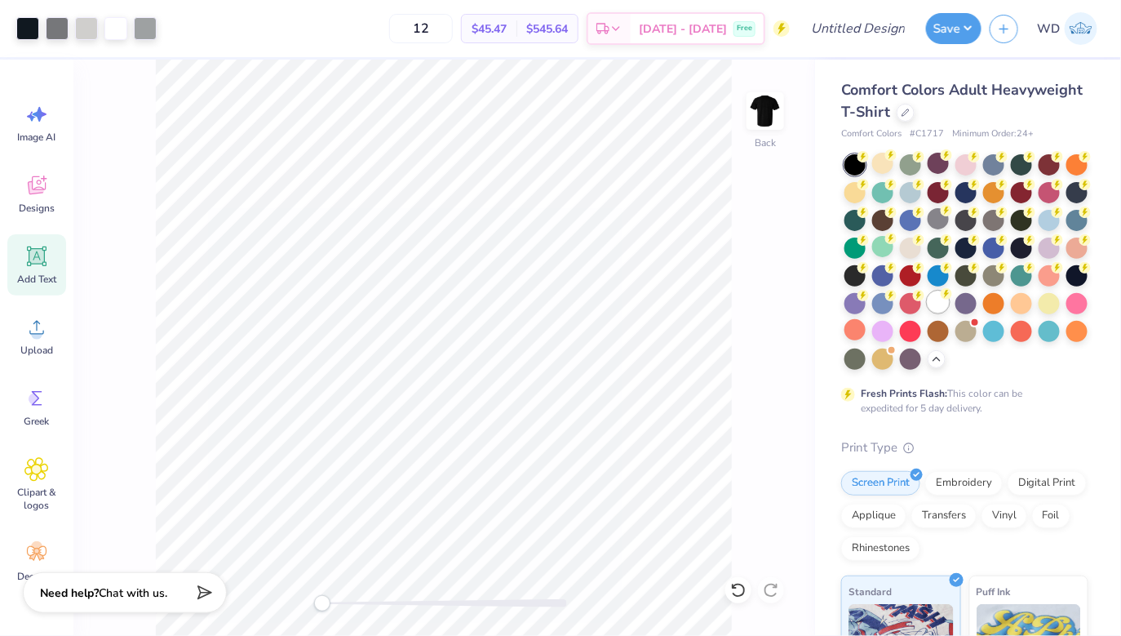
click at [934, 304] on div at bounding box center [938, 301] width 21 height 21
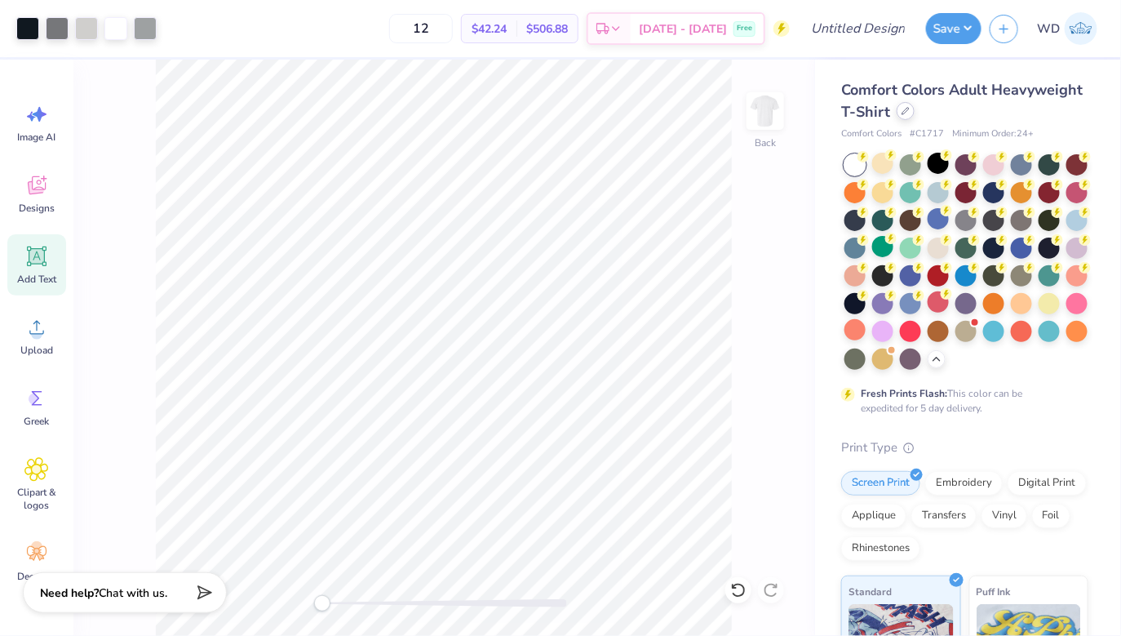
click at [903, 114] on icon at bounding box center [906, 111] width 8 height 8
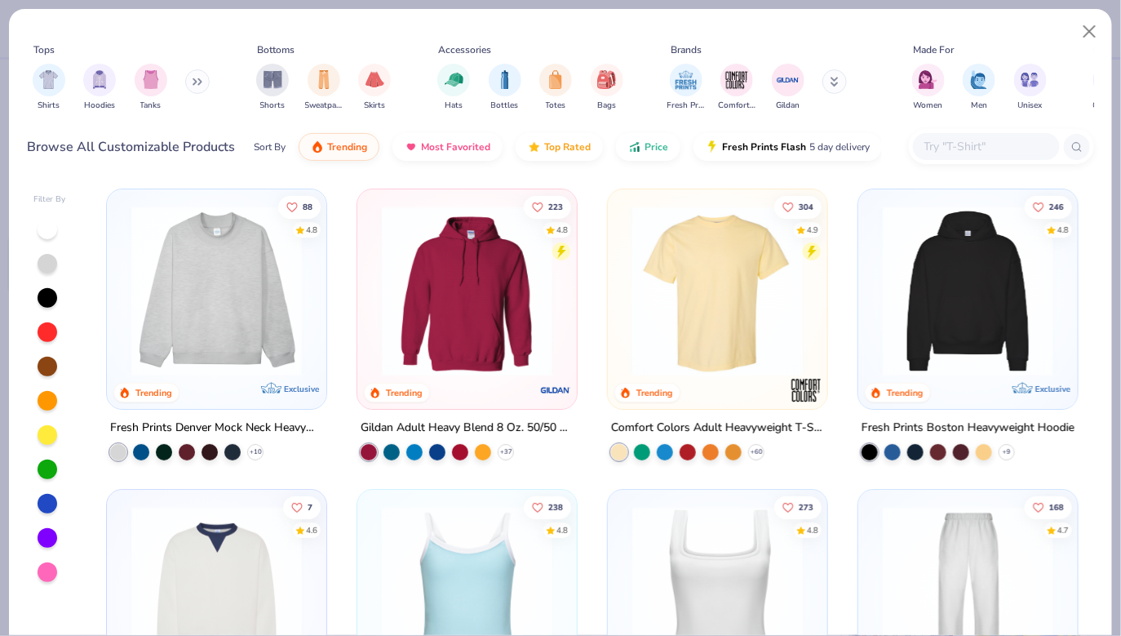
click at [947, 153] on input "text" at bounding box center [986, 146] width 126 height 19
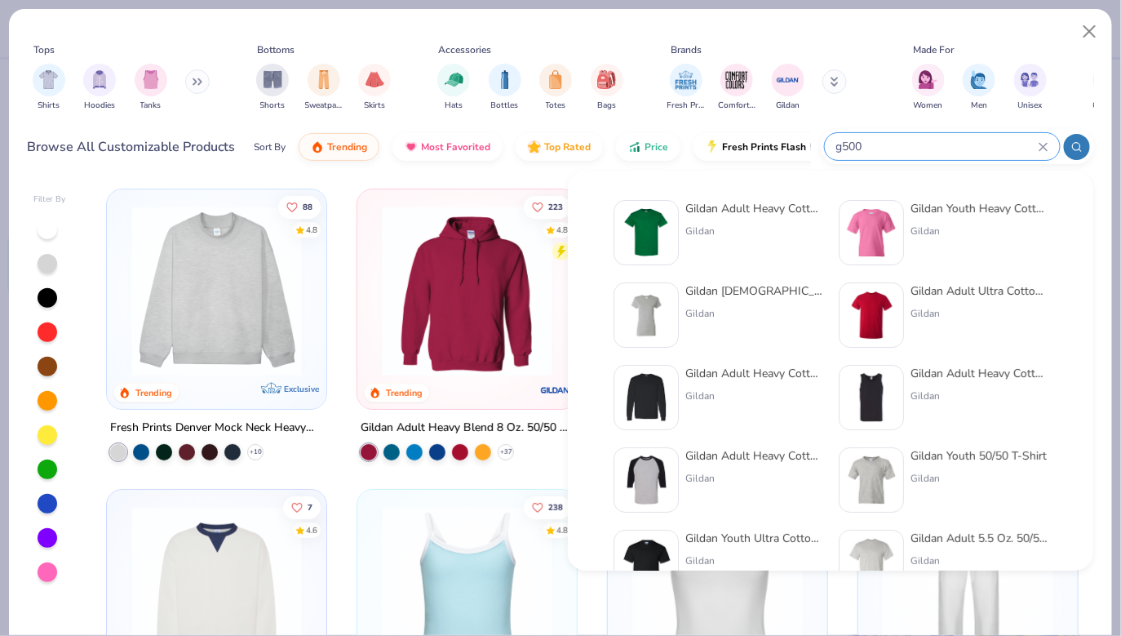
type input "g500"
click at [713, 229] on div "Gildan" at bounding box center [754, 231] width 137 height 15
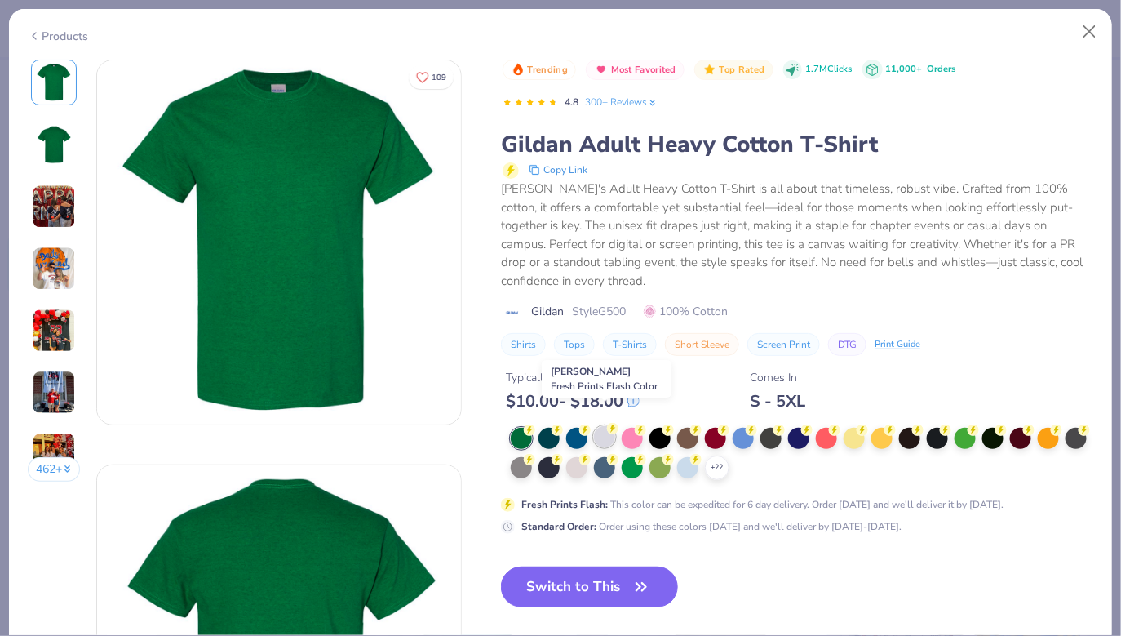
click at [614, 426] on div at bounding box center [604, 436] width 21 height 21
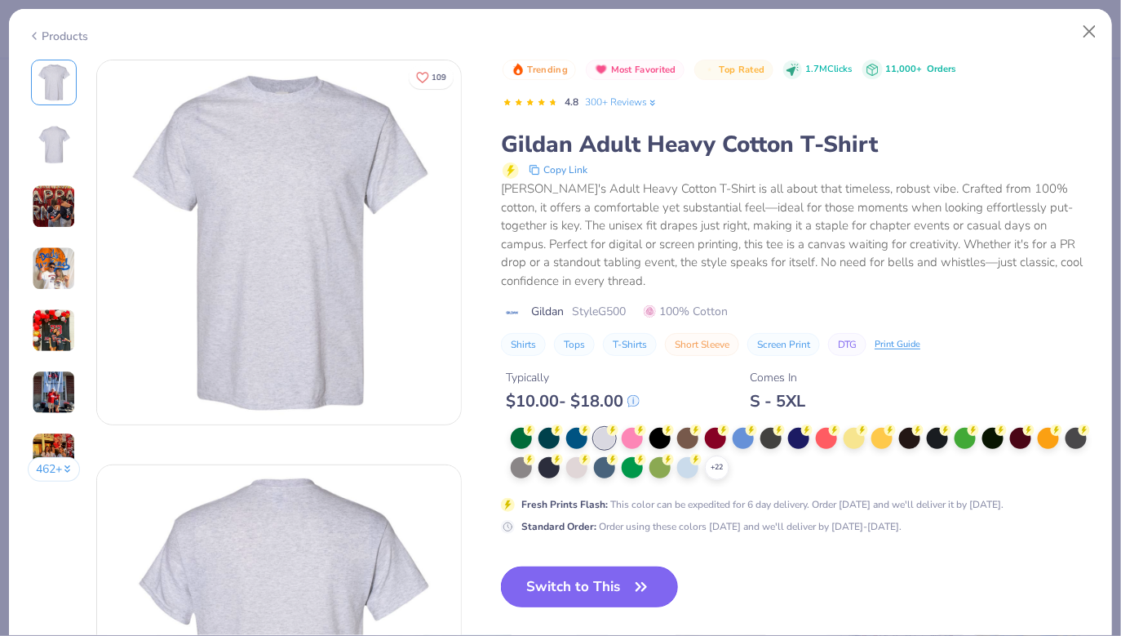
click at [610, 566] on button "Switch to This" at bounding box center [589, 586] width 177 height 41
click at [622, 569] on button "Switch to This" at bounding box center [589, 586] width 177 height 41
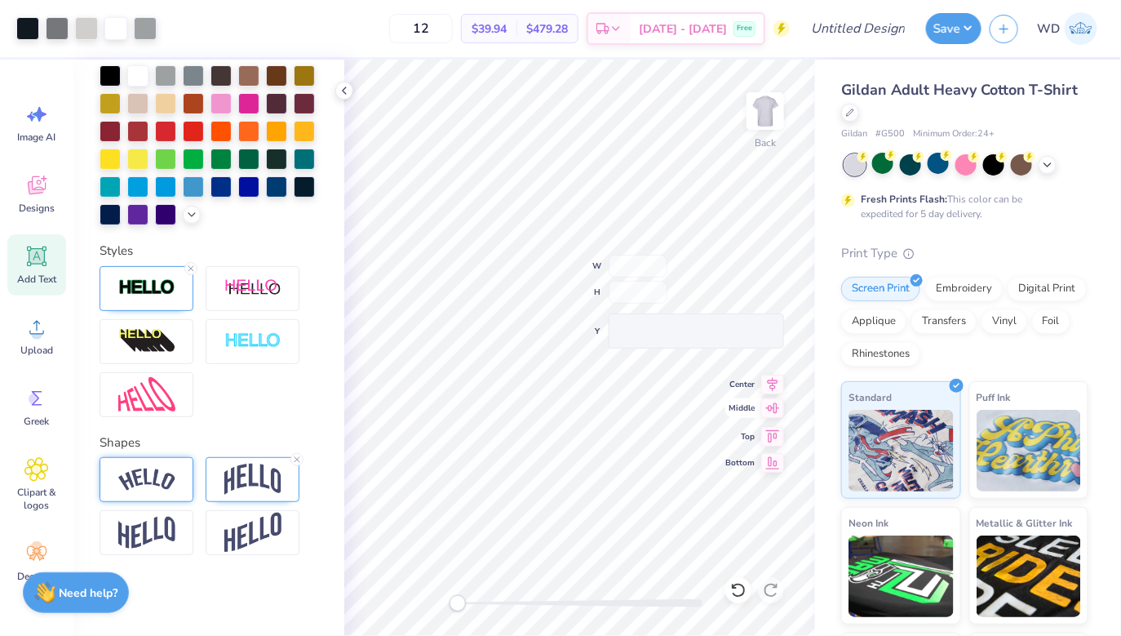
click at [775, 405] on icon at bounding box center [773, 408] width 14 height 11
type input "49.24"
type input "57.76"
type input "-32.82"
type input "6.47"
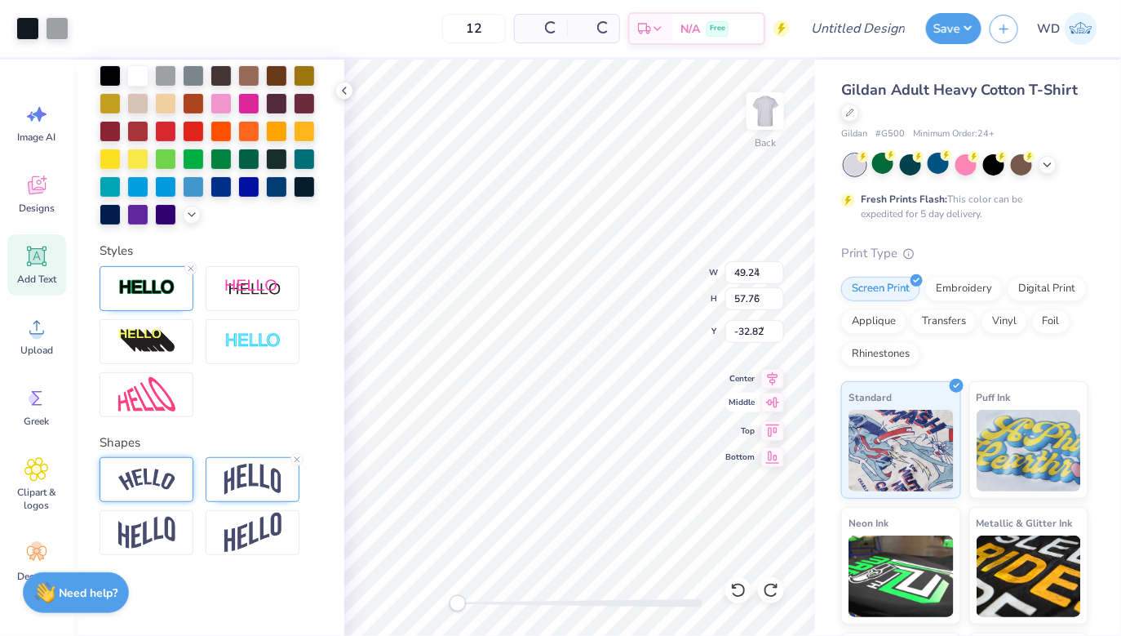
type input "0.10"
type input "15.54"
click at [347, 90] on icon at bounding box center [344, 90] width 13 height 13
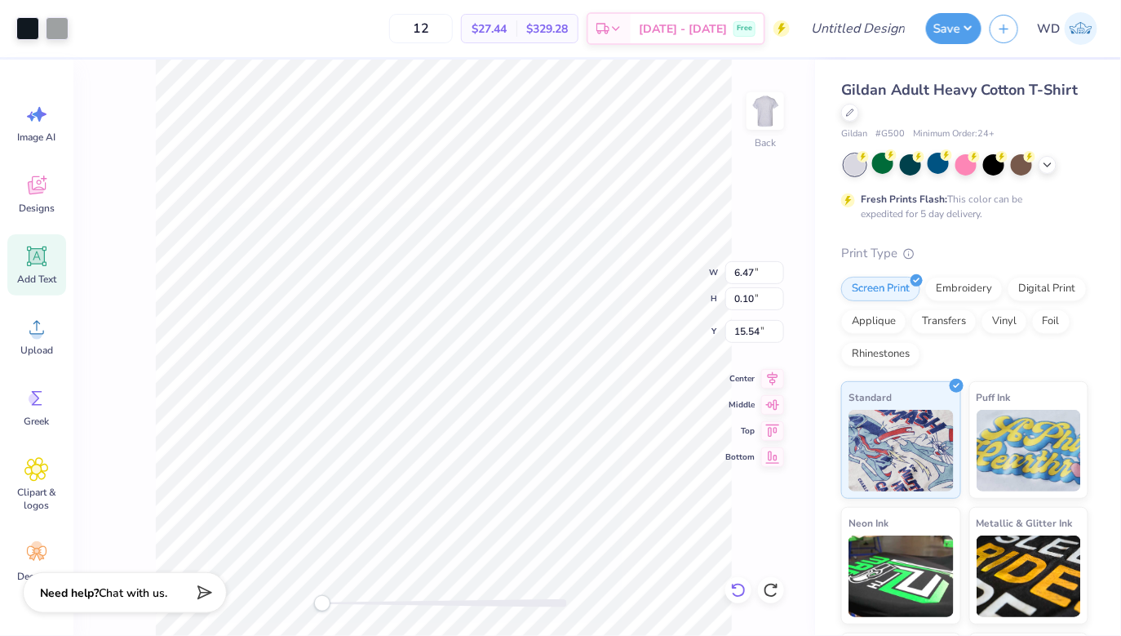
click at [735, 584] on icon at bounding box center [738, 590] width 16 height 16
click at [738, 597] on icon at bounding box center [738, 590] width 16 height 16
click at [739, 590] on icon at bounding box center [738, 590] width 16 height 16
click at [742, 588] on icon at bounding box center [738, 590] width 16 height 16
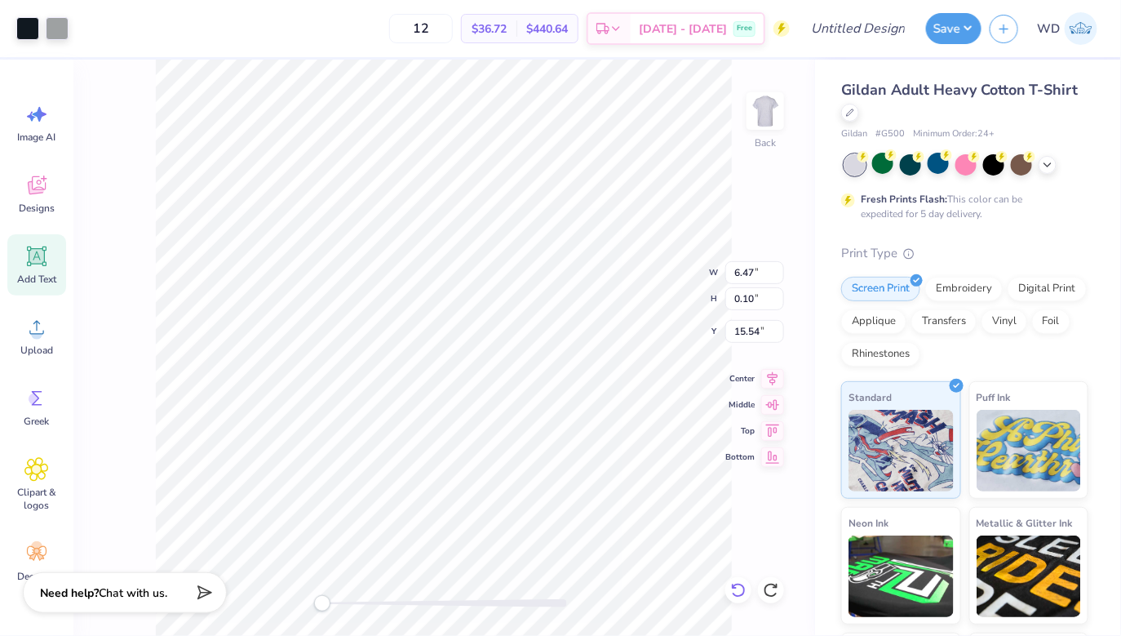
click at [746, 587] on icon at bounding box center [738, 590] width 16 height 16
click at [737, 589] on icon at bounding box center [738, 590] width 16 height 16
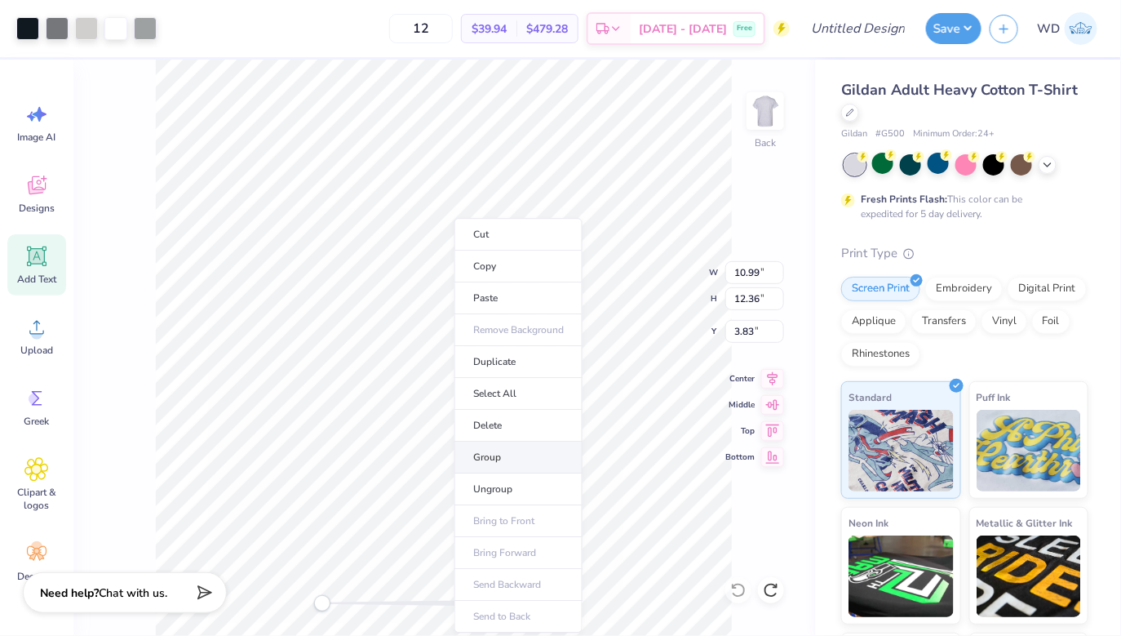
click at [523, 459] on li "Group" at bounding box center [519, 458] width 128 height 32
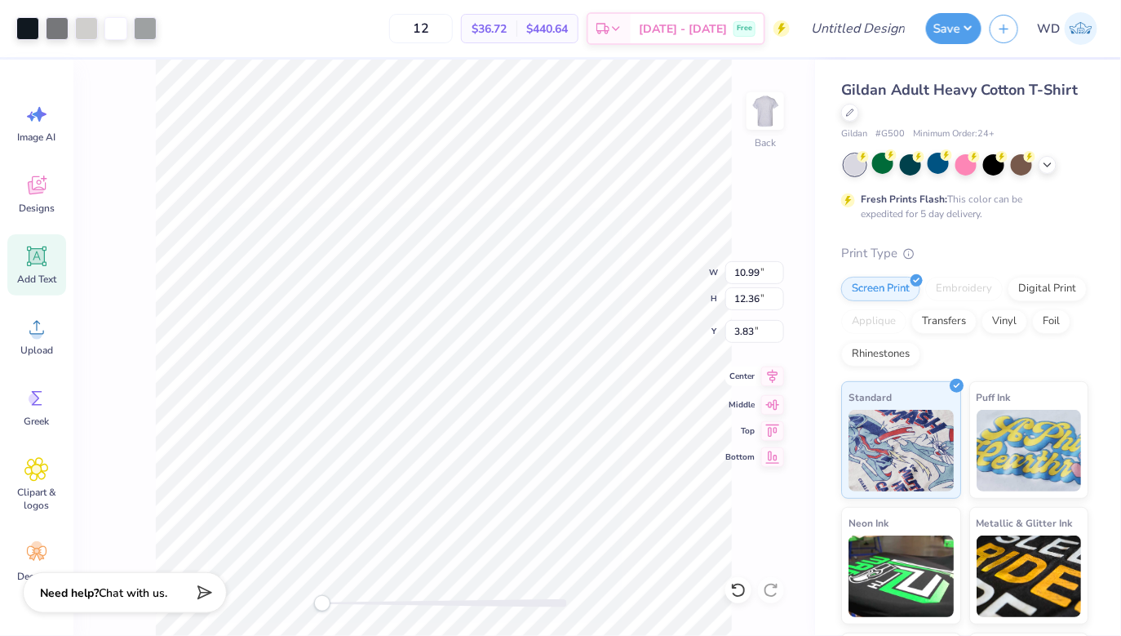
click at [775, 375] on icon at bounding box center [772, 376] width 23 height 20
type input "17.38"
type input "15.19"
type input "-7.35"
click at [770, 381] on icon at bounding box center [772, 376] width 23 height 20
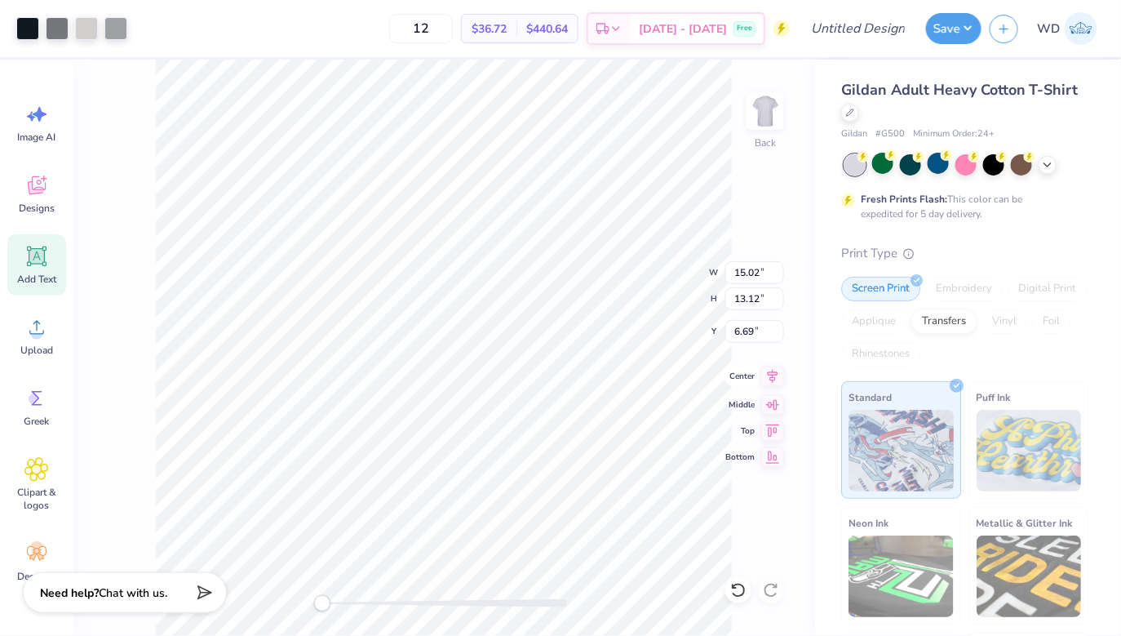
type input "15.02"
type input "13.12"
type input "3.45"
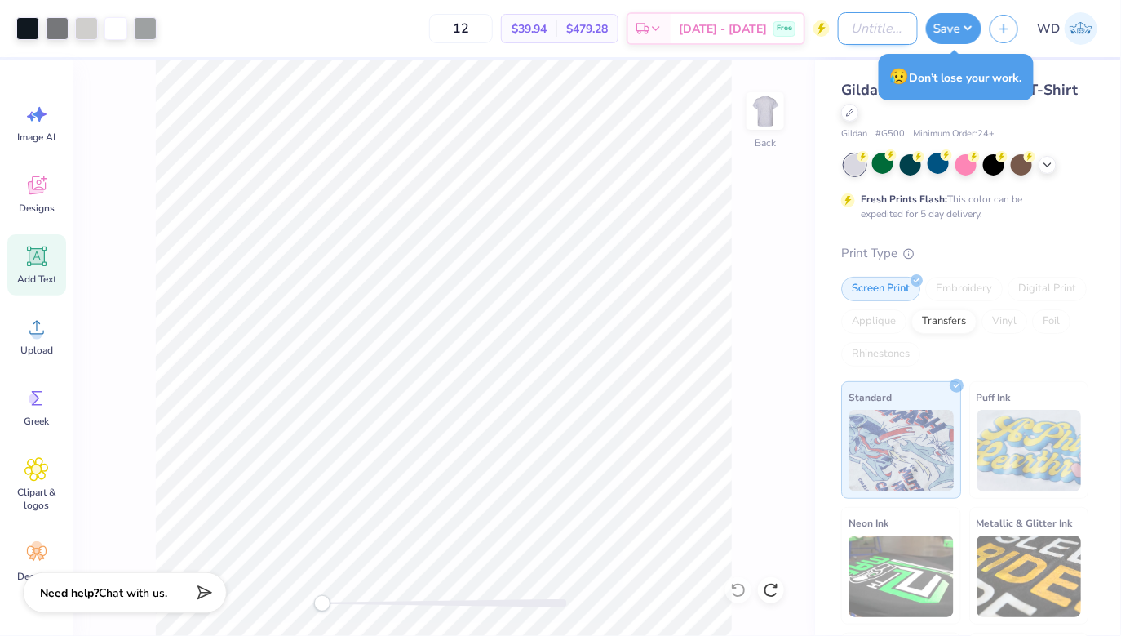
click at [874, 31] on input "Design Title" at bounding box center [878, 28] width 80 height 33
type input "SCGA"
click at [943, 32] on button "Save" at bounding box center [953, 26] width 55 height 31
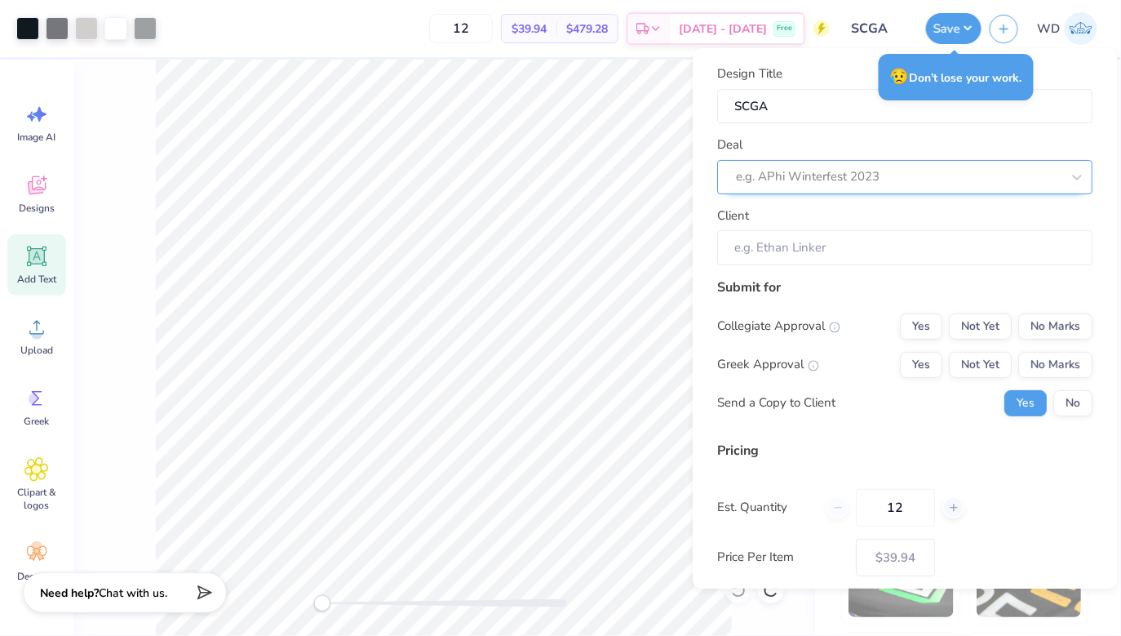
click at [946, 171] on div at bounding box center [899, 177] width 325 height 22
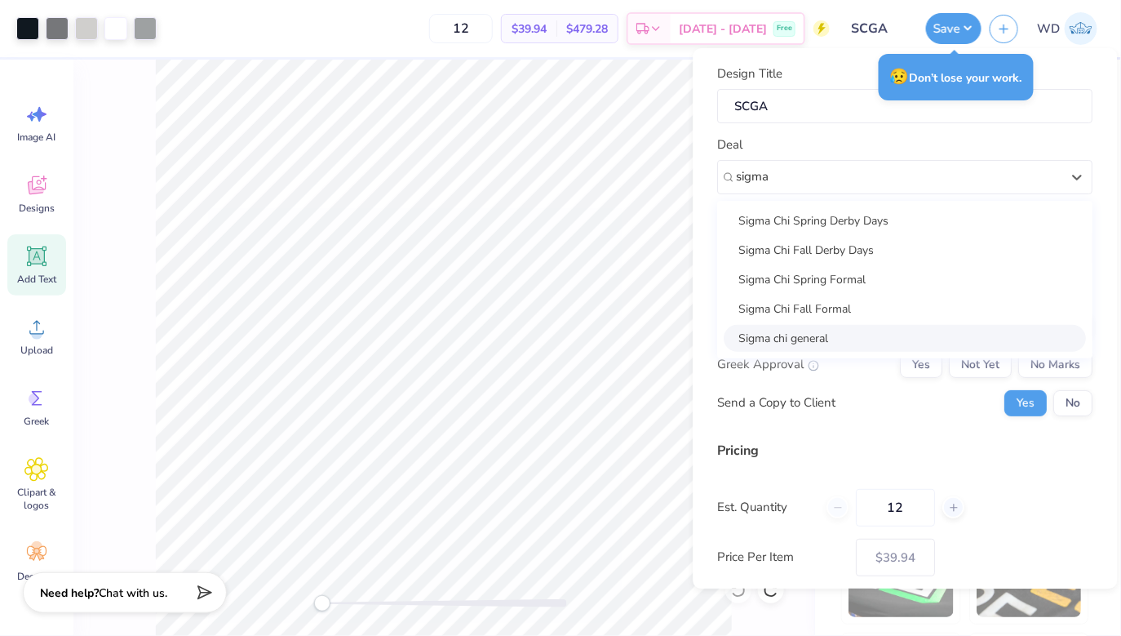
click at [928, 335] on div "Sigma chi general" at bounding box center [906, 338] width 362 height 27
type input "sigma"
type input "Will Rahaniotis"
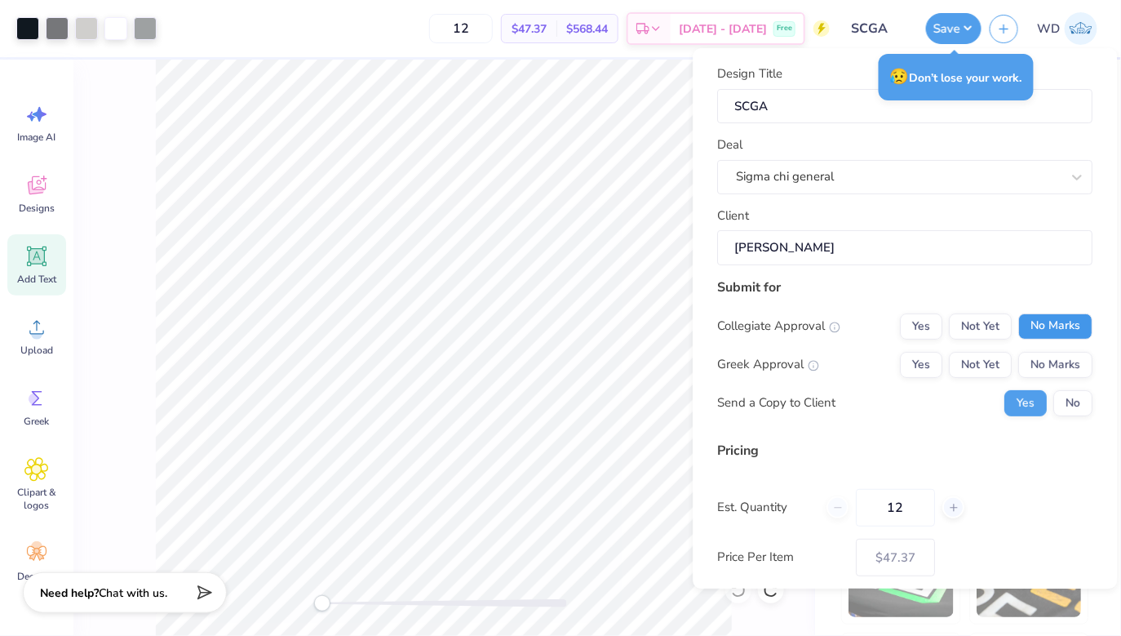
click at [1041, 330] on button "No Marks" at bounding box center [1056, 326] width 74 height 26
click at [943, 361] on div "Yes Not Yet No Marks" at bounding box center [997, 365] width 193 height 26
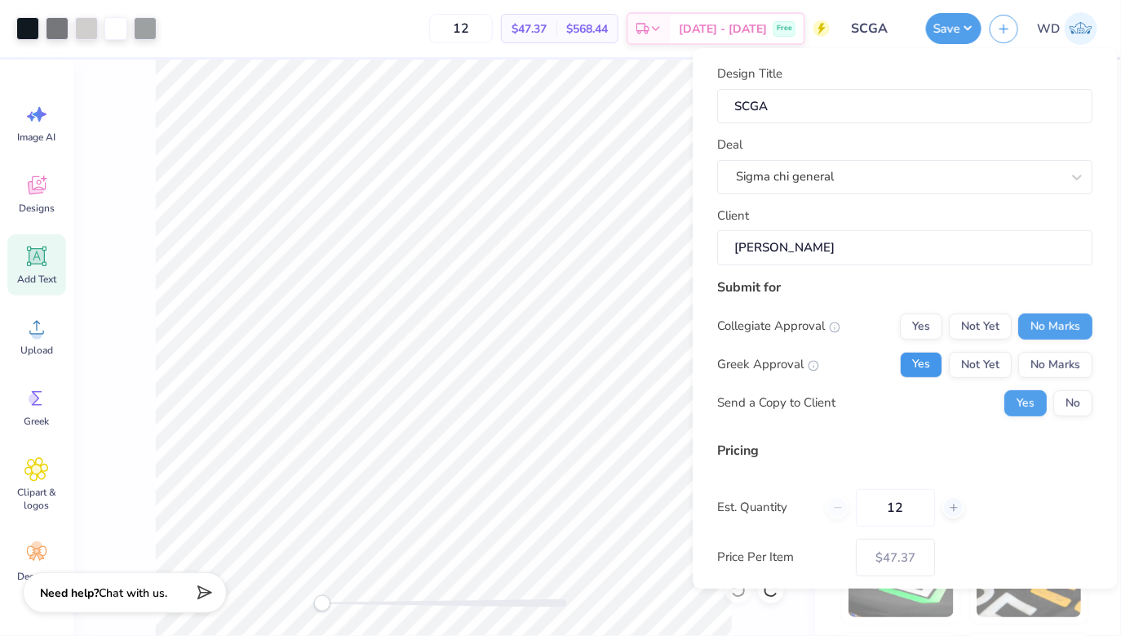
click at [925, 362] on button "Yes" at bounding box center [922, 365] width 42 height 26
type input "$47.37"
click at [909, 518] on input "12" at bounding box center [896, 508] width 79 height 38
type input "9"
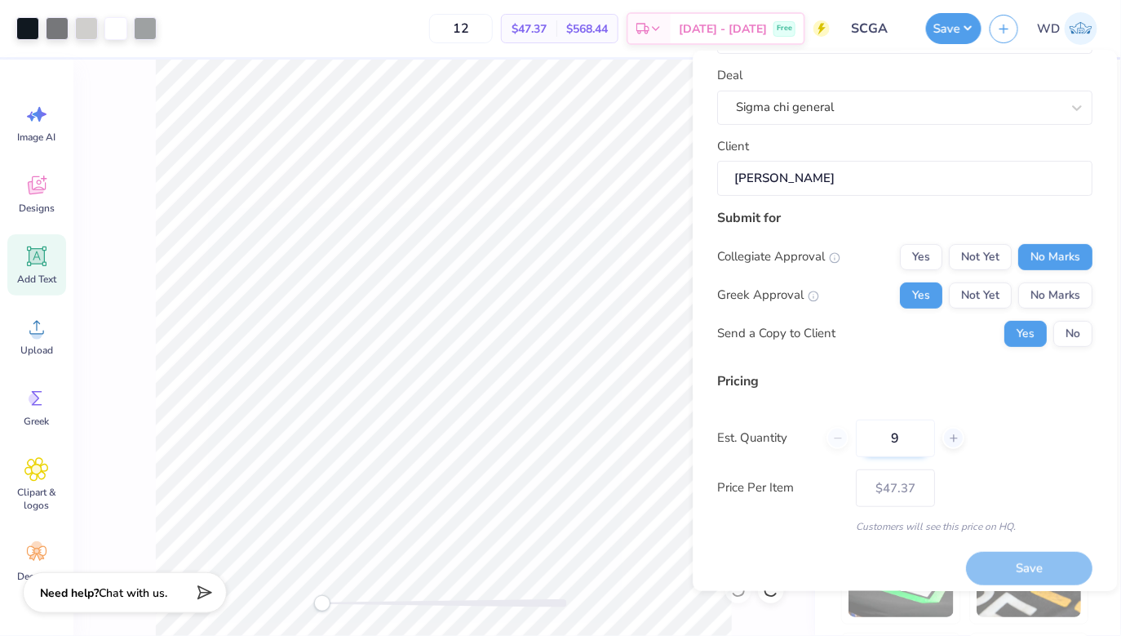
scroll to position [81, 0]
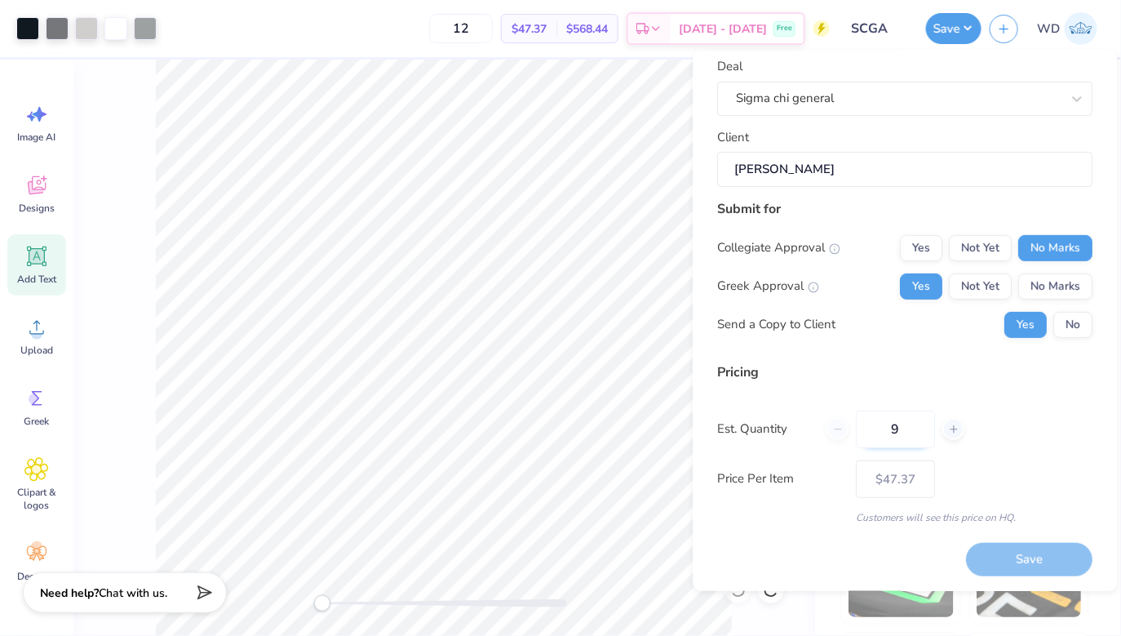
type input "9"
type input "110"
type input "$14.95"
type input "110"
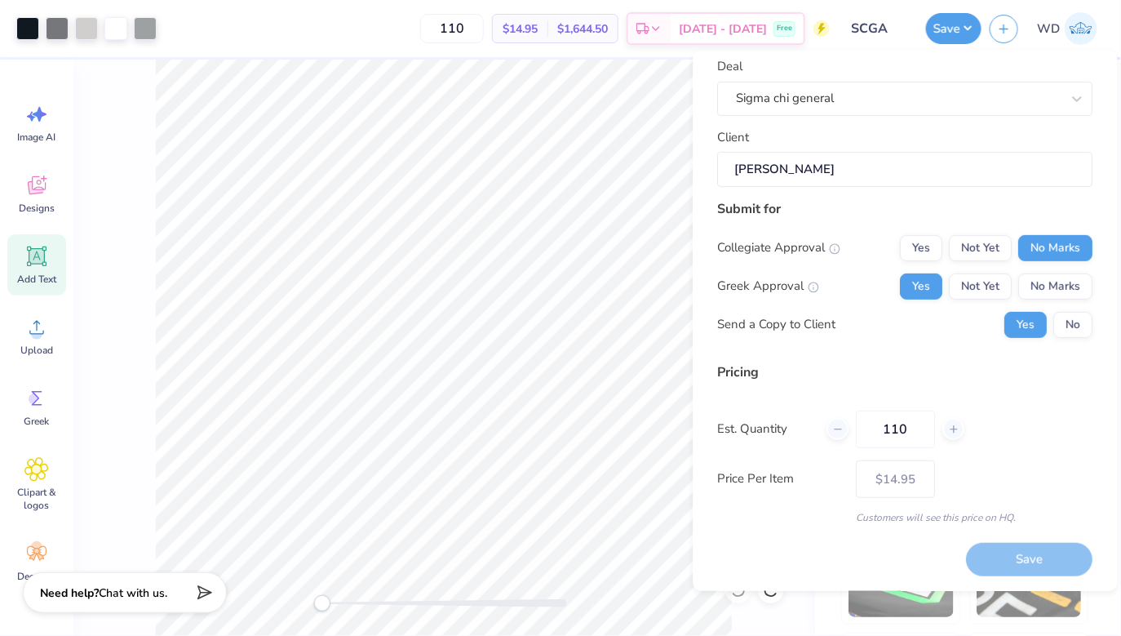
click at [990, 472] on div "Price Per Item $14.95" at bounding box center [905, 478] width 375 height 38
click at [966, 353] on div "Design Title SCGA Deal Sigma chi general Client Will Rahaniotis Submit for Coll…" at bounding box center [905, 255] width 375 height 539
click at [1034, 279] on button "No Marks" at bounding box center [1056, 286] width 74 height 26
click at [952, 283] on button "Not Yet" at bounding box center [981, 286] width 63 height 26
type input "$14.95"
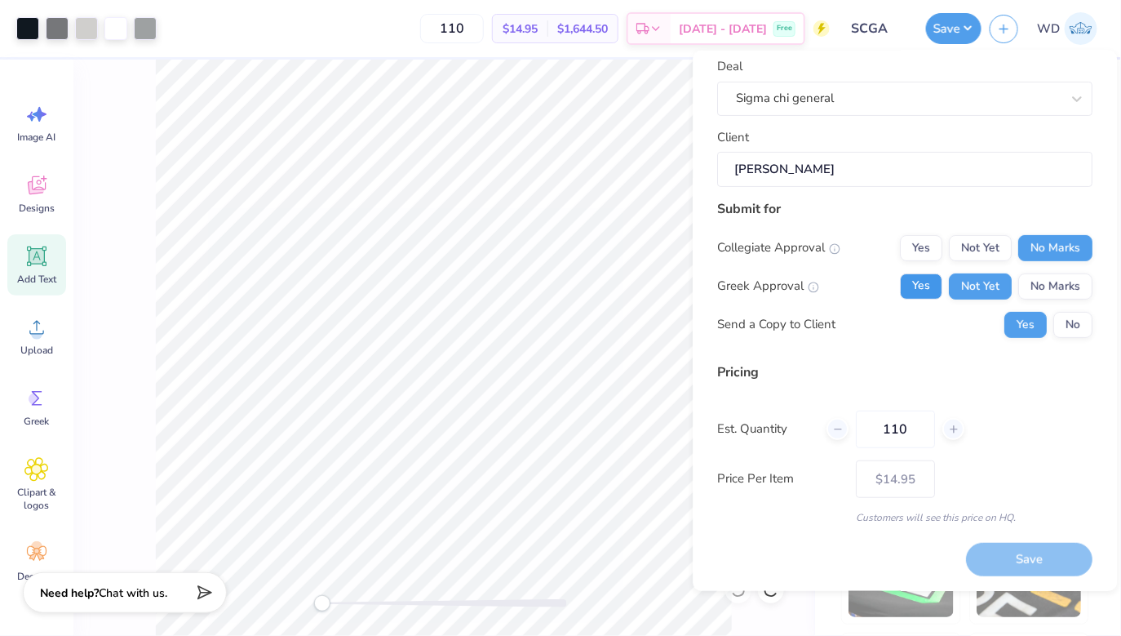
click at [933, 287] on button "Yes" at bounding box center [922, 286] width 42 height 26
click at [1055, 331] on button "No" at bounding box center [1073, 324] width 39 height 26
click at [1021, 331] on button "Yes" at bounding box center [1026, 324] width 42 height 26
click at [1003, 570] on div "Save" at bounding box center [1030, 559] width 126 height 33
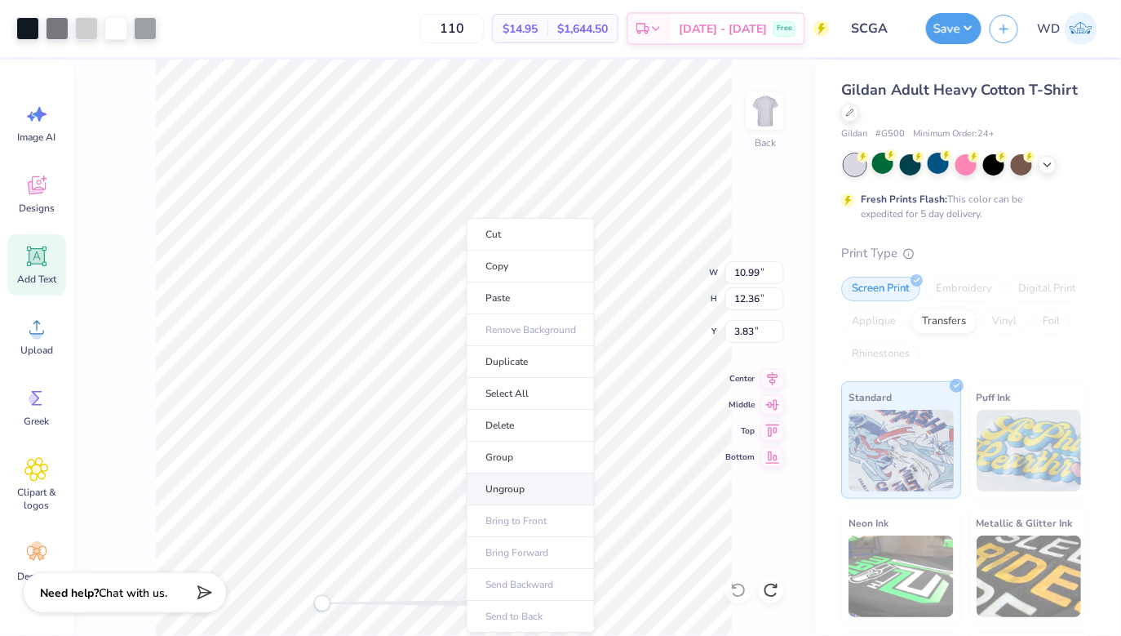
click at [526, 483] on li "Ungroup" at bounding box center [531, 489] width 128 height 32
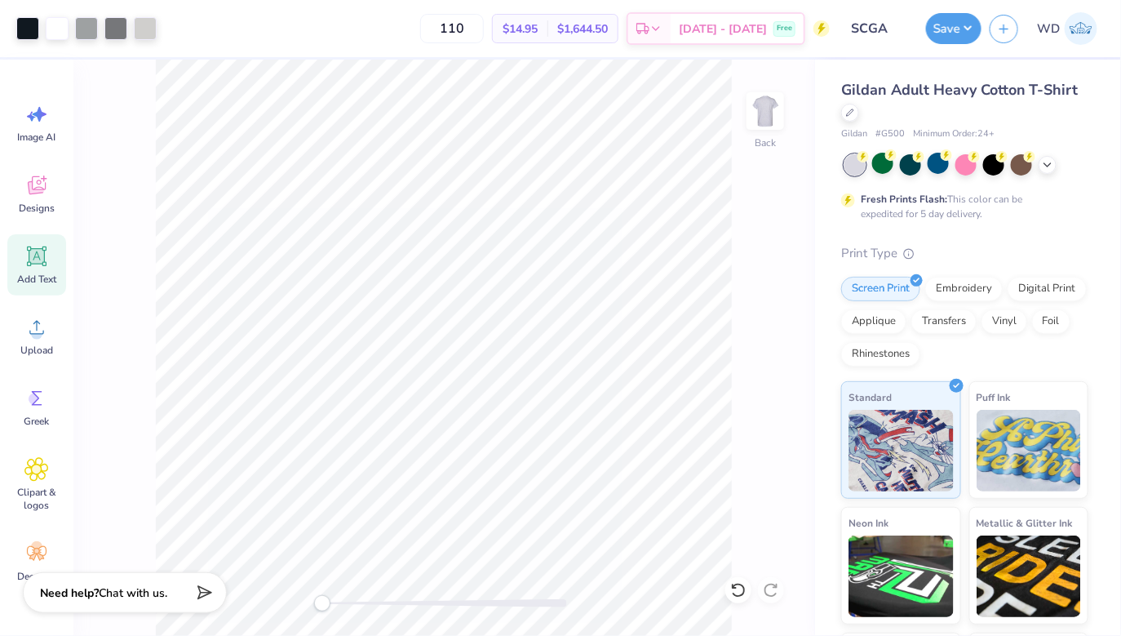
click at [925, 32] on div "Art colors 110 $14.95 Per Item $1,644.50 Total Est. Delivery Sep 20 - 23 Free D…" at bounding box center [560, 28] width 1121 height 57
click at [774, 382] on icon at bounding box center [773, 376] width 11 height 14
click at [957, 32] on button "Save" at bounding box center [953, 26] width 55 height 31
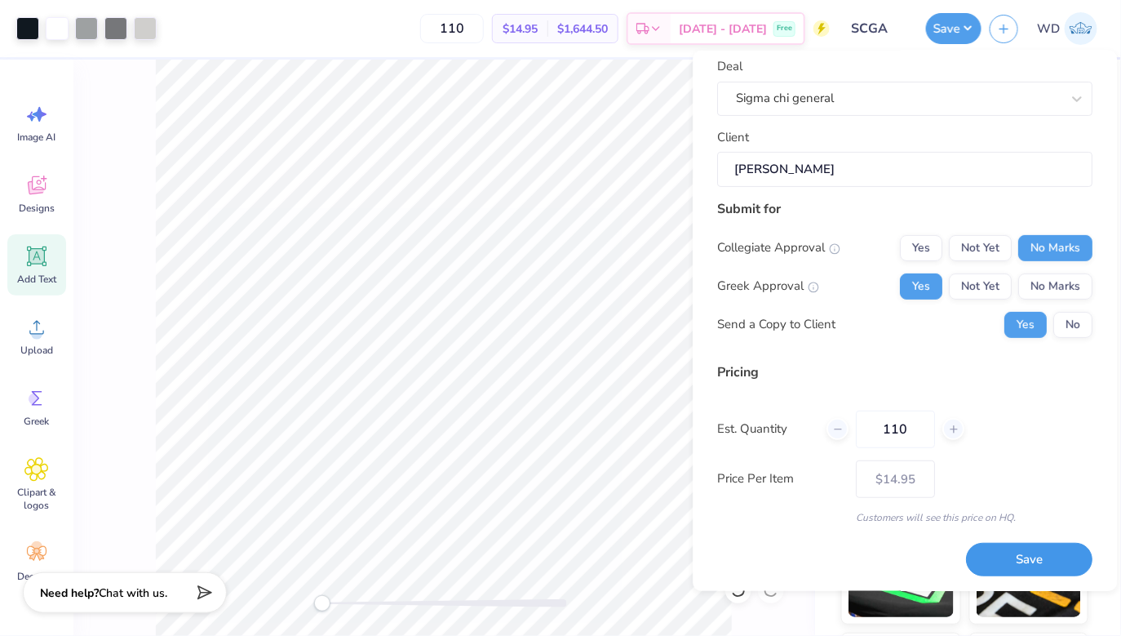
click at [1036, 564] on button "Save" at bounding box center [1030, 559] width 126 height 33
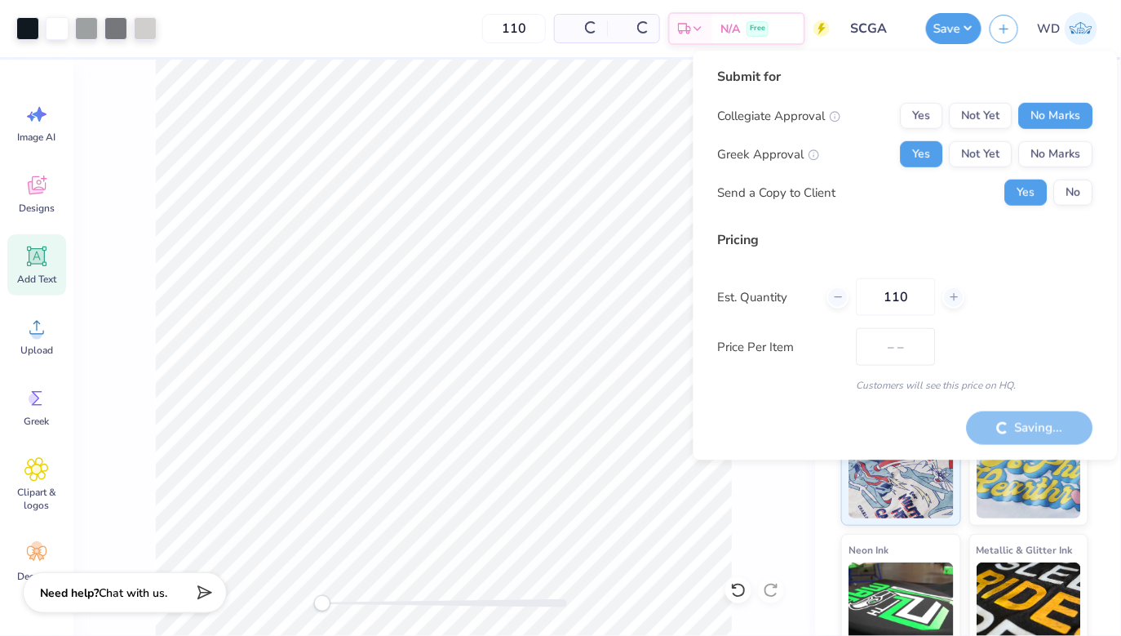
type input "$12.61"
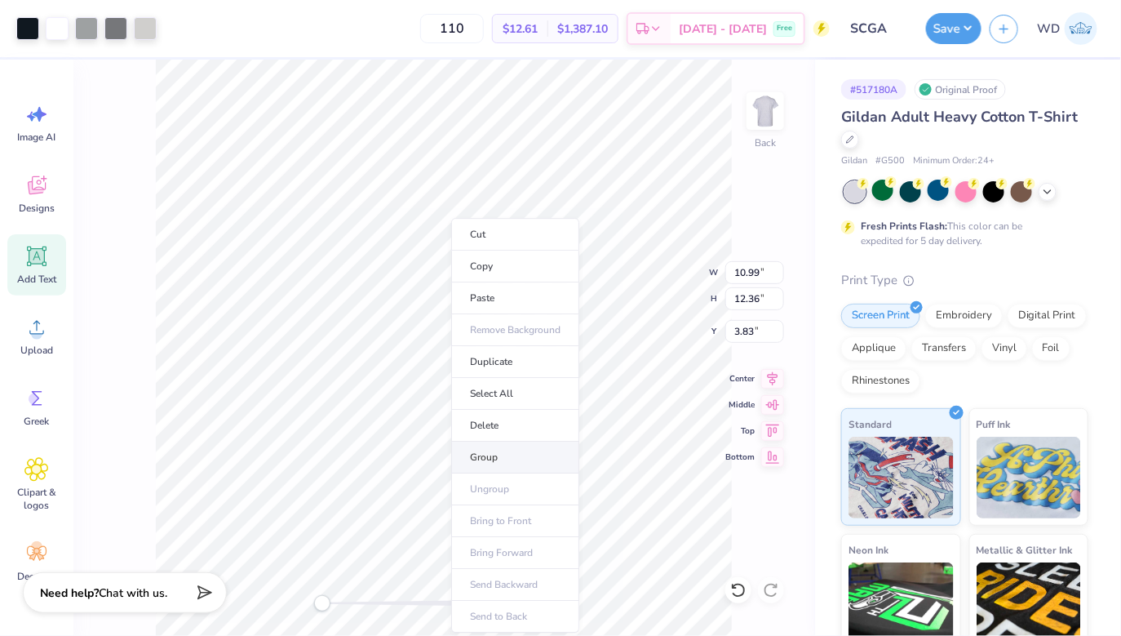
click at [499, 450] on li "Group" at bounding box center [515, 458] width 128 height 32
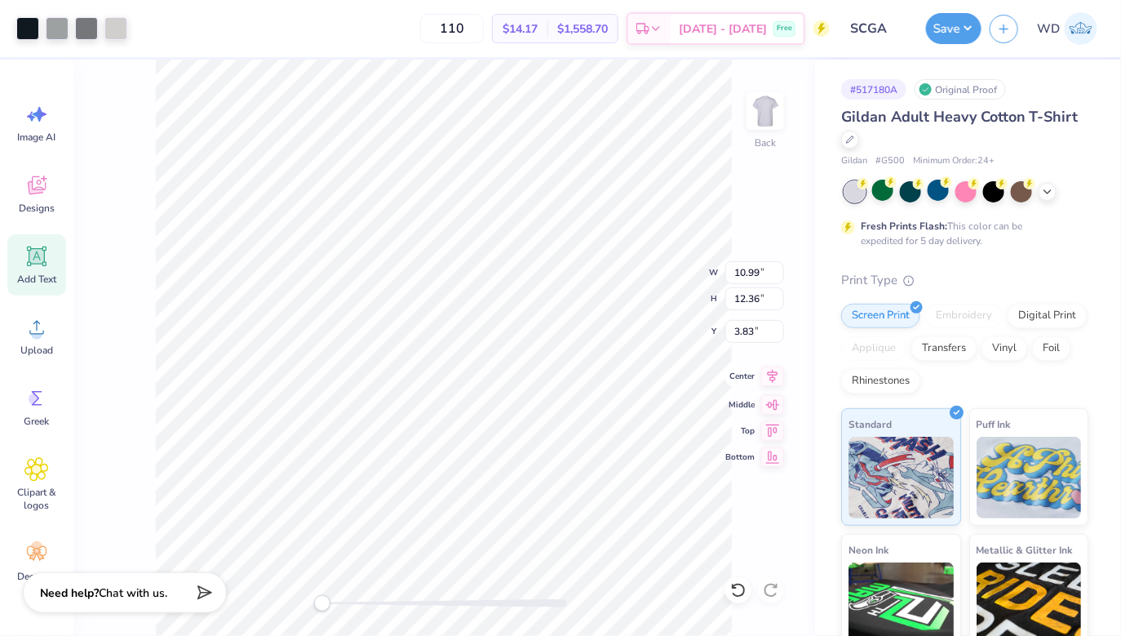
click at [775, 377] on icon at bounding box center [773, 376] width 11 height 14
type input "3.93"
click at [765, 125] on img at bounding box center [765, 110] width 65 height 65
click at [38, 419] on span "Greek" at bounding box center [36, 421] width 25 height 13
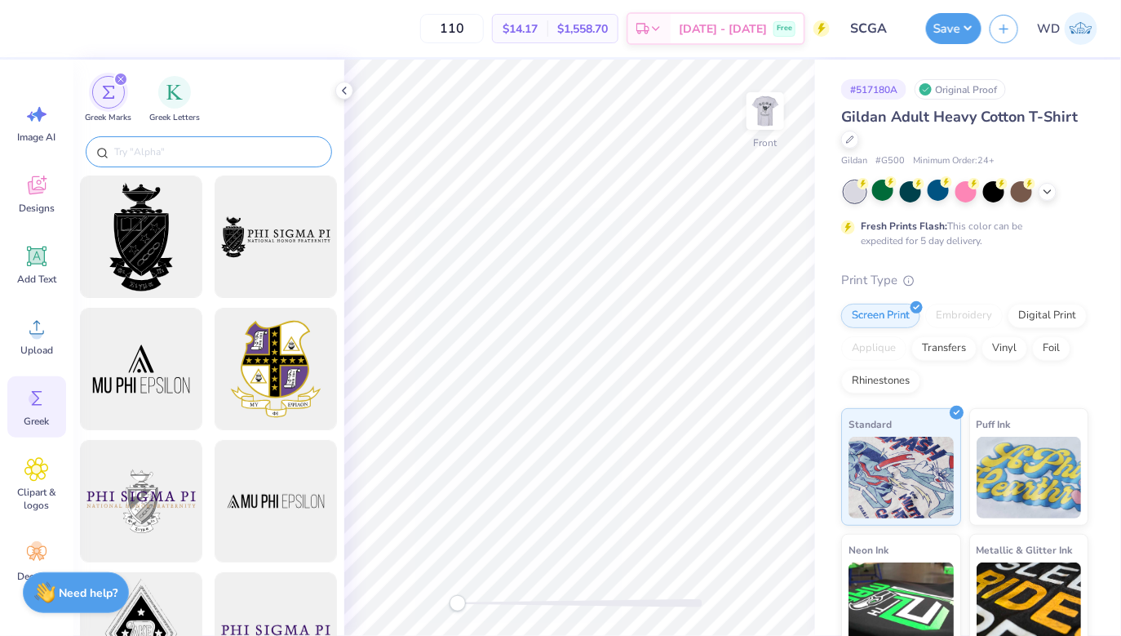
click at [163, 157] on input "text" at bounding box center [217, 152] width 209 height 16
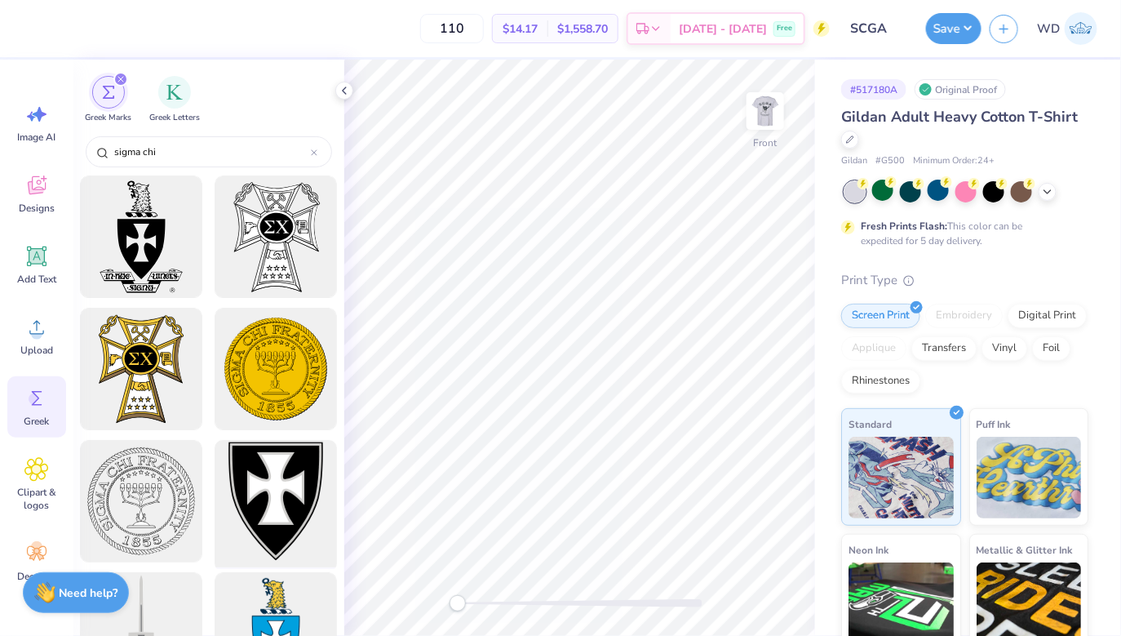
type input "sigma chi"
click at [255, 490] on div at bounding box center [276, 501] width 135 height 135
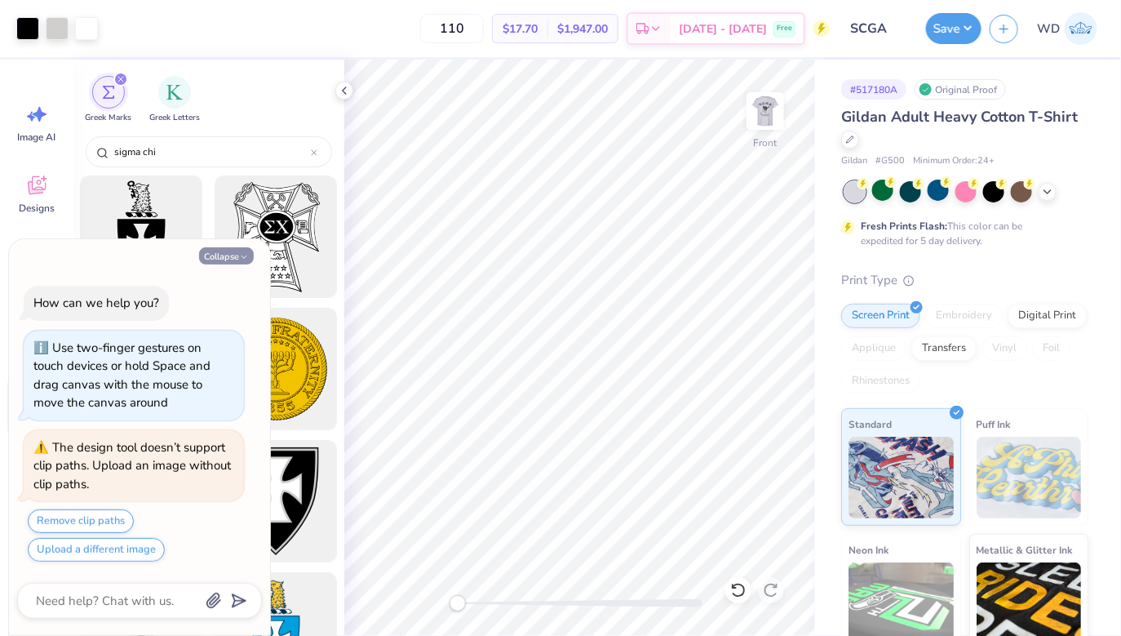
click at [237, 258] on button "Collapse" at bounding box center [226, 255] width 55 height 17
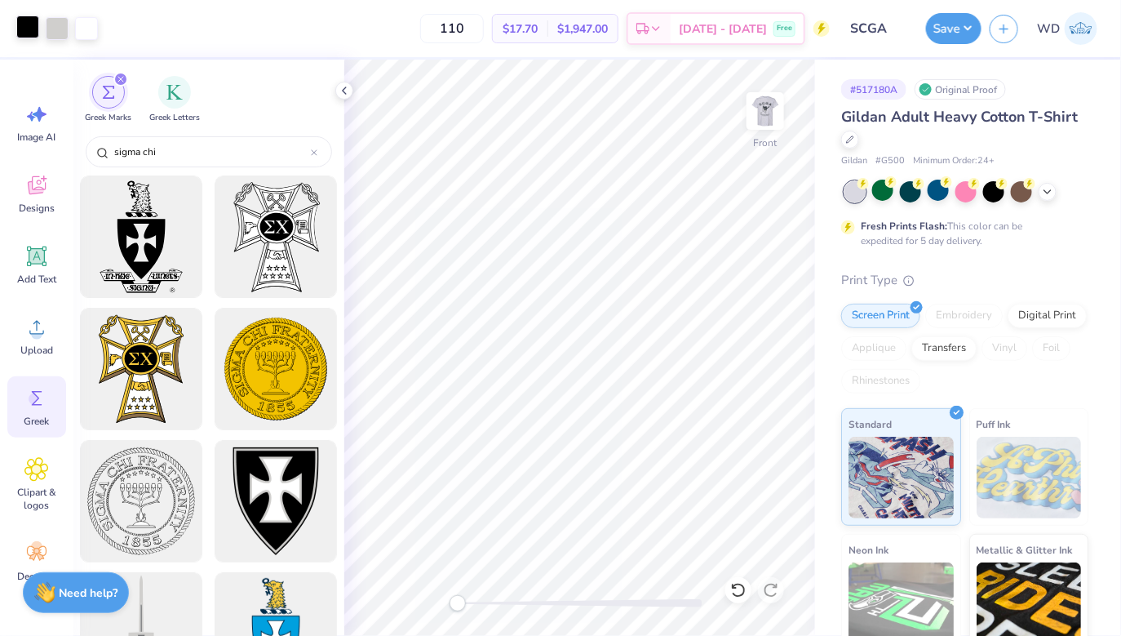
click at [19, 24] on div at bounding box center [27, 27] width 23 height 23
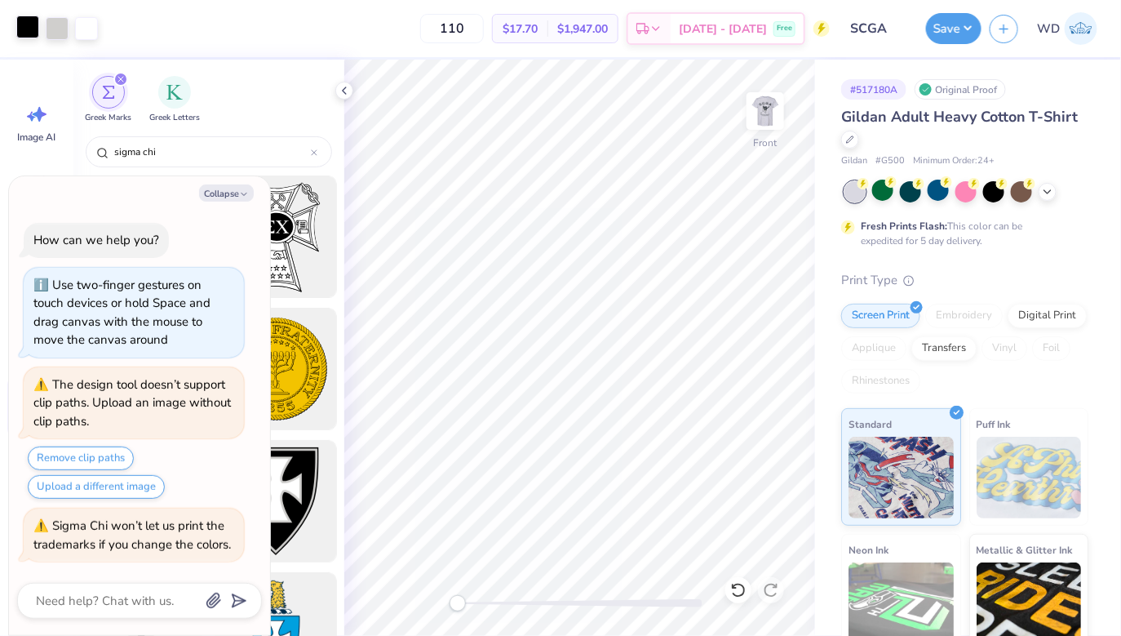
type textarea "x"
click at [184, 151] on input "sigma chi" at bounding box center [212, 152] width 198 height 16
click at [313, 159] on div "sigma chi" at bounding box center [209, 151] width 246 height 31
click at [313, 156] on div at bounding box center [314, 151] width 7 height 15
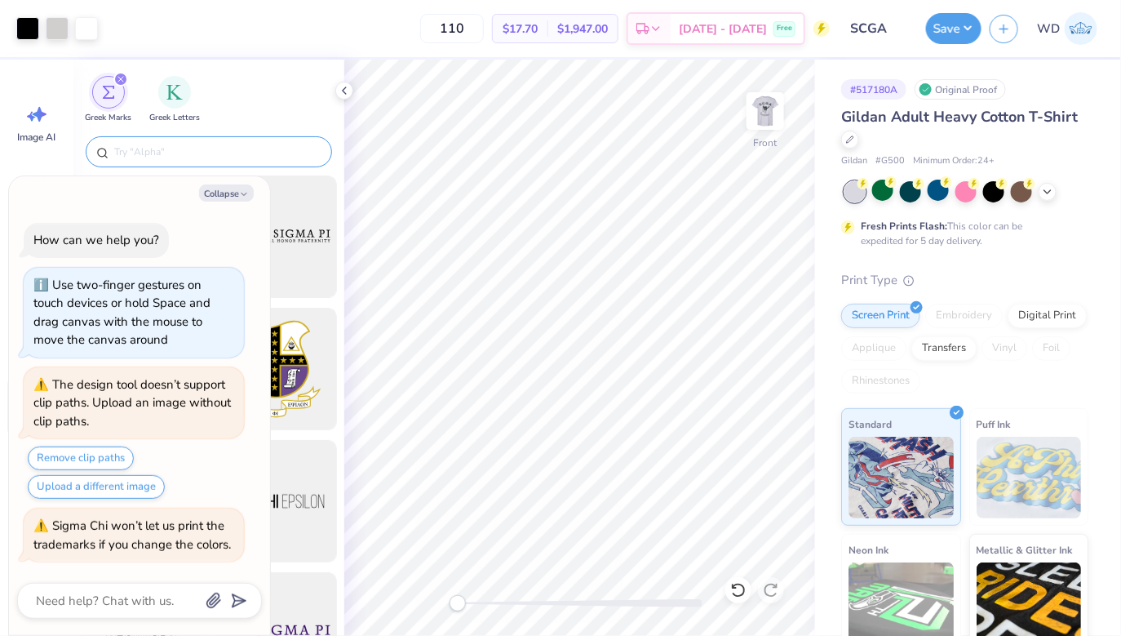
click at [237, 183] on div "Collapse How can we help you? Use two-finger gestures on touch devices or hold …" at bounding box center [139, 405] width 261 height 459
click at [238, 190] on button "Collapse" at bounding box center [226, 192] width 55 height 17
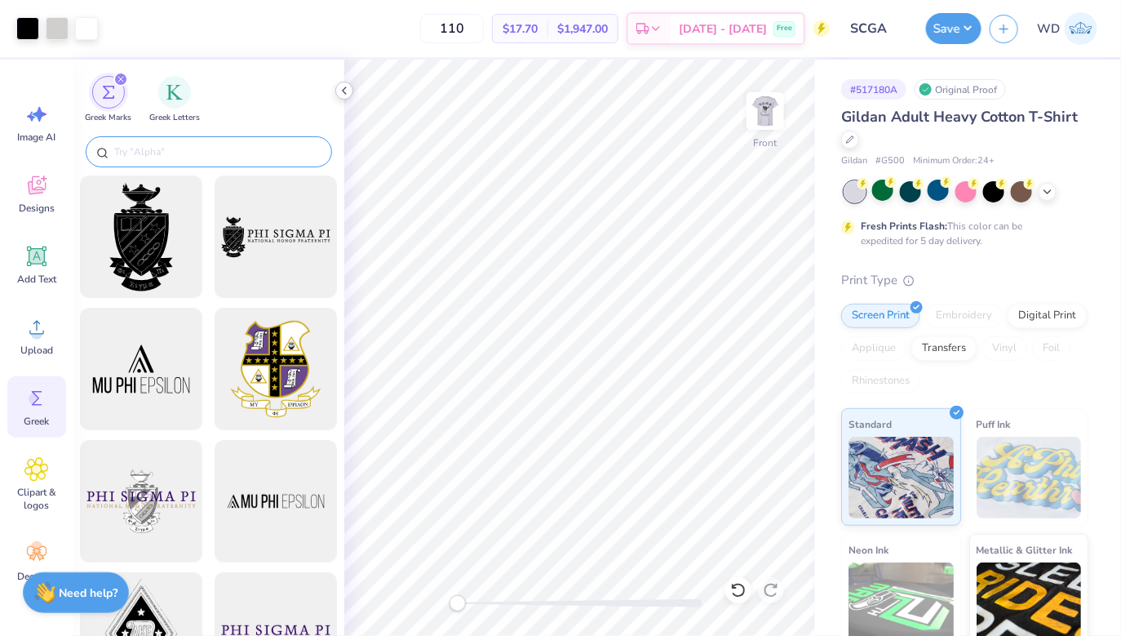
click at [347, 88] on icon at bounding box center [344, 90] width 13 height 13
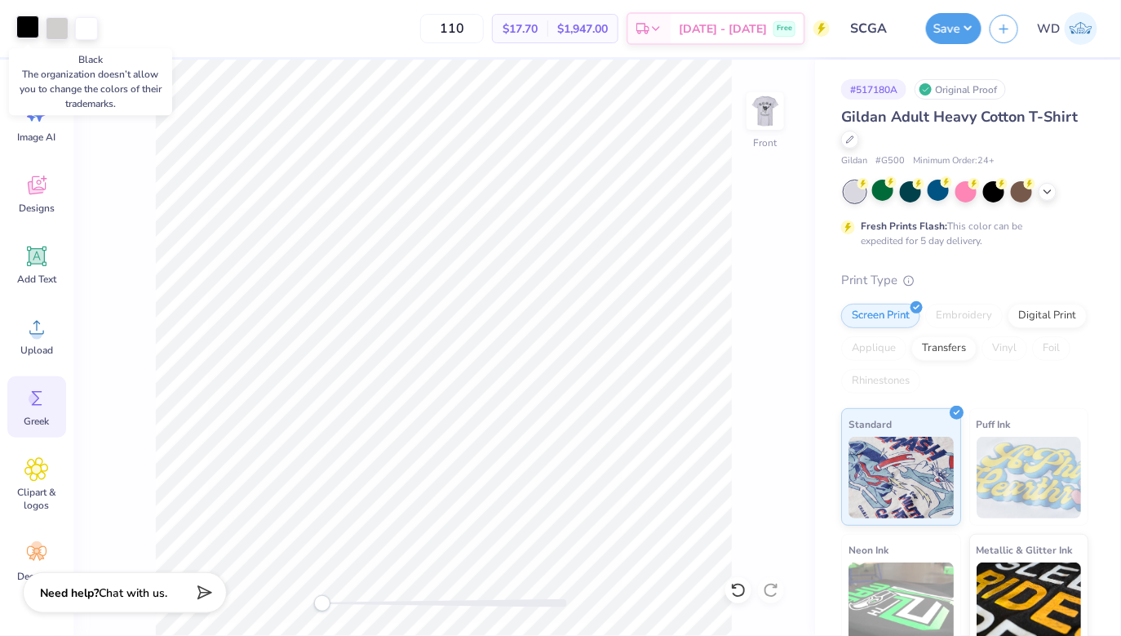
click at [29, 29] on div at bounding box center [27, 27] width 23 height 23
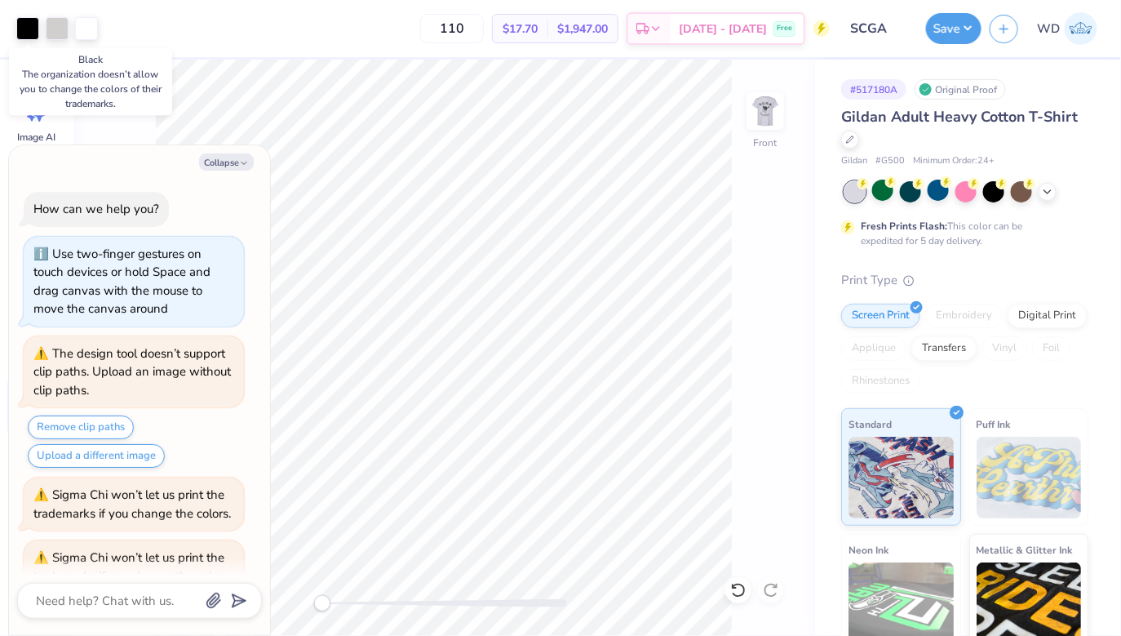
scroll to position [31, 0]
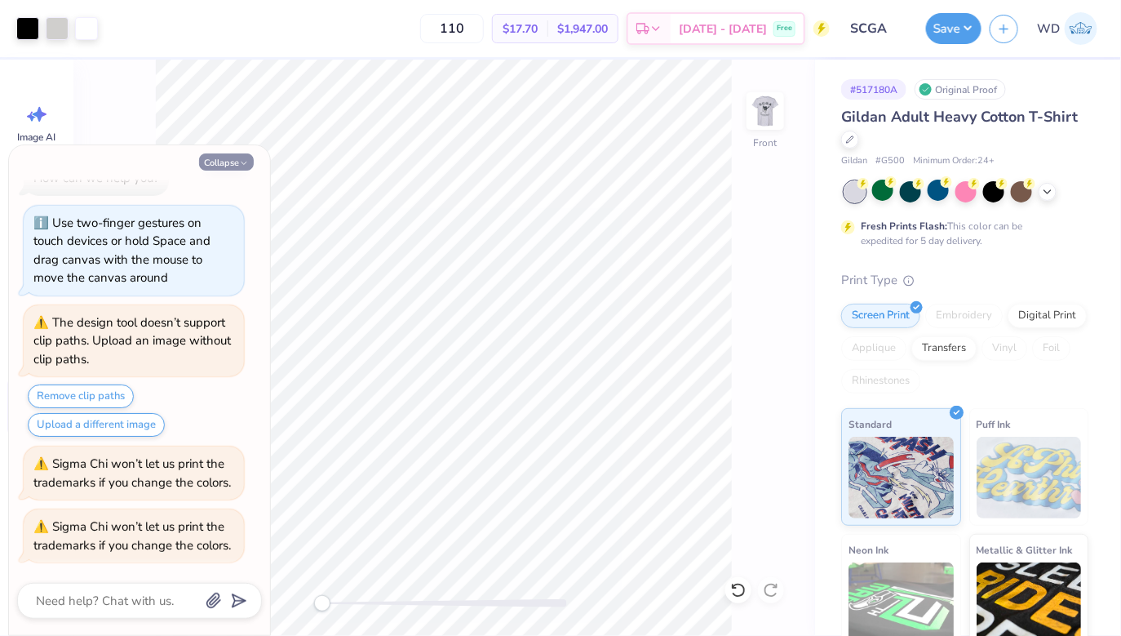
click at [224, 159] on button "Collapse" at bounding box center [226, 161] width 55 height 17
type textarea "x"
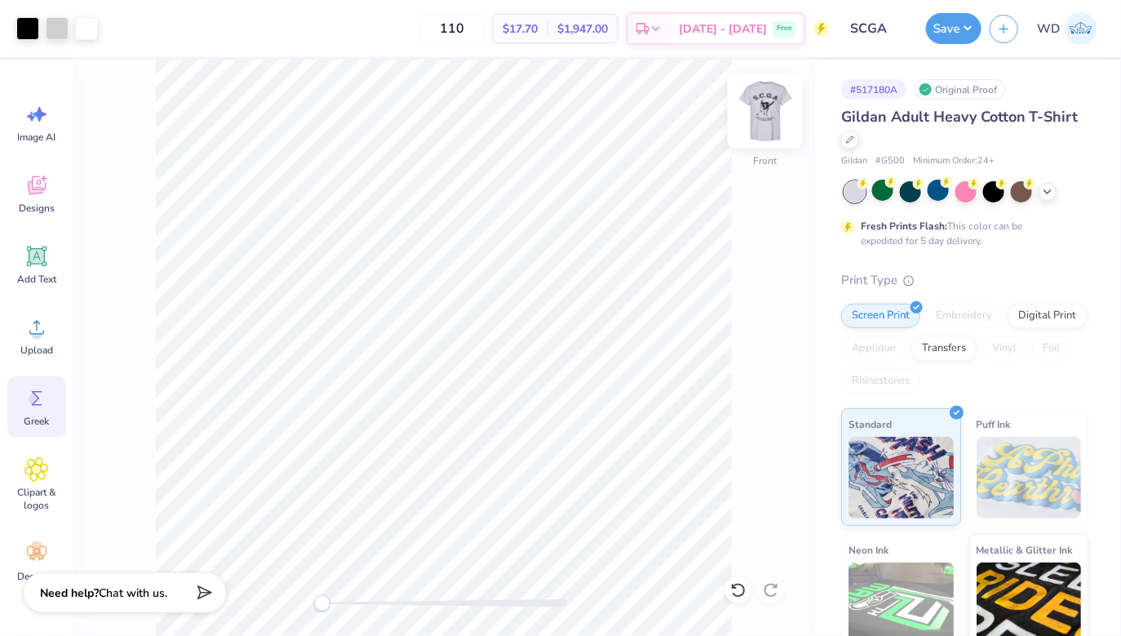
click at [775, 112] on img at bounding box center [765, 110] width 65 height 65
click at [761, 105] on img at bounding box center [765, 110] width 65 height 65
click at [32, 326] on icon at bounding box center [36, 327] width 24 height 24
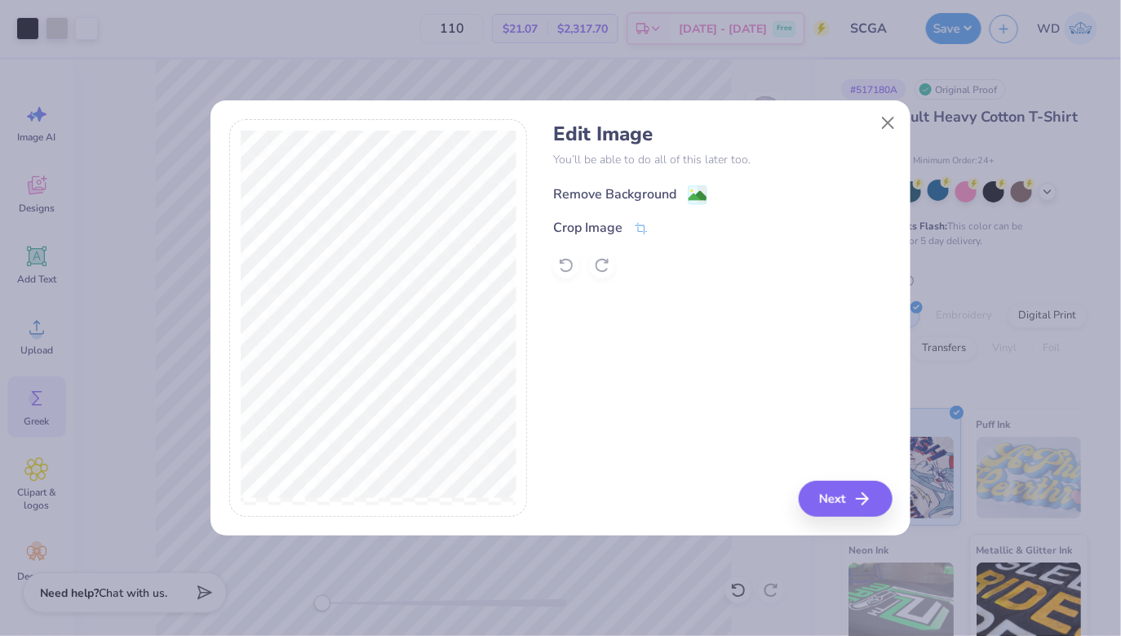
click at [694, 196] on image at bounding box center [698, 196] width 18 height 18
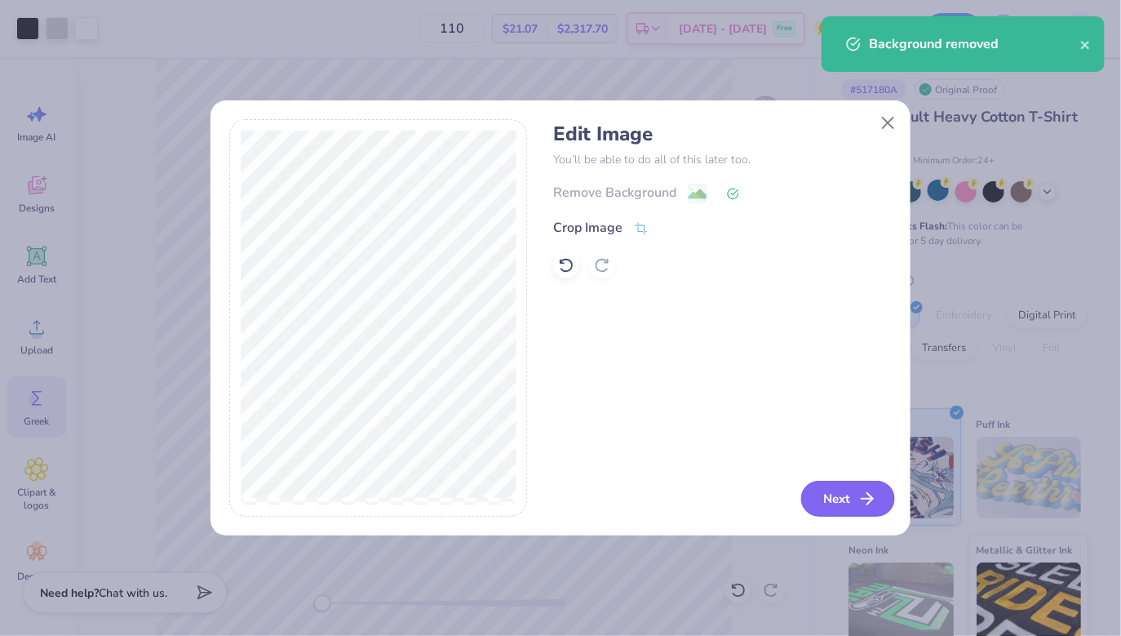
click at [829, 495] on button "Next" at bounding box center [848, 499] width 94 height 36
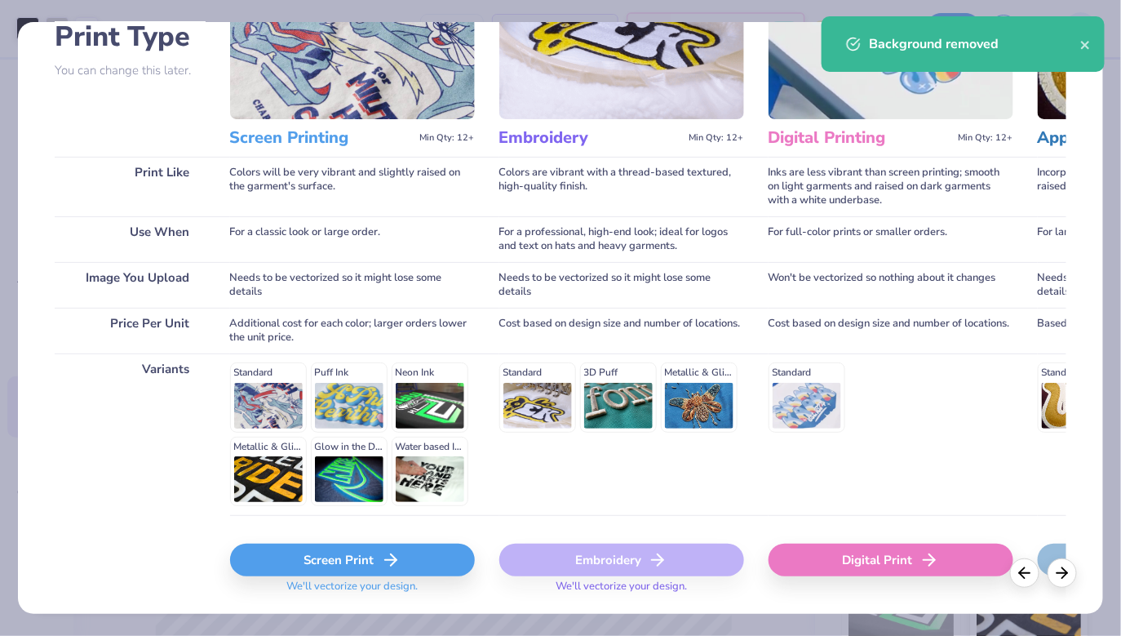
scroll to position [177, 0]
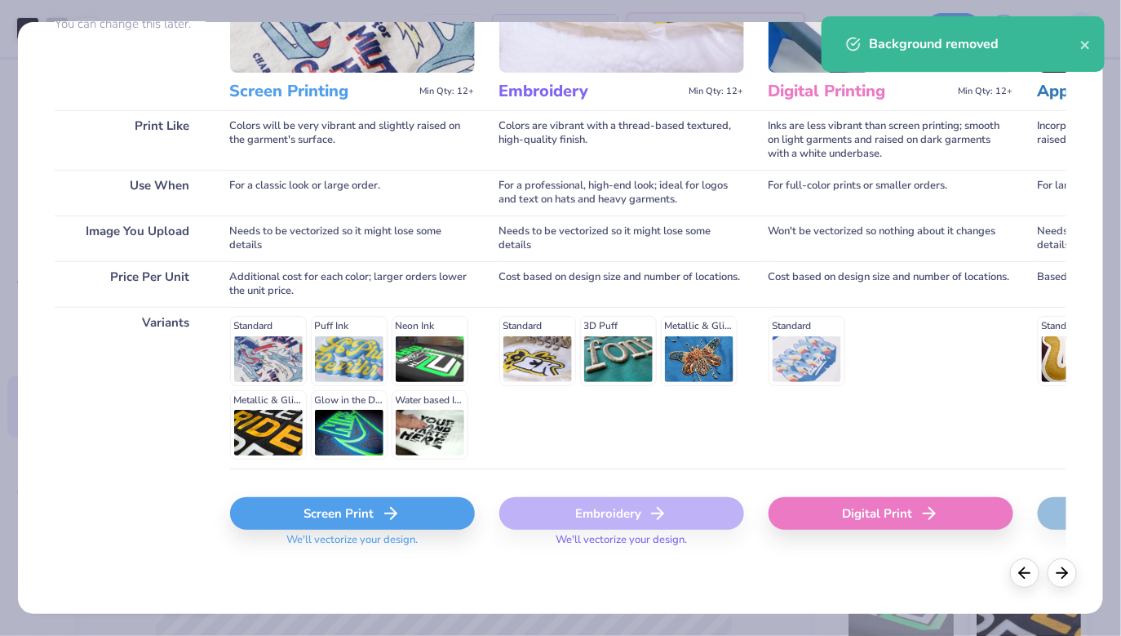
click at [399, 497] on div "Screen Print" at bounding box center [352, 513] width 245 height 33
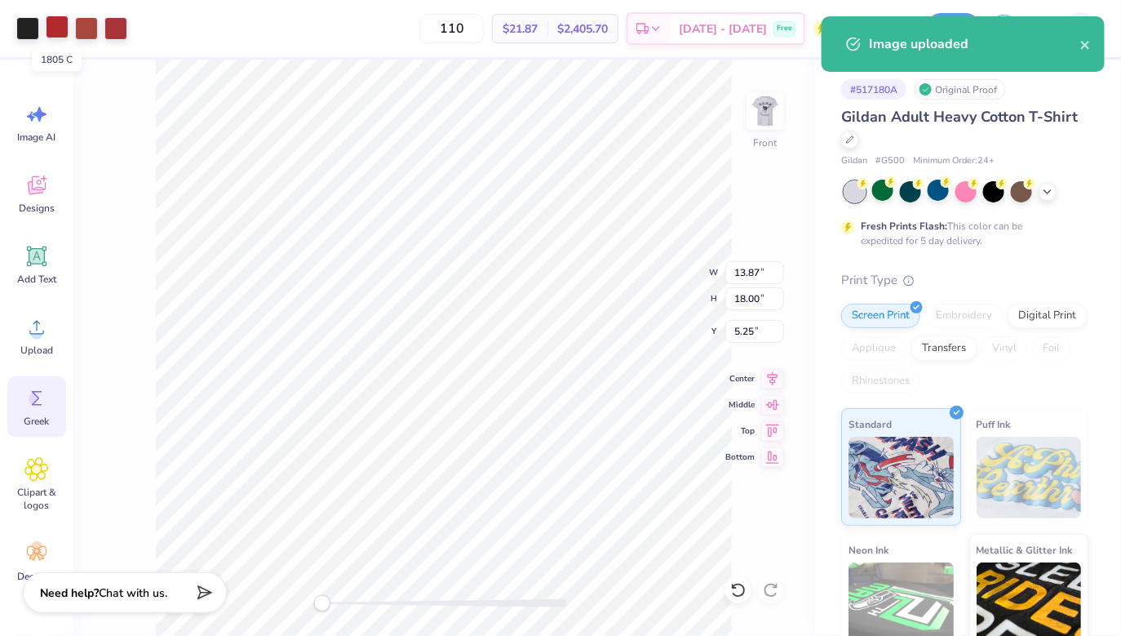
click at [58, 25] on div at bounding box center [57, 27] width 23 height 23
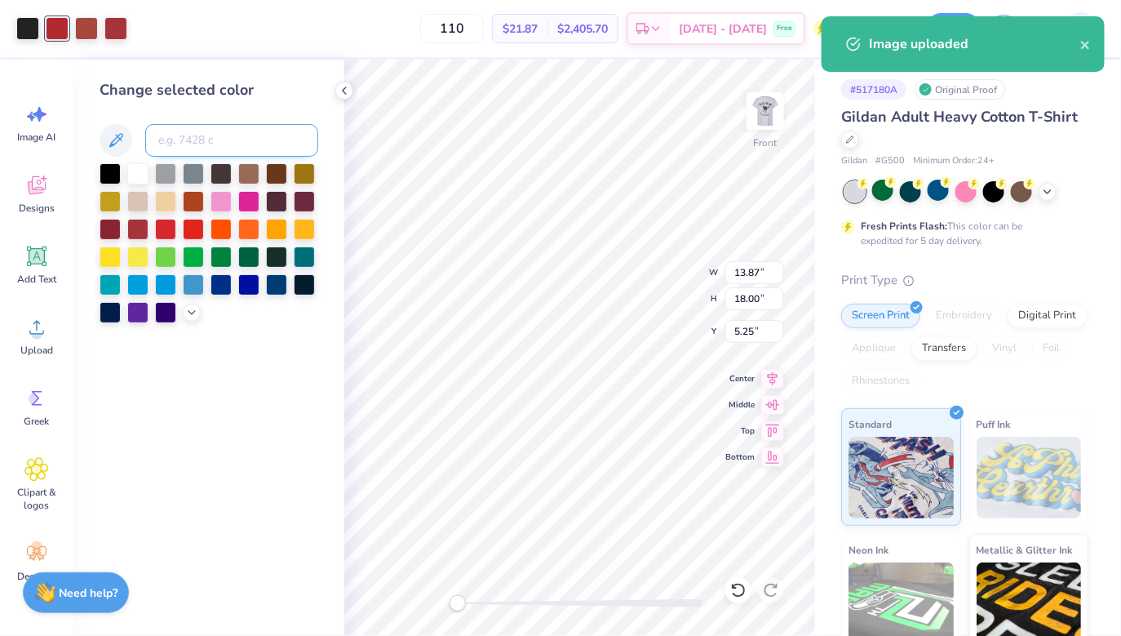
click at [185, 146] on input at bounding box center [231, 140] width 173 height 33
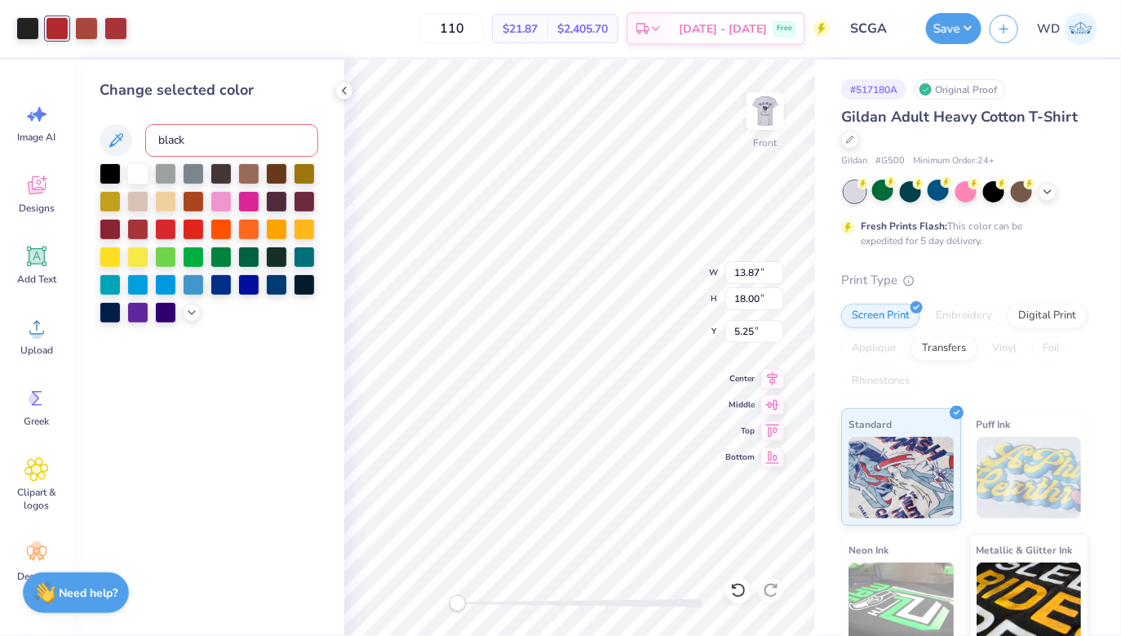
type input "black 6"
click at [91, 35] on div at bounding box center [86, 27] width 23 height 23
click at [26, 25] on div at bounding box center [27, 27] width 23 height 23
click at [166, 175] on div at bounding box center [165, 172] width 21 height 21
click at [83, 41] on div "Art colors" at bounding box center [63, 28] width 127 height 57
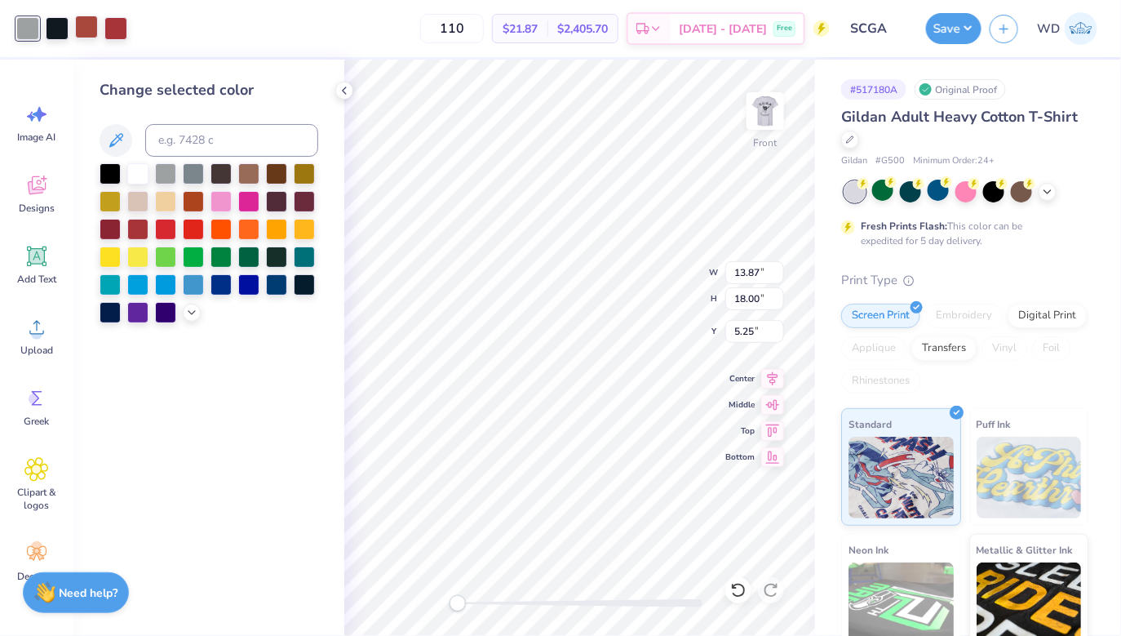
click at [85, 35] on div at bounding box center [86, 27] width 23 height 23
click at [166, 135] on input at bounding box center [231, 140] width 173 height 33
type input "black 6"
click at [95, 27] on div at bounding box center [86, 27] width 23 height 23
click at [180, 138] on input at bounding box center [231, 140] width 173 height 33
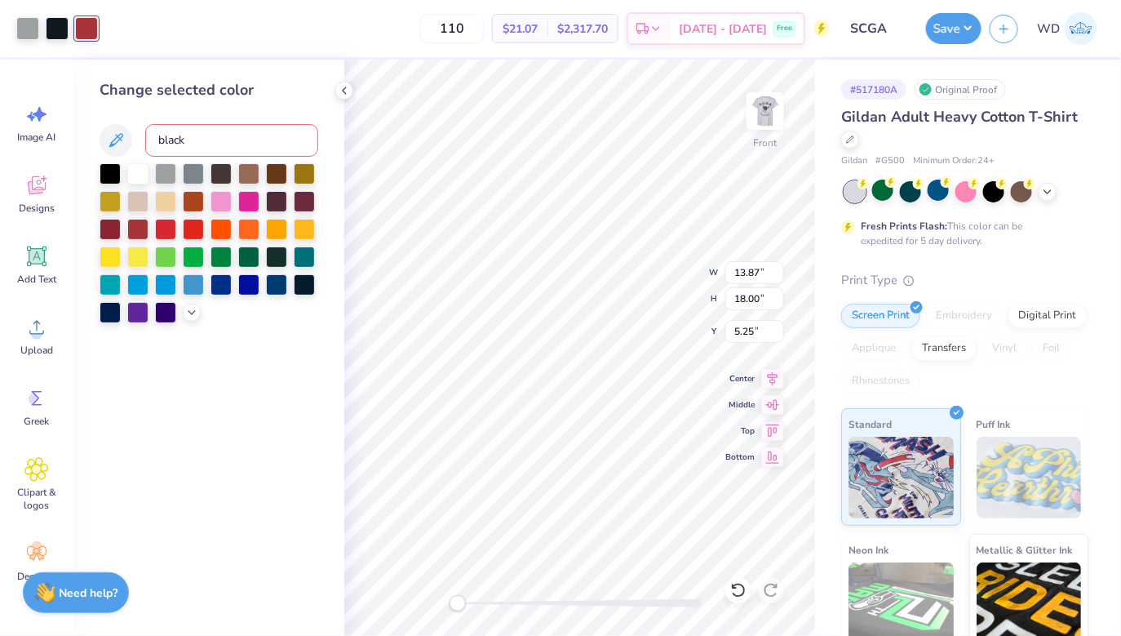
type input "black6"
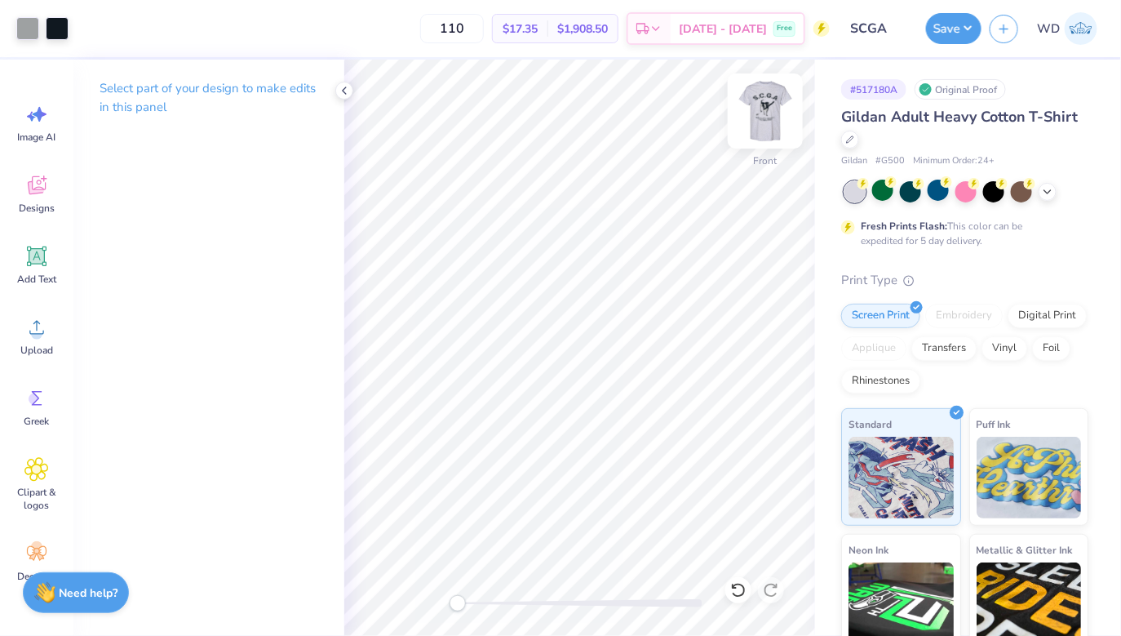
click at [760, 123] on img at bounding box center [765, 110] width 65 height 65
click at [773, 108] on img at bounding box center [765, 110] width 65 height 65
click at [785, 121] on img at bounding box center [765, 110] width 65 height 65
click at [341, 91] on icon at bounding box center [344, 90] width 13 height 13
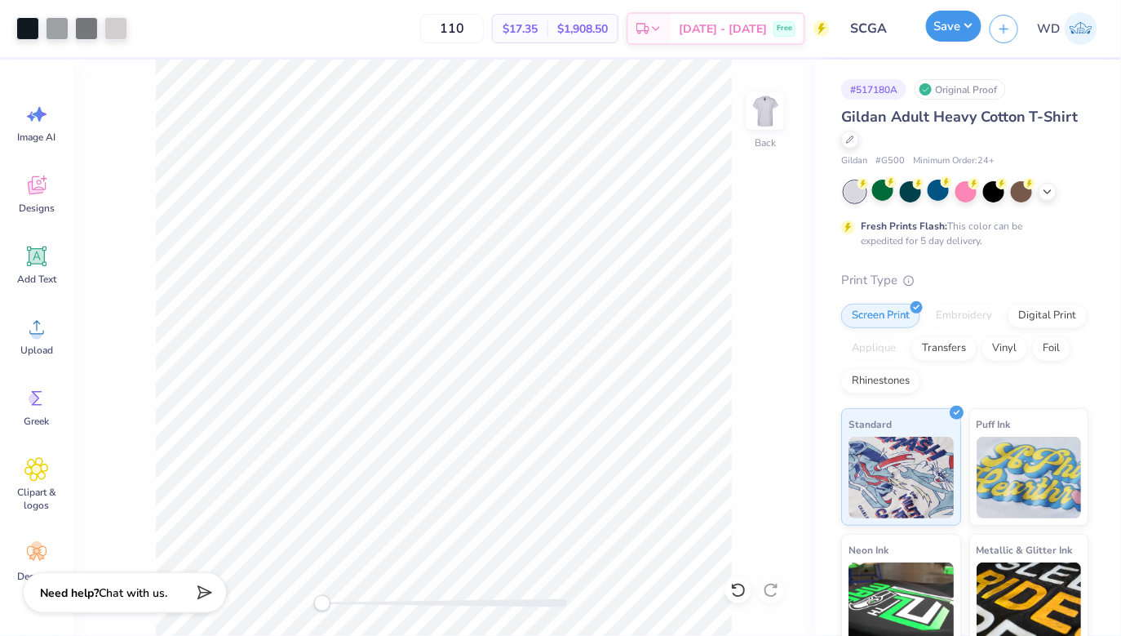
click at [952, 32] on button "Save" at bounding box center [953, 26] width 55 height 31
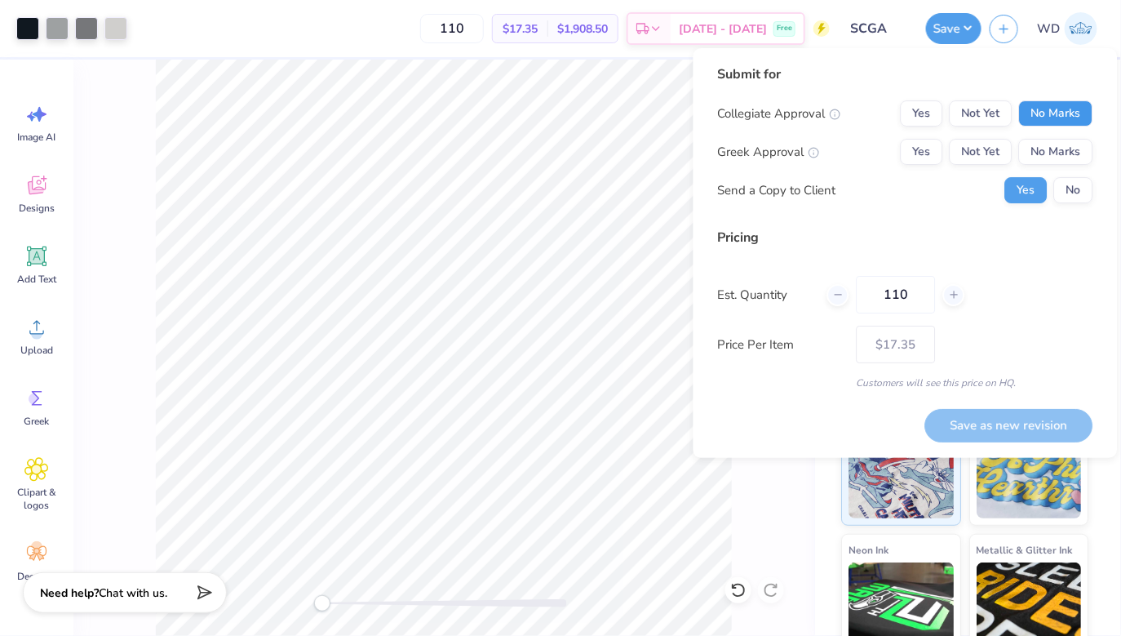
click at [1031, 109] on button "No Marks" at bounding box center [1056, 113] width 74 height 26
click at [925, 147] on button "Yes" at bounding box center [922, 152] width 42 height 26
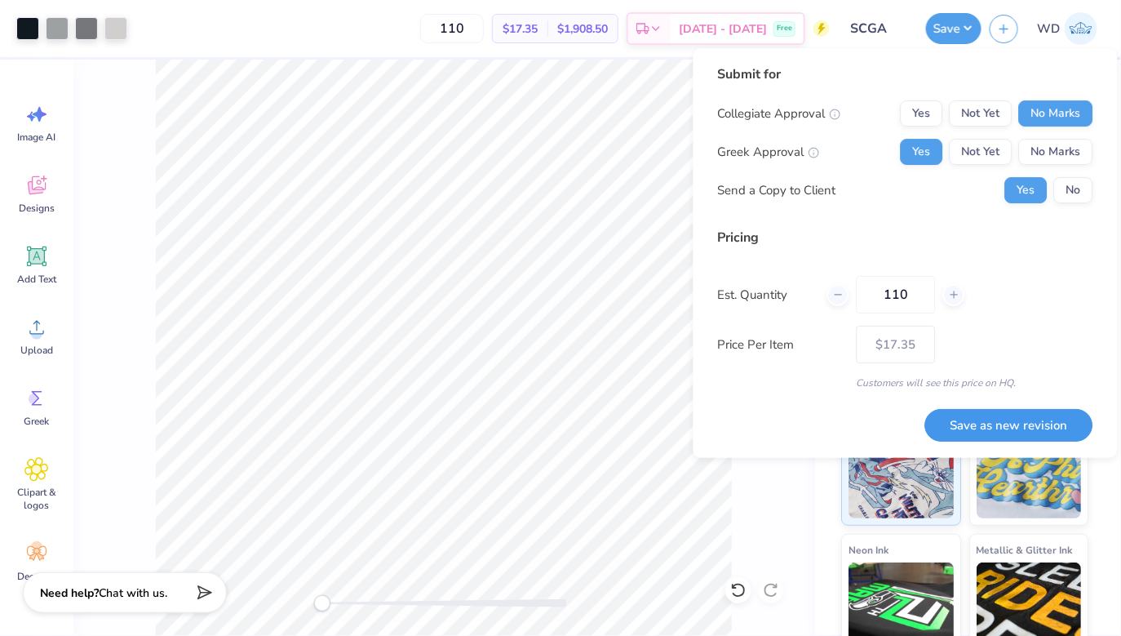
click at [992, 436] on button "Save as new revision" at bounding box center [1009, 425] width 168 height 33
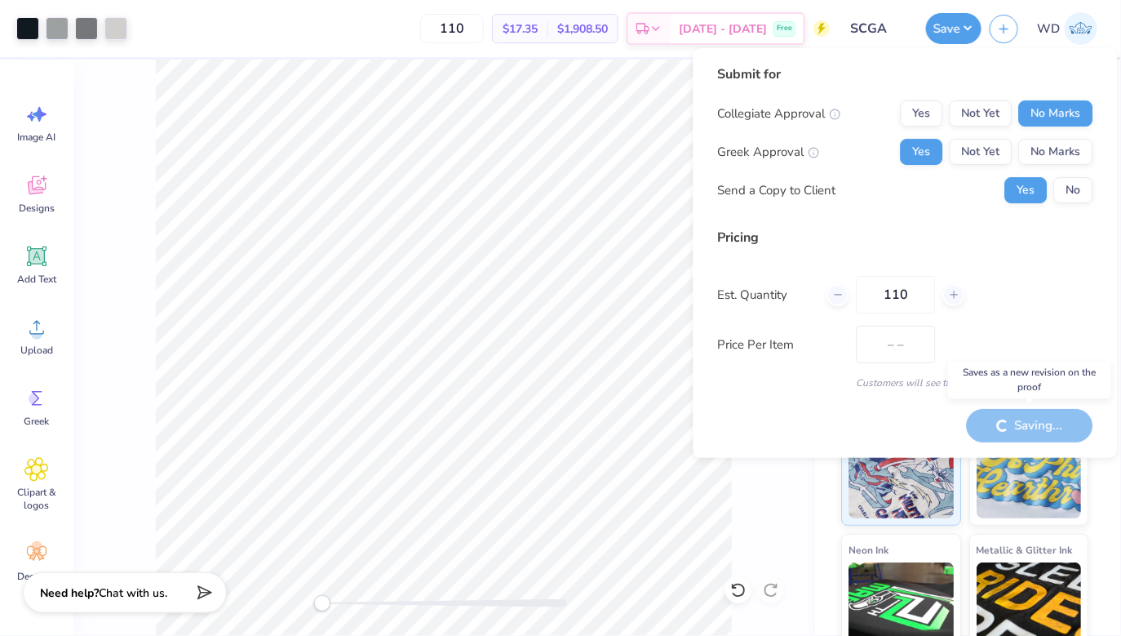
type input "$17.35"
